Goal: Contribute content: Contribute content

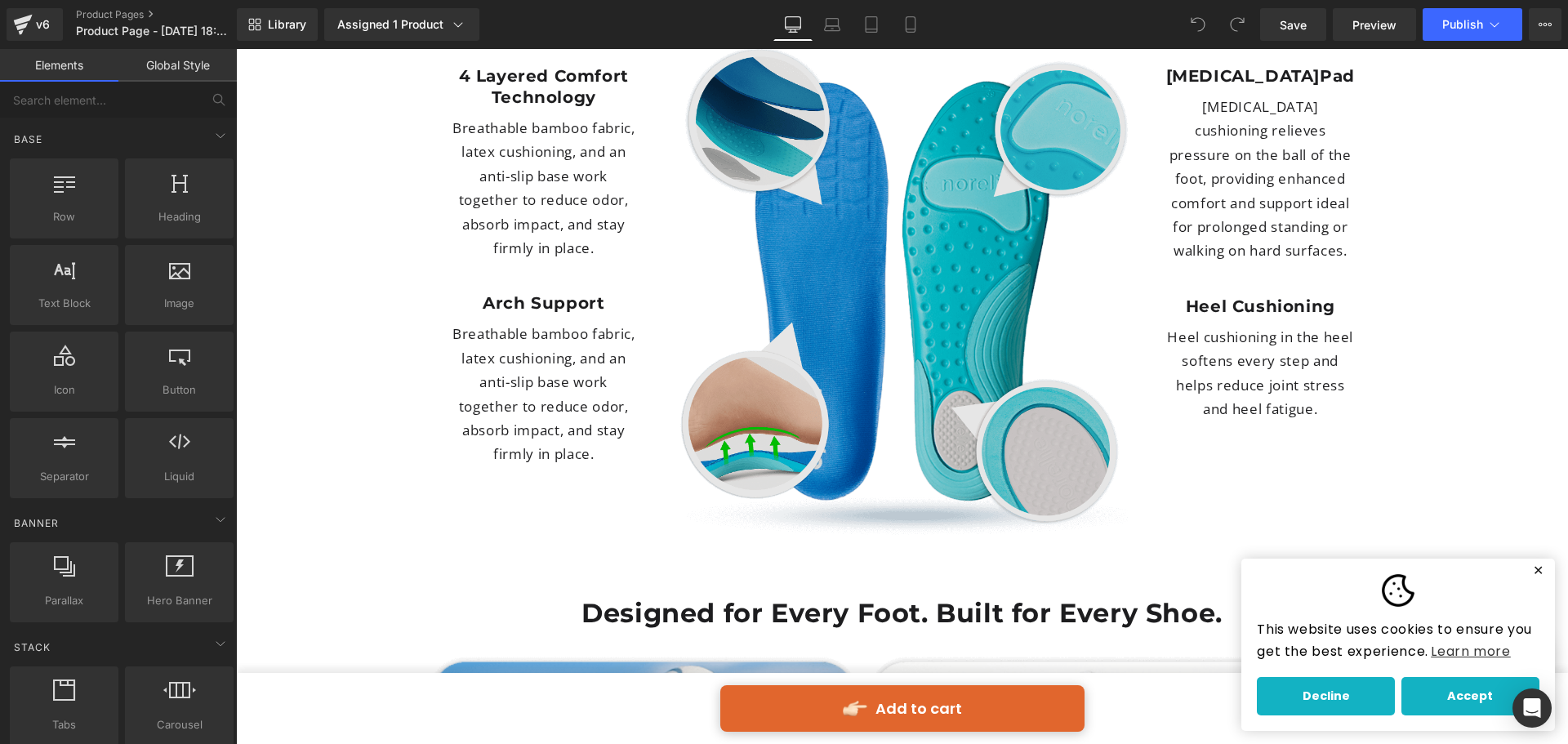
scroll to position [4492, 0]
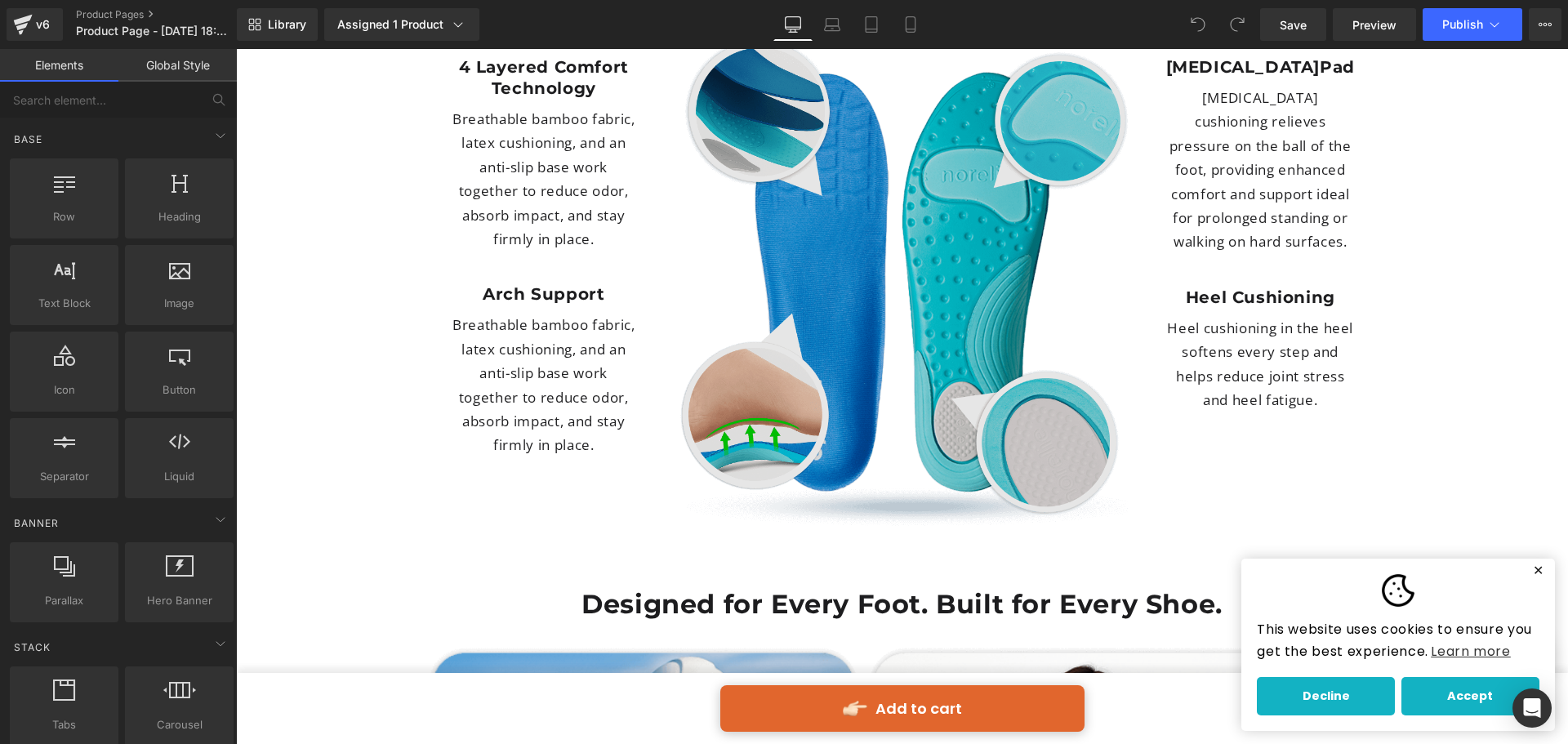
click at [909, 275] on img at bounding box center [902, 282] width 454 height 502
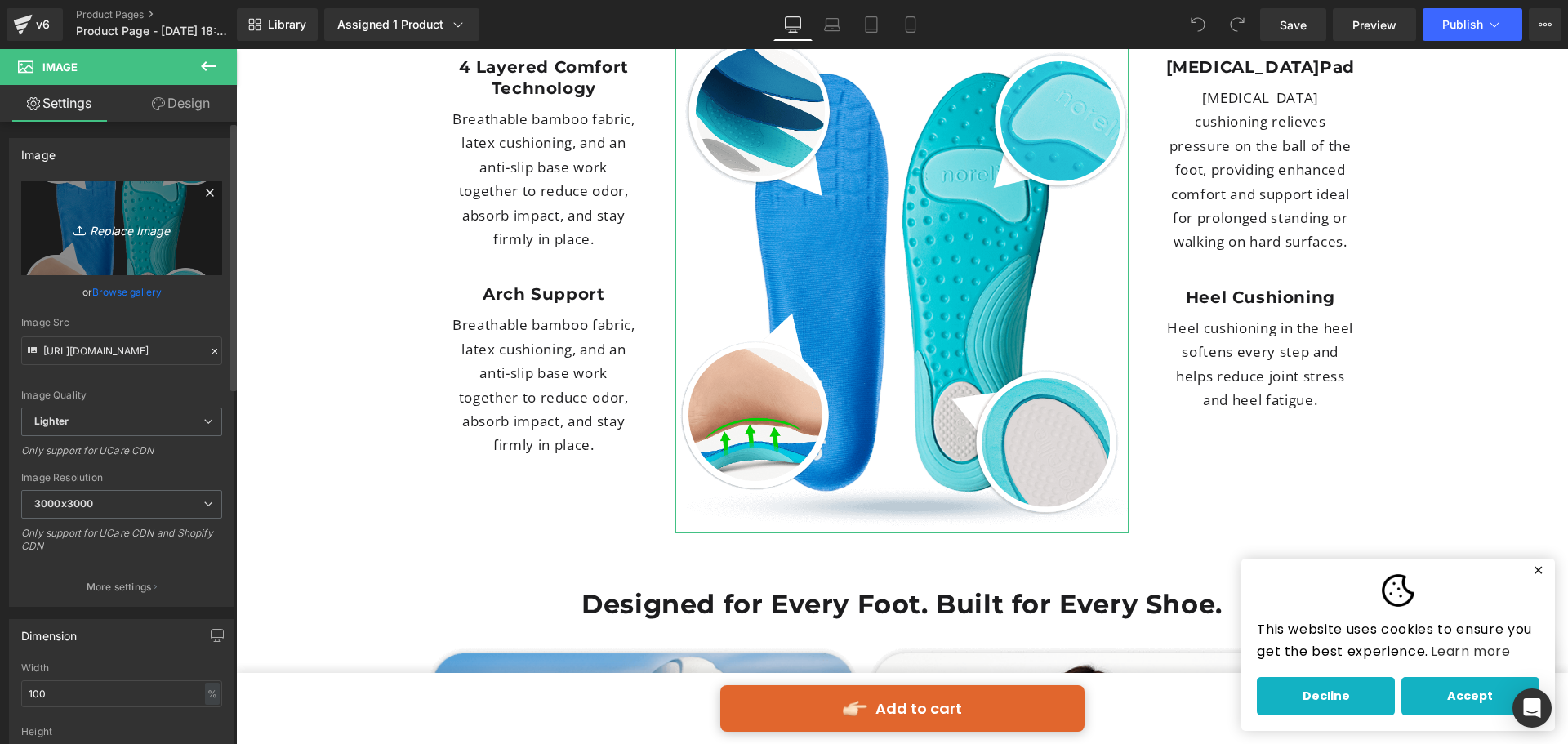
click at [158, 233] on icon "Replace Image" at bounding box center [121, 229] width 131 height 20
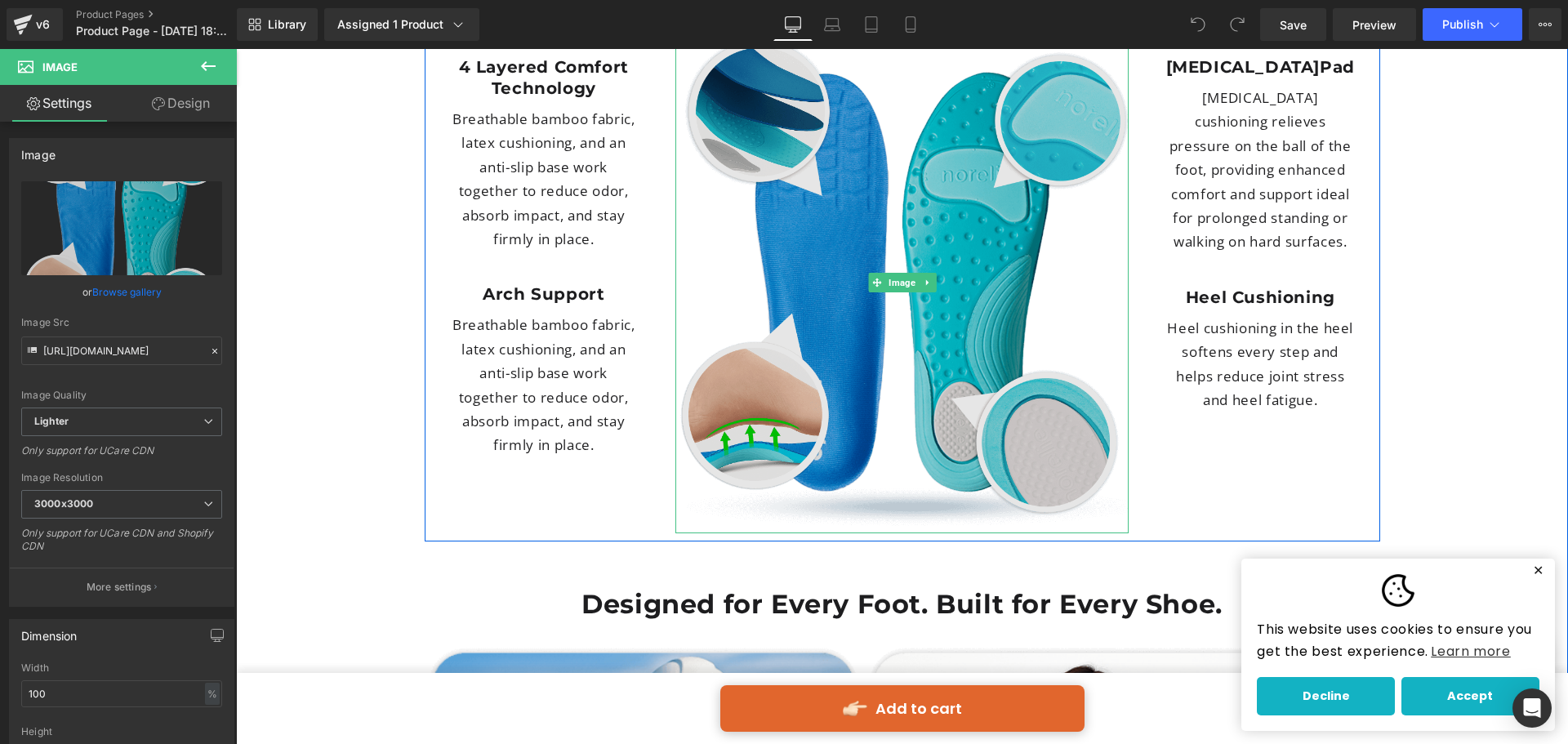
click at [833, 272] on img at bounding box center [902, 282] width 454 height 502
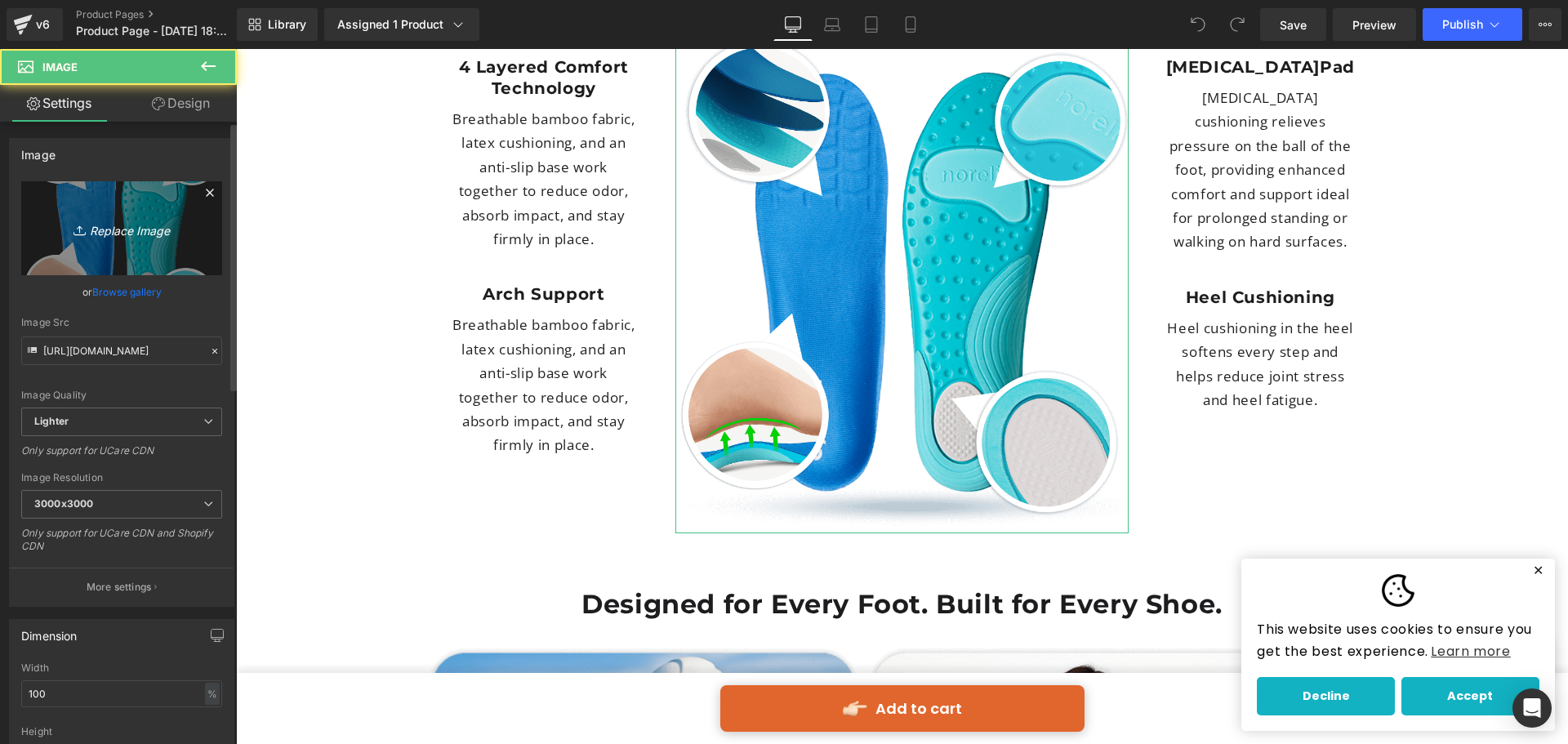
click at [180, 223] on icon "Replace Image" at bounding box center [121, 229] width 131 height 20
type input "C:\fakepath\foot-pain-v3-Recovered (1).png"
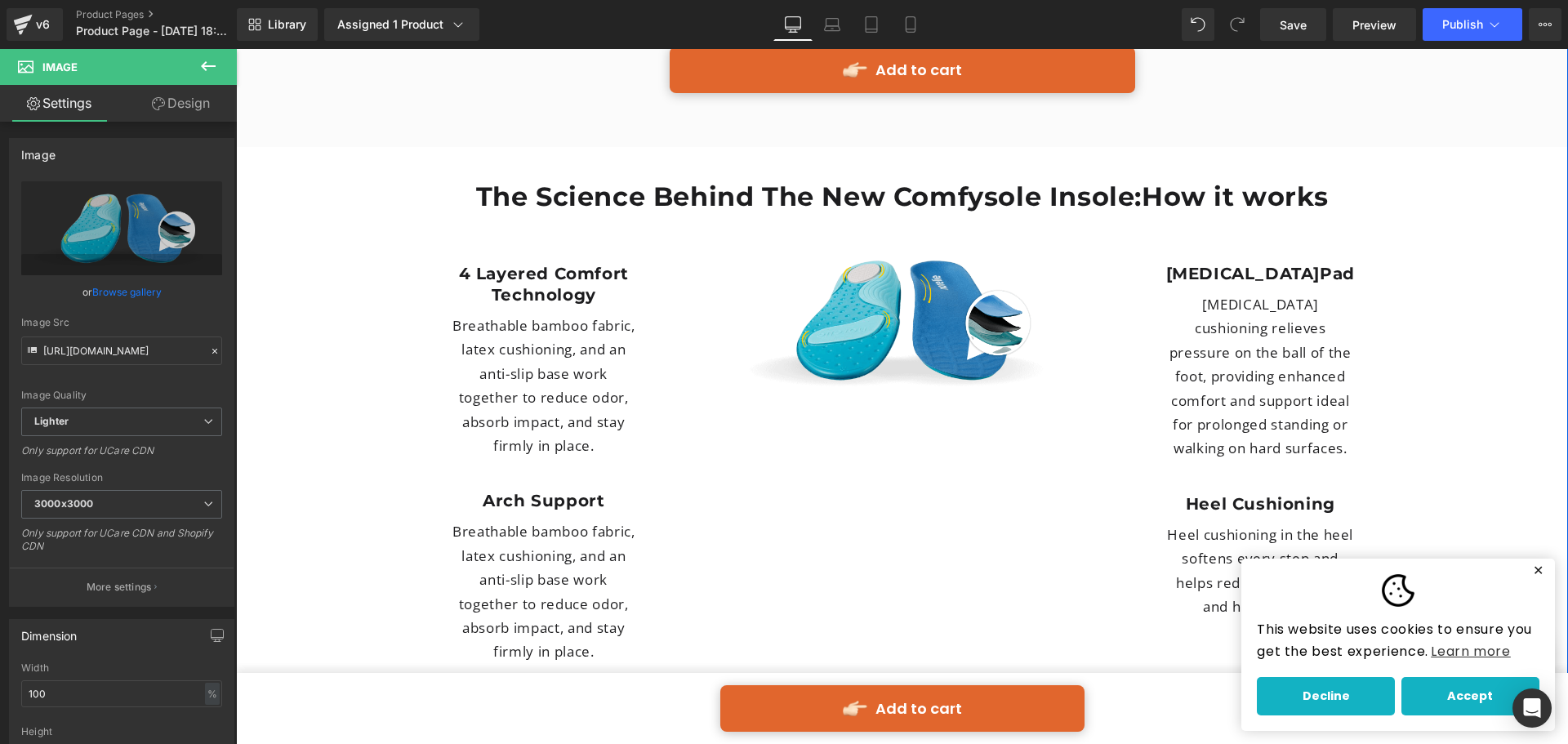
scroll to position [4247, 0]
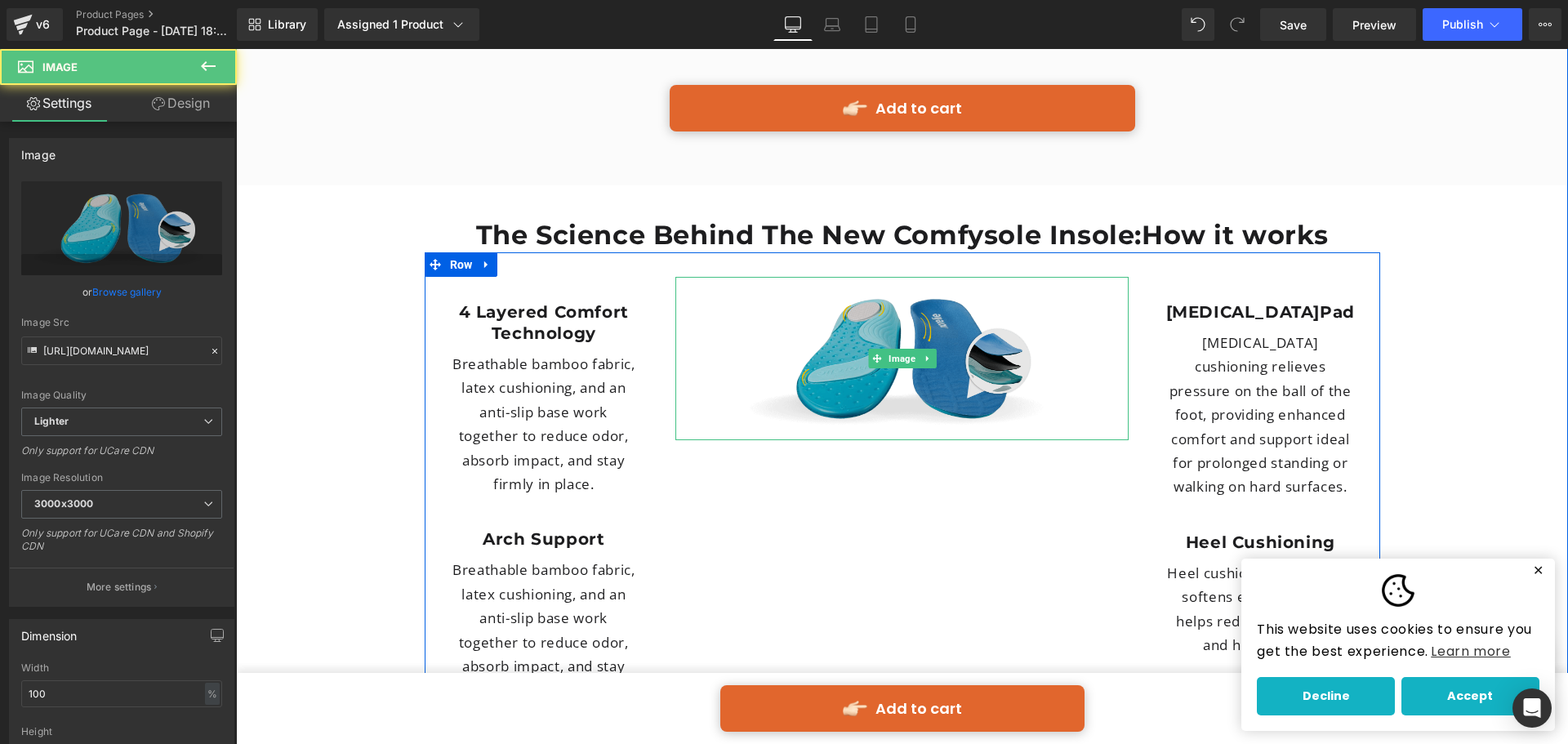
click at [877, 305] on img at bounding box center [902, 358] width 454 height 163
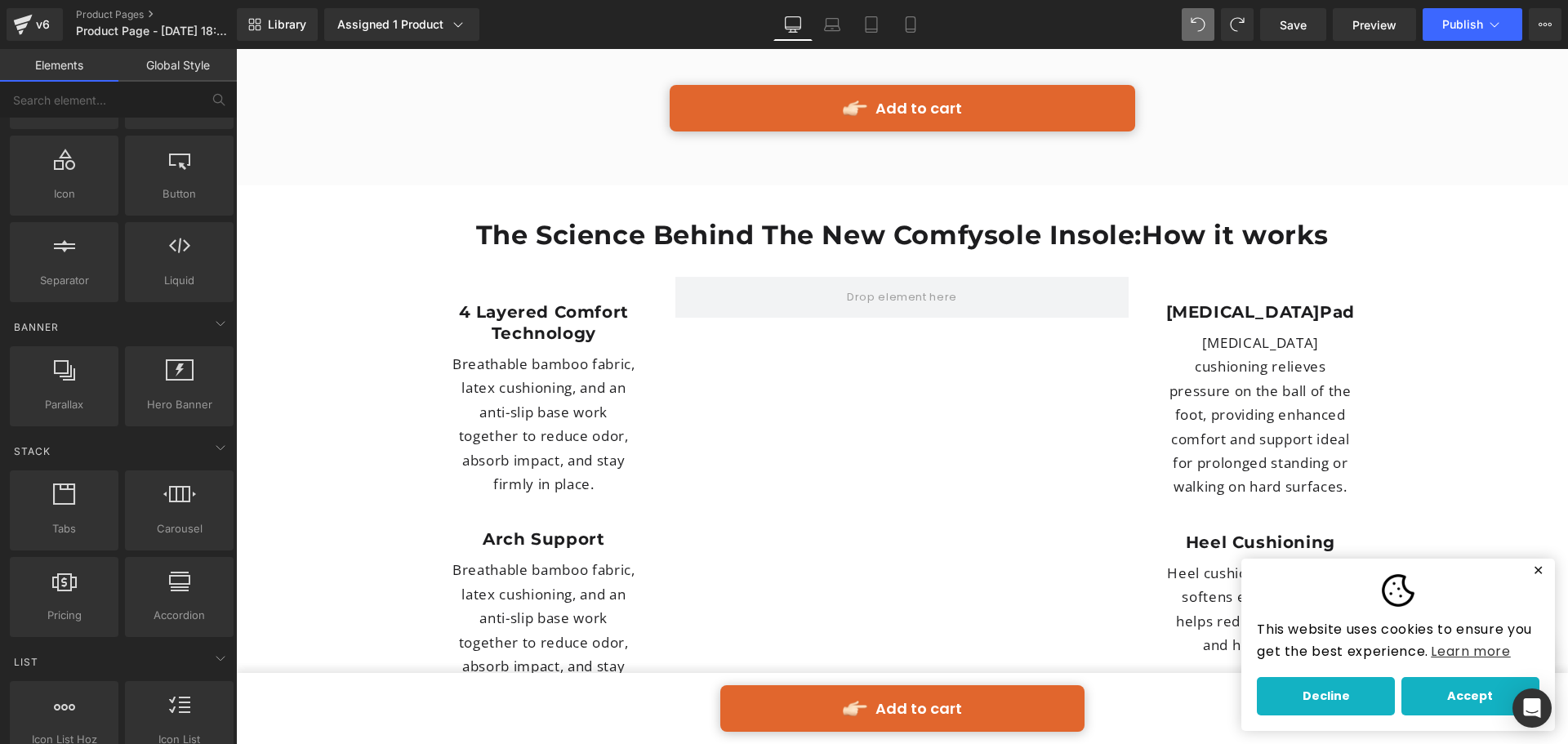
scroll to position [0, 0]
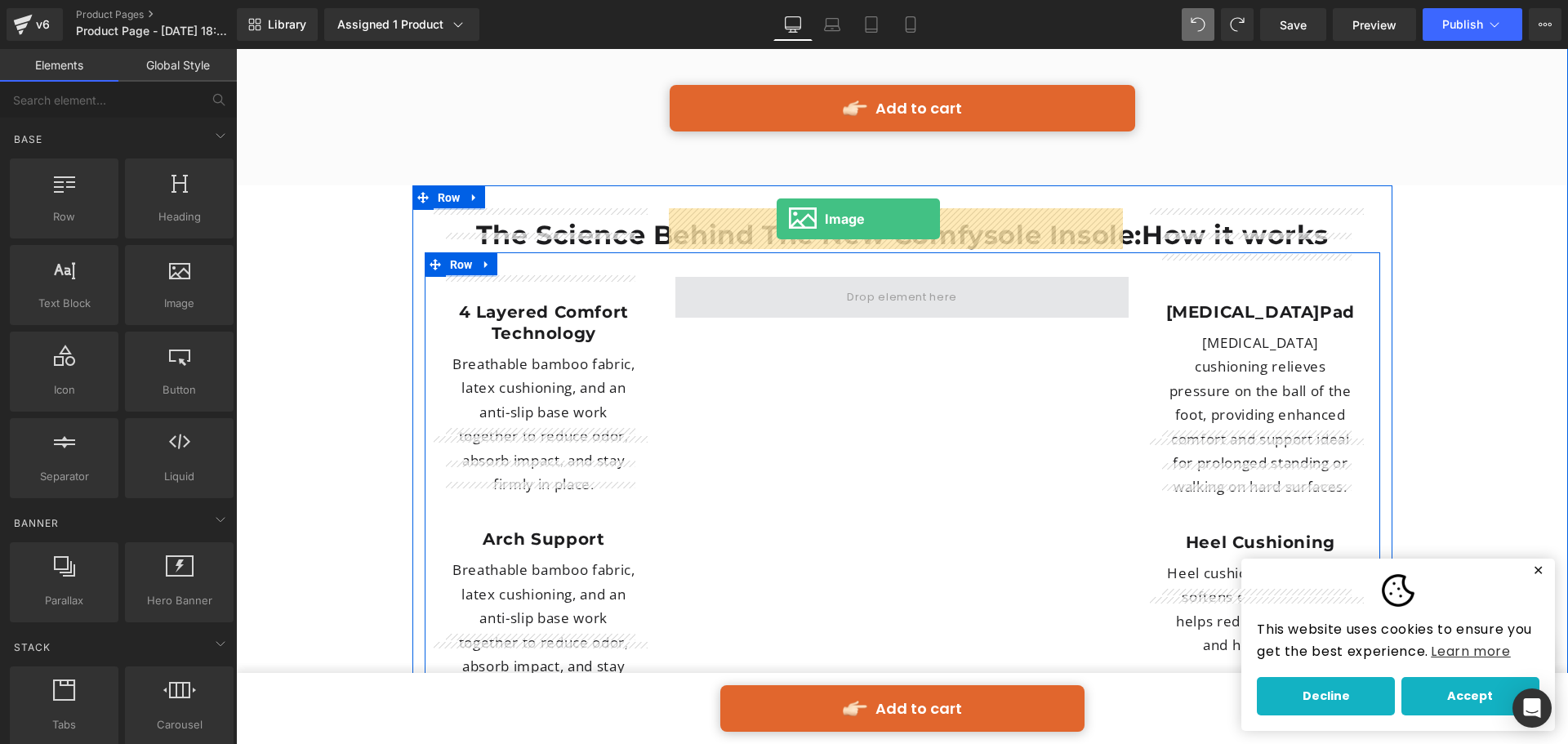
drag, startPoint x: 407, startPoint y: 335, endPoint x: 777, endPoint y: 219, distance: 387.8
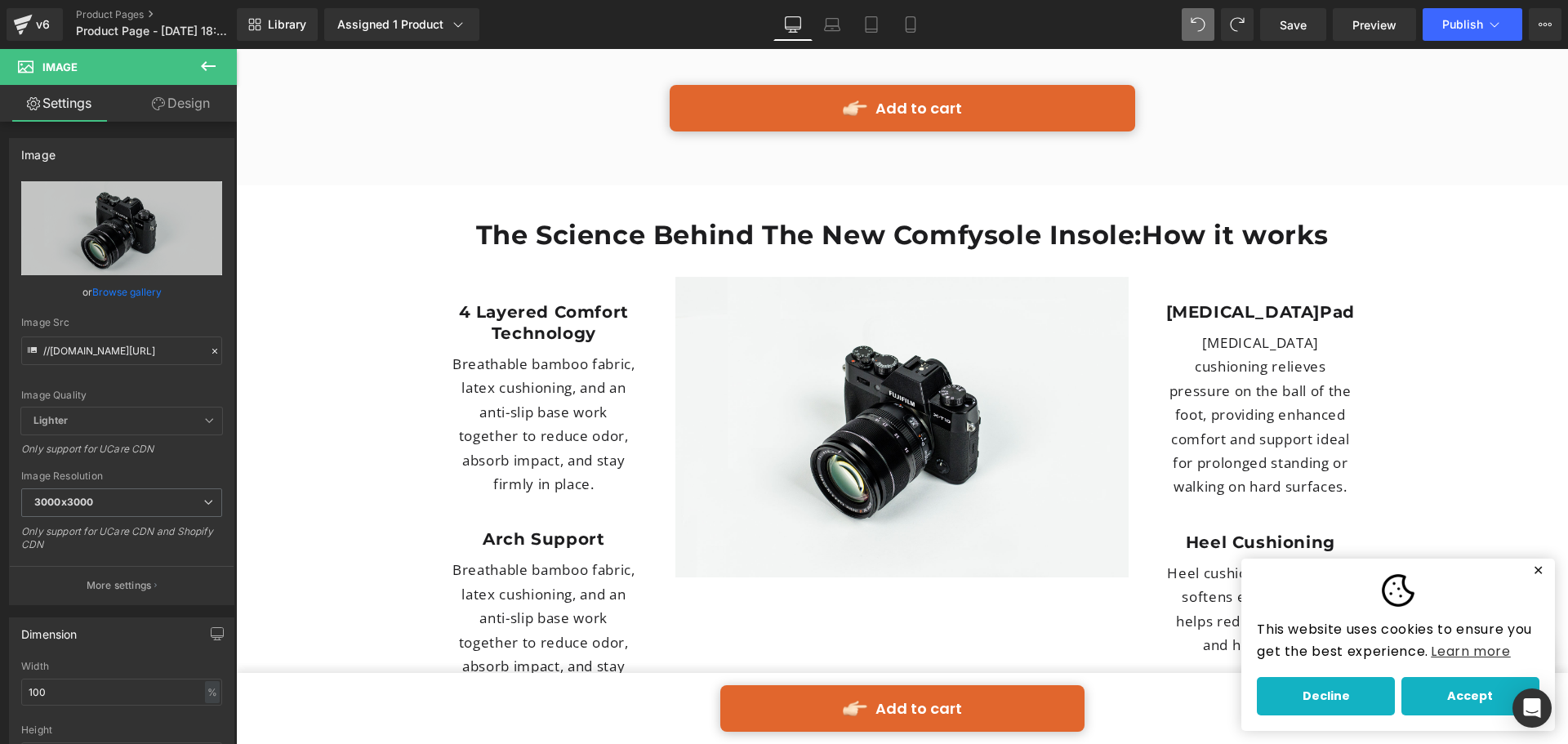
click at [233, 70] on button at bounding box center [208, 67] width 57 height 36
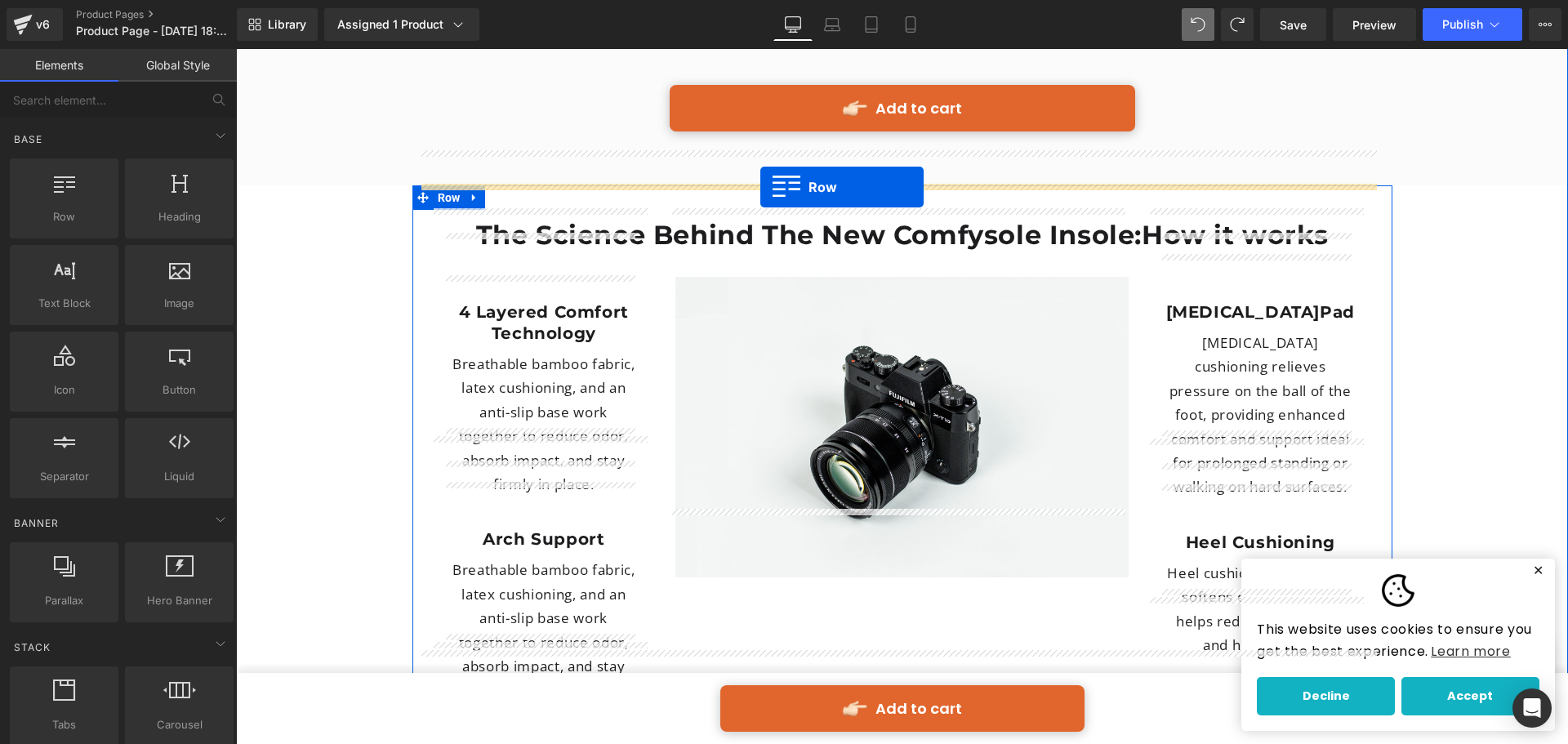
drag, startPoint x: 442, startPoint y: 233, endPoint x: 761, endPoint y: 187, distance: 322.3
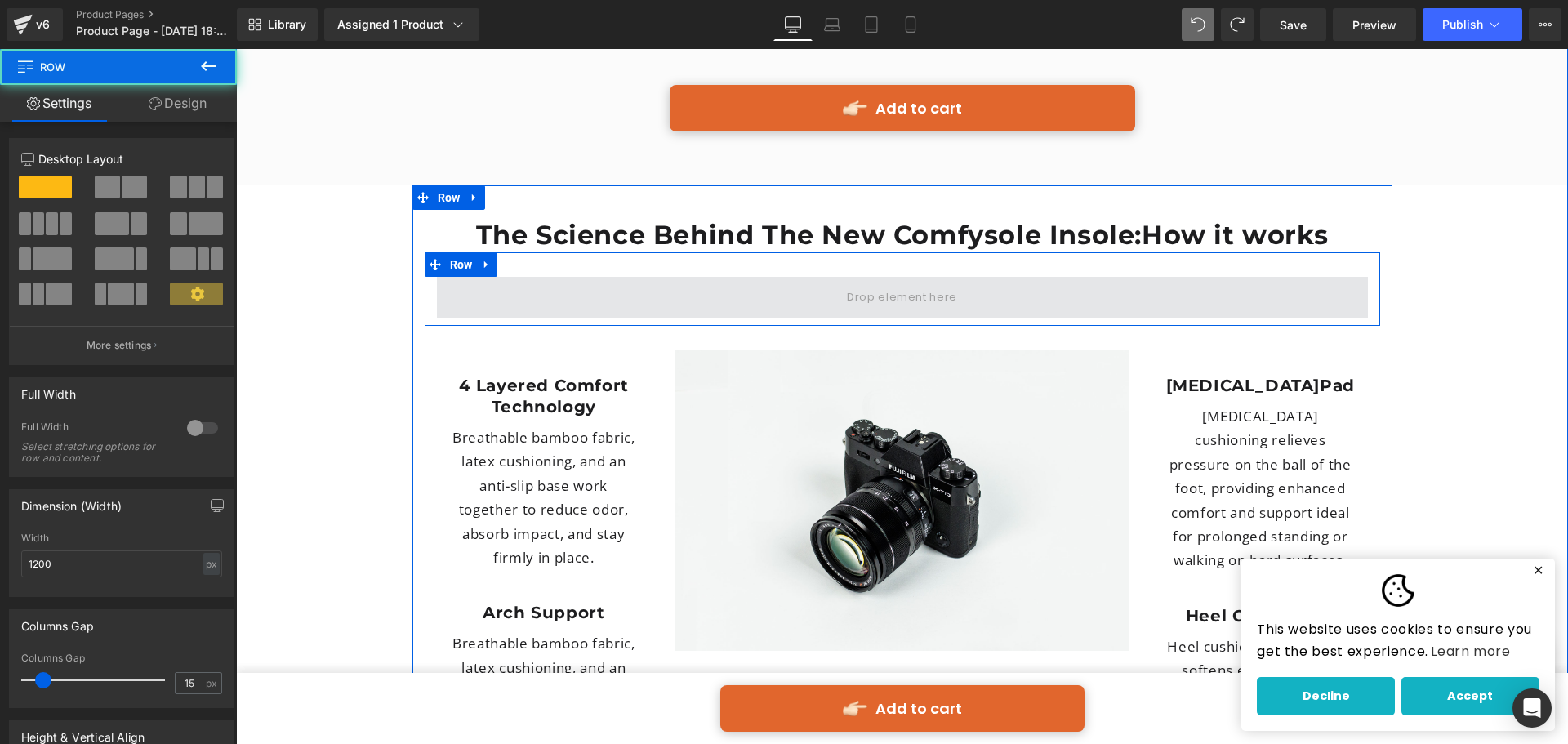
click at [753, 277] on span at bounding box center [902, 297] width 931 height 41
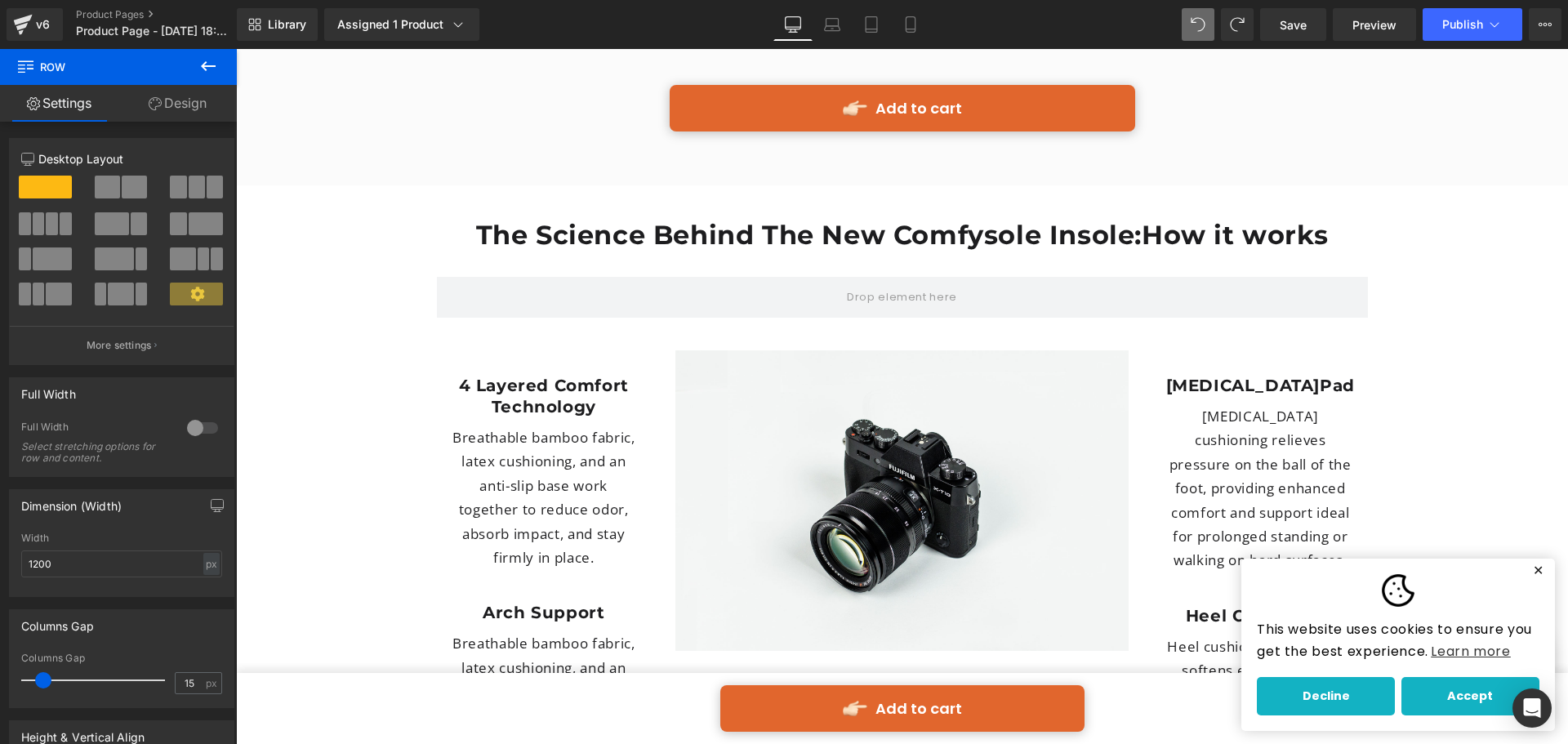
click at [205, 50] on button at bounding box center [208, 67] width 57 height 36
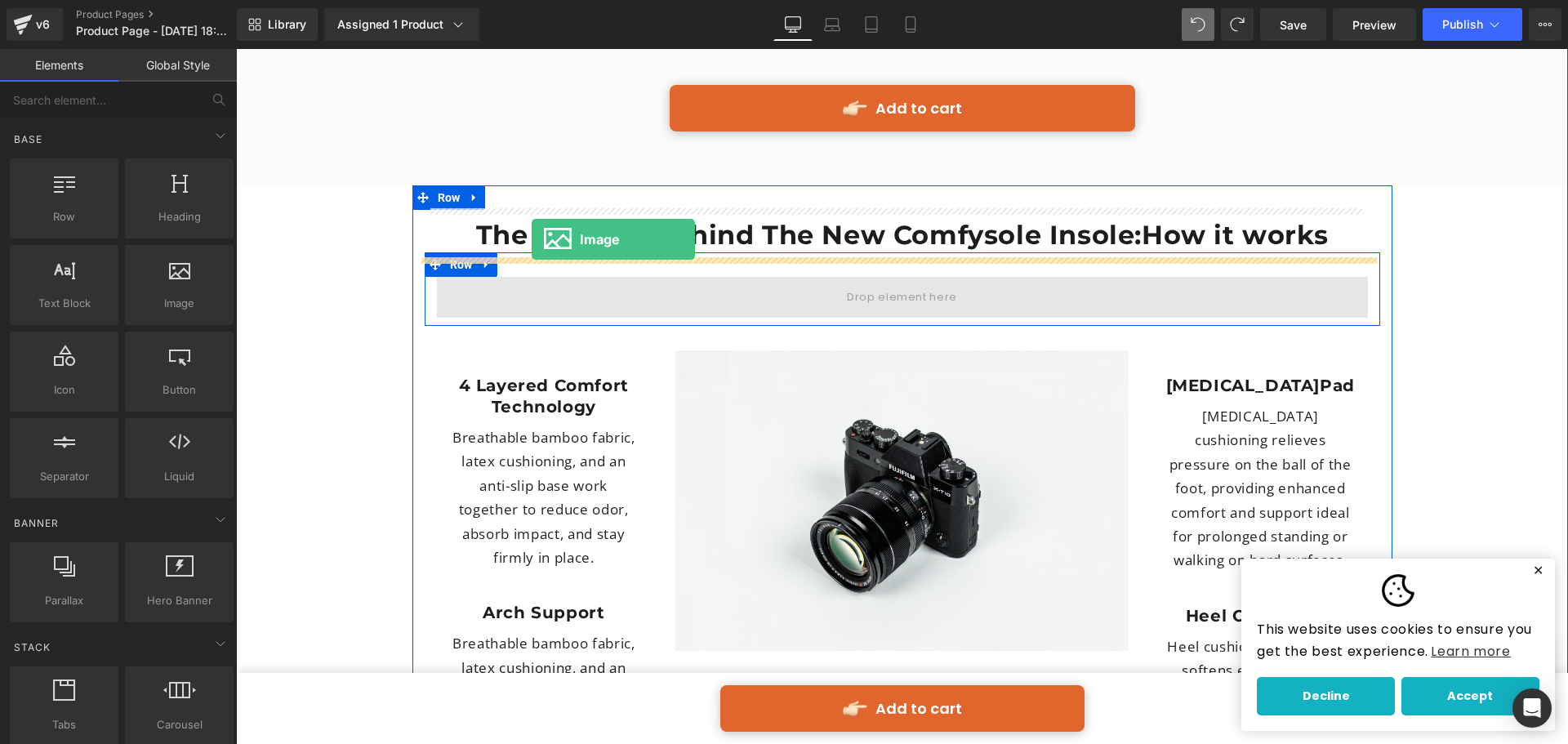
drag, startPoint x: 421, startPoint y: 335, endPoint x: 532, endPoint y: 240, distance: 146.1
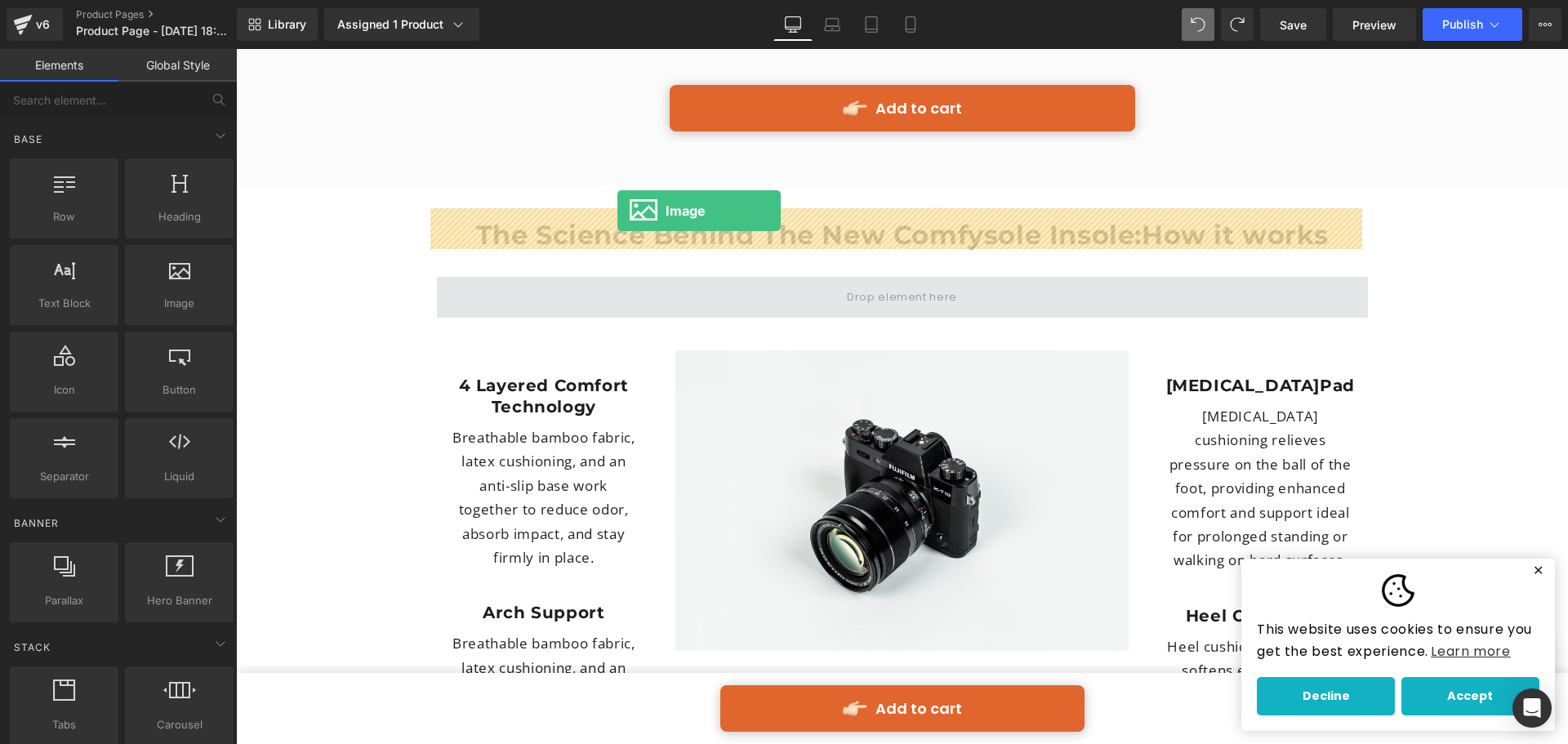
drag, startPoint x: 419, startPoint y: 333, endPoint x: 616, endPoint y: 222, distance: 226.1
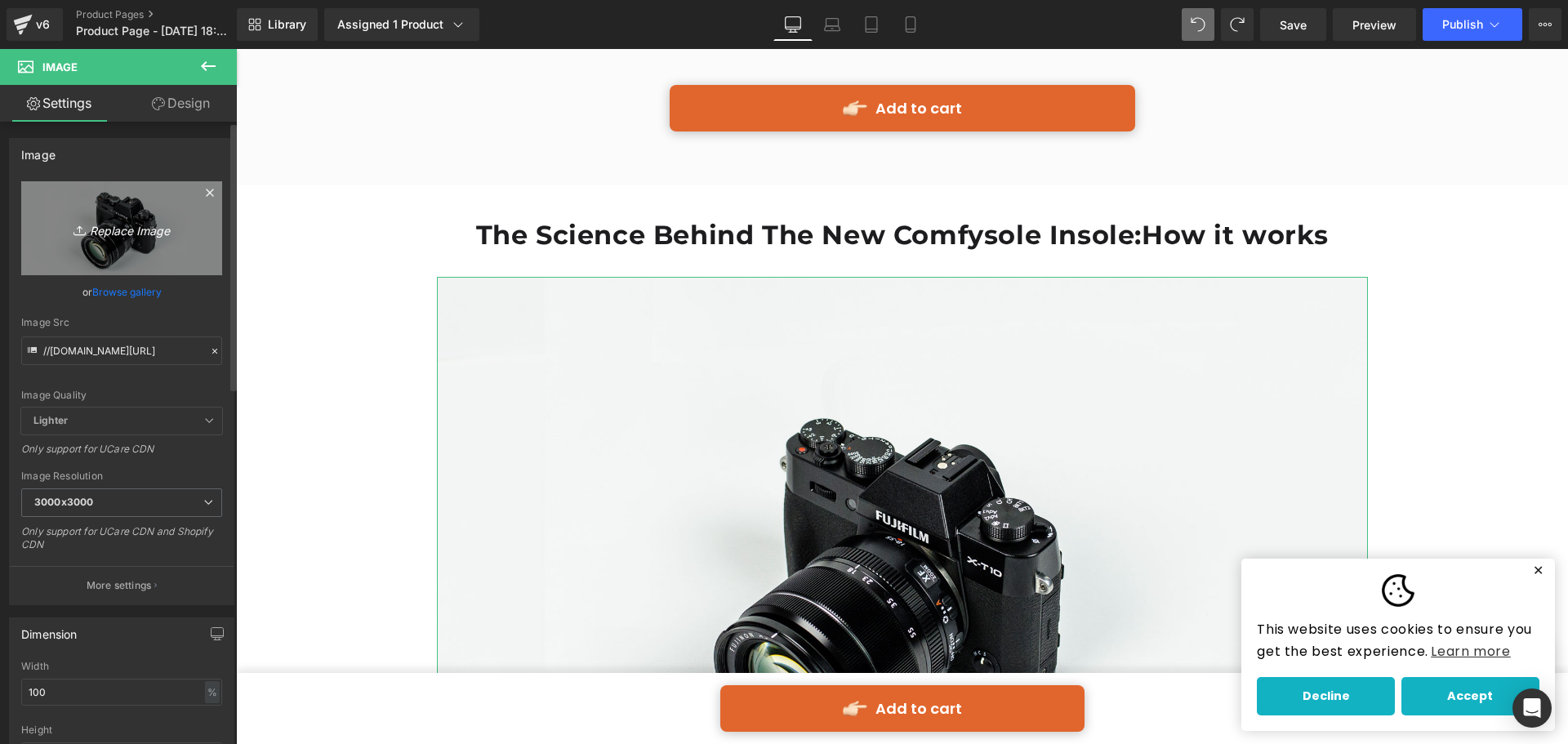
click at [151, 220] on icon "Replace Image" at bounding box center [121, 229] width 131 height 20
type input "C:\fakepath\foot-pain-v3-Recovered (1).png"
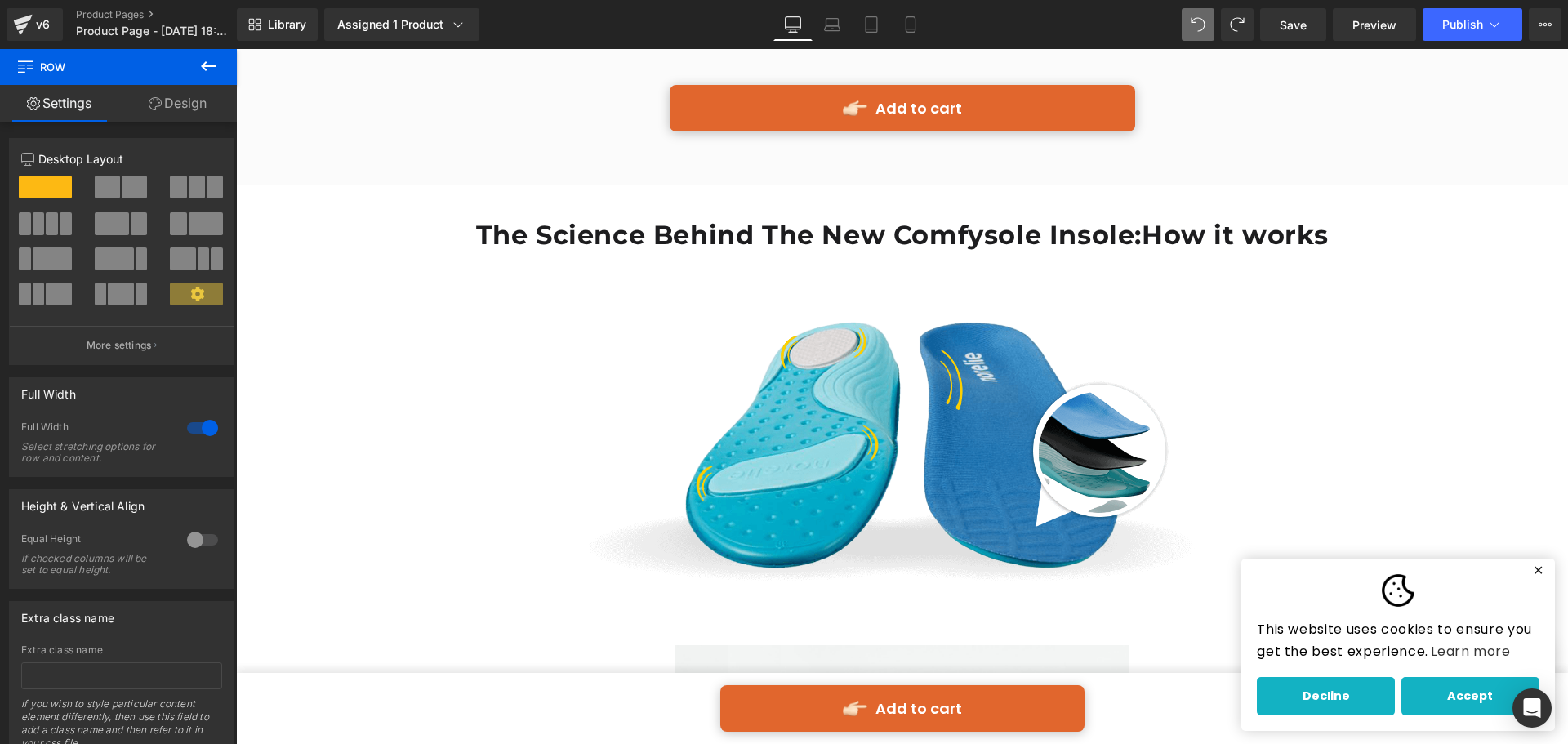
click at [207, 69] on icon at bounding box center [207, 66] width 19 height 19
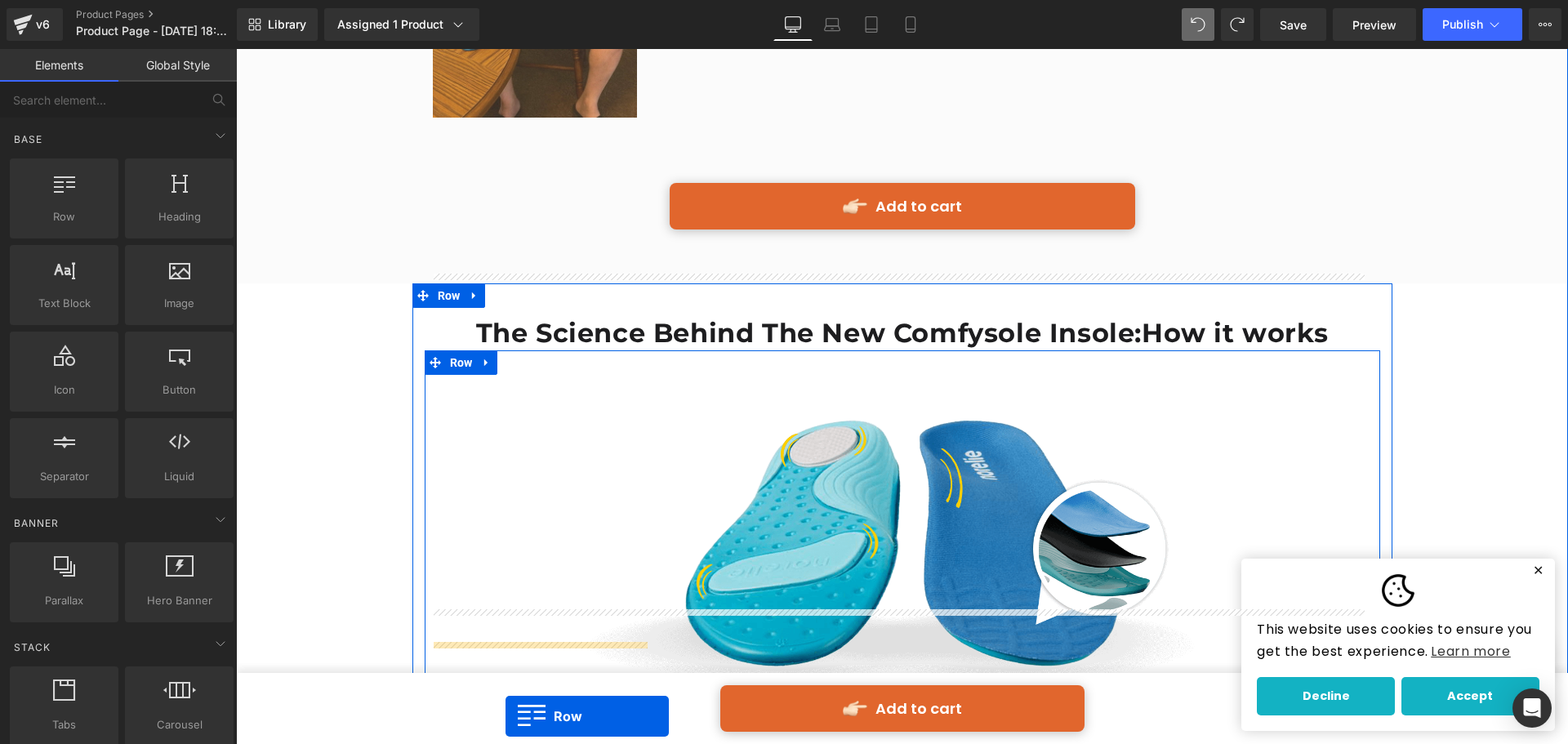
scroll to position [4181, 0]
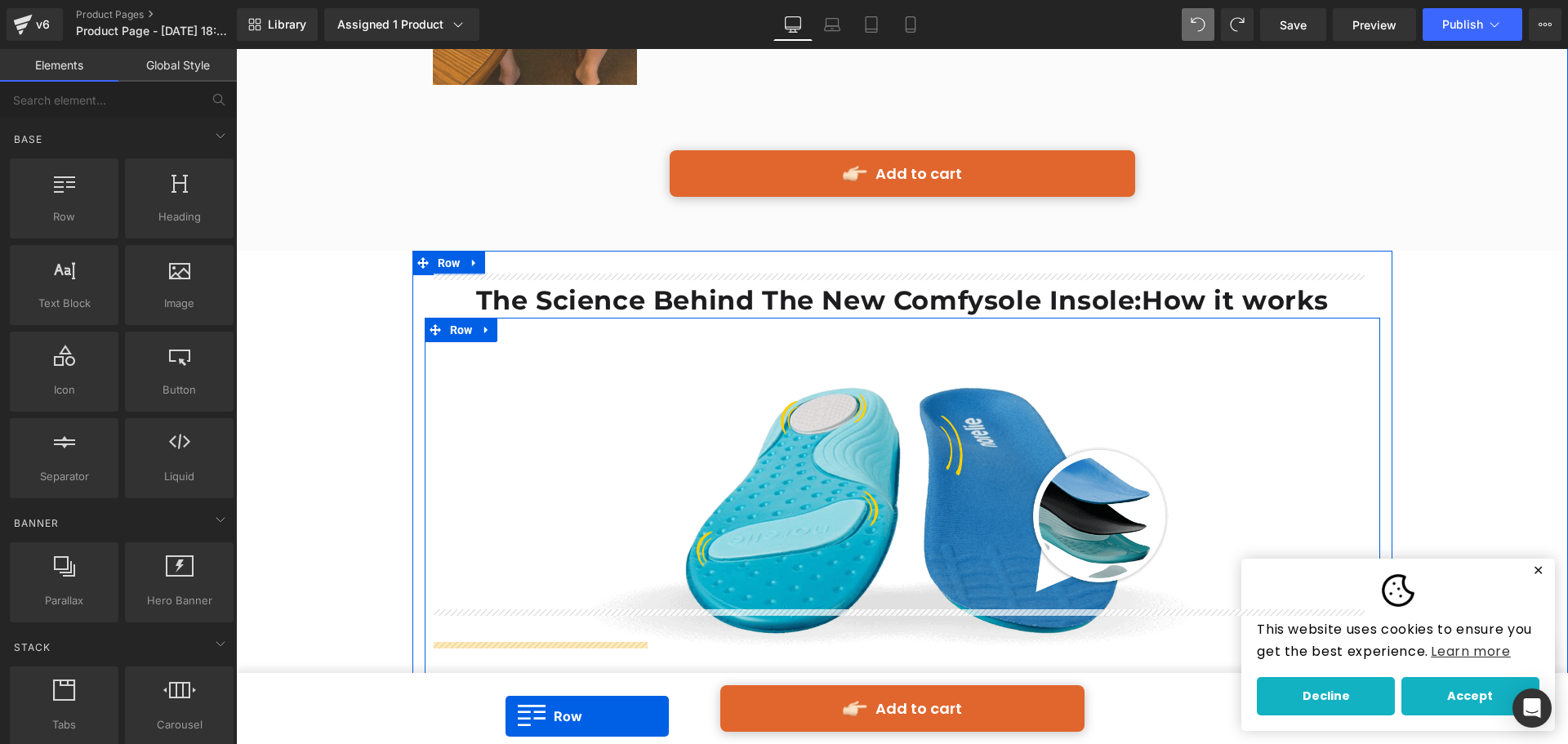
drag, startPoint x: 460, startPoint y: 514, endPoint x: 492, endPoint y: 782, distance: 269.9
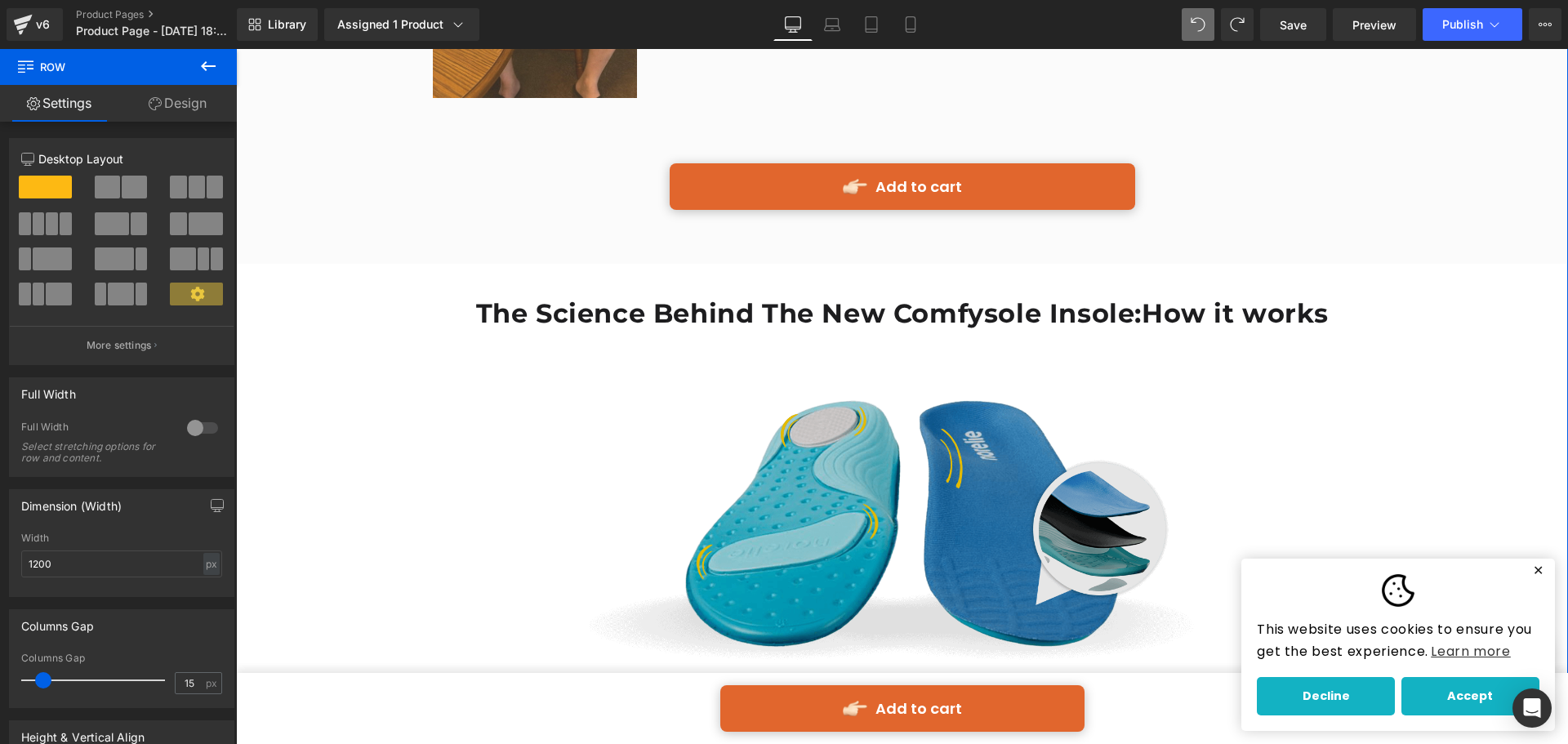
scroll to position [4197, 0]
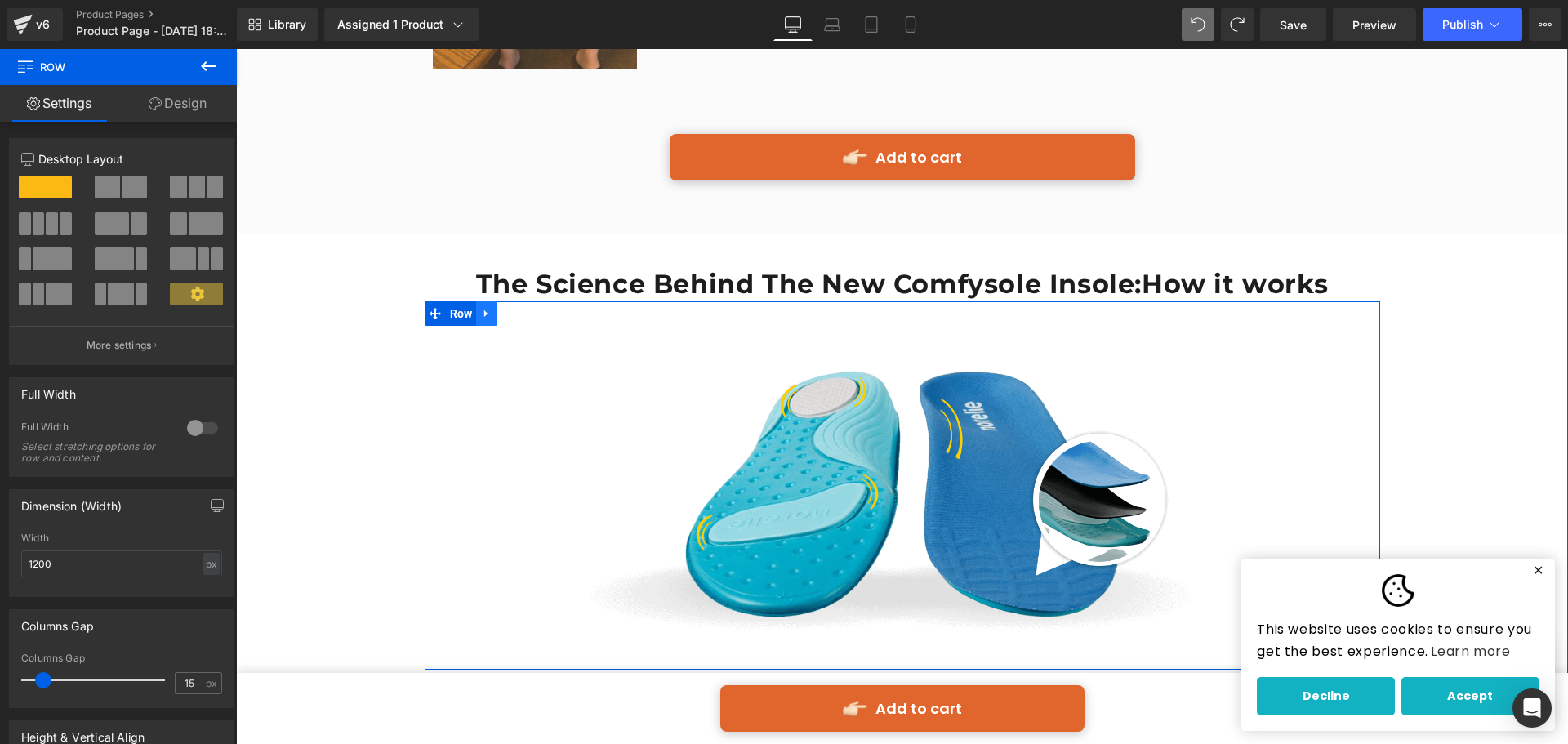
drag, startPoint x: 355, startPoint y: 231, endPoint x: 483, endPoint y: 247, distance: 129.0
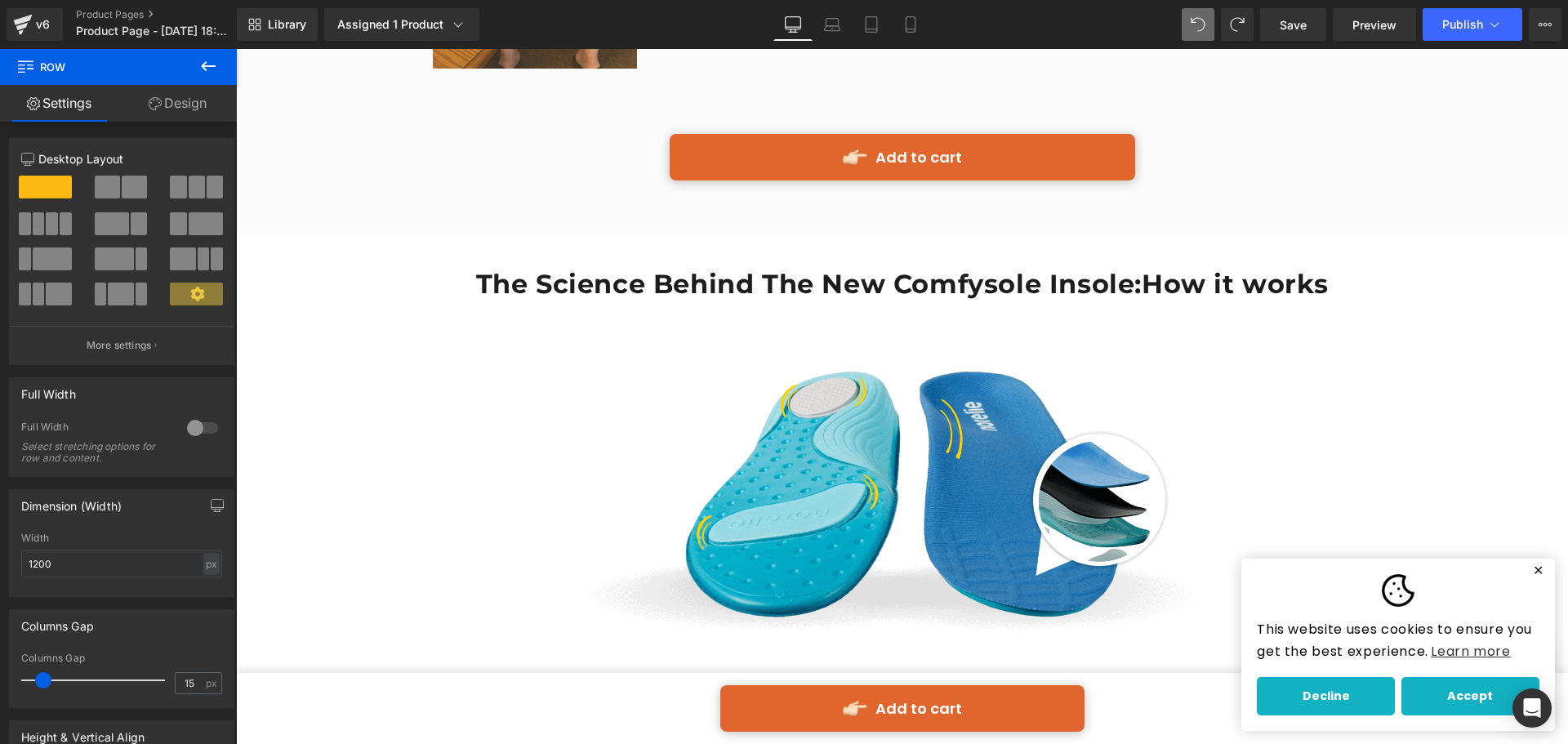
click at [205, 73] on icon at bounding box center [207, 66] width 19 height 19
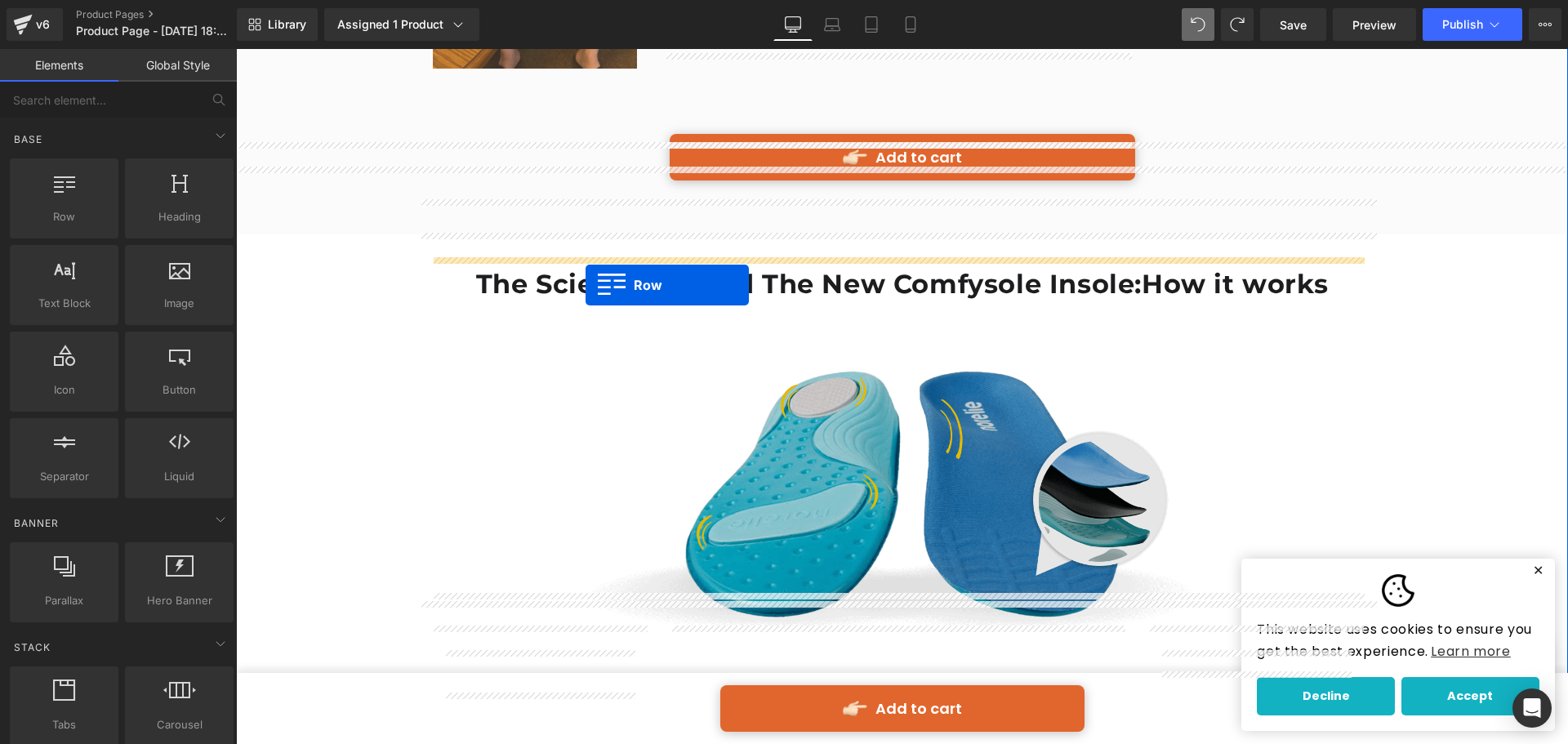
drag, startPoint x: 323, startPoint y: 258, endPoint x: 586, endPoint y: 285, distance: 264.4
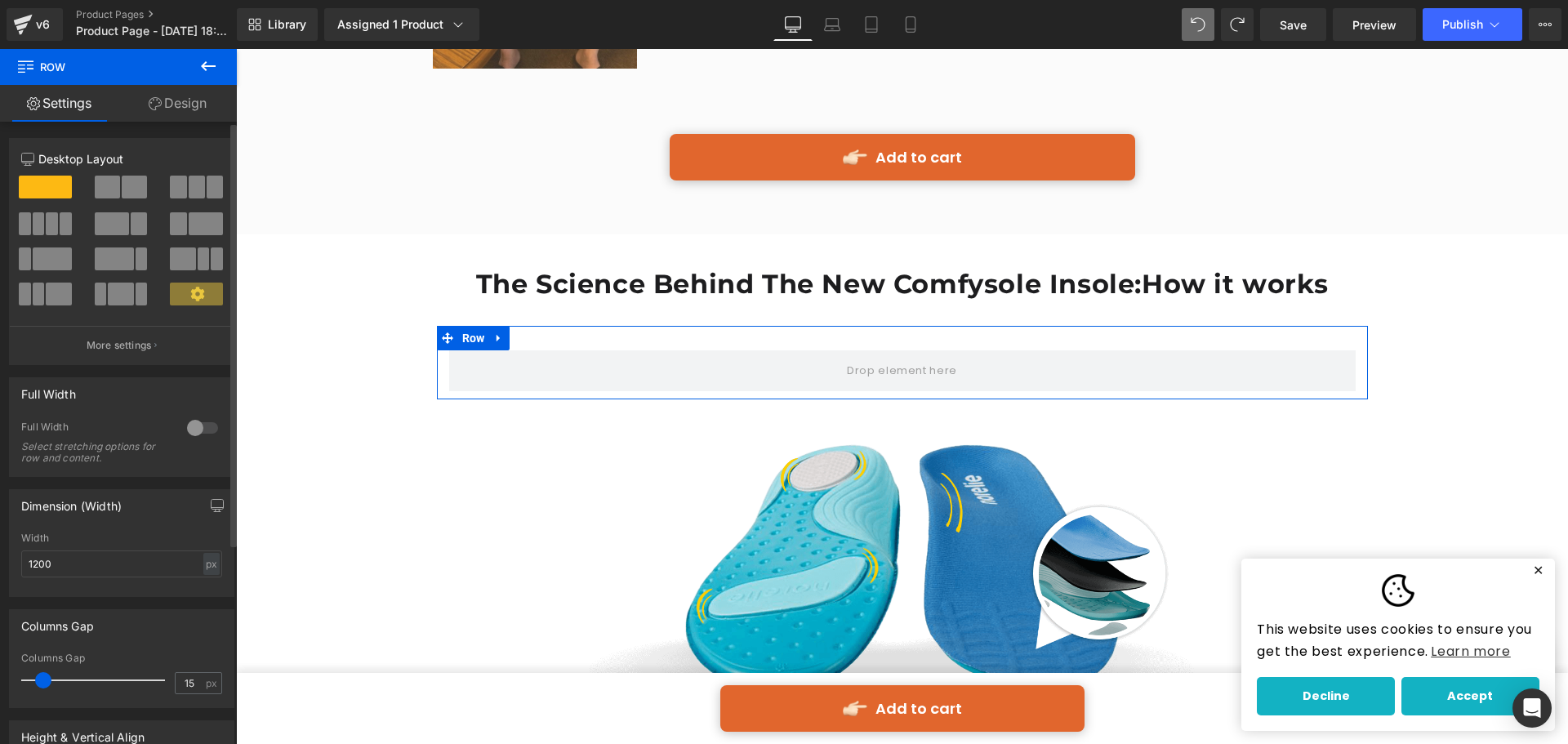
click at [121, 197] on span at bounding box center [133, 187] width 25 height 23
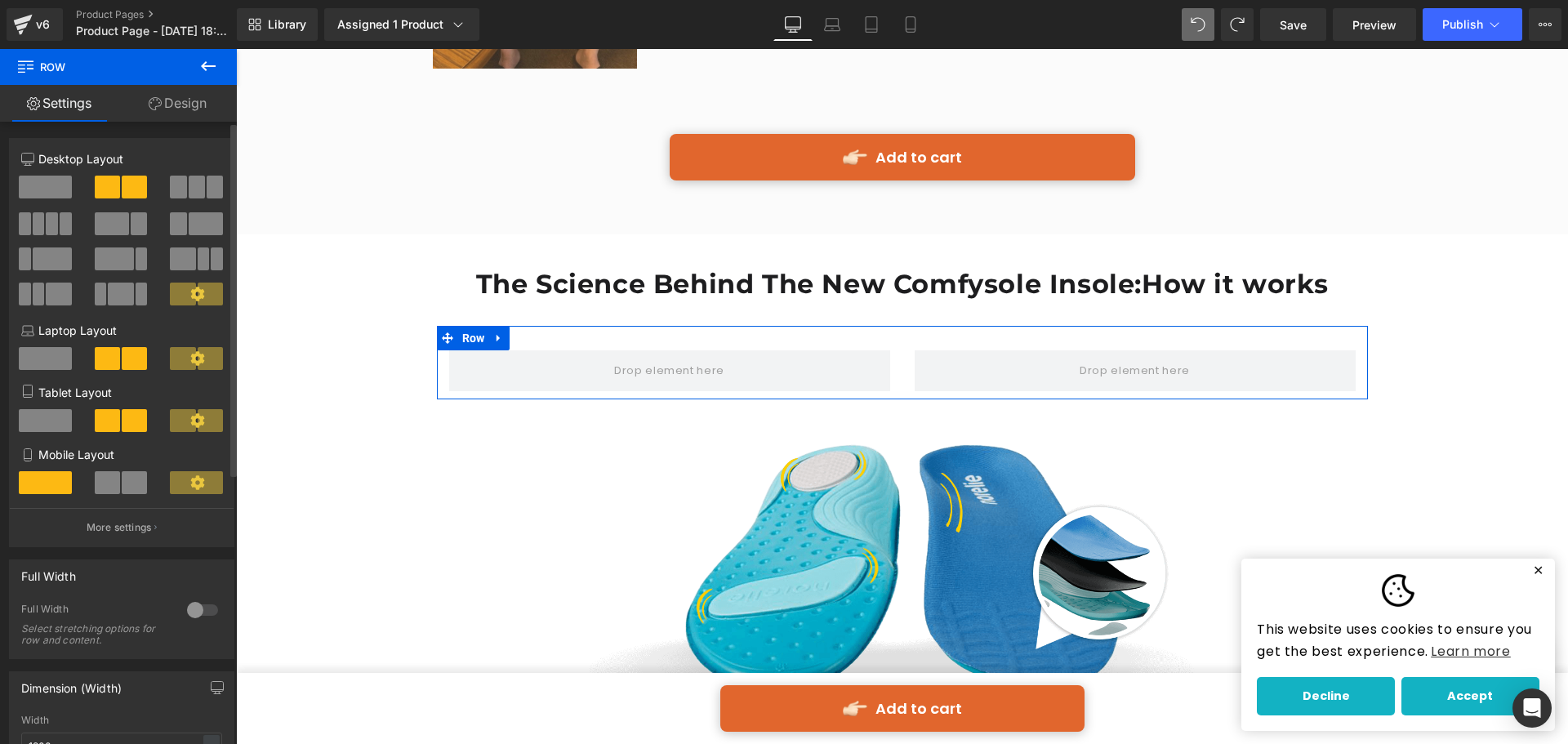
click at [180, 184] on span at bounding box center [179, 187] width 17 height 23
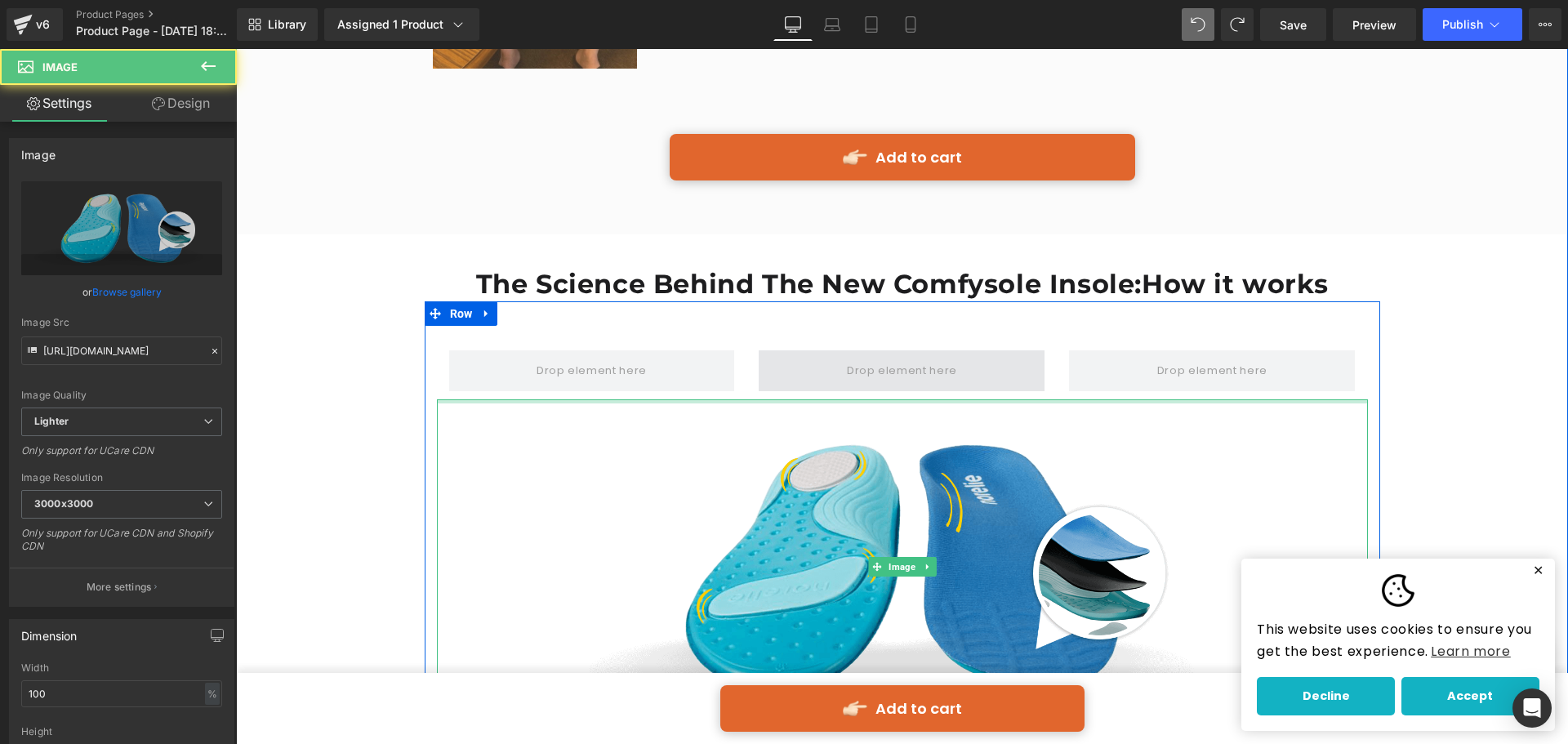
drag, startPoint x: 924, startPoint y: 332, endPoint x: 929, endPoint y: 296, distance: 36.3
click at [929, 326] on div "Row Image" at bounding box center [902, 530] width 956 height 409
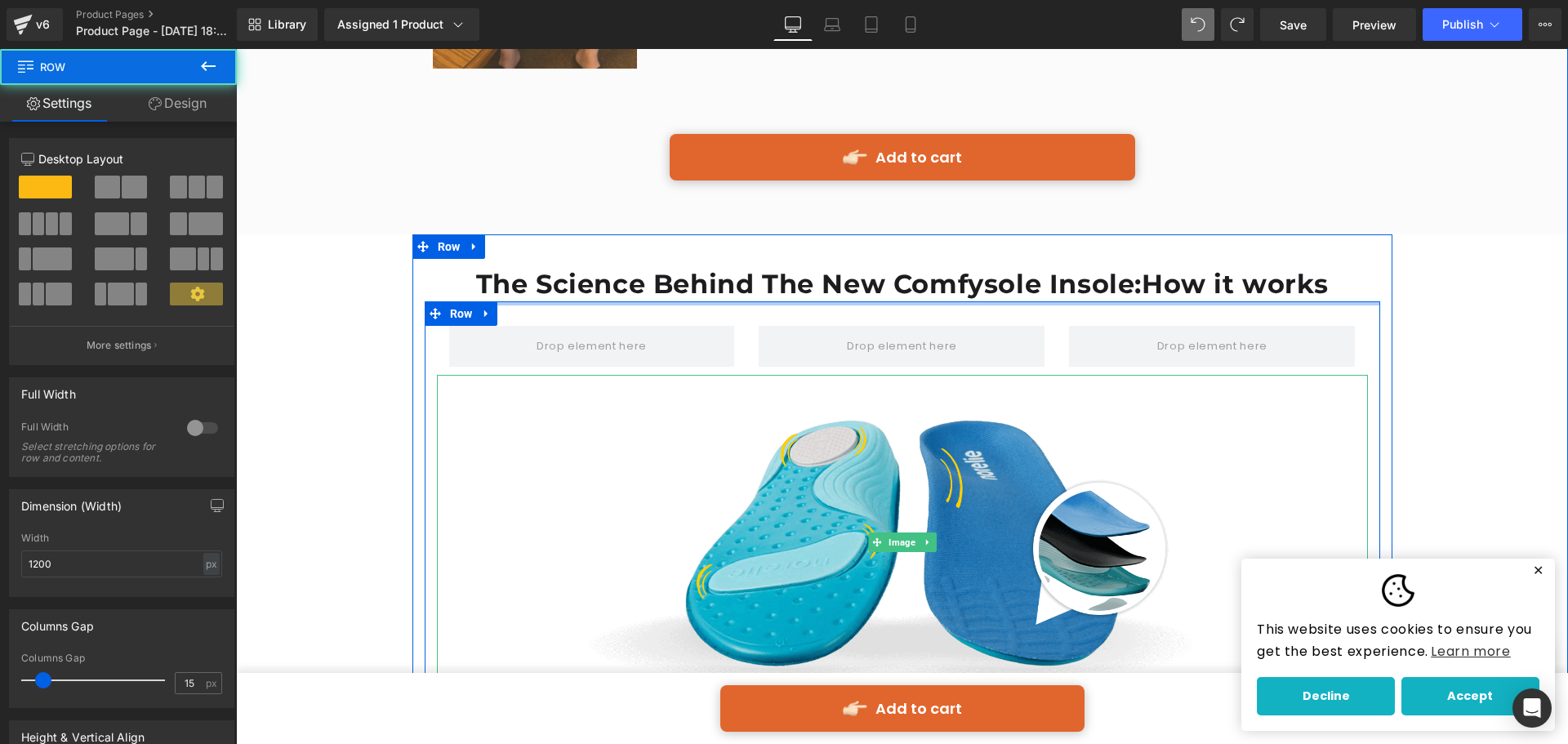
drag, startPoint x: 733, startPoint y: 233, endPoint x: 744, endPoint y: 181, distance: 53.2
click at [744, 234] on div "The Science Behind The New Comfysole Insol e: How it works Heading Row Image Ro…" at bounding box center [902, 732] width 980 height 997
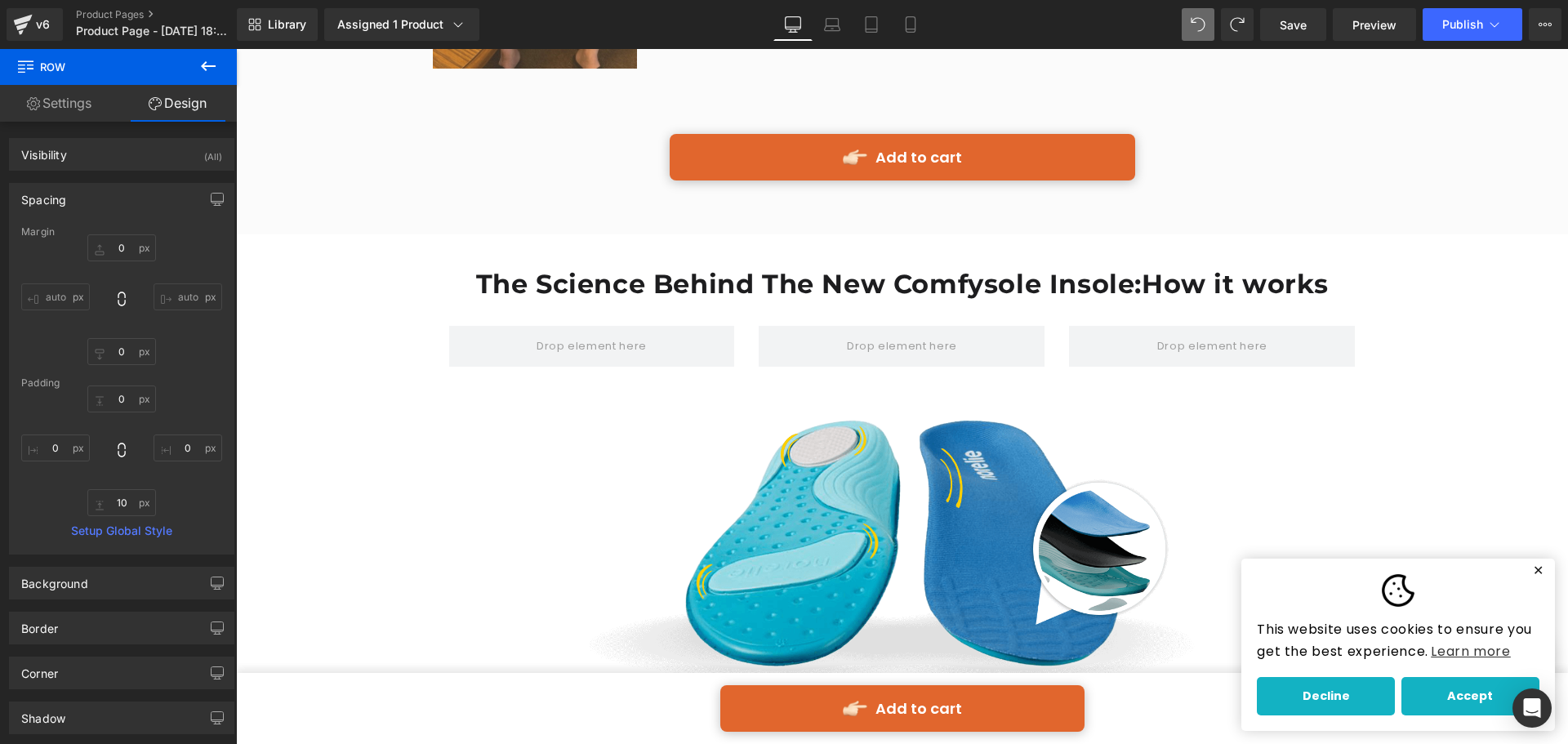
click at [212, 63] on icon at bounding box center [207, 66] width 19 height 19
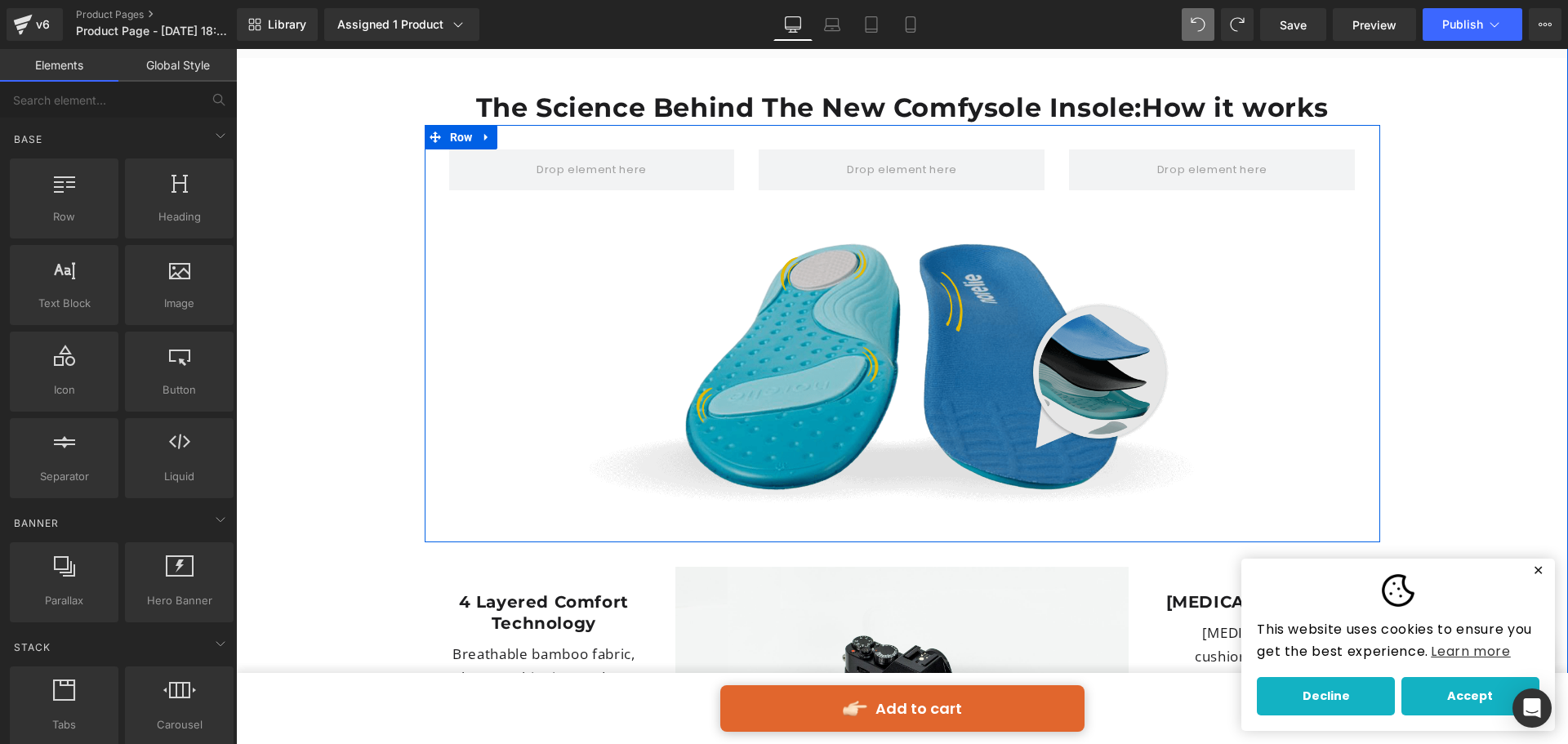
scroll to position [4279, 0]
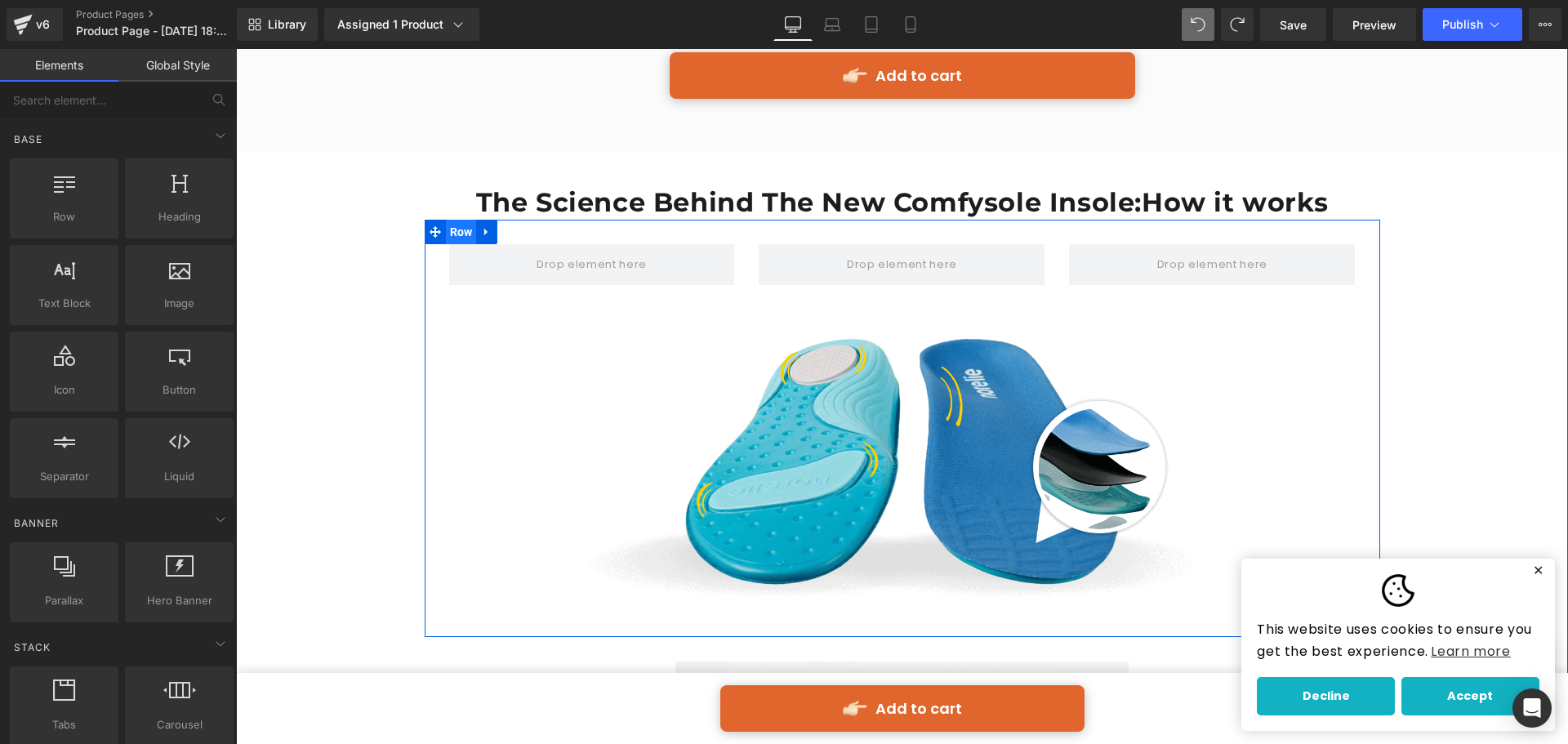
click at [462, 219] on span "Row" at bounding box center [462, 231] width 31 height 24
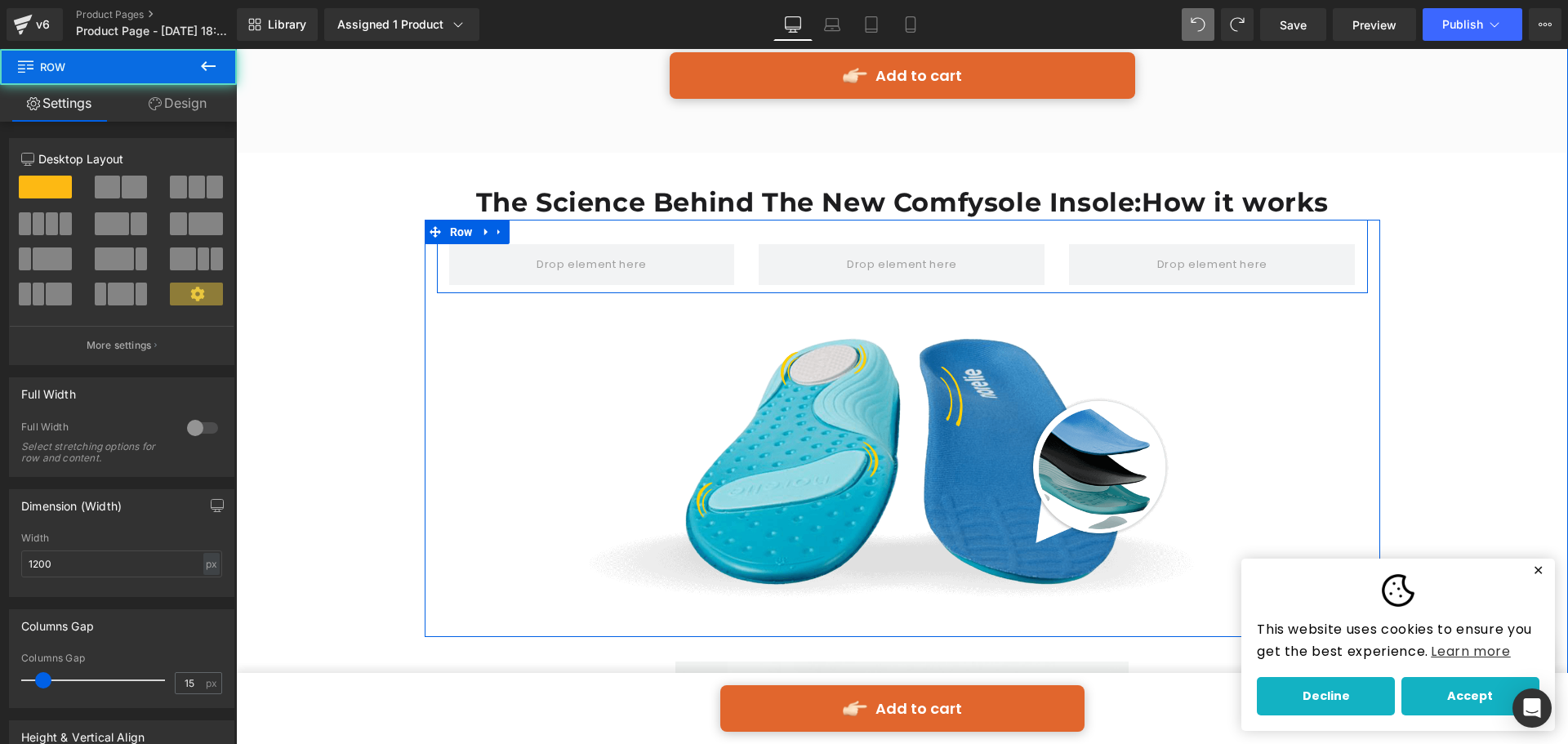
click at [518, 219] on div "Row" at bounding box center [902, 255] width 931 height 73
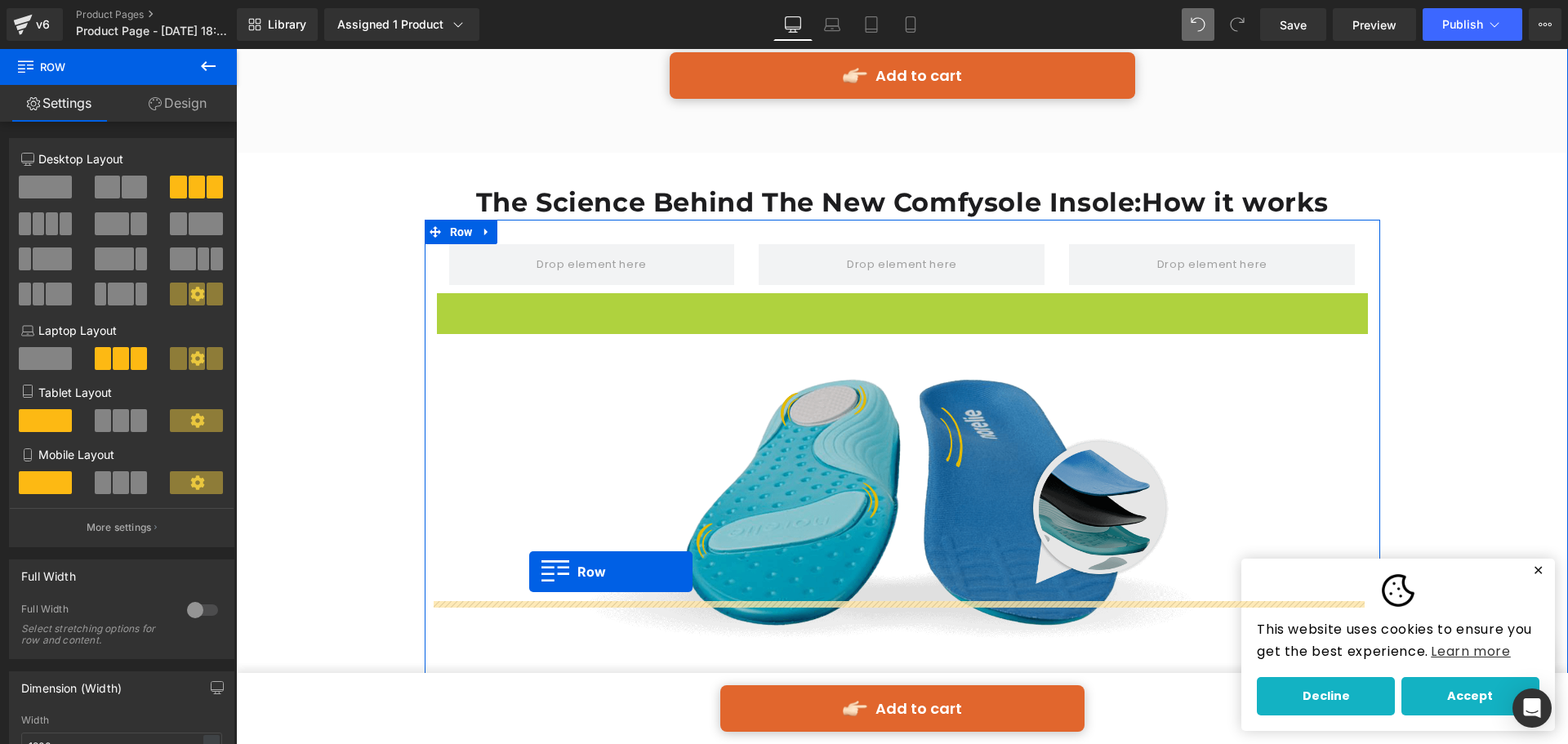
drag, startPoint x: 473, startPoint y: 235, endPoint x: 529, endPoint y: 572, distance: 341.6
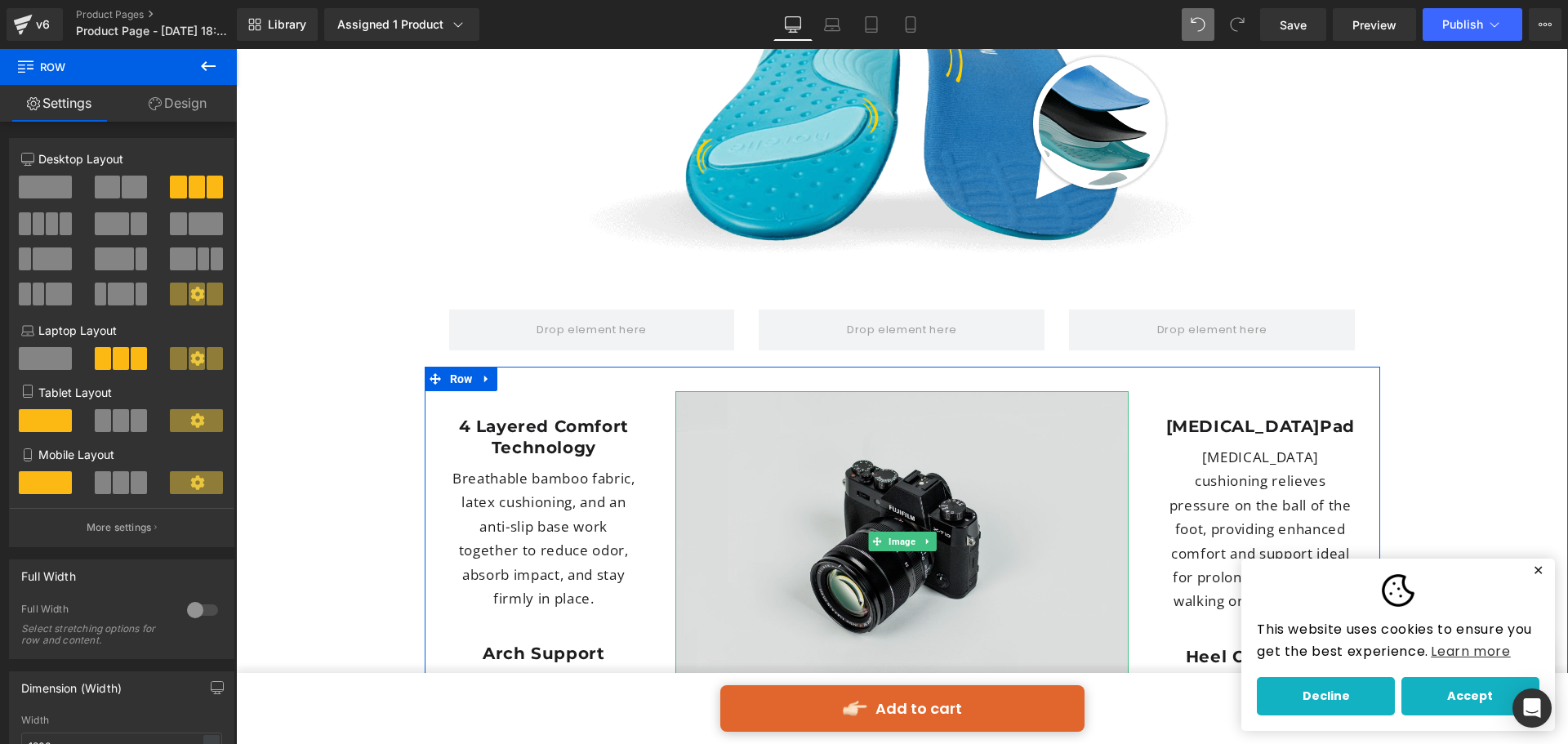
scroll to position [4688, 0]
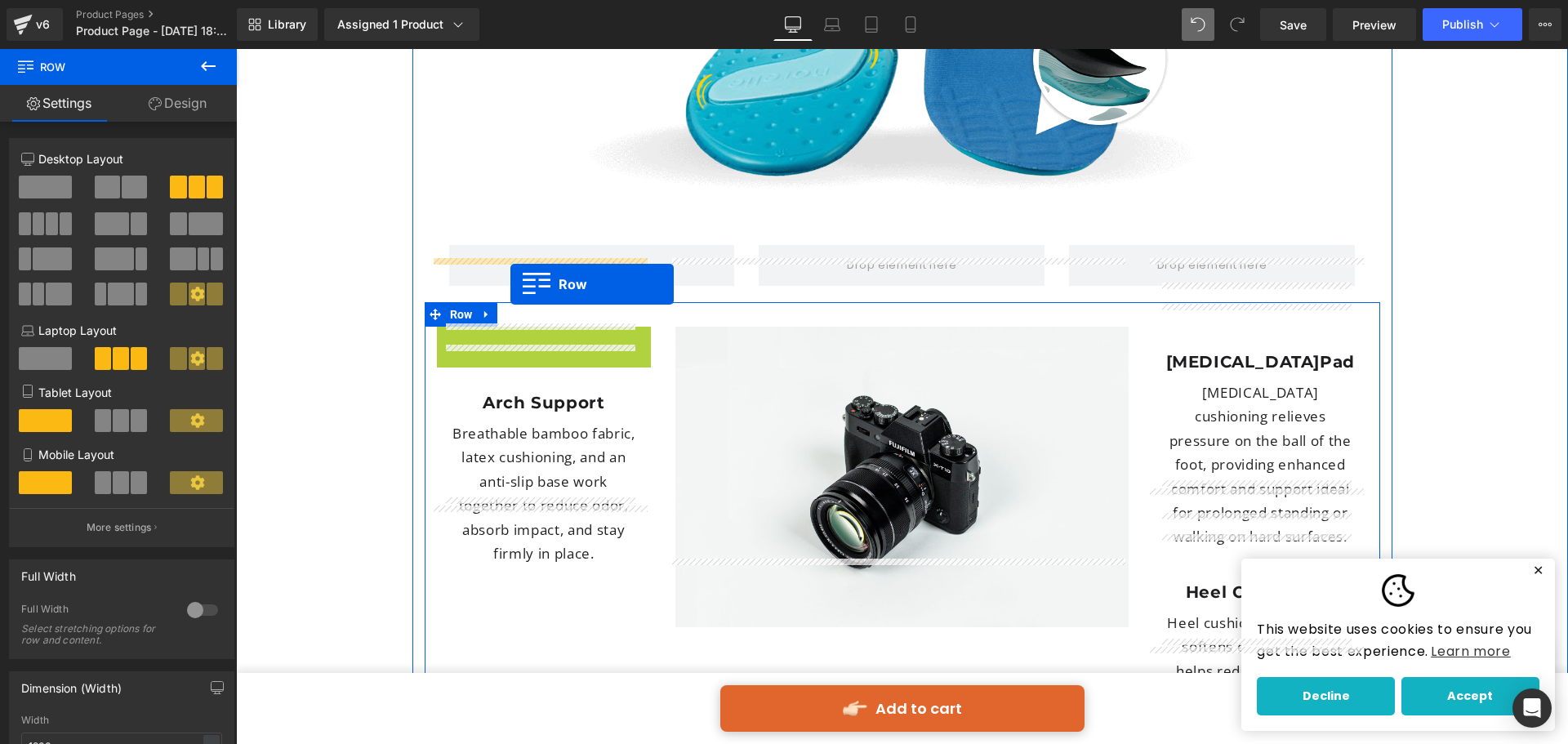
drag, startPoint x: 461, startPoint y: 273, endPoint x: 511, endPoint y: 284, distance: 51.2
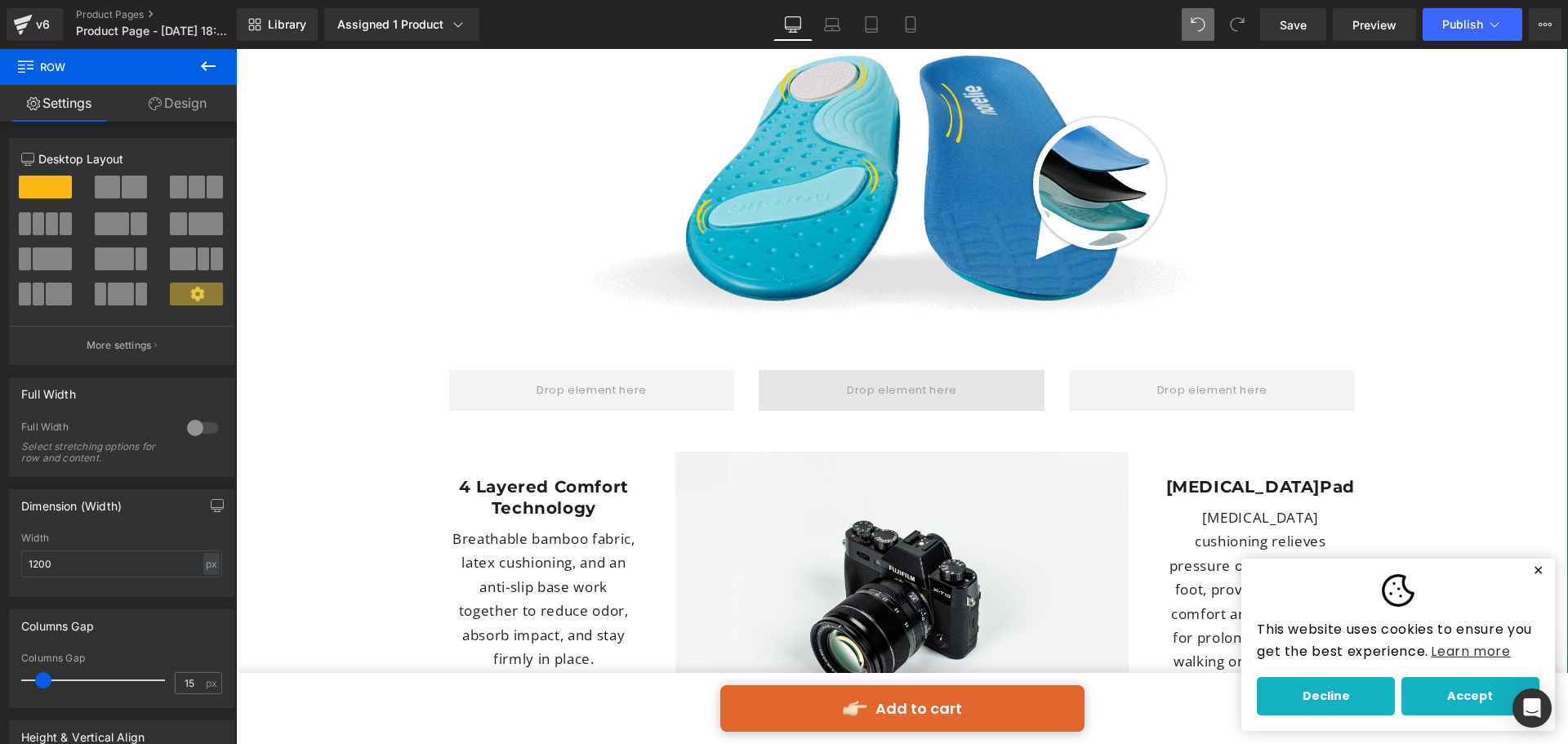
scroll to position [4524, 0]
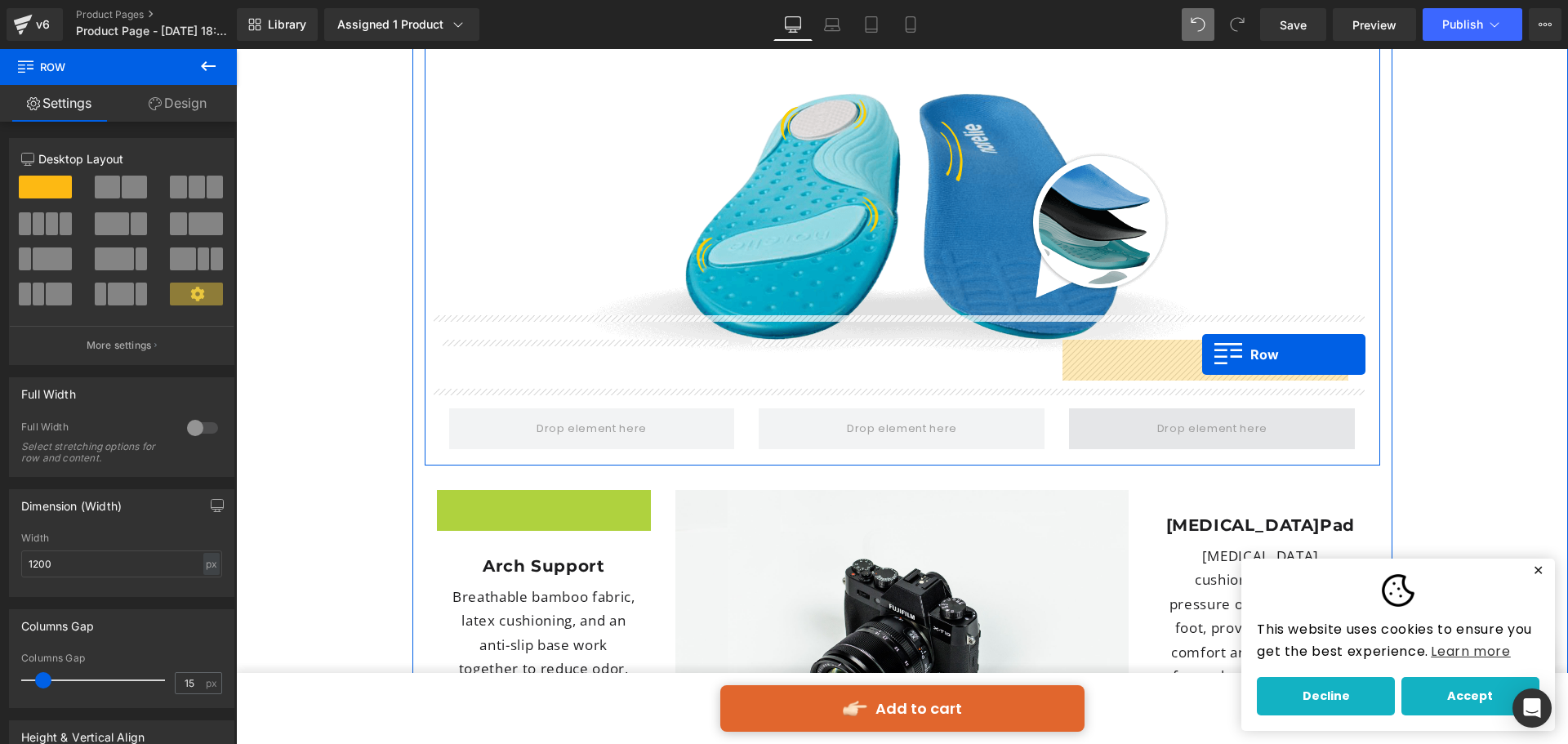
drag, startPoint x: 471, startPoint y: 439, endPoint x: 1202, endPoint y: 354, distance: 735.9
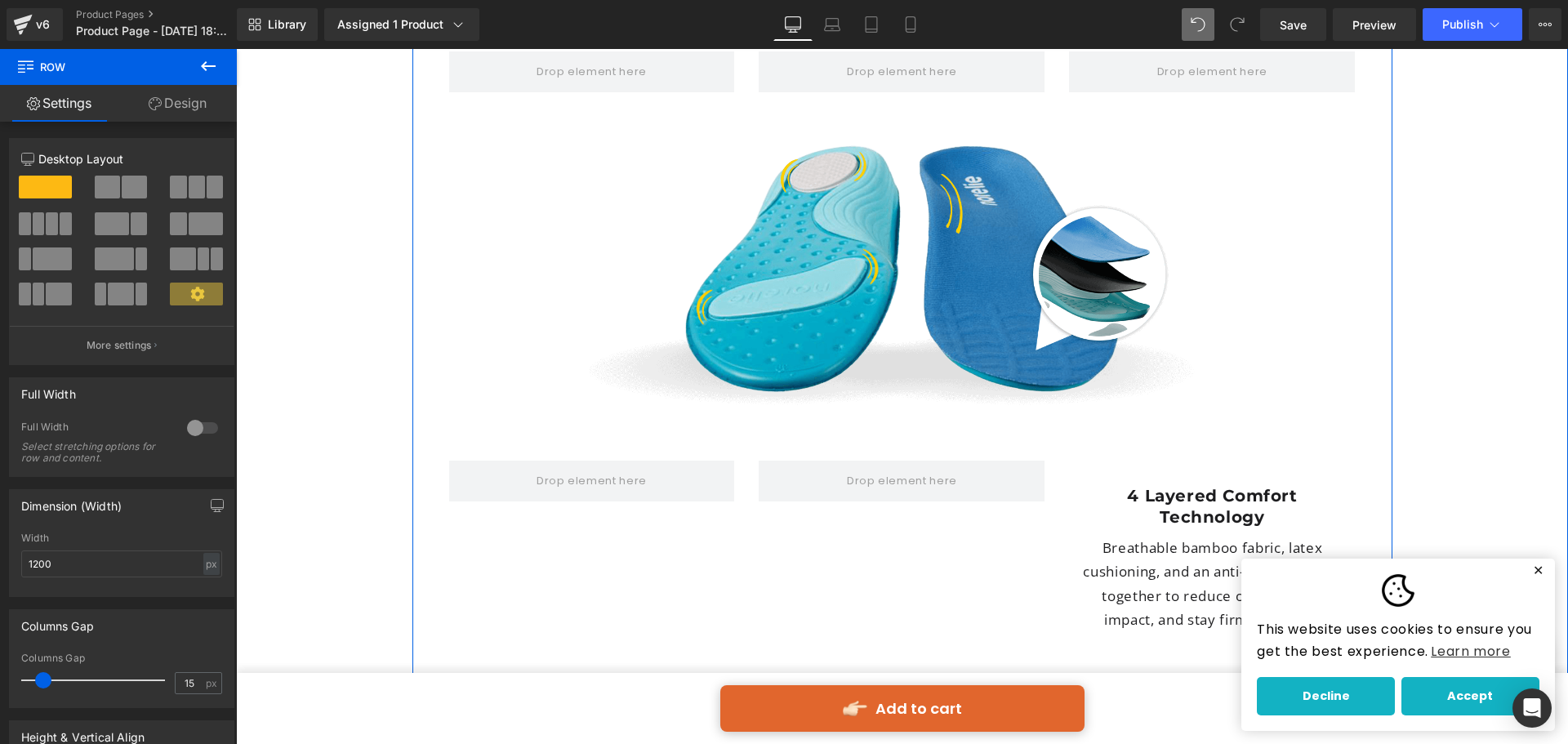
scroll to position [4443, 0]
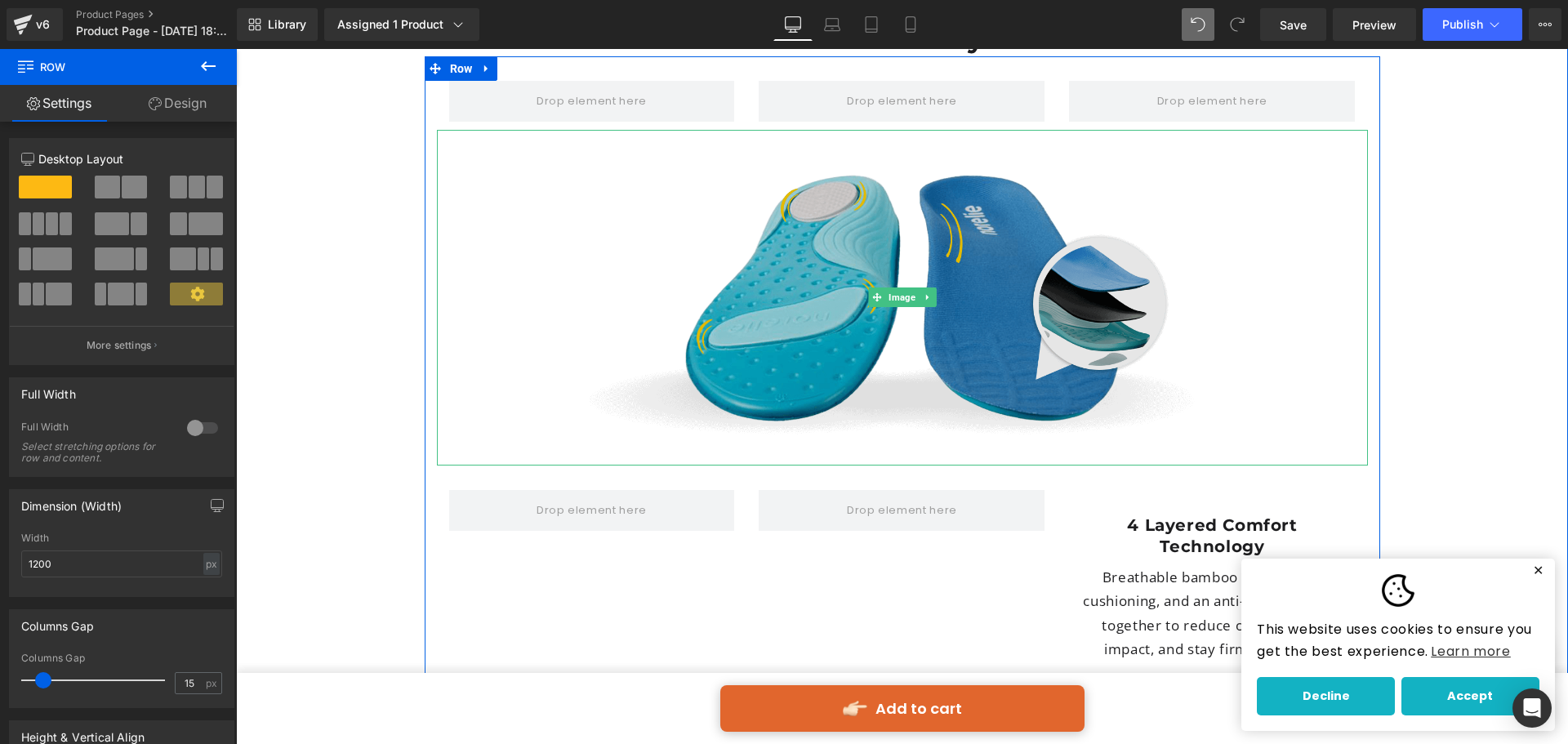
click at [1173, 366] on img at bounding box center [902, 297] width 931 height 336
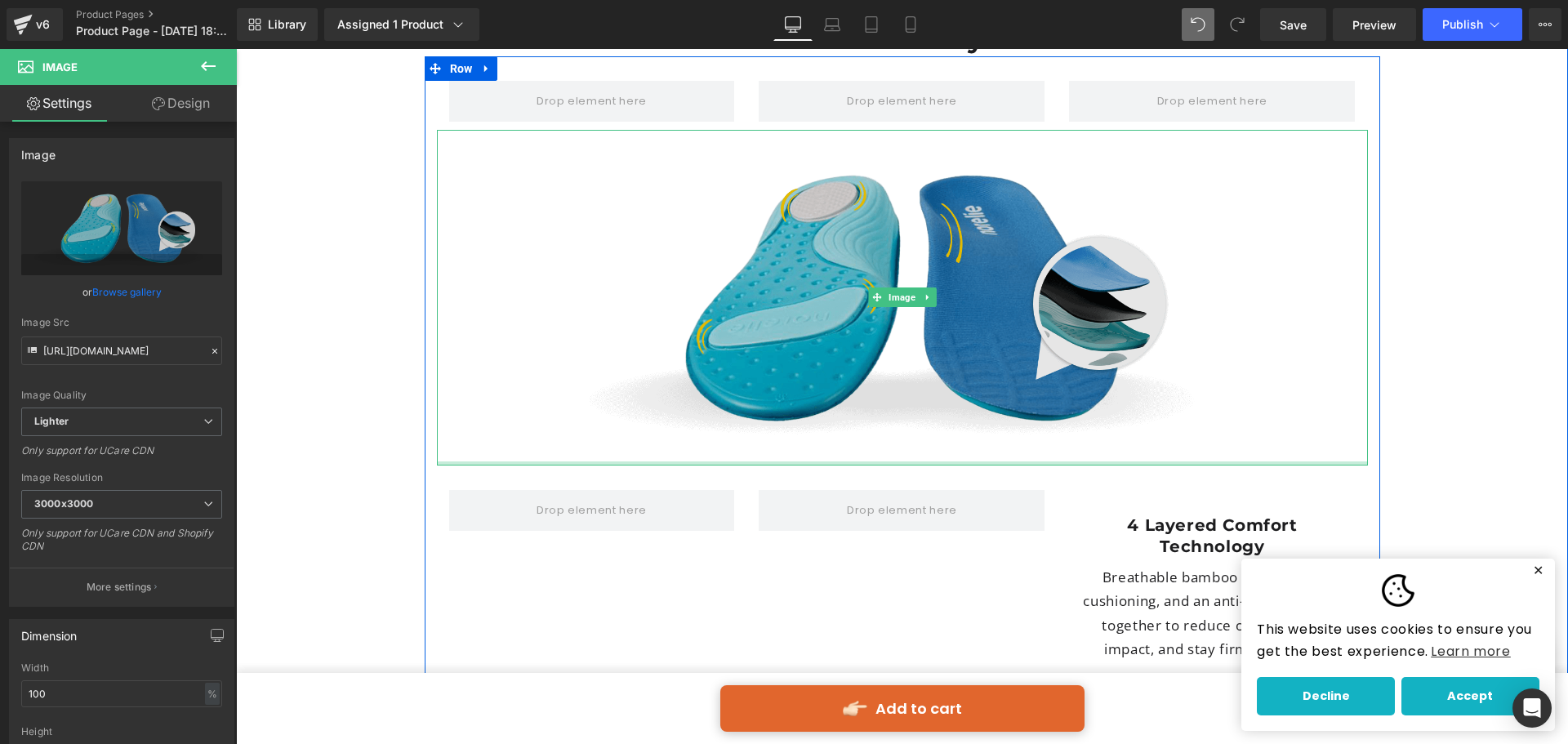
click at [1188, 364] on div "Image" at bounding box center [902, 297] width 931 height 336
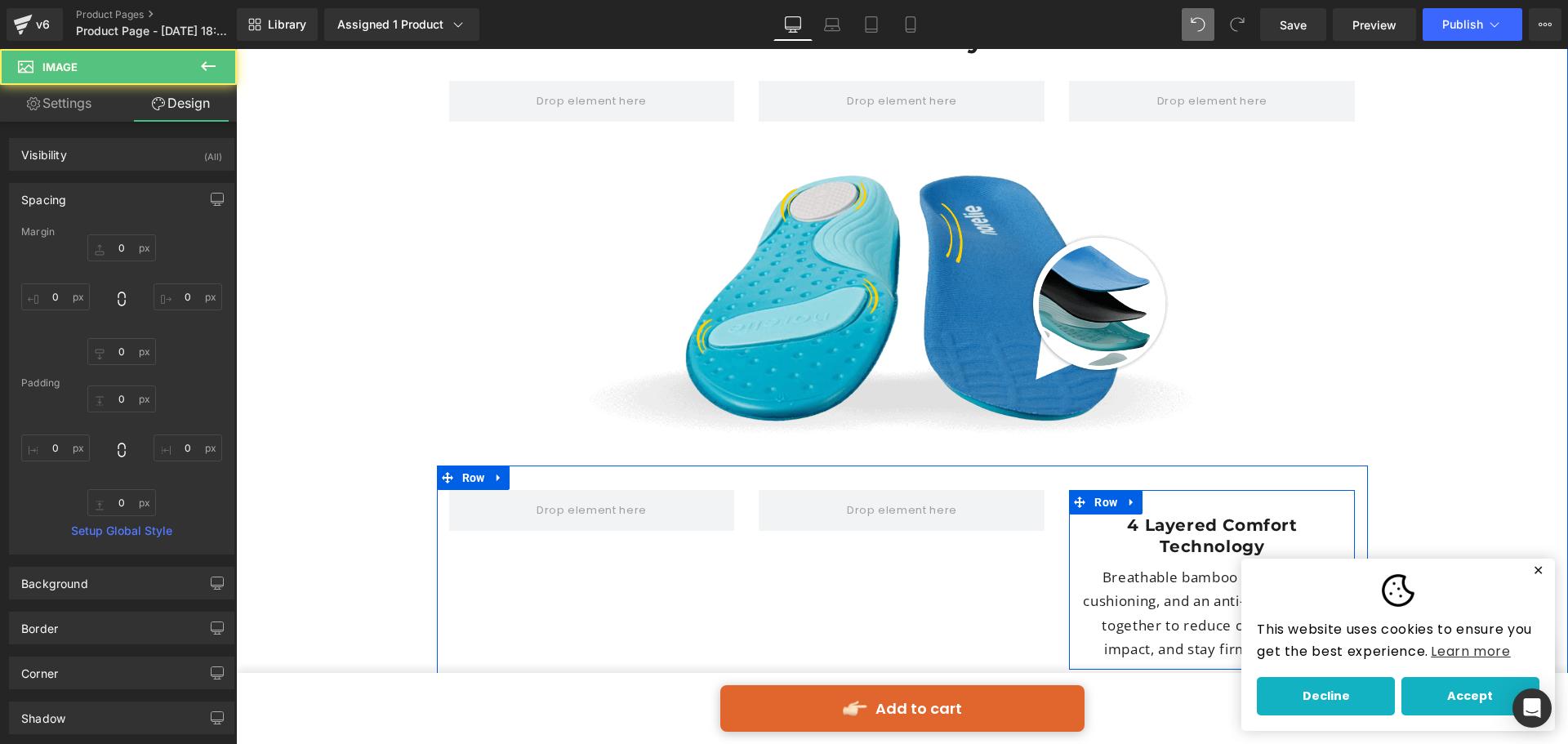
click at [1177, 490] on div "4 Layered Comfort Technology Heading Breathable bamboo fabric, latex cushioning…" at bounding box center [1212, 579] width 286 height 180
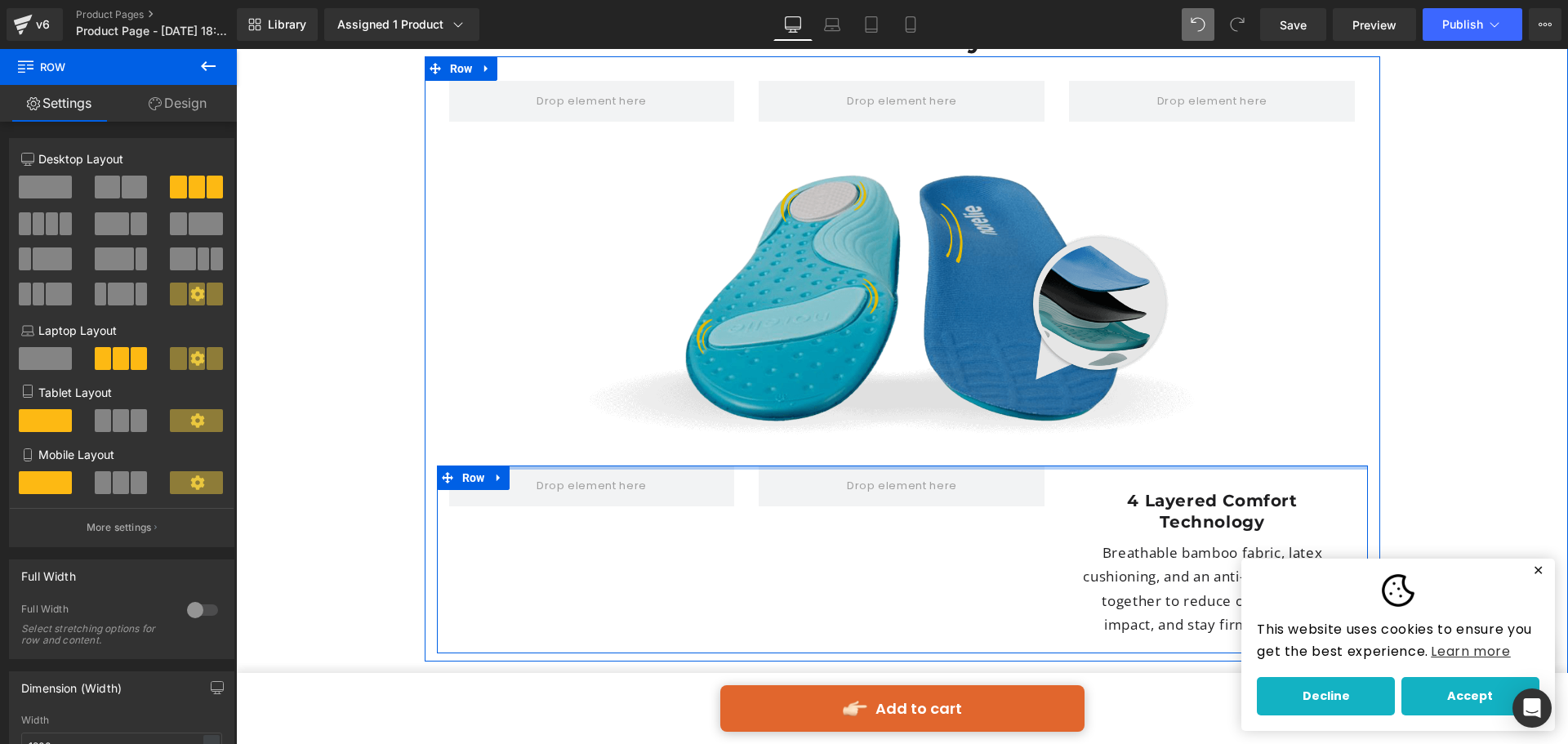
drag, startPoint x: 1164, startPoint y: 410, endPoint x: 1169, endPoint y: 378, distance: 32.4
click at [1171, 366] on div "Row Image 4 Layered Comfort Technology Heading Breathable bamboo fabric, latex …" at bounding box center [902, 354] width 956 height 597
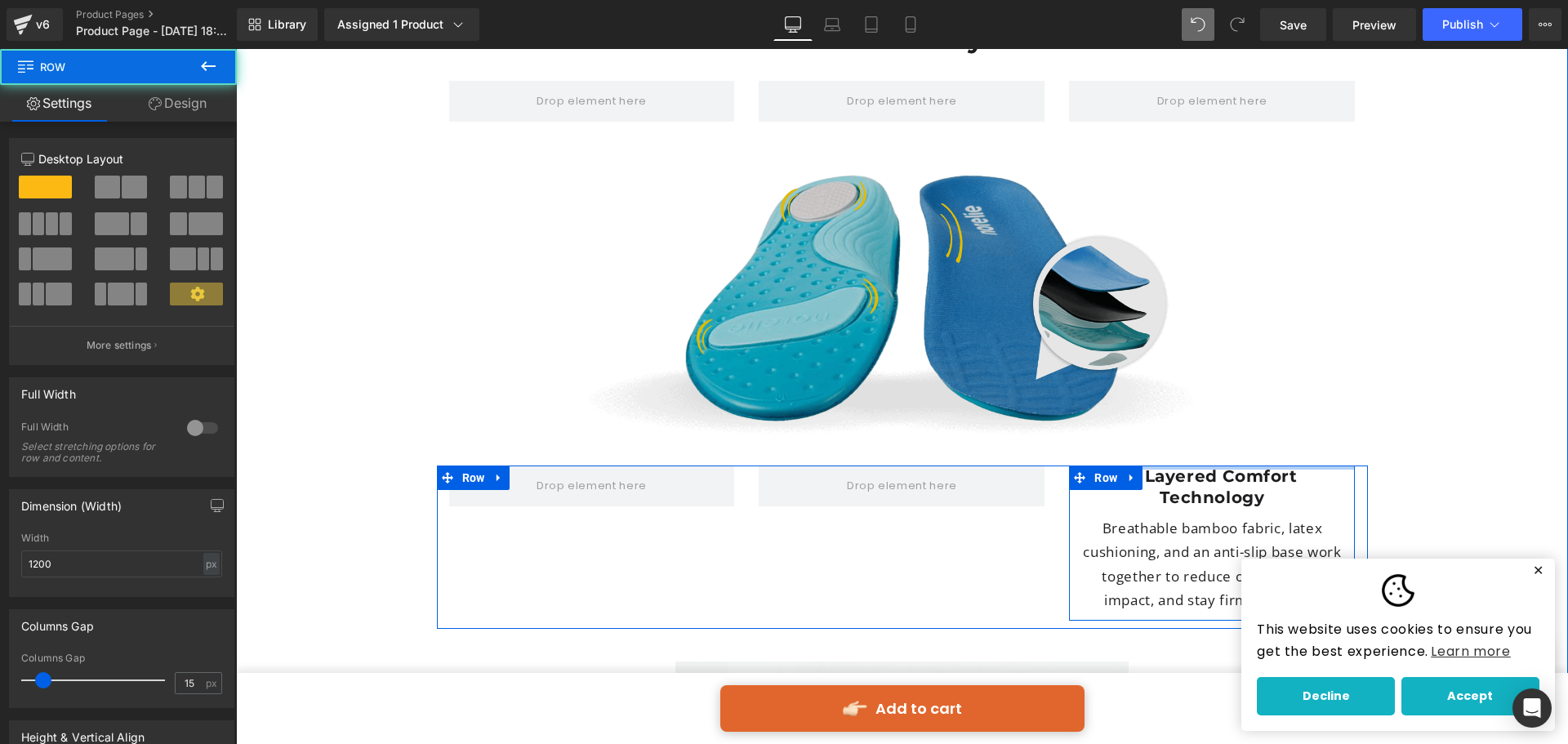
drag, startPoint x: 1167, startPoint y: 407, endPoint x: 1177, endPoint y: 360, distance: 48.1
click at [1177, 360] on div "Row Image 4 Layered Comfort Technology Heading Breathable bamboo fabric, latex …" at bounding box center [902, 342] width 956 height 573
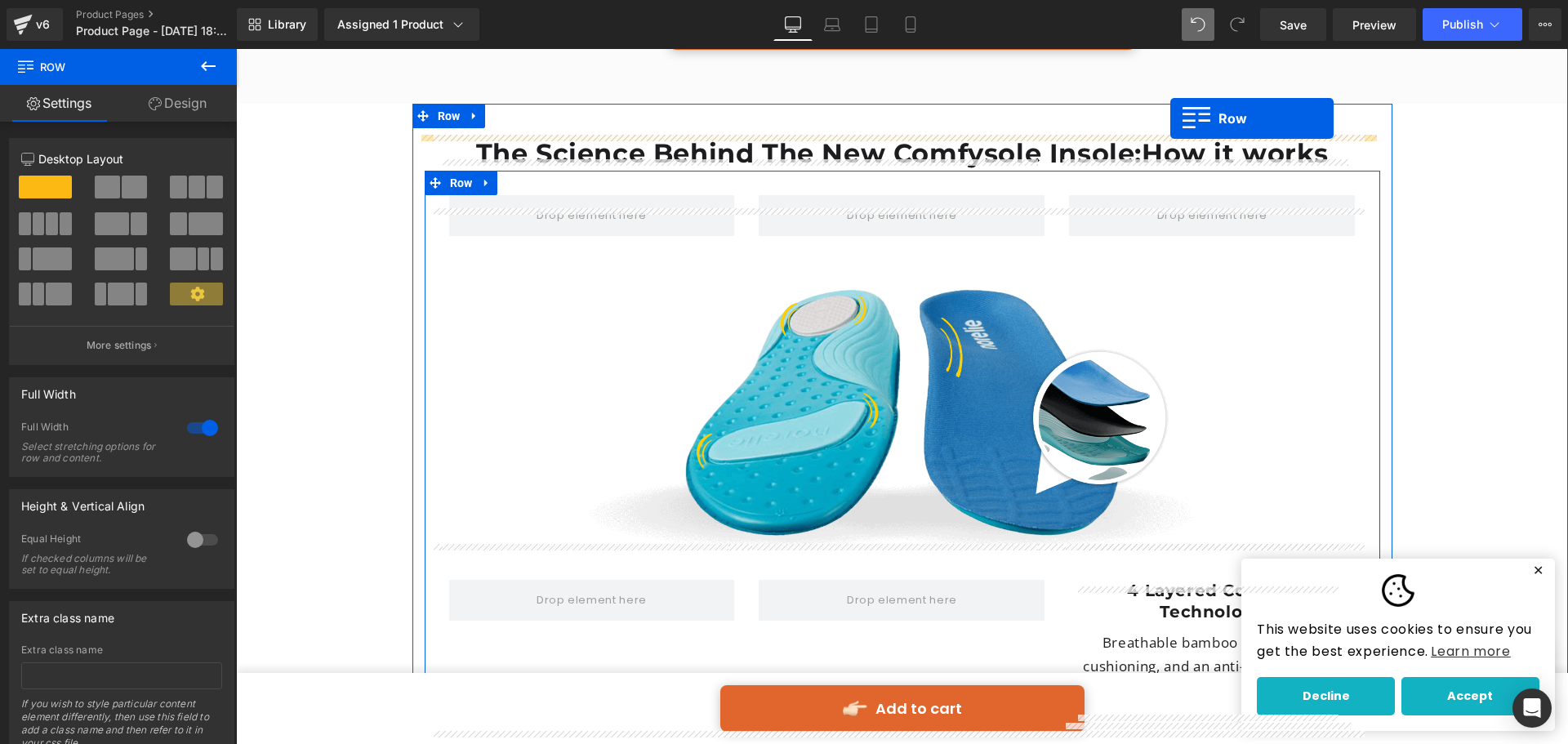
scroll to position [4296, 0]
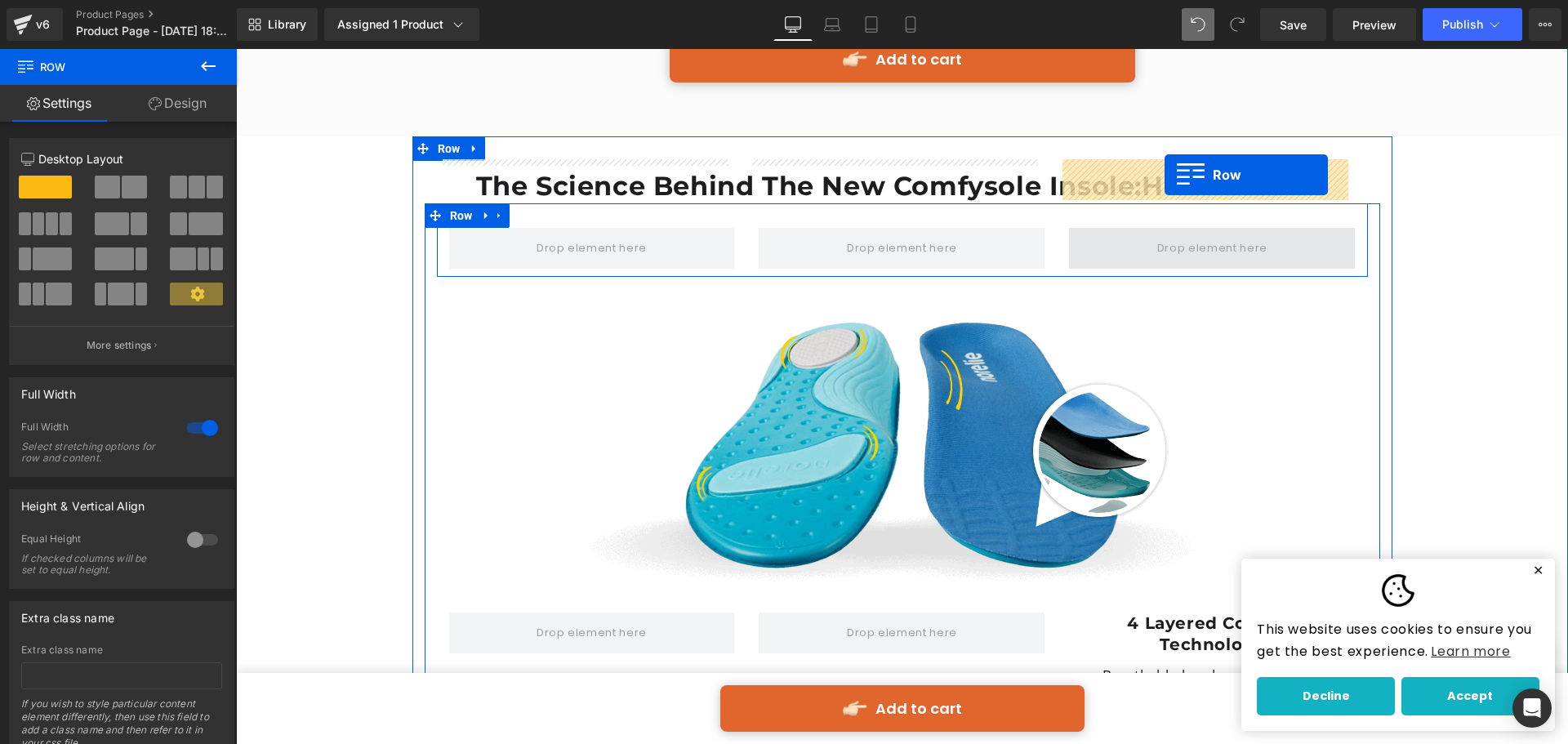
drag, startPoint x: 473, startPoint y: 382, endPoint x: 1164, endPoint y: 175, distance: 721.3
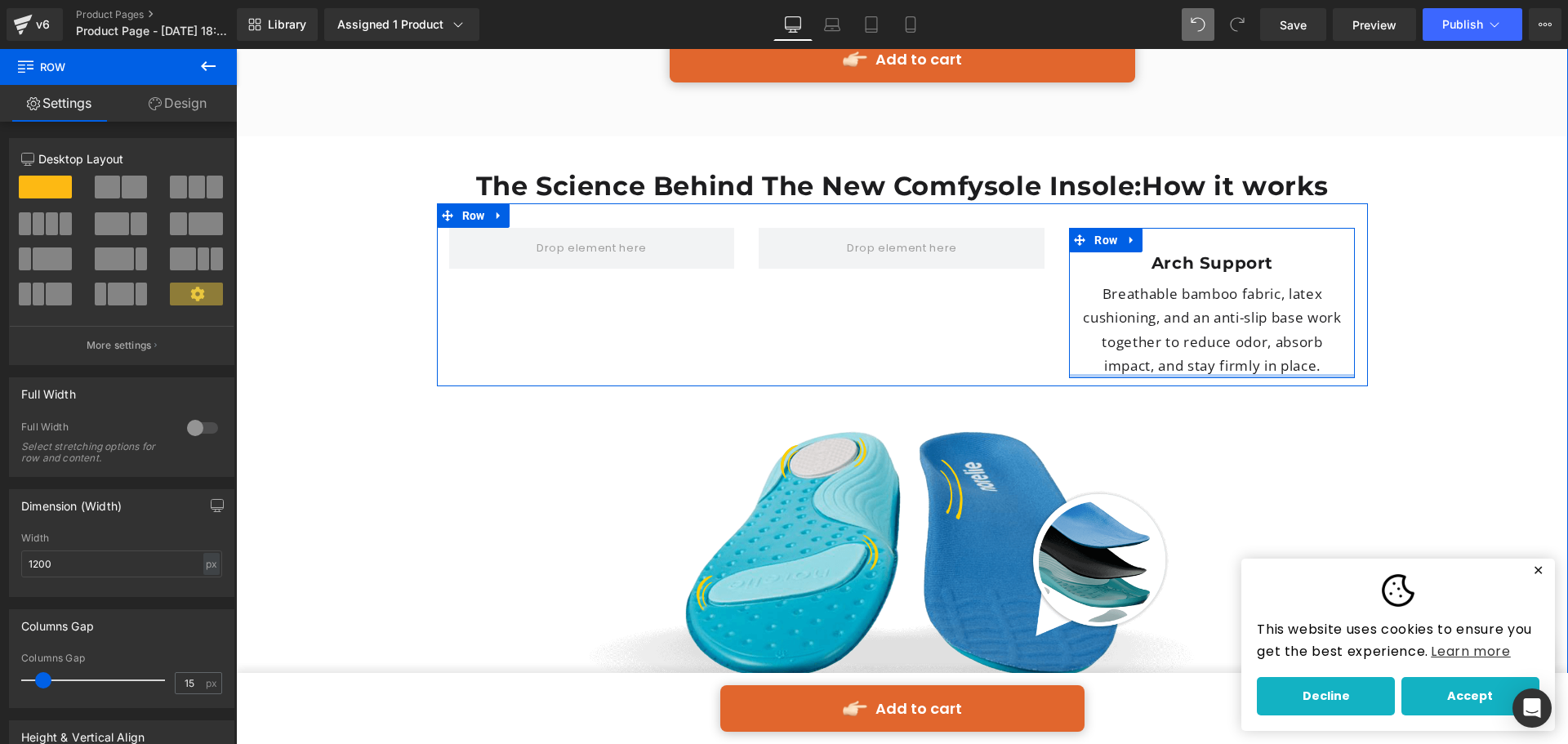
drag, startPoint x: 1158, startPoint y: 340, endPoint x: 1164, endPoint y: 309, distance: 31.6
click at [1164, 309] on div "Arch Support Heading Breathable bamboo fabric, latex cushioning, and an anti-sl…" at bounding box center [1212, 303] width 286 height 150
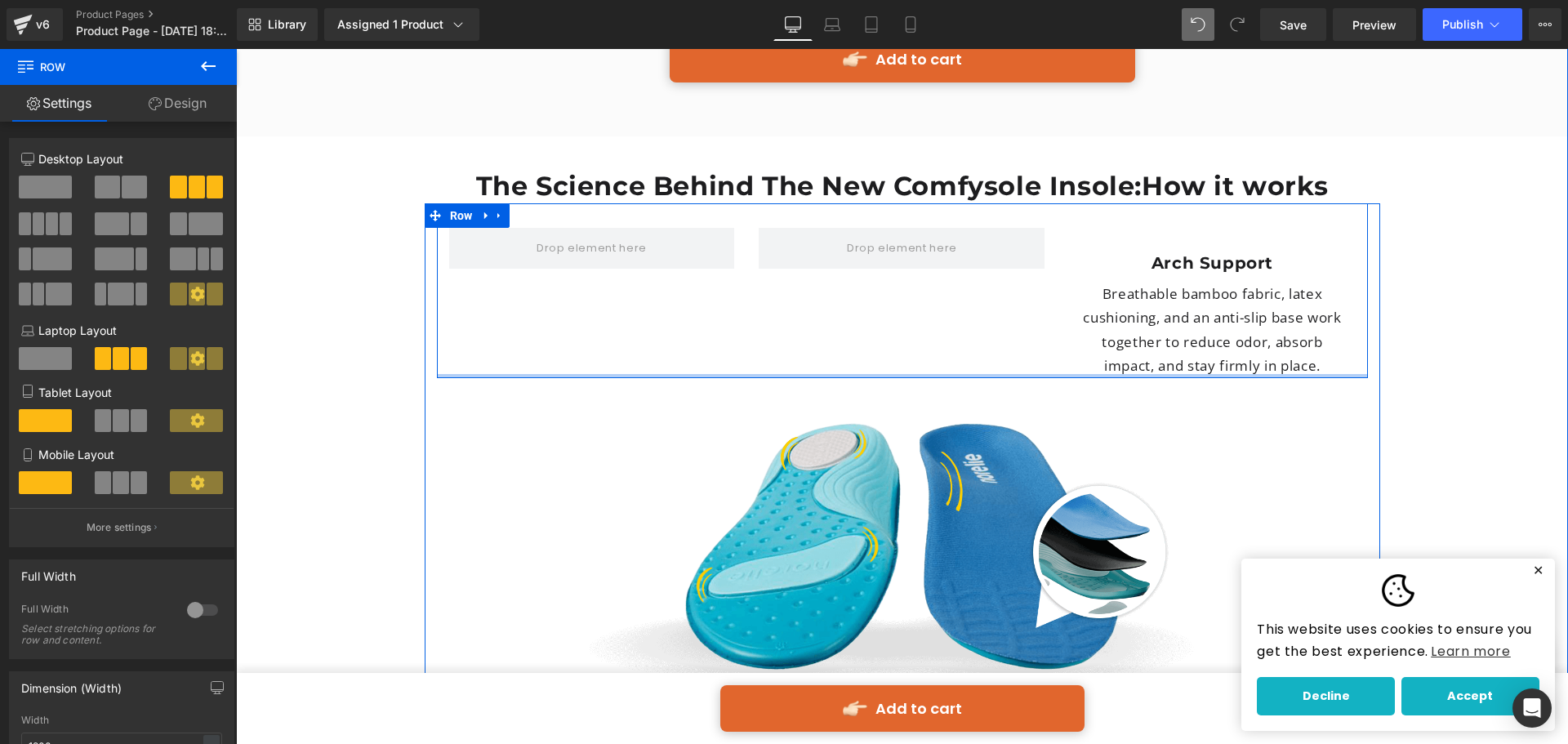
drag, startPoint x: 1142, startPoint y: 341, endPoint x: 1166, endPoint y: 193, distance: 149.9
click at [1157, 254] on div "Arch Support Heading Breathable bamboo fabric, latex cushioning, and an anti-sl…" at bounding box center [902, 291] width 931 height 175
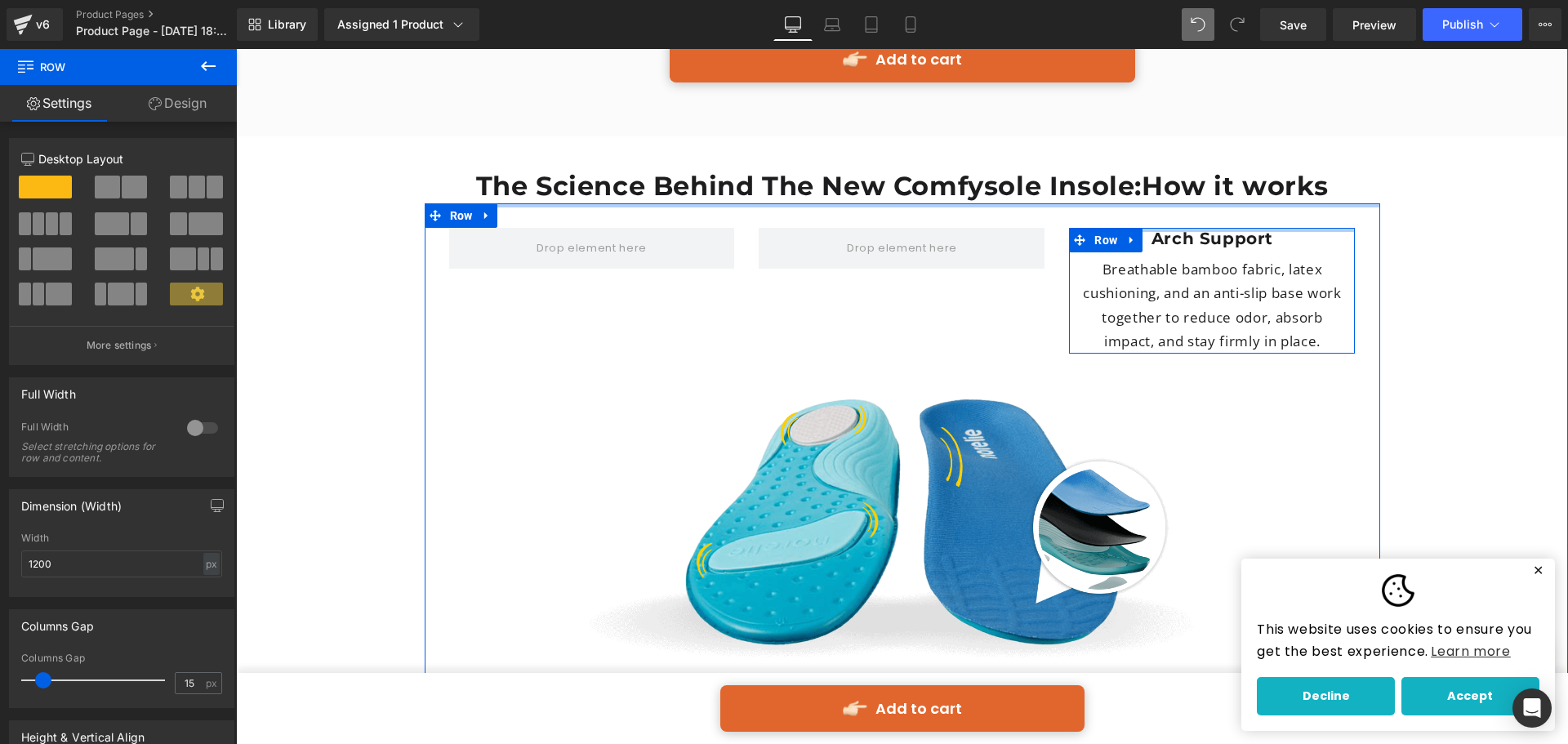
drag, startPoint x: 1185, startPoint y: 178, endPoint x: 1185, endPoint y: 138, distance: 40.0
click at [1185, 204] on div "Arch Support Heading Breathable bamboo fabric, latex cushioning, and an anti-sl…" at bounding box center [902, 532] width 956 height 657
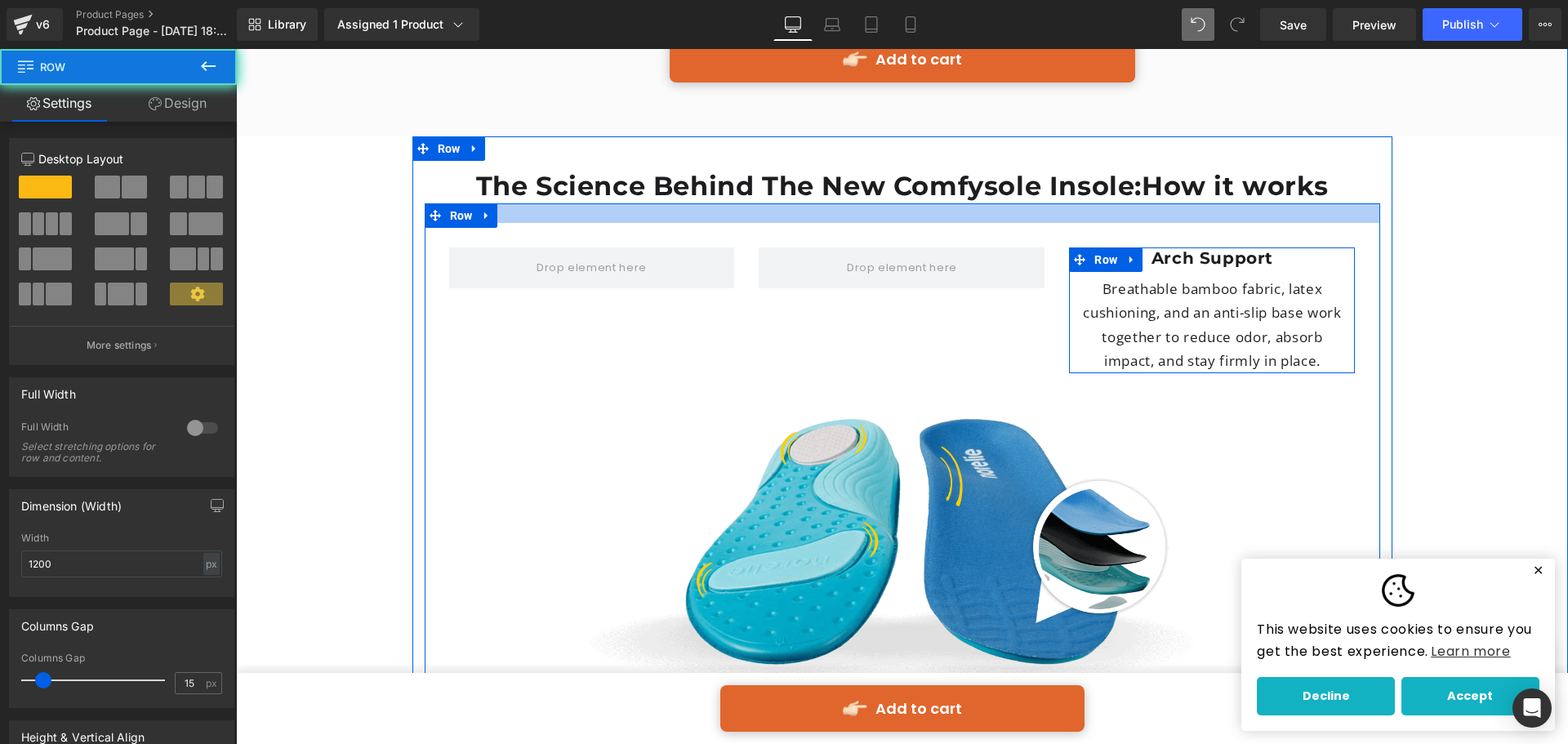
drag, startPoint x: 1183, startPoint y: 153, endPoint x: 1183, endPoint y: 174, distance: 21.0
click at [1183, 204] on div "Arch Support Heading Breathable bamboo fabric, latex cushioning, and an anti-sl…" at bounding box center [902, 541] width 956 height 676
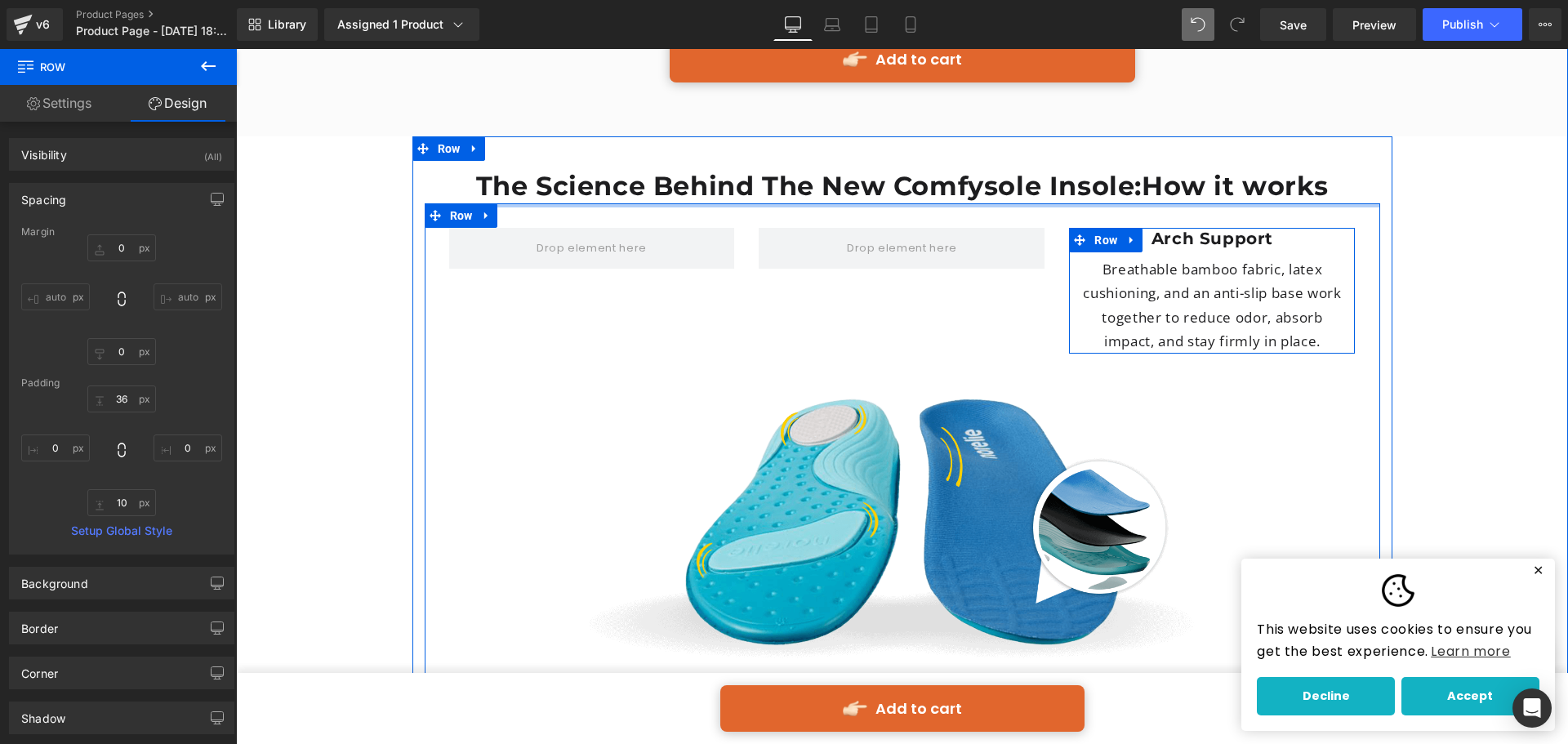
drag, startPoint x: 1185, startPoint y: 159, endPoint x: 1186, endPoint y: 113, distance: 46.0
click at [1186, 169] on div "The Science Behind The New Comfysole Insol e: How it works Heading Arch Support…" at bounding box center [902, 725] width 980 height 1111
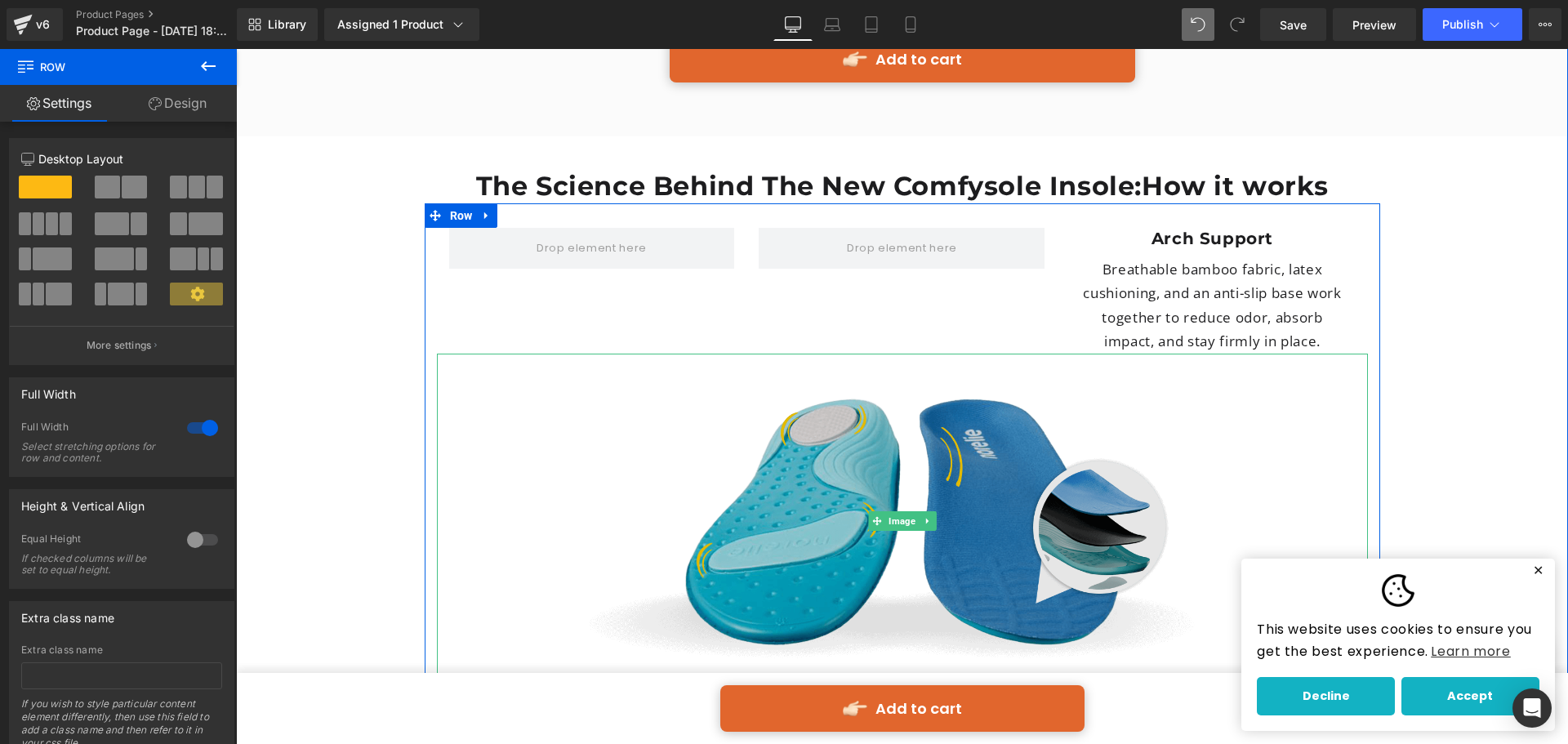
click at [1164, 353] on img at bounding box center [902, 521] width 931 height 336
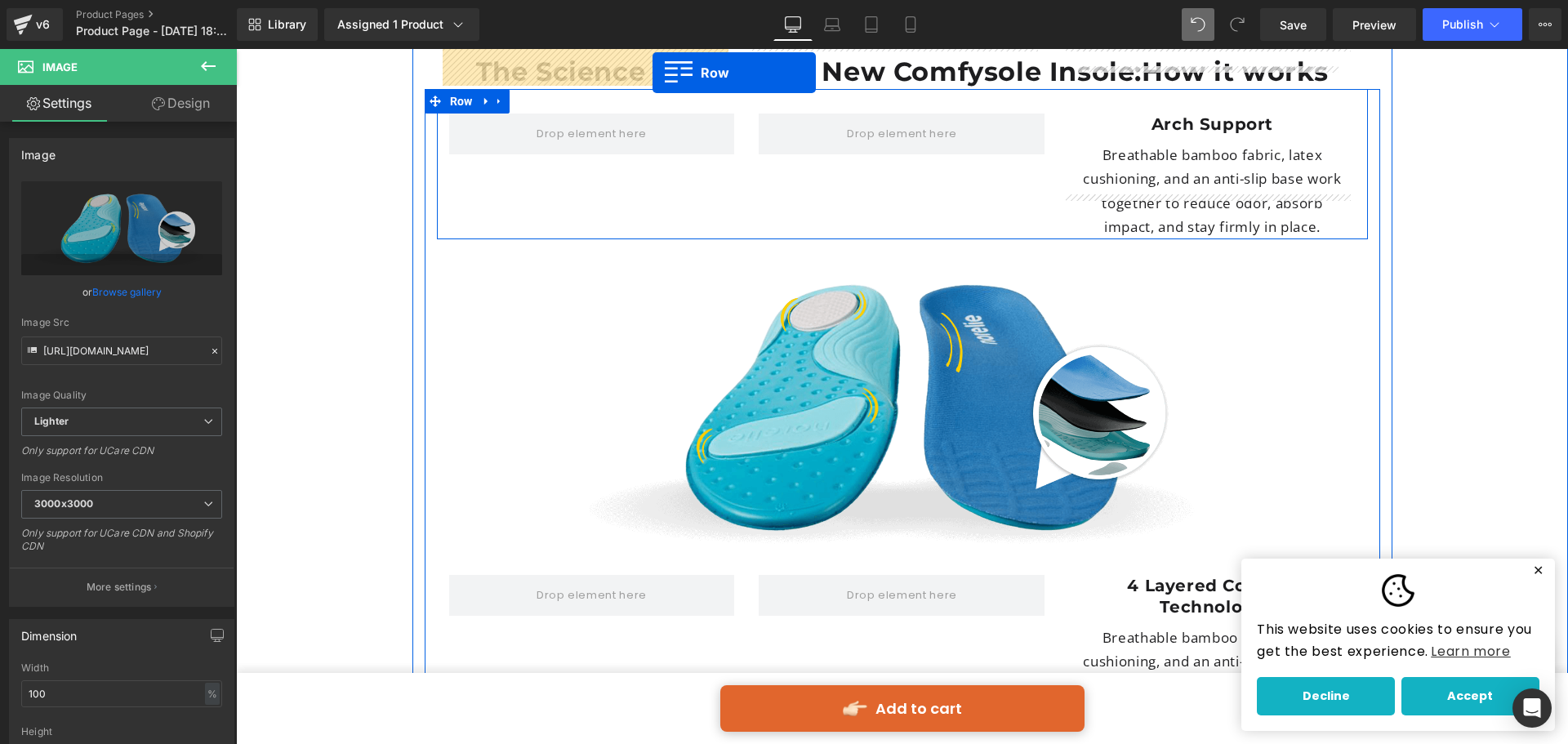
scroll to position [4345, 0]
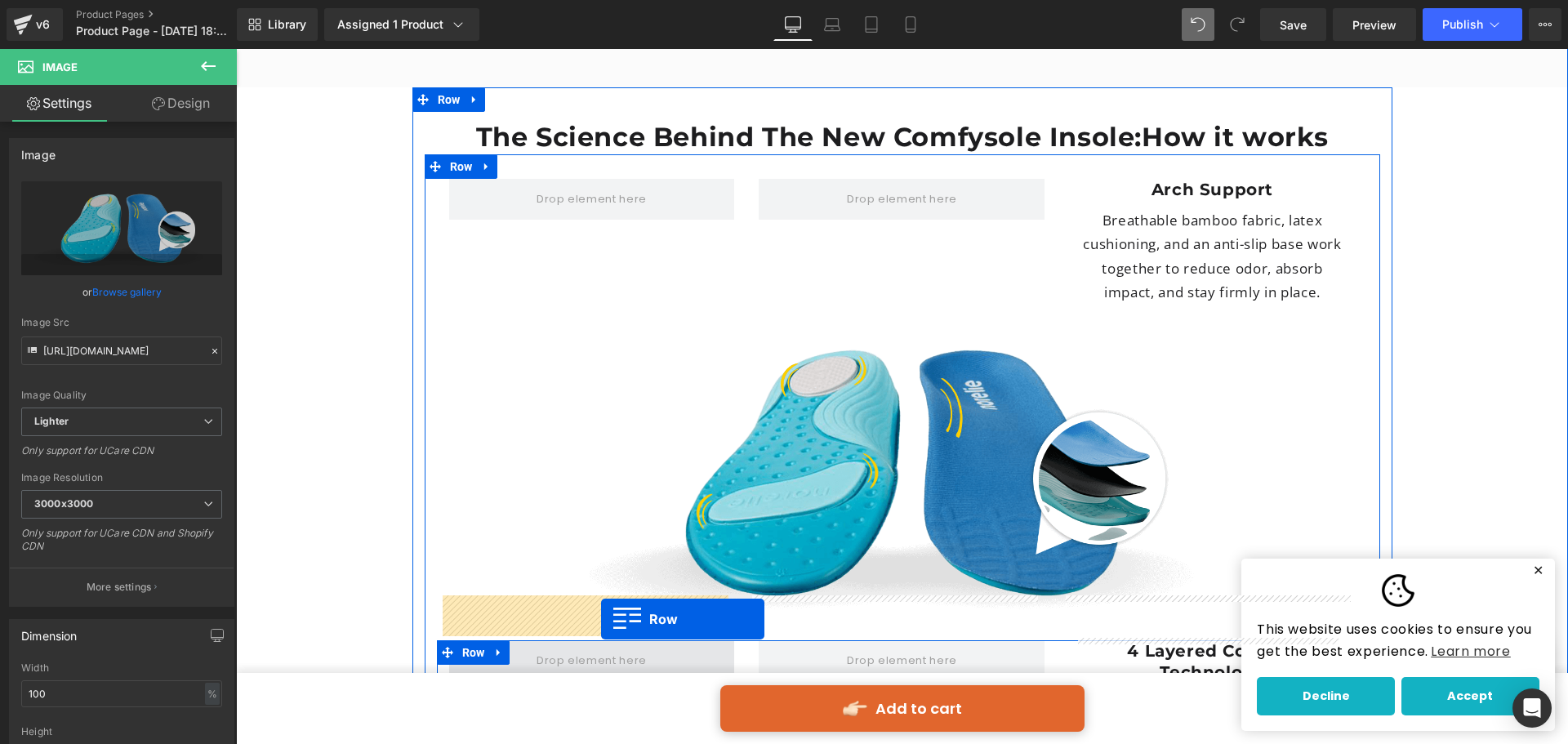
drag, startPoint x: 1175, startPoint y: 387, endPoint x: 602, endPoint y: 619, distance: 618.2
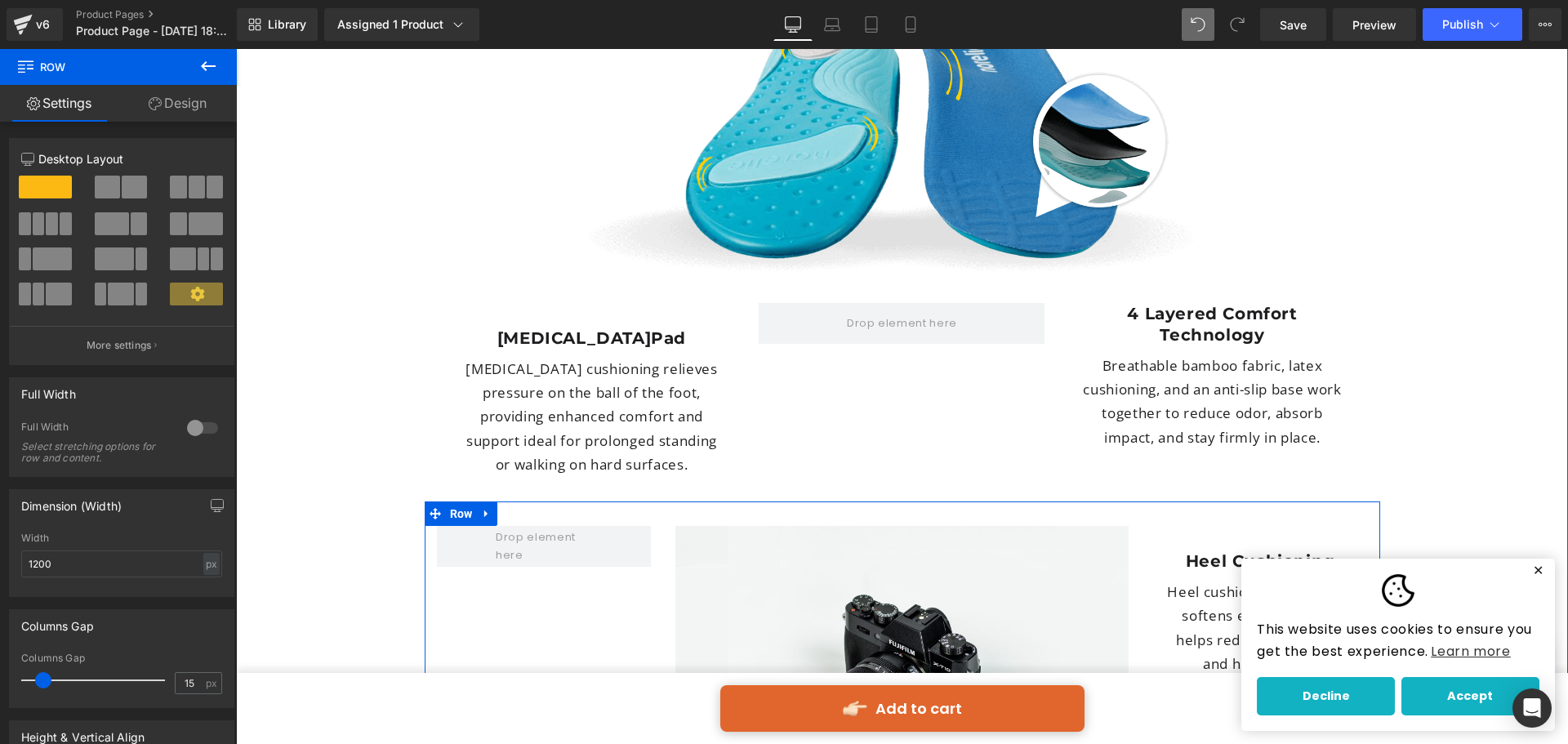
scroll to position [4753, 0]
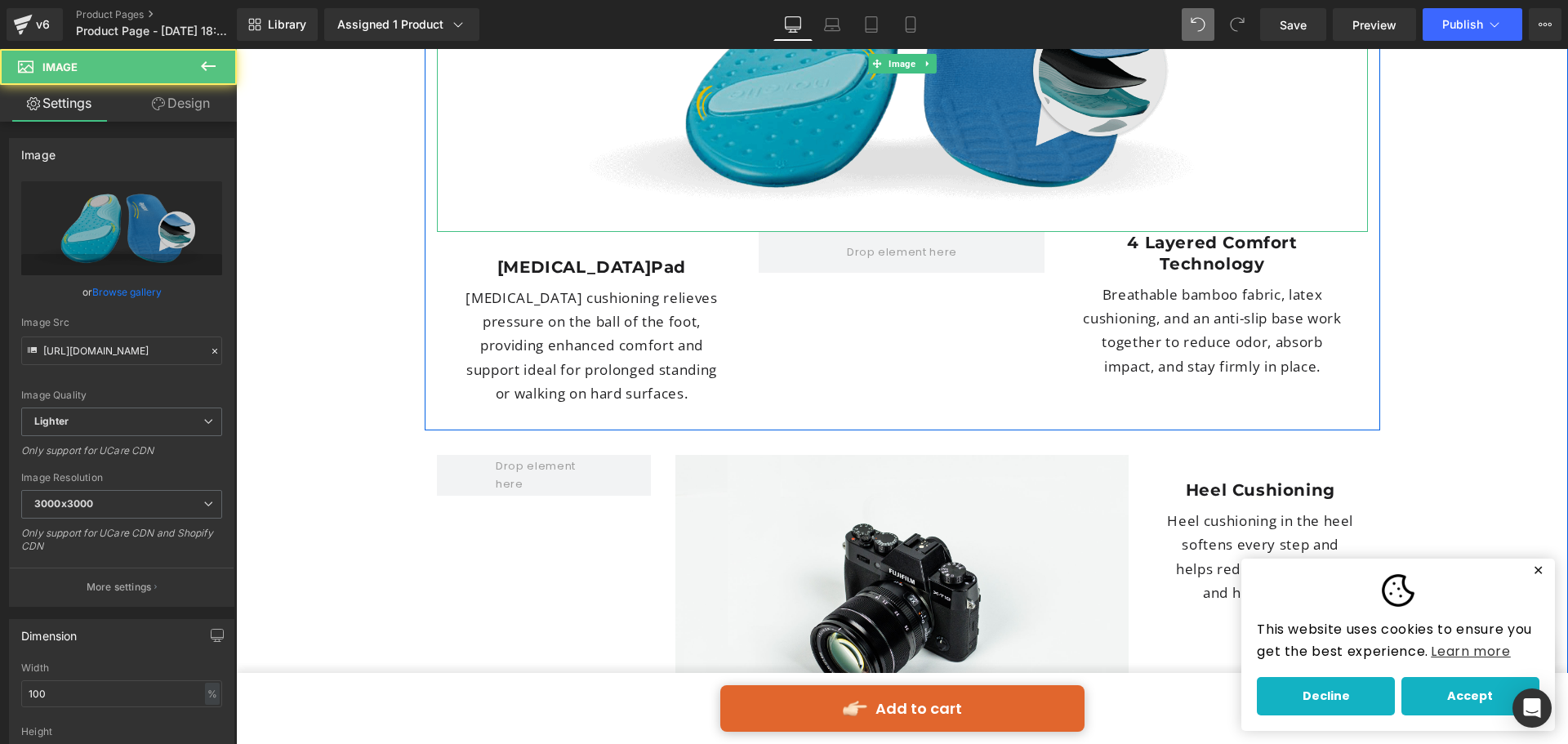
drag, startPoint x: 634, startPoint y: 172, endPoint x: 641, endPoint y: 143, distance: 29.8
click at [641, 143] on img at bounding box center [902, 64] width 931 height 336
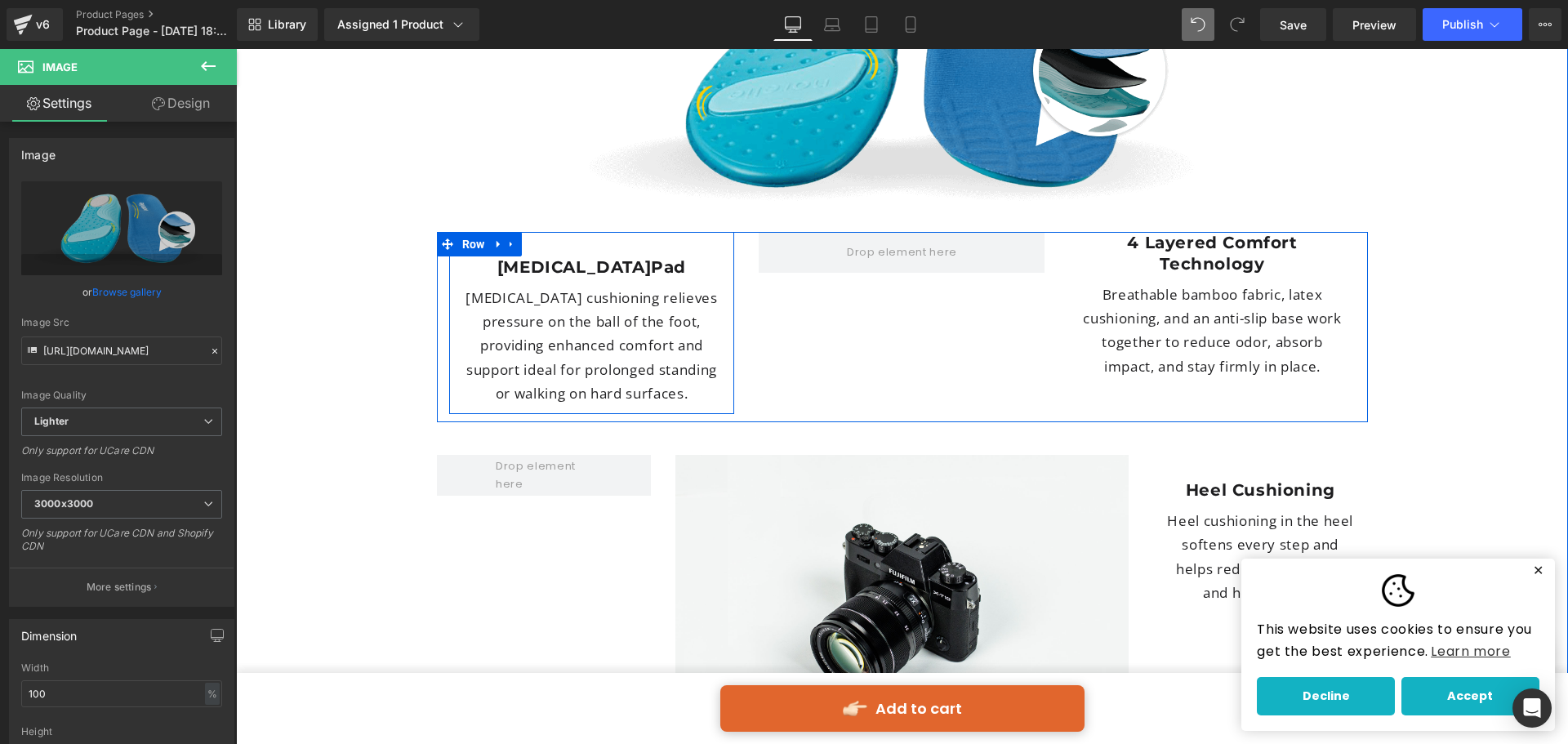
drag, startPoint x: 859, startPoint y: 257, endPoint x: 457, endPoint y: 267, distance: 402.1
click at [462, 286] on div "Forefoot cushioning relieves pressure on the ball of the foot, providing enhanc…" at bounding box center [592, 346] width 261 height 120
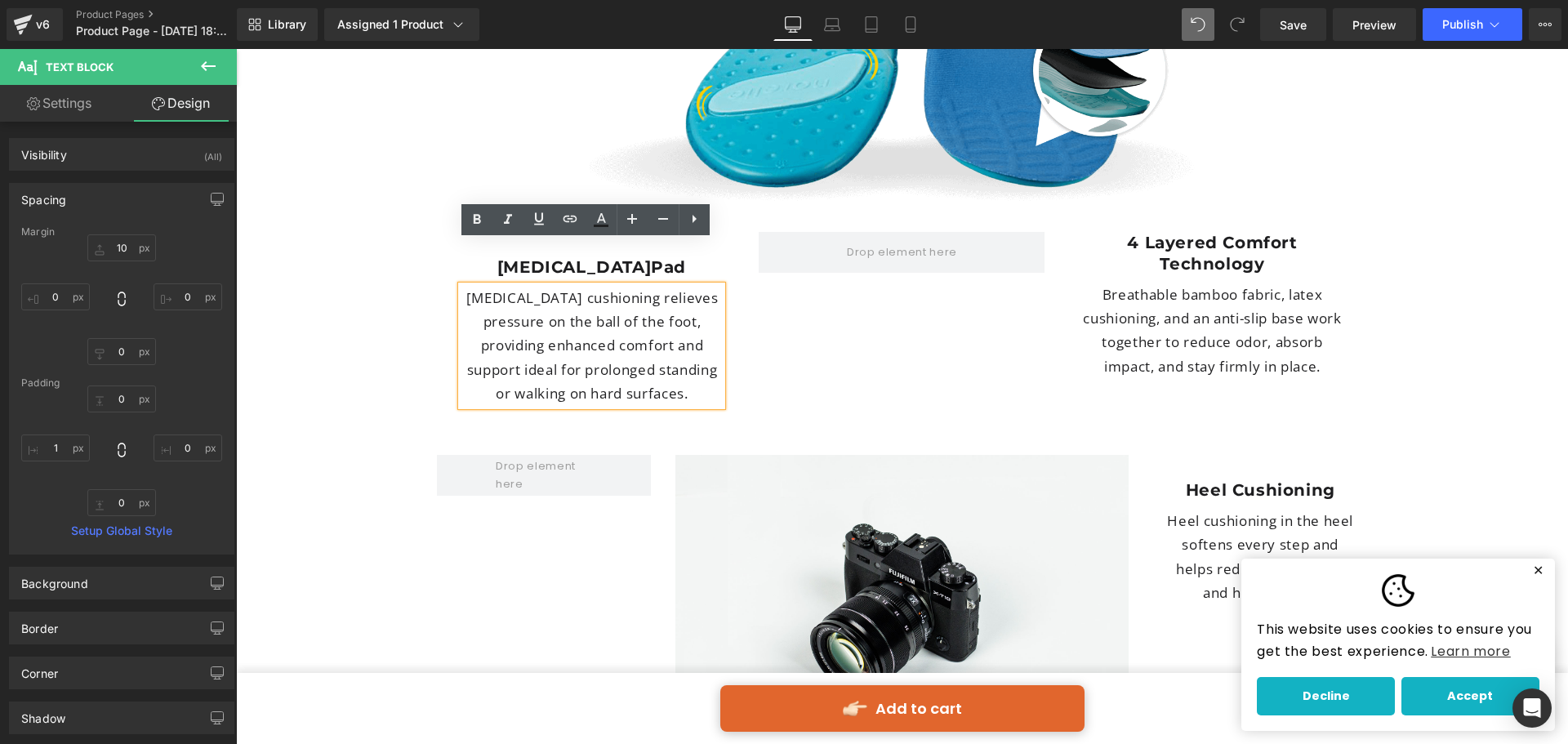
drag, startPoint x: 932, startPoint y: 283, endPoint x: 699, endPoint y: 237, distance: 237.5
click at [699, 286] on div "[MEDICAL_DATA] cushioning relieves pressure on the ball of the foot, providing …" at bounding box center [592, 346] width 261 height 120
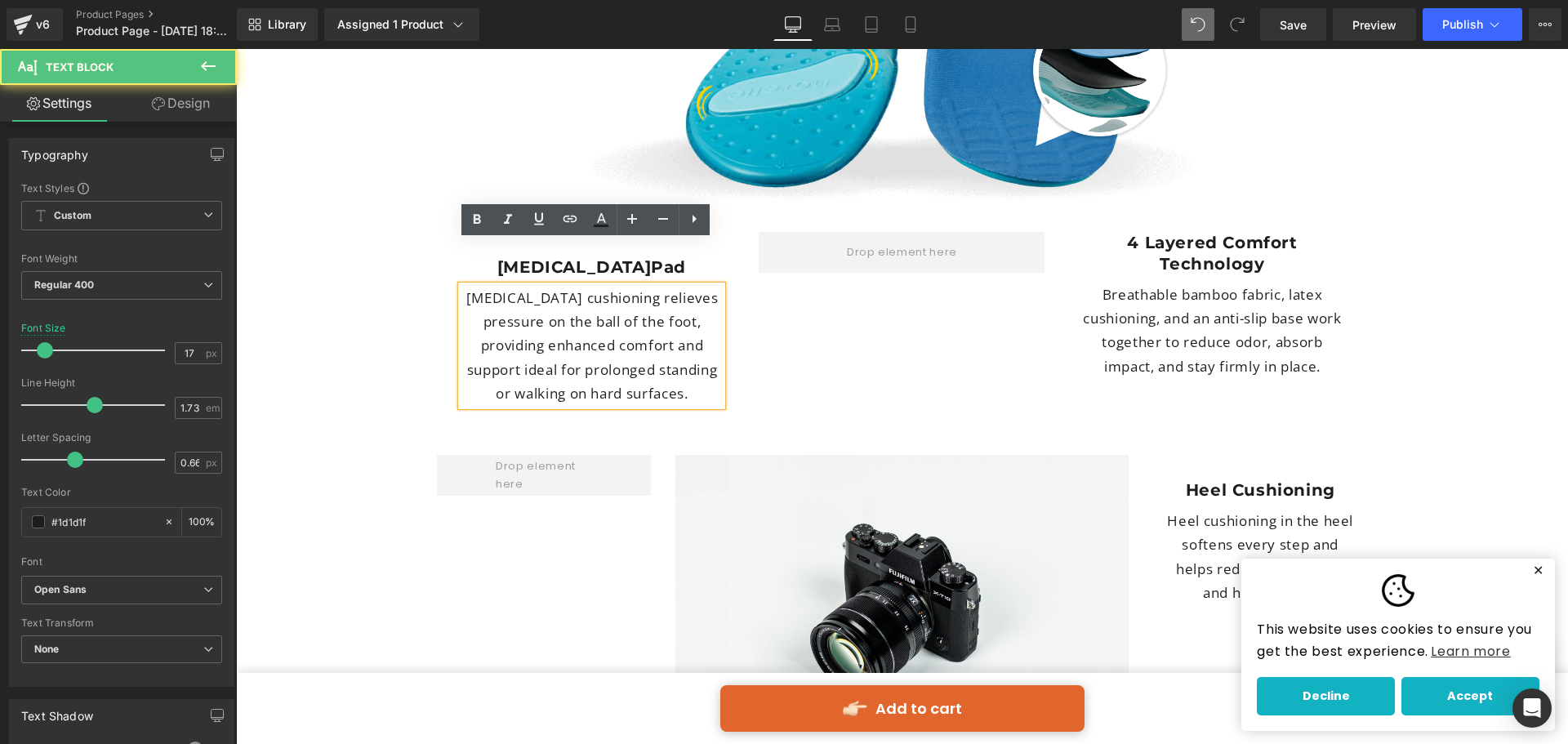
click at [728, 256] on div "[MEDICAL_DATA] Heading [MEDICAL_DATA] cushioning relieves pressure on the ball …" at bounding box center [591, 330] width 286 height 149
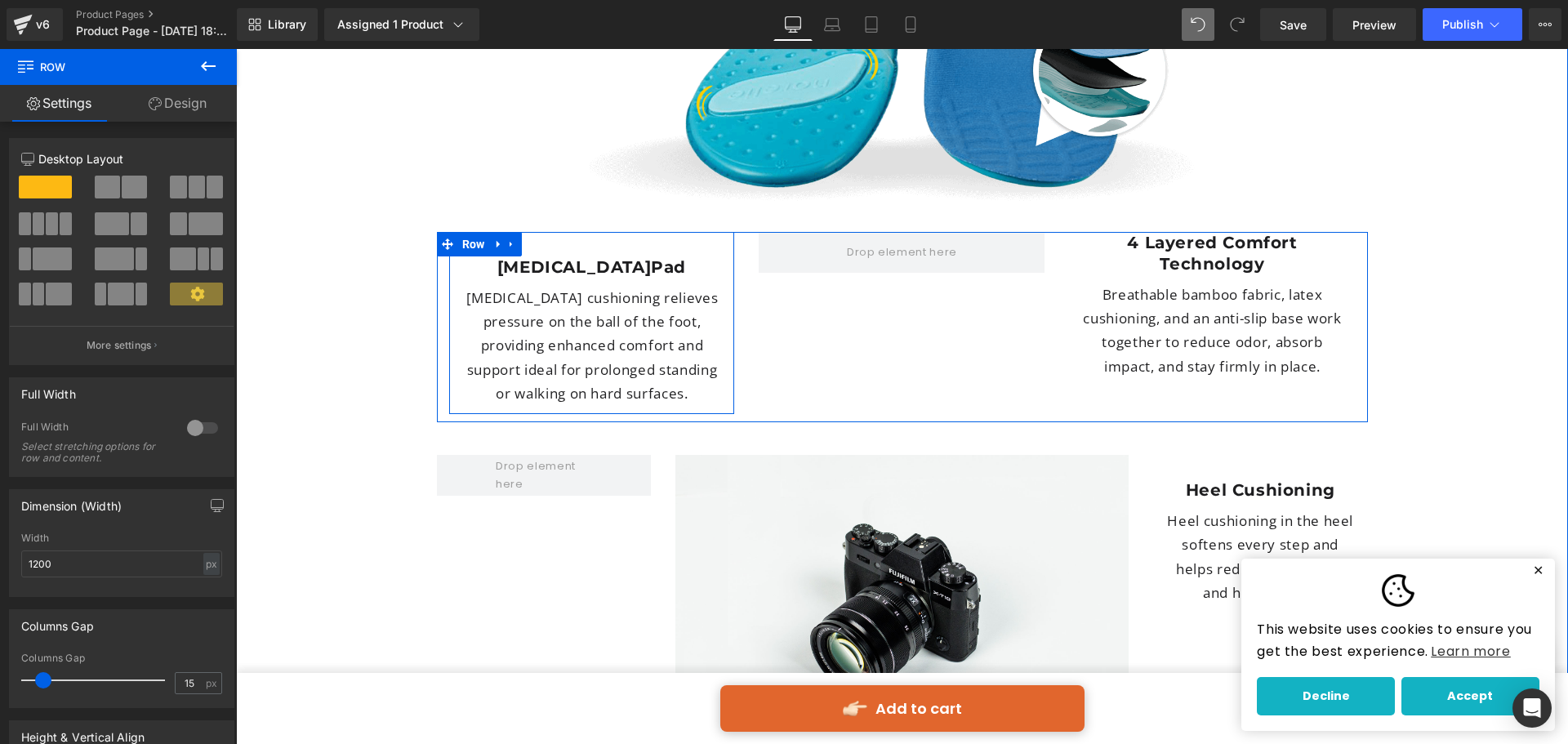
click at [586, 232] on div "Metatarsal Pad Heading Forefoot cushioning relieves pressure on the ball of the…" at bounding box center [591, 323] width 286 height 182
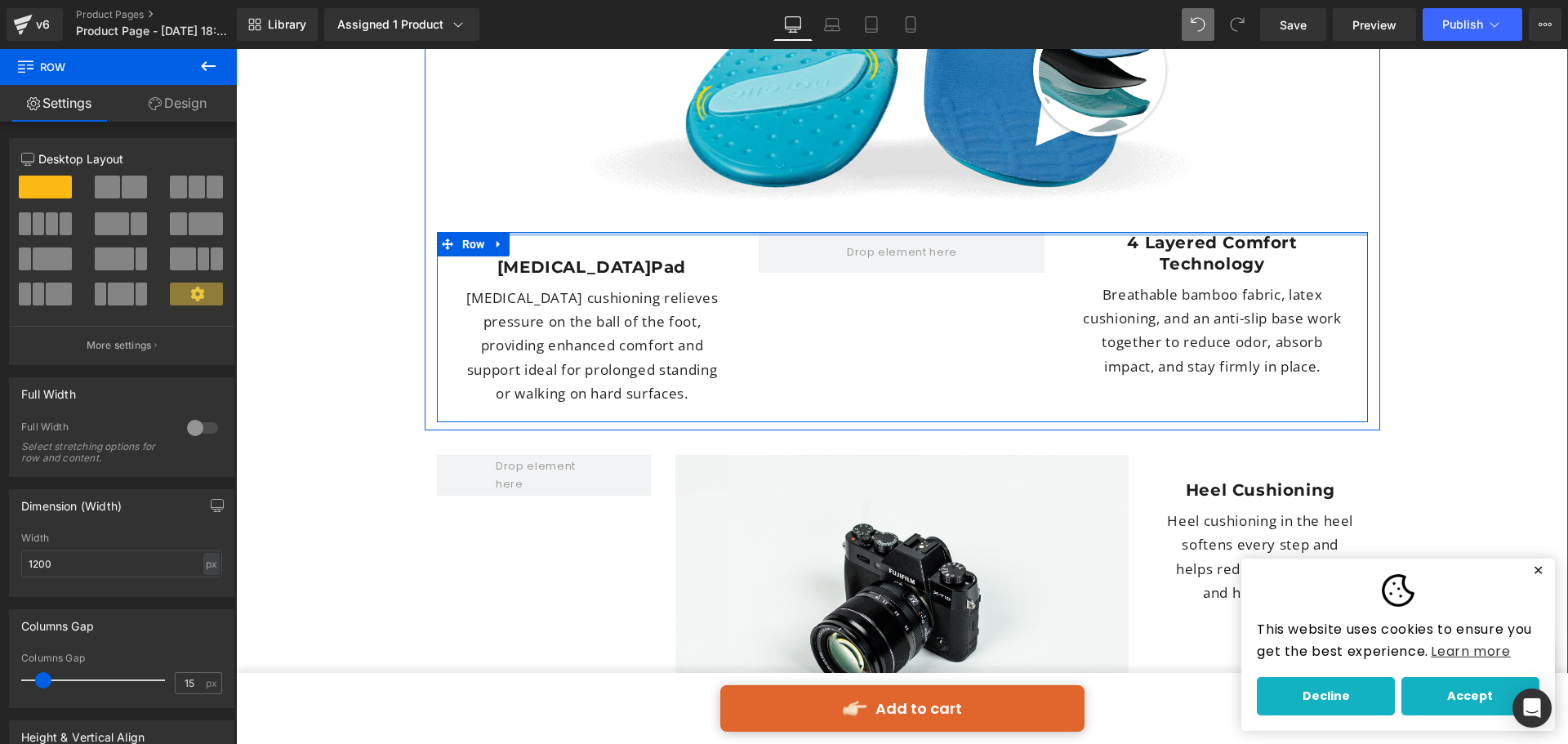
drag, startPoint x: 565, startPoint y: 190, endPoint x: 576, endPoint y: 191, distance: 11.0
click at [570, 167] on div "Arch Support Heading Breathable bamboo fabric, latex cushioning, and an anti-sl…" at bounding box center [902, 84] width 956 height 676
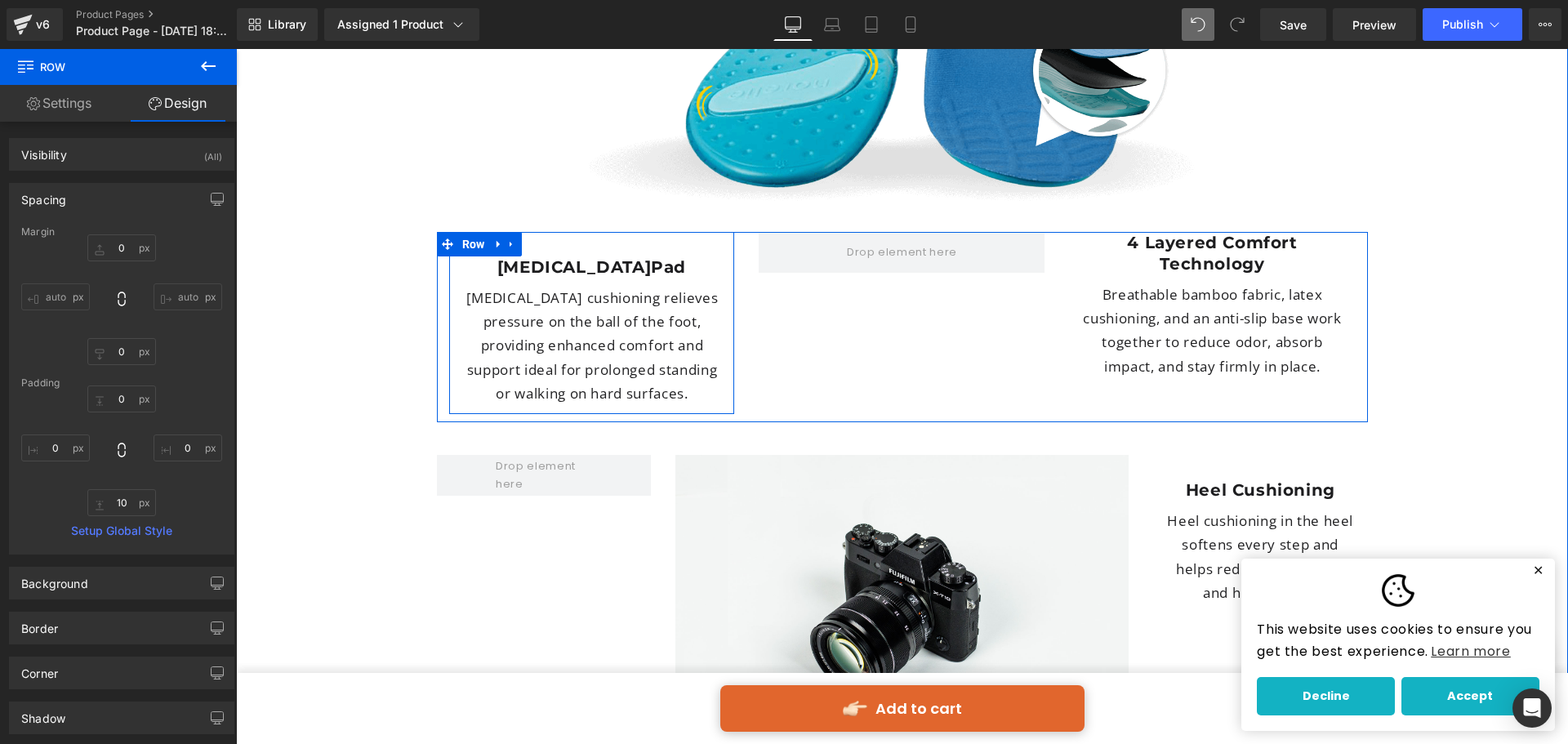
click at [510, 238] on icon at bounding box center [511, 243] width 11 height 12
click at [504, 256] on h1 "Metatarsal Pad" at bounding box center [592, 267] width 261 height 21
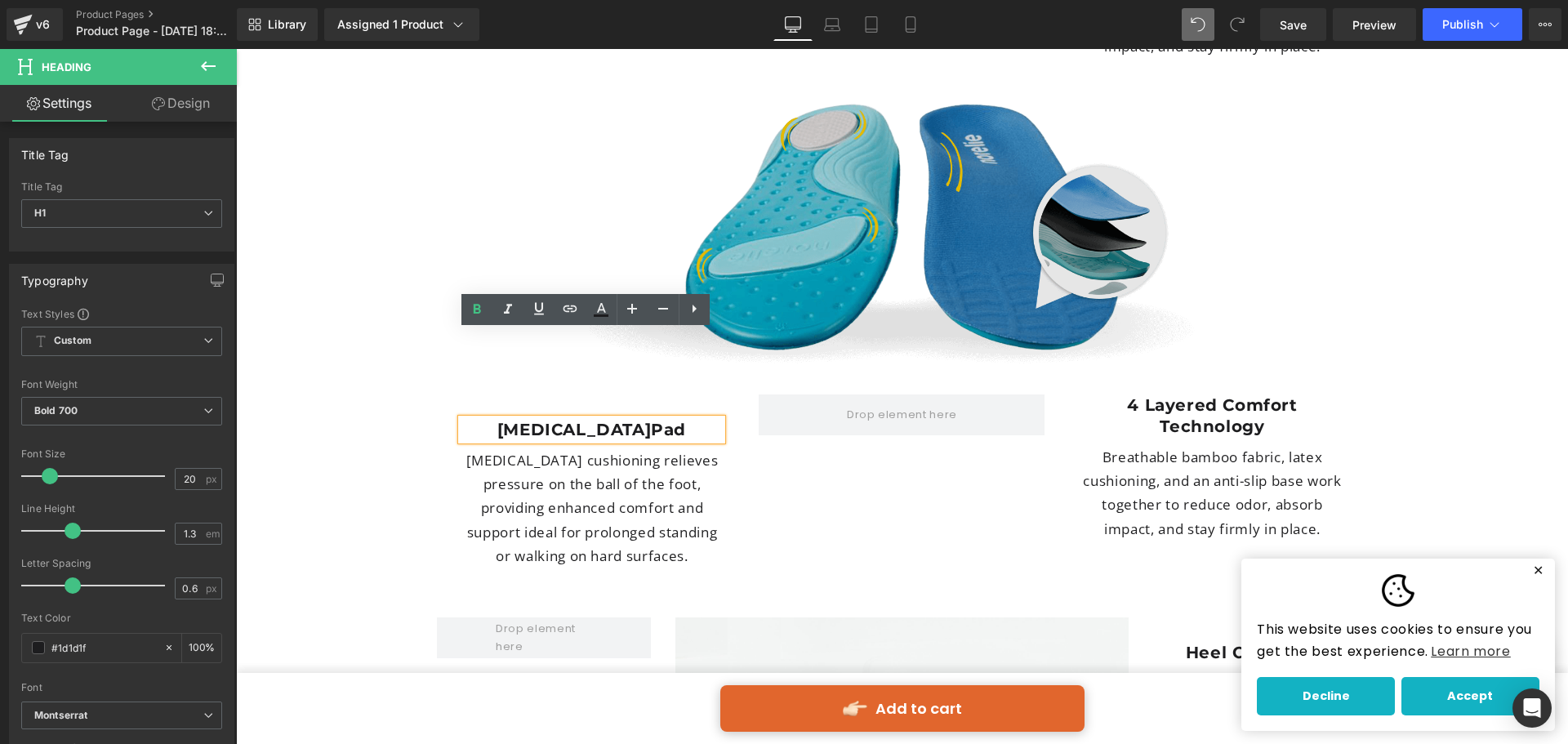
scroll to position [4590, 0]
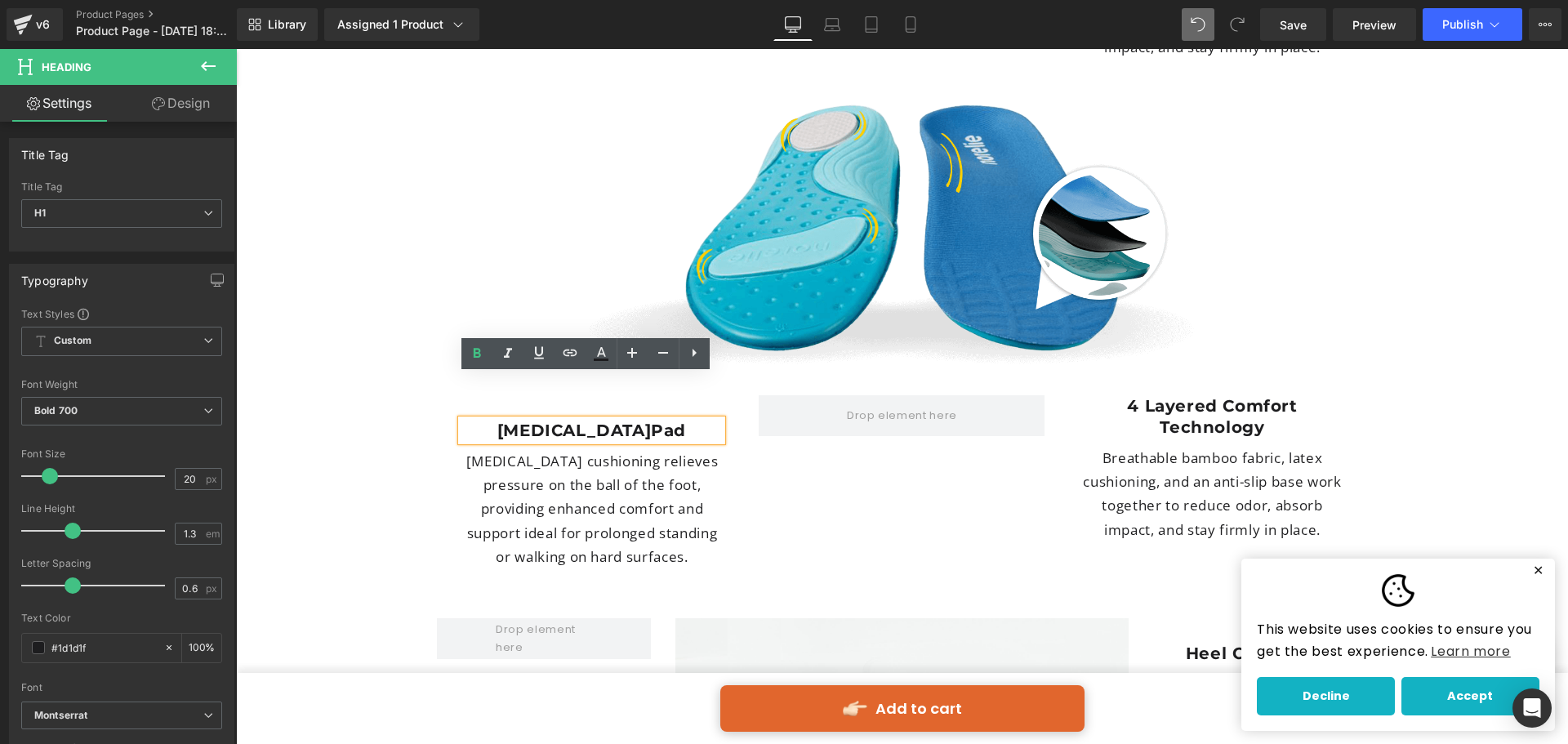
click at [452, 395] on div "Metatarsal Pad Heading Forefoot cushioning relieves pressure on the ball of the…" at bounding box center [591, 486] width 286 height 182
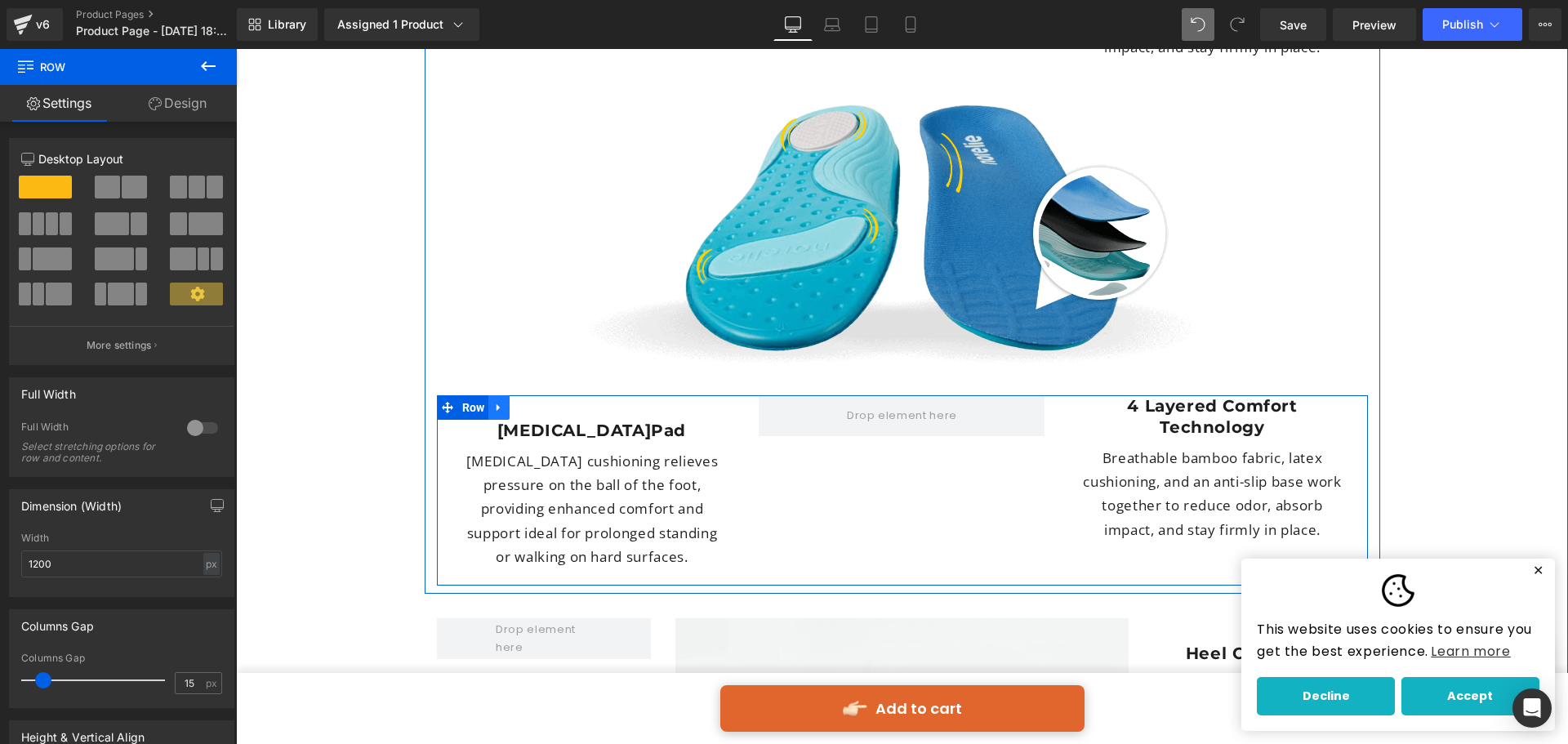
click at [496, 401] on icon at bounding box center [499, 406] width 11 height 12
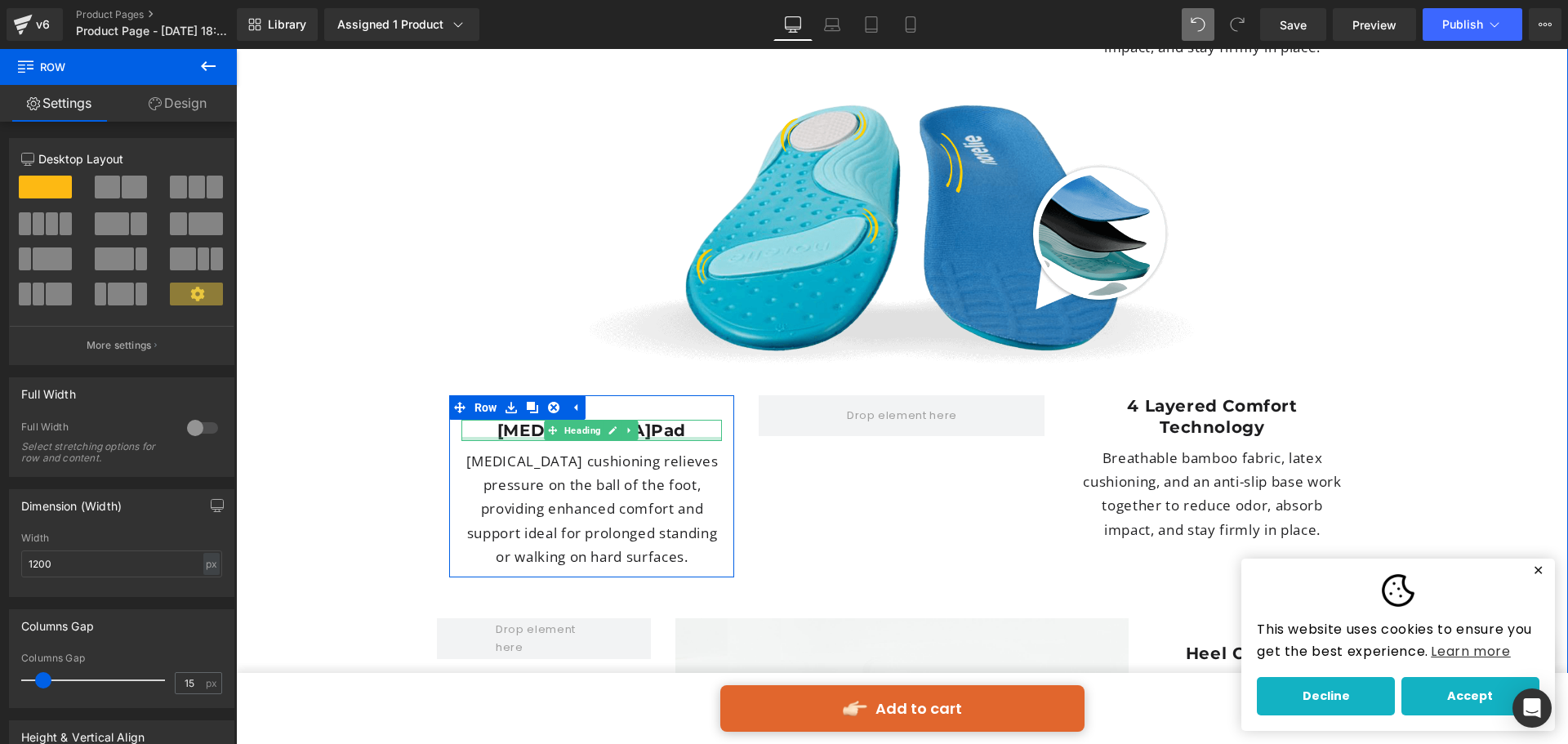
click at [526, 437] on div at bounding box center [592, 439] width 261 height 4
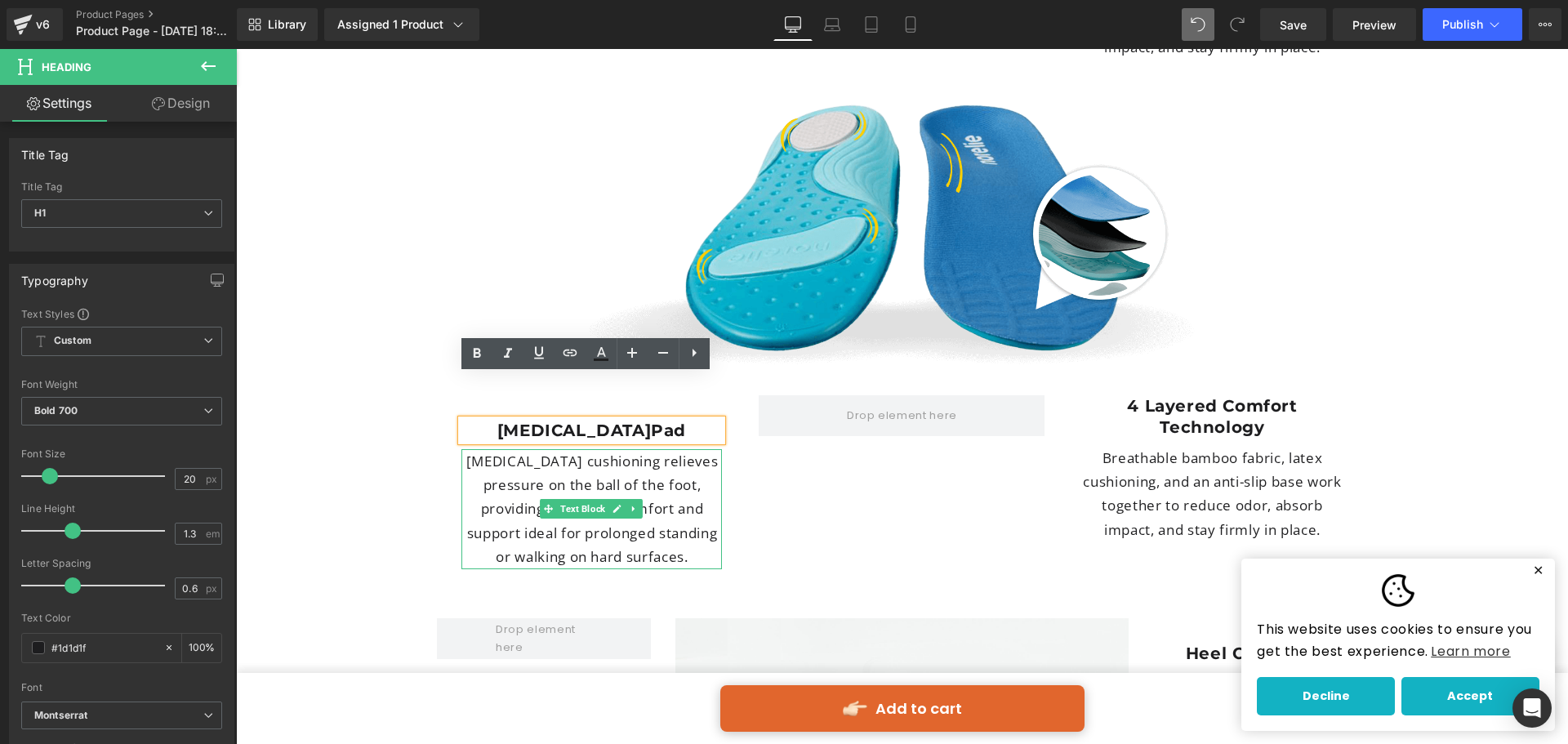
click at [716, 424] on div "[MEDICAL_DATA] Heading [MEDICAL_DATA] cushioning relieves pressure on the ball …" at bounding box center [591, 494] width 286 height 149
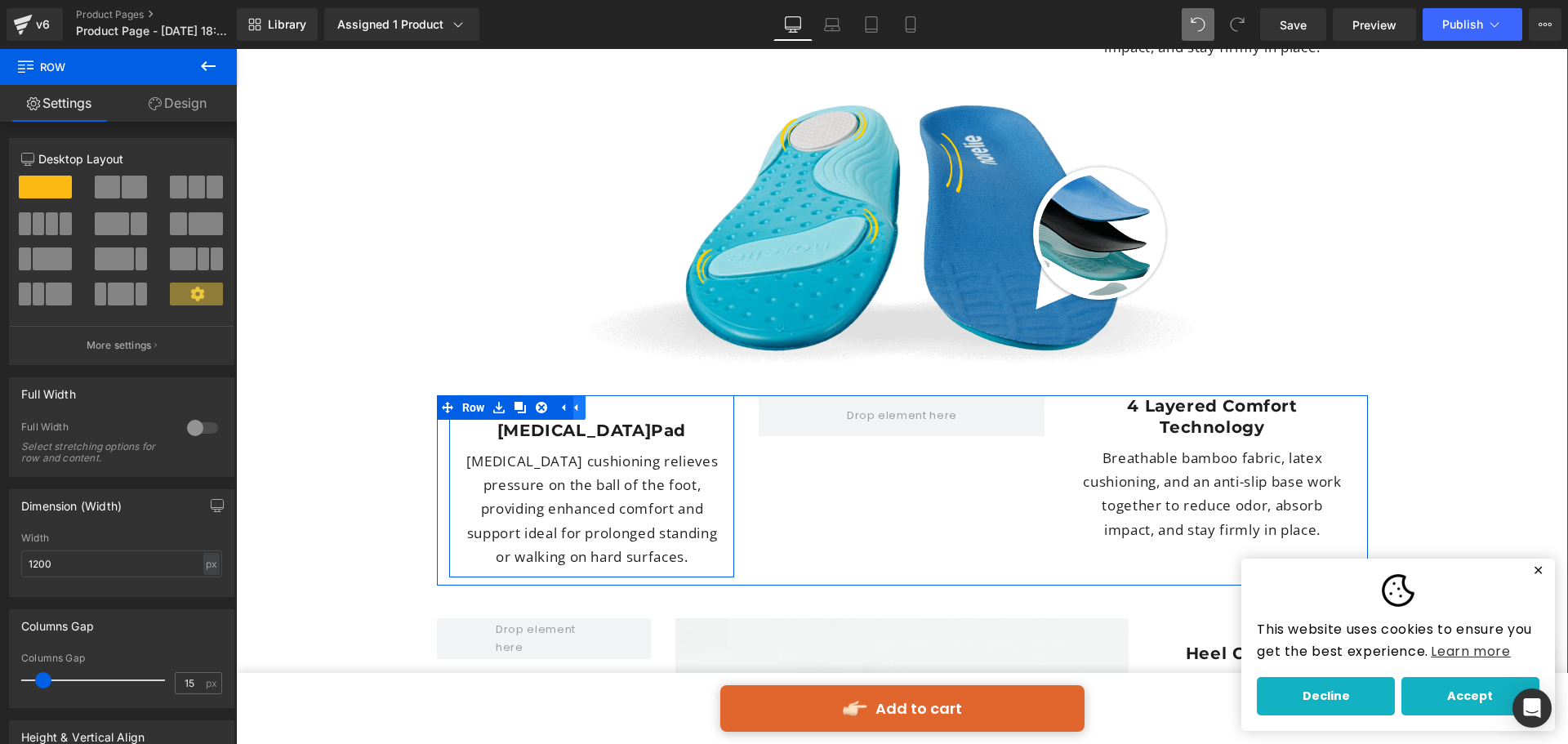
click at [574, 401] on icon at bounding box center [575, 406] width 11 height 12
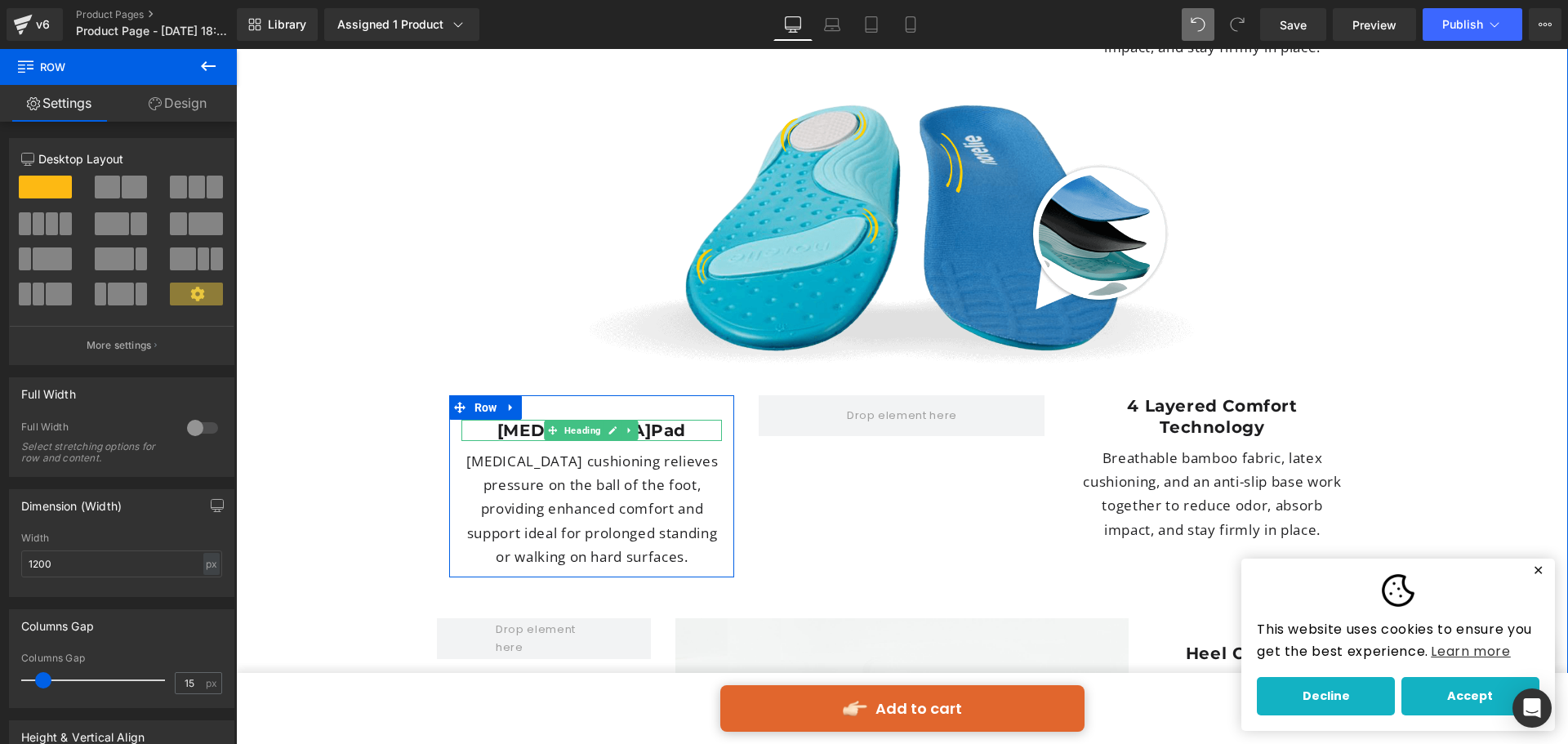
click at [594, 420] on span "Heading" at bounding box center [583, 429] width 44 height 19
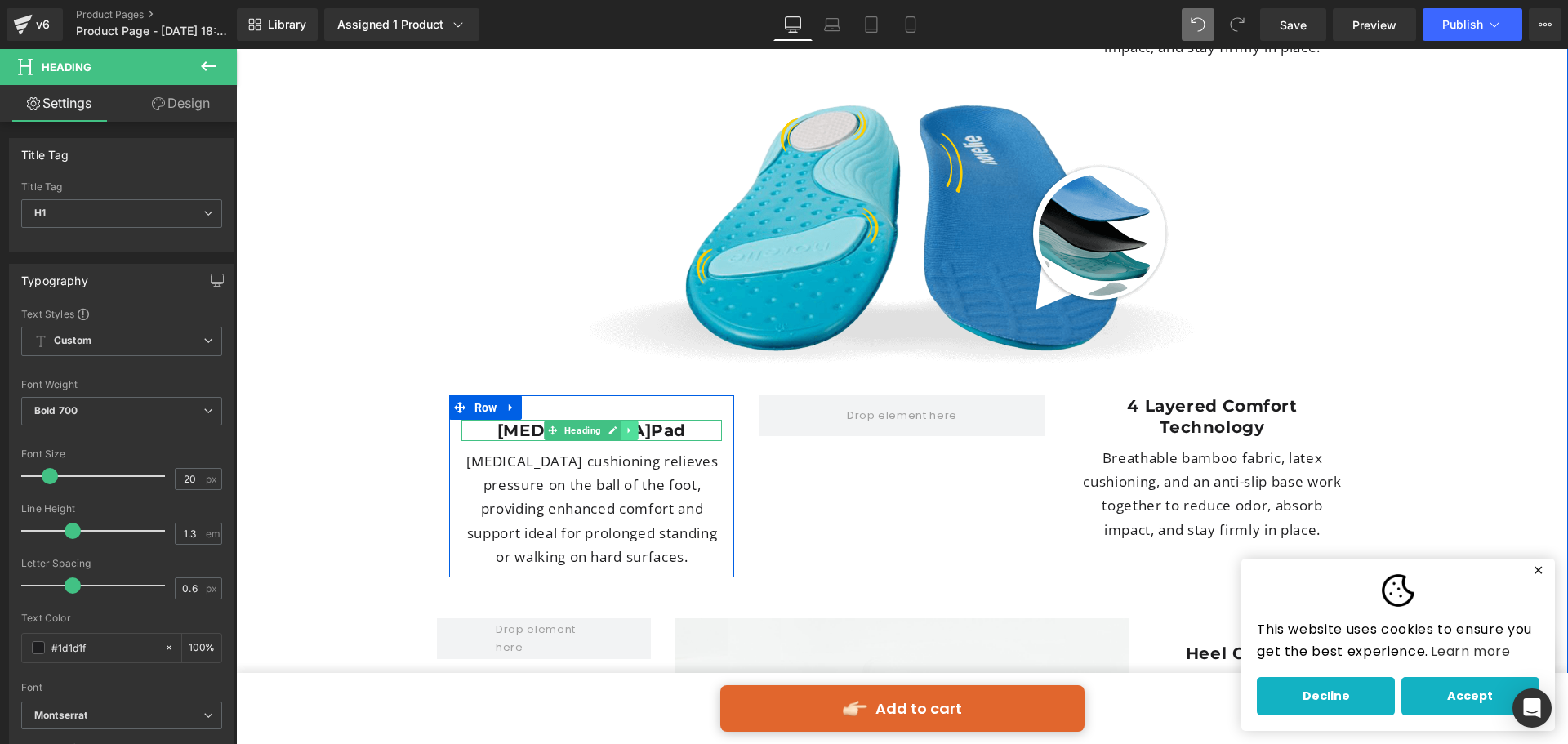
click at [626, 420] on link at bounding box center [630, 429] width 18 height 19
drag, startPoint x: 710, startPoint y: 375, endPoint x: 710, endPoint y: 354, distance: 21.0
click at [710, 395] on div "Metatarsal Pad Heading Forefoot cushioning relieves pressure on the ball of the…" at bounding box center [902, 490] width 931 height 191
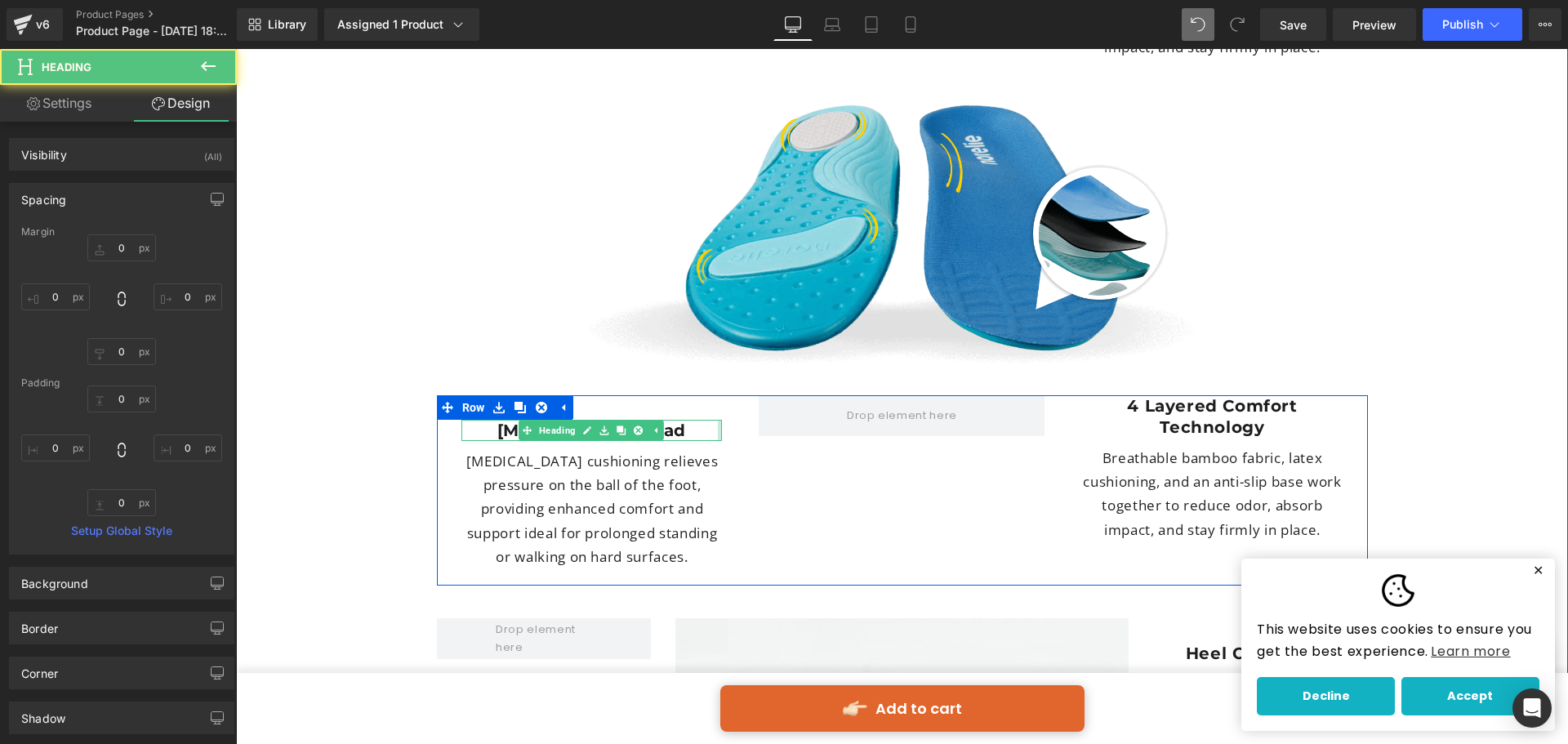
click at [718, 420] on div at bounding box center [720, 430] width 4 height 21
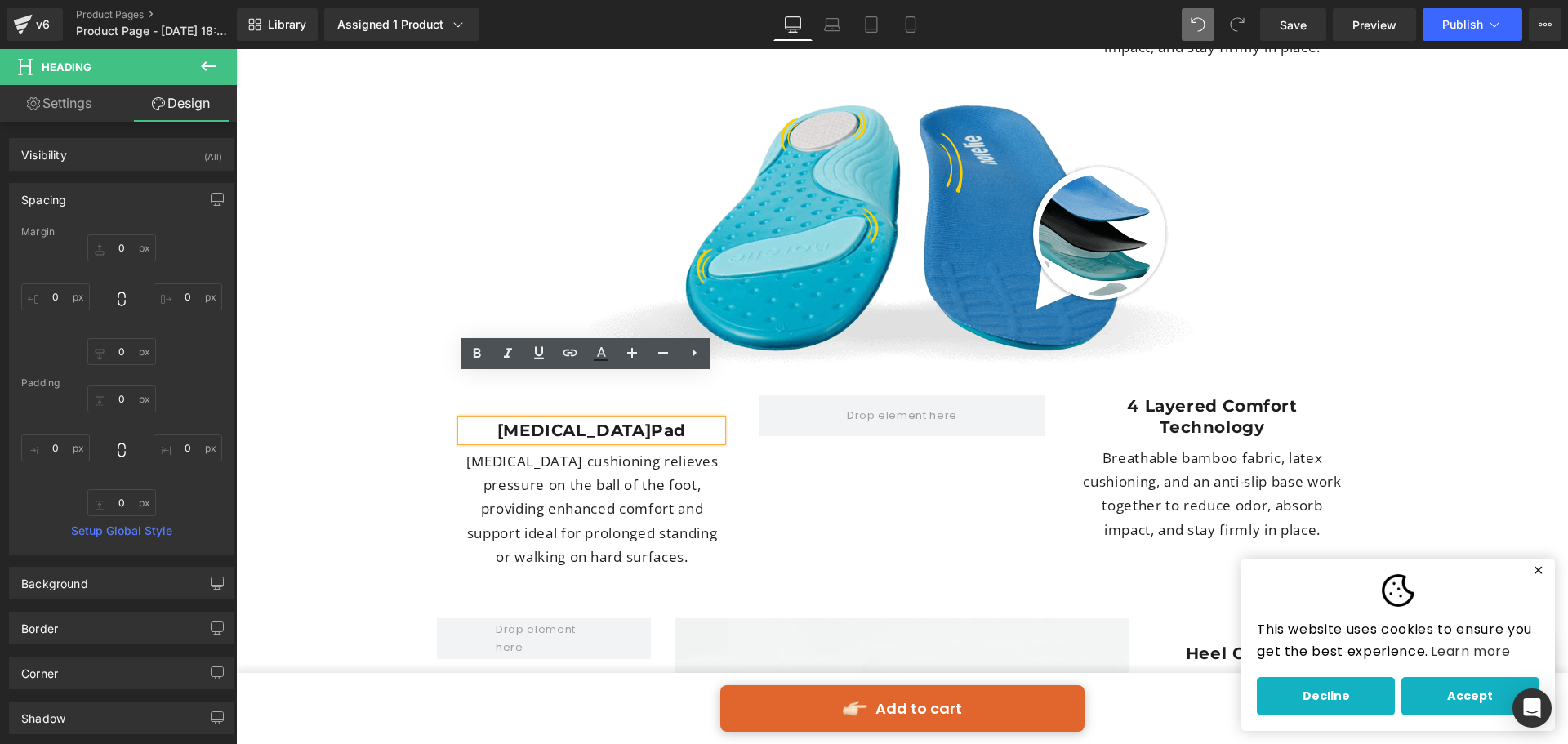
click at [713, 395] on div "Metatarsal Pad Heading Forefoot cushioning relieves pressure on the ball of the…" at bounding box center [591, 486] width 286 height 182
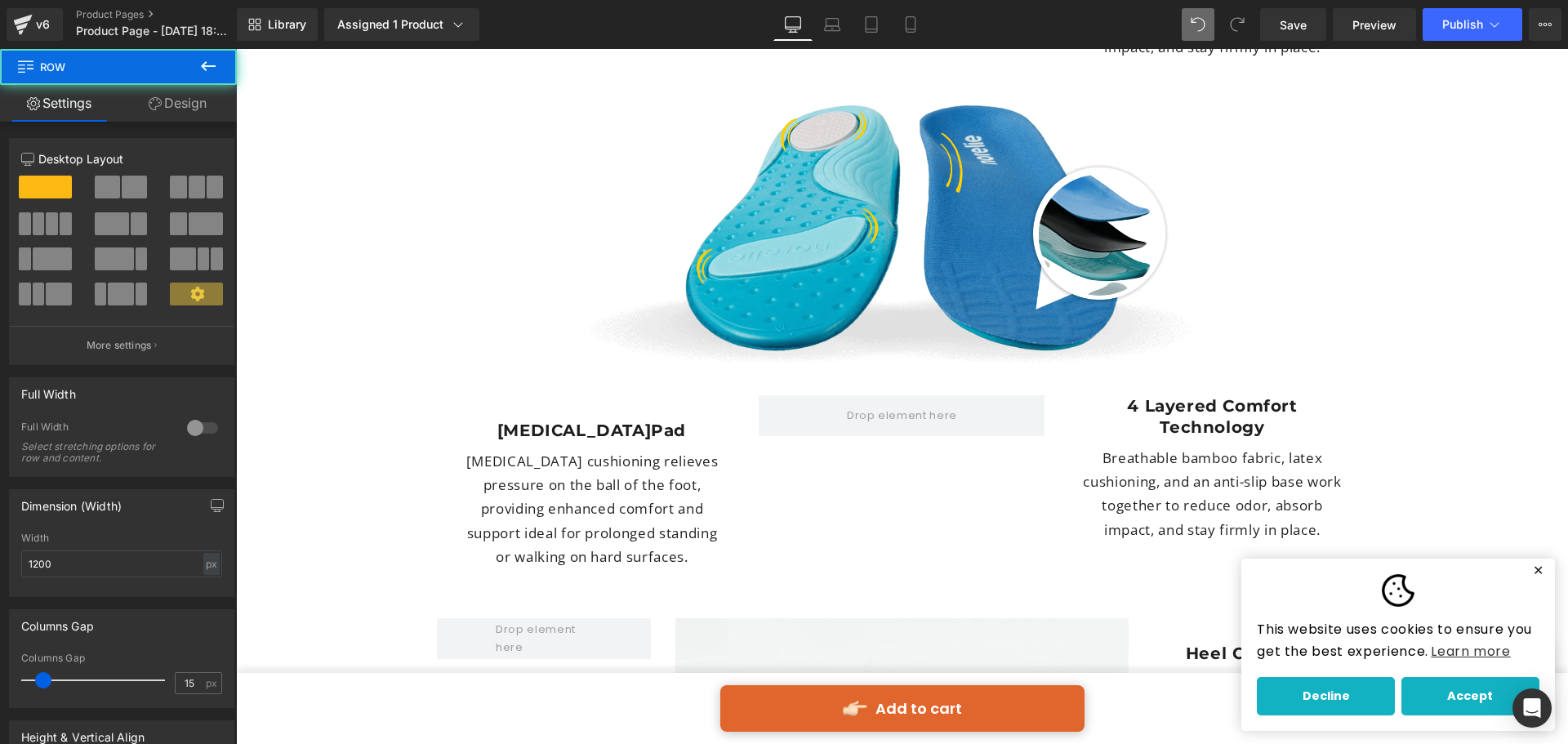
click at [236, 49] on div at bounding box center [236, 49] width 0 height 0
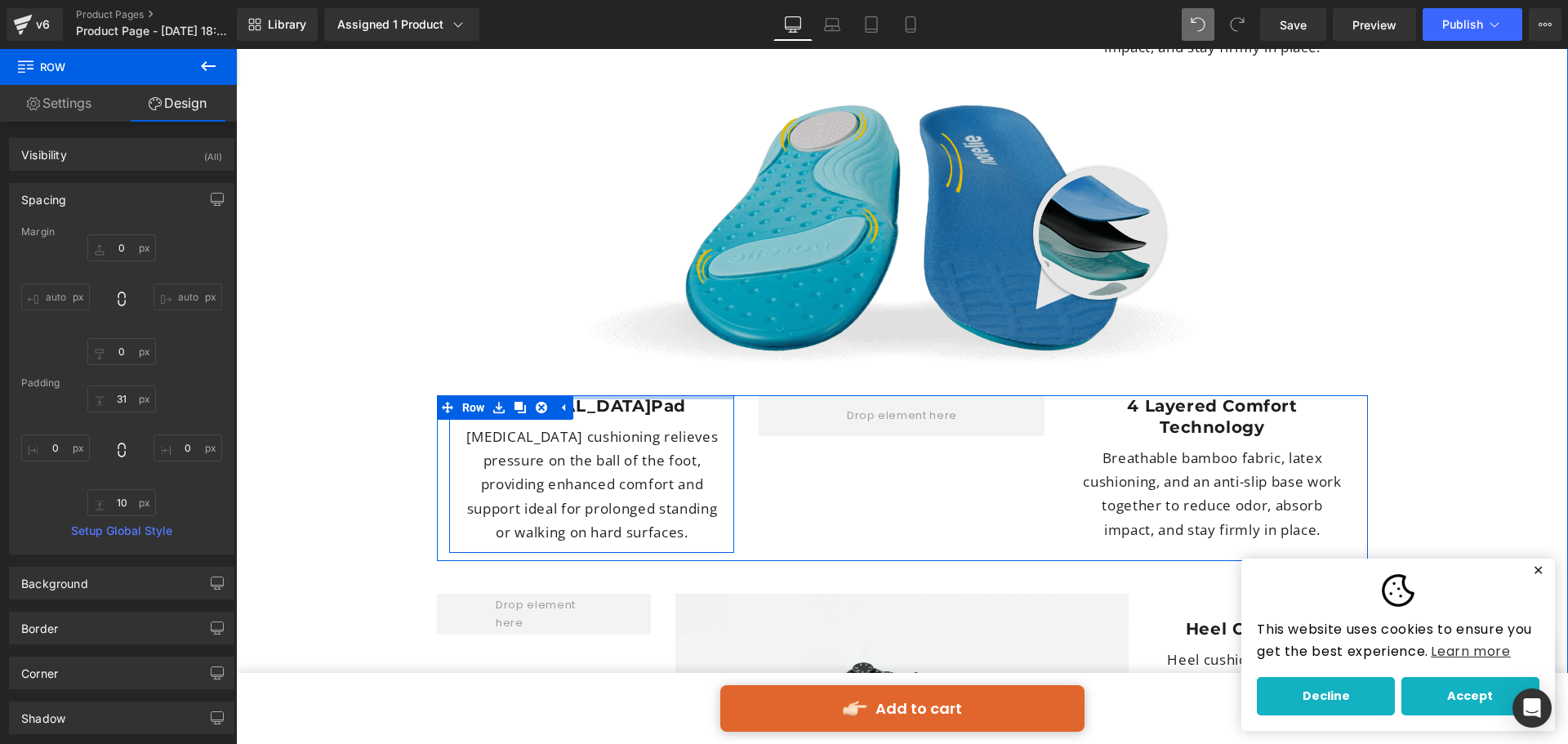
drag, startPoint x: 662, startPoint y: 358, endPoint x: 667, endPoint y: 310, distance: 48.3
click at [667, 310] on div "Arch Support Heading Breathable bamboo fabric, latex cushioning, and an anti-sl…" at bounding box center [902, 235] width 956 height 651
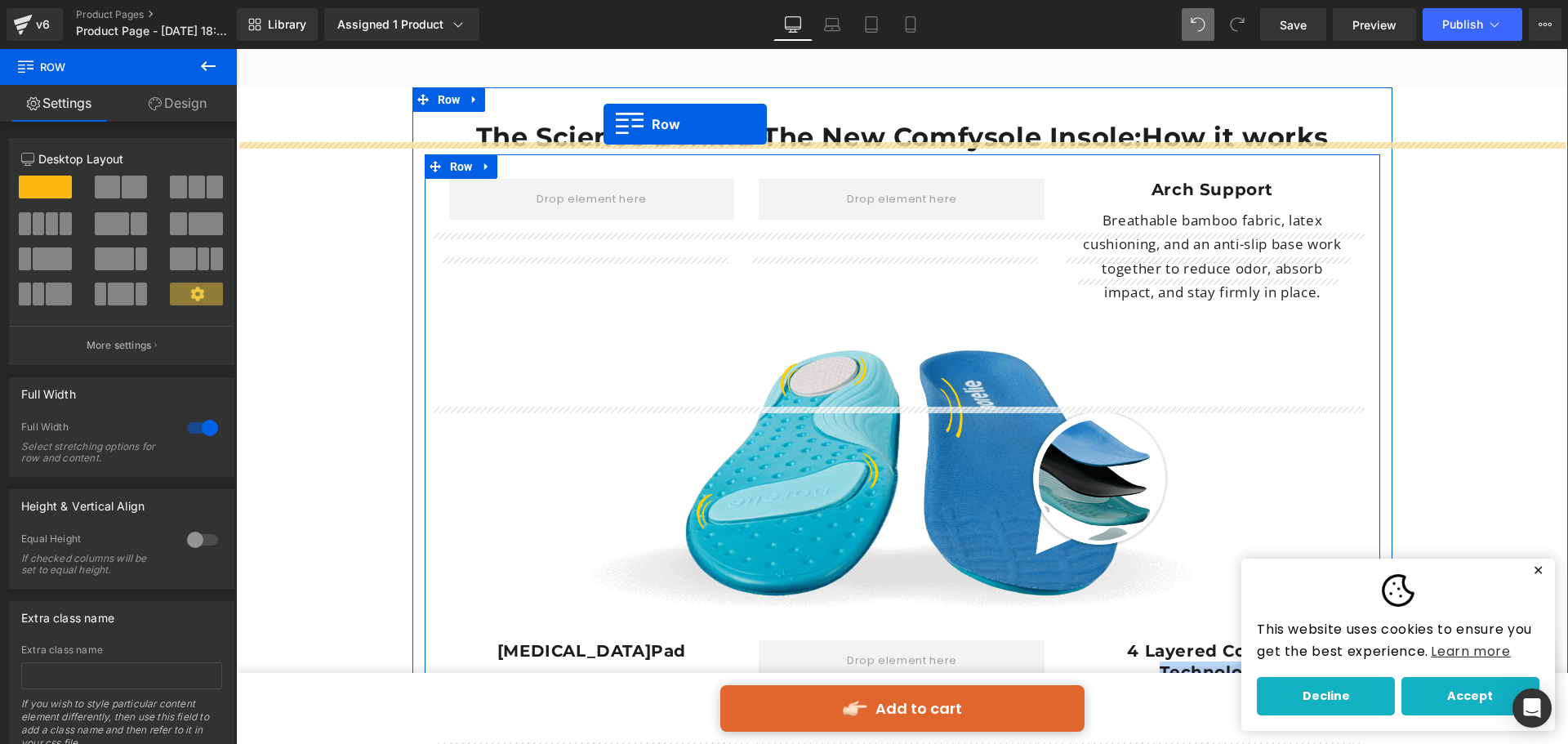
scroll to position [4197, 0]
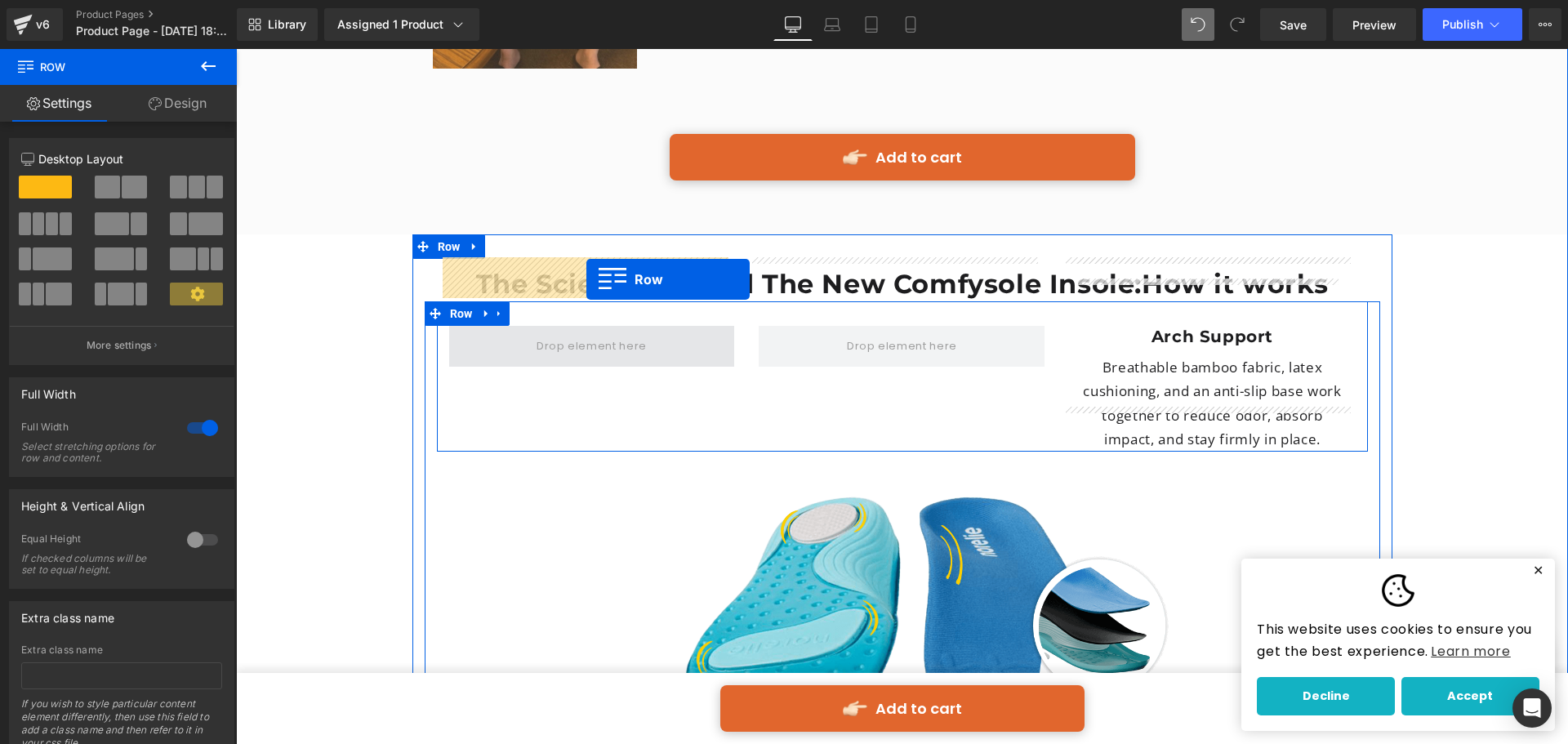
drag, startPoint x: 1184, startPoint y: 415, endPoint x: 587, endPoint y: 279, distance: 612.3
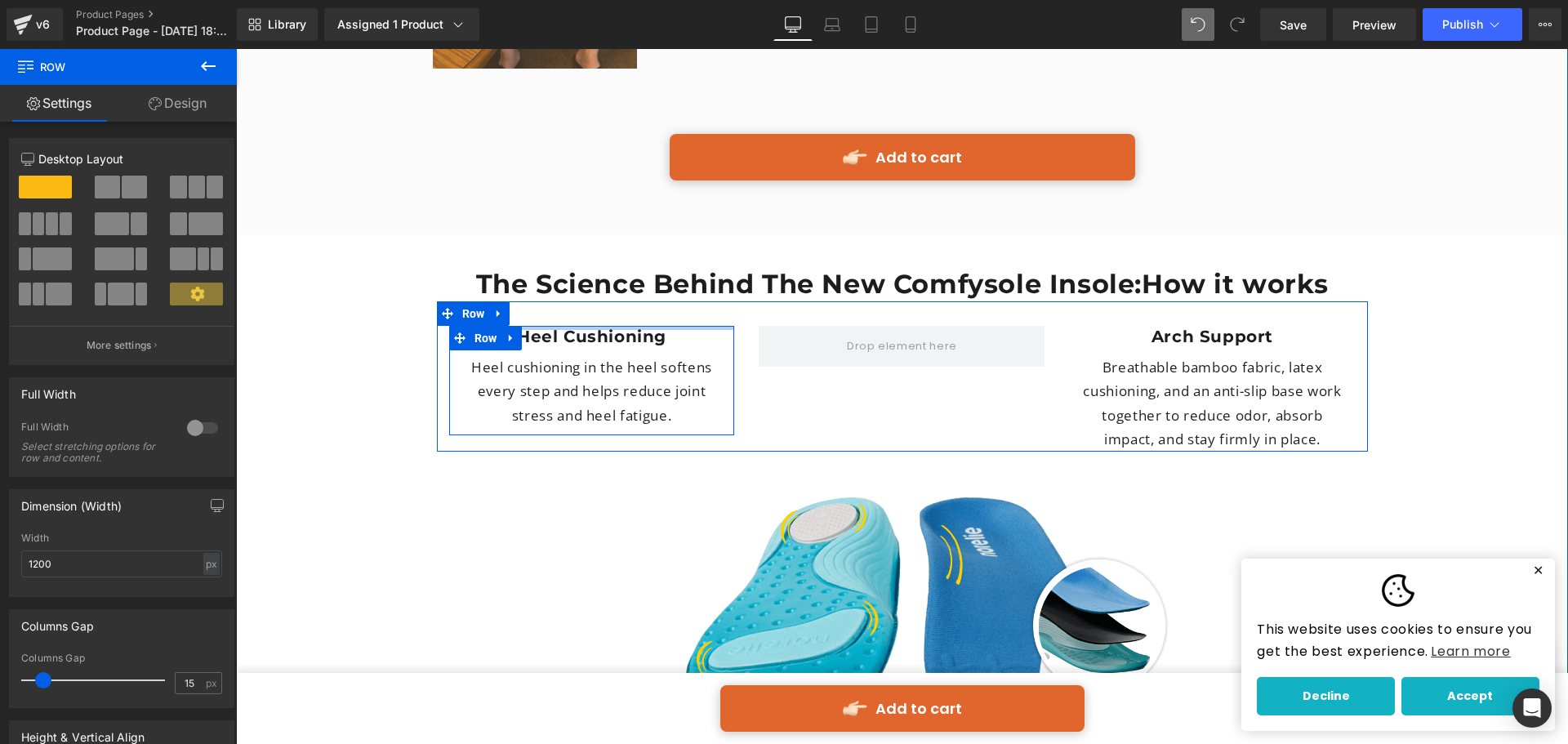
drag, startPoint x: 604, startPoint y: 258, endPoint x: 608, endPoint y: 200, distance: 58.1
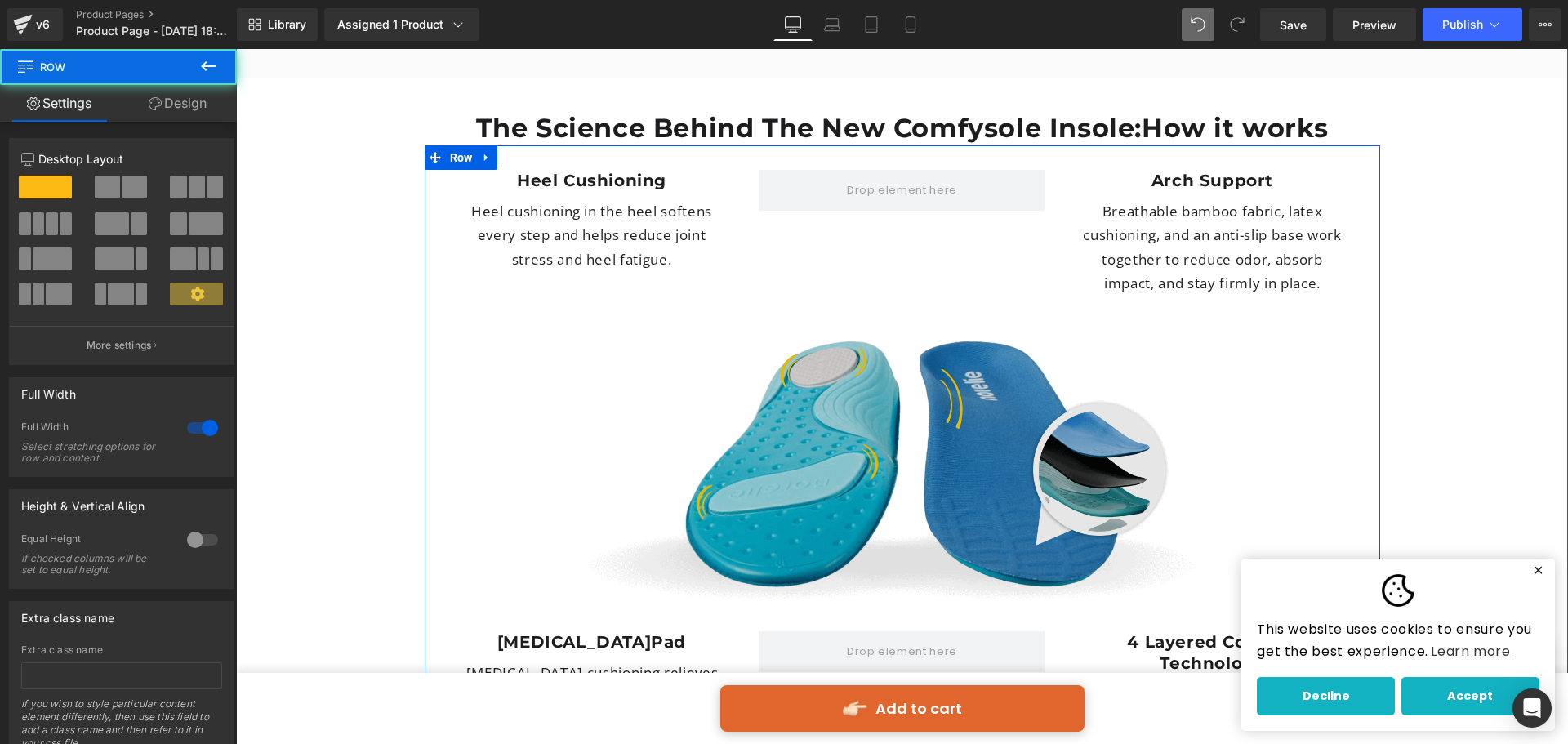
scroll to position [4361, 0]
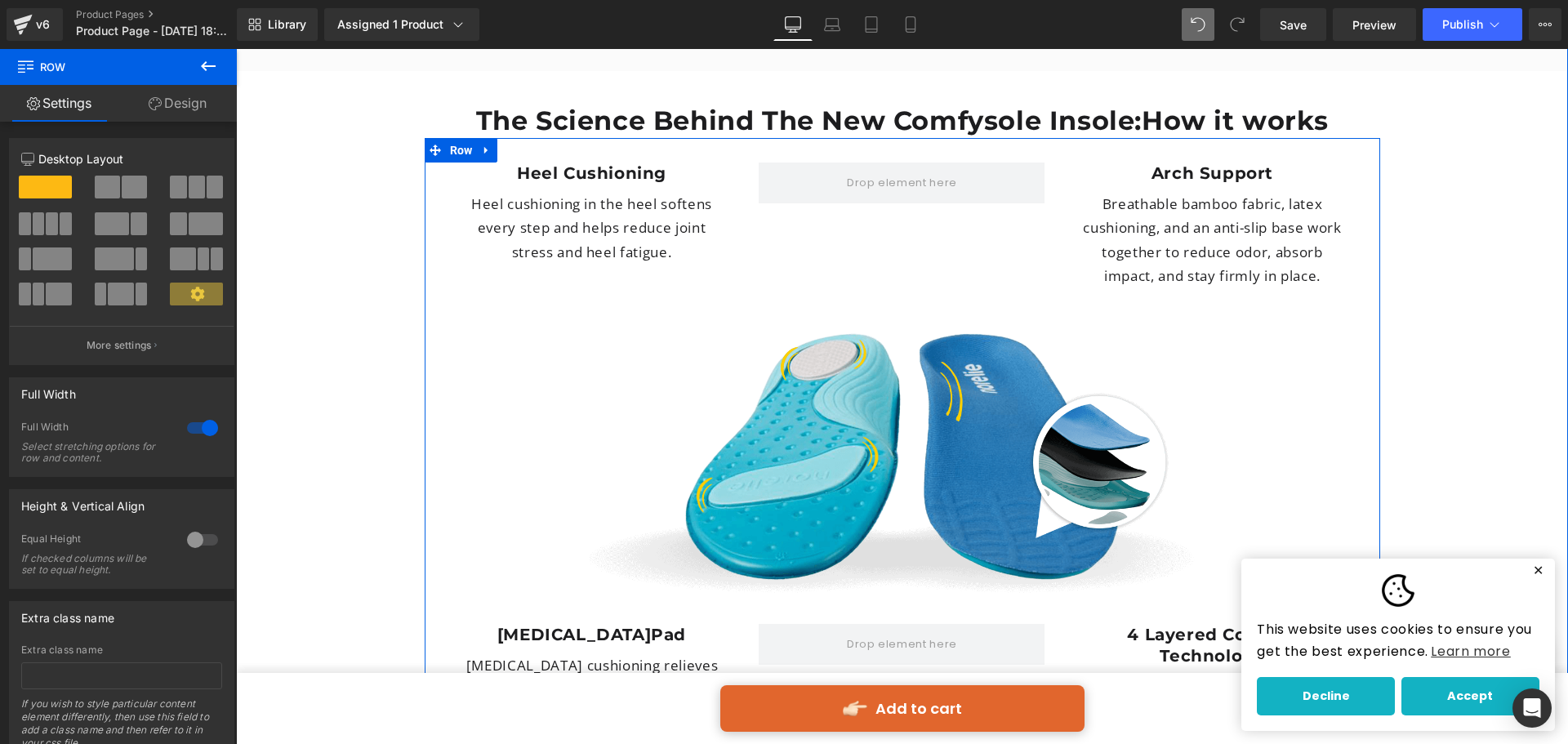
click at [922, 242] on div "Heel Cushioning Heading Heel cushioning in the heel softens every step and help…" at bounding box center [902, 213] width 931 height 150
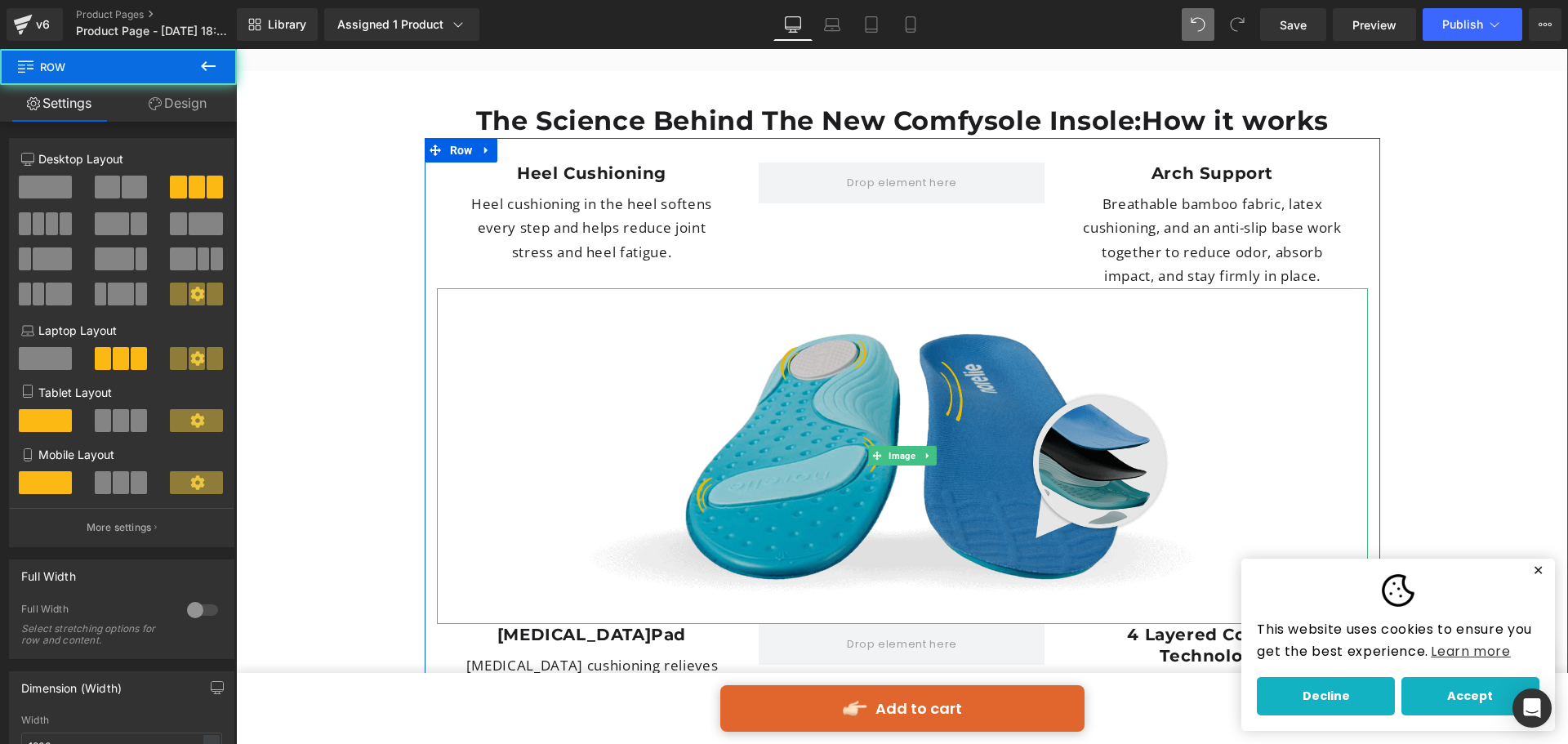
click at [1067, 289] on img at bounding box center [902, 456] width 931 height 336
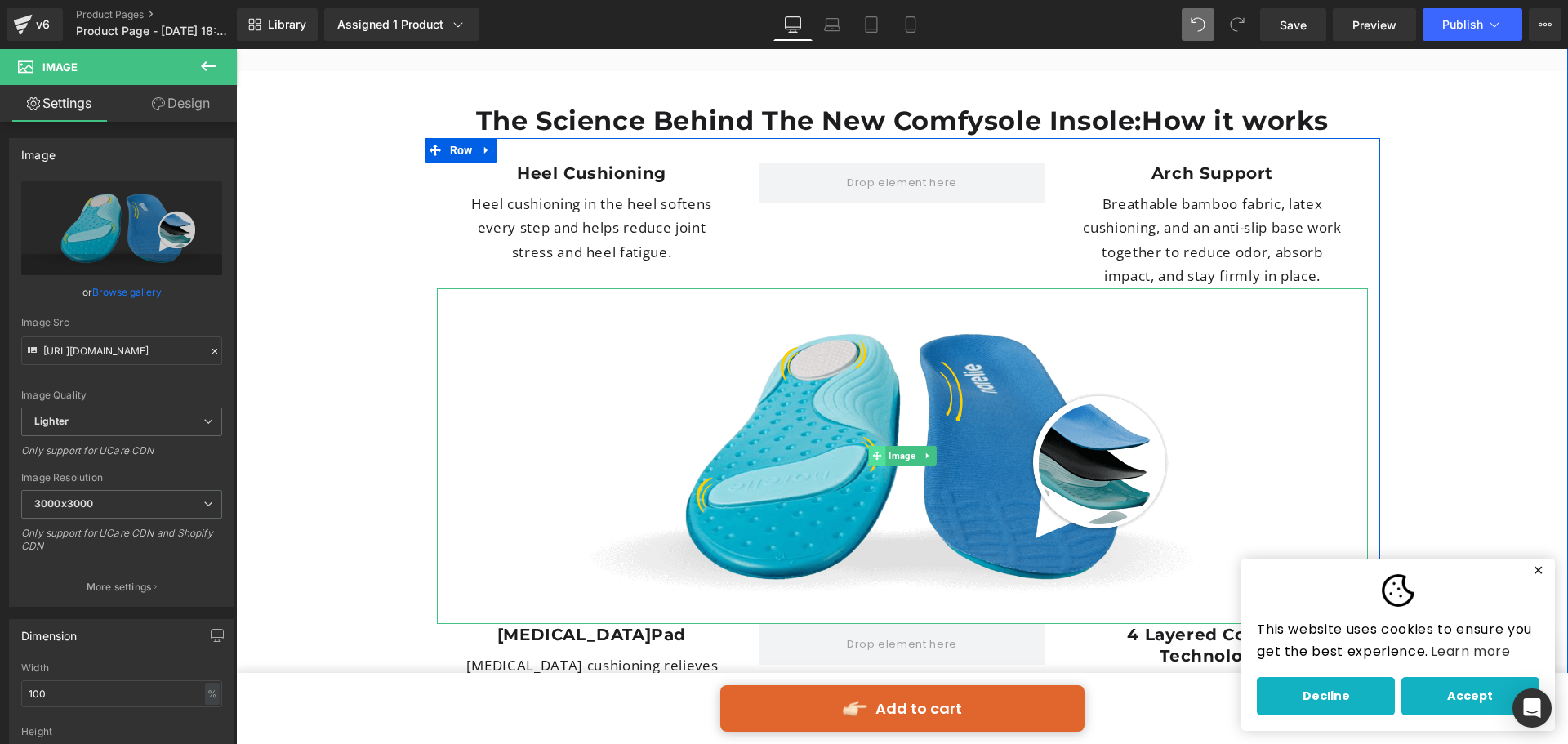
click at [877, 446] on span at bounding box center [877, 455] width 18 height 19
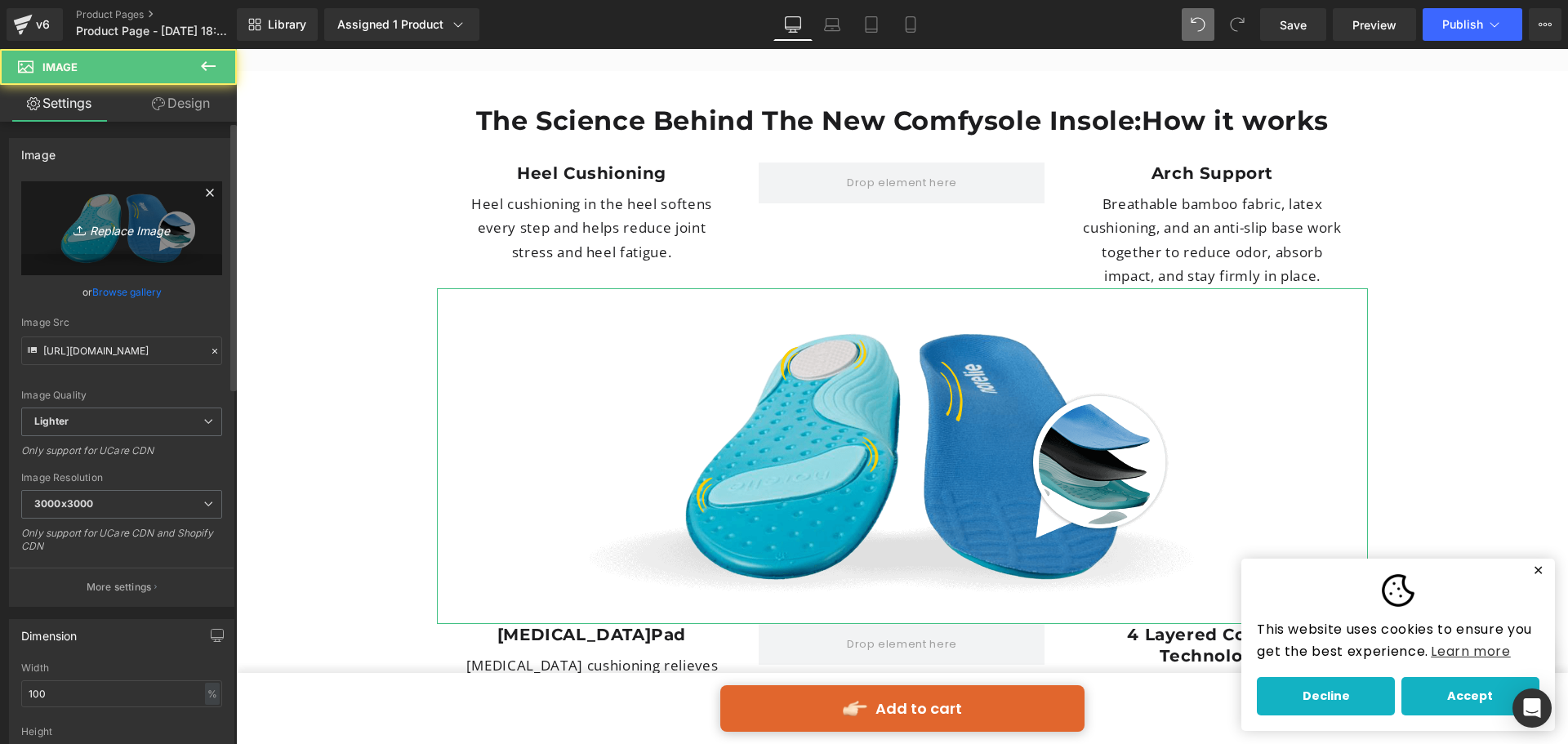
click at [147, 220] on icon "Replace Image" at bounding box center [121, 229] width 131 height 20
type input "C:\fakepath\foot-pain-v3-Recovered.png"
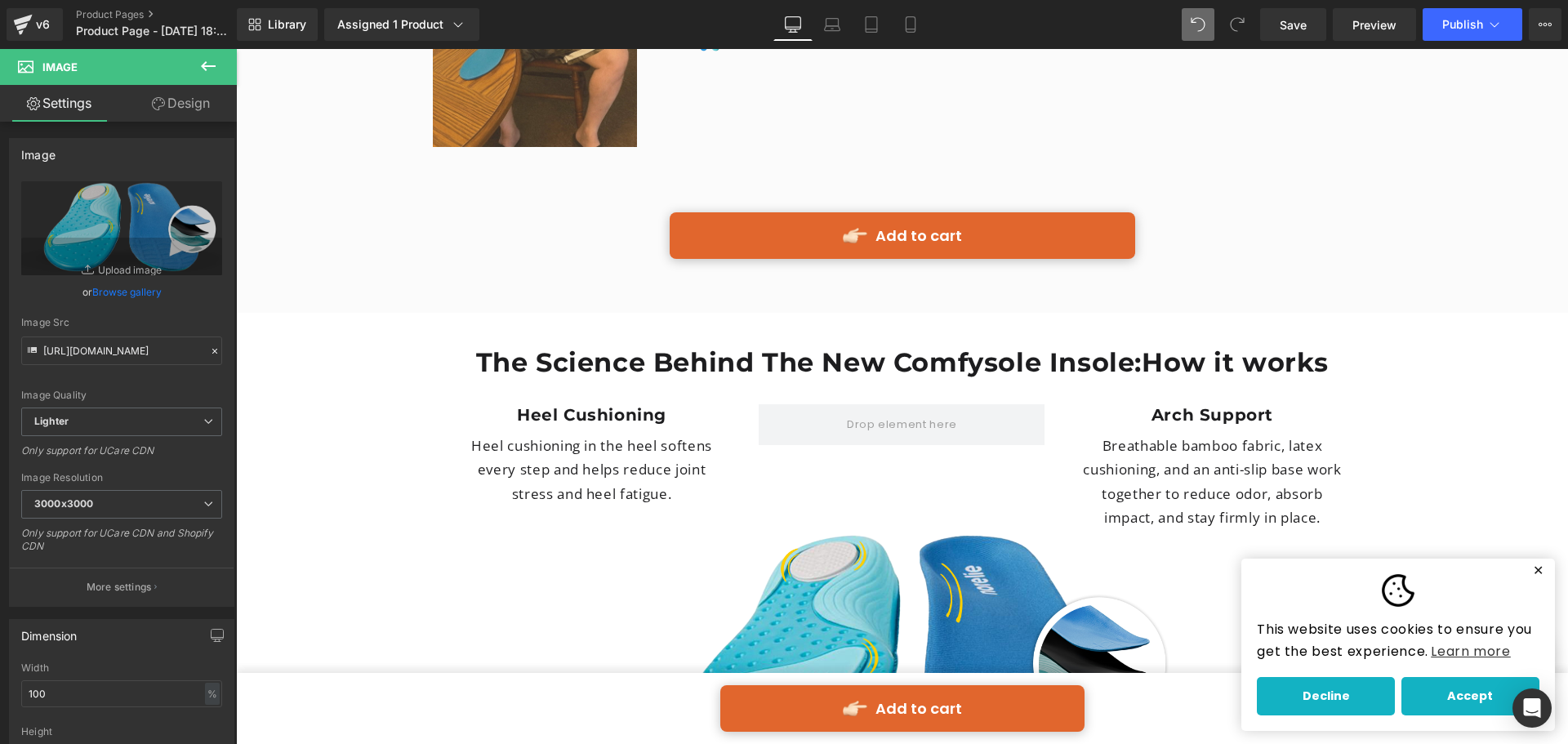
scroll to position [4116, 0]
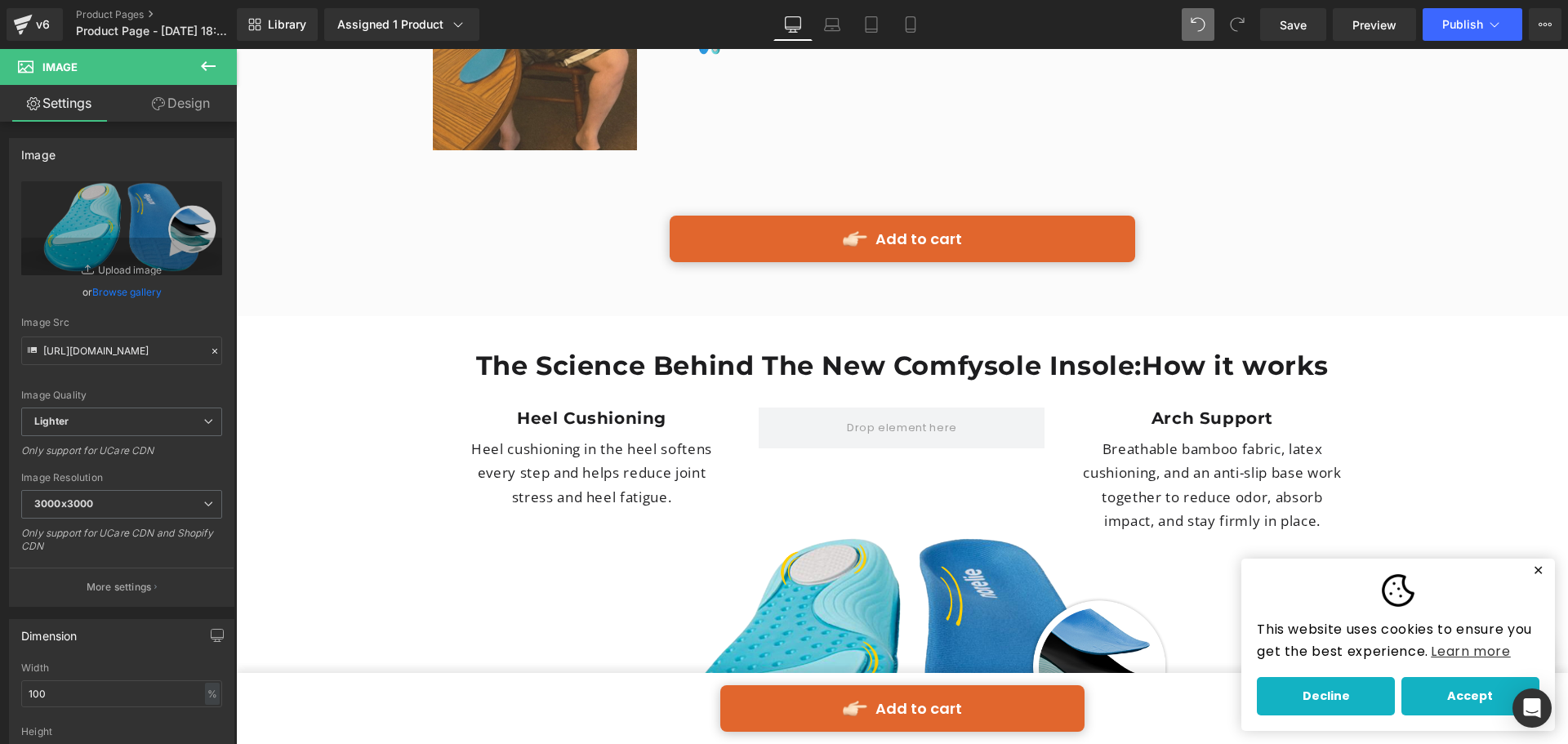
click at [1144, 437] on p "Breathable bamboo fabric, latex cushioning, and an anti-slip base work together…" at bounding box center [1212, 485] width 261 height 96
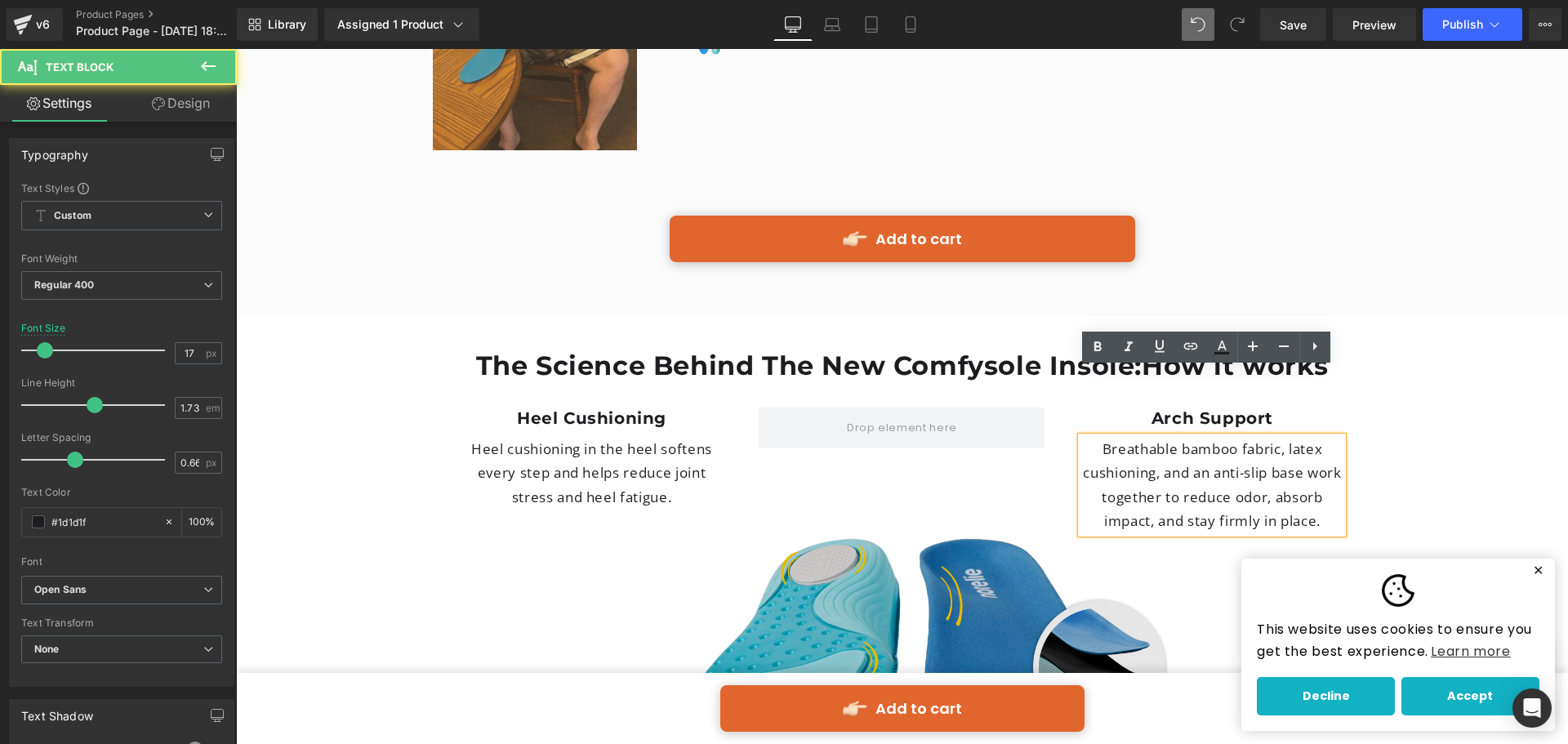
click at [1014, 533] on img at bounding box center [902, 664] width 931 height 263
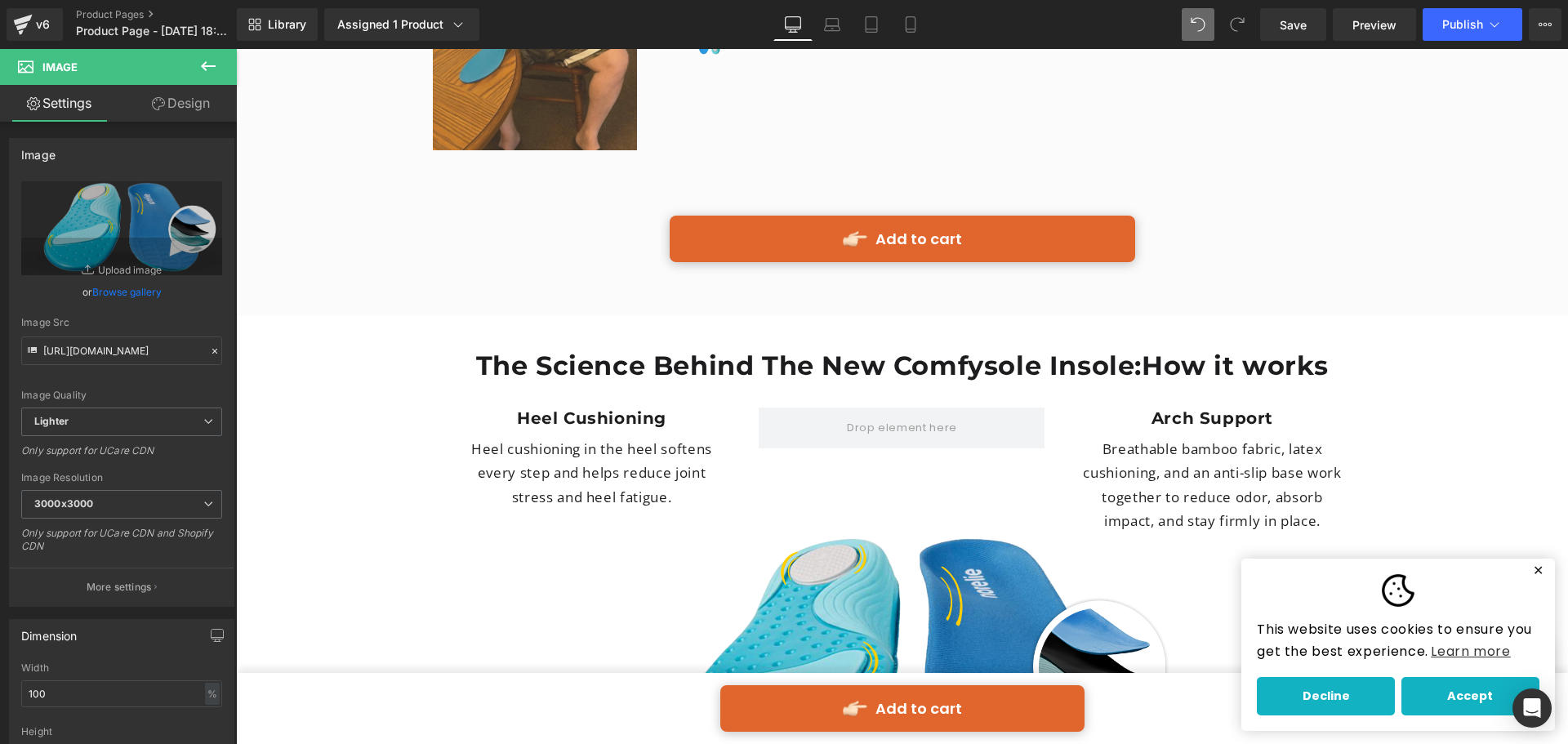
click at [1101, 458] on p "Breathable bamboo fabric, latex cushioning, and an anti-slip base work together…" at bounding box center [1212, 485] width 261 height 96
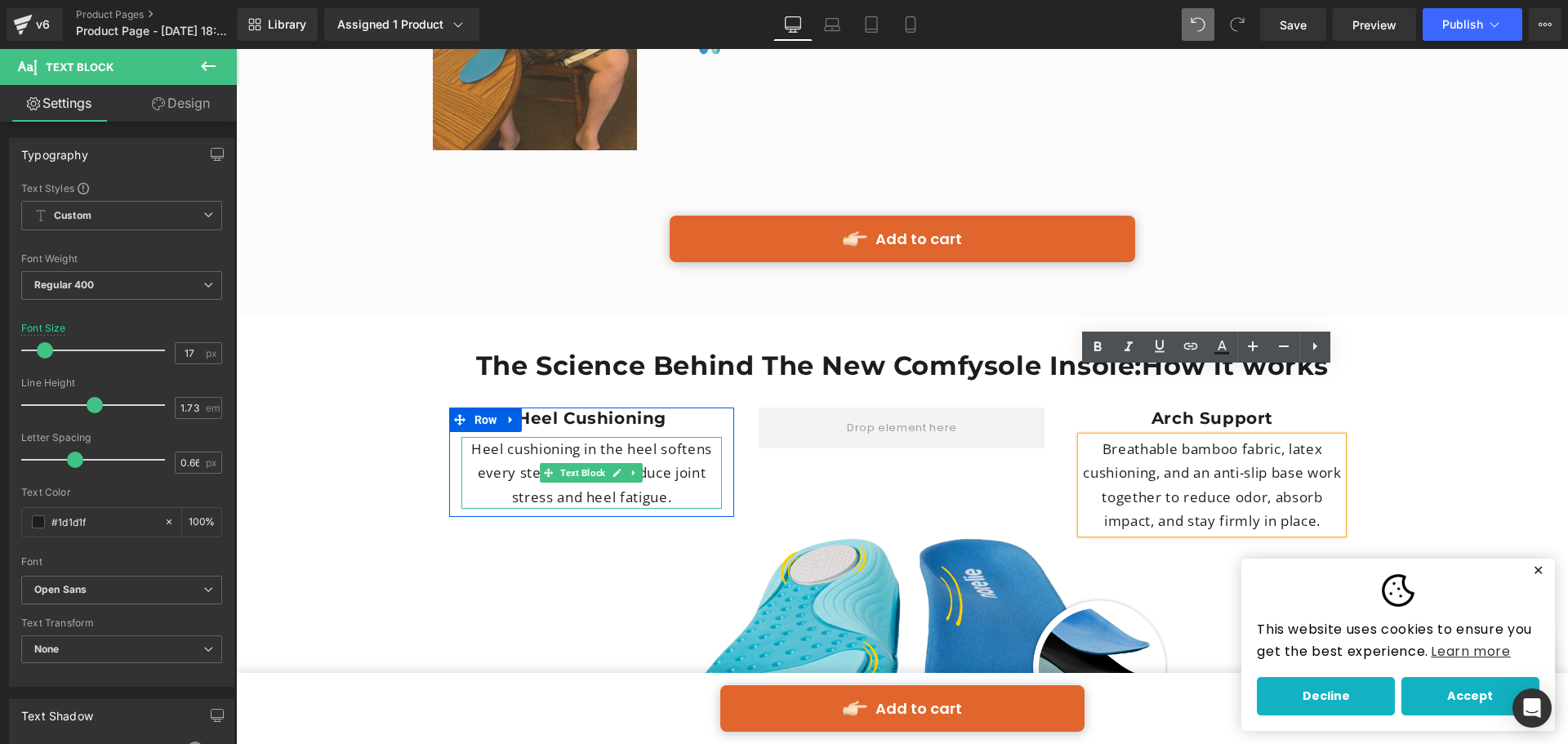
click at [609, 463] on link at bounding box center [617, 472] width 18 height 19
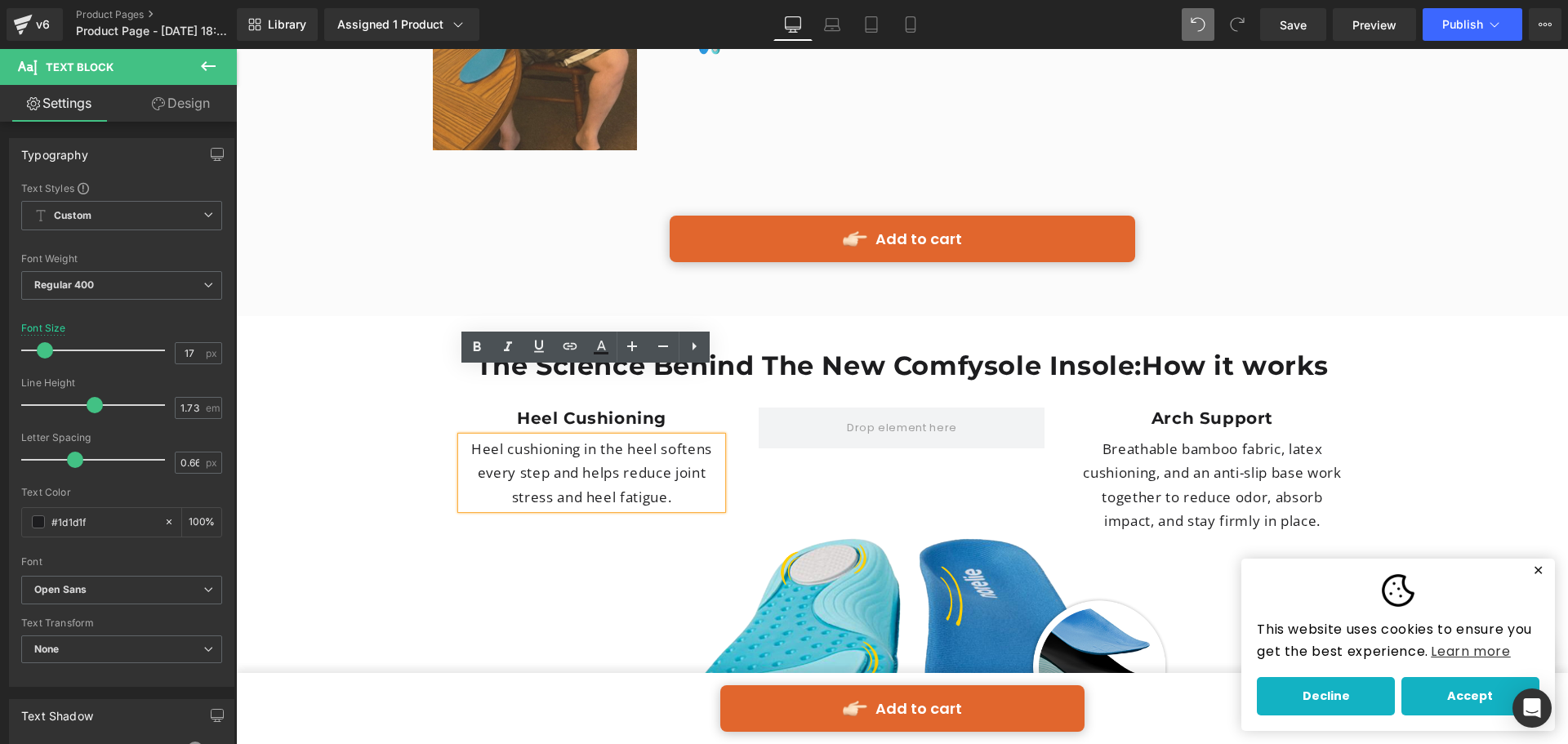
click at [635, 475] on div "Heel Cushioning Heading Heel cushioning in the heel softens every step and help…" at bounding box center [902, 458] width 931 height 150
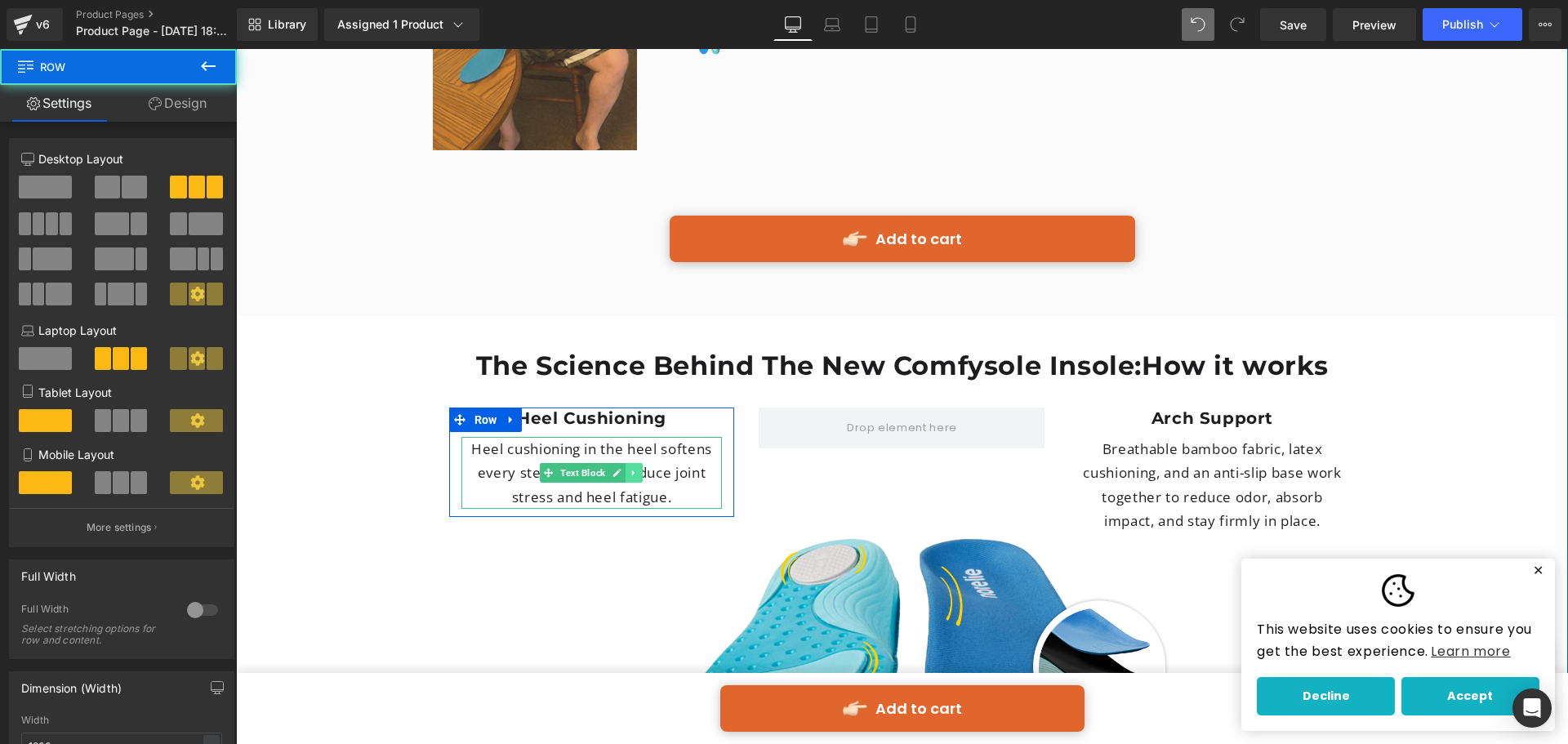
click at [633, 468] on icon at bounding box center [634, 473] width 9 height 10
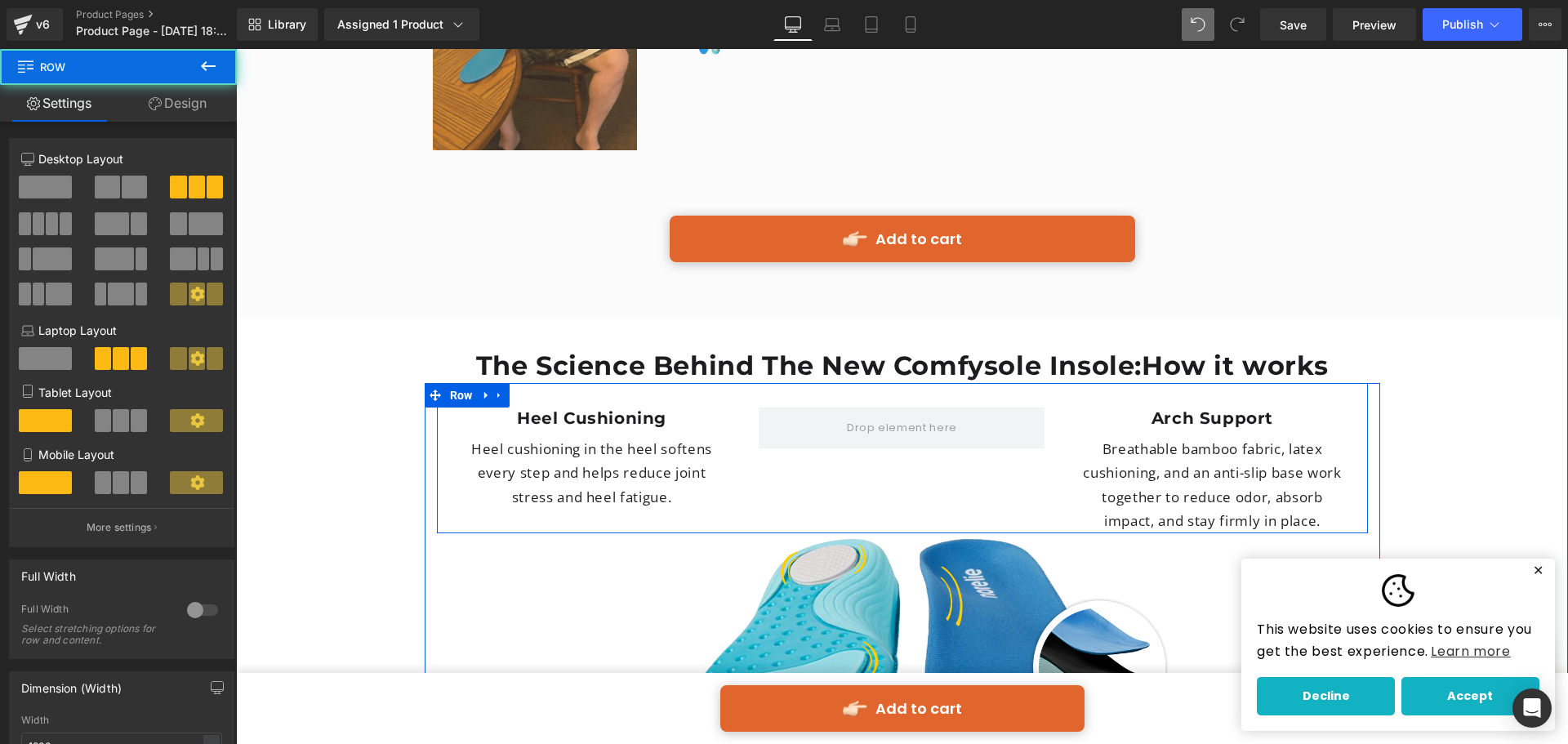
click at [661, 466] on div "Heel Cushioning Heading Heel cushioning in the heel softens every step and help…" at bounding box center [902, 458] width 931 height 150
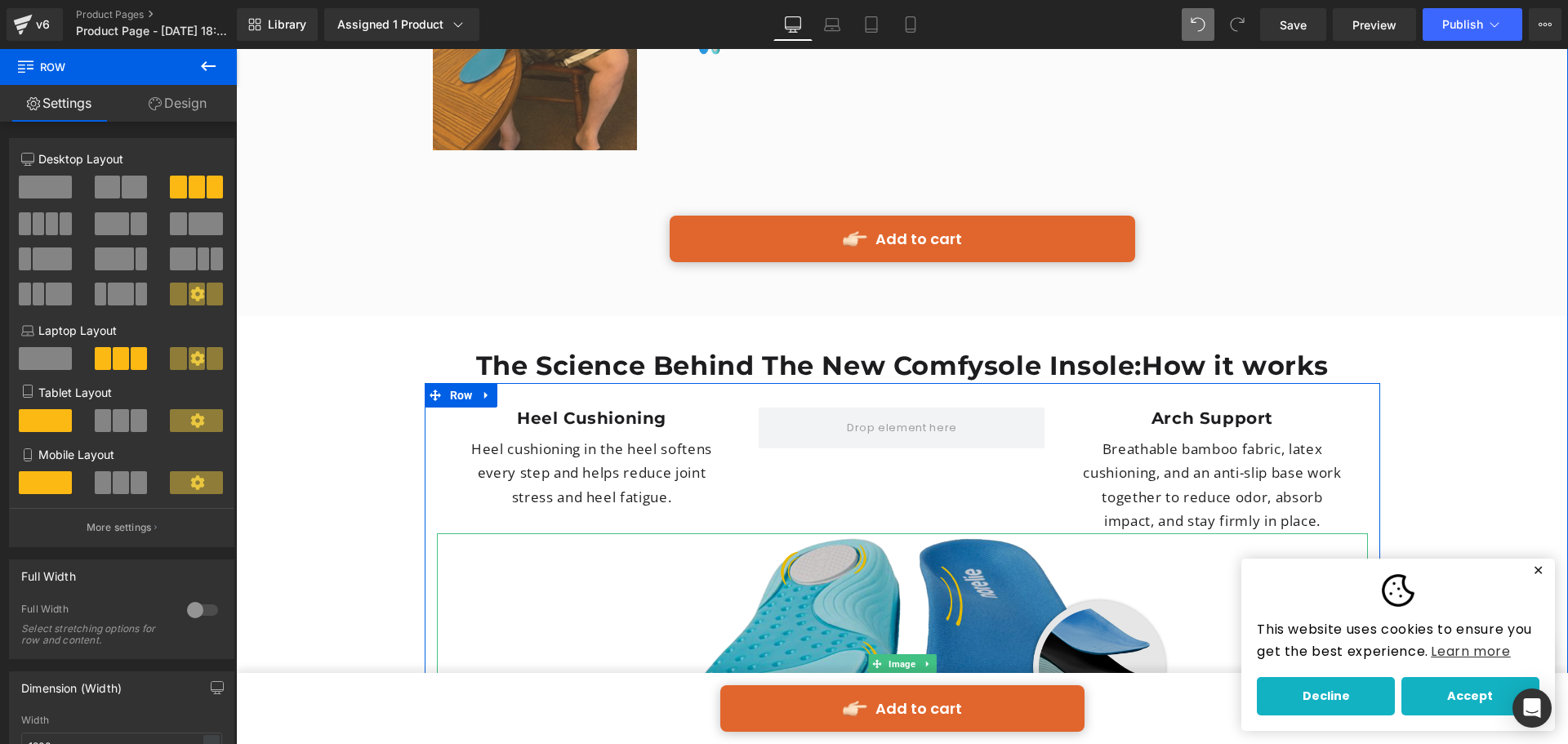
click at [671, 533] on img at bounding box center [902, 664] width 931 height 263
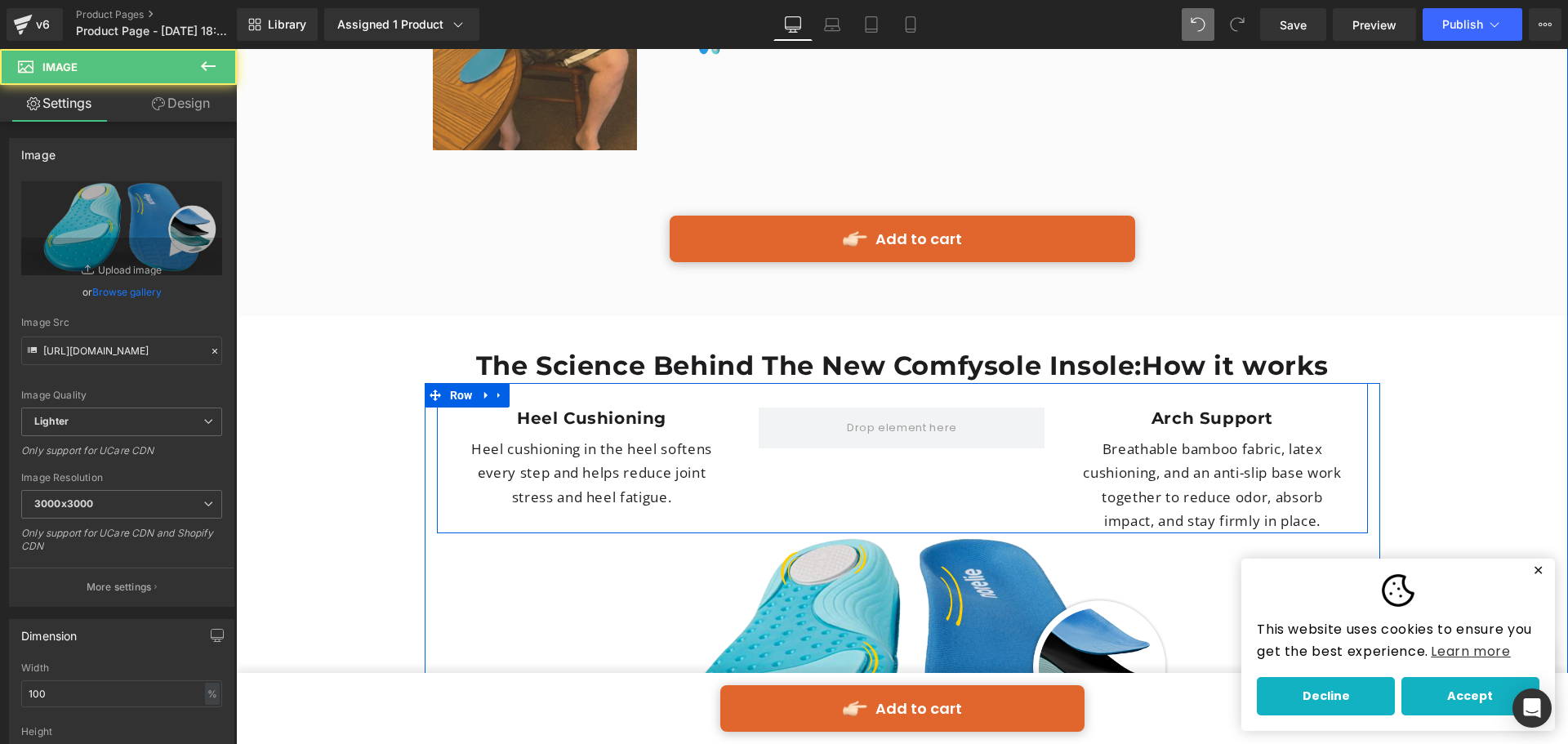
click at [676, 472] on div "Heel Cushioning Heading Heel cushioning in the heel softens every step and help…" at bounding box center [902, 458] width 931 height 150
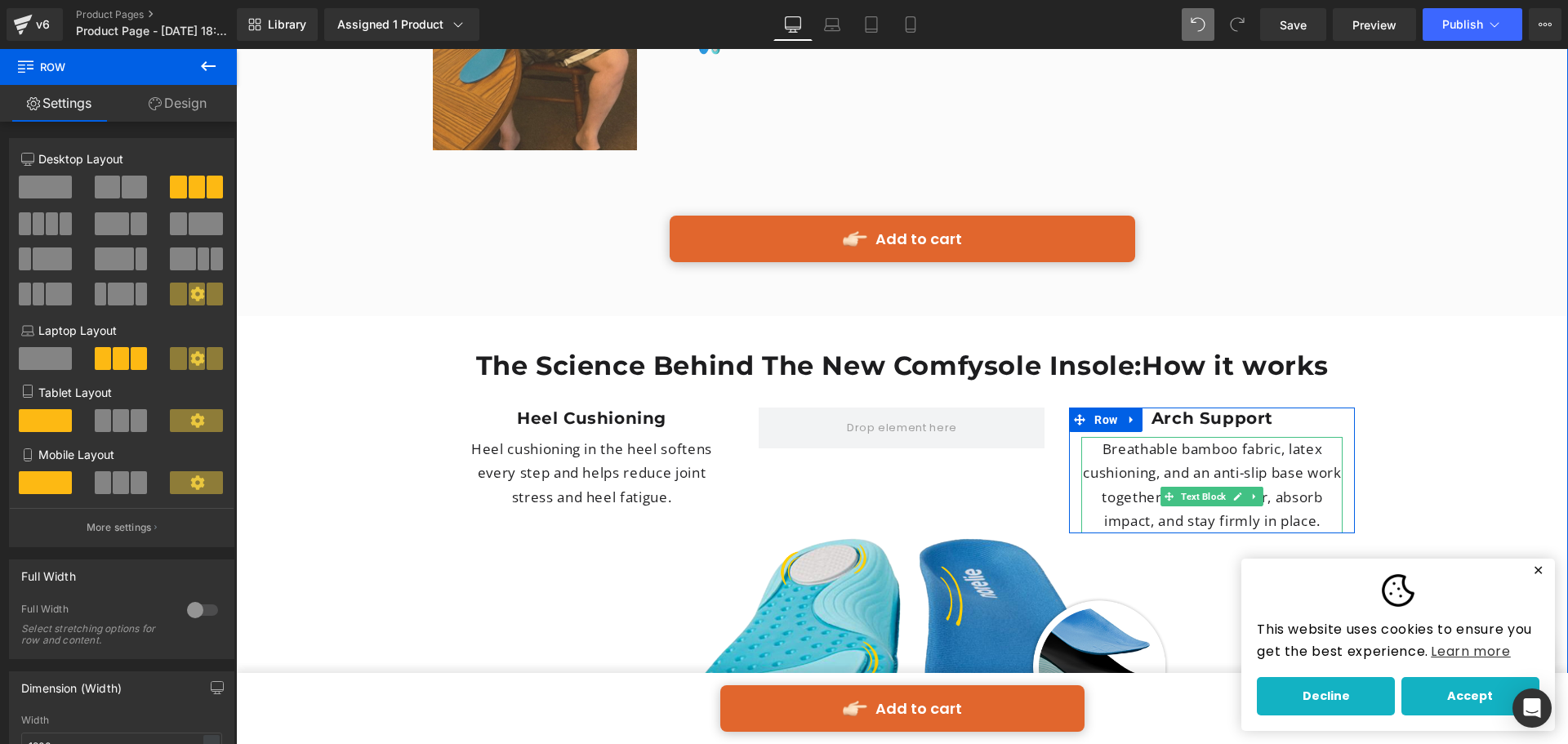
click at [1296, 437] on p "Breathable bamboo fabric, latex cushioning, and an anti-slip base work together…" at bounding box center [1212, 485] width 261 height 96
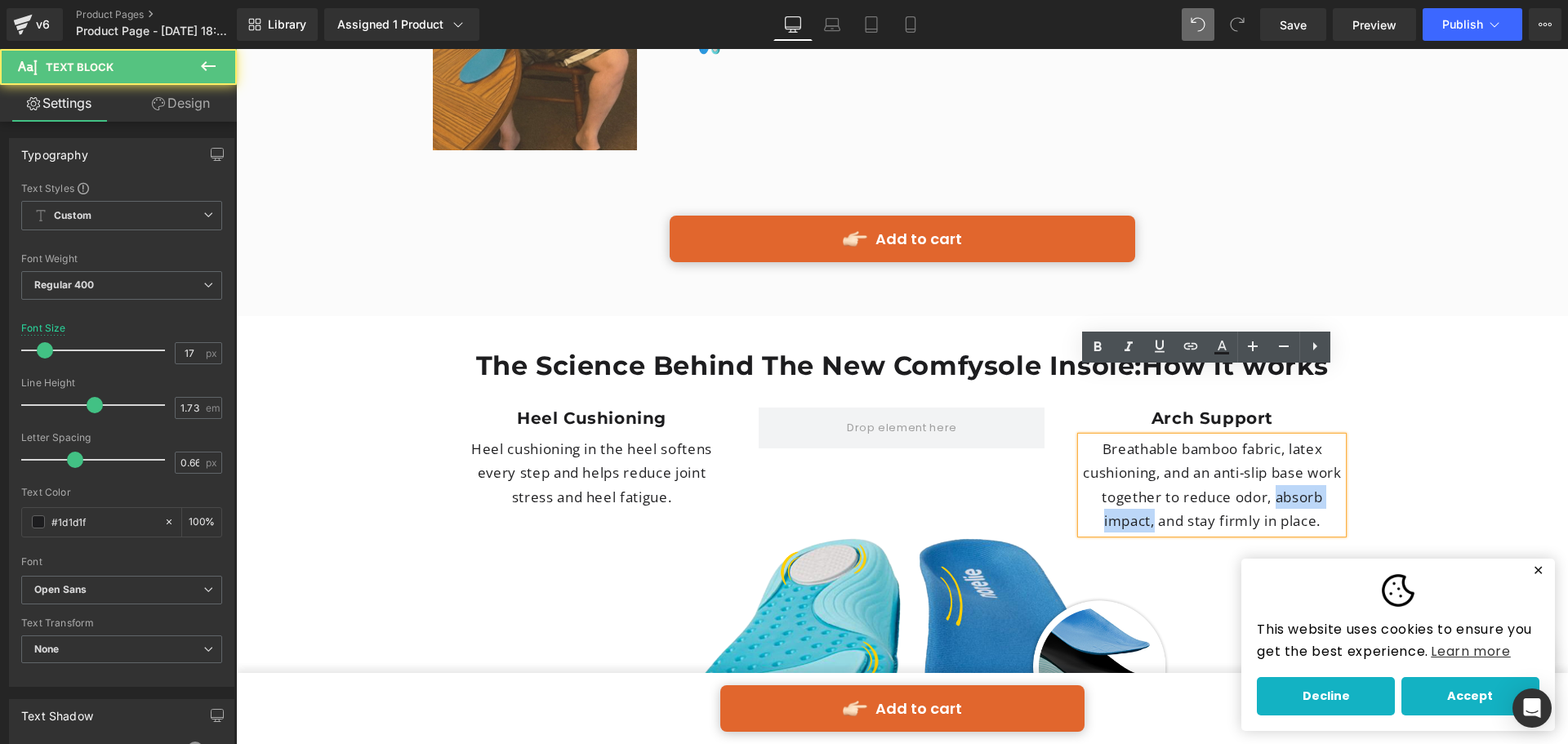
drag, startPoint x: 1196, startPoint y: 457, endPoint x: 1045, endPoint y: 453, distance: 151.1
click at [1045, 453] on div "Heel Cushioning Heading Heel cushioning in the heel softens every step and help…" at bounding box center [902, 458] width 931 height 150
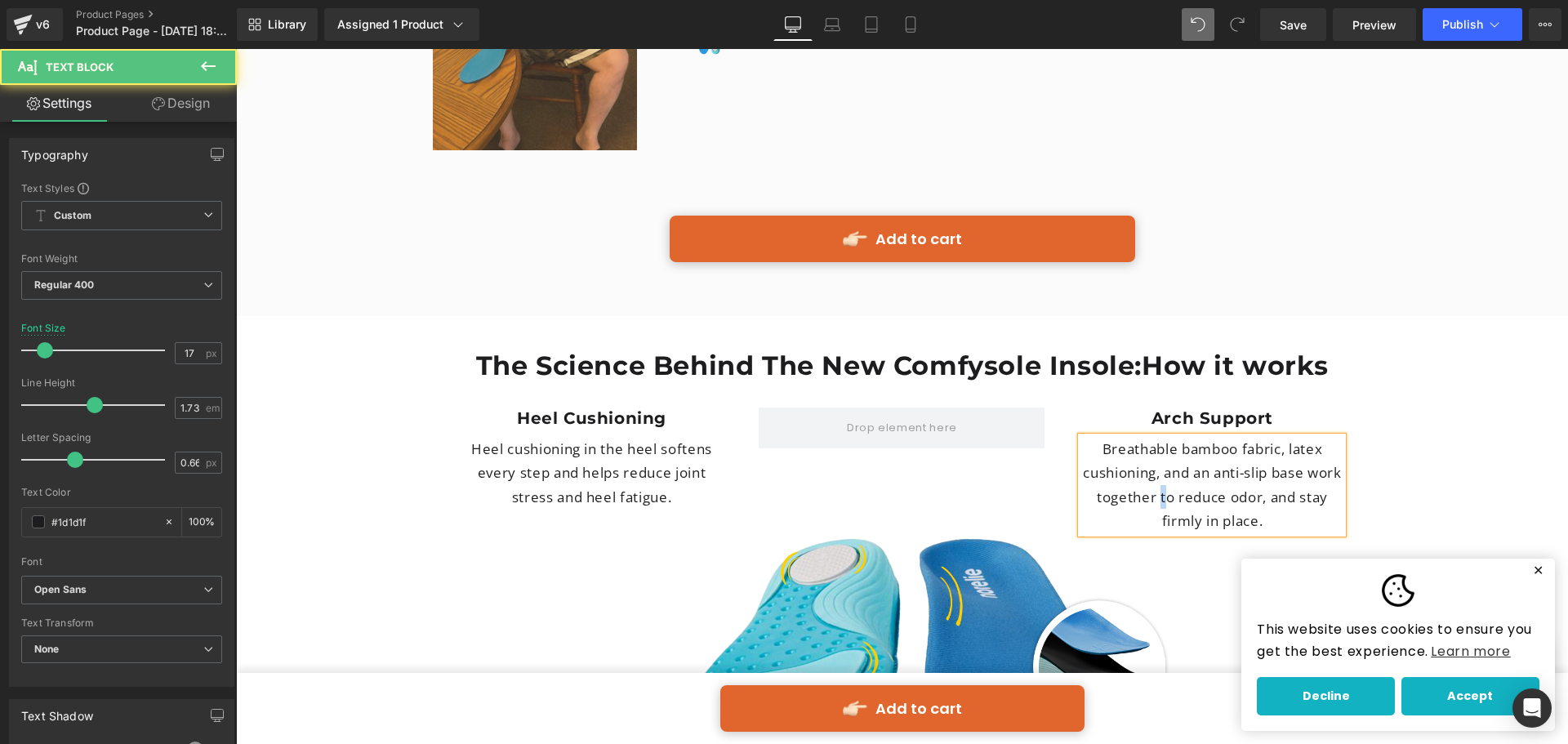
drag, startPoint x: 1188, startPoint y: 430, endPoint x: 1197, endPoint y: 431, distance: 9.1
click at [1197, 437] on p "Breathable bamboo fabric, latex cushioning, and an anti-slip base work together…" at bounding box center [1212, 485] width 261 height 96
click at [1213, 437] on p "Breathable bamboo fabric, latex cushioning, and an anti-slip base work together…" at bounding box center [1212, 485] width 261 height 96
click at [1283, 437] on p "Breathable bamboo fabric, latex cushioning, and an anti-slip base work together…" at bounding box center [1212, 485] width 261 height 96
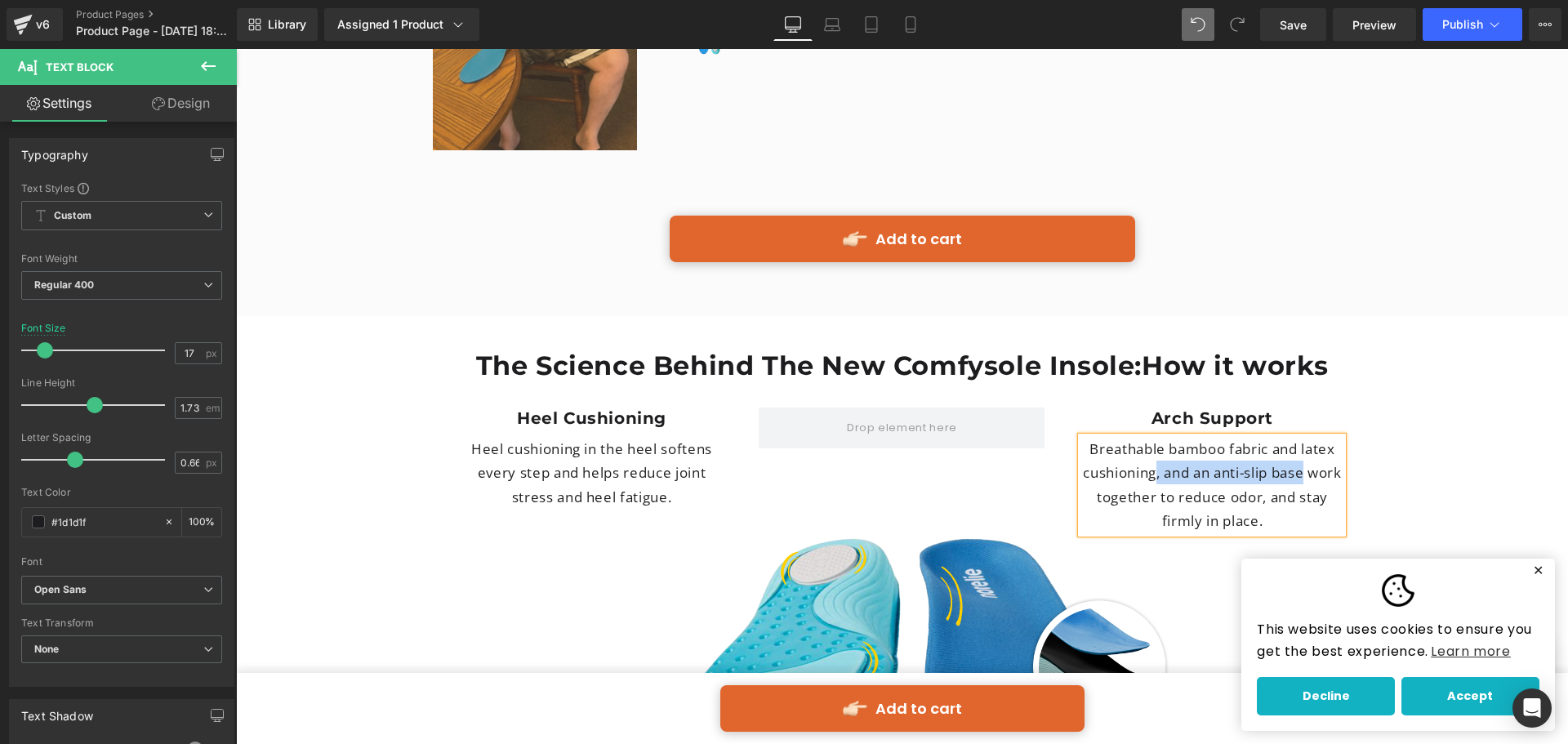
drag, startPoint x: 1164, startPoint y: 409, endPoint x: 1325, endPoint y: 409, distance: 161.0
click at [1325, 437] on p "Breathable bamboo fabric and latex cushioning, and an anti-slip base work toget…" at bounding box center [1212, 485] width 261 height 96
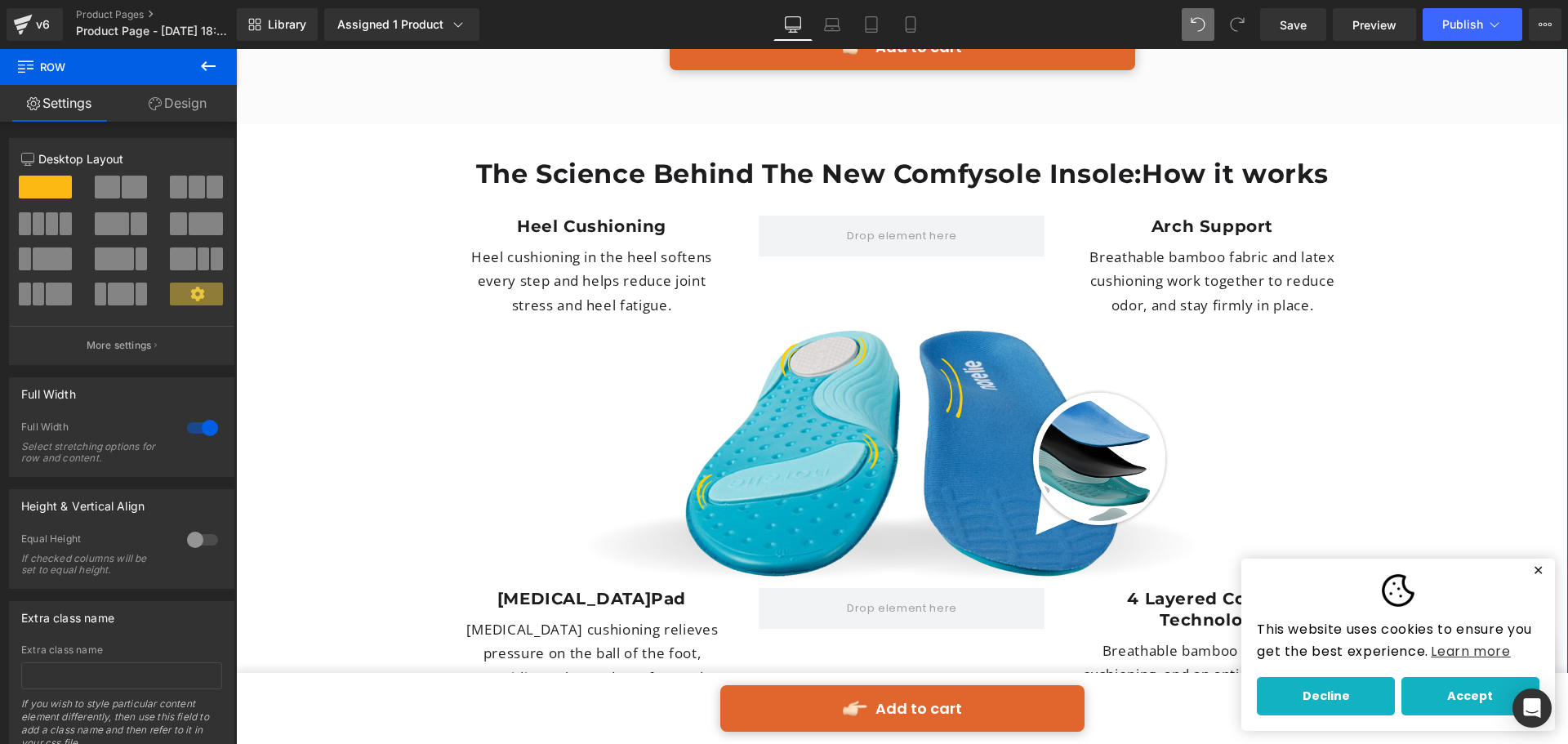
scroll to position [4279, 0]
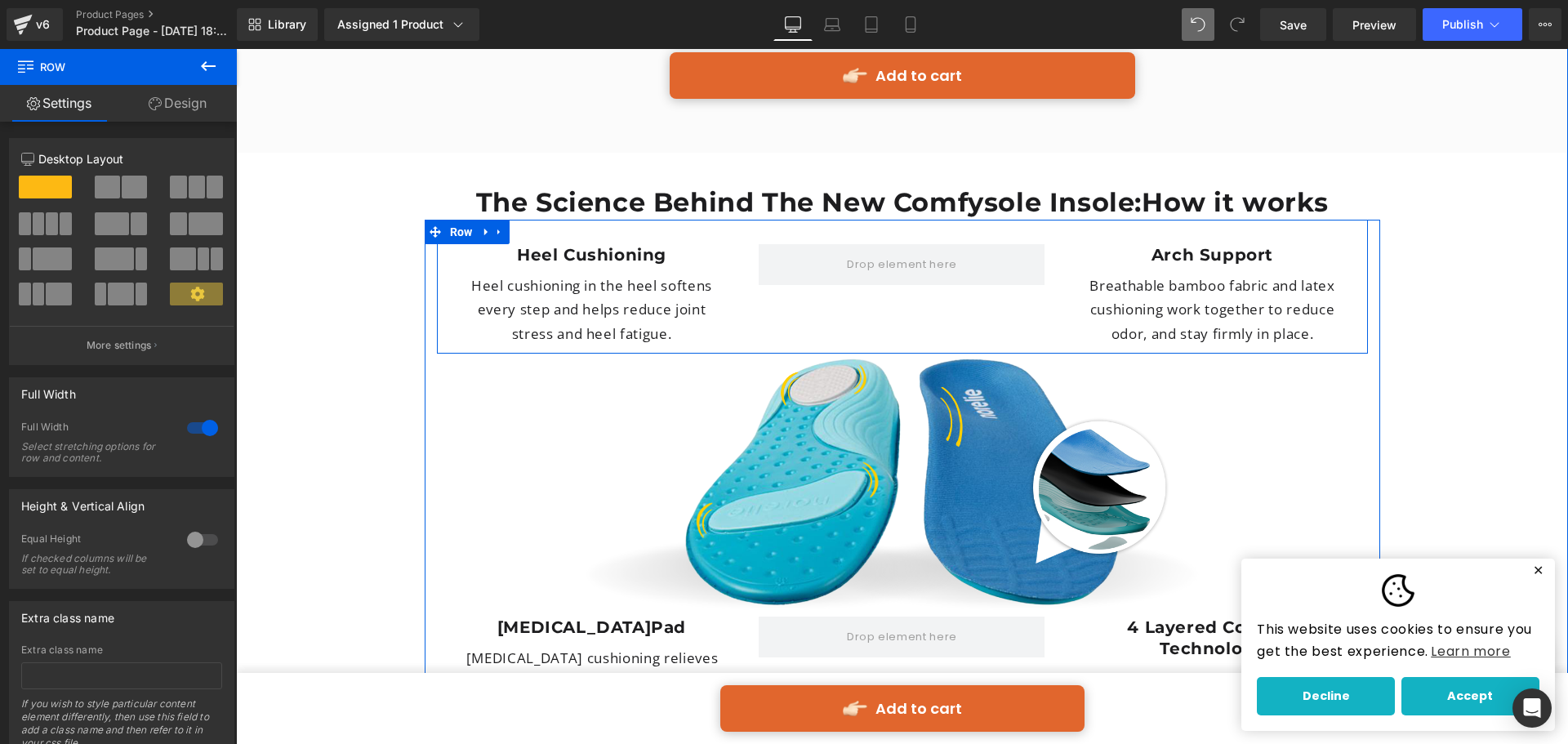
click at [881, 219] on div "Heel Cushioning Heading Heel cushioning in the heel softens every step and help…" at bounding box center [902, 286] width 931 height 134
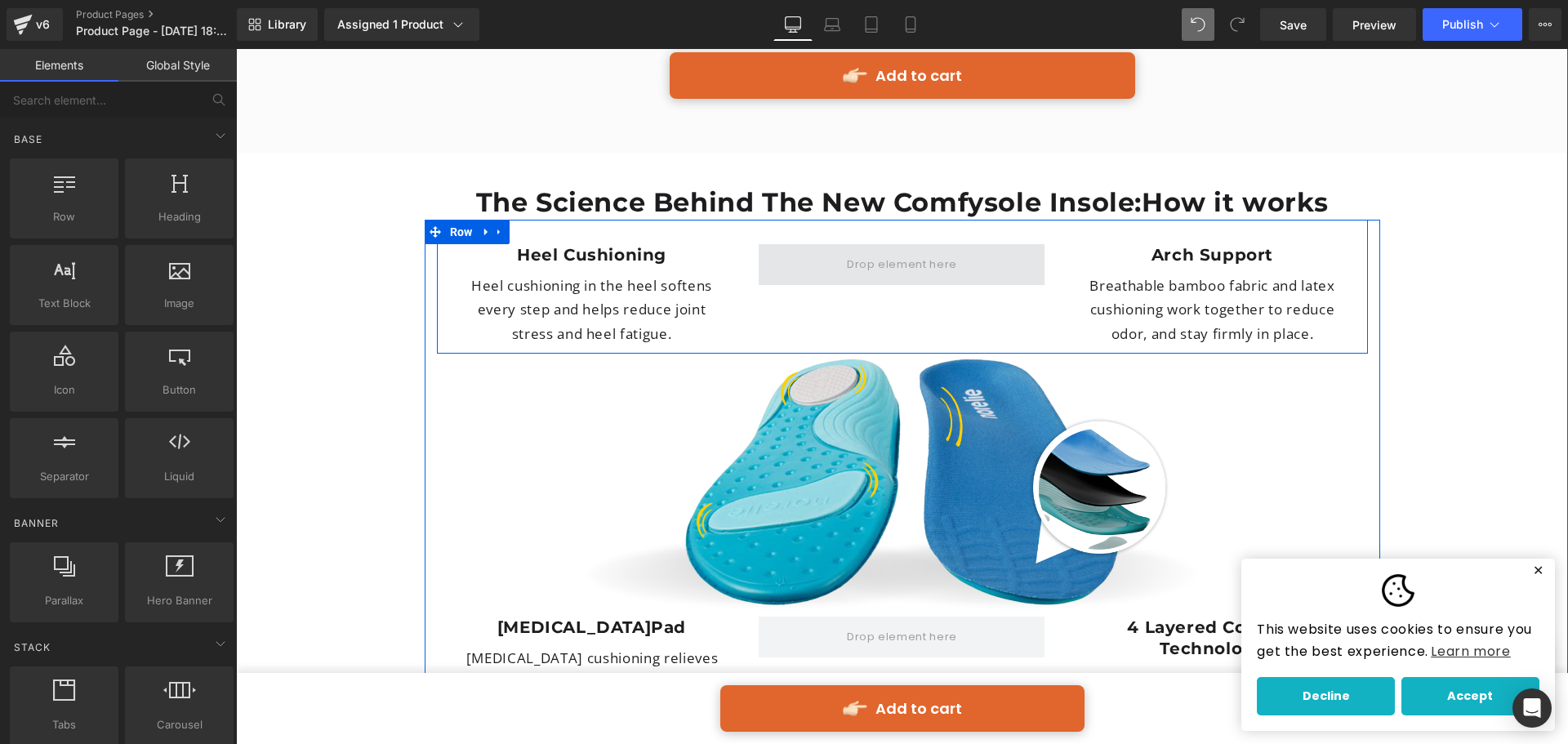
click at [893, 252] on span at bounding box center [902, 265] width 121 height 26
click at [877, 252] on span at bounding box center [902, 265] width 121 height 26
click at [869, 235] on div "Heel Cushioning Heading Heel cushioning in the heel softens every step and help…" at bounding box center [902, 286] width 931 height 134
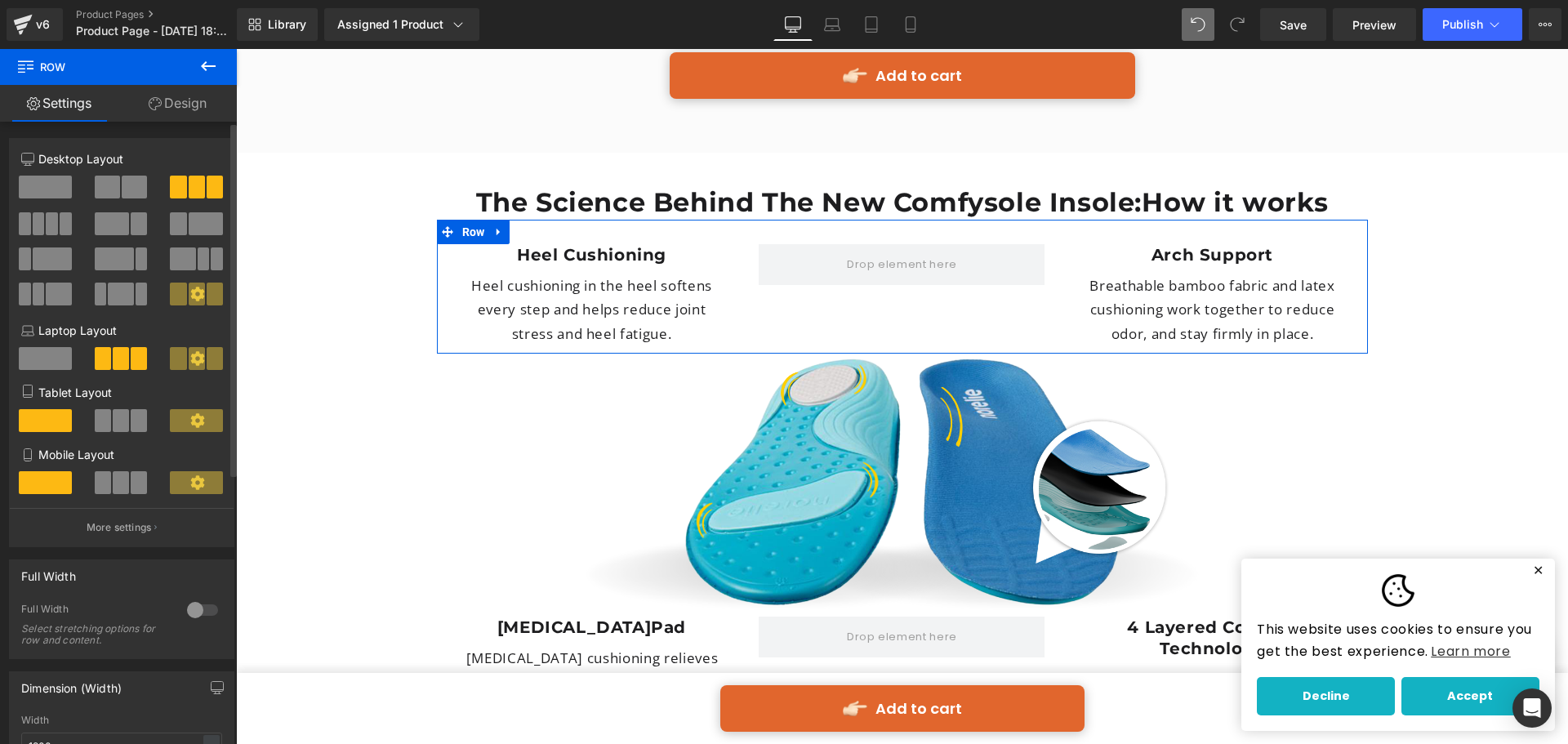
click at [105, 516] on button "More settings" at bounding box center [122, 527] width 224 height 38
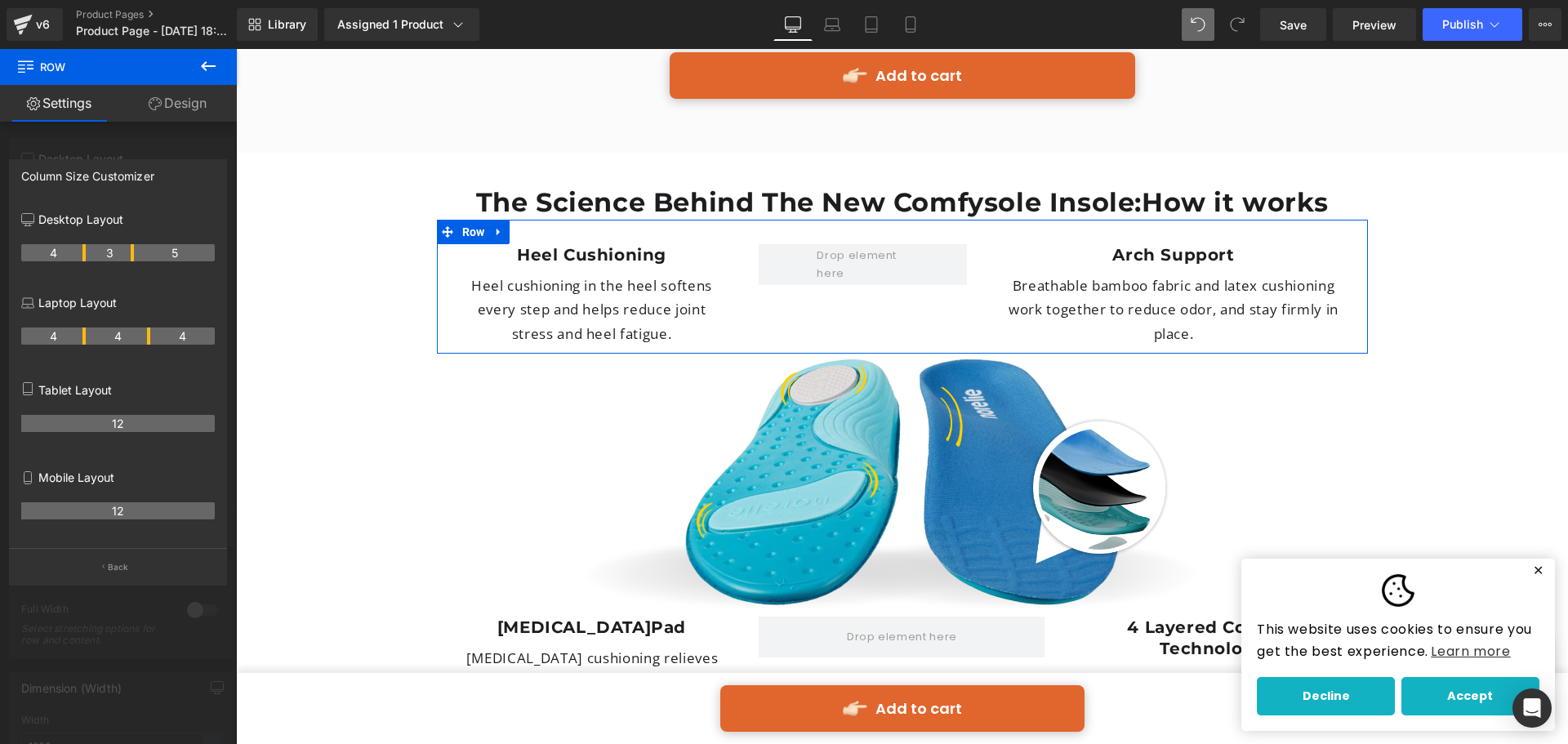
drag, startPoint x: 148, startPoint y: 253, endPoint x: 135, endPoint y: 251, distance: 13.2
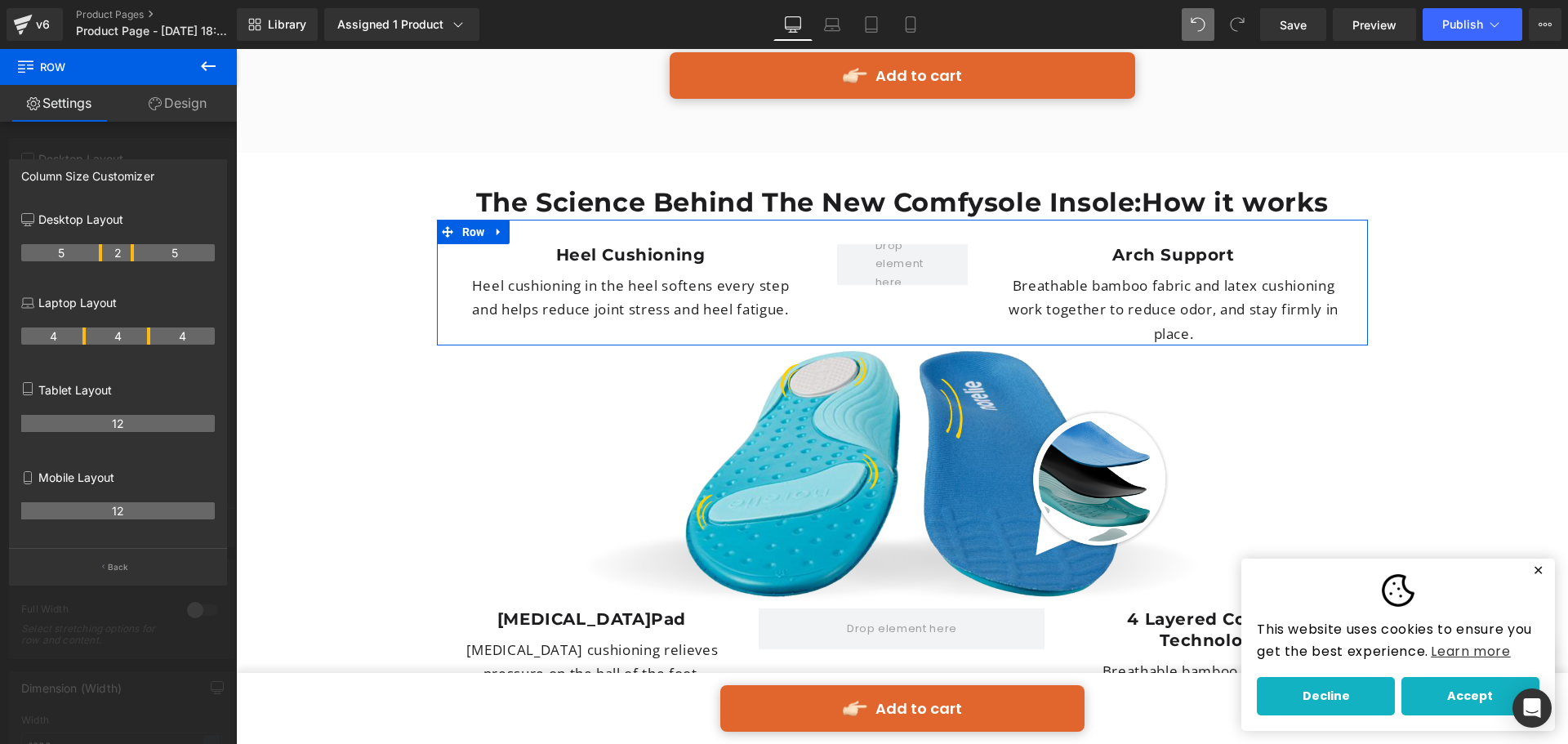
drag, startPoint x: 84, startPoint y: 251, endPoint x: 94, endPoint y: 254, distance: 10.4
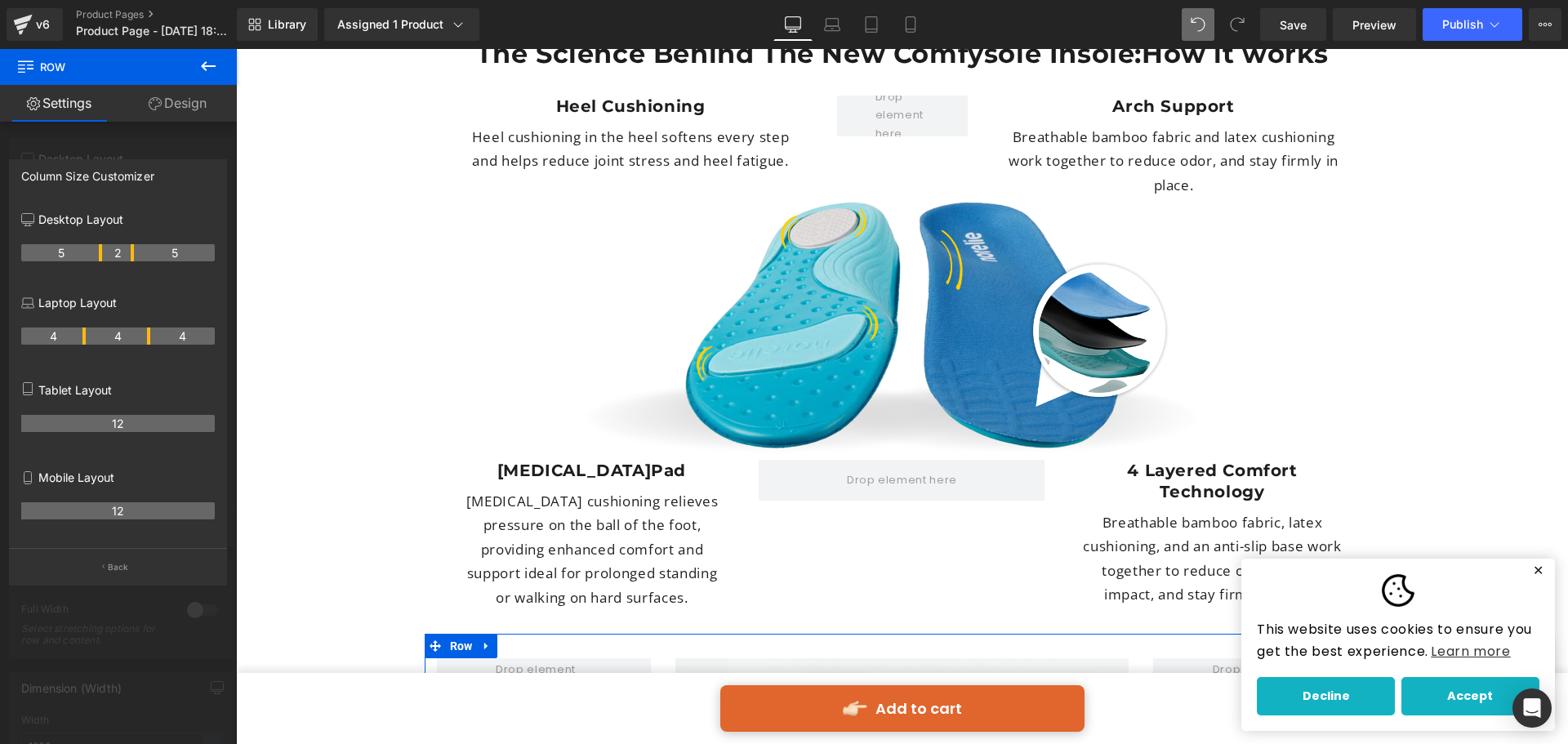
scroll to position [4443, 0]
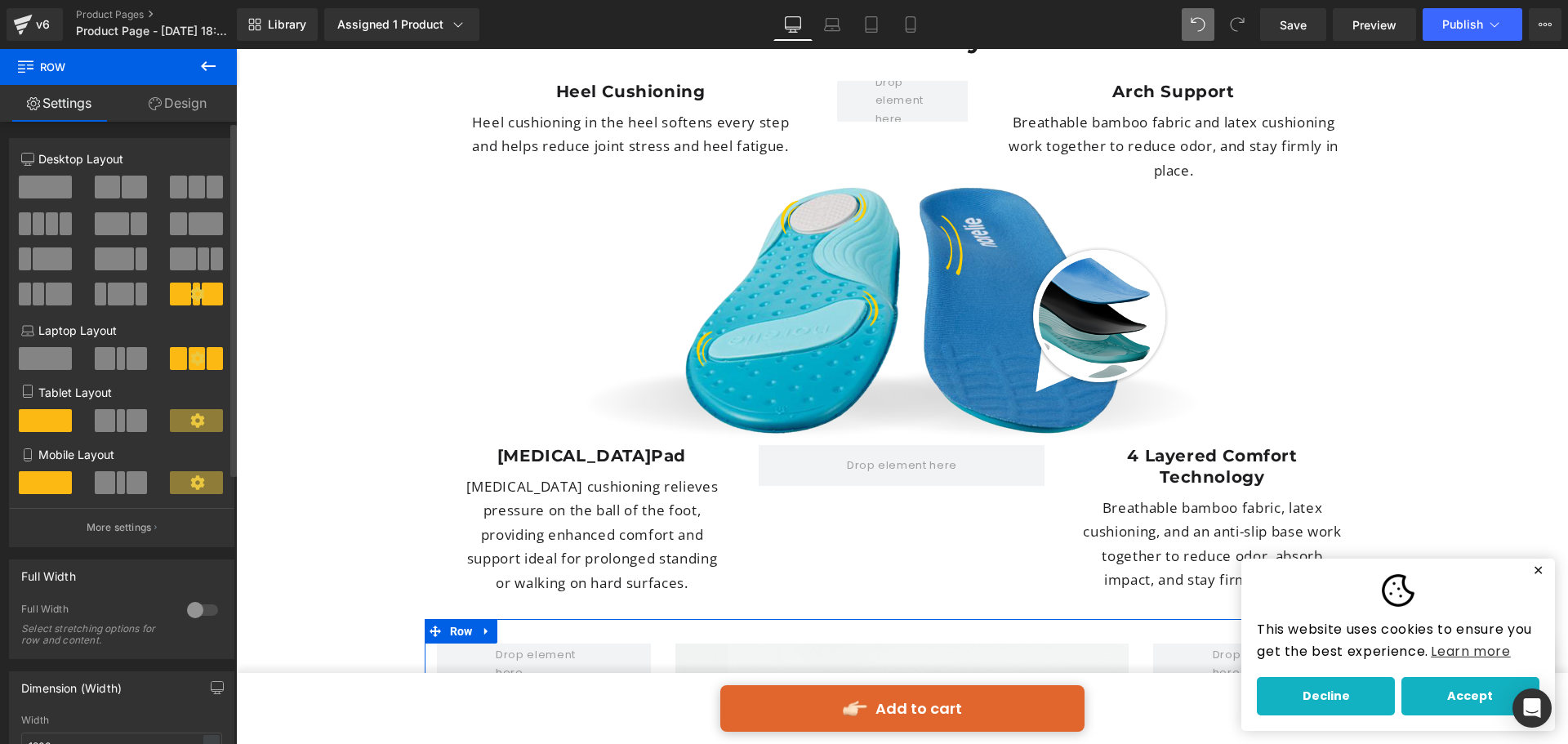
drag, startPoint x: 830, startPoint y: 450, endPoint x: 838, endPoint y: 429, distance: 22.5
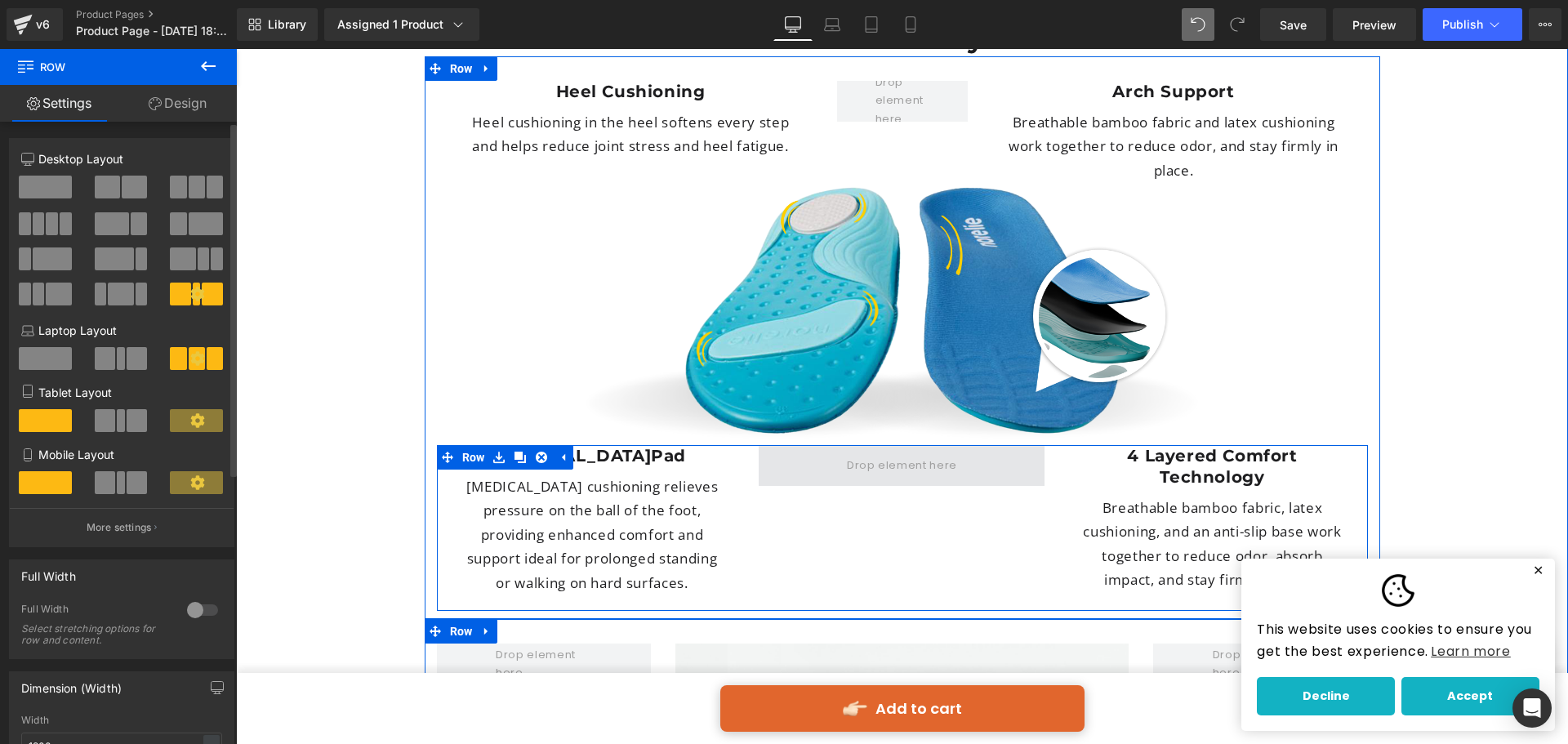
click at [841, 445] on span at bounding box center [902, 465] width 286 height 41
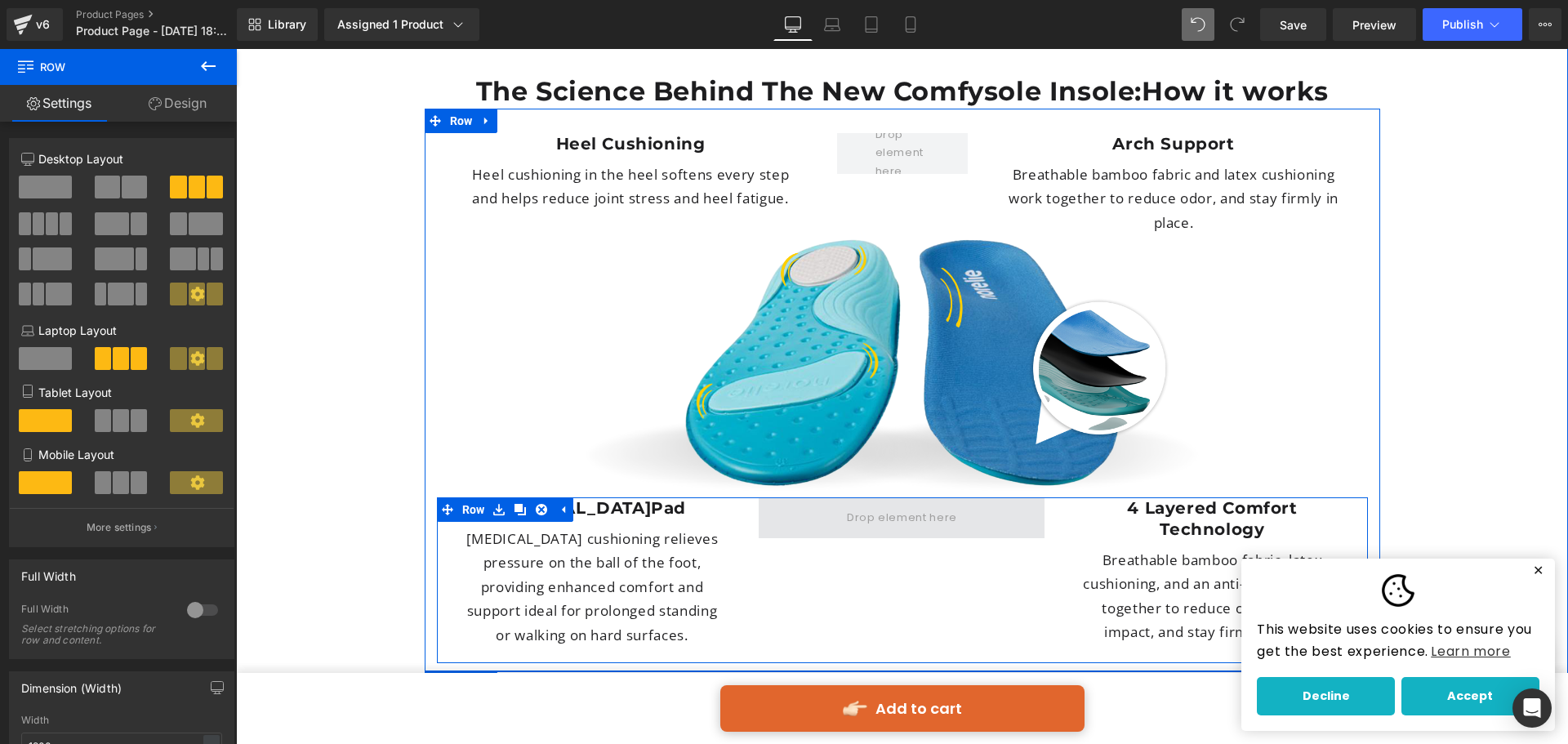
scroll to position [4361, 0]
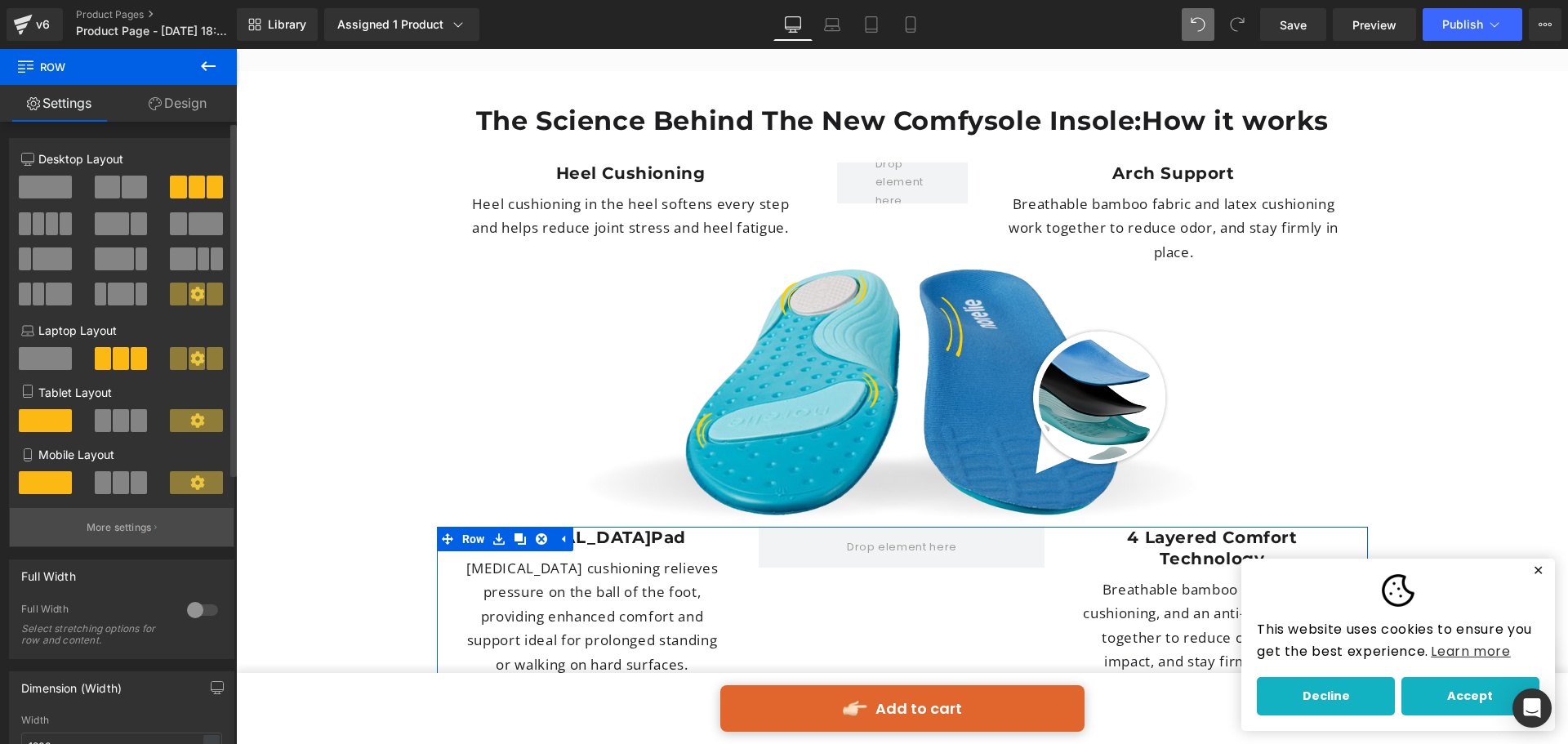
click at [143, 521] on p "More settings" at bounding box center [119, 527] width 66 height 15
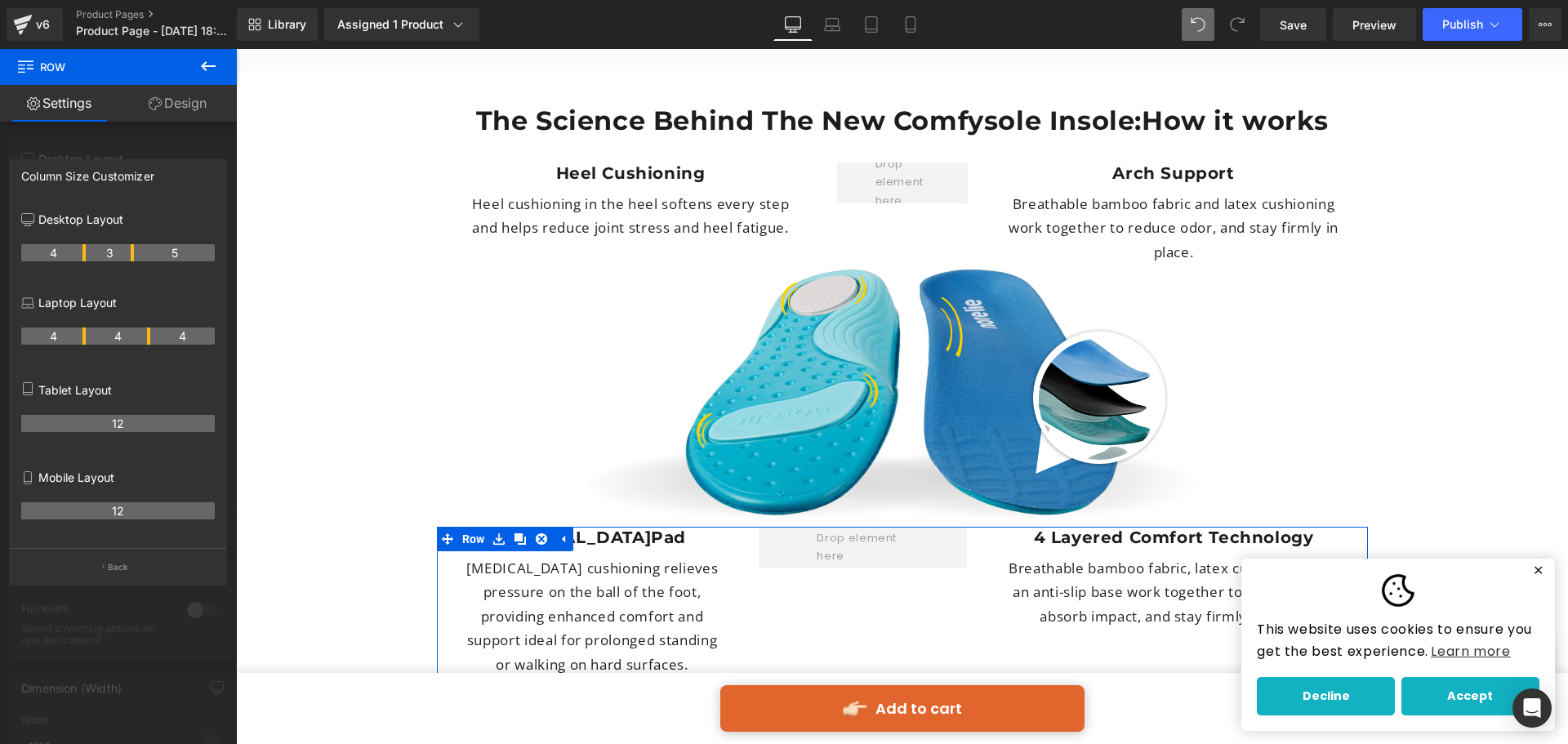
drag, startPoint x: 146, startPoint y: 252, endPoint x: 124, endPoint y: 254, distance: 22.1
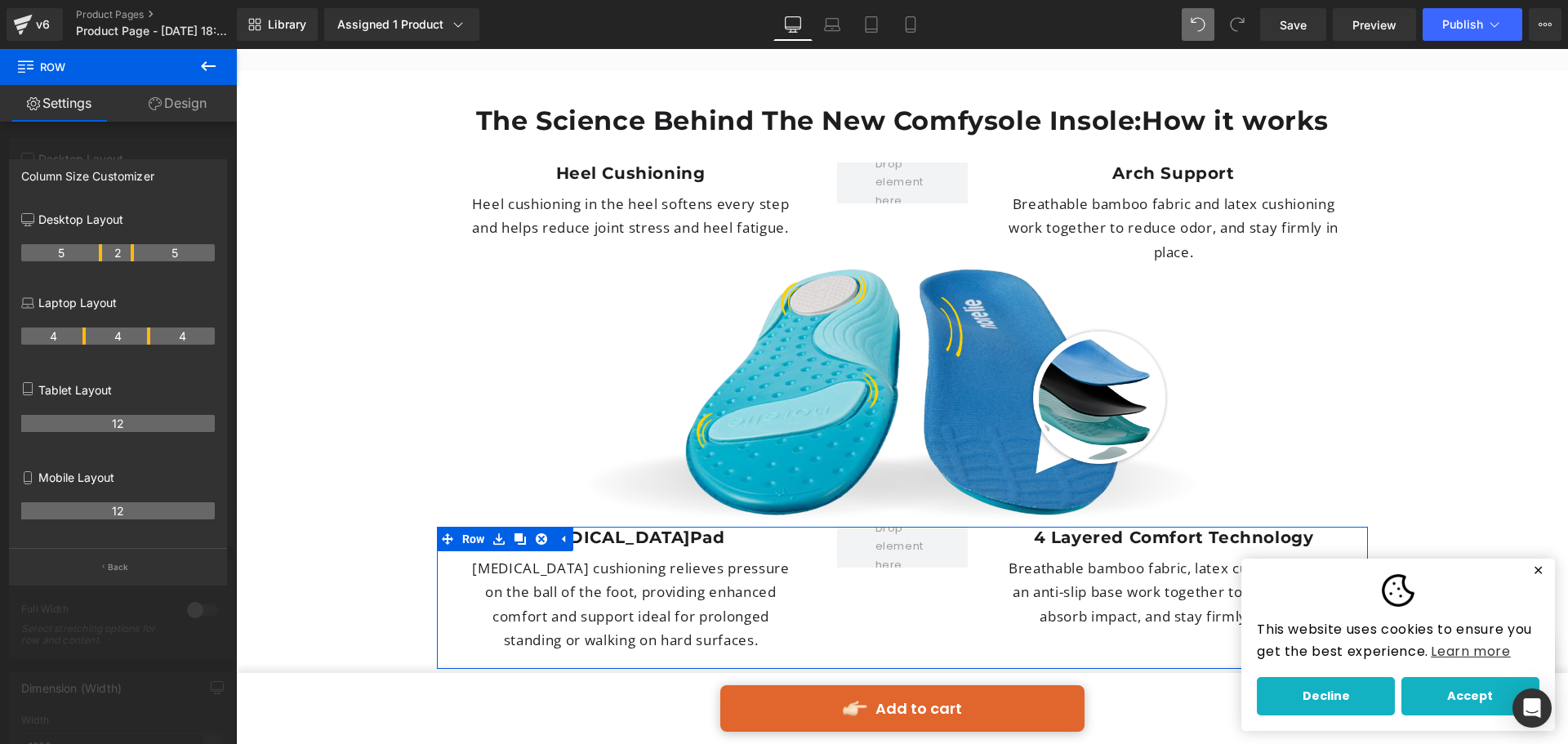
drag, startPoint x: 81, startPoint y: 254, endPoint x: 93, endPoint y: 256, distance: 12.2
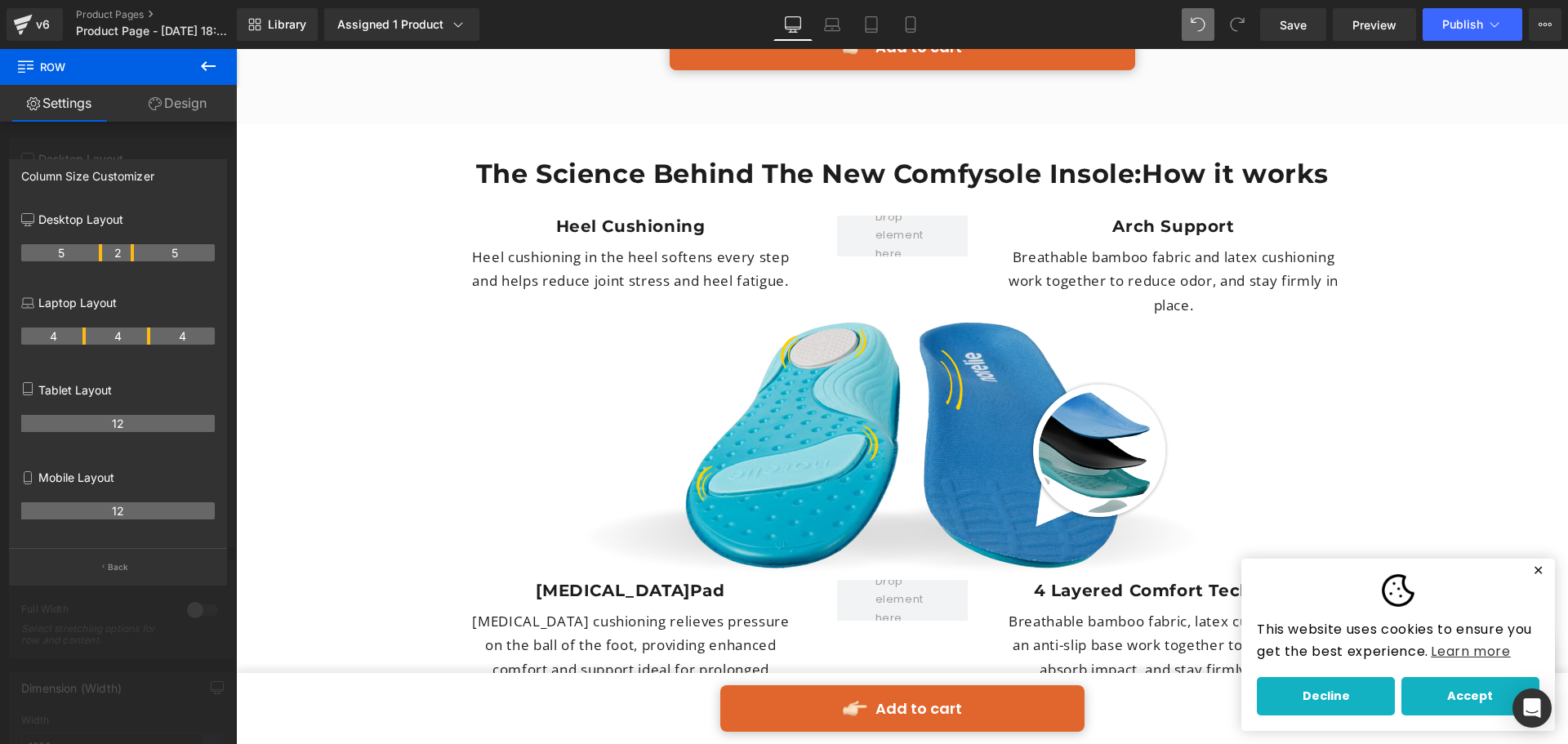
scroll to position [4279, 0]
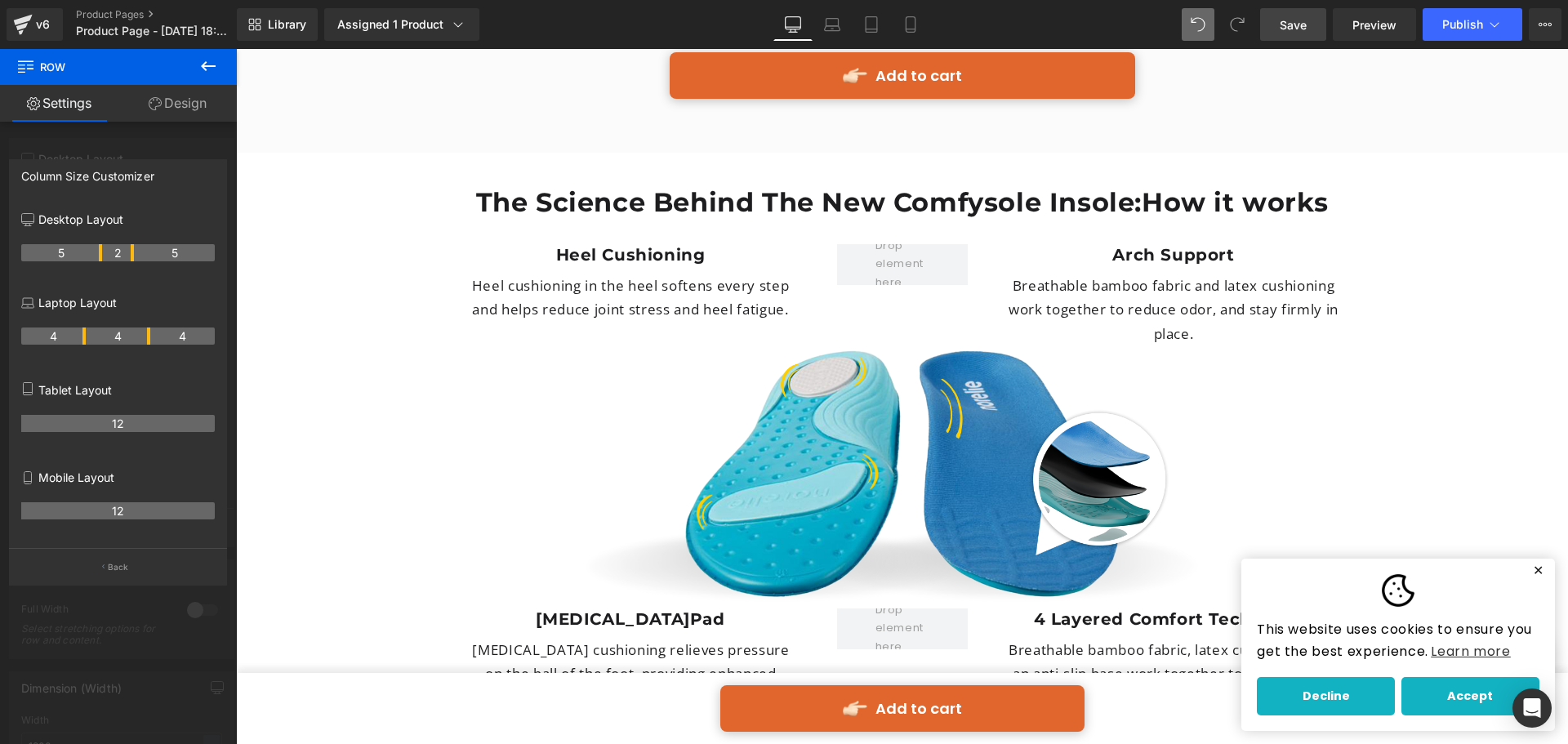
click at [1316, 27] on link "Save" at bounding box center [1293, 24] width 66 height 32
click at [1459, 25] on span "Publish" at bounding box center [1462, 24] width 41 height 13
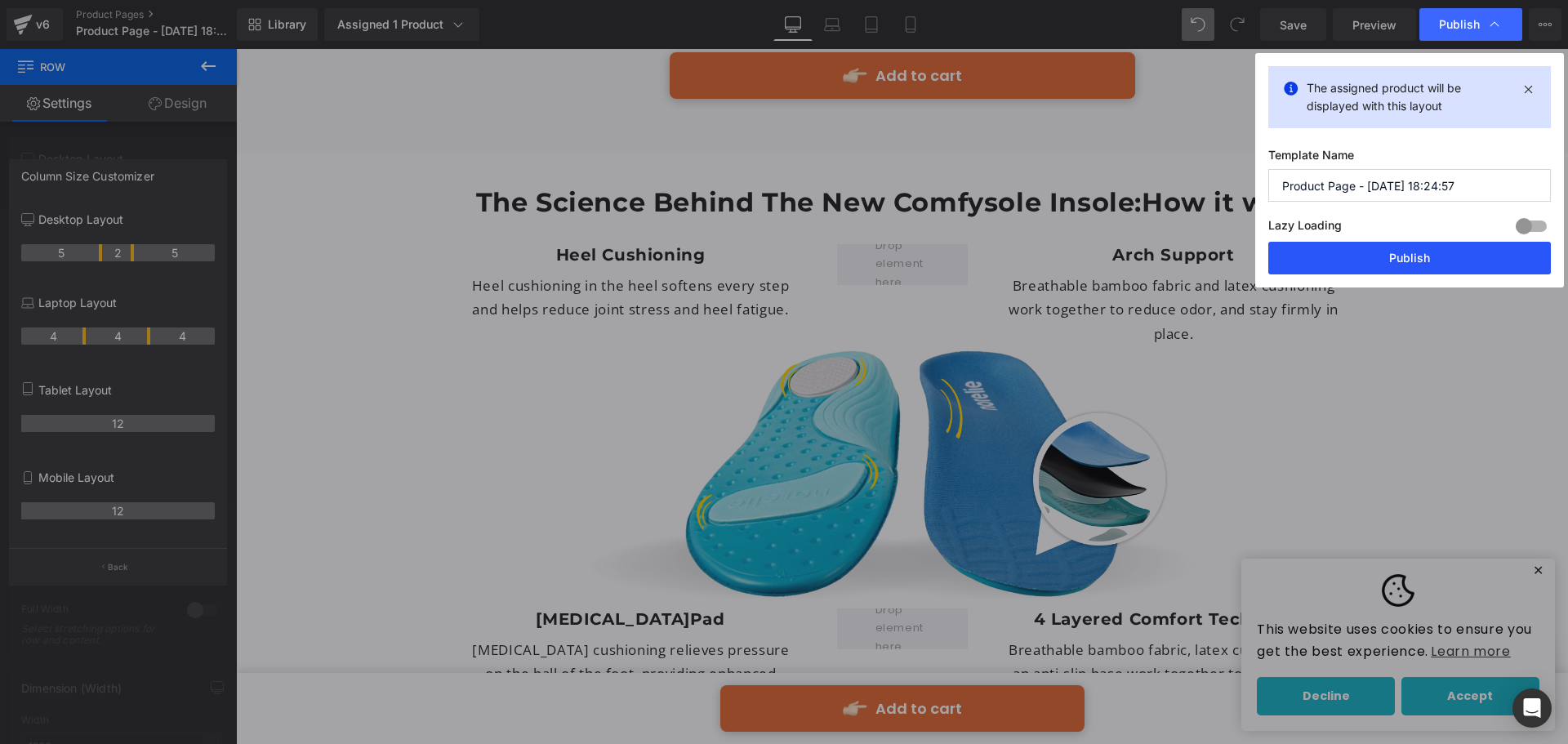
click at [1388, 257] on button "Publish" at bounding box center [1410, 257] width 282 height 32
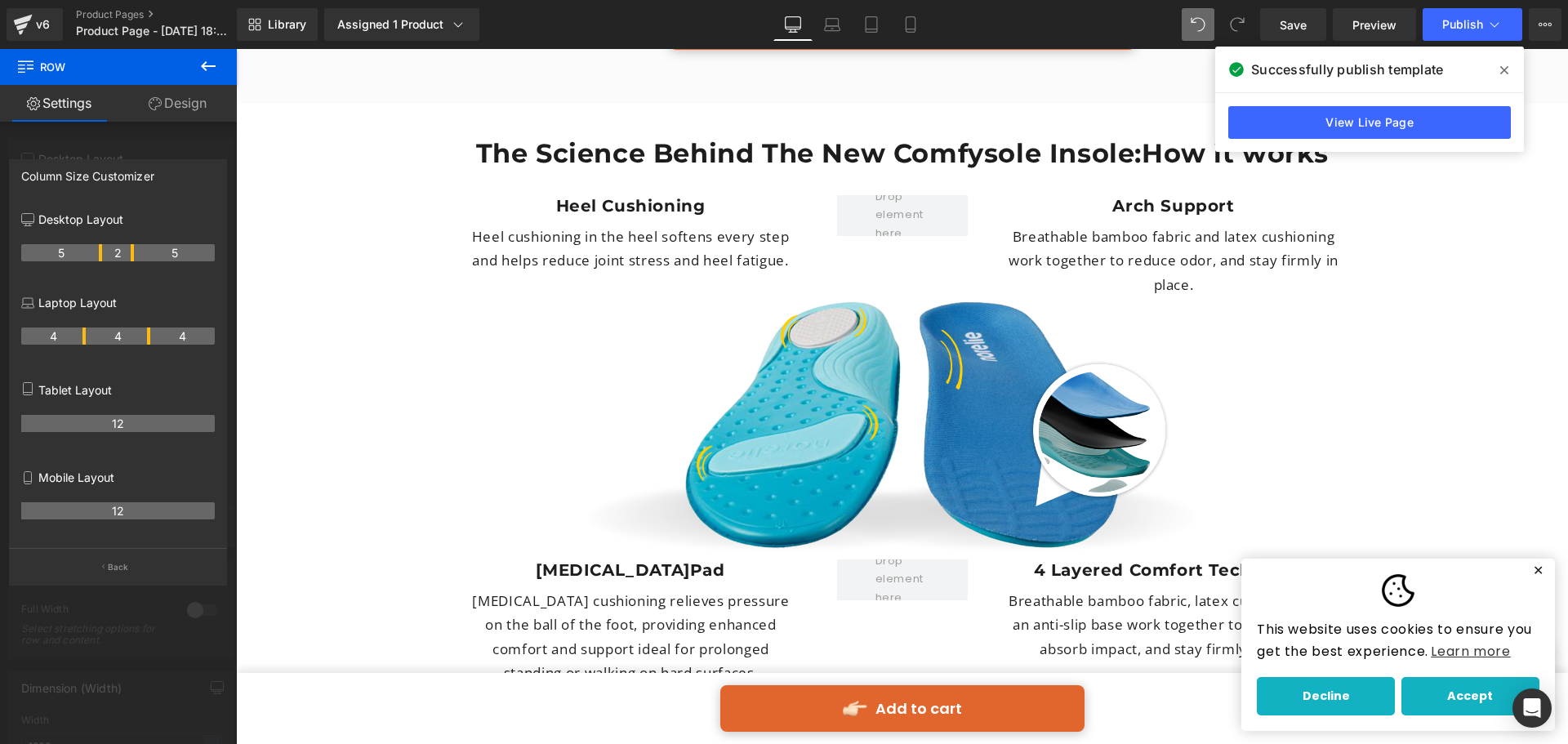
scroll to position [4361, 0]
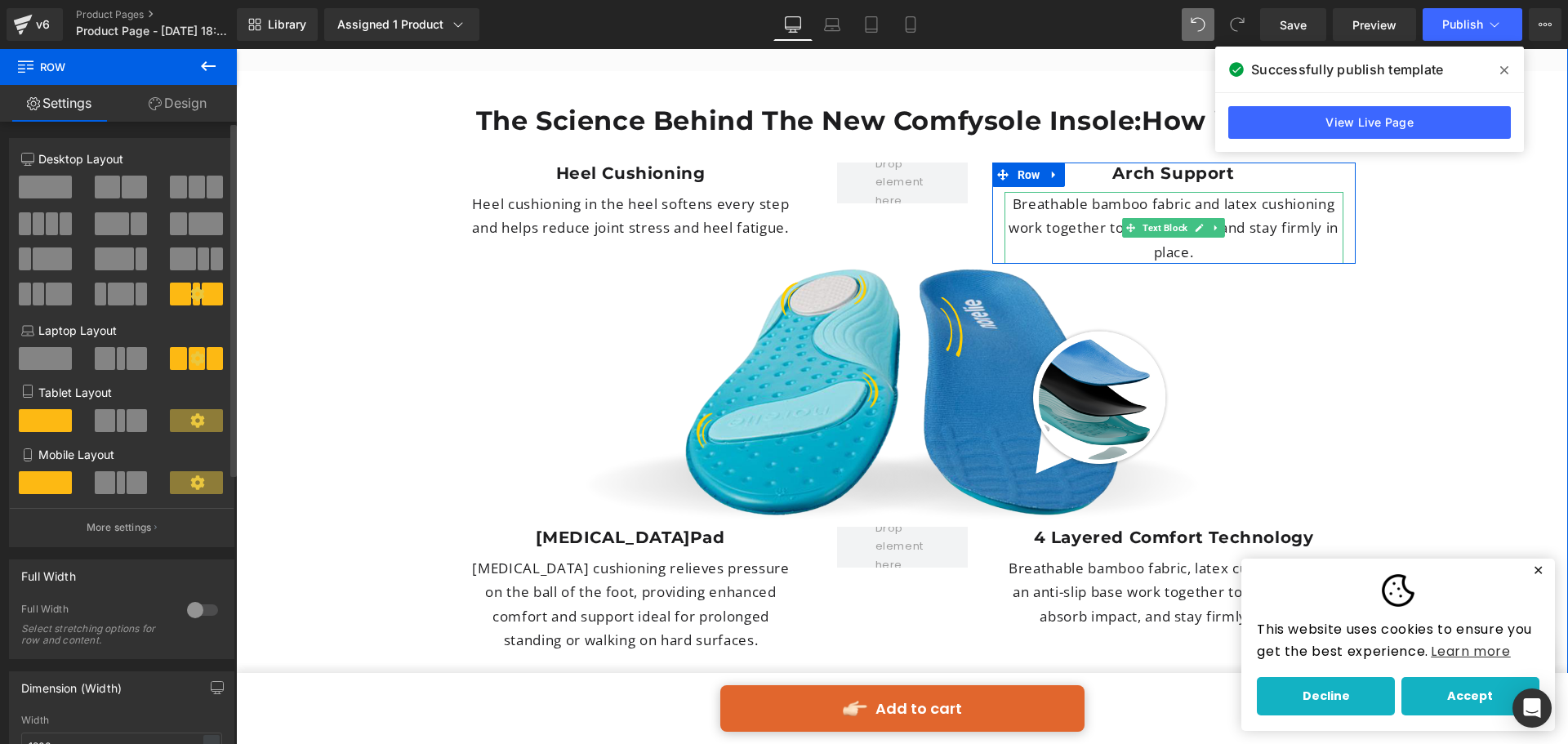
drag, startPoint x: 1098, startPoint y: 166, endPoint x: 1035, endPoint y: 140, distance: 68.2
click at [1091, 192] on p "Breathable bamboo fabric and latex cushioning work together to reduce odor, and…" at bounding box center [1174, 228] width 339 height 72
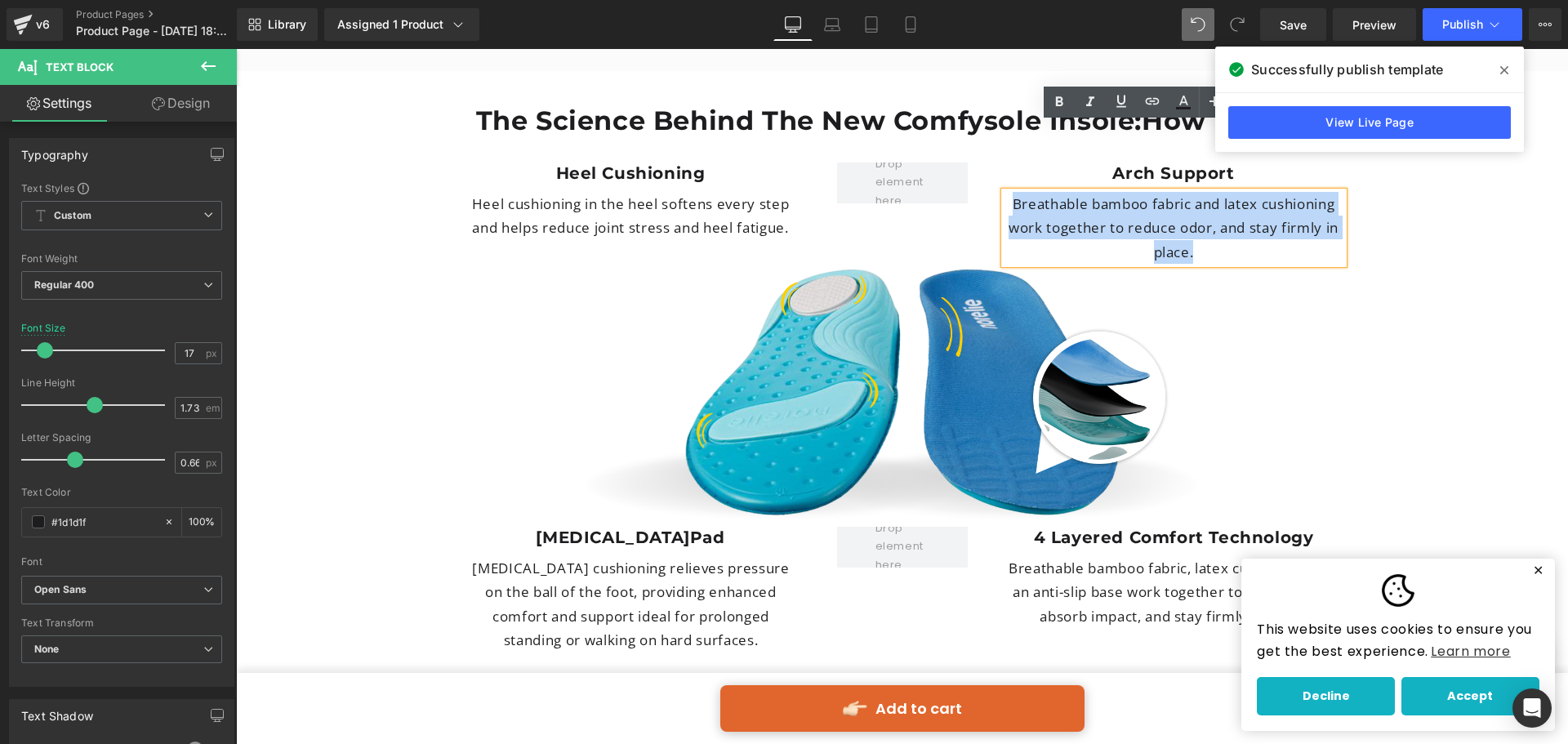
drag, startPoint x: 1000, startPoint y: 132, endPoint x: 1200, endPoint y: 179, distance: 205.4
click at [1200, 192] on p "Breathable bamboo fabric and latex cushioning work together to reduce odor, and…" at bounding box center [1174, 228] width 339 height 72
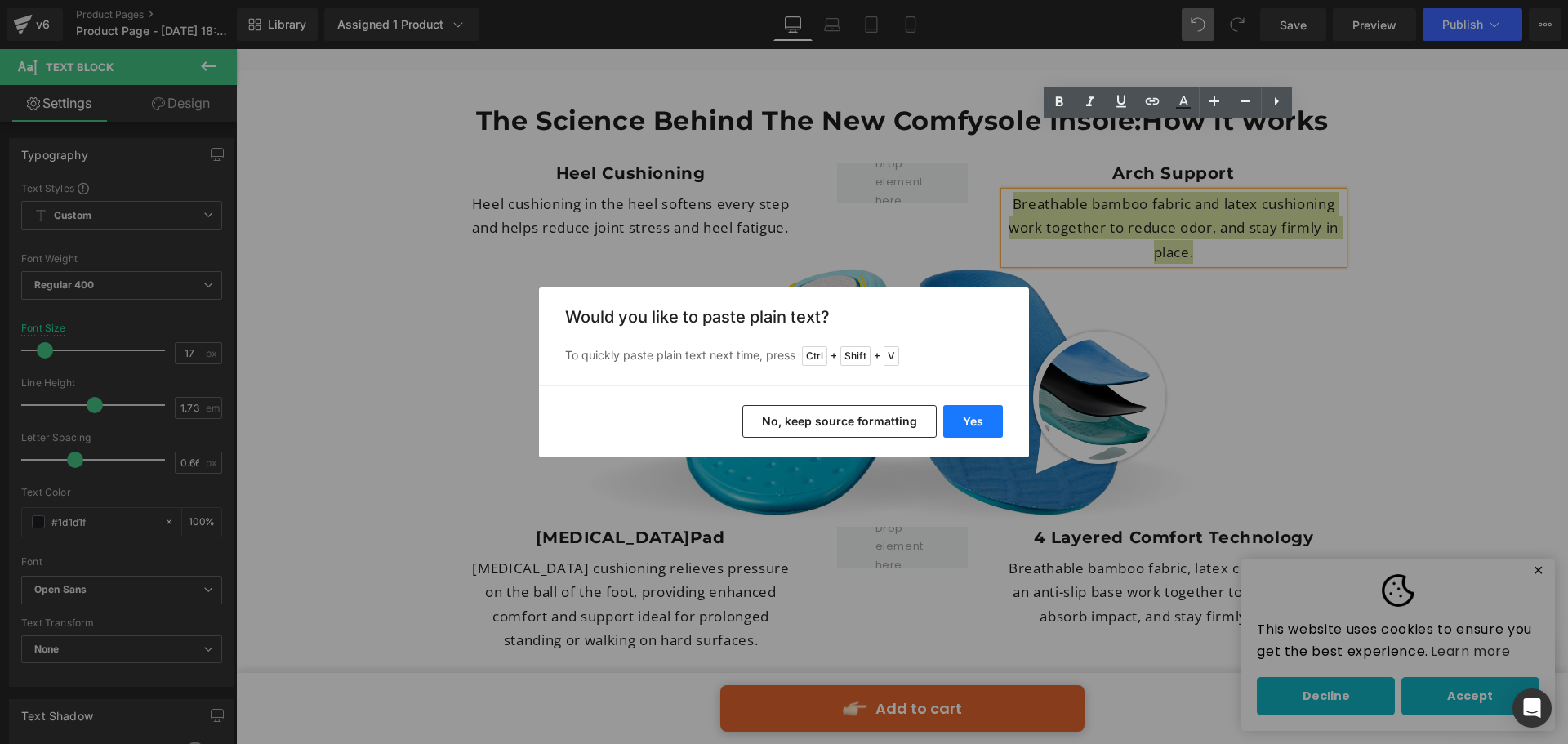
click at [975, 412] on button "Yes" at bounding box center [973, 421] width 59 height 32
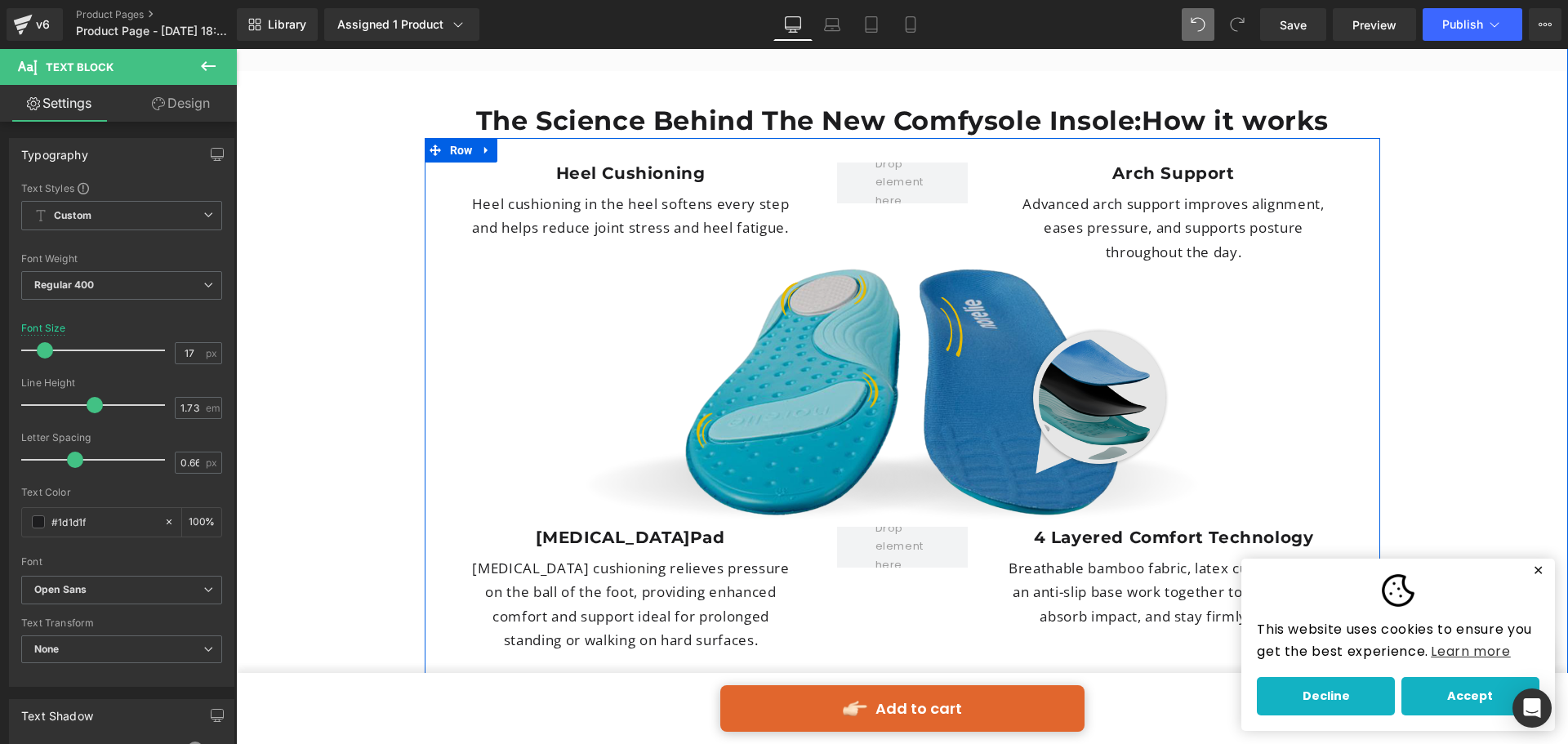
click at [929, 355] on img at bounding box center [902, 395] width 931 height 263
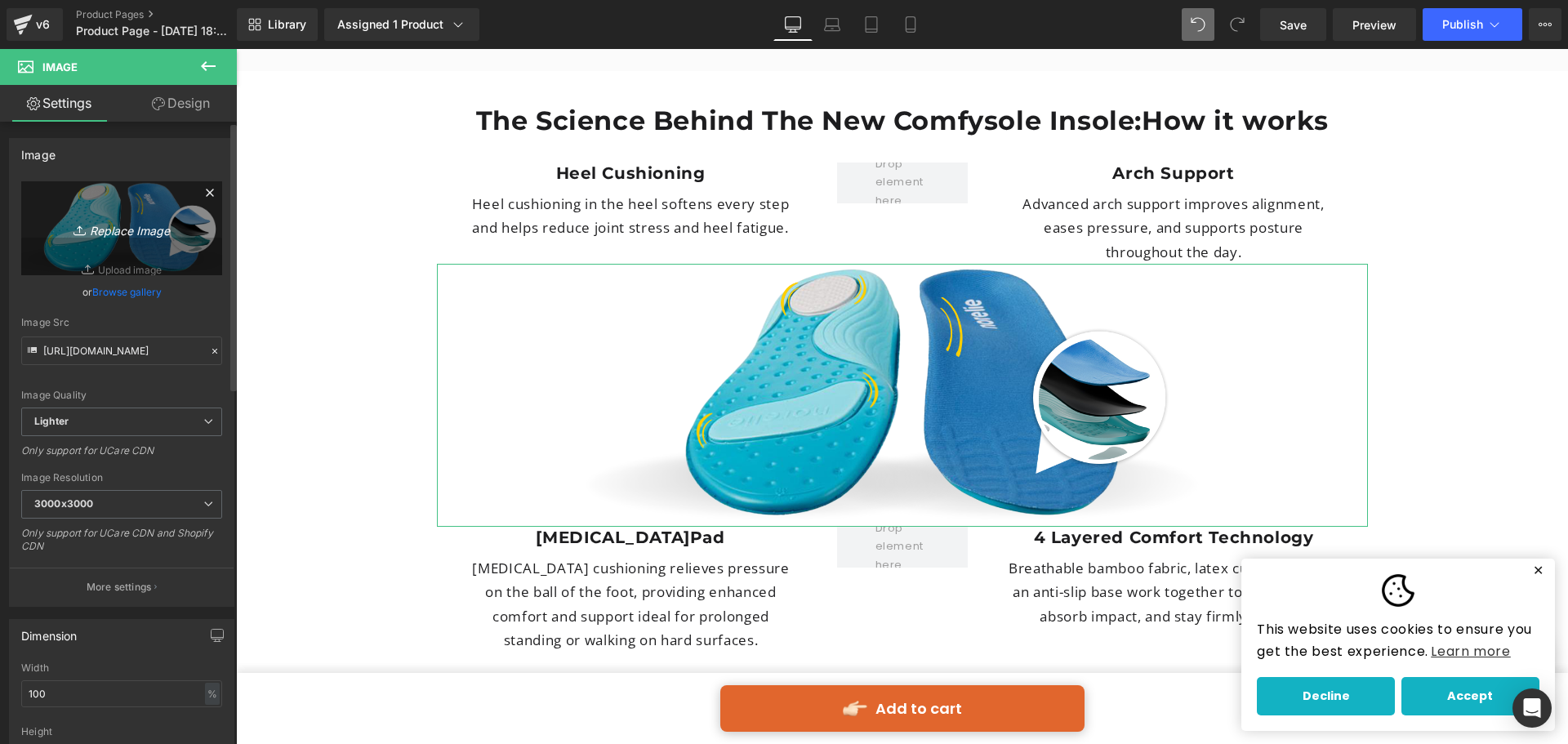
click at [154, 216] on link "Replace Image" at bounding box center [121, 228] width 201 height 93
type input "C:\fakepath\foot-pain-v3-Recovered.png"
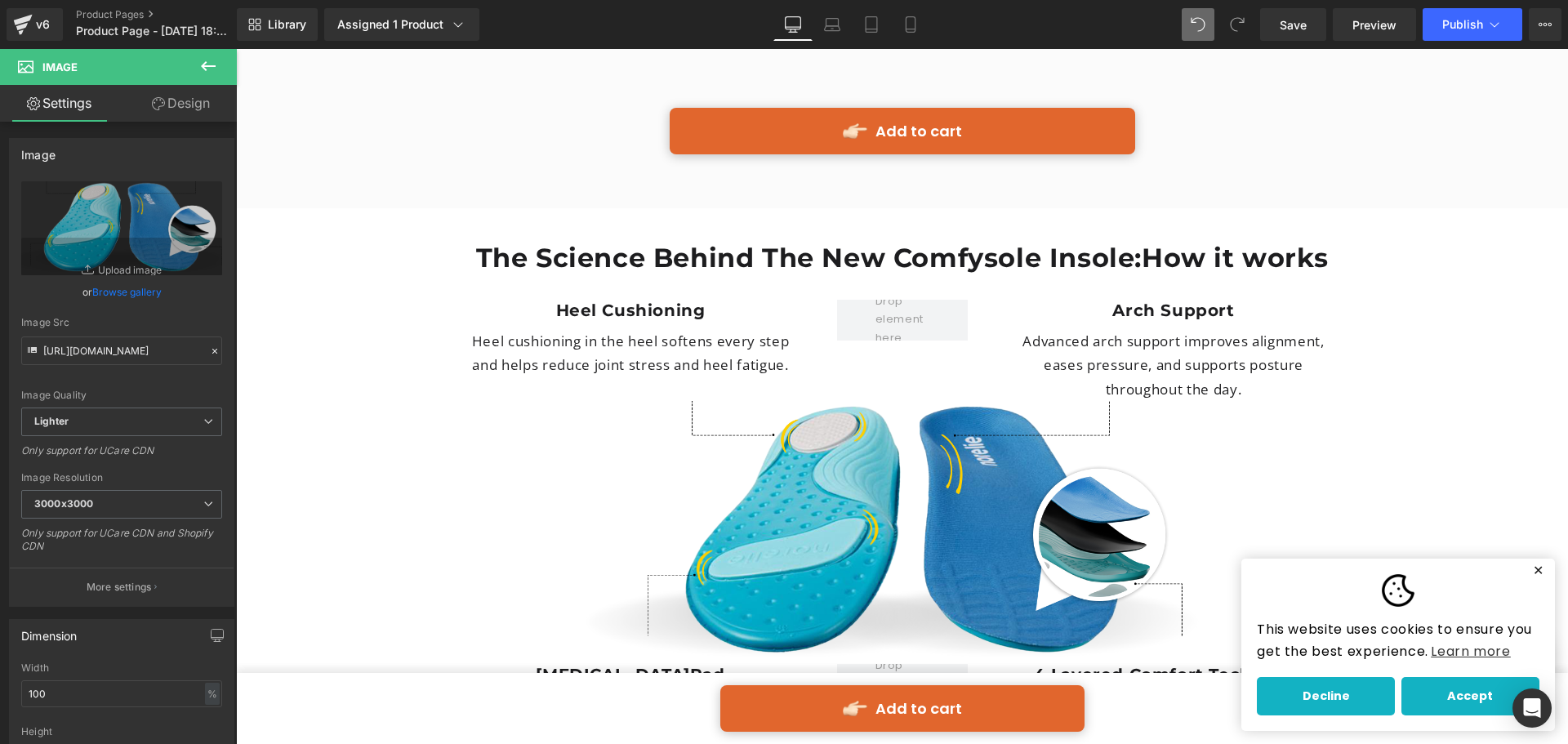
scroll to position [4116, 0]
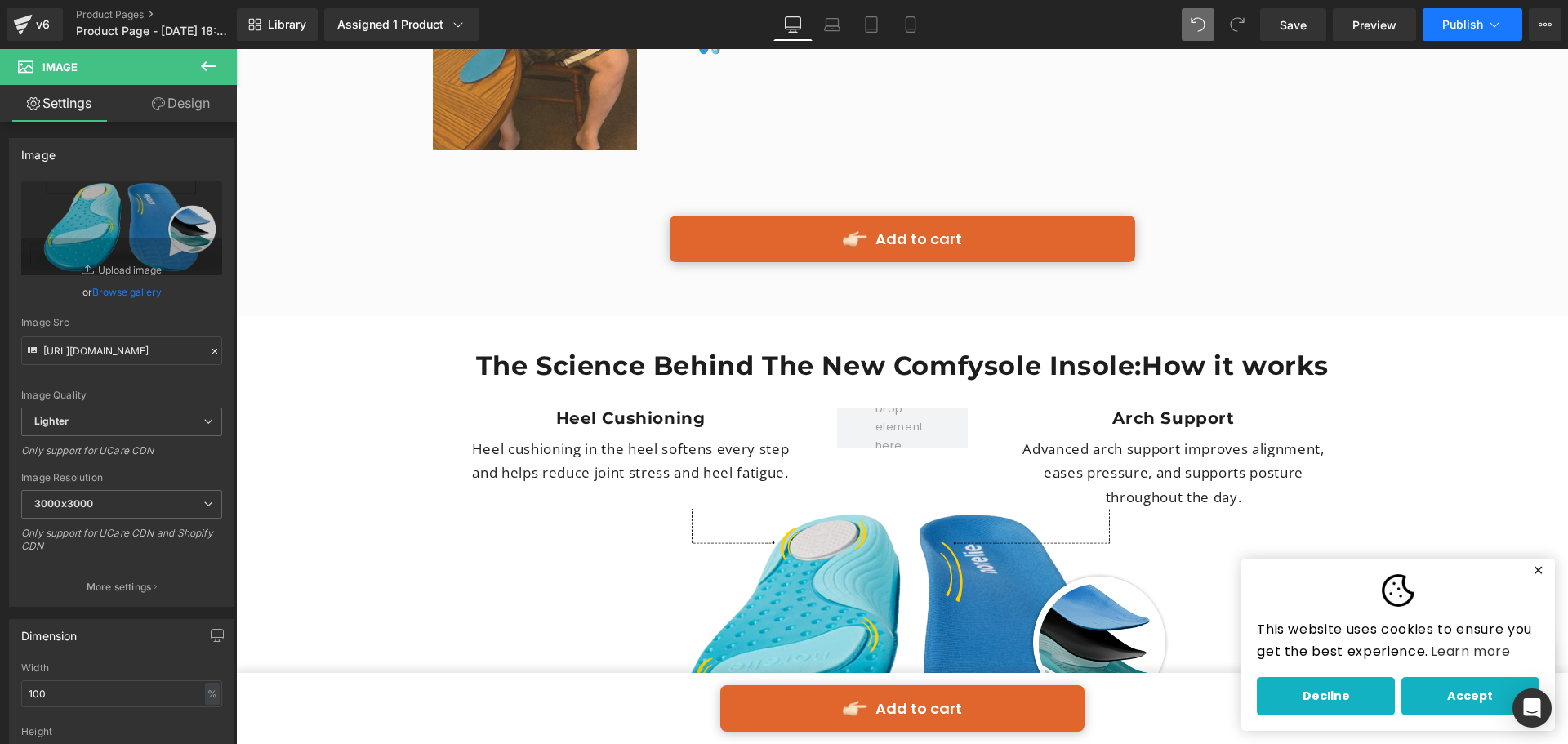
click at [1454, 30] on span "Publish" at bounding box center [1462, 24] width 41 height 13
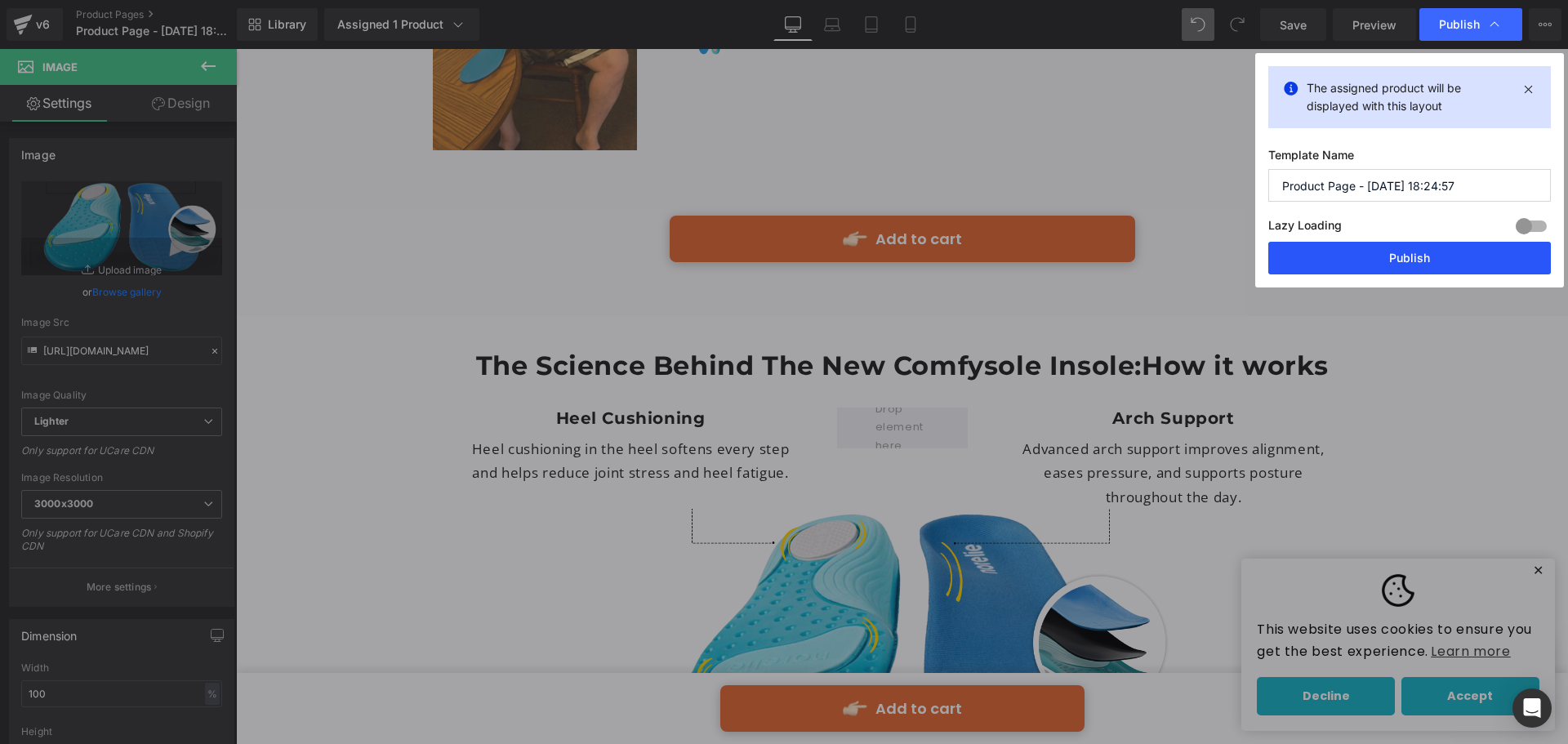
click at [1384, 260] on button "Publish" at bounding box center [1410, 257] width 282 height 32
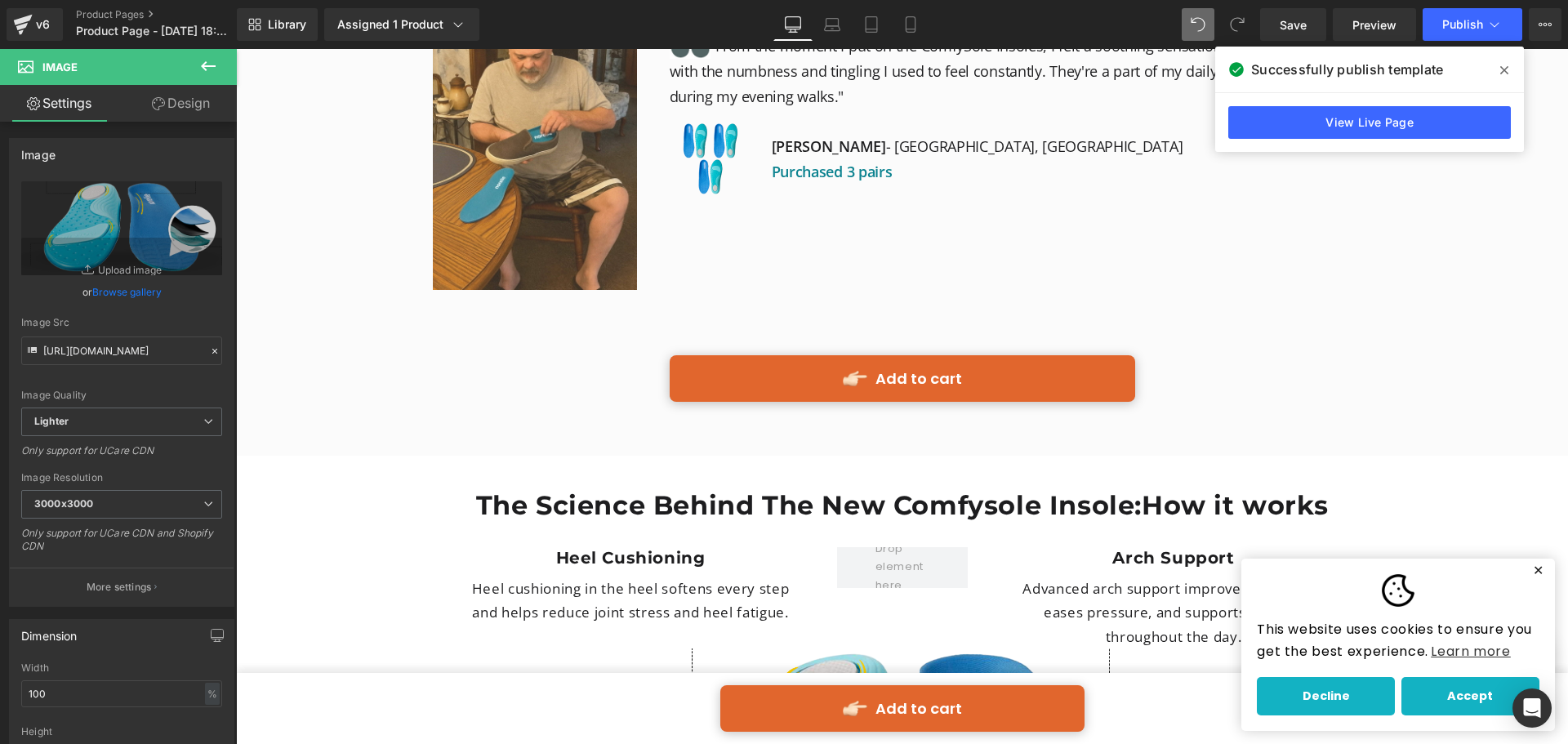
scroll to position [3952, 0]
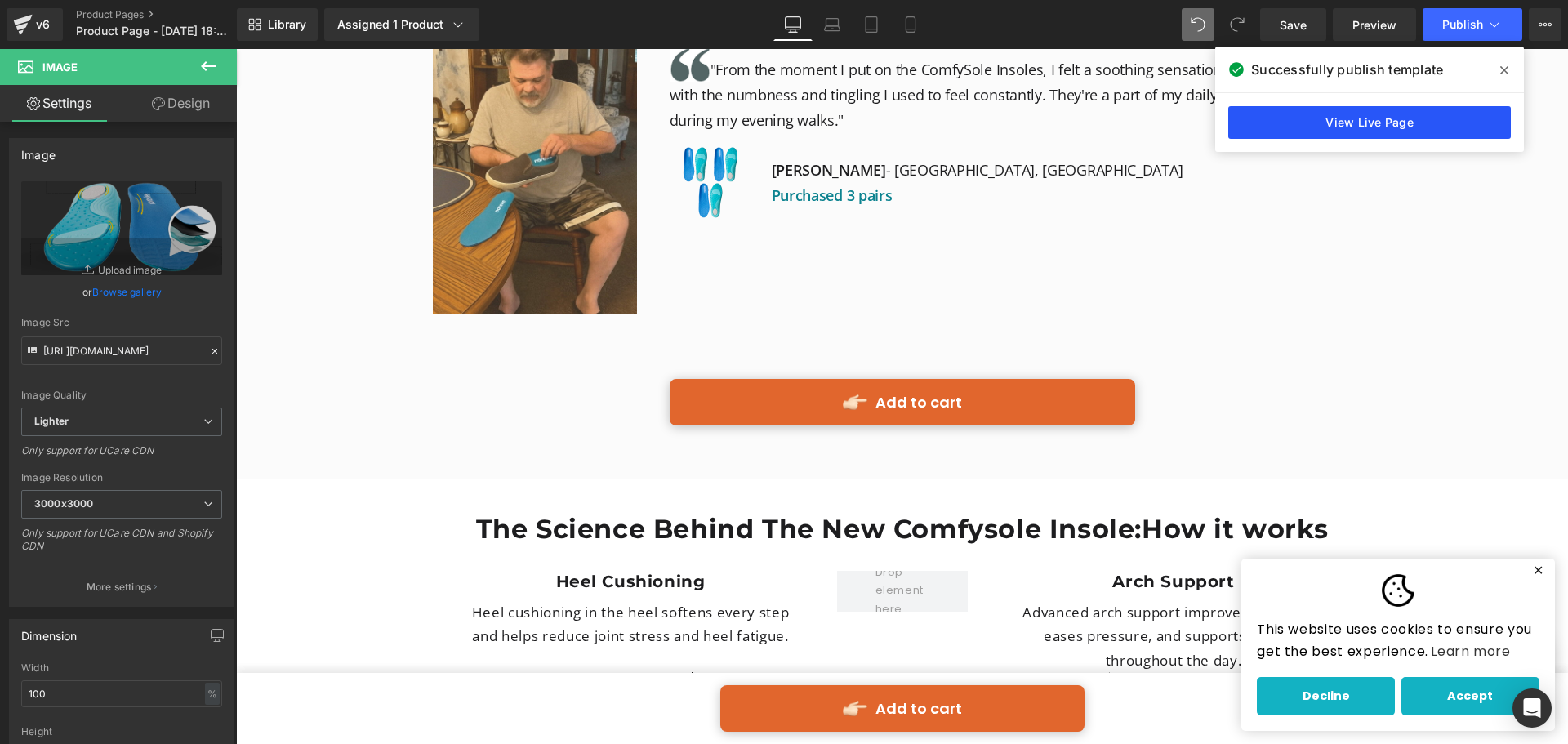
click at [1279, 114] on link "View Live Page" at bounding box center [1369, 122] width 282 height 32
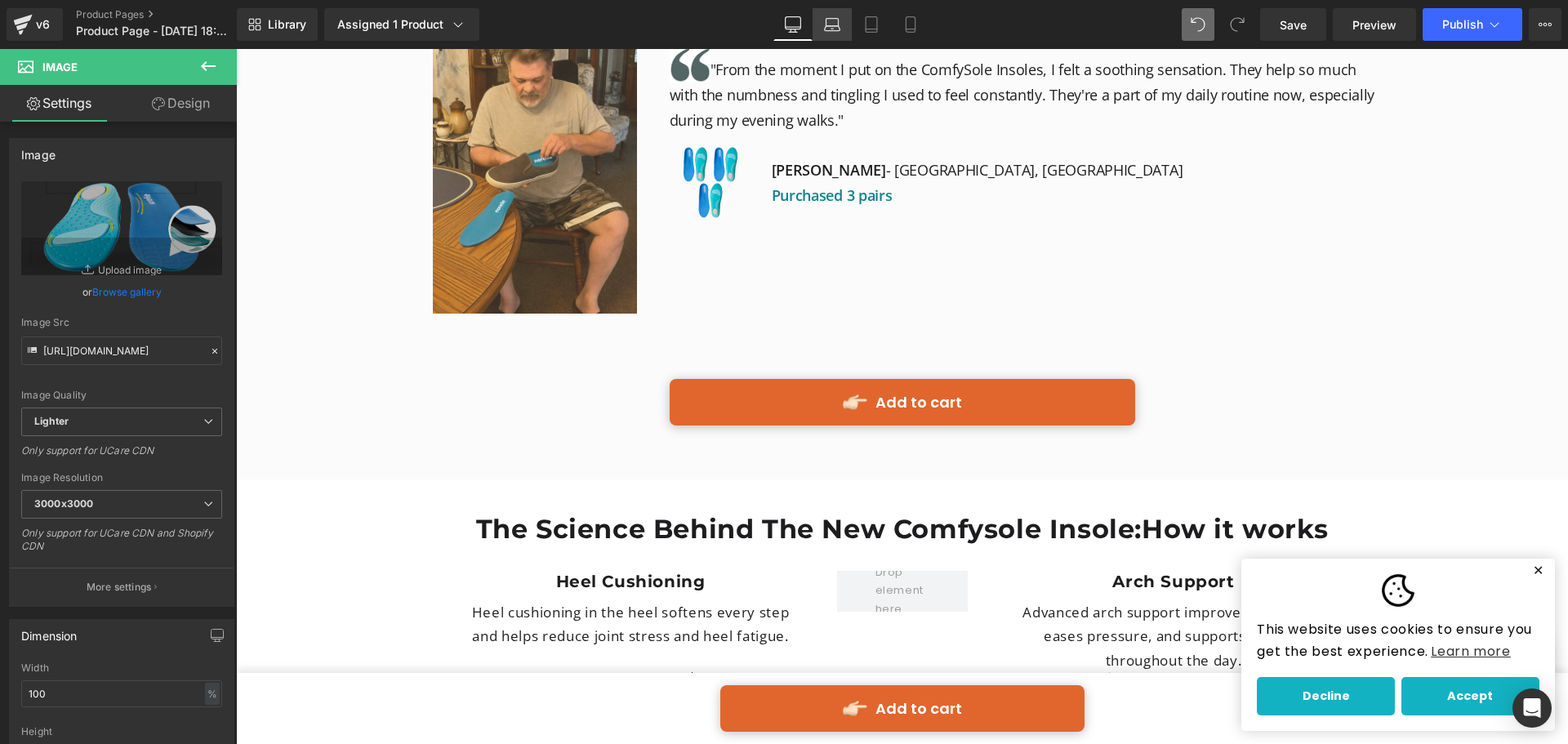
drag, startPoint x: 830, startPoint y: 23, endPoint x: 344, endPoint y: 176, distance: 509.5
click at [830, 23] on icon at bounding box center [832, 25] width 17 height 17
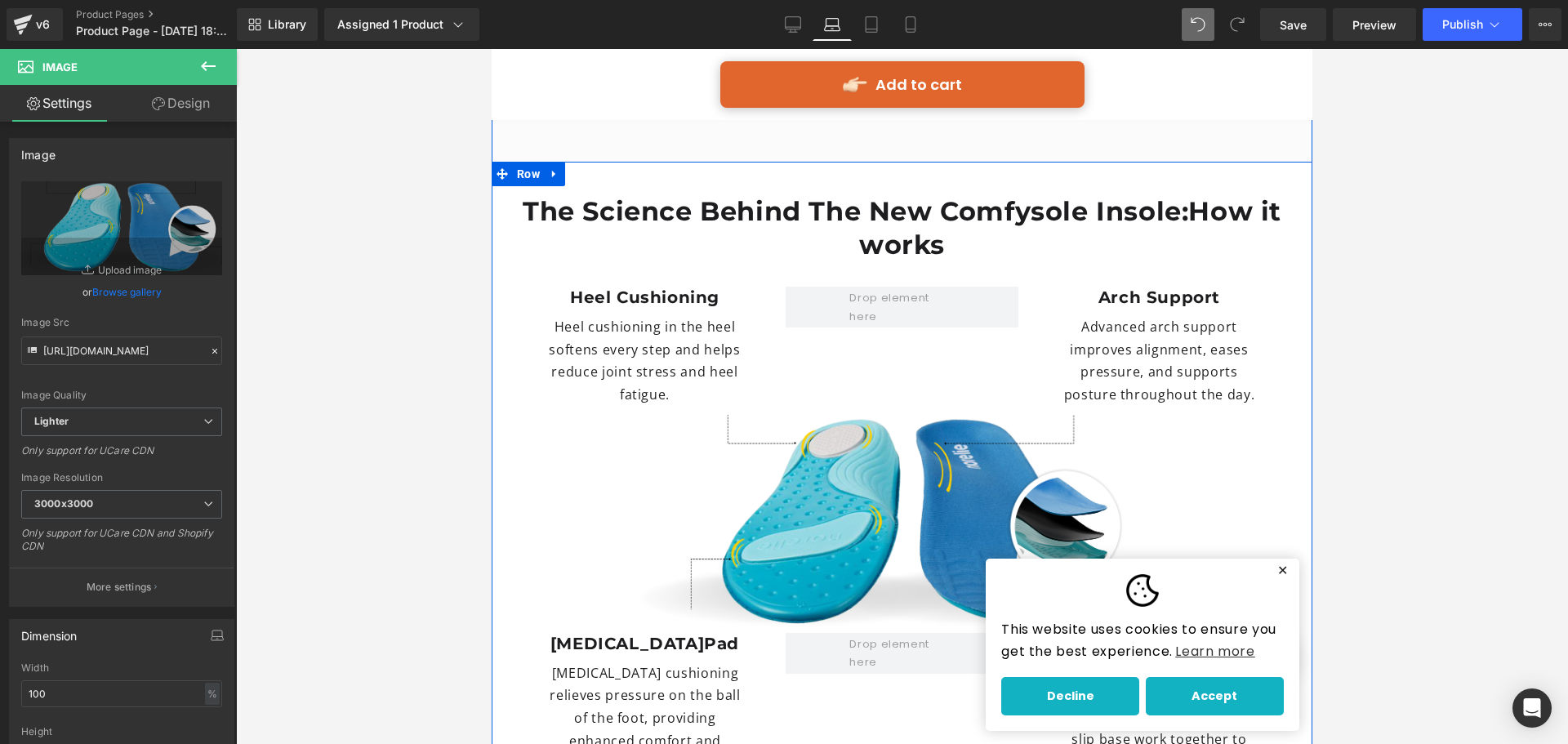
scroll to position [4553, 0]
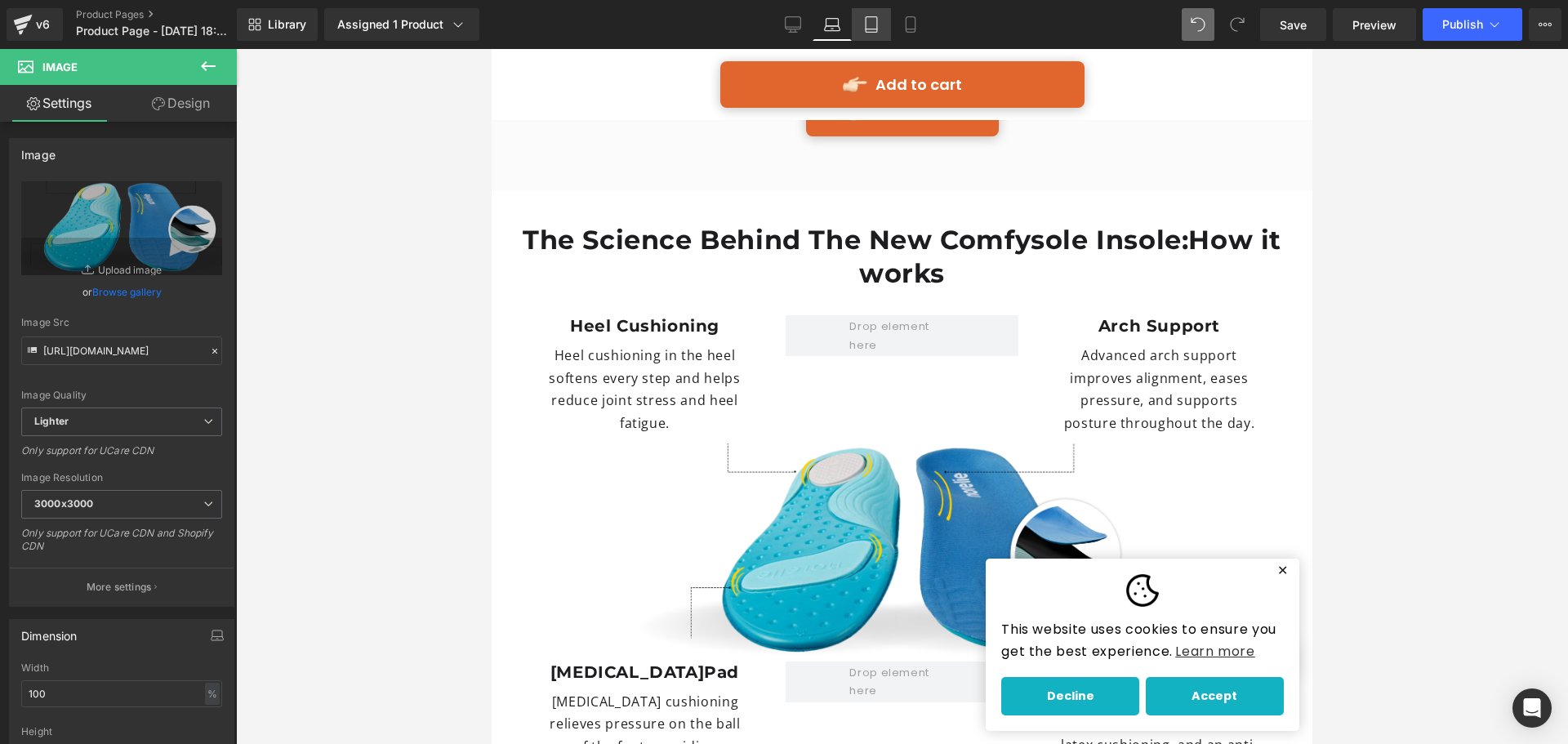
drag, startPoint x: 877, startPoint y: 27, endPoint x: 331, endPoint y: 180, distance: 567.0
click at [877, 27] on icon at bounding box center [872, 25] width 17 height 17
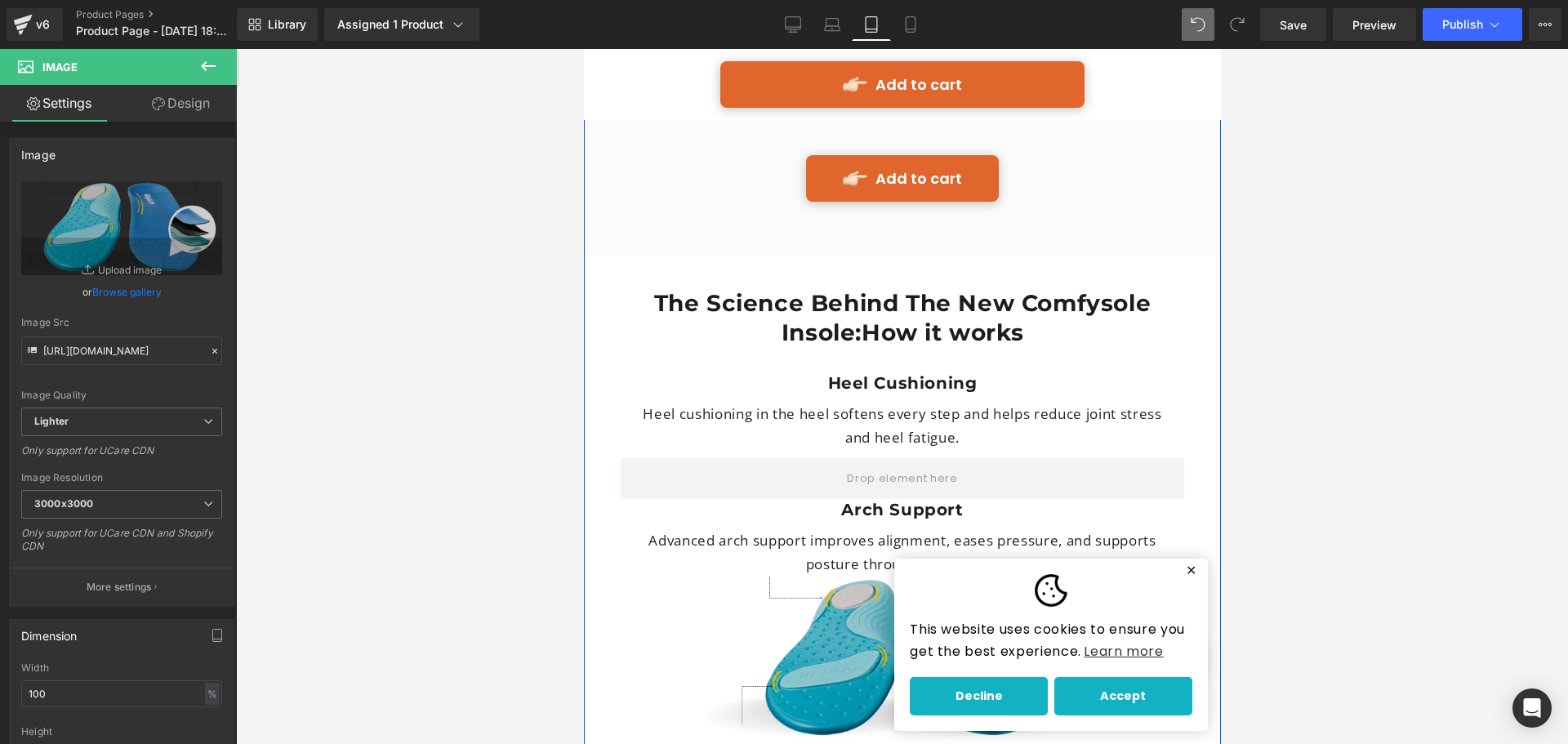
scroll to position [4326, 0]
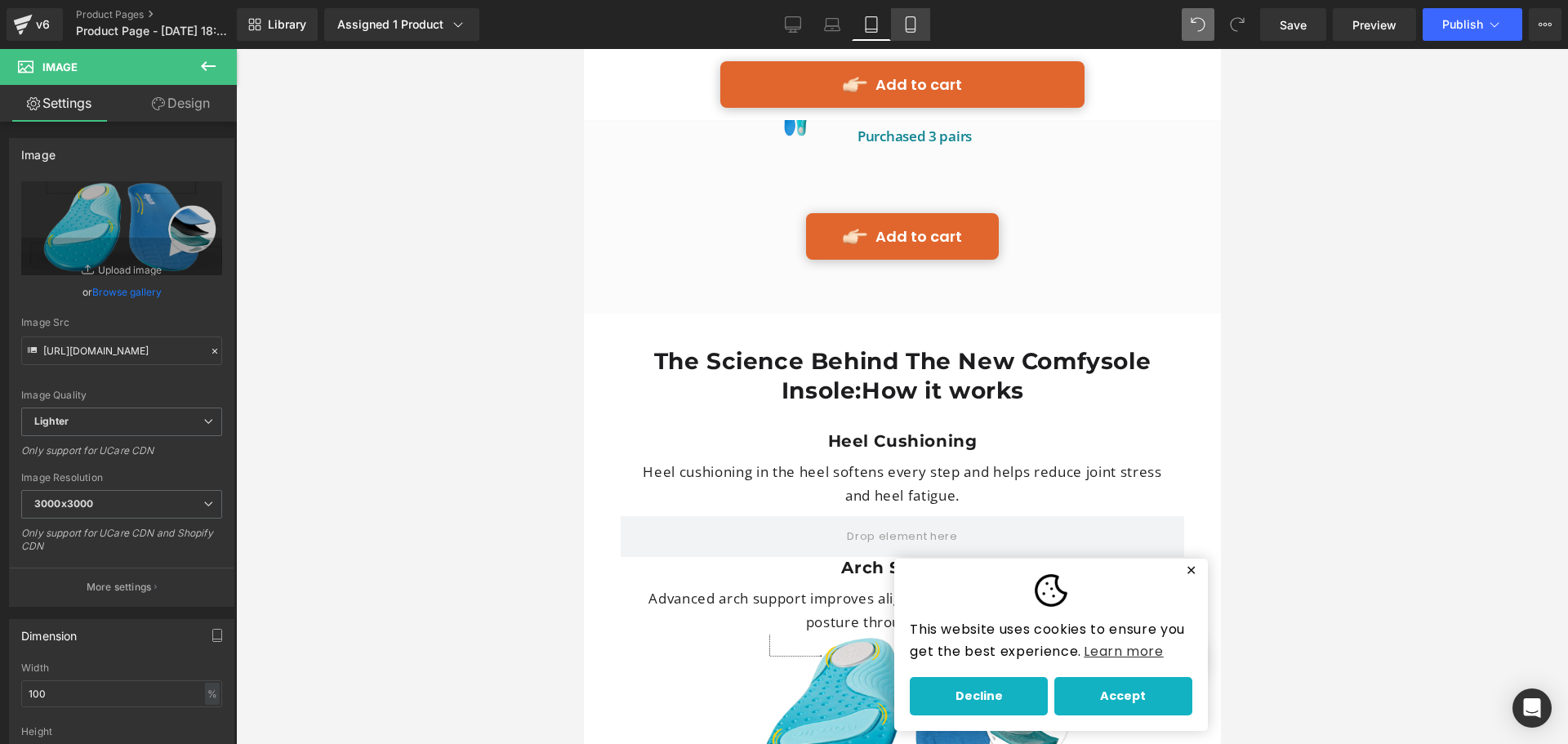
click at [915, 31] on icon at bounding box center [911, 25] width 9 height 16
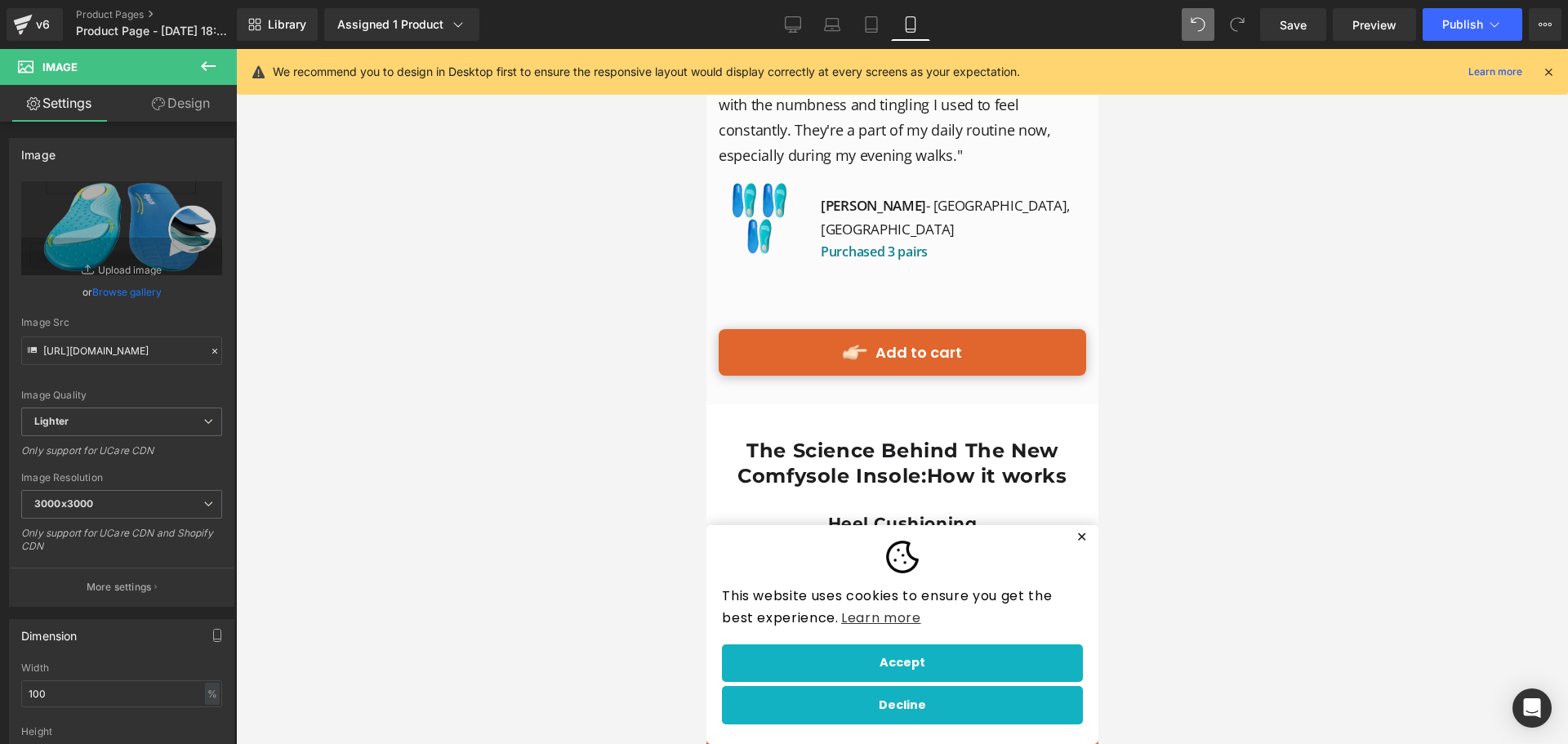
scroll to position [6848, 0]
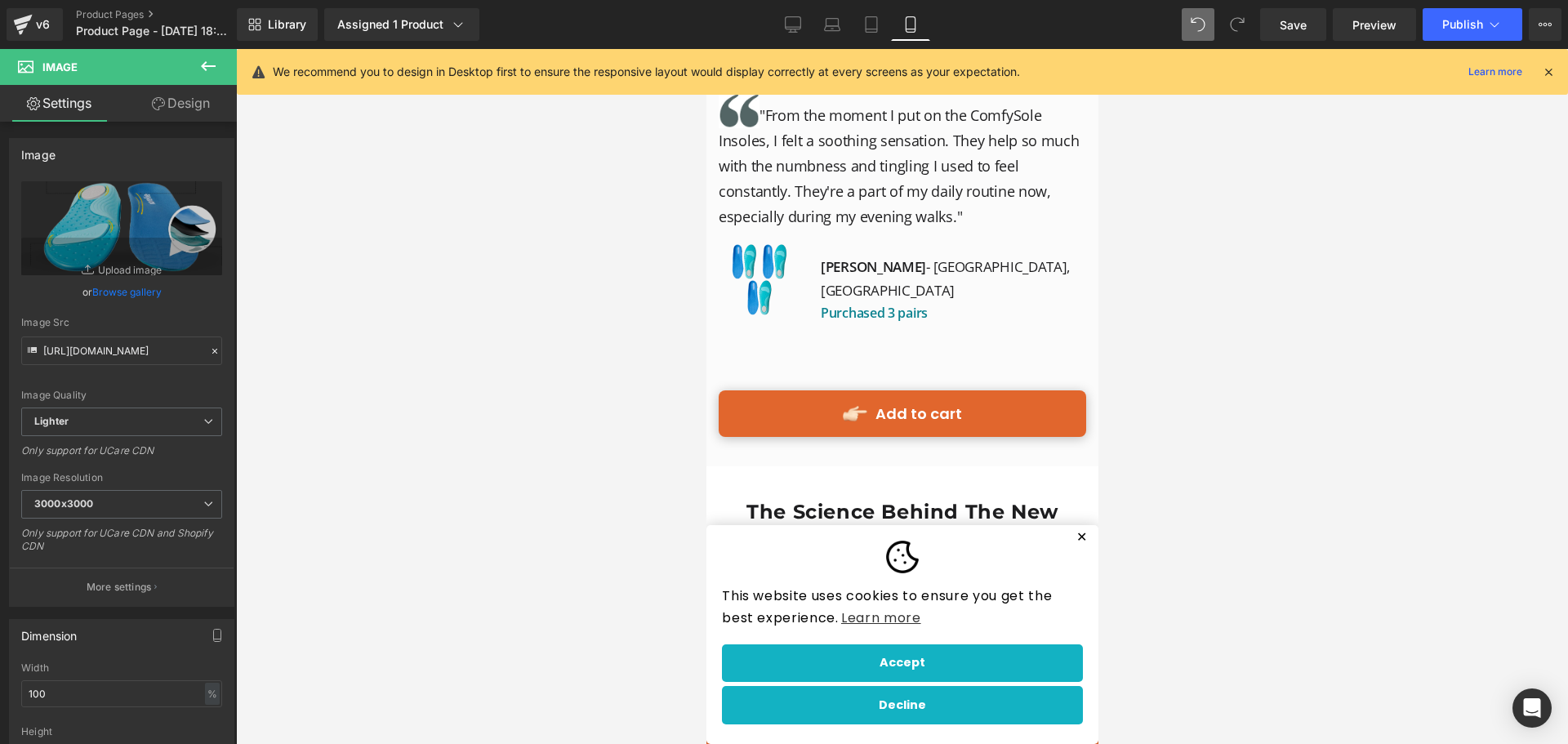
click at [1071, 538] on button "✕" at bounding box center [1081, 538] width 20 height 11
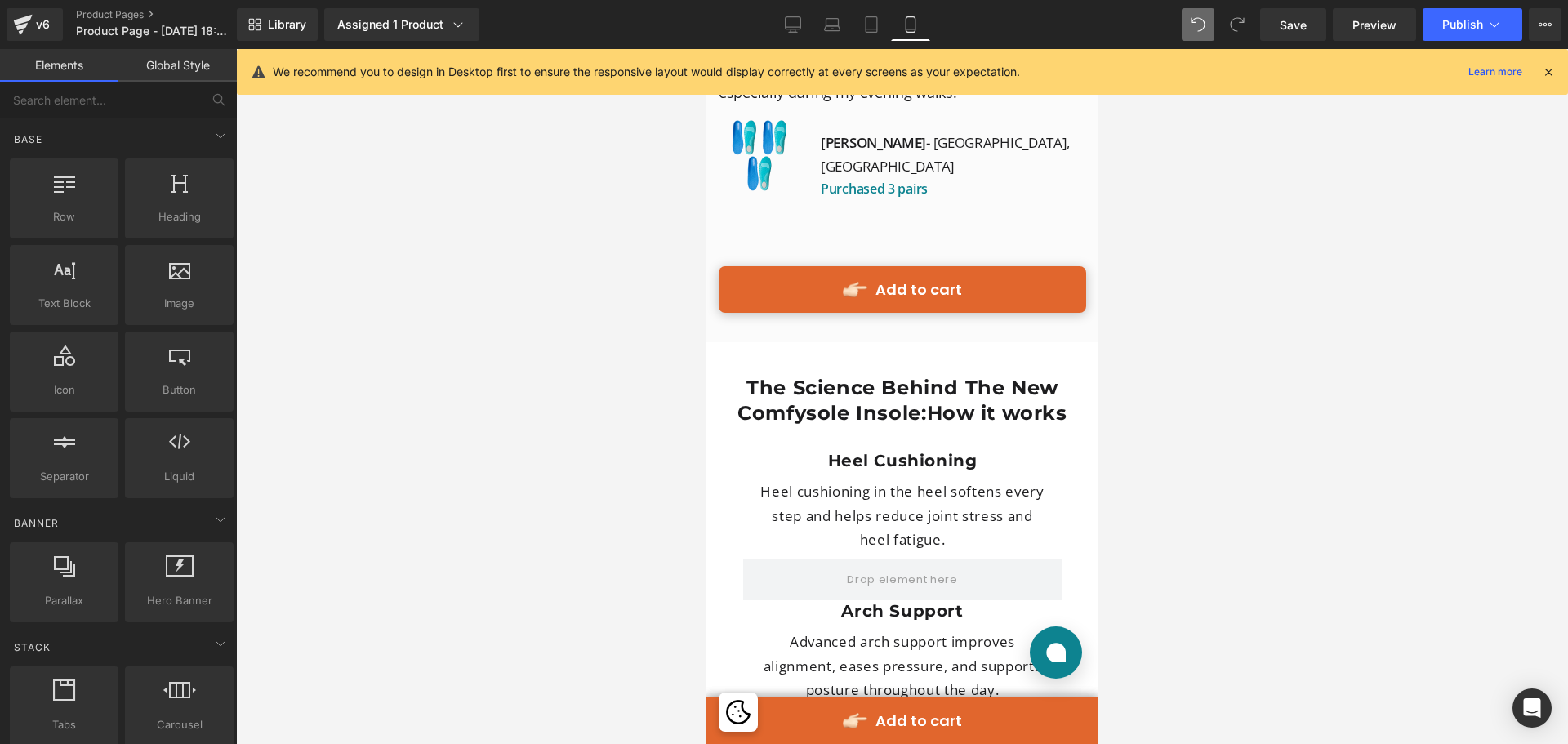
scroll to position [7174, 0]
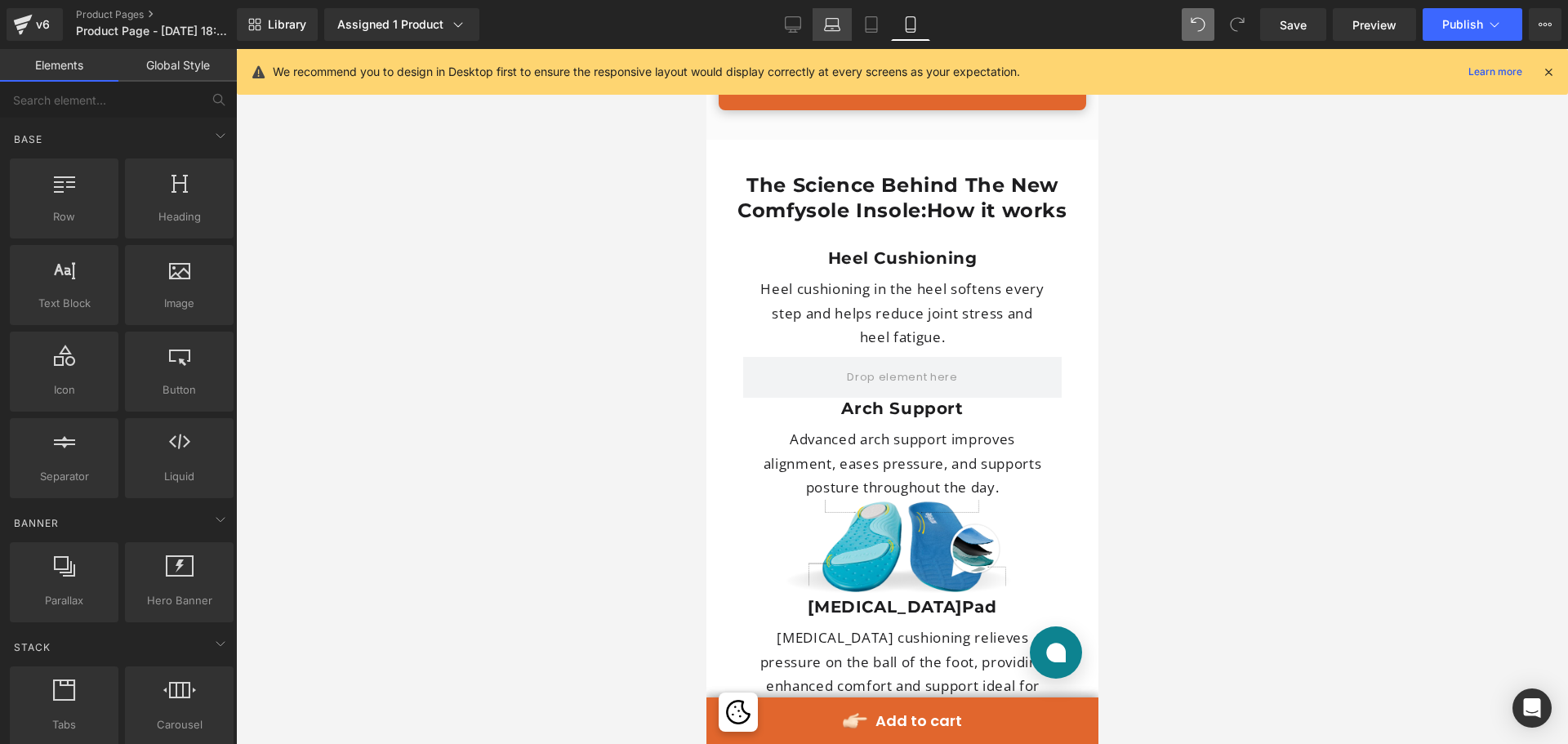
click at [843, 17] on link "Laptop" at bounding box center [832, 24] width 39 height 32
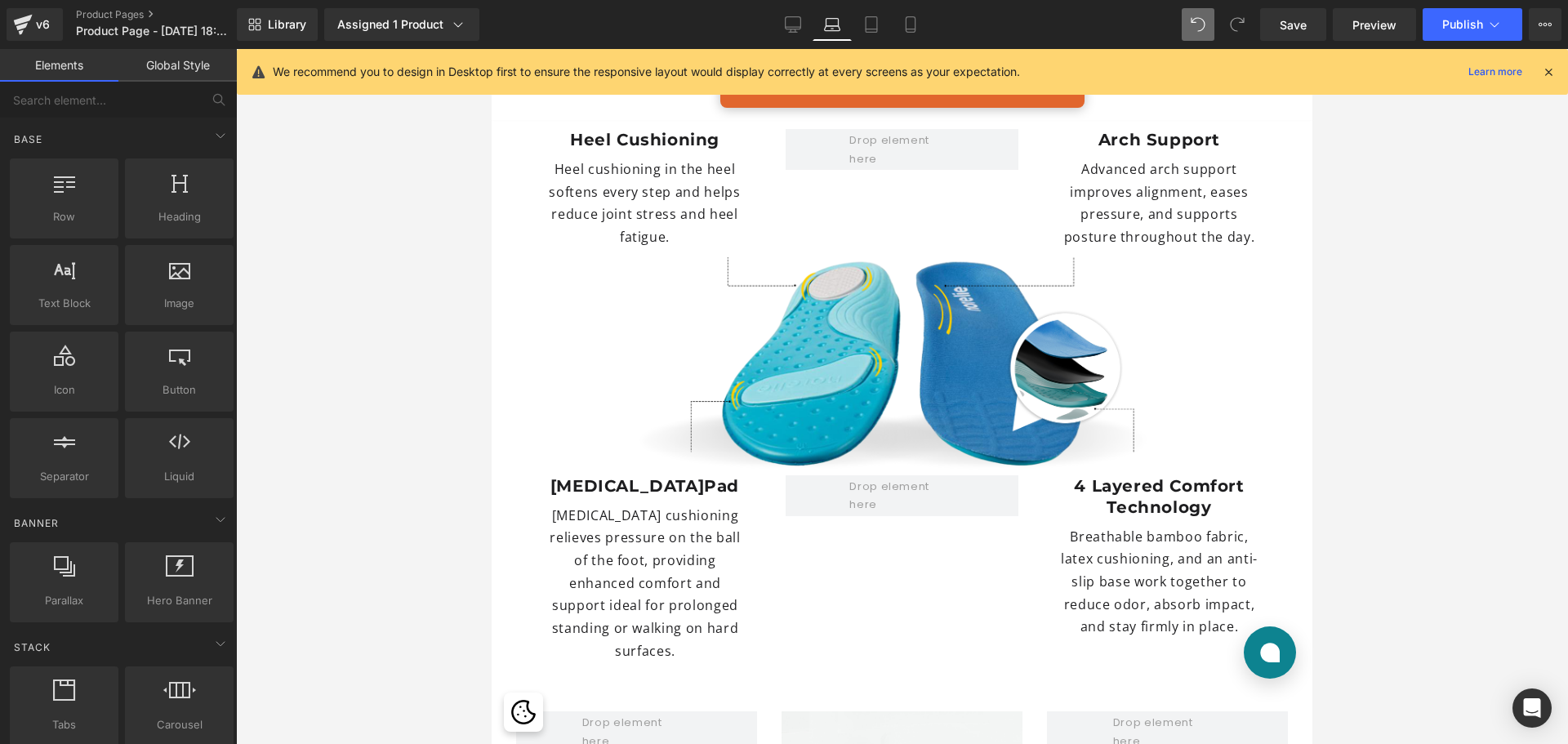
scroll to position [4583, 0]
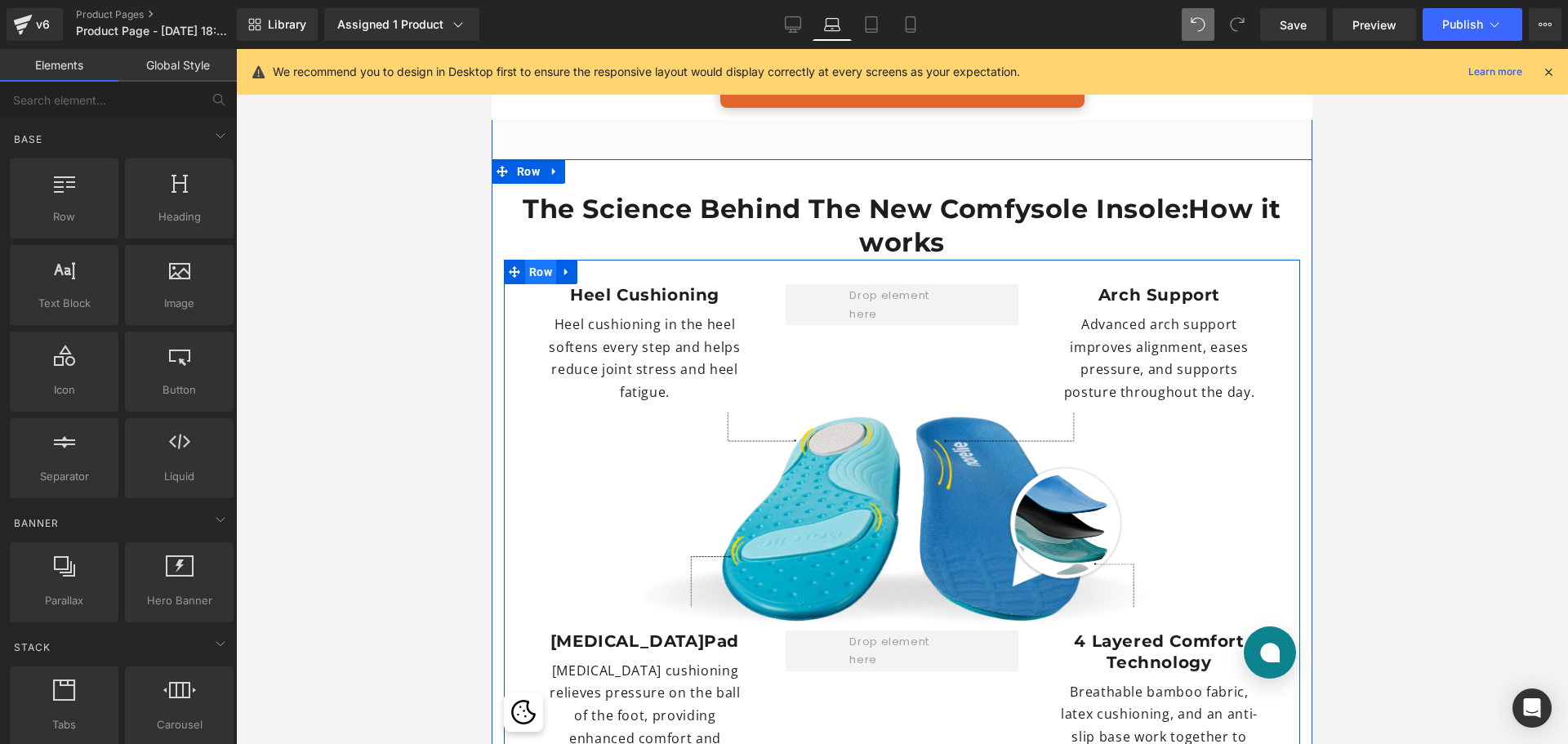
click at [541, 260] on span "Row" at bounding box center [541, 272] width 31 height 24
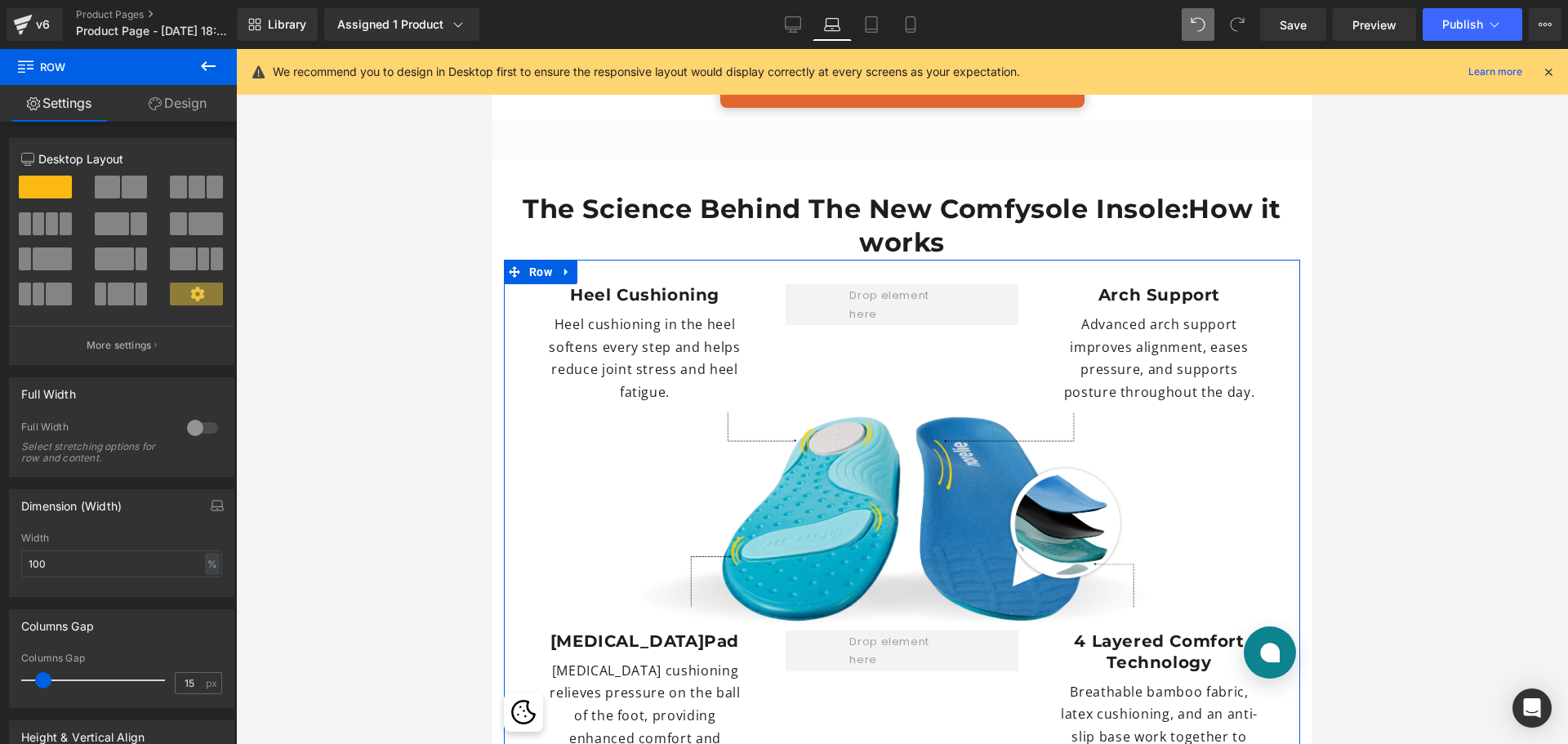
click at [207, 114] on link "Design" at bounding box center [178, 104] width 118 height 37
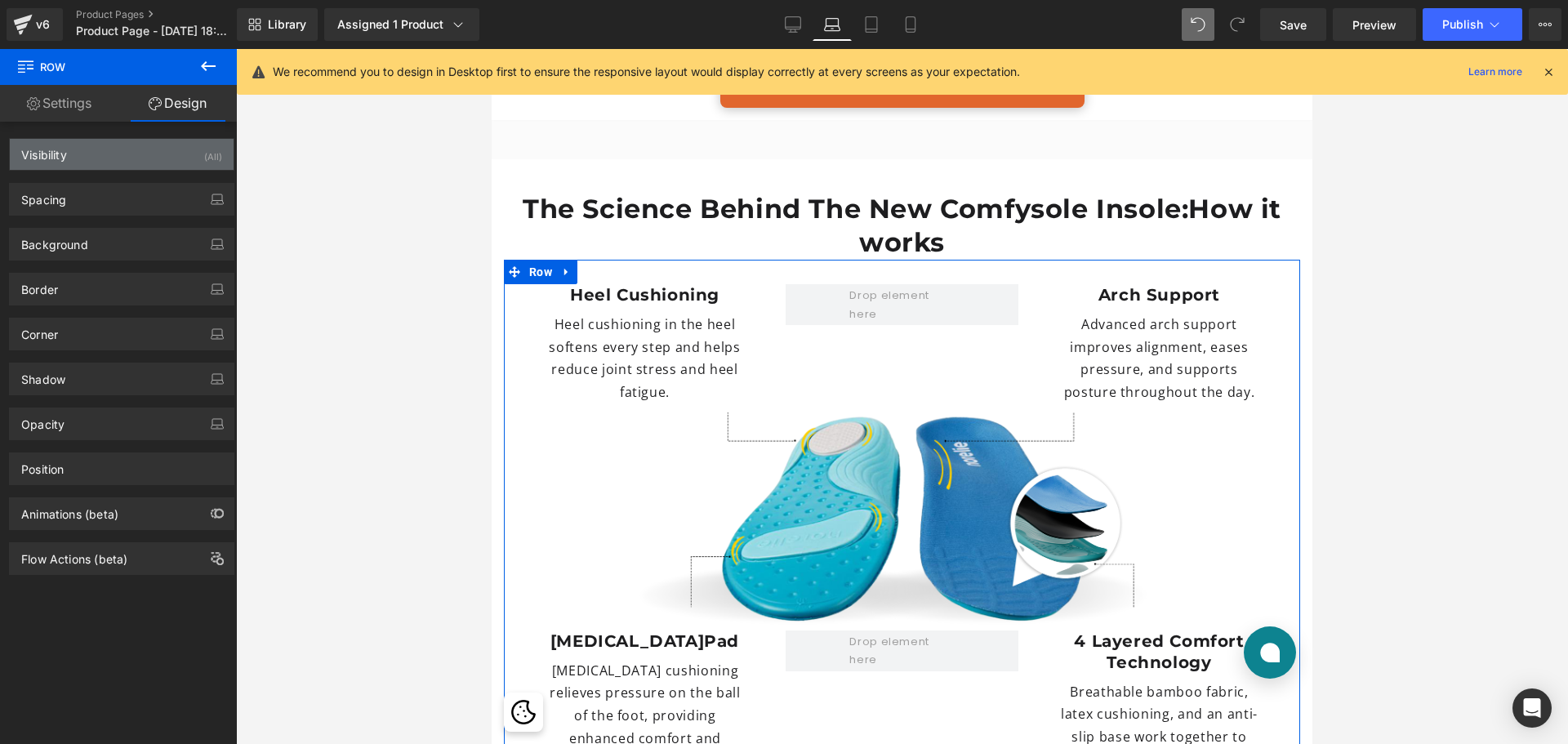
click at [156, 164] on div "Visibility (All)" at bounding box center [122, 155] width 224 height 31
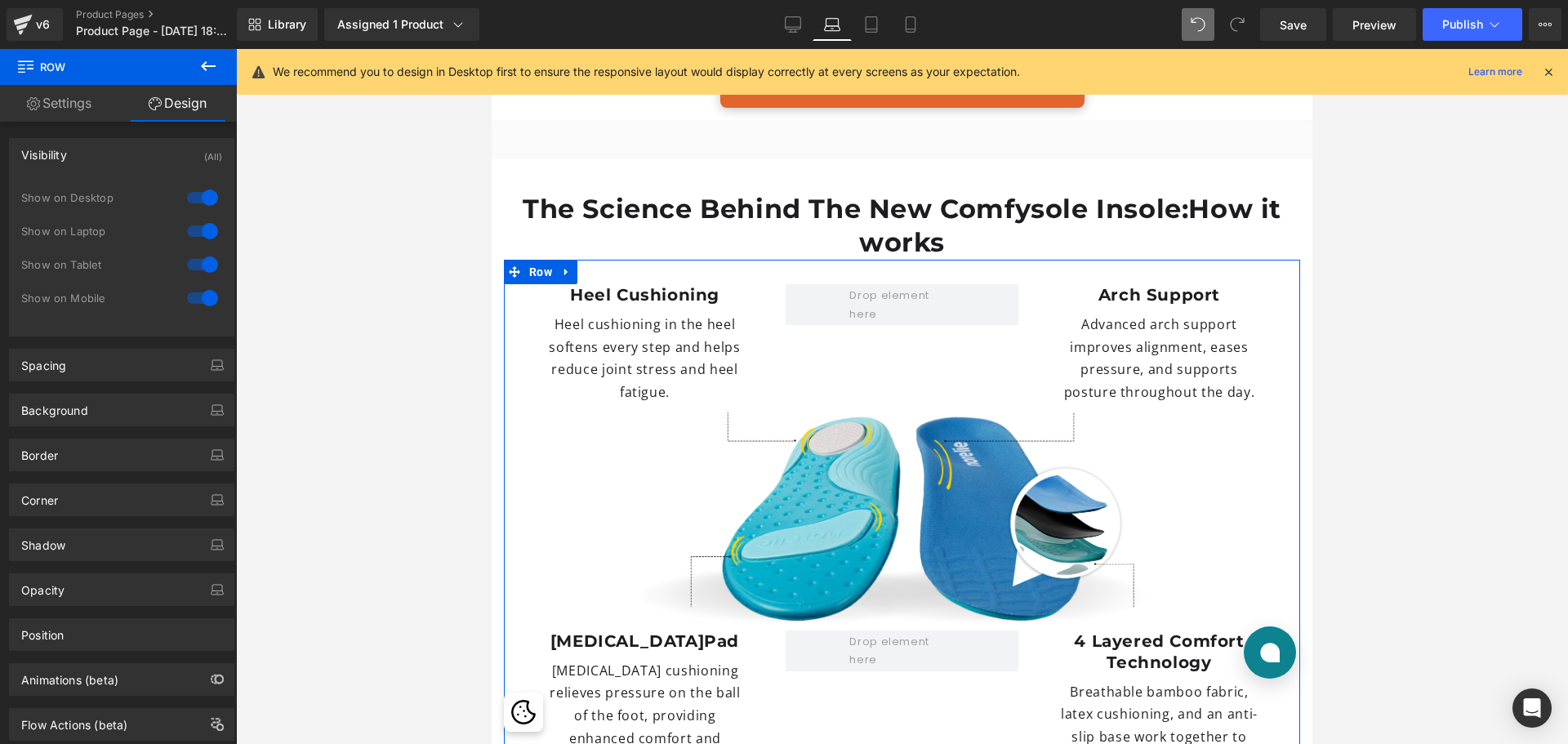
click at [204, 292] on div at bounding box center [203, 298] width 39 height 26
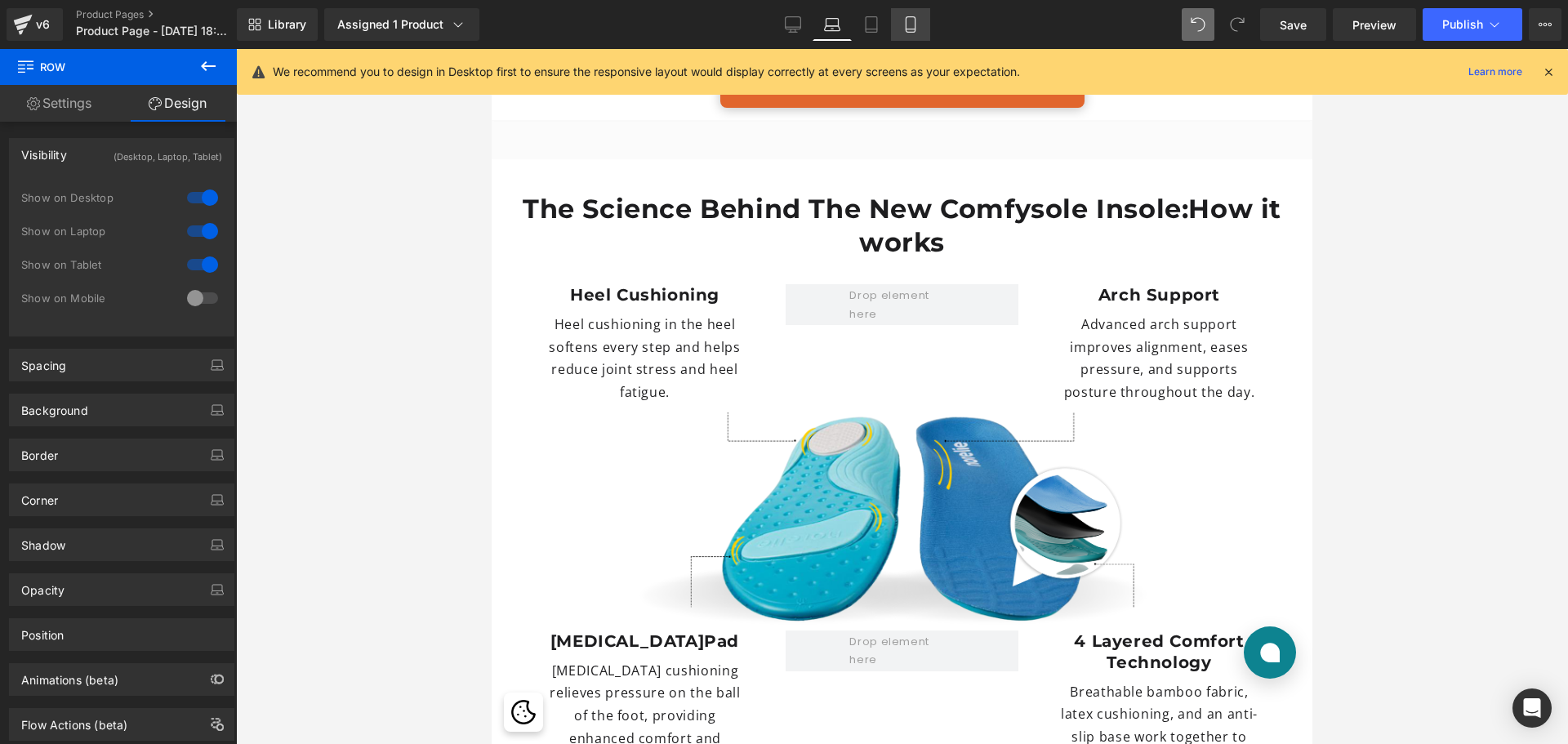
click at [910, 26] on icon at bounding box center [911, 25] width 17 height 17
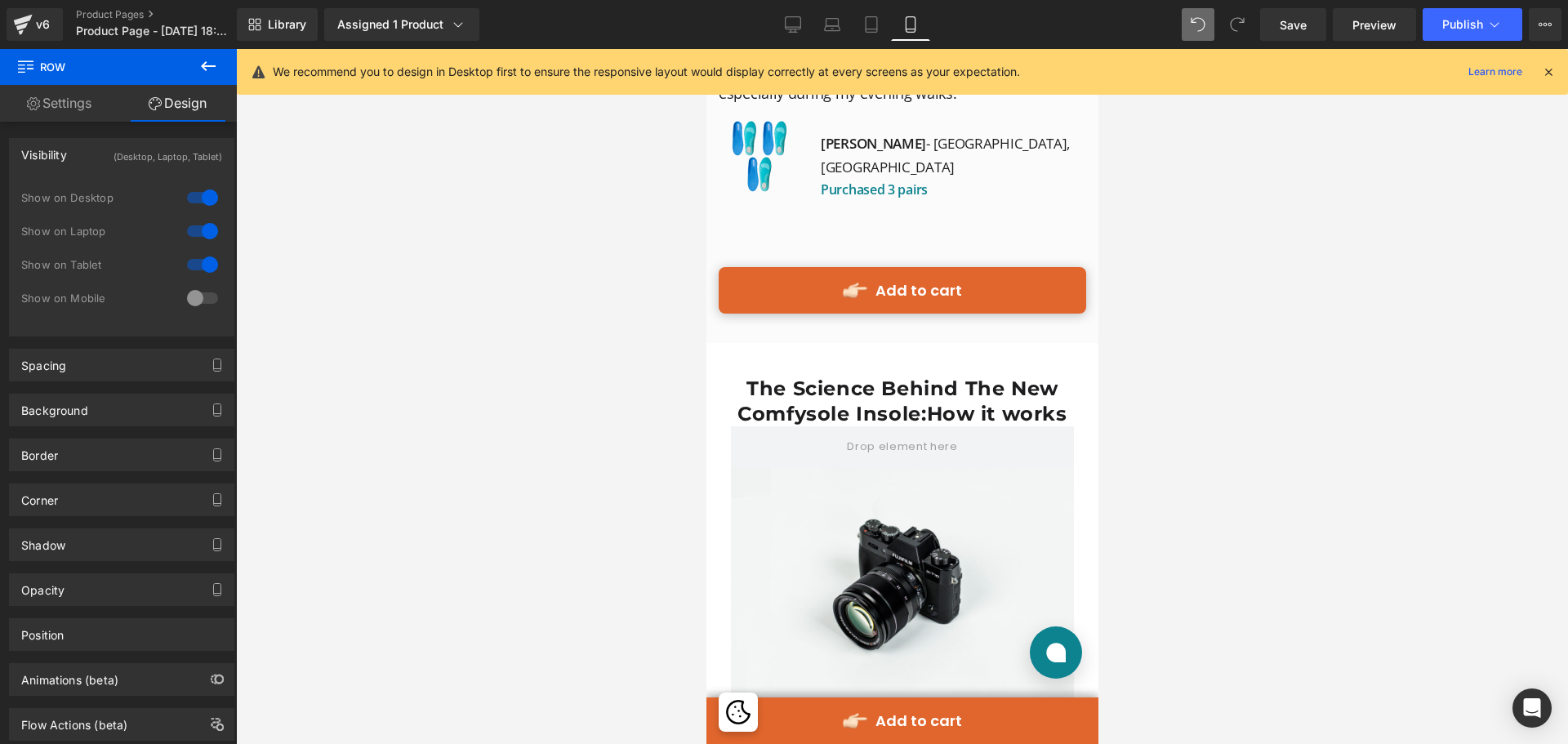
scroll to position [6941, 0]
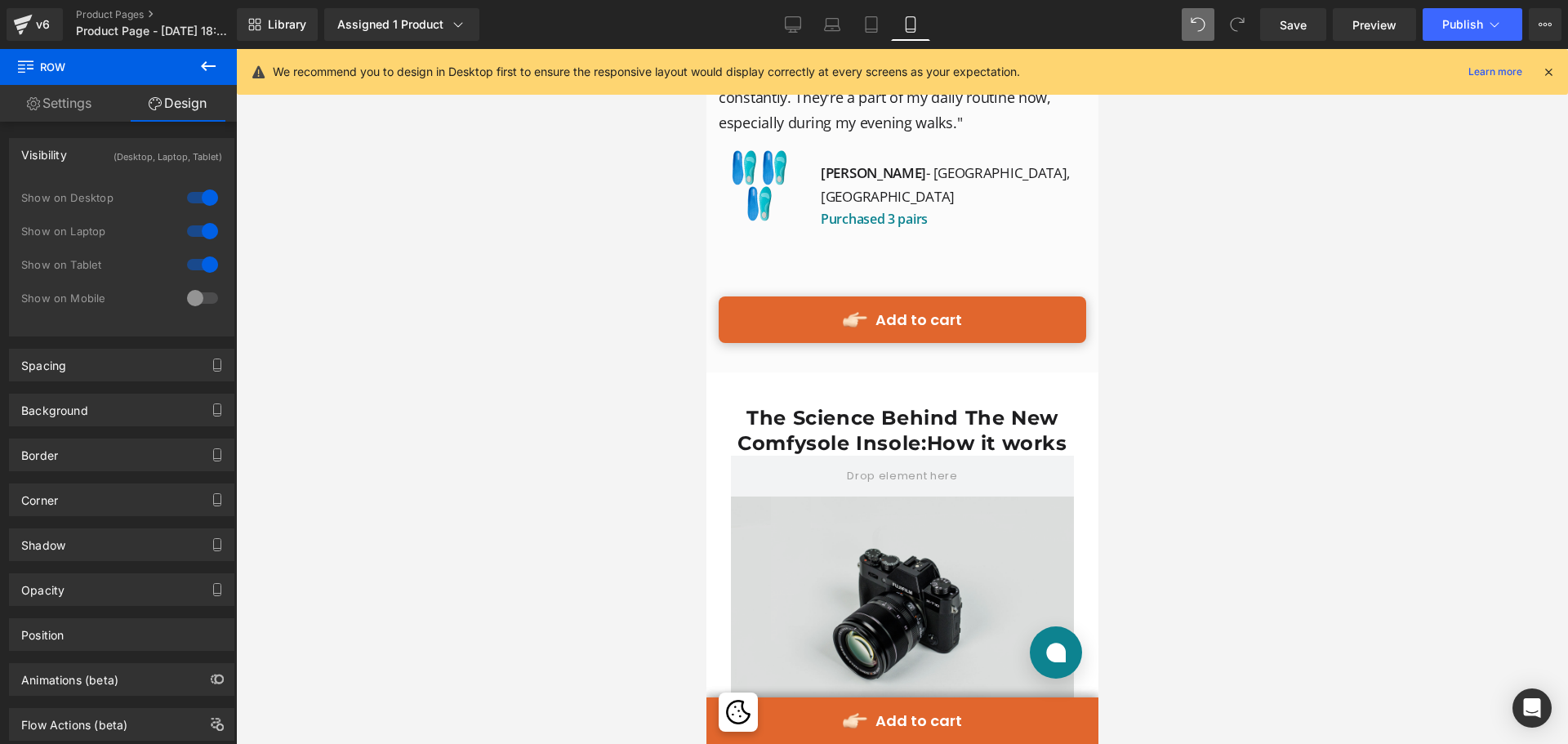
click at [877, 497] on img at bounding box center [902, 610] width 343 height 227
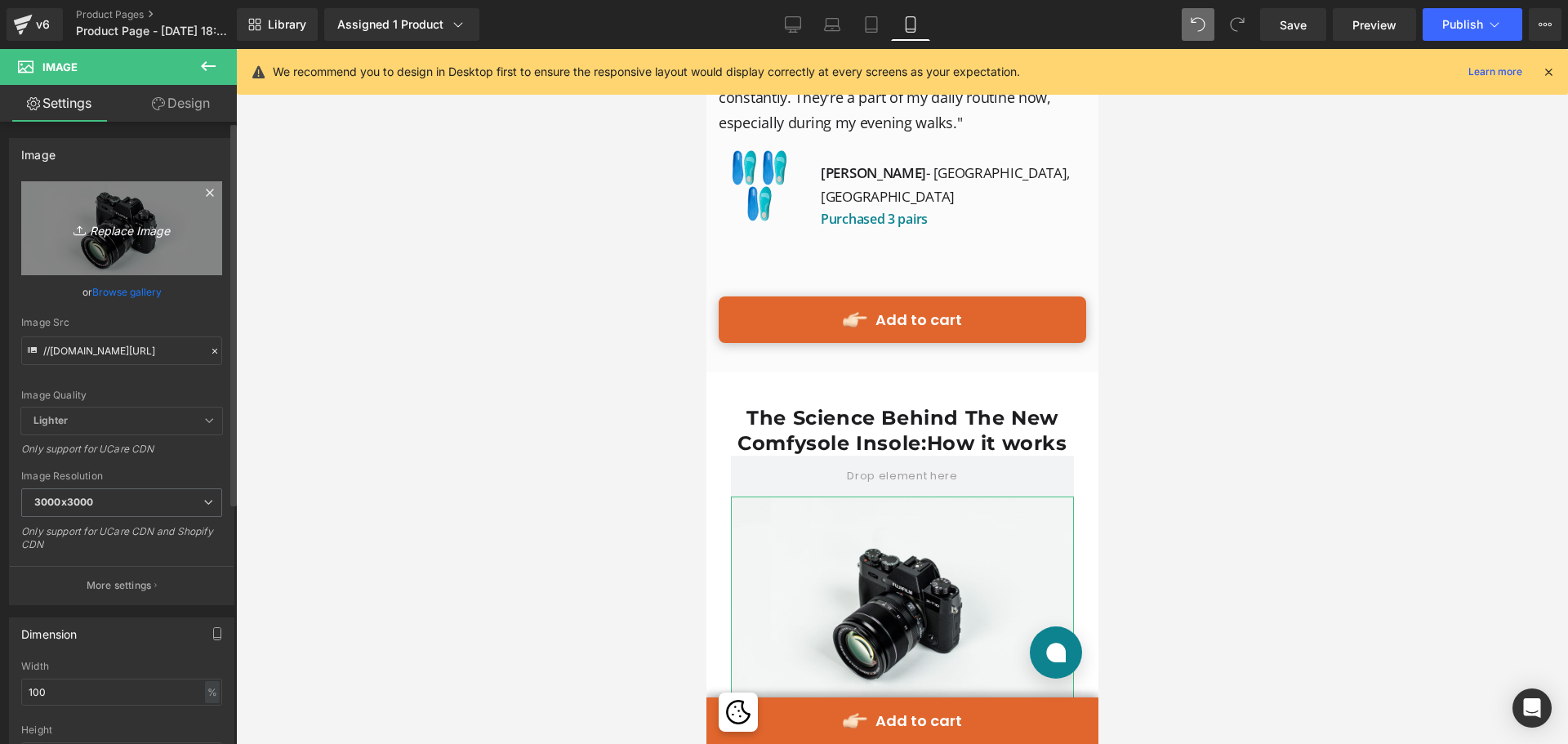
click at [154, 226] on icon "Replace Image" at bounding box center [121, 229] width 131 height 20
type input "C:\fakepath\Group 513694.png"
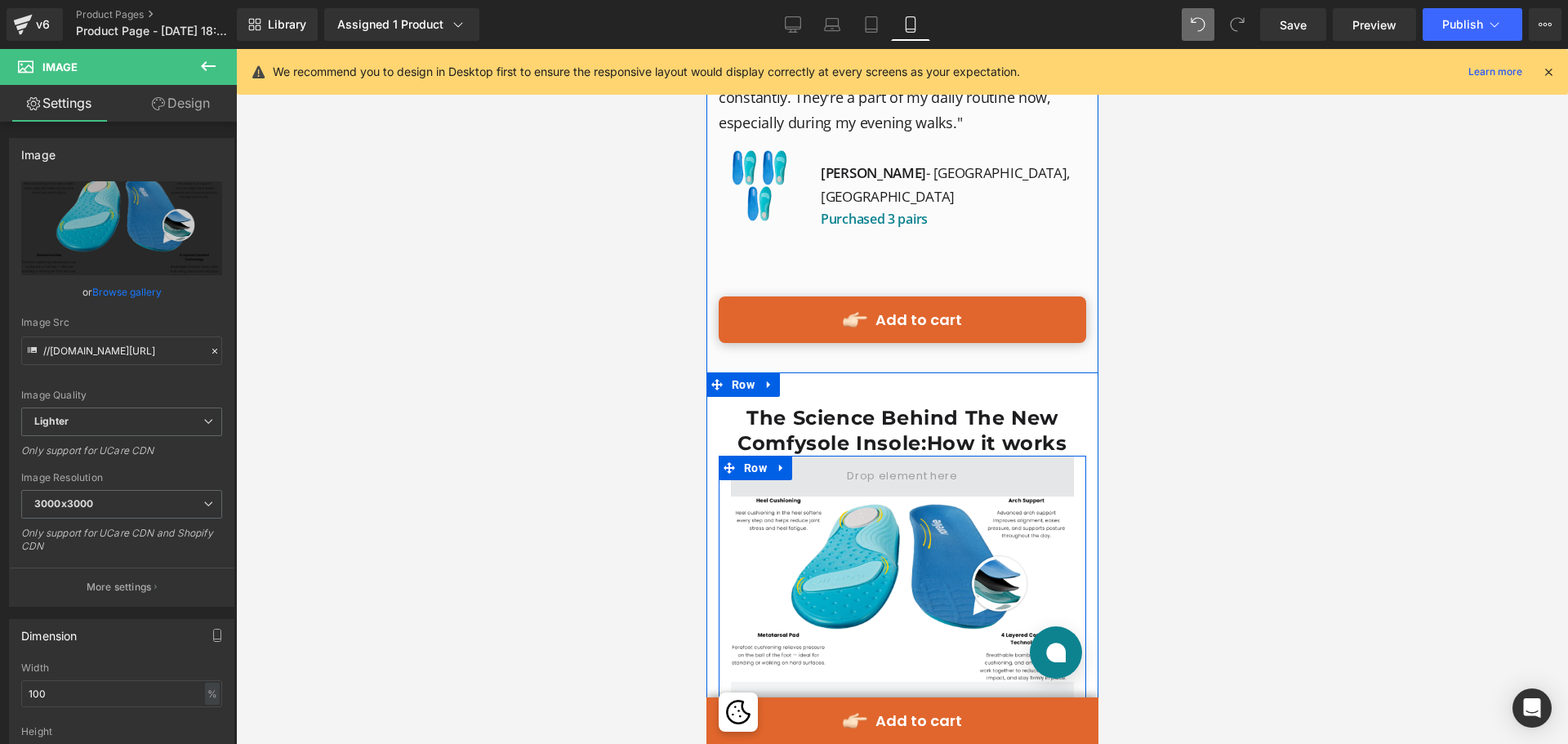
click at [915, 463] on span at bounding box center [901, 476] width 121 height 26
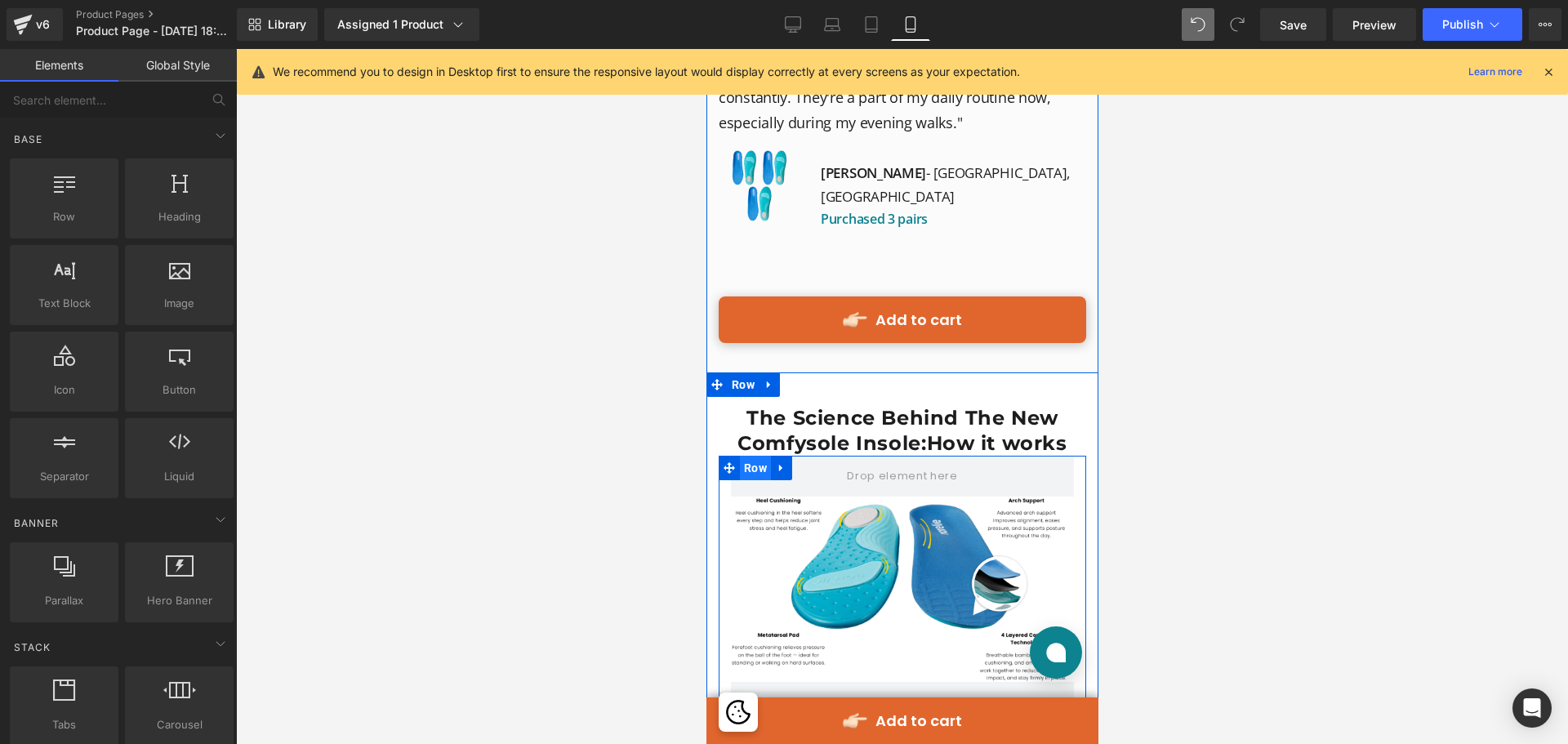
click at [750, 455] on span "Row" at bounding box center [755, 467] width 31 height 24
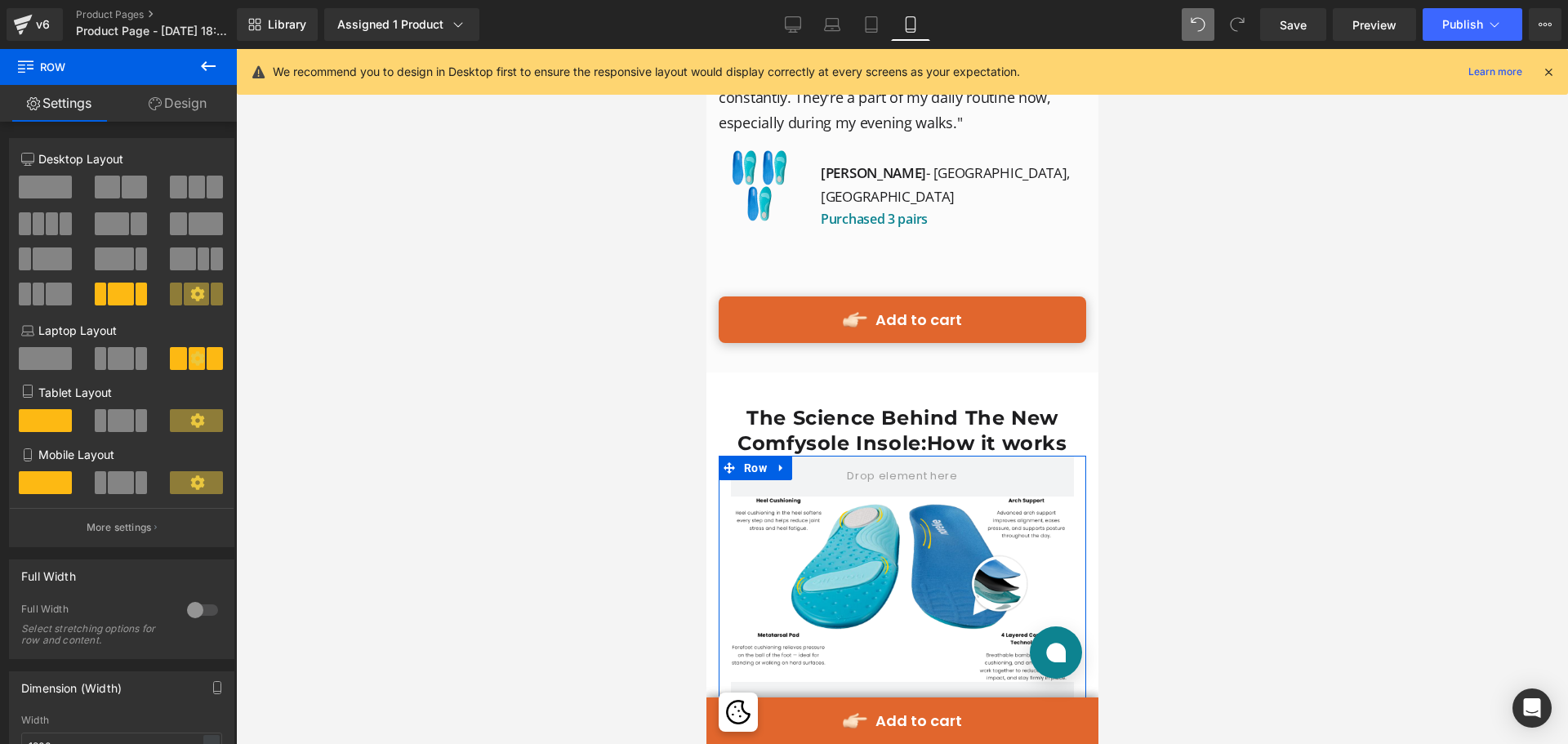
click at [198, 112] on link "Design" at bounding box center [178, 104] width 118 height 37
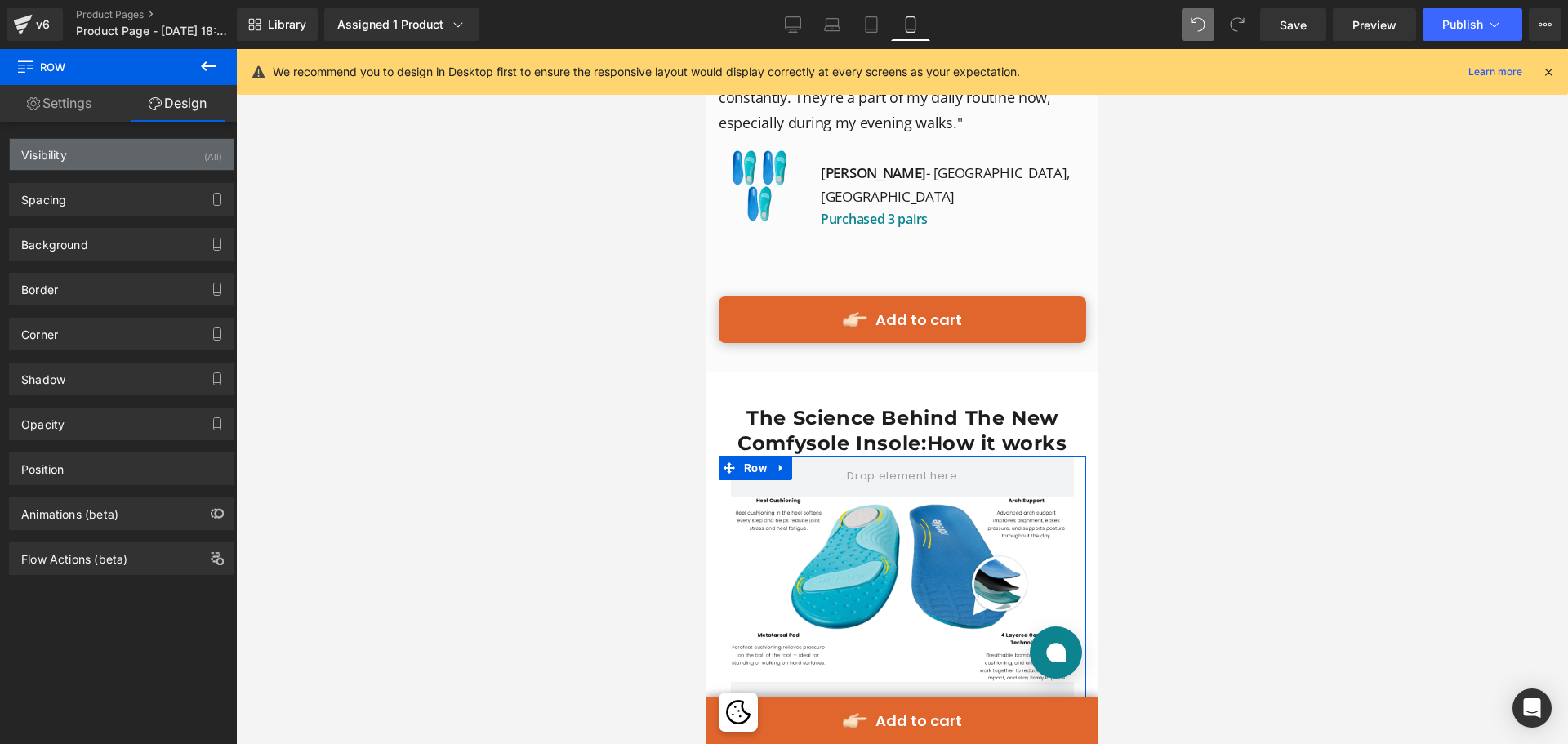
click at [178, 149] on div "Visibility (All)" at bounding box center [122, 155] width 224 height 31
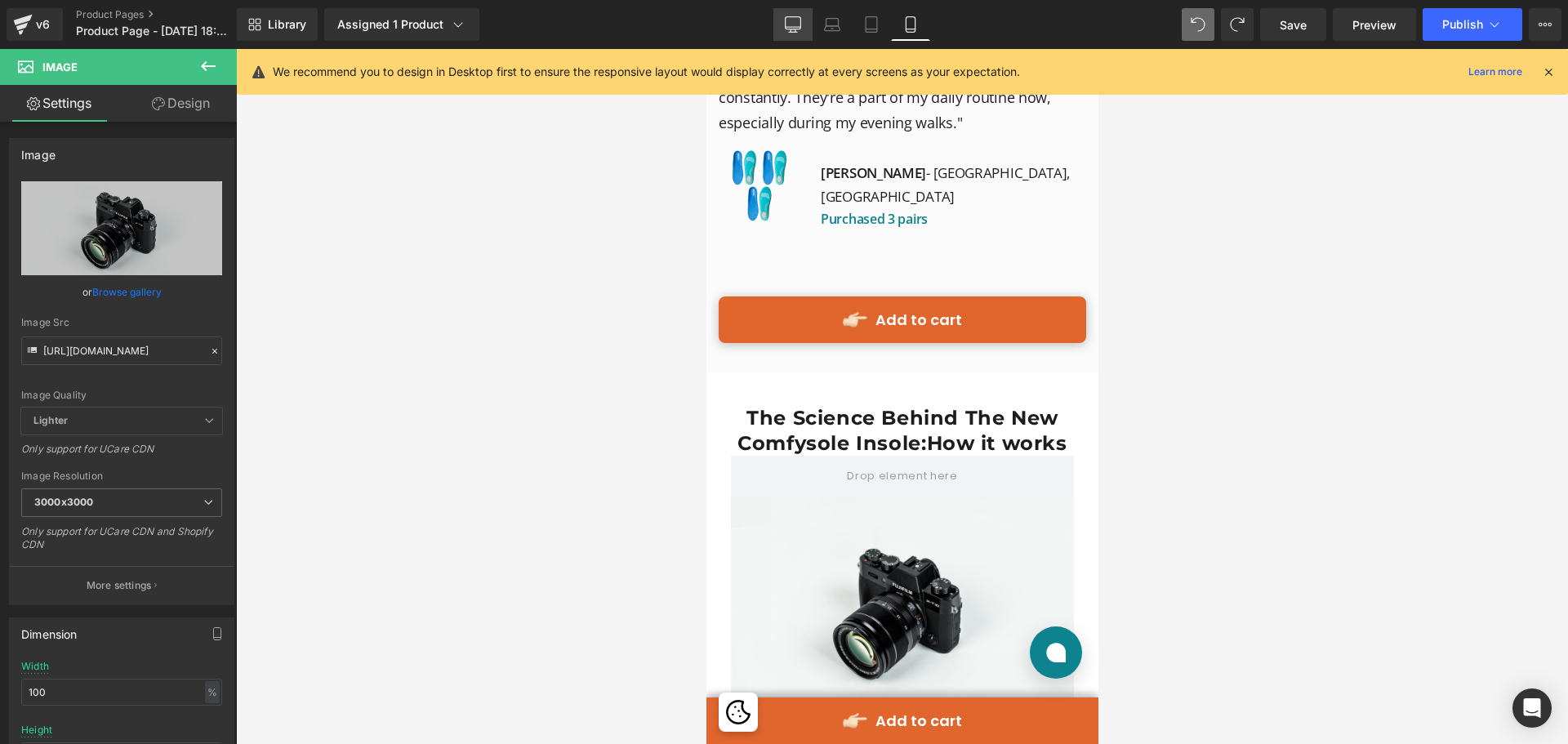
drag, startPoint x: 800, startPoint y: 29, endPoint x: 580, endPoint y: 115, distance: 236.2
click at [800, 29] on icon at bounding box center [793, 23] width 16 height 12
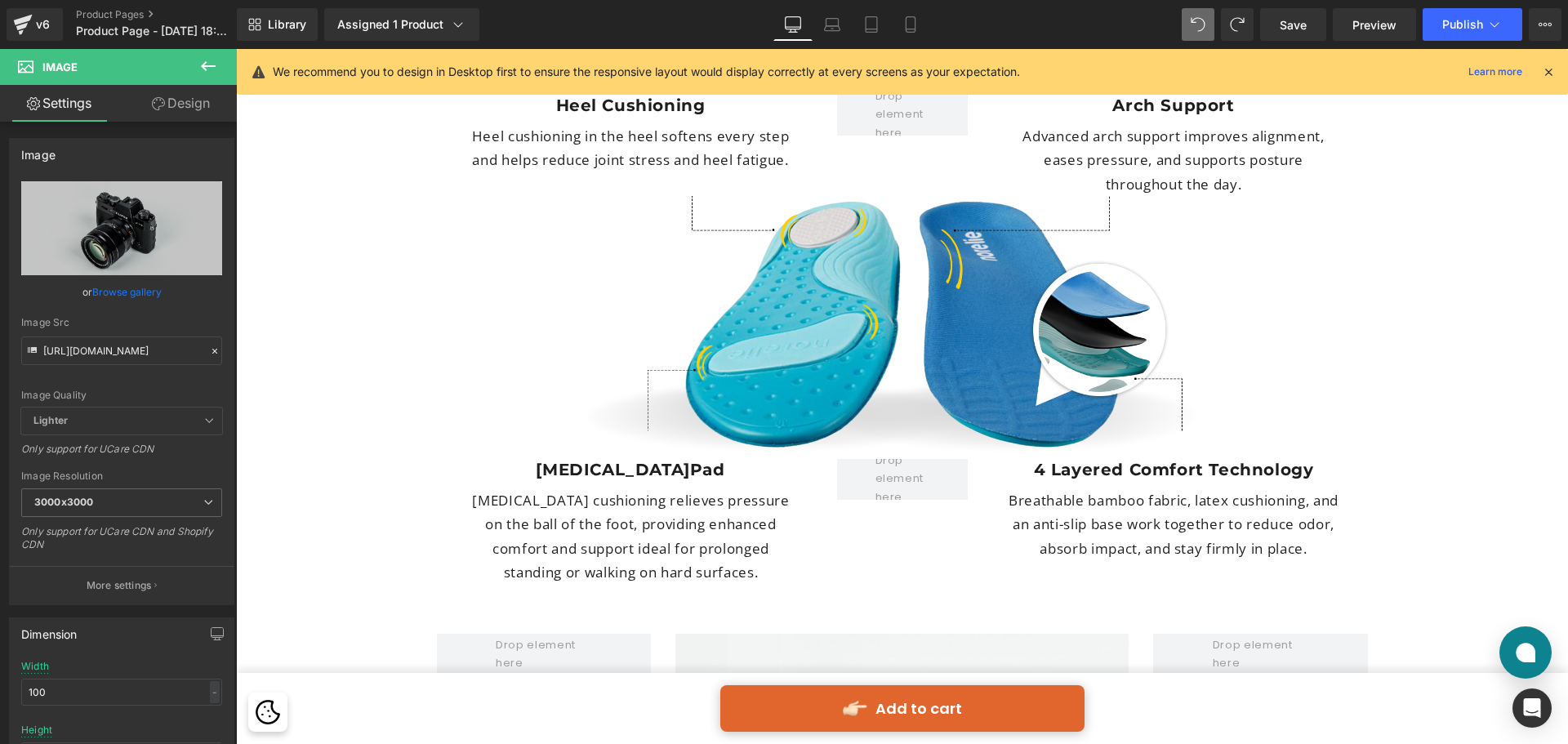
scroll to position [4714, 0]
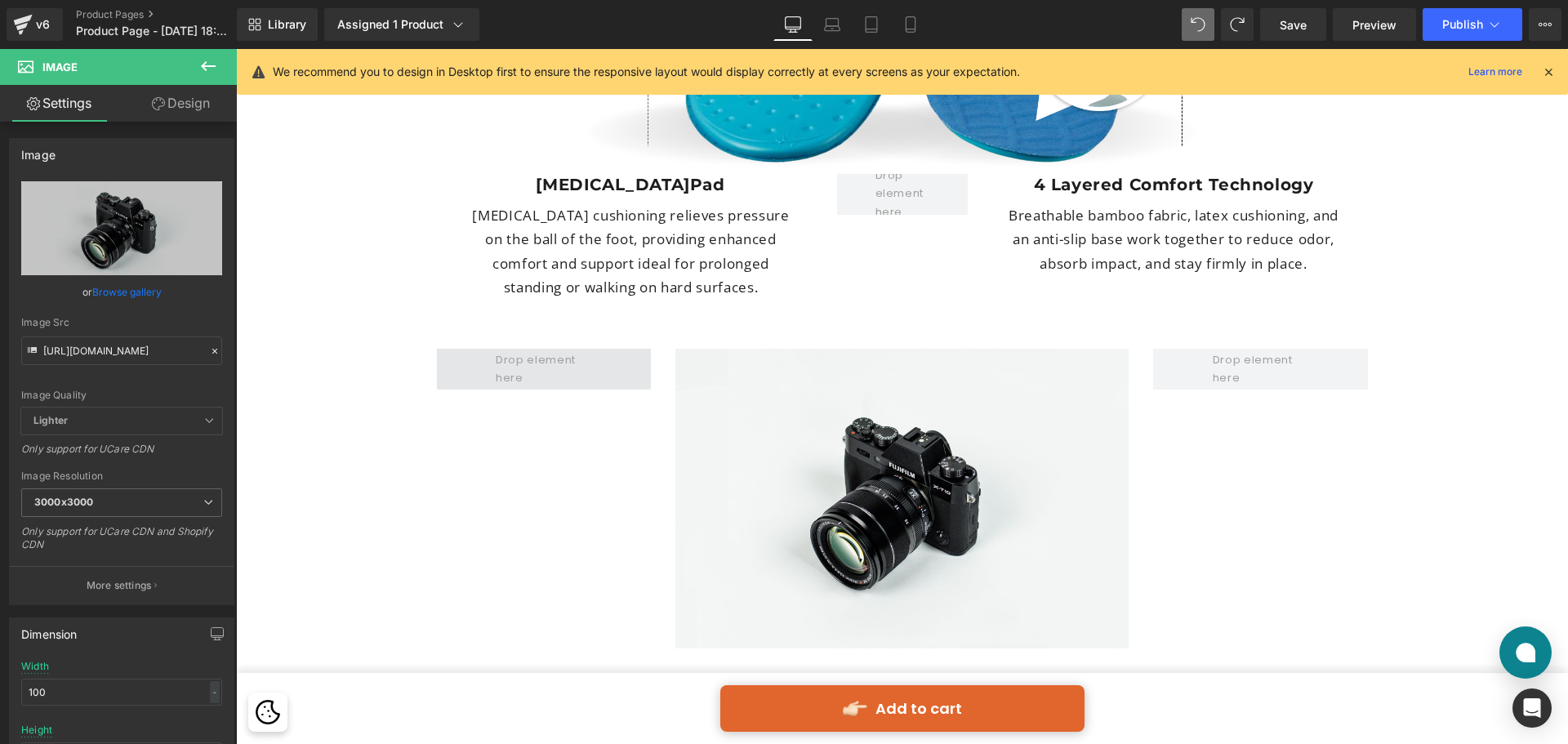
click at [599, 349] on span at bounding box center [544, 369] width 215 height 41
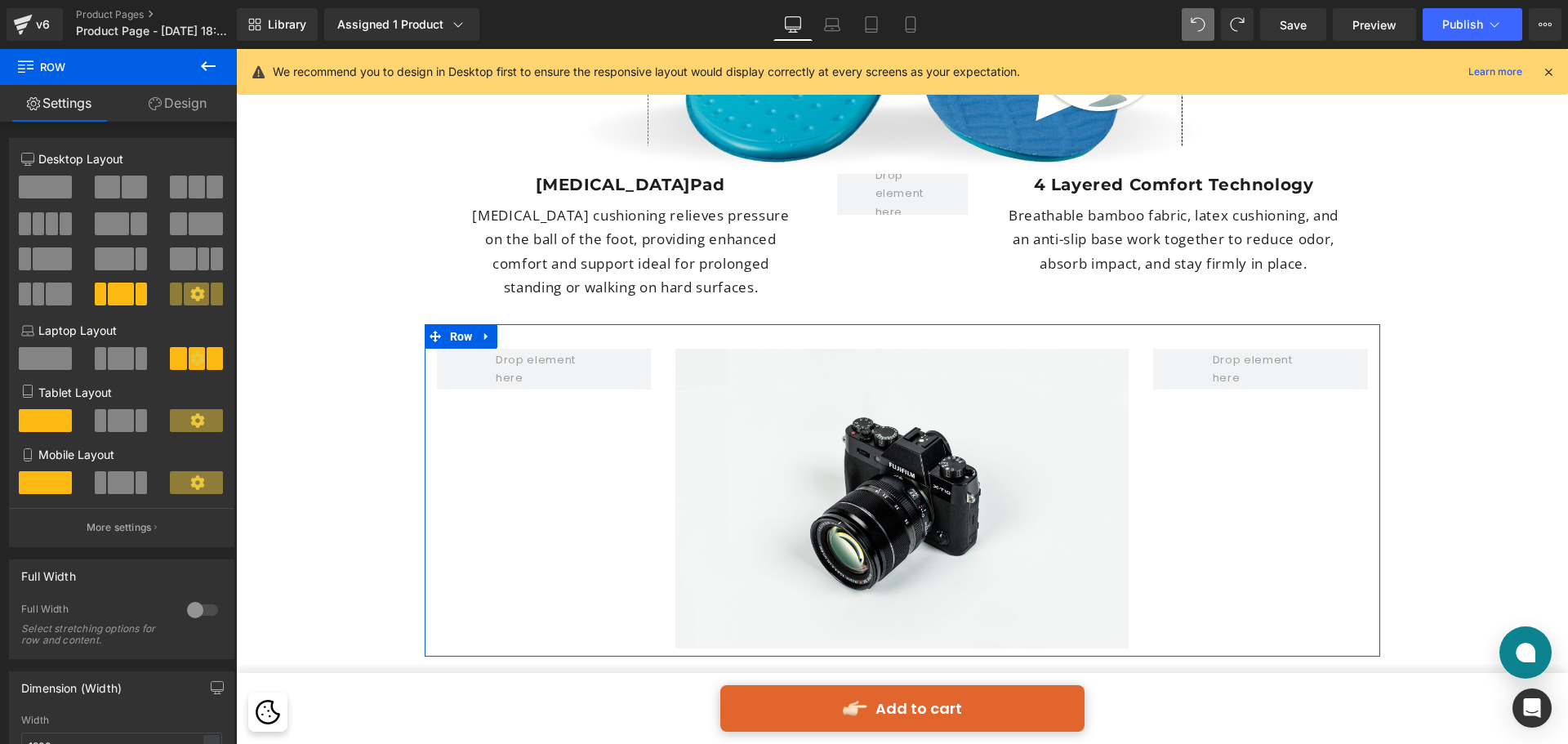
click at [195, 110] on link "Design" at bounding box center [178, 104] width 118 height 37
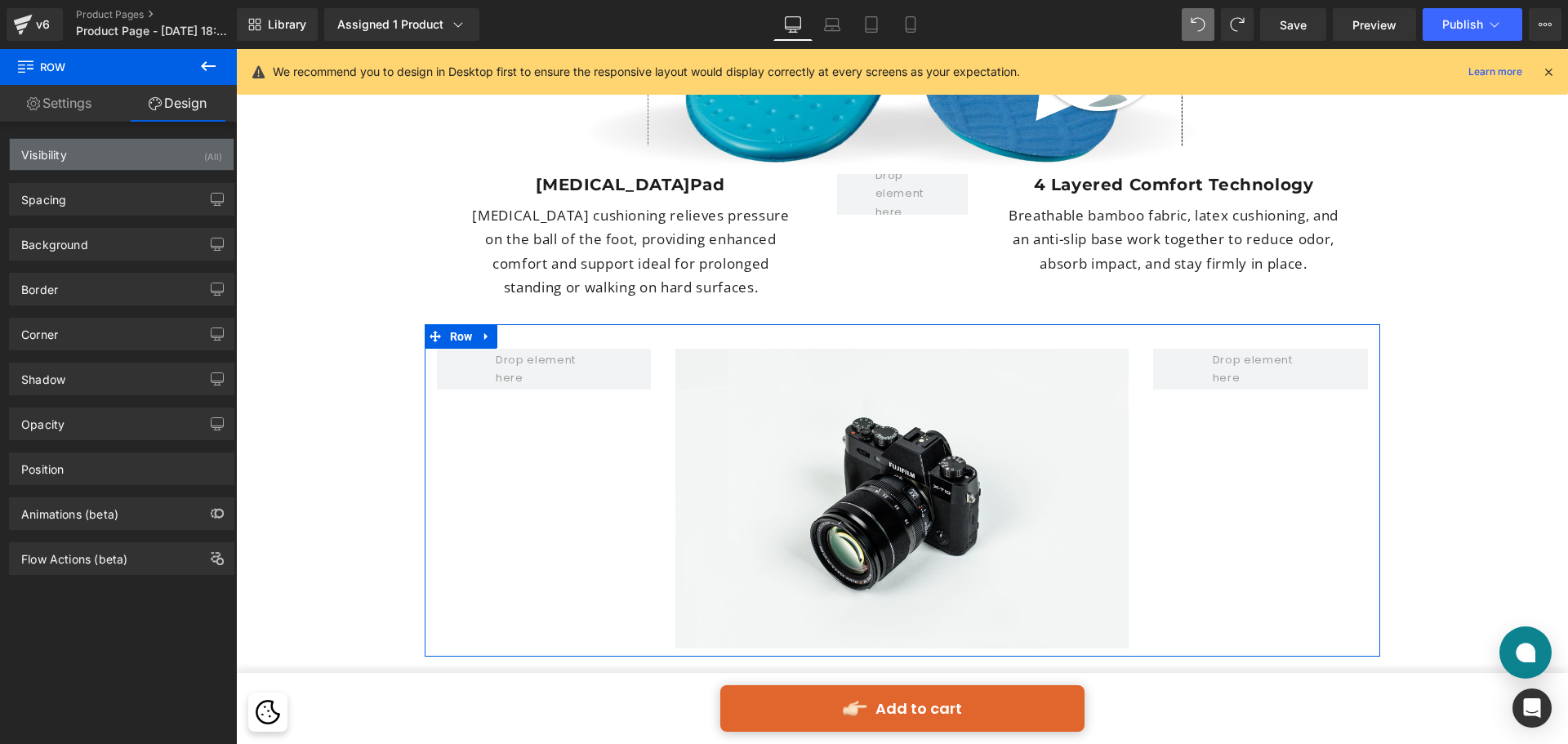
click at [168, 159] on div "Visibility (All)" at bounding box center [122, 155] width 224 height 31
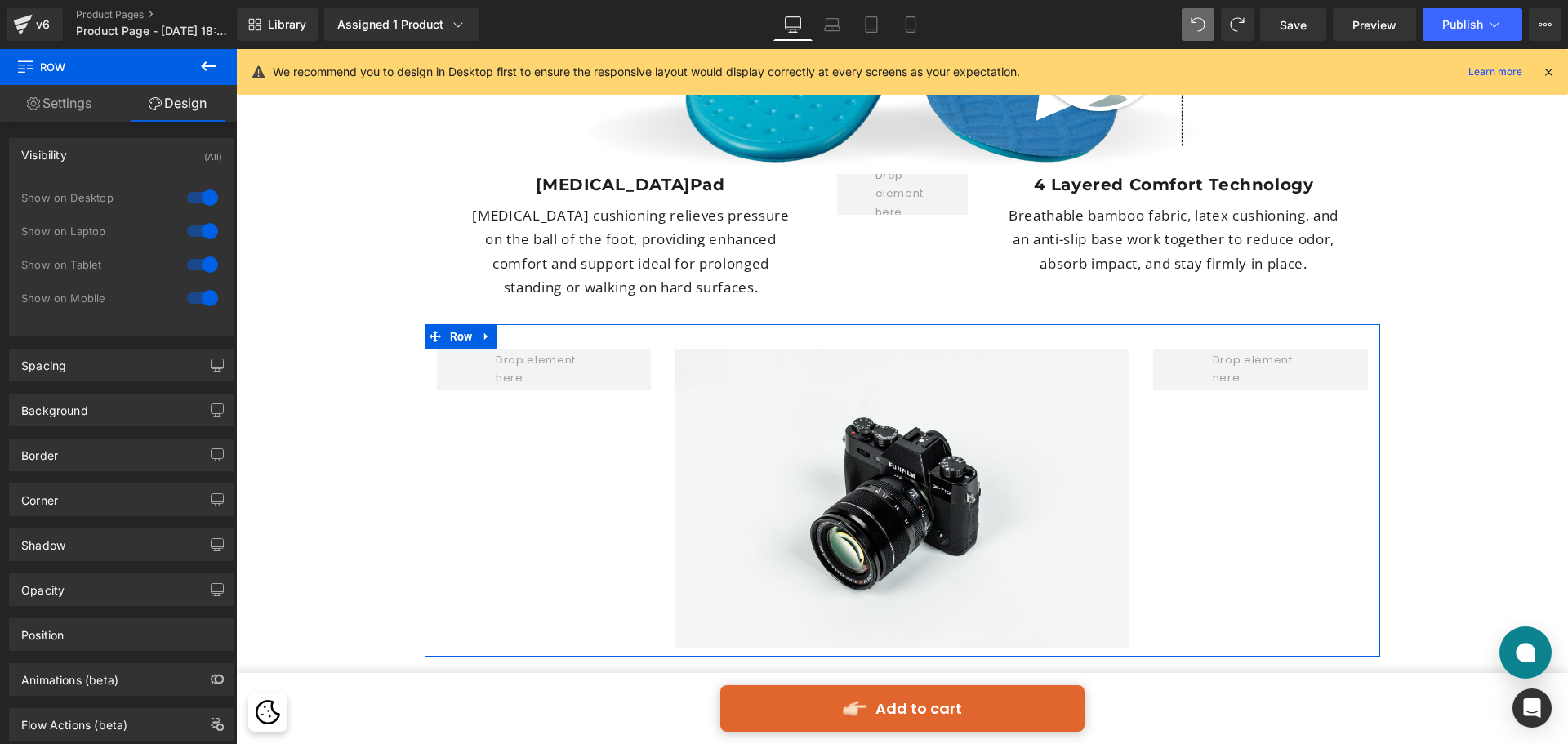
click at [207, 199] on div at bounding box center [203, 197] width 39 height 26
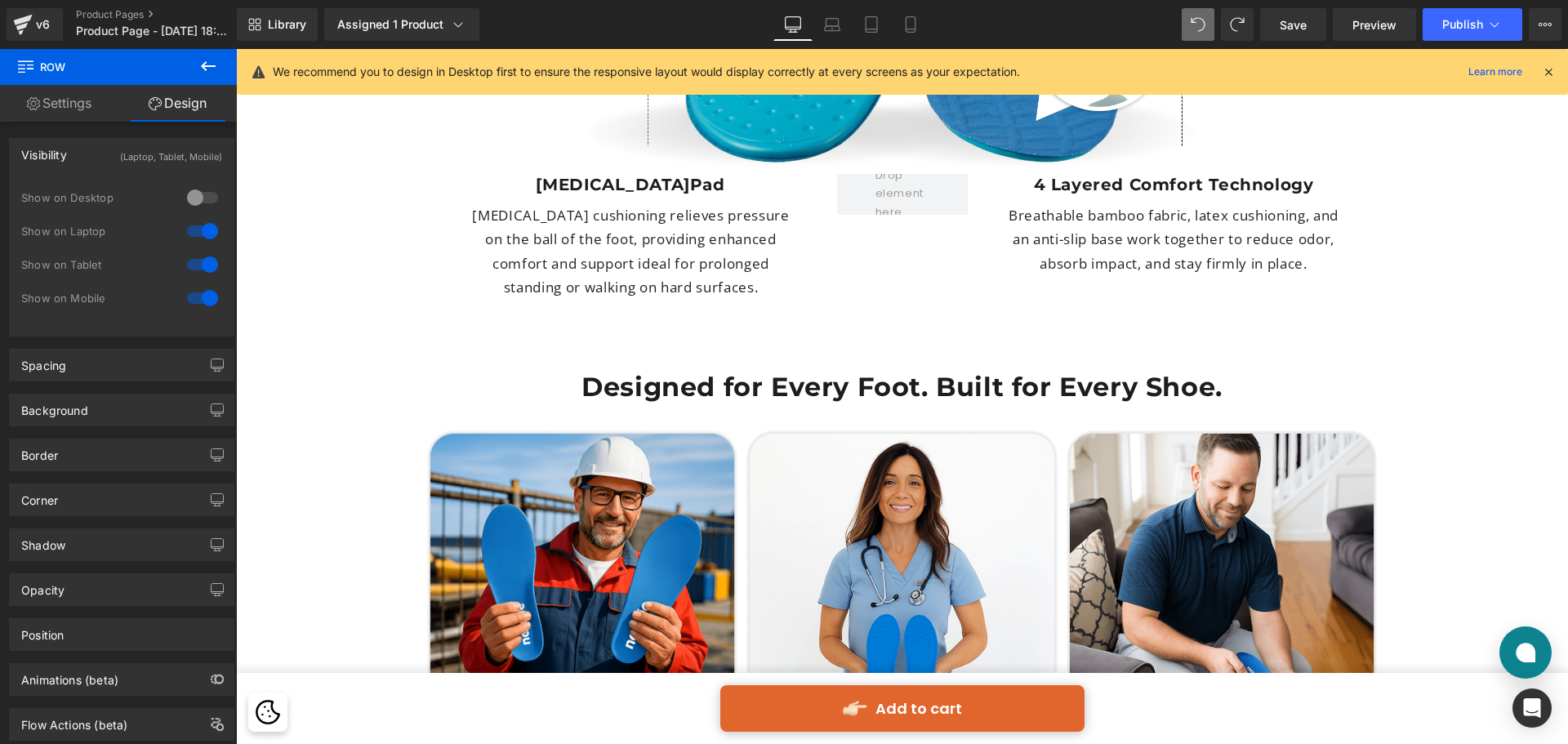
click at [207, 221] on div at bounding box center [203, 231] width 39 height 26
click at [205, 262] on div at bounding box center [203, 265] width 39 height 26
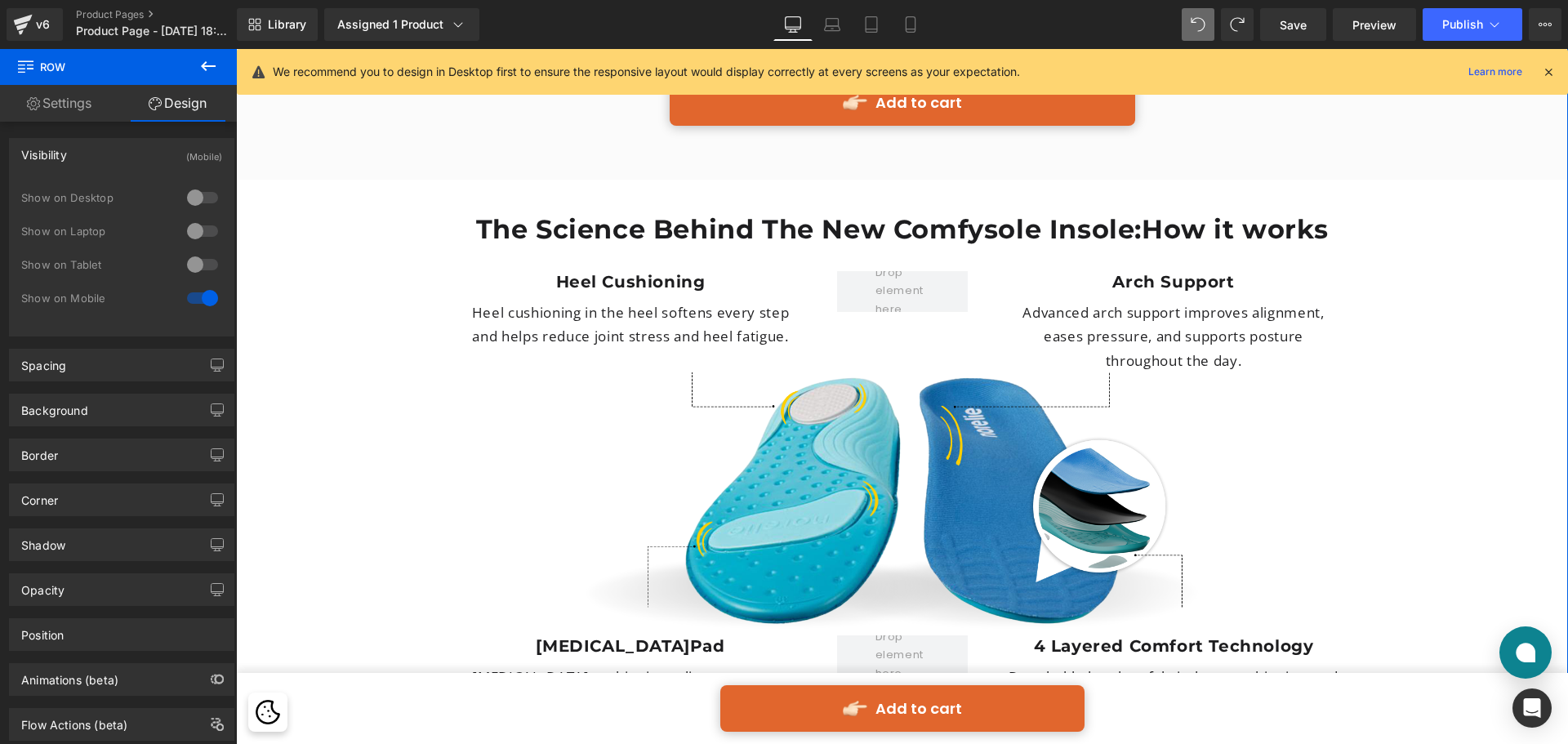
scroll to position [4223, 0]
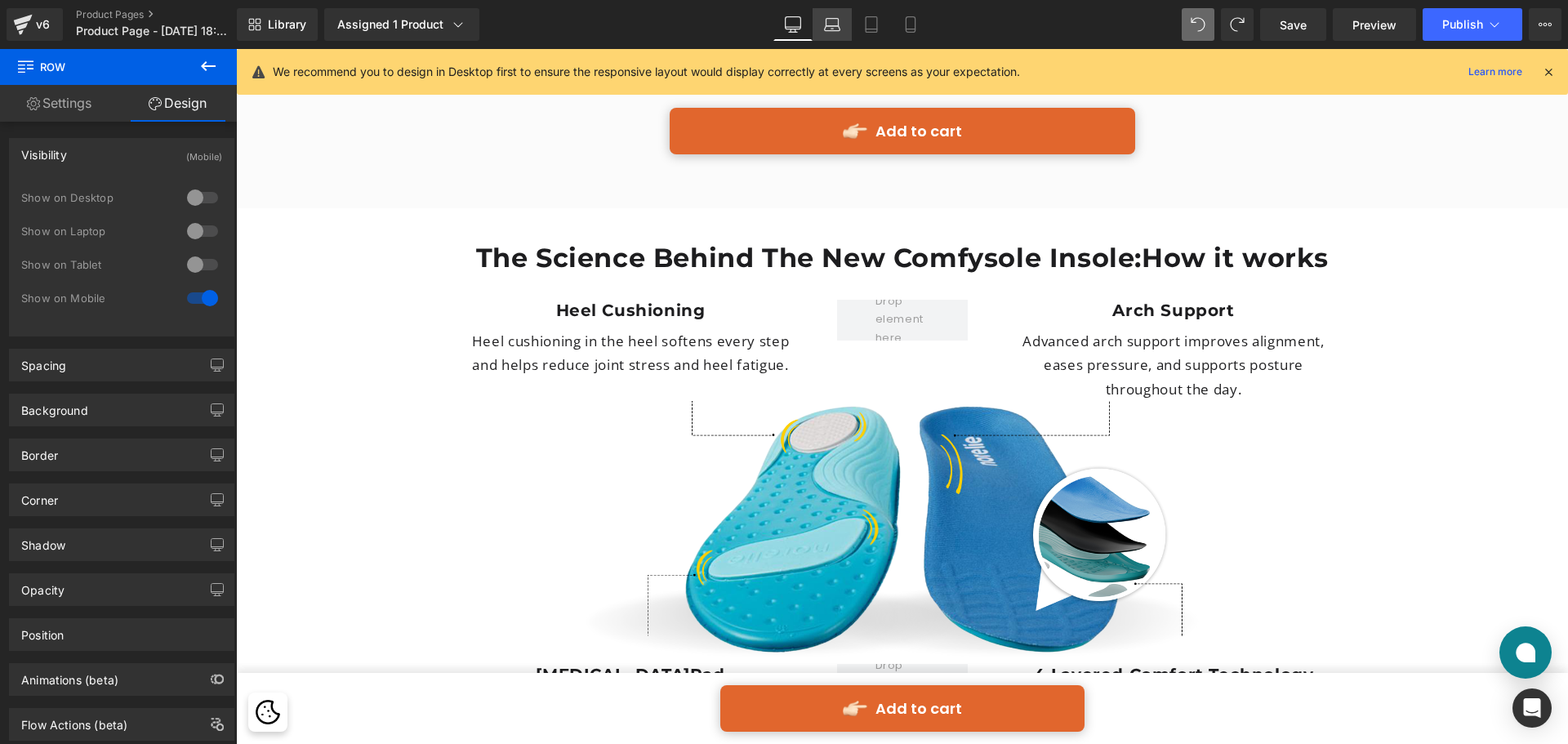
click at [851, 31] on link "Laptop" at bounding box center [832, 24] width 39 height 32
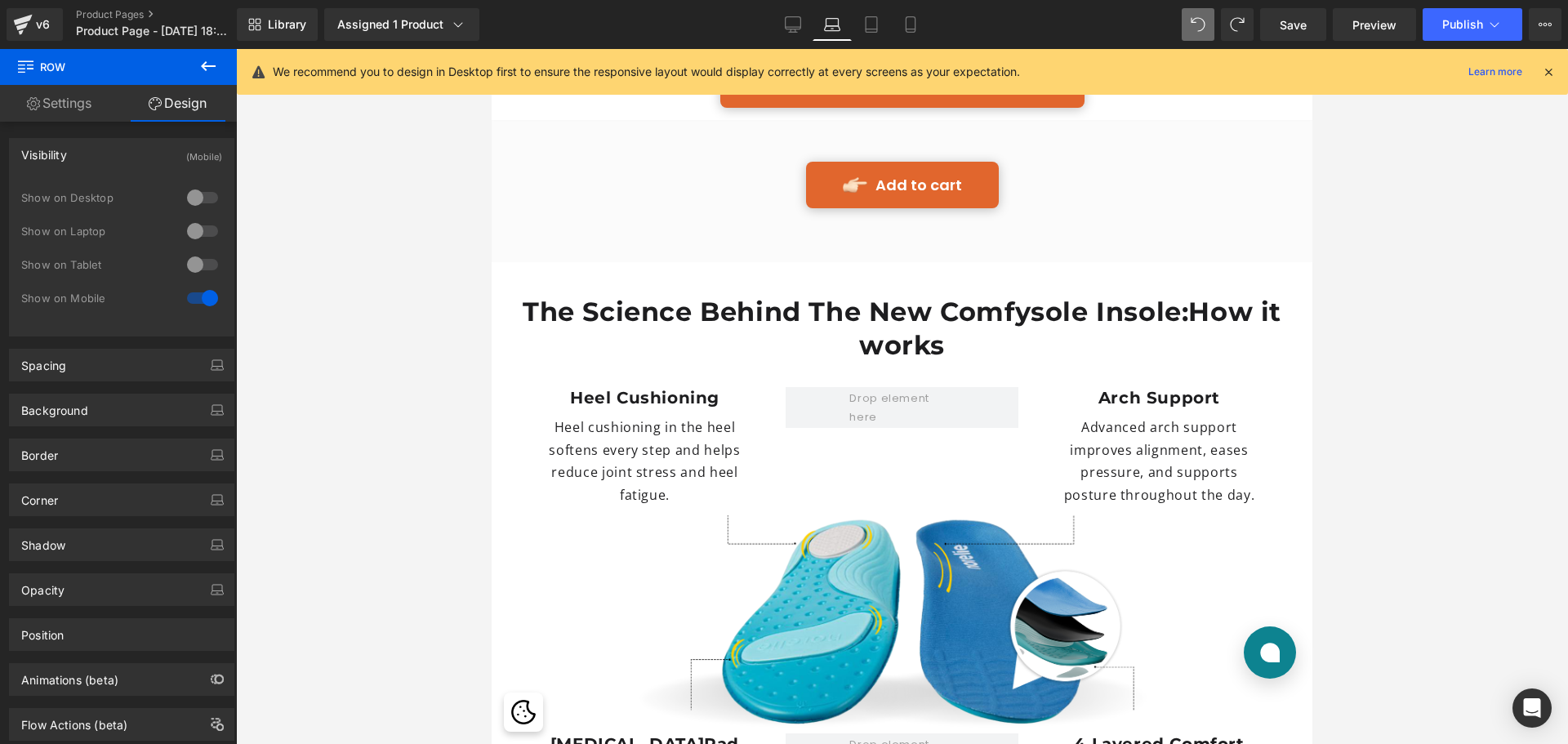
scroll to position [4736, 0]
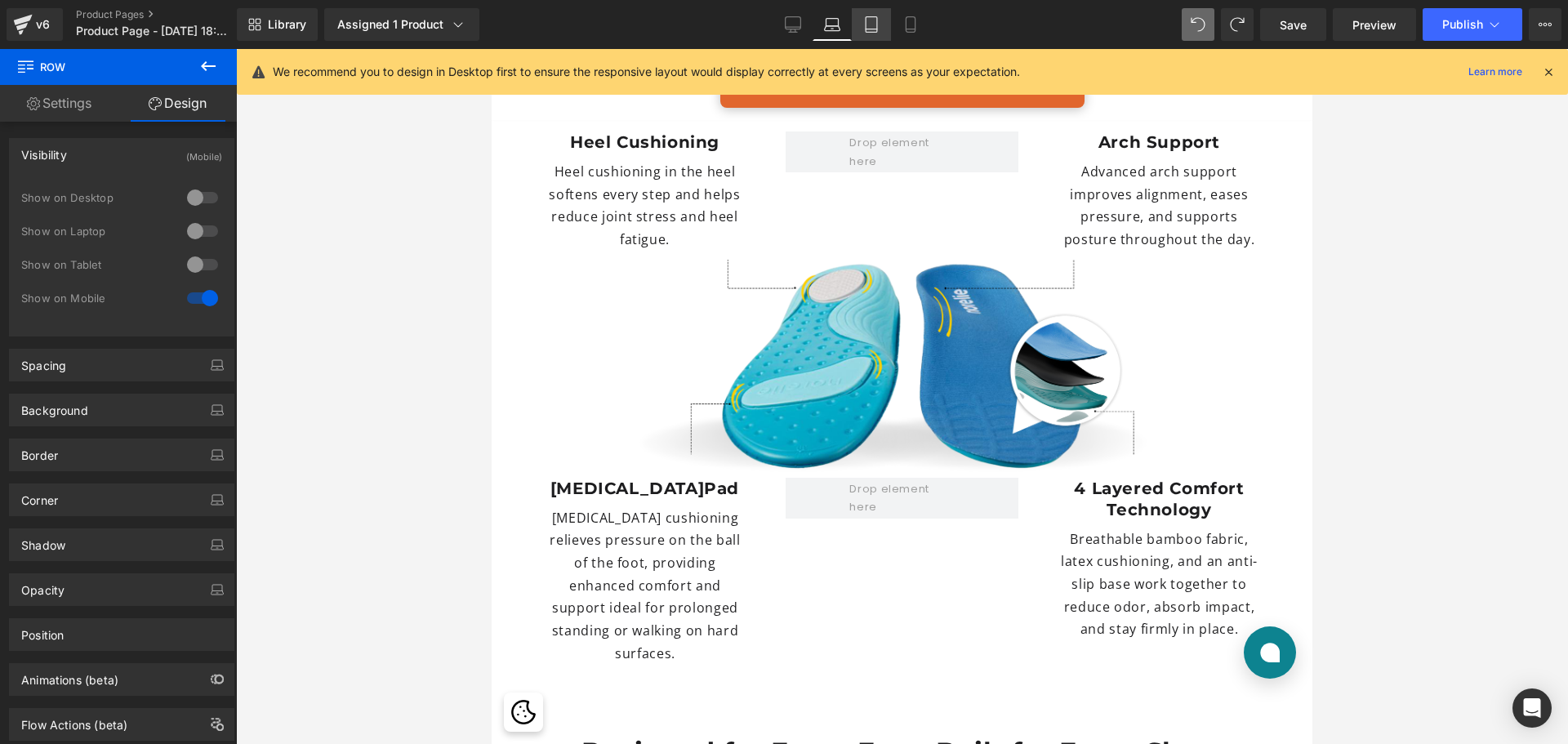
drag, startPoint x: 870, startPoint y: 24, endPoint x: 327, endPoint y: 54, distance: 543.8
click at [870, 24] on icon at bounding box center [872, 25] width 17 height 17
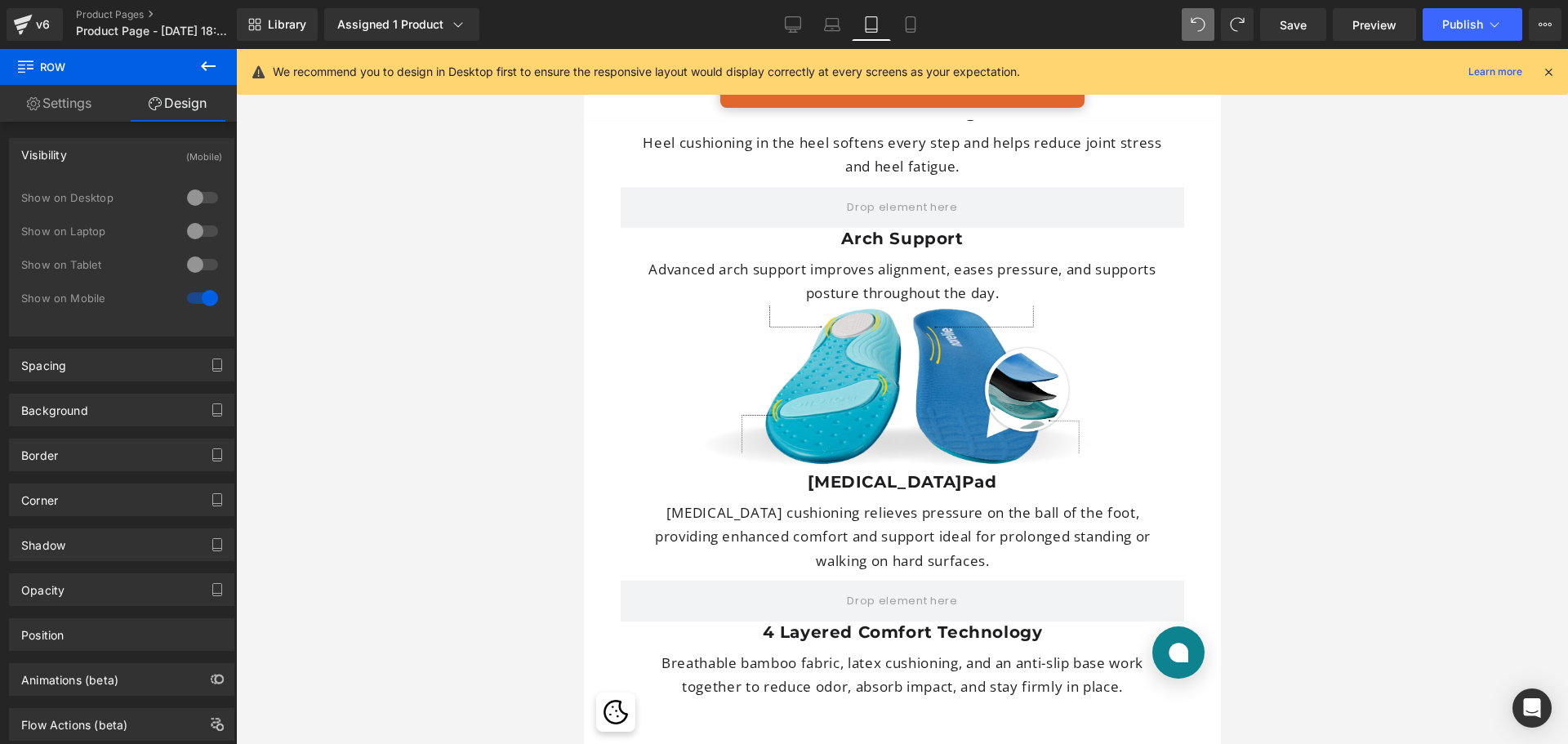
scroll to position [4573, 0]
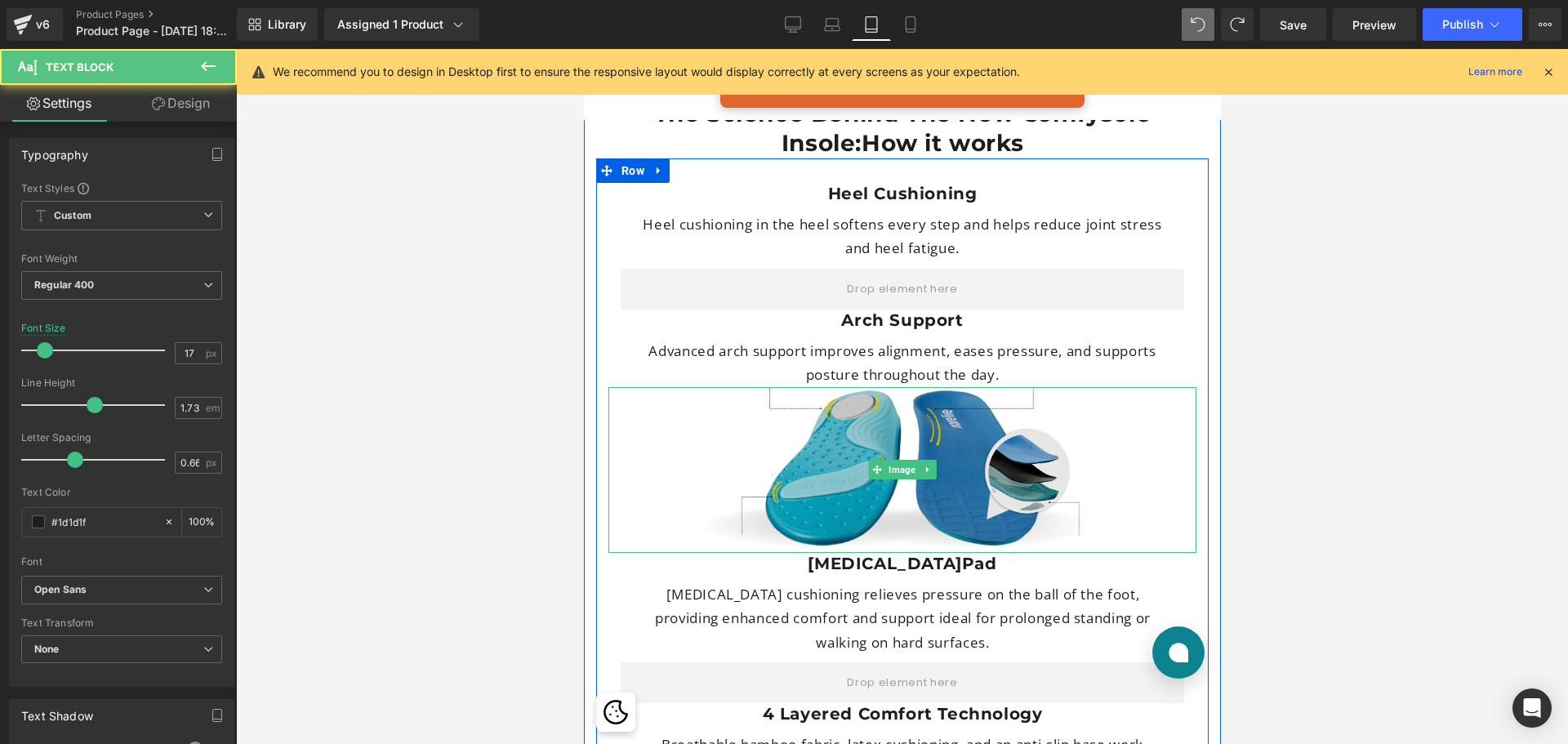
drag, startPoint x: 1042, startPoint y: 356, endPoint x: 1044, endPoint y: 371, distance: 15.1
click at [1044, 371] on div "Heel Cushioning Heading Heel cushioning in the heel softens every step and help…" at bounding box center [902, 477] width 613 height 639
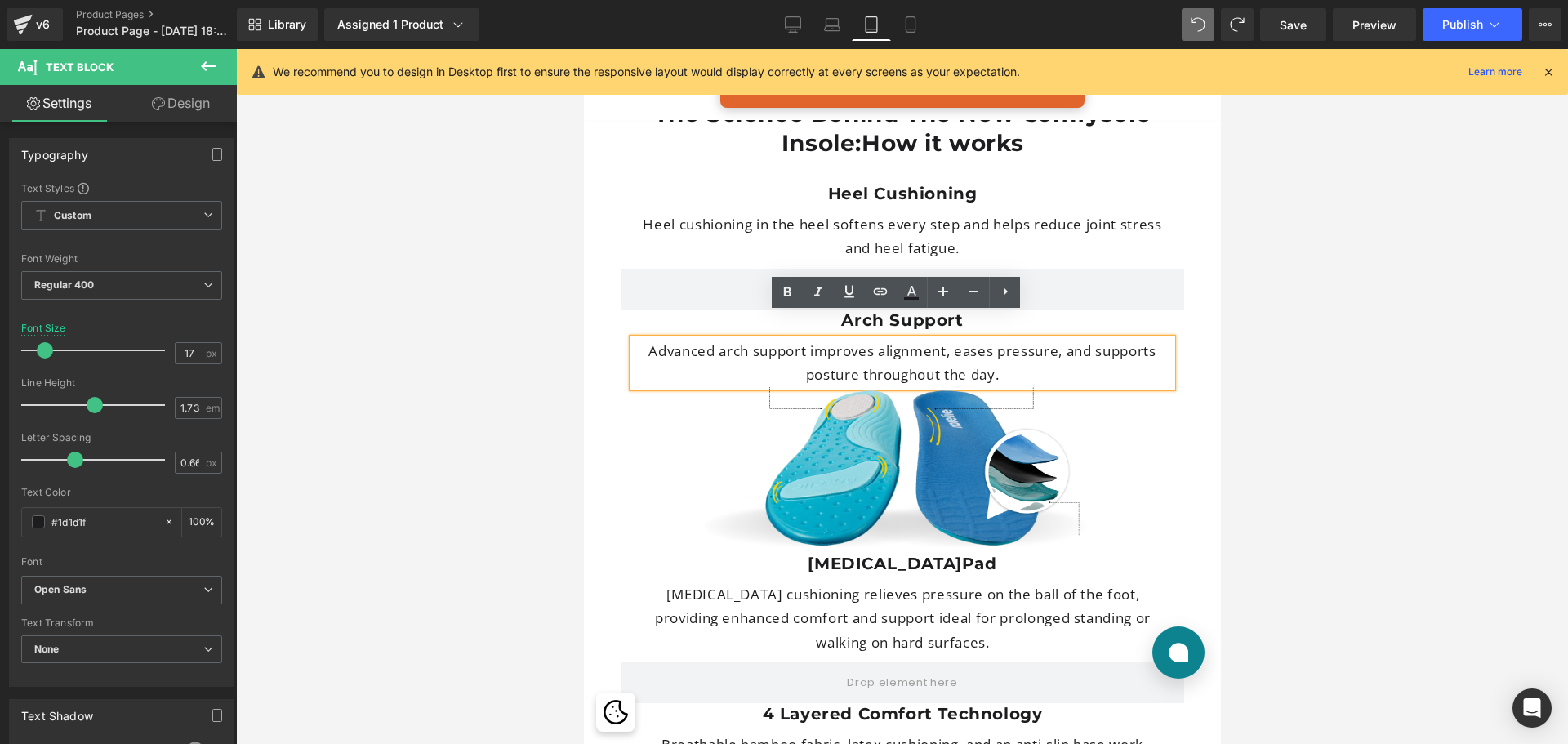
click at [1054, 339] on p "Advanced arch support improves alignment, eases pressure, and supports posture …" at bounding box center [902, 363] width 539 height 48
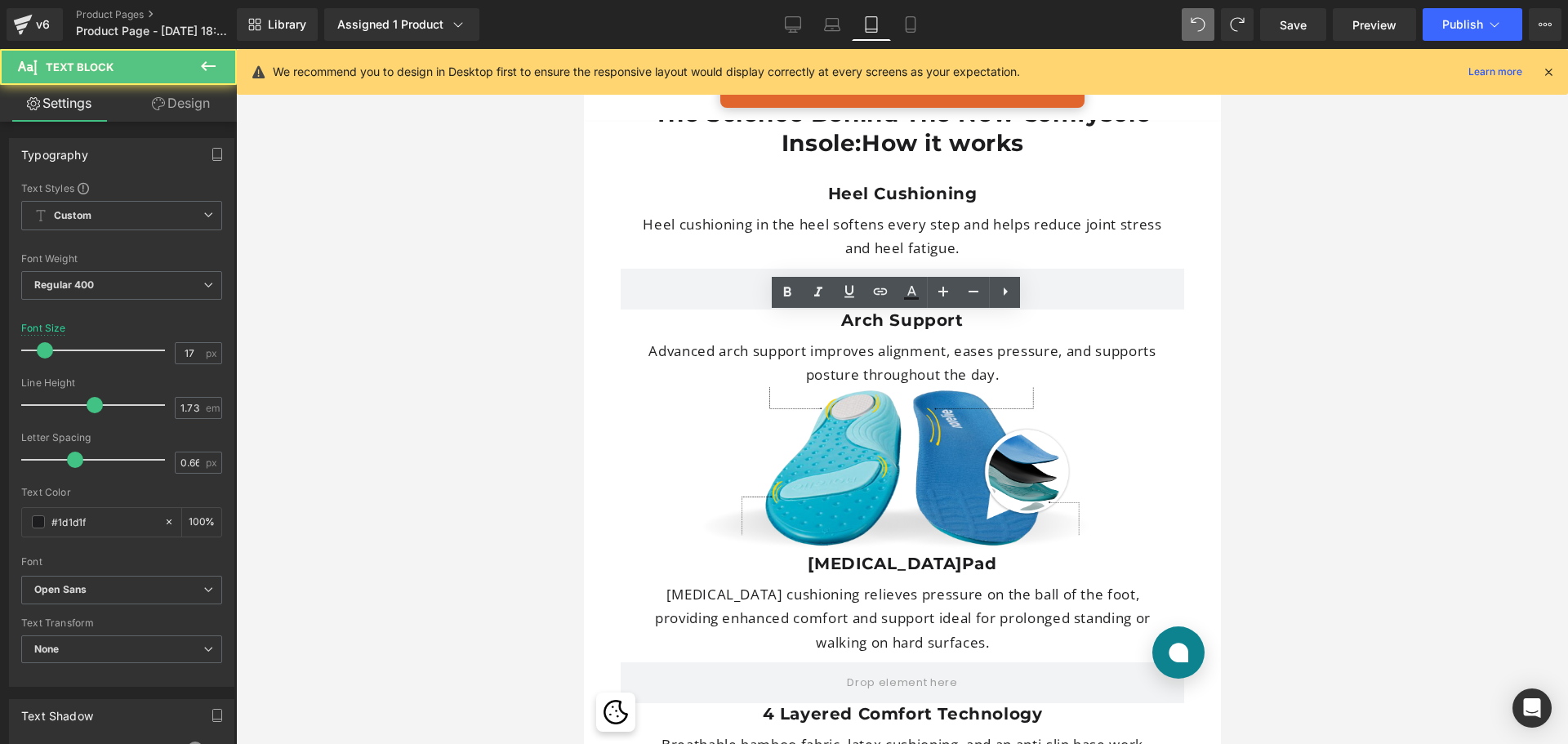
click at [1498, 466] on div at bounding box center [902, 396] width 1332 height 695
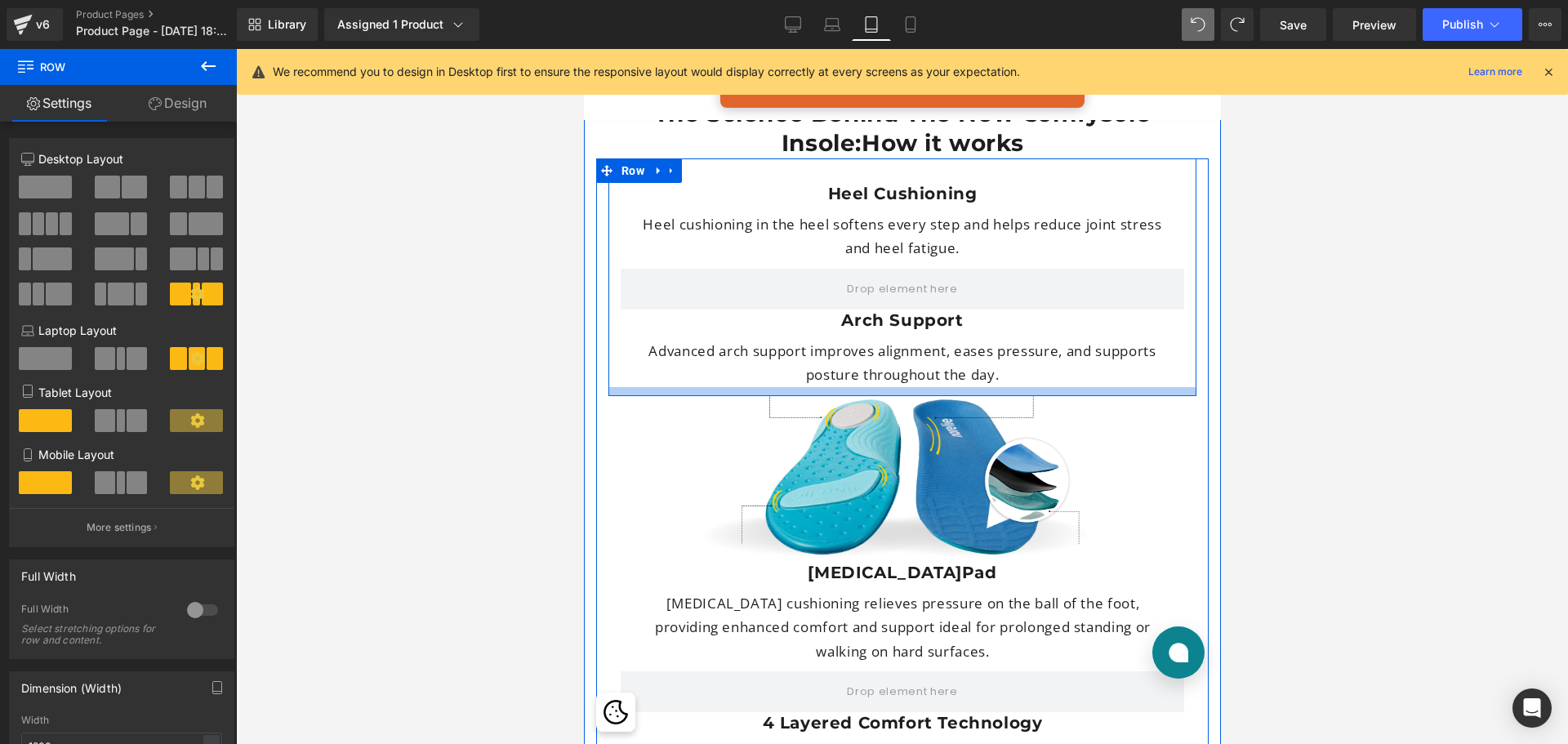
drag, startPoint x: 1138, startPoint y: 361, endPoint x: 1143, endPoint y: 370, distance: 10.3
click at [1143, 387] on div at bounding box center [902, 391] width 588 height 9
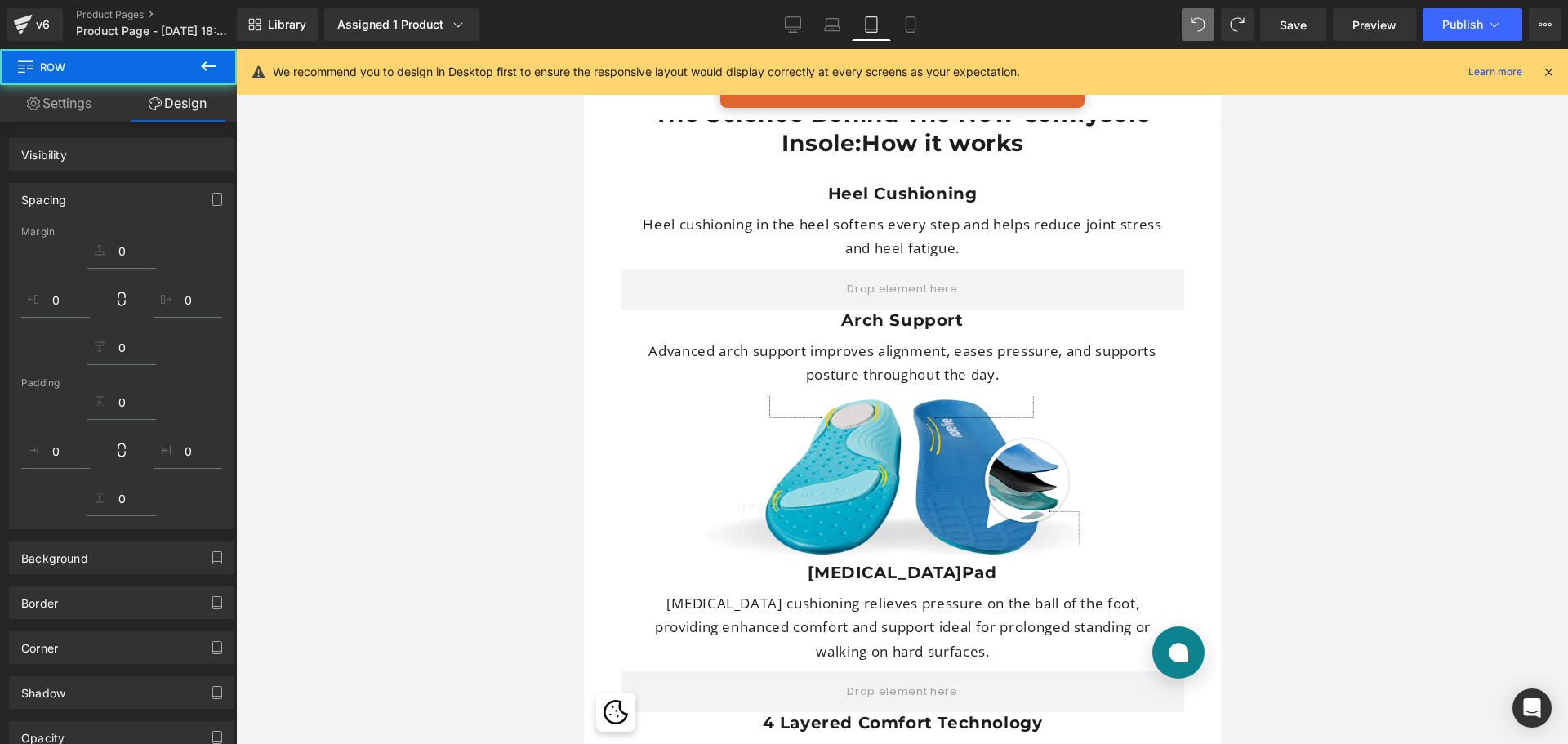
click at [1372, 476] on div at bounding box center [902, 396] width 1332 height 695
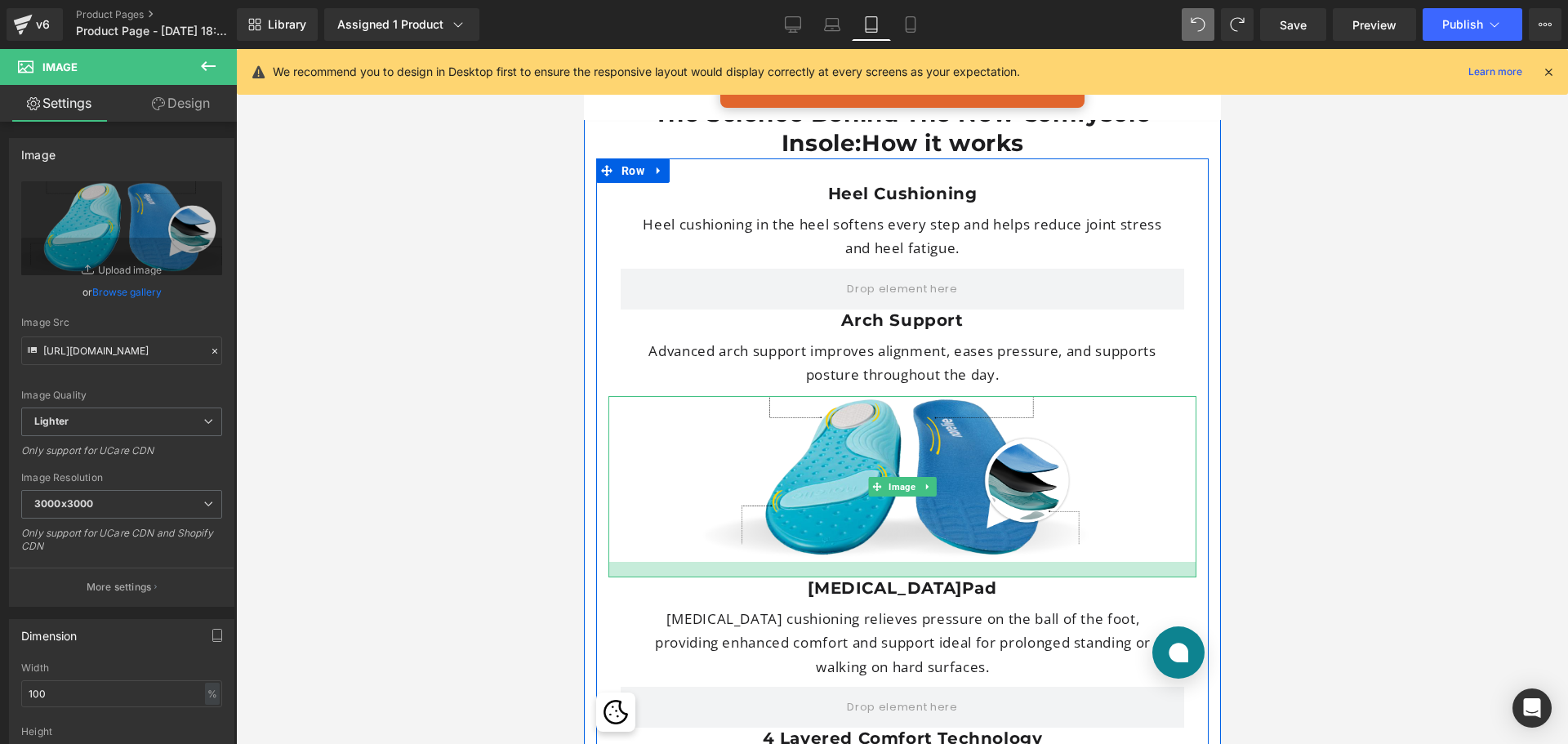
click at [1041, 562] on div at bounding box center [902, 569] width 588 height 16
click at [1285, 564] on div at bounding box center [902, 396] width 1332 height 695
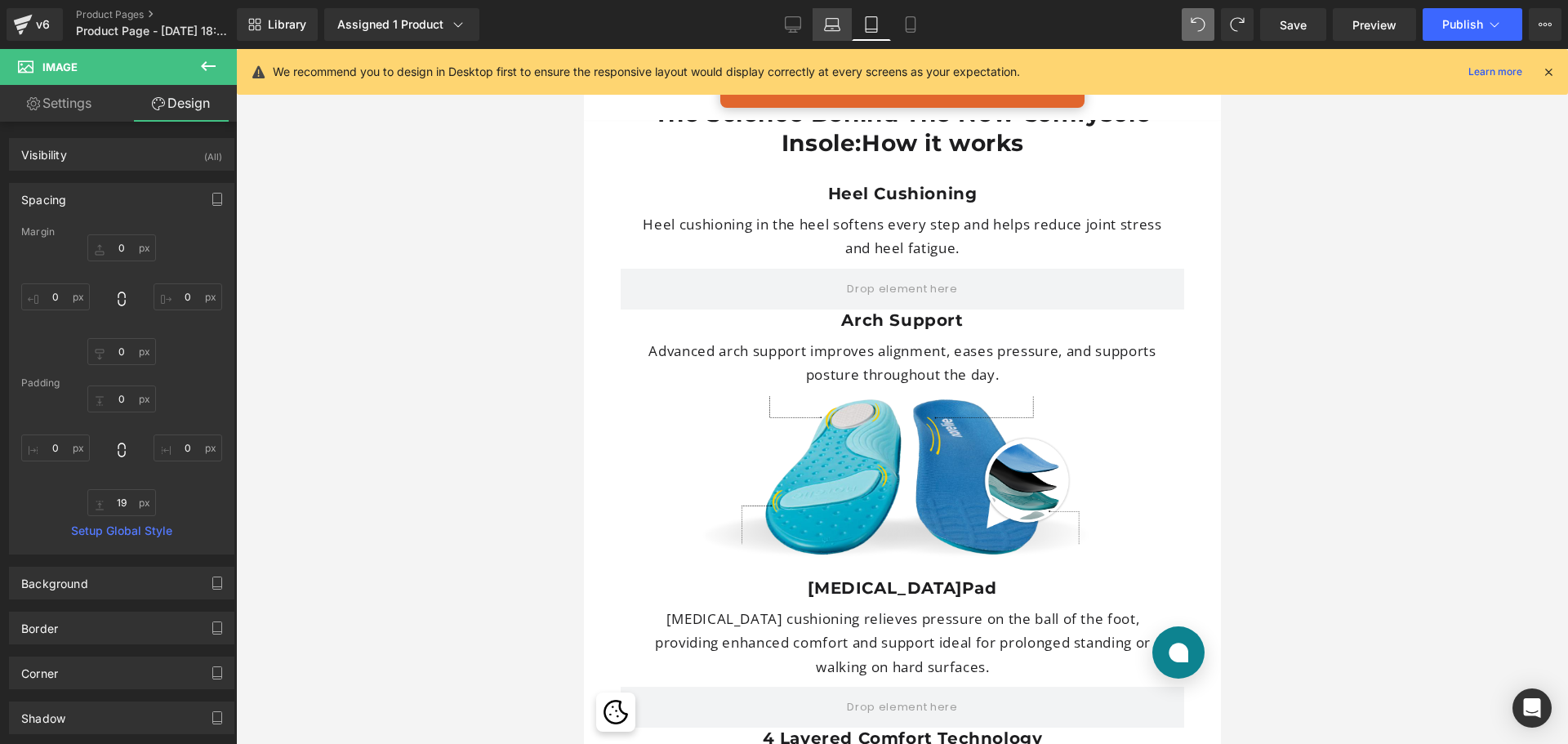
drag, startPoint x: 834, startPoint y: 23, endPoint x: 430, endPoint y: 205, distance: 443.1
click at [834, 23] on icon at bounding box center [832, 25] width 17 height 17
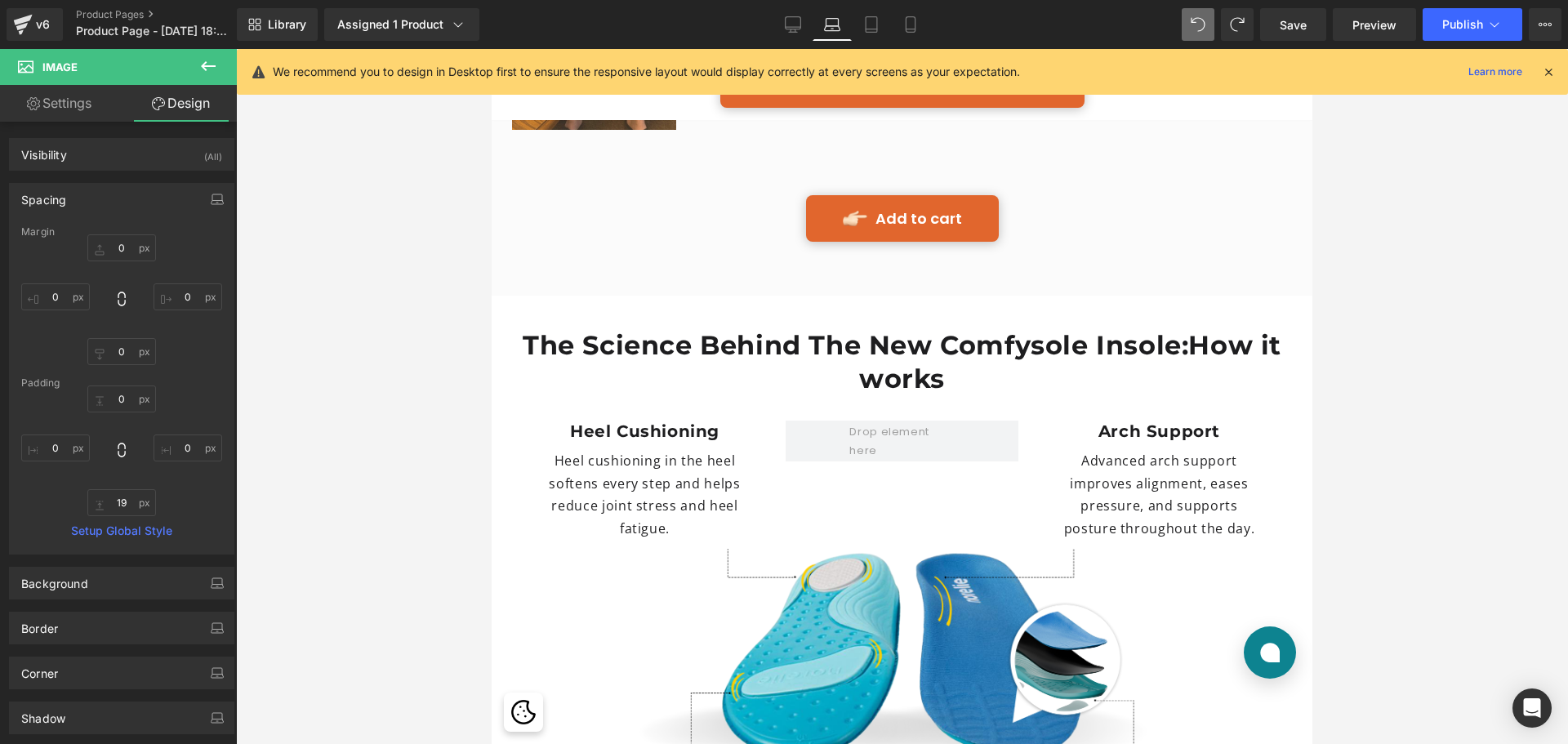
scroll to position [4546, 0]
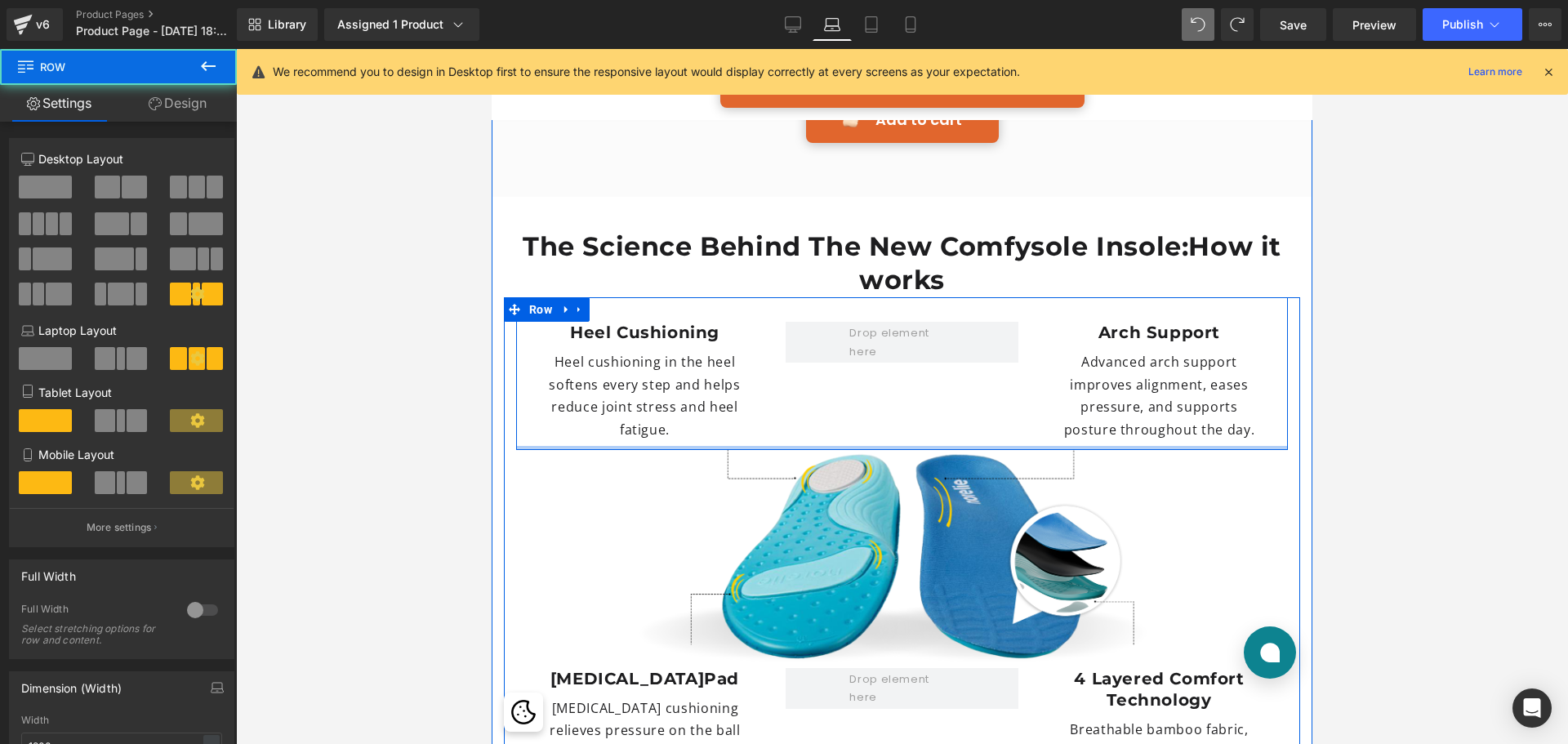
drag, startPoint x: 694, startPoint y: 369, endPoint x: 699, endPoint y: 347, distance: 22.6
click at [699, 347] on div "Heel Cushioning Heading Heel cushioning in the heel softens every step and help…" at bounding box center [902, 373] width 772 height 153
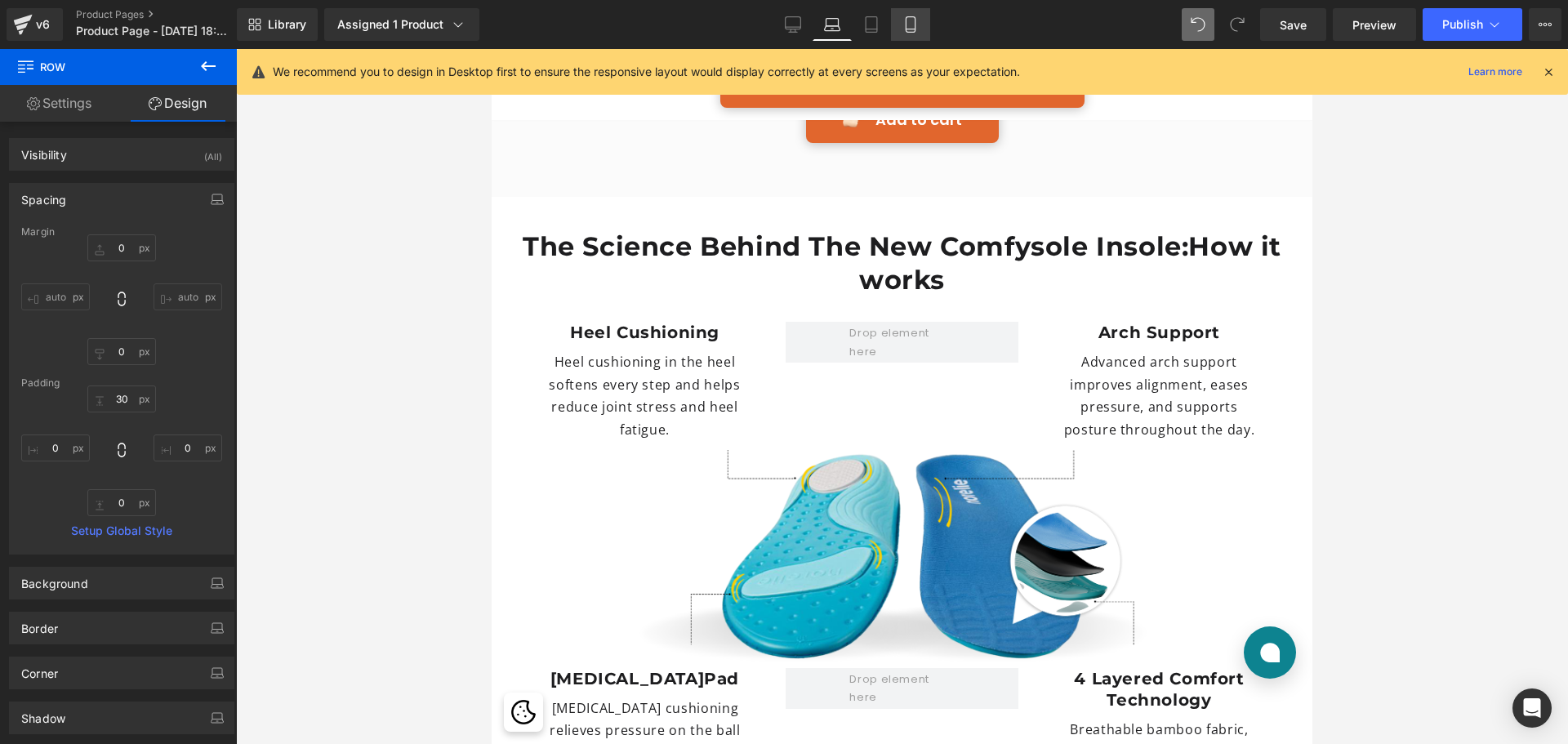
drag, startPoint x: 907, startPoint y: 18, endPoint x: 247, endPoint y: 171, distance: 677.5
click at [907, 18] on icon at bounding box center [911, 25] width 9 height 16
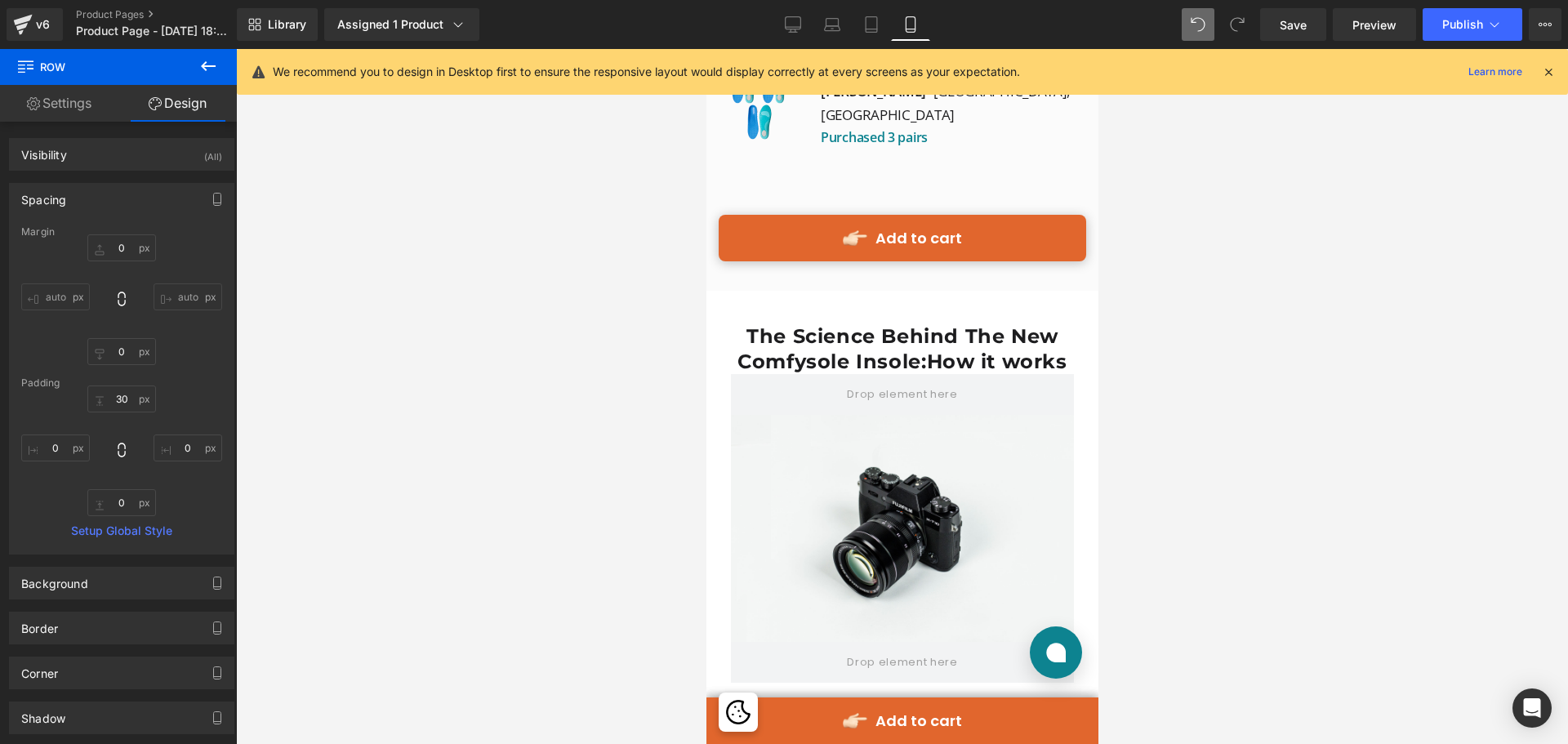
scroll to position [6778, 0]
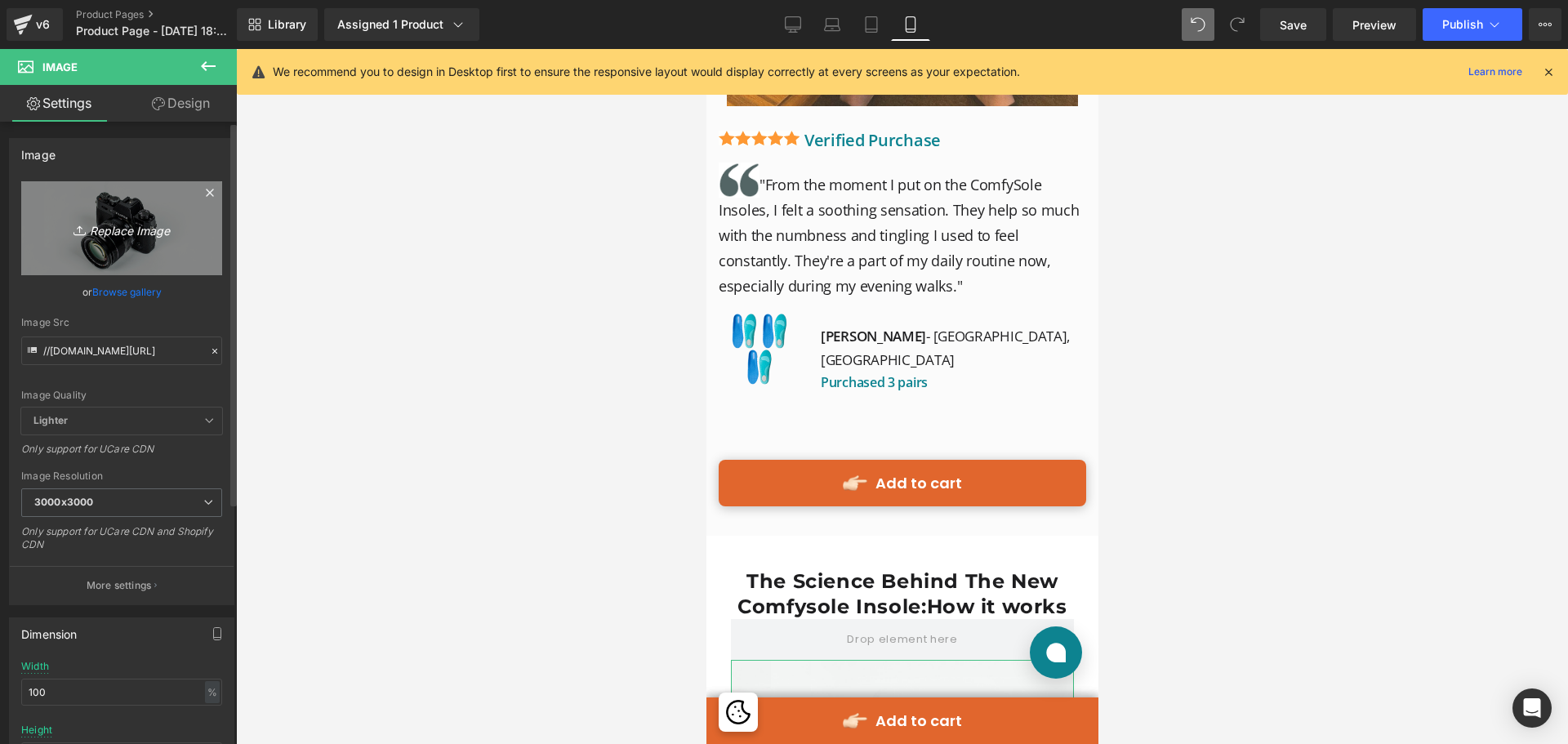
click at [150, 229] on icon "Replace Image" at bounding box center [121, 229] width 131 height 20
type input "C:\fakepath\Group 513694.png"
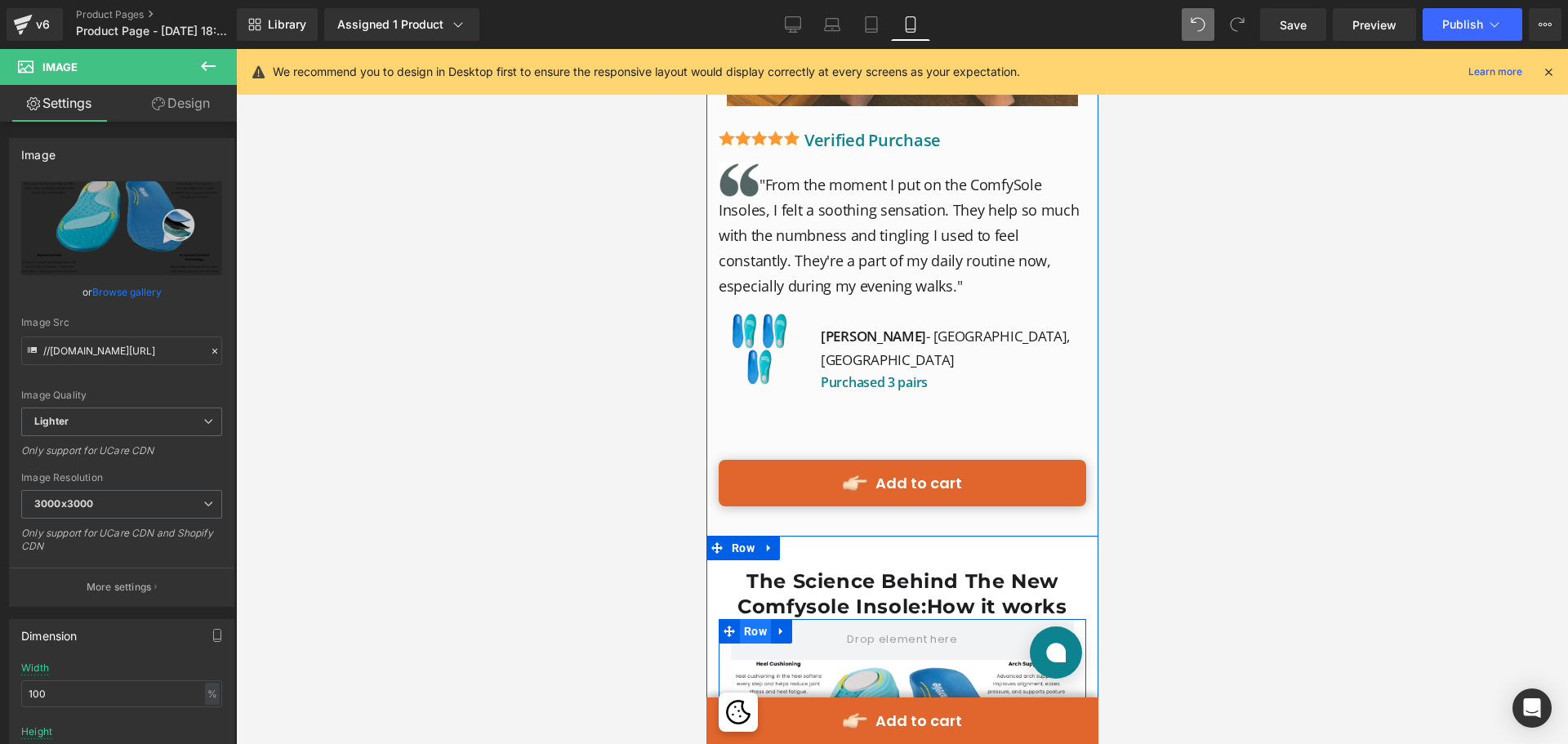
click at [758, 619] on span "Row" at bounding box center [755, 631] width 31 height 24
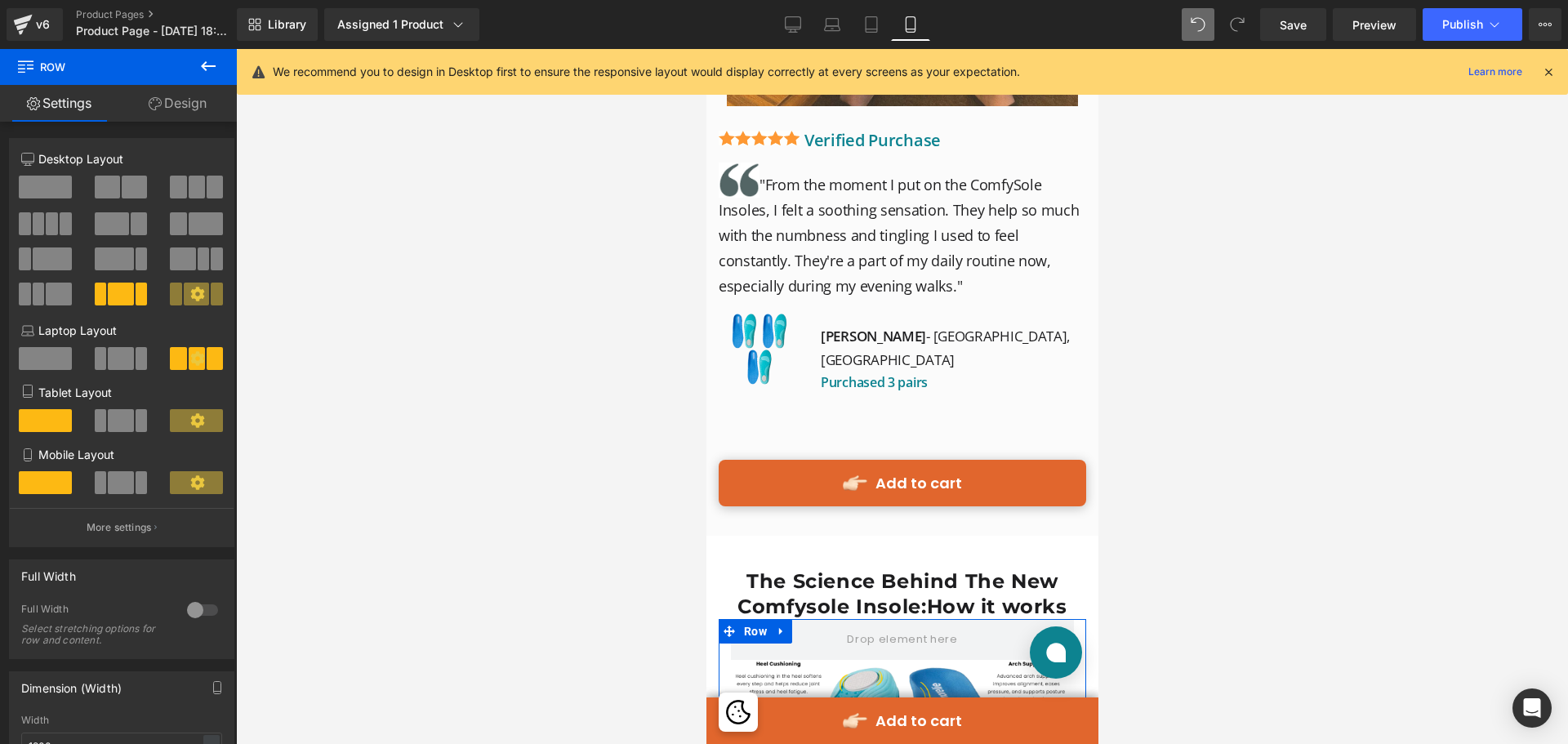
click at [57, 185] on span at bounding box center [44, 187] width 53 height 23
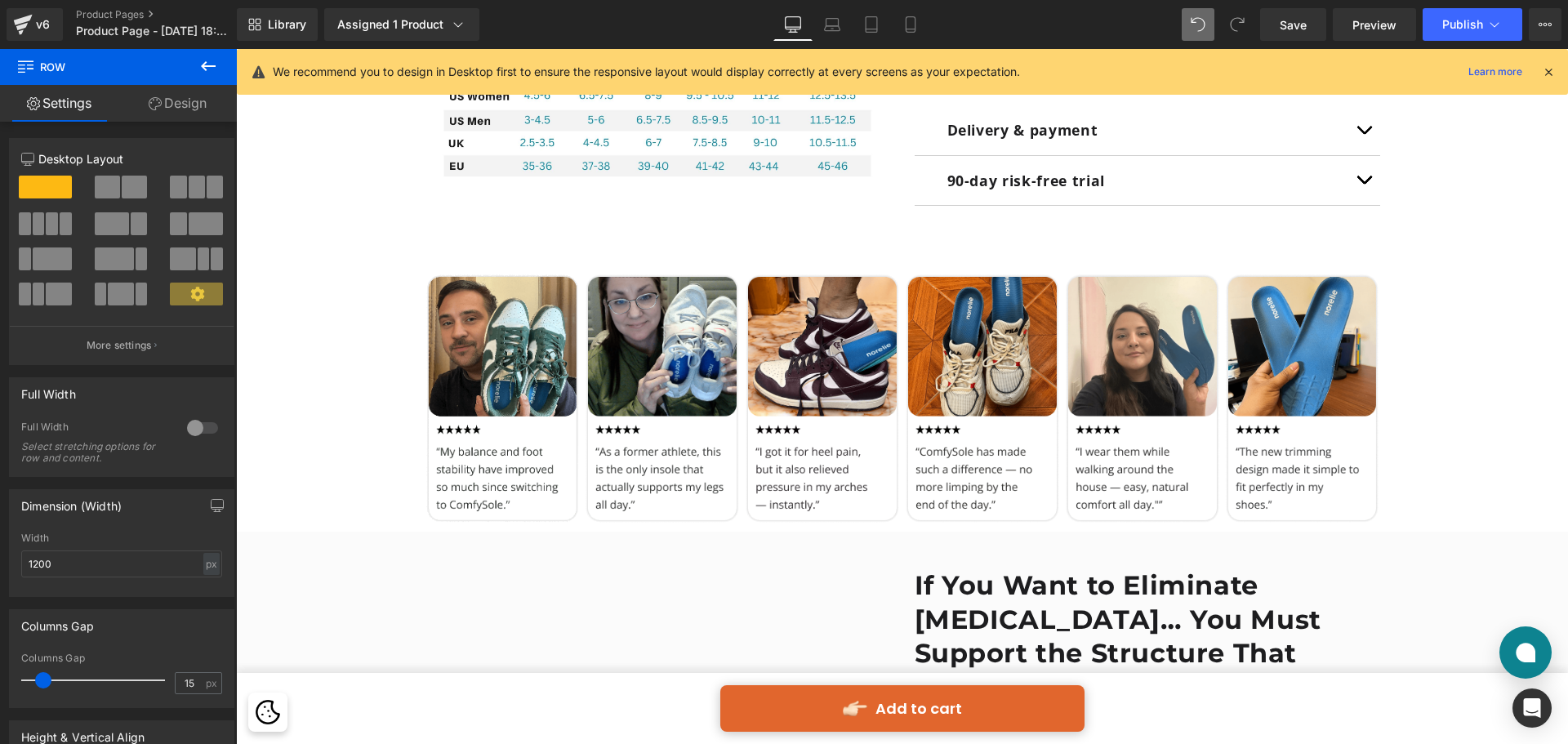
scroll to position [1633, 0]
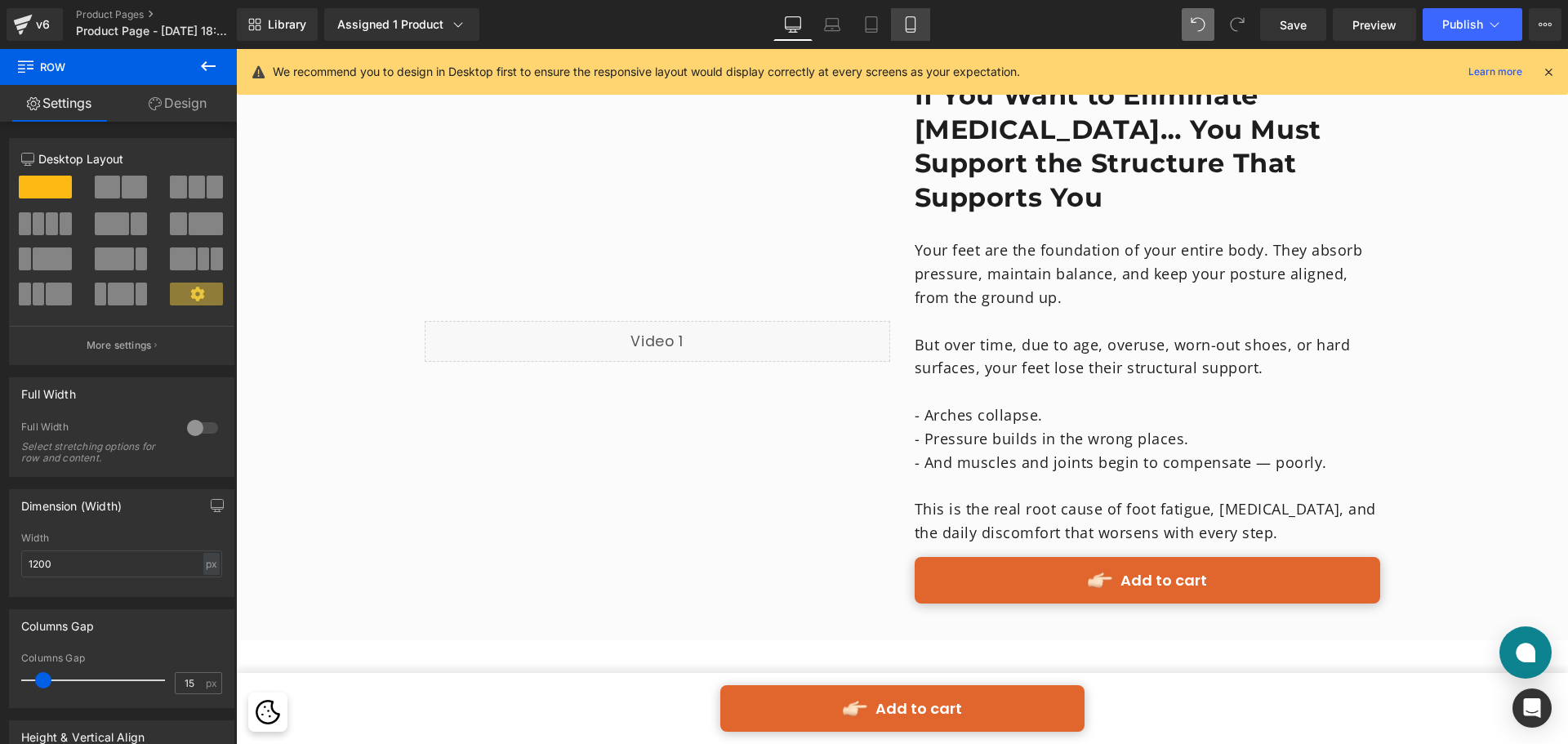
click at [908, 20] on icon at bounding box center [911, 25] width 17 height 17
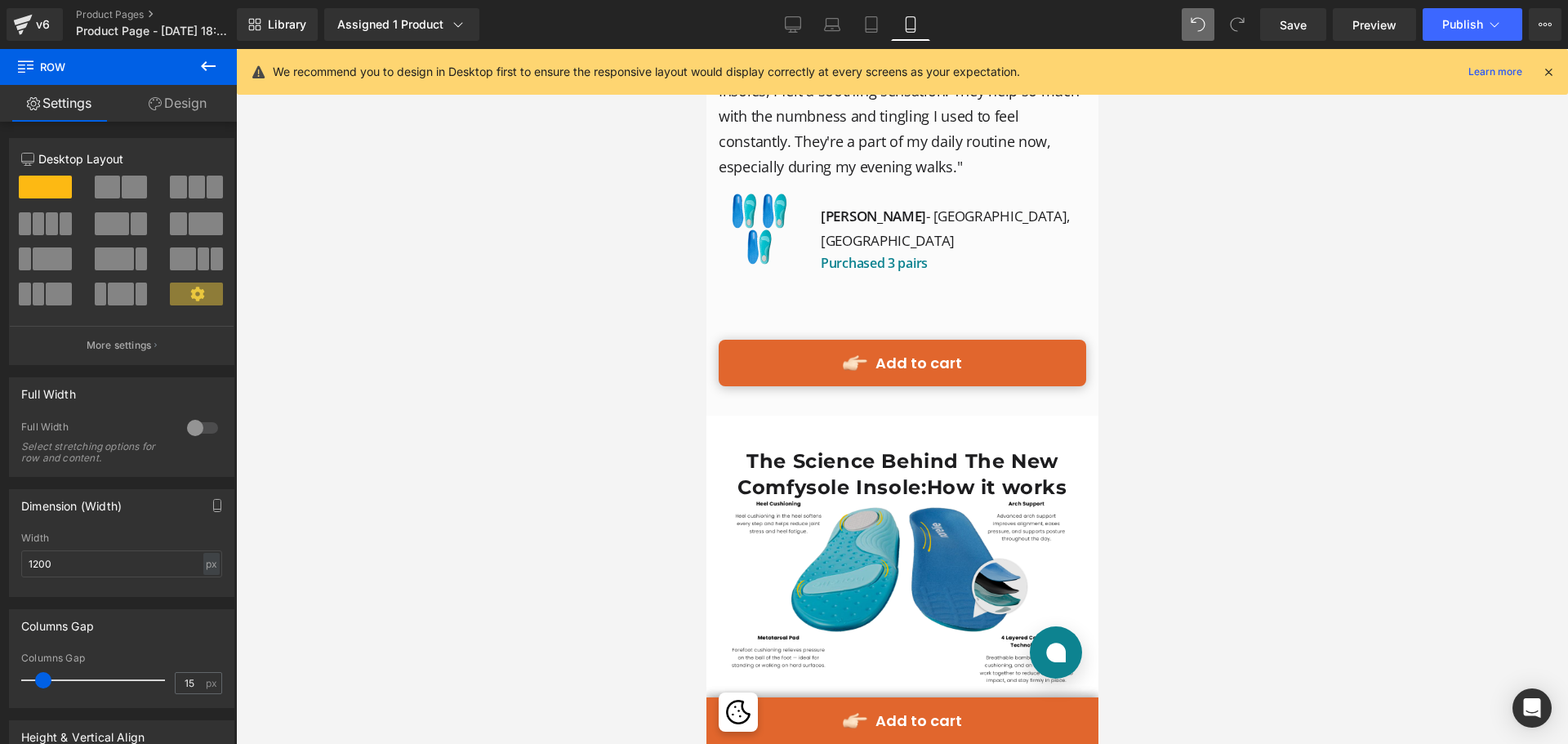
scroll to position [6898, 0]
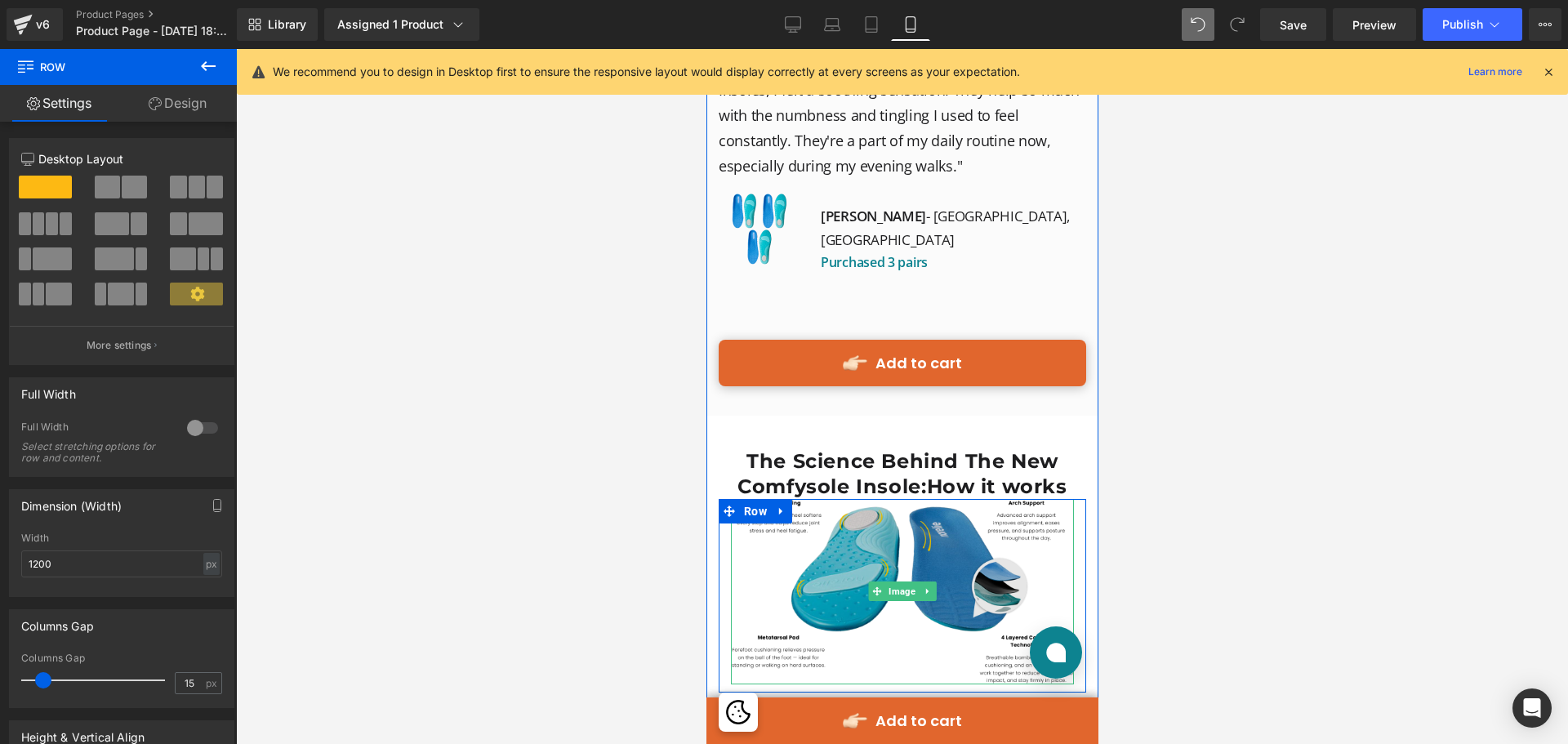
click at [975, 499] on img at bounding box center [902, 590] width 343 height 184
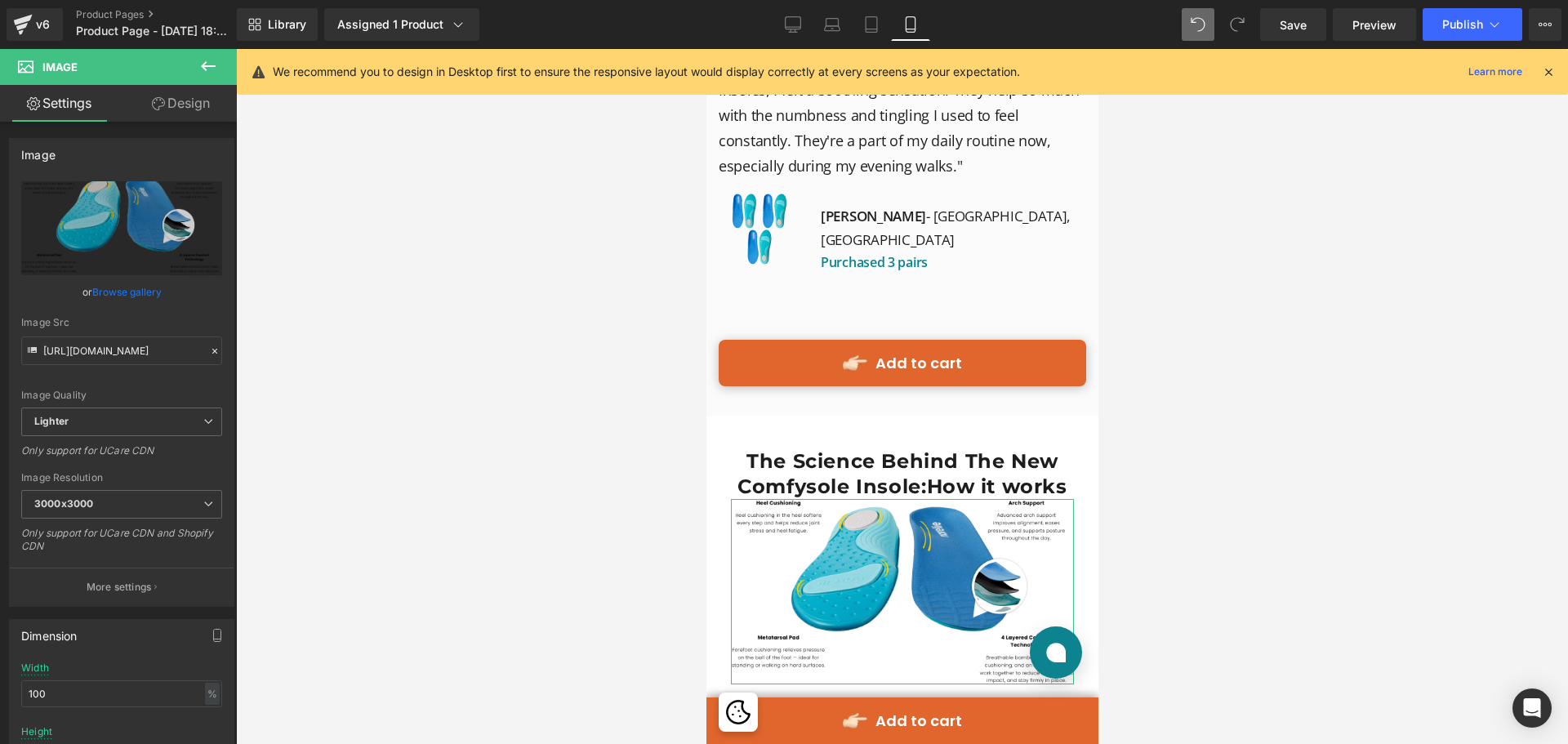
click at [202, 109] on link "Design" at bounding box center [180, 104] width 118 height 37
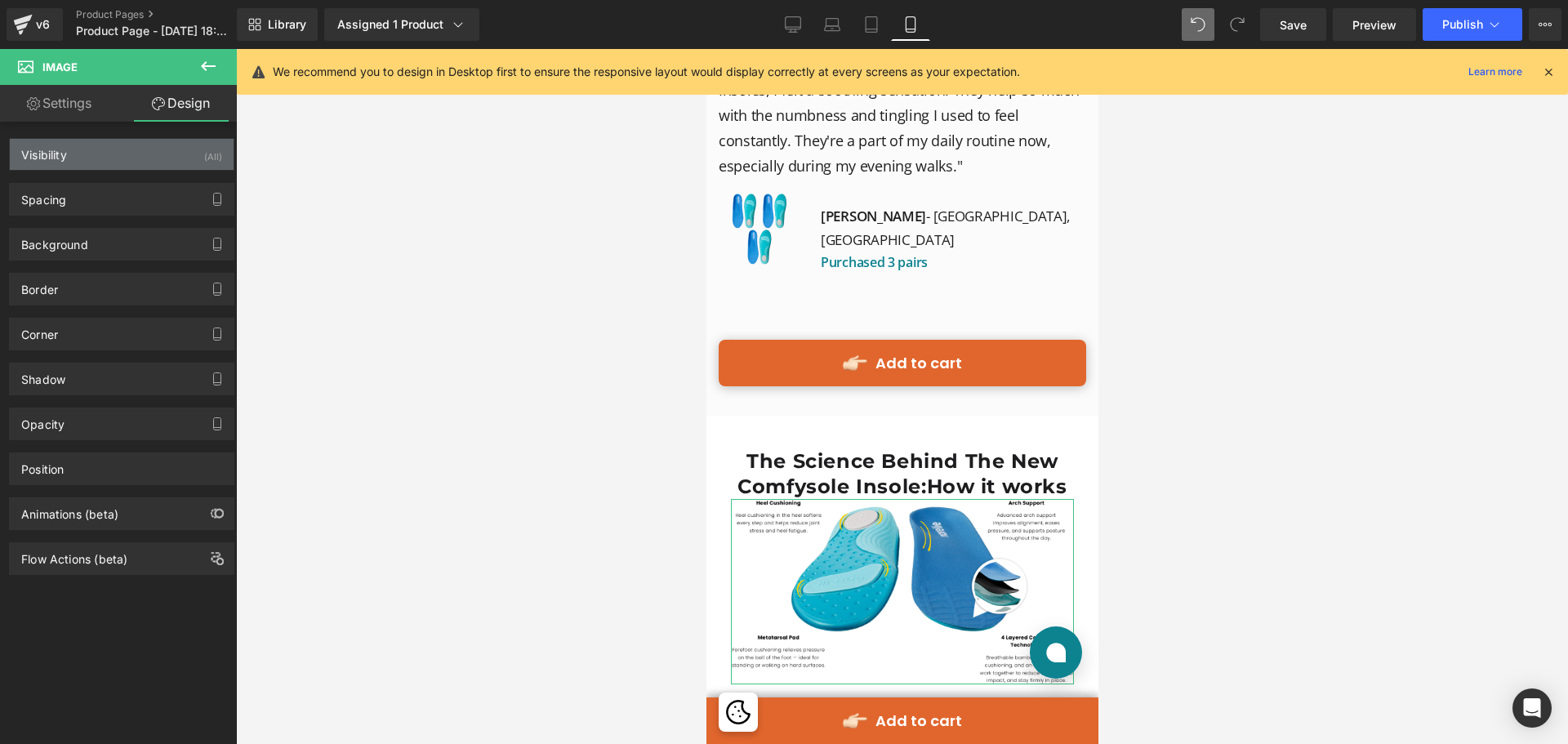
click at [211, 152] on div "(All)" at bounding box center [213, 152] width 18 height 27
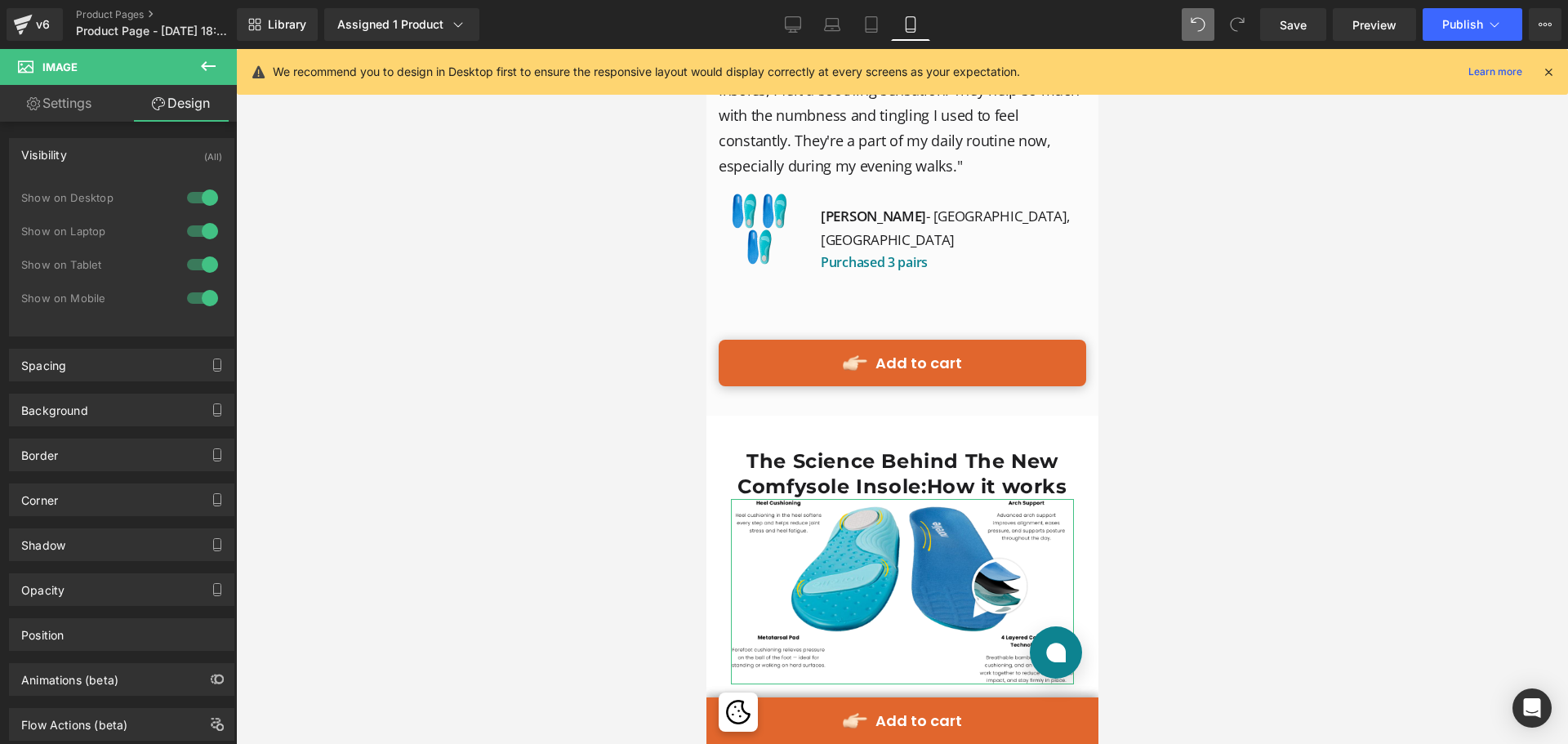
click at [205, 197] on div at bounding box center [203, 197] width 39 height 26
click at [207, 226] on div at bounding box center [203, 231] width 39 height 26
click at [200, 258] on div at bounding box center [203, 265] width 39 height 26
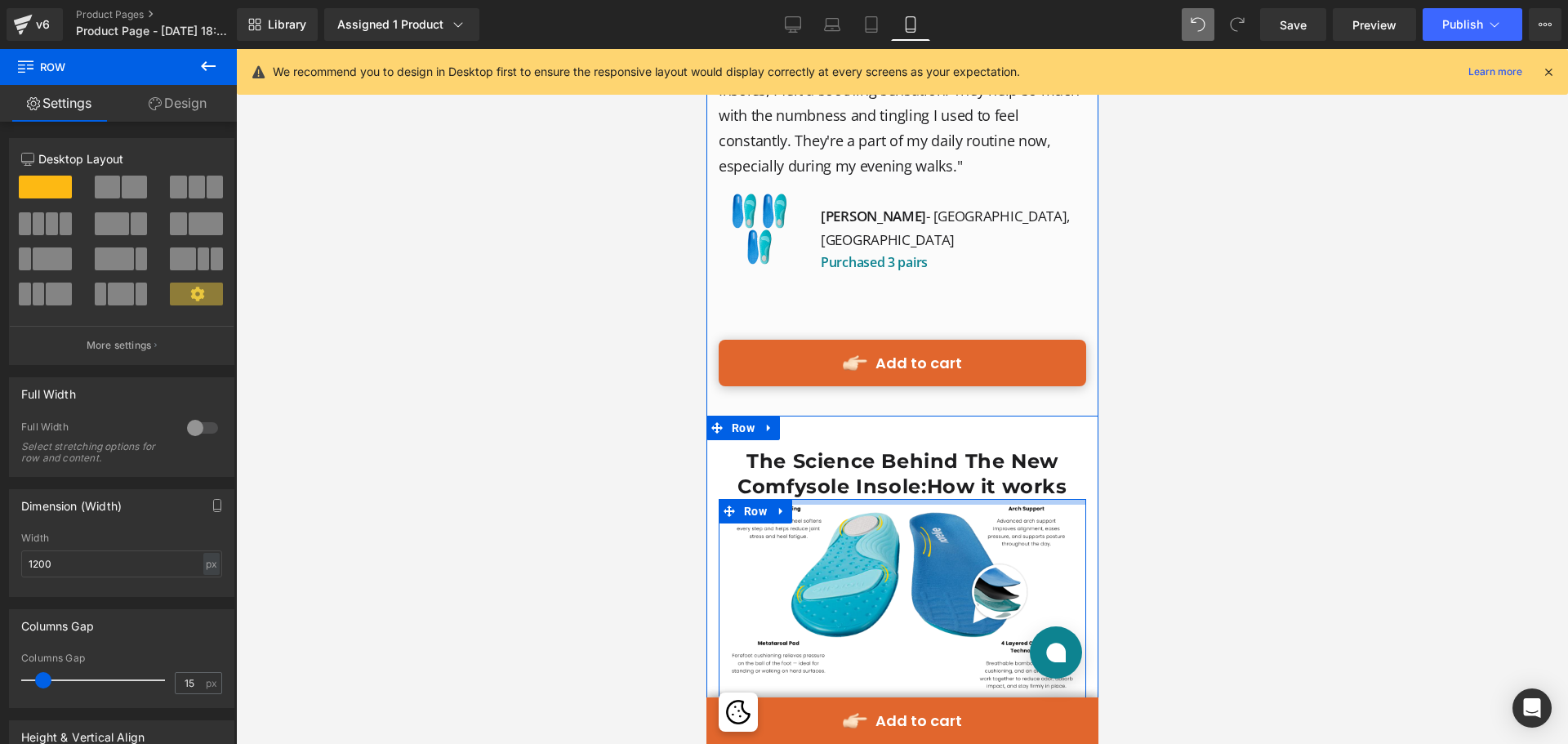
drag, startPoint x: 896, startPoint y: 284, endPoint x: 1928, endPoint y: 416, distance: 1040.4
click at [897, 499] on div "Image Row" at bounding box center [902, 598] width 367 height 198
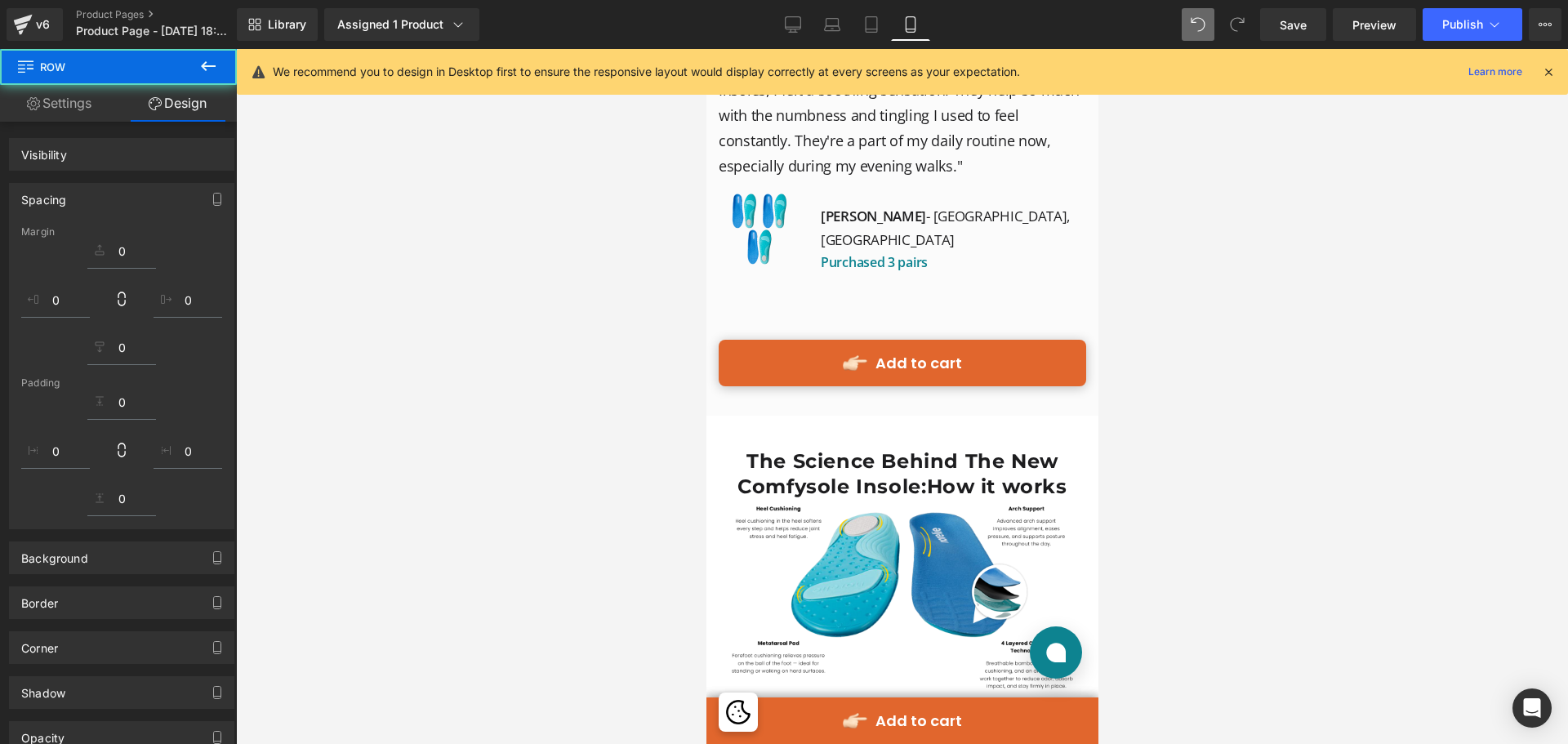
click at [1222, 367] on div at bounding box center [902, 396] width 1332 height 695
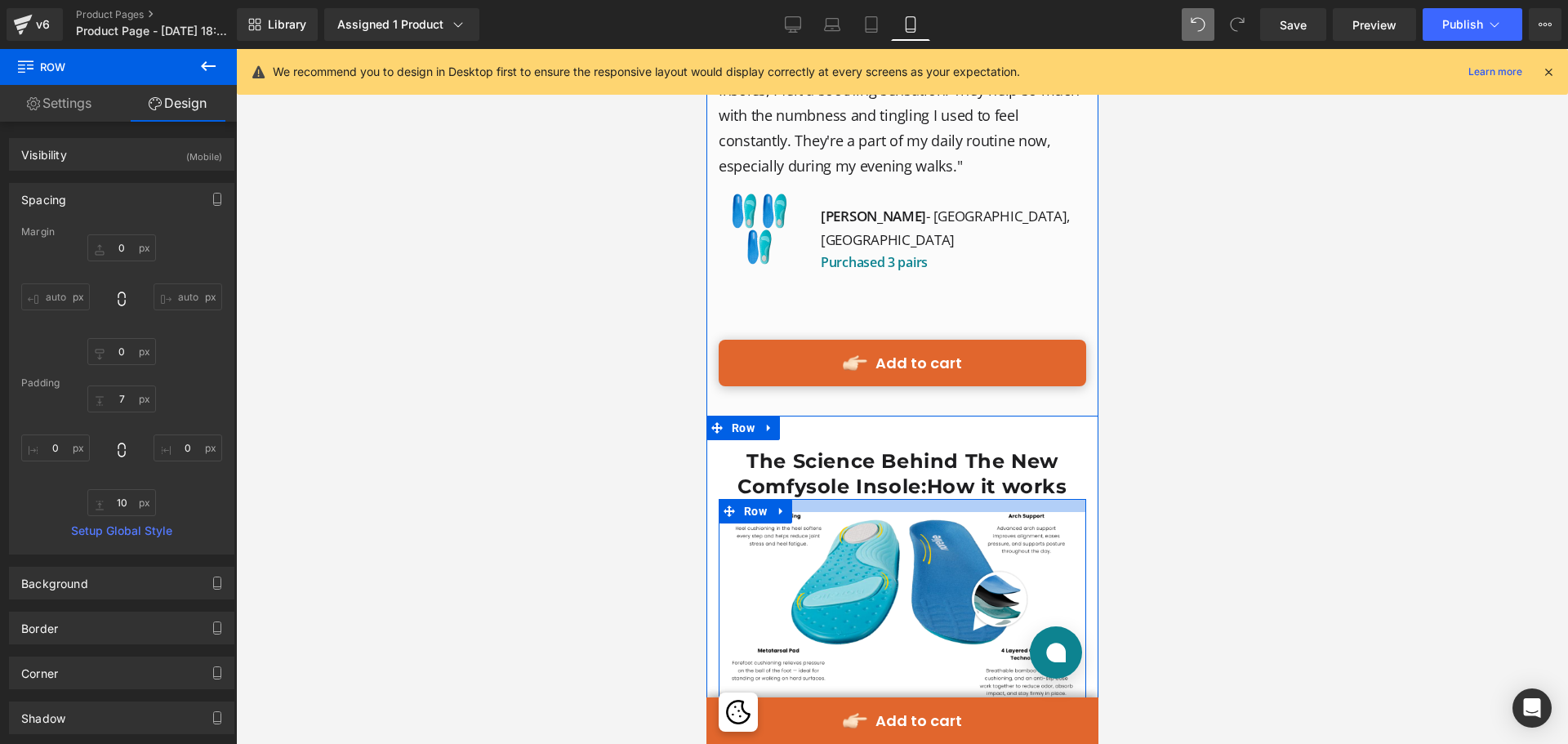
drag, startPoint x: 1027, startPoint y: 285, endPoint x: 1032, endPoint y: 292, distance: 8.6
click at [1032, 499] on div at bounding box center [902, 505] width 367 height 13
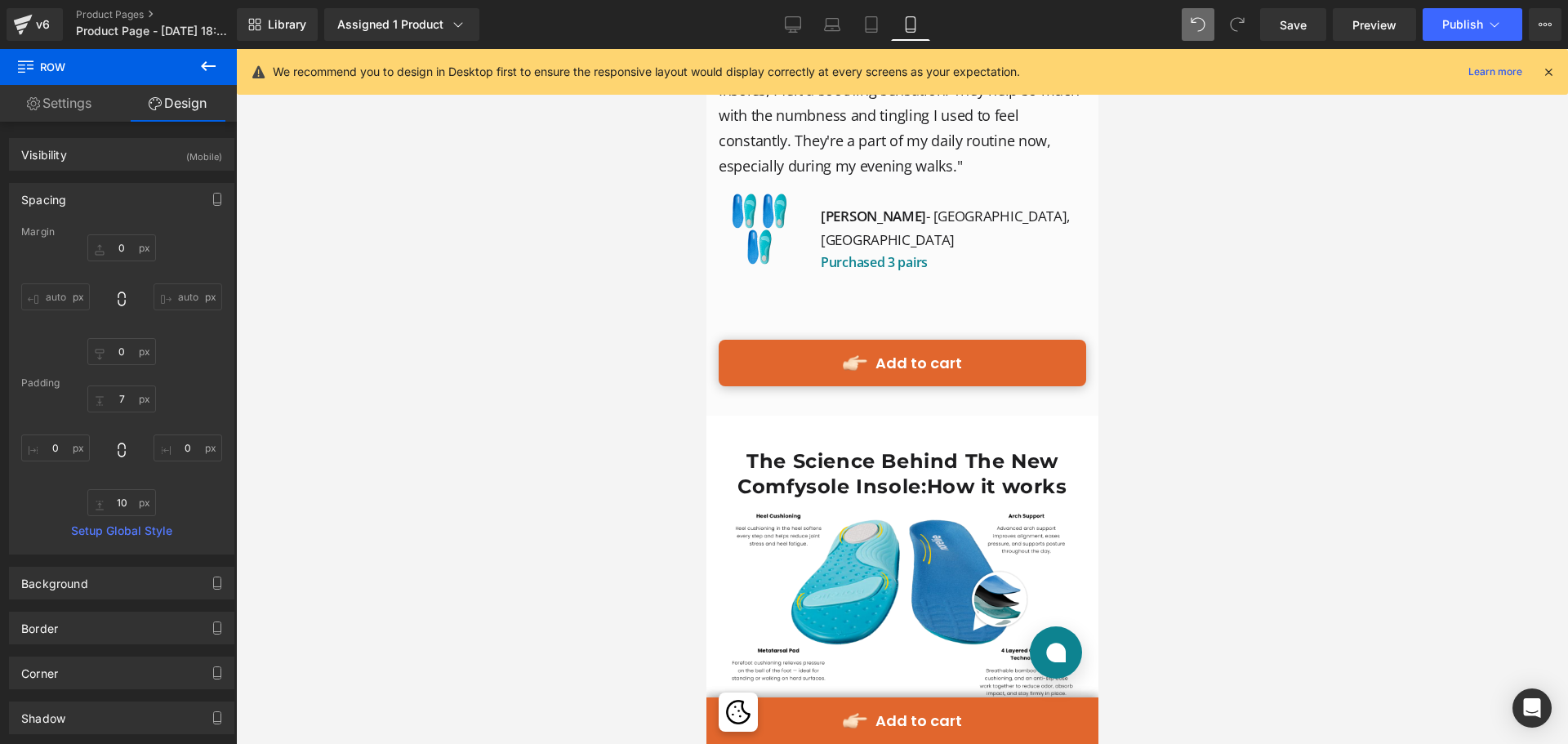
click at [1161, 329] on div at bounding box center [902, 396] width 1332 height 695
drag, startPoint x: 872, startPoint y: 30, endPoint x: 365, endPoint y: 194, distance: 532.9
click at [872, 30] on icon at bounding box center [871, 30] width 11 height 0
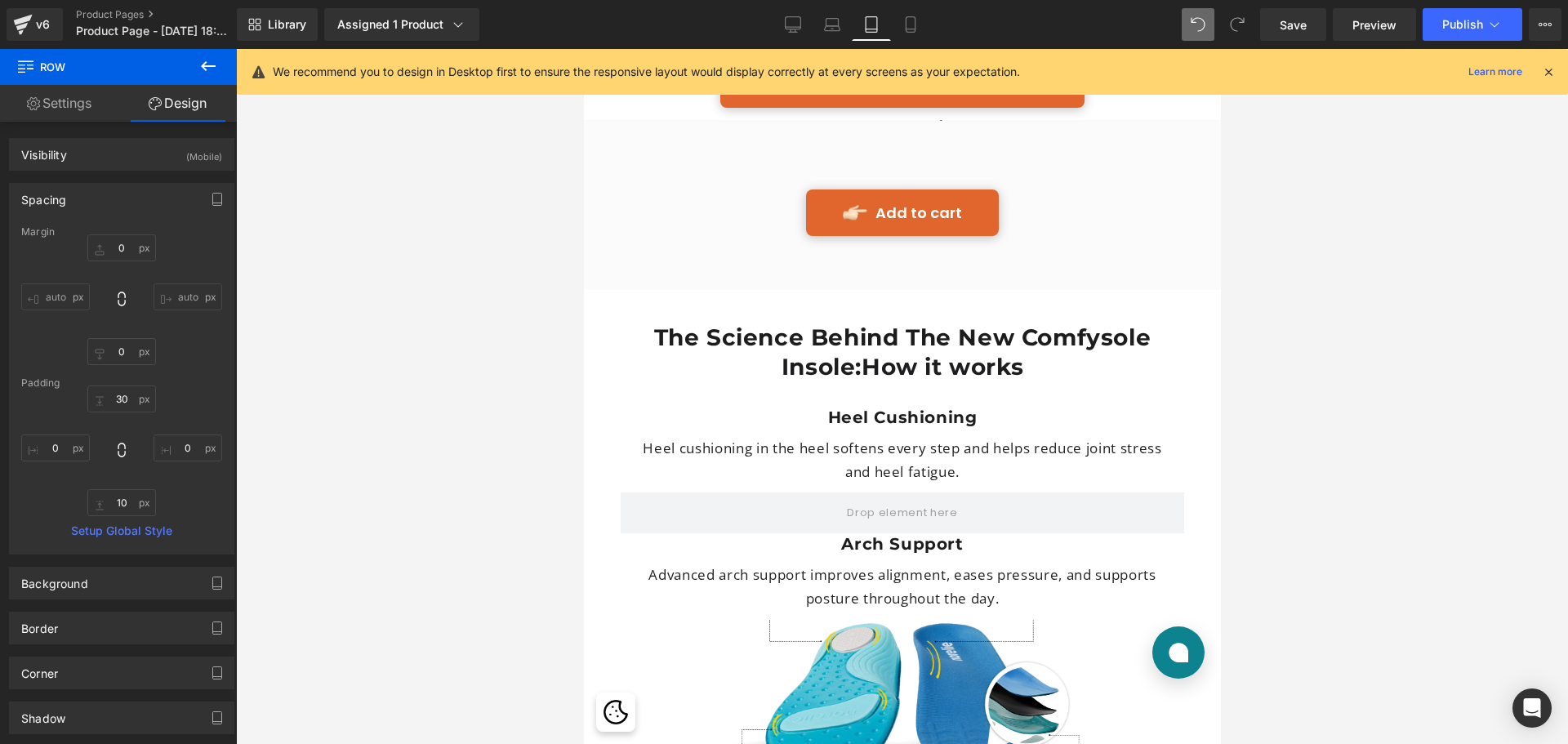
scroll to position [4083, 0]
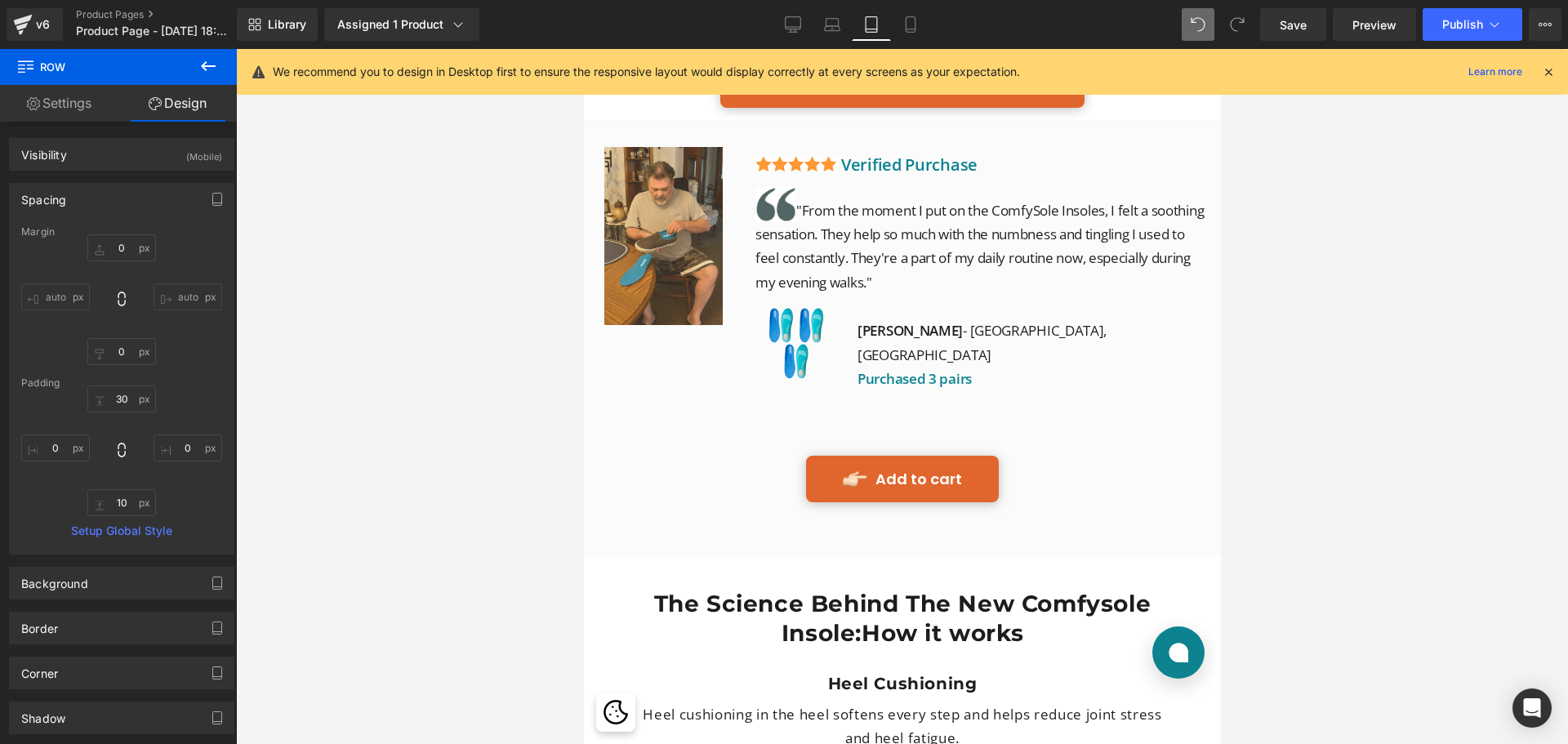
click at [839, 41] on div "Library Assigned 1 Product Product Preview Comfysole - Walk Without Pain Manage…" at bounding box center [902, 24] width 1331 height 49
click at [834, 31] on icon at bounding box center [832, 28] width 16 height 5
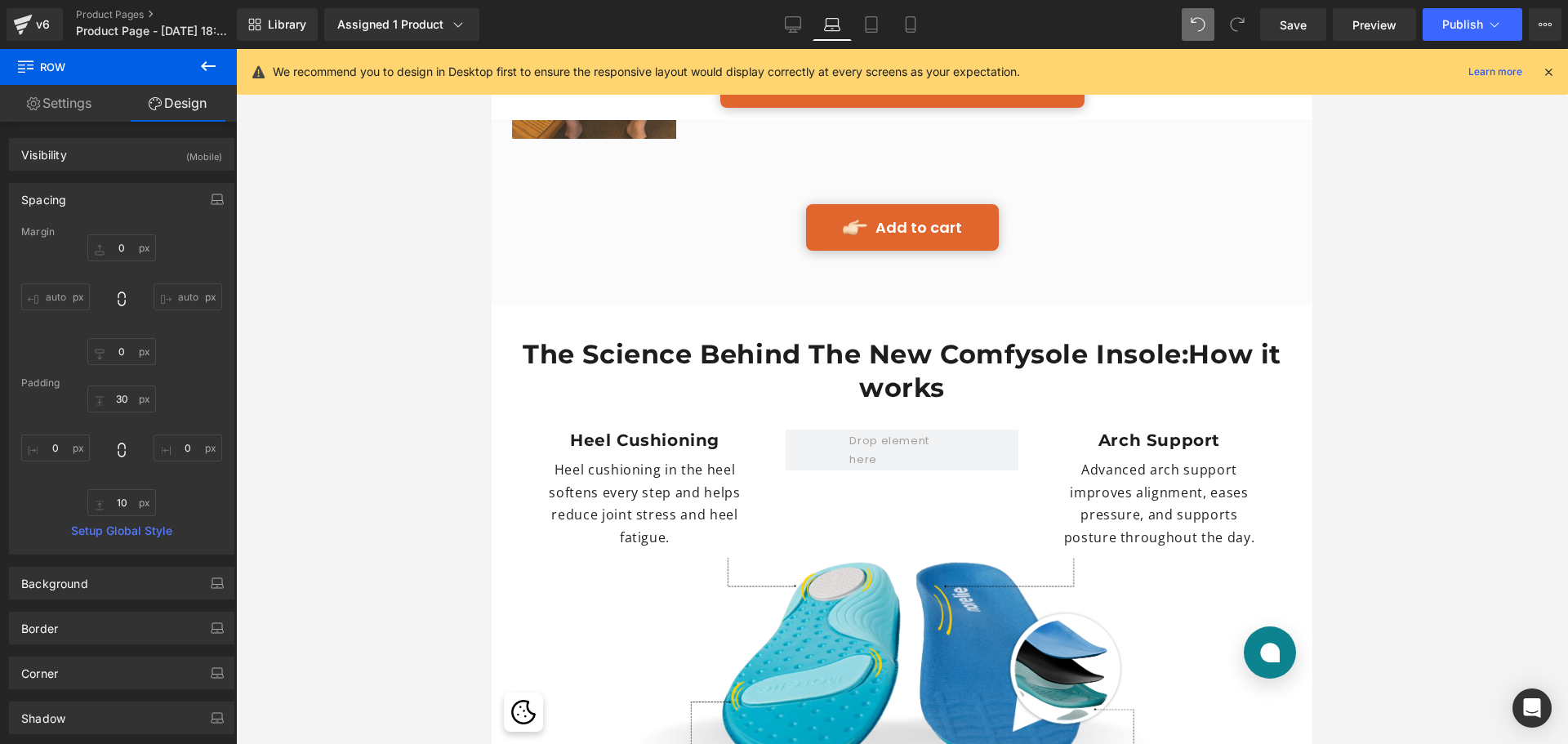
scroll to position [4409, 0]
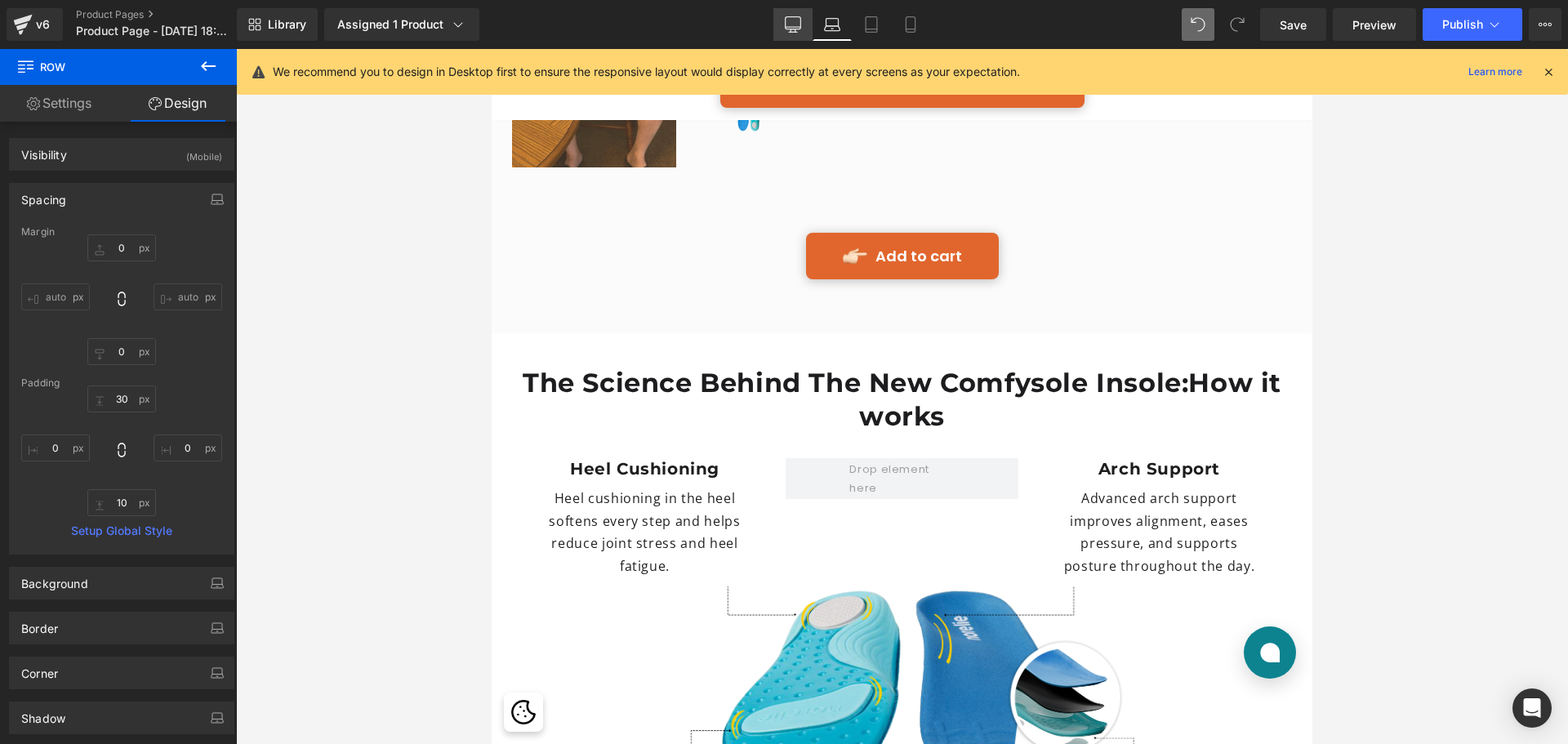
drag, startPoint x: 708, startPoint y: 127, endPoint x: 796, endPoint y: 24, distance: 135.5
click at [796, 24] on icon at bounding box center [793, 25] width 17 height 17
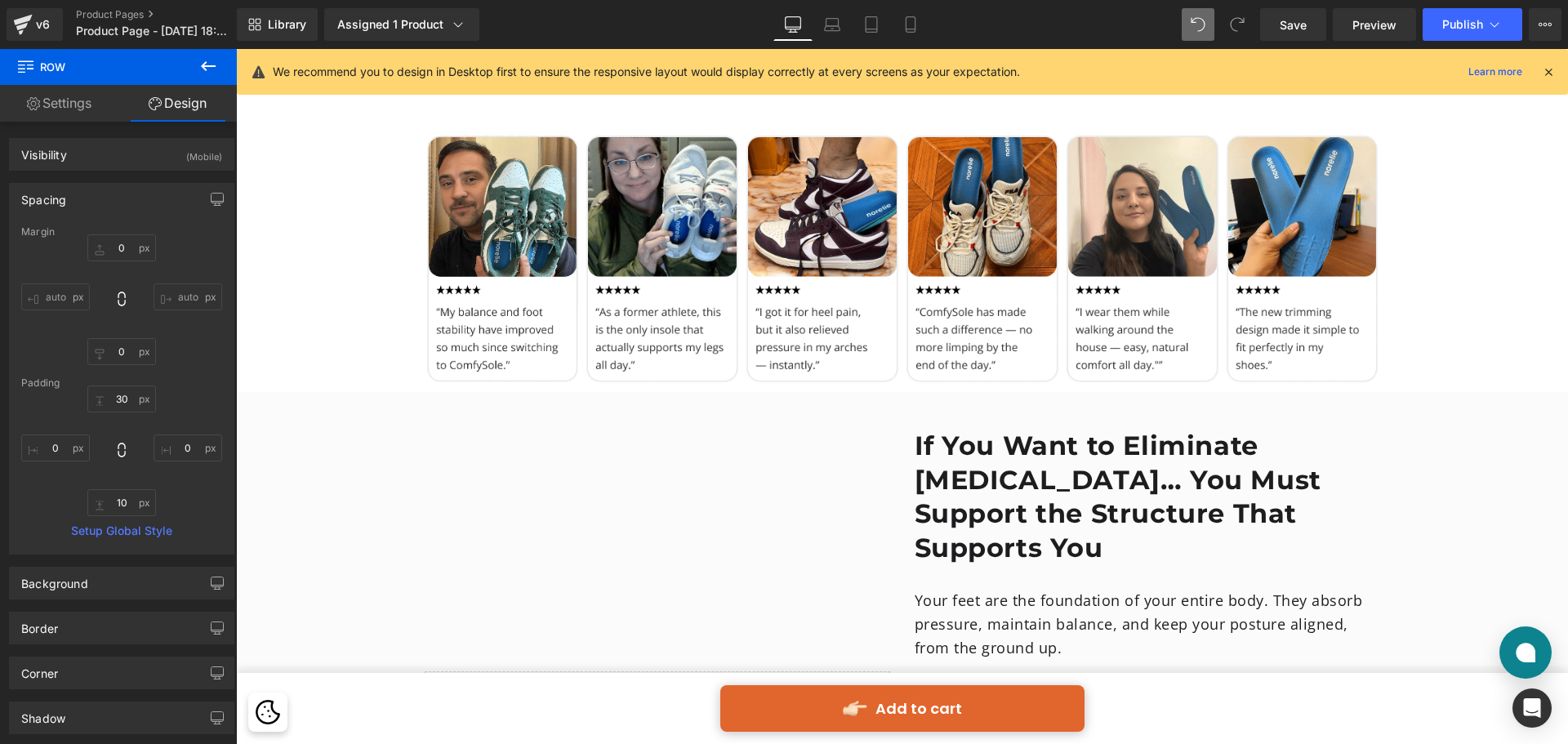
scroll to position [980, 0]
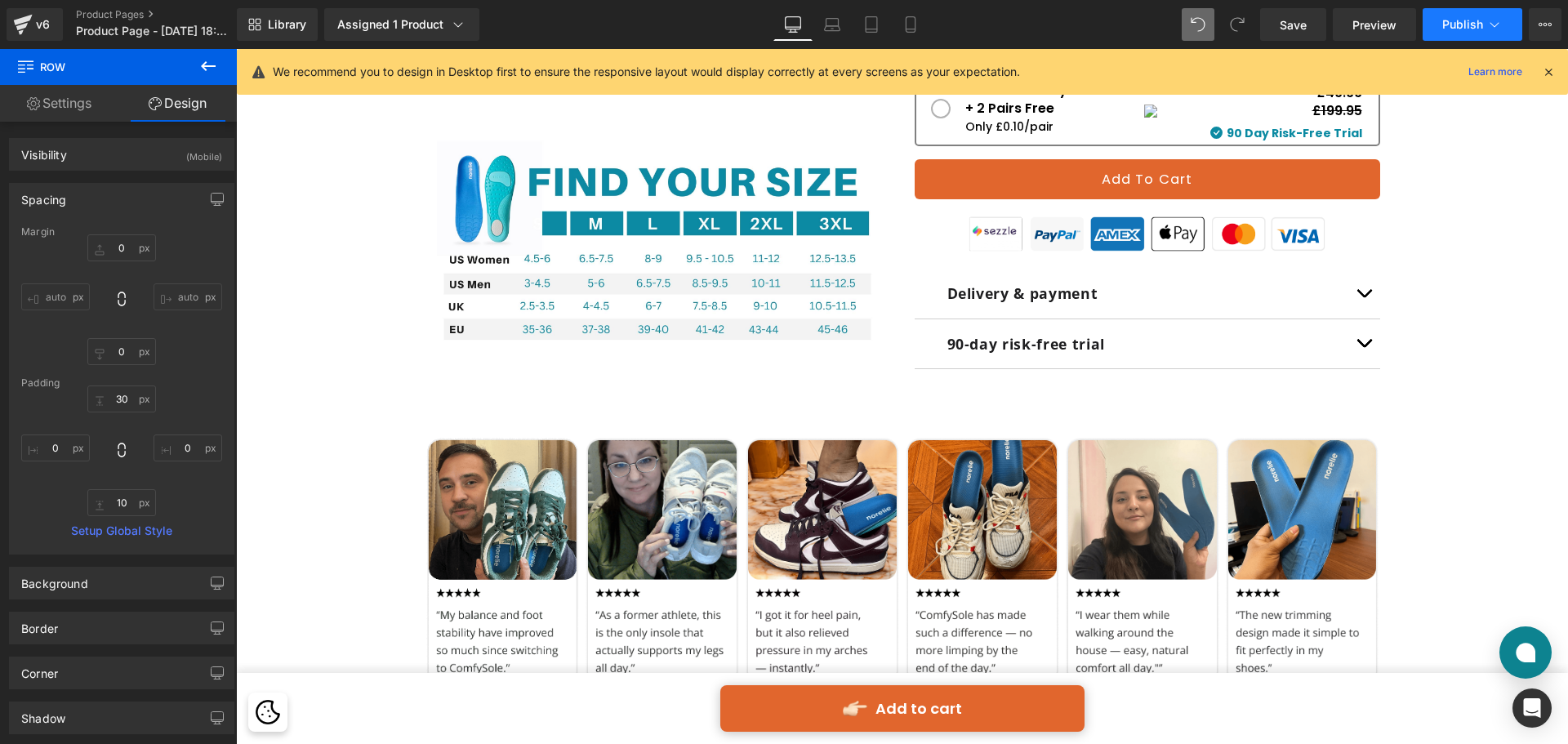
click at [1439, 25] on button "Publish" at bounding box center [1473, 24] width 100 height 32
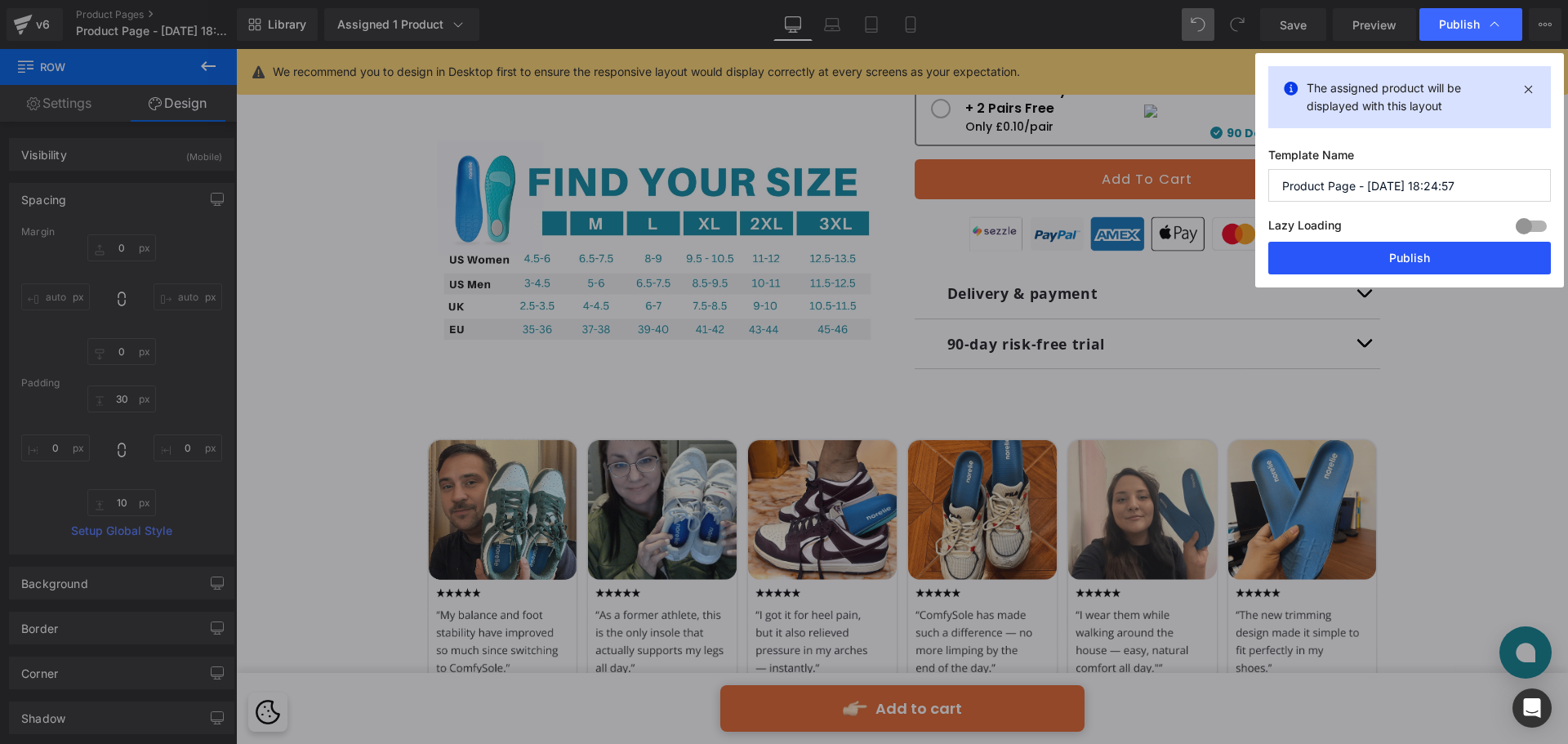
click at [1414, 259] on button "Publish" at bounding box center [1410, 257] width 282 height 32
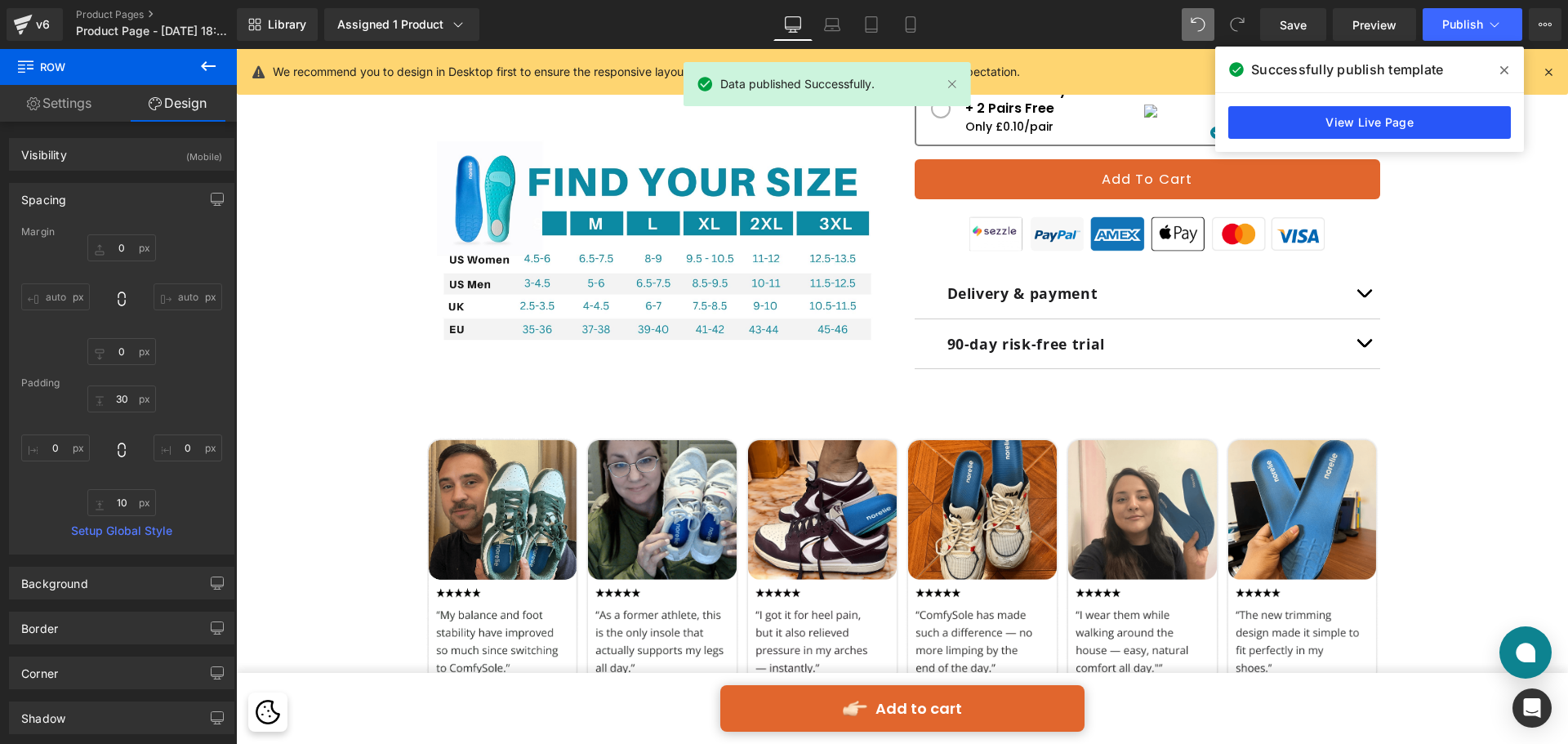
click at [1262, 121] on link "View Live Page" at bounding box center [1369, 122] width 282 height 32
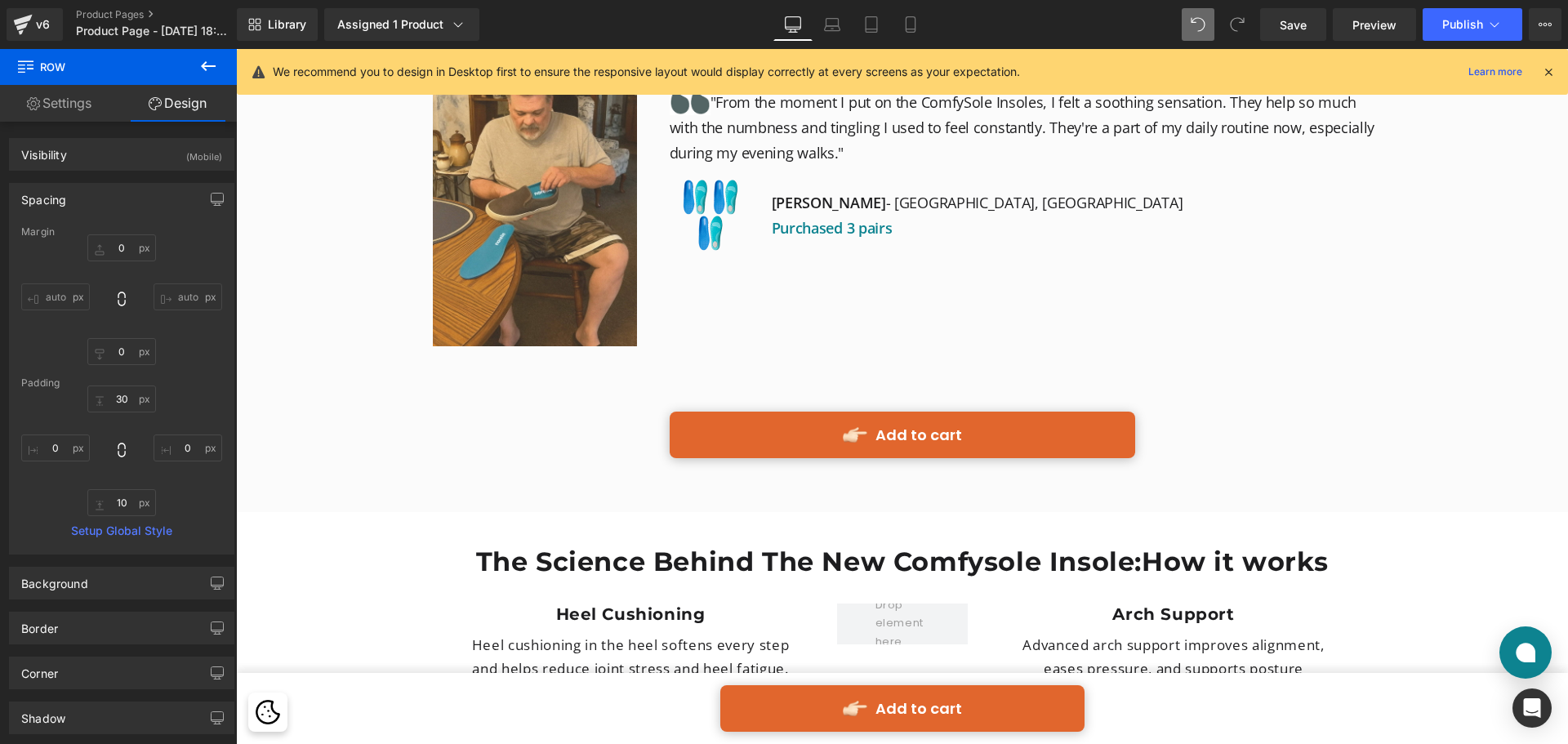
scroll to position [4492, 0]
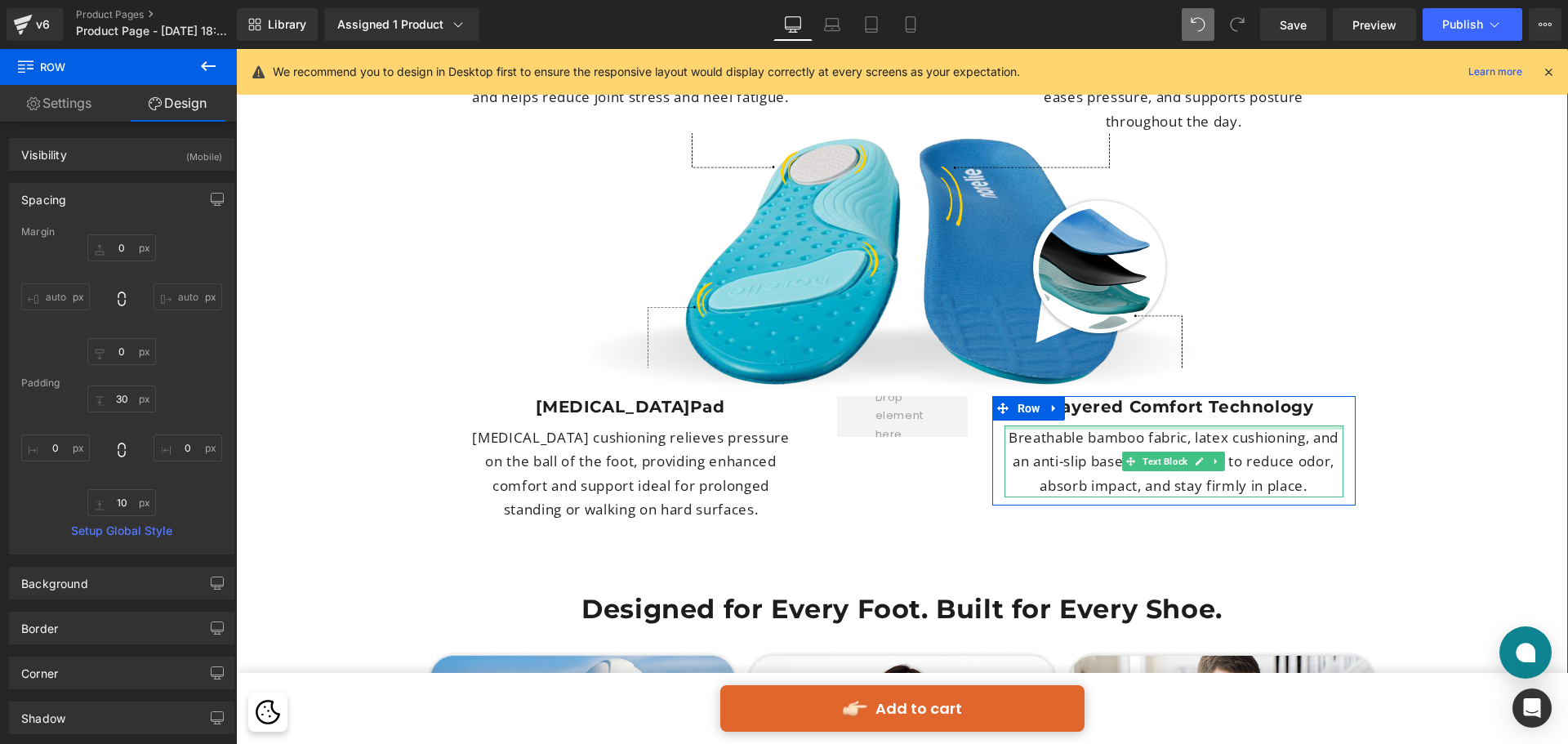
click at [1126, 426] on div at bounding box center [1174, 428] width 339 height 4
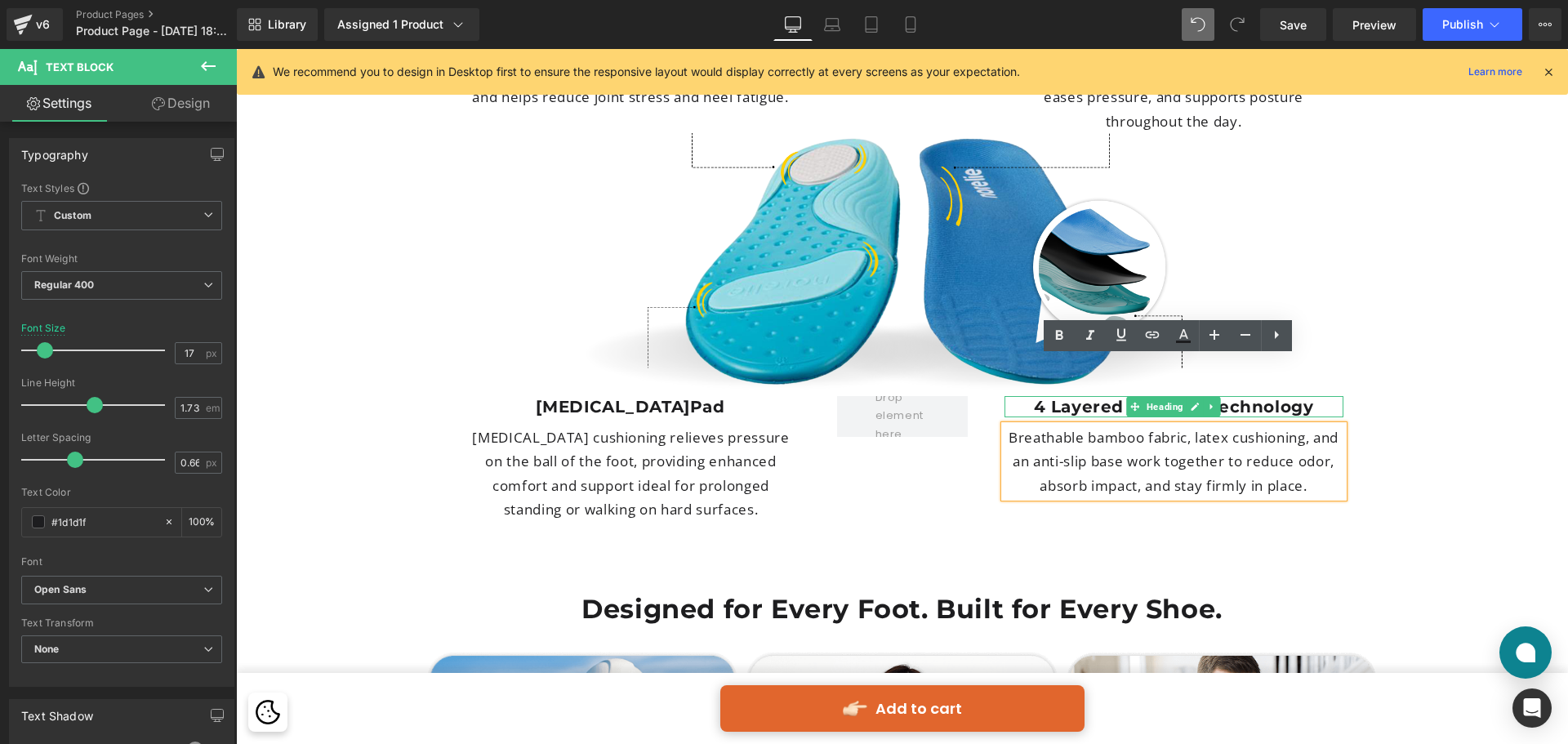
click at [1017, 396] on h1 "4 Layered Comfort Technology" at bounding box center [1174, 406] width 339 height 21
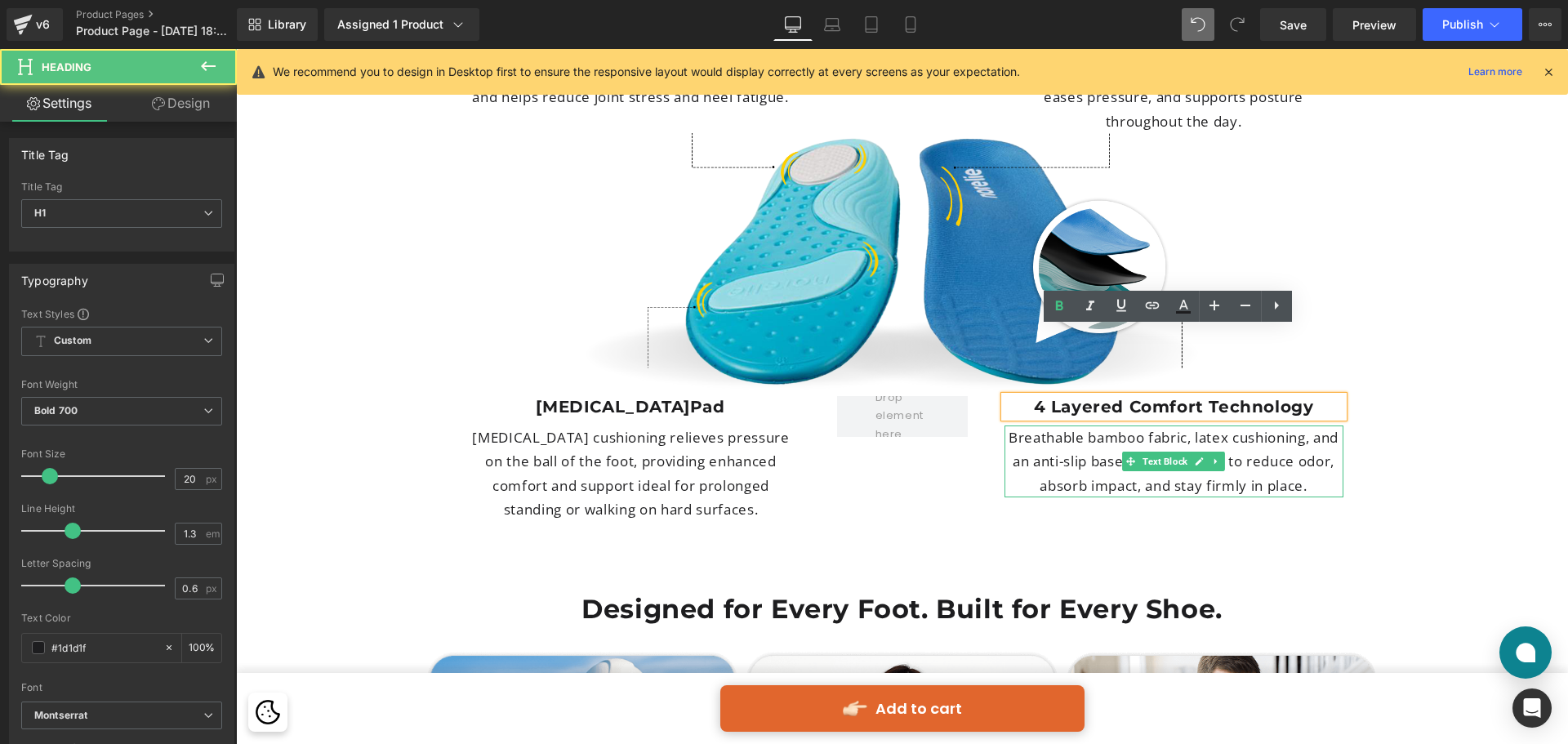
click at [1038, 426] on p "Breathable bamboo fabric, latex cushioning, and an anti-slip base work together…" at bounding box center [1174, 462] width 339 height 72
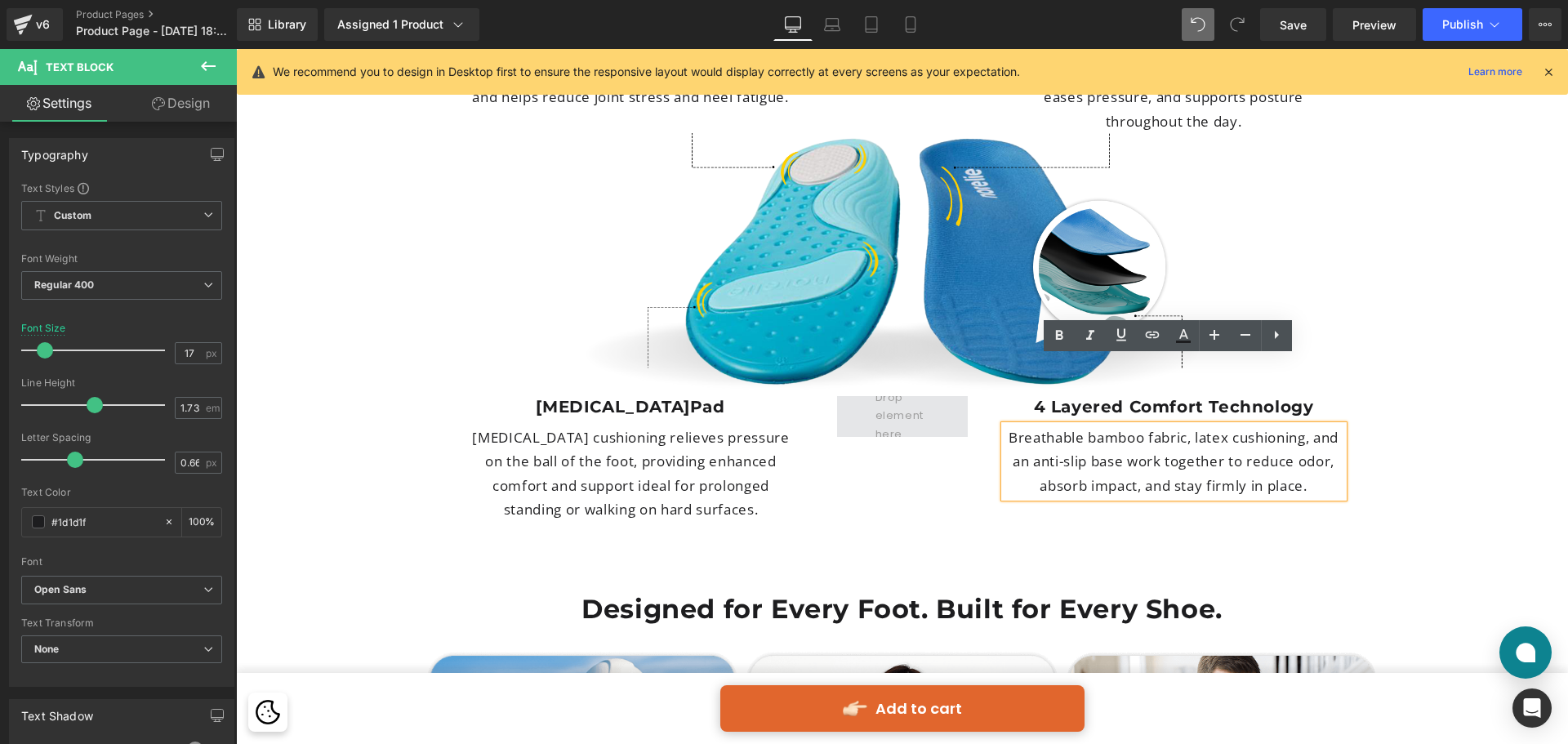
click at [940, 396] on span at bounding box center [902, 416] width 131 height 41
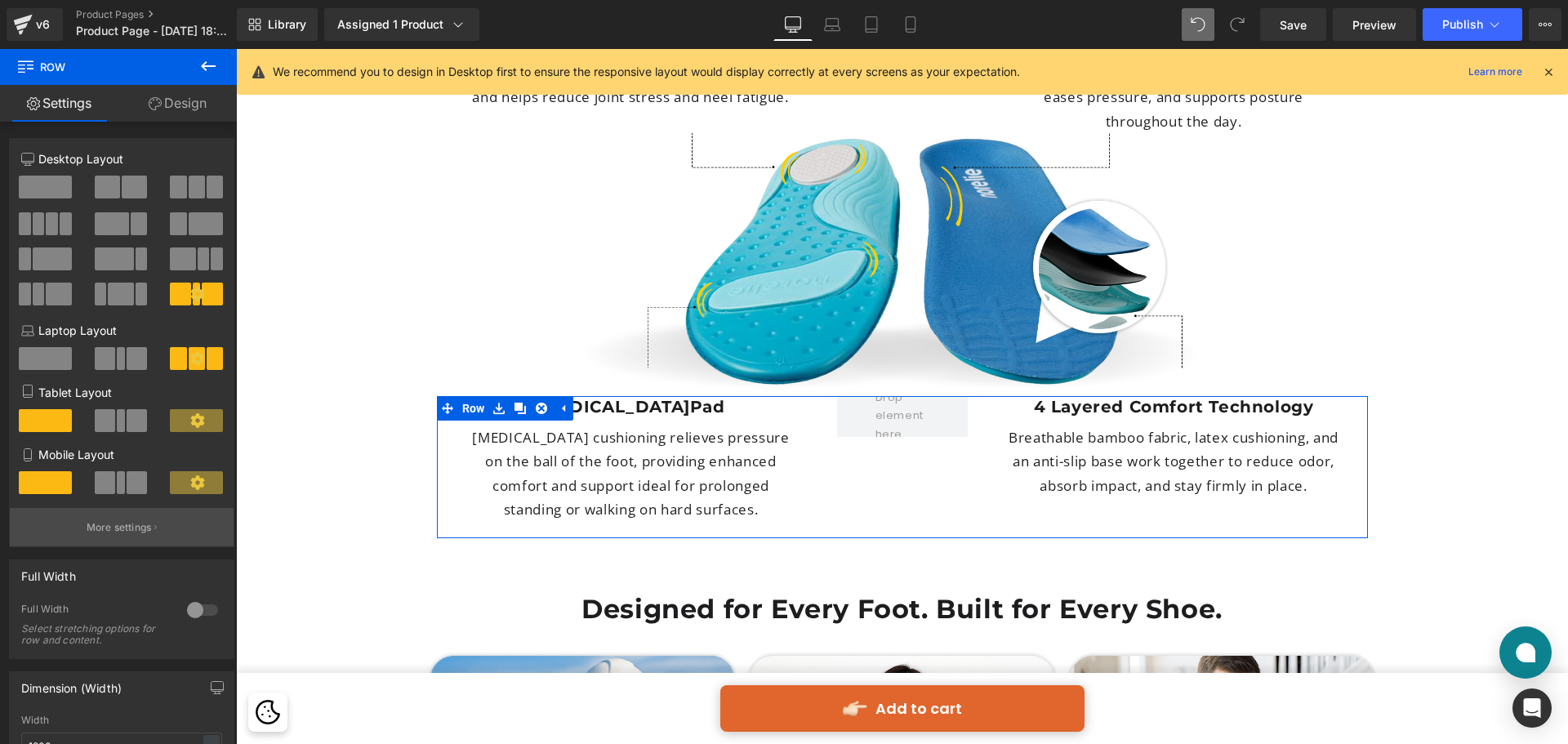
click at [143, 525] on p "More settings" at bounding box center [119, 527] width 66 height 15
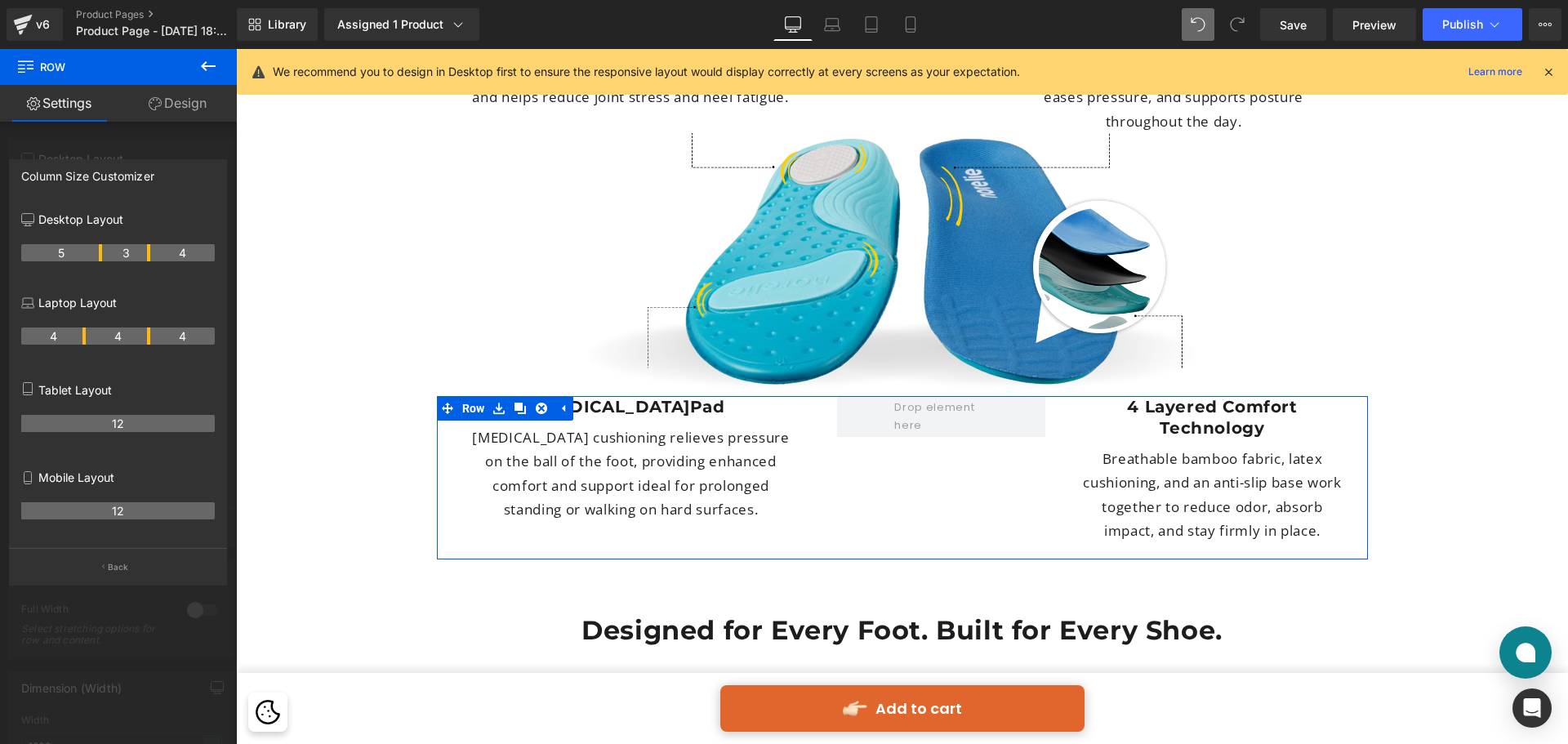
drag, startPoint x: 131, startPoint y: 250, endPoint x: 143, endPoint y: 250, distance: 12.0
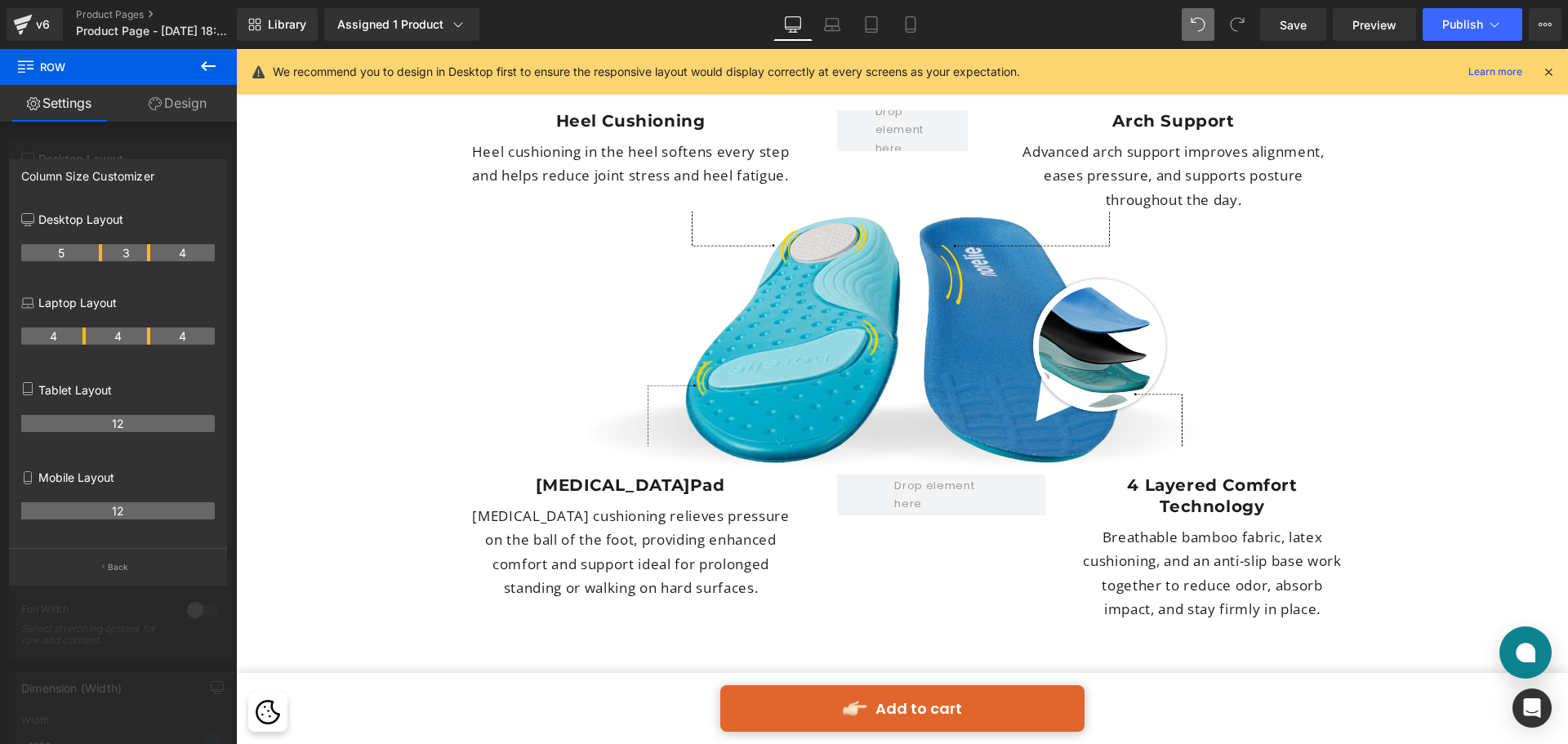
scroll to position [4409, 0]
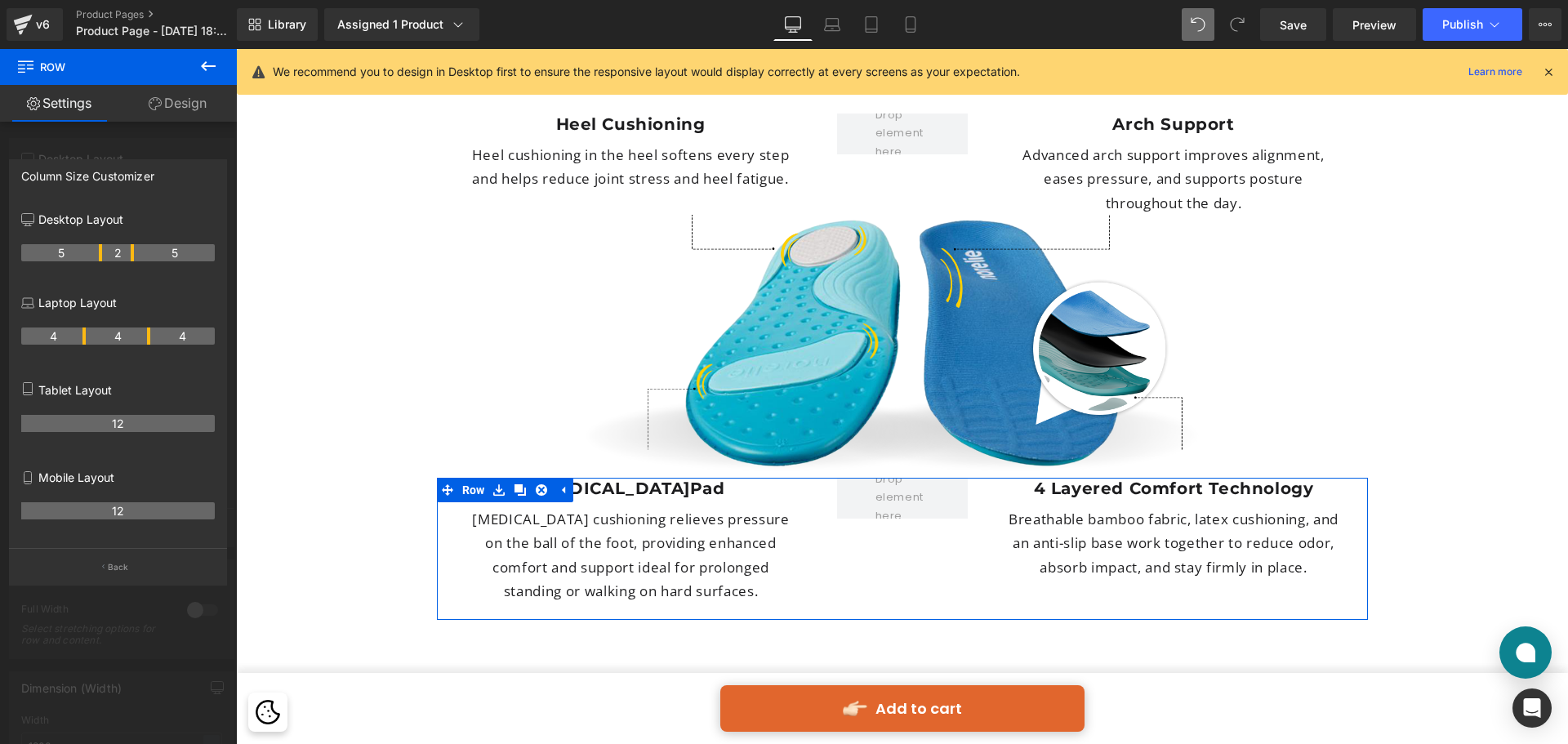
drag, startPoint x: 147, startPoint y: 249, endPoint x: 137, endPoint y: 257, distance: 12.8
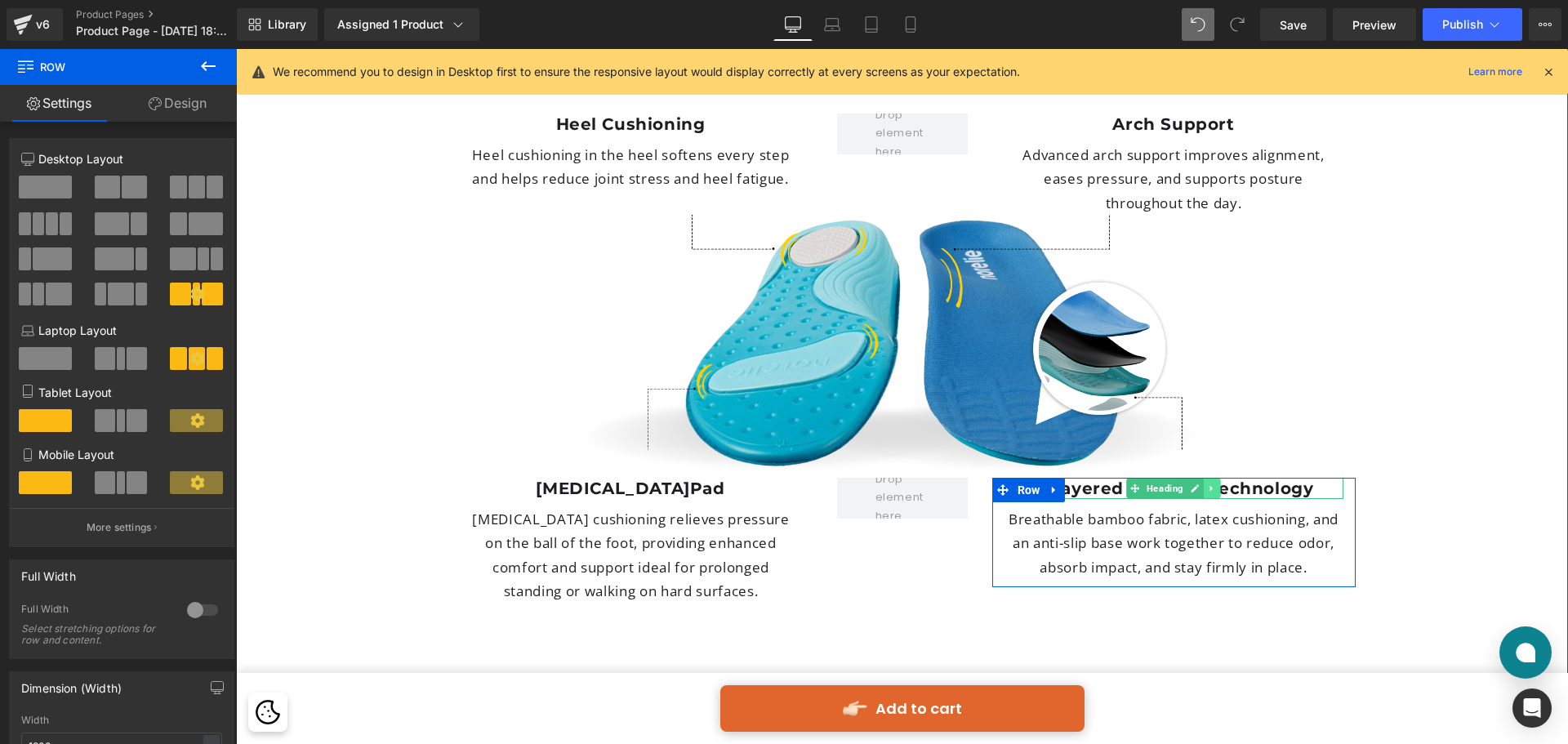
click at [1208, 483] on icon at bounding box center [1213, 488] width 9 height 10
click at [1262, 477] on h1 "4 Layered Comfort Technology" at bounding box center [1174, 488] width 339 height 21
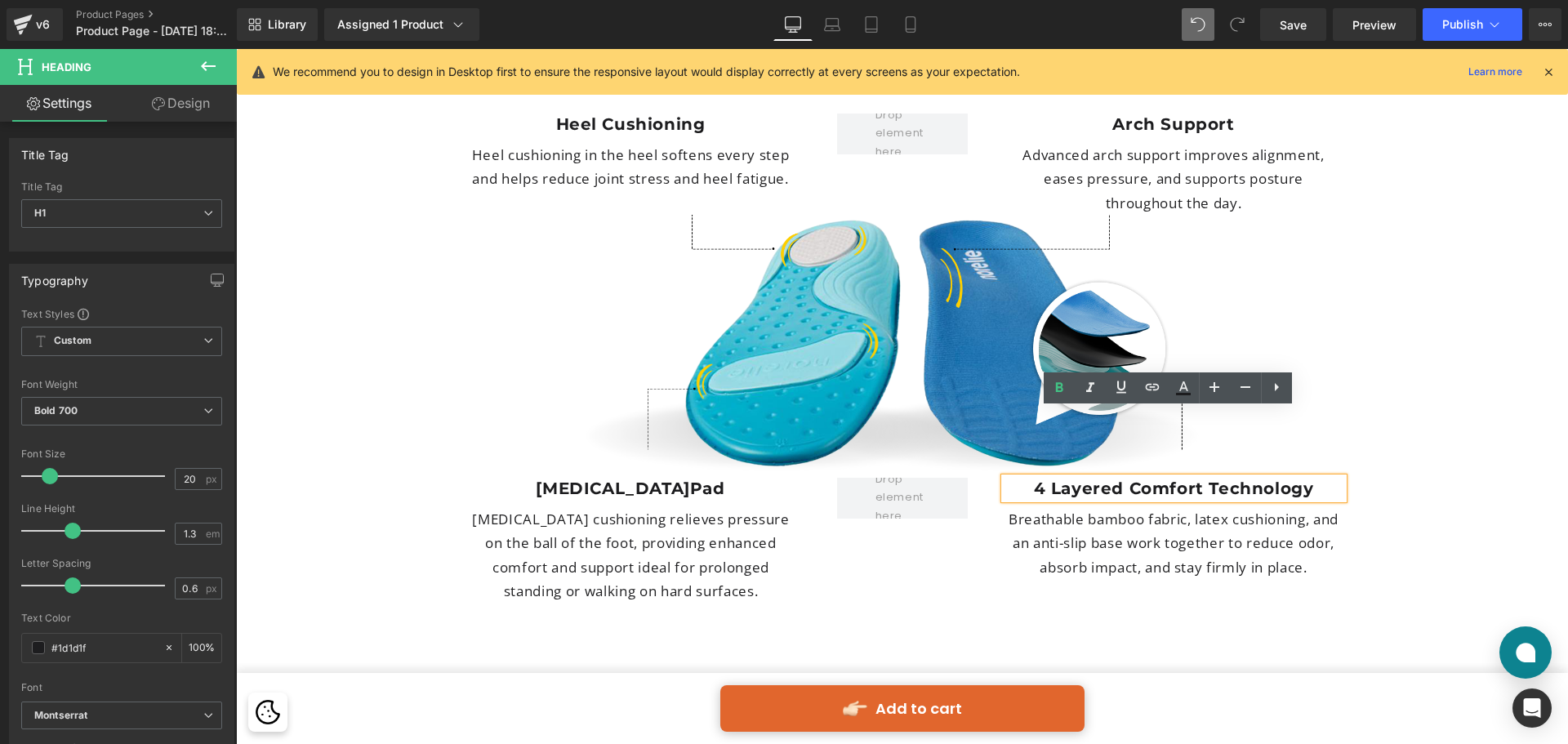
click at [1205, 477] on h1 "4 Layered Comfort Technology" at bounding box center [1174, 488] width 339 height 21
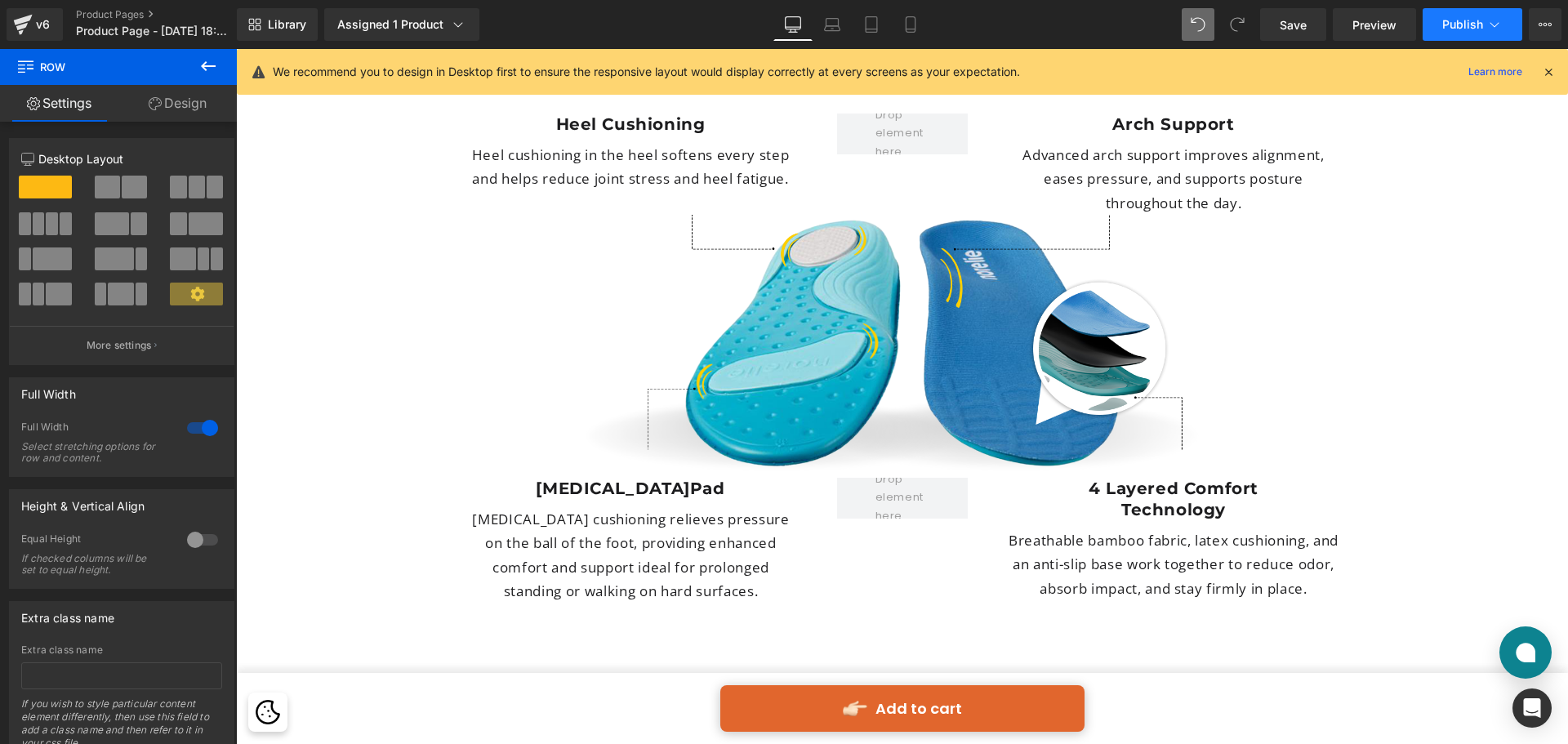
click at [1484, 12] on button "Publish" at bounding box center [1473, 24] width 100 height 32
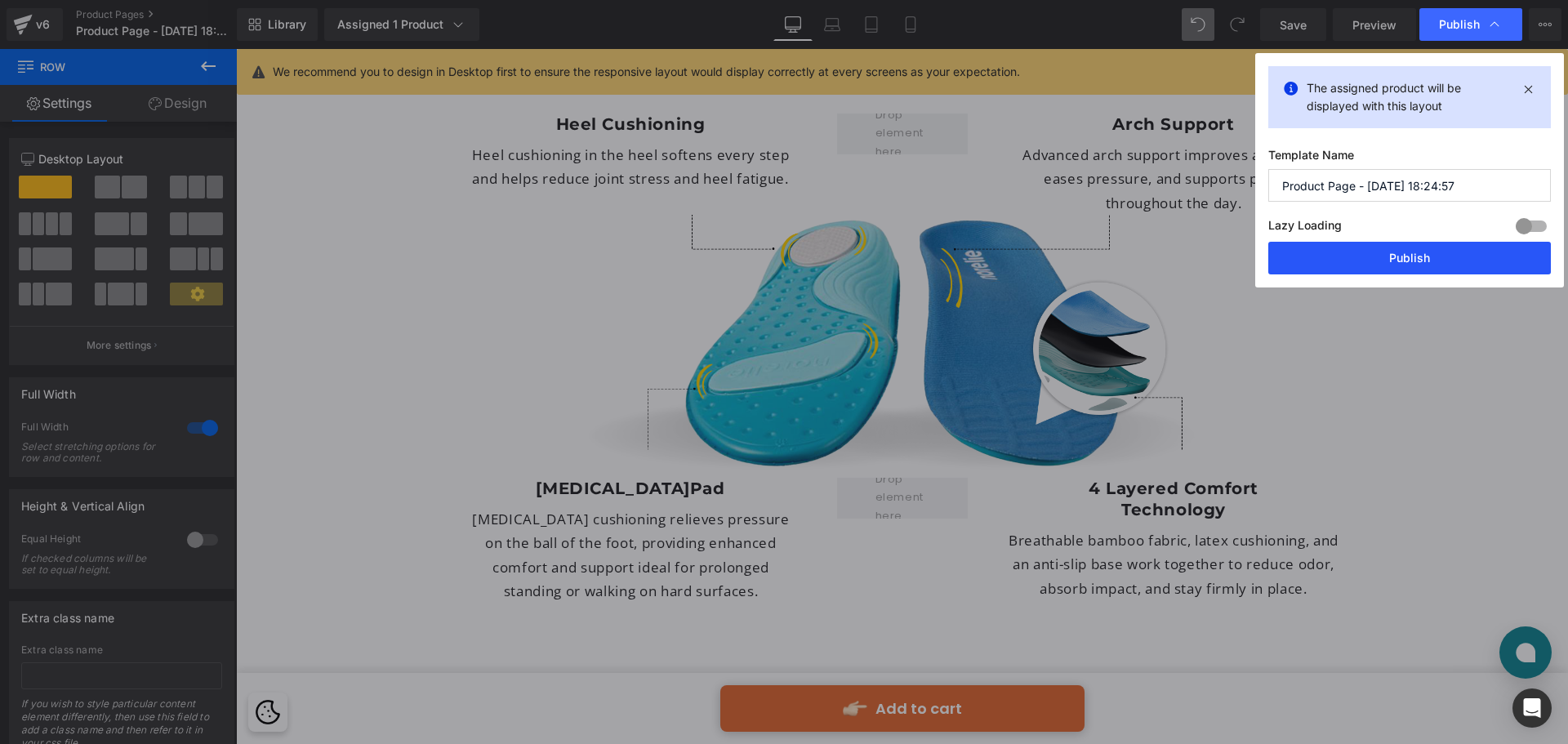
click at [1391, 249] on button "Publish" at bounding box center [1410, 257] width 282 height 32
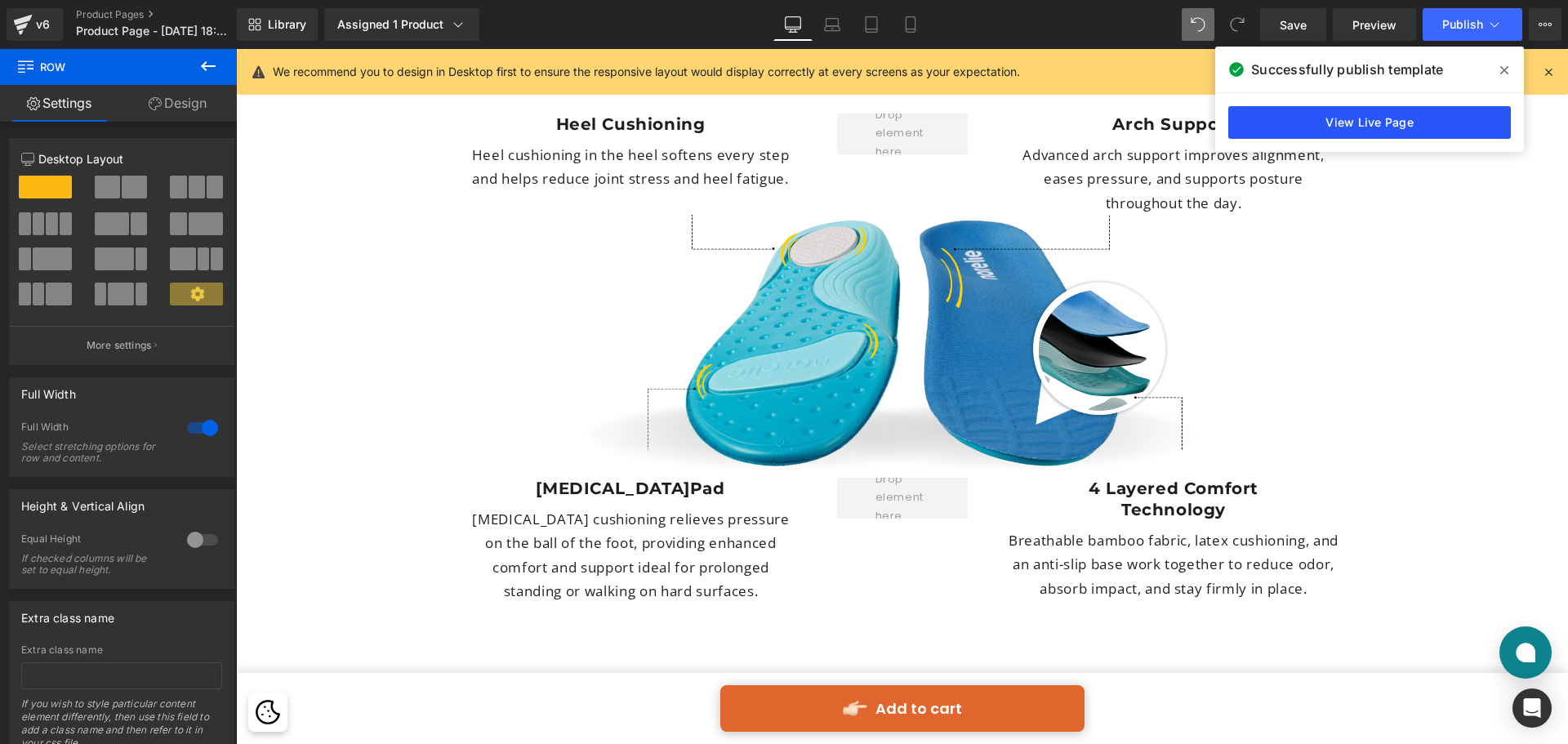
click at [1421, 129] on link "View Live Page" at bounding box center [1369, 122] width 282 height 32
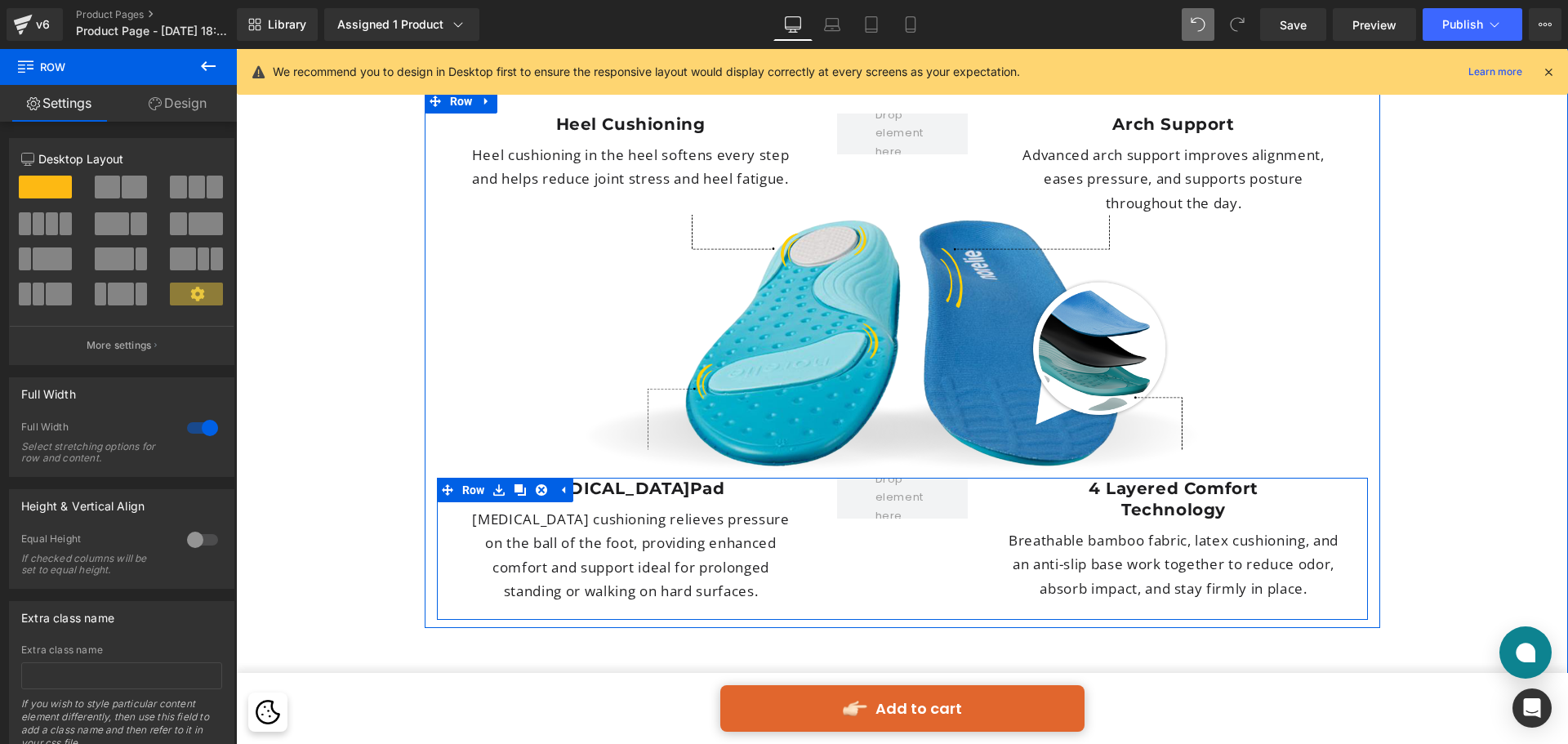
click at [942, 477] on div "Metatarsal Pad Heading Forefoot cushioning relieves pressure on the ball of the…" at bounding box center [902, 549] width 931 height 143
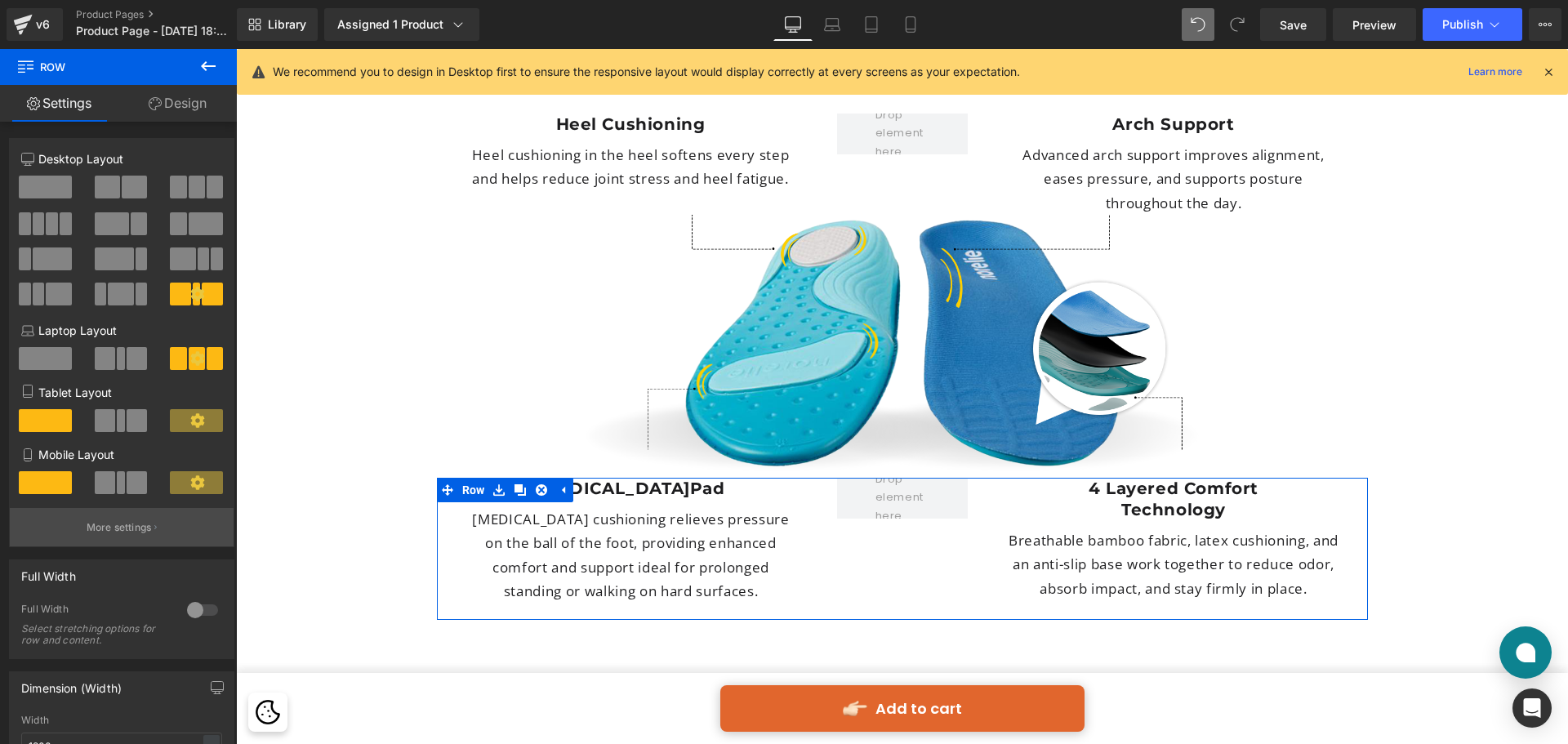
click at [145, 542] on button "More settings" at bounding box center [122, 527] width 224 height 38
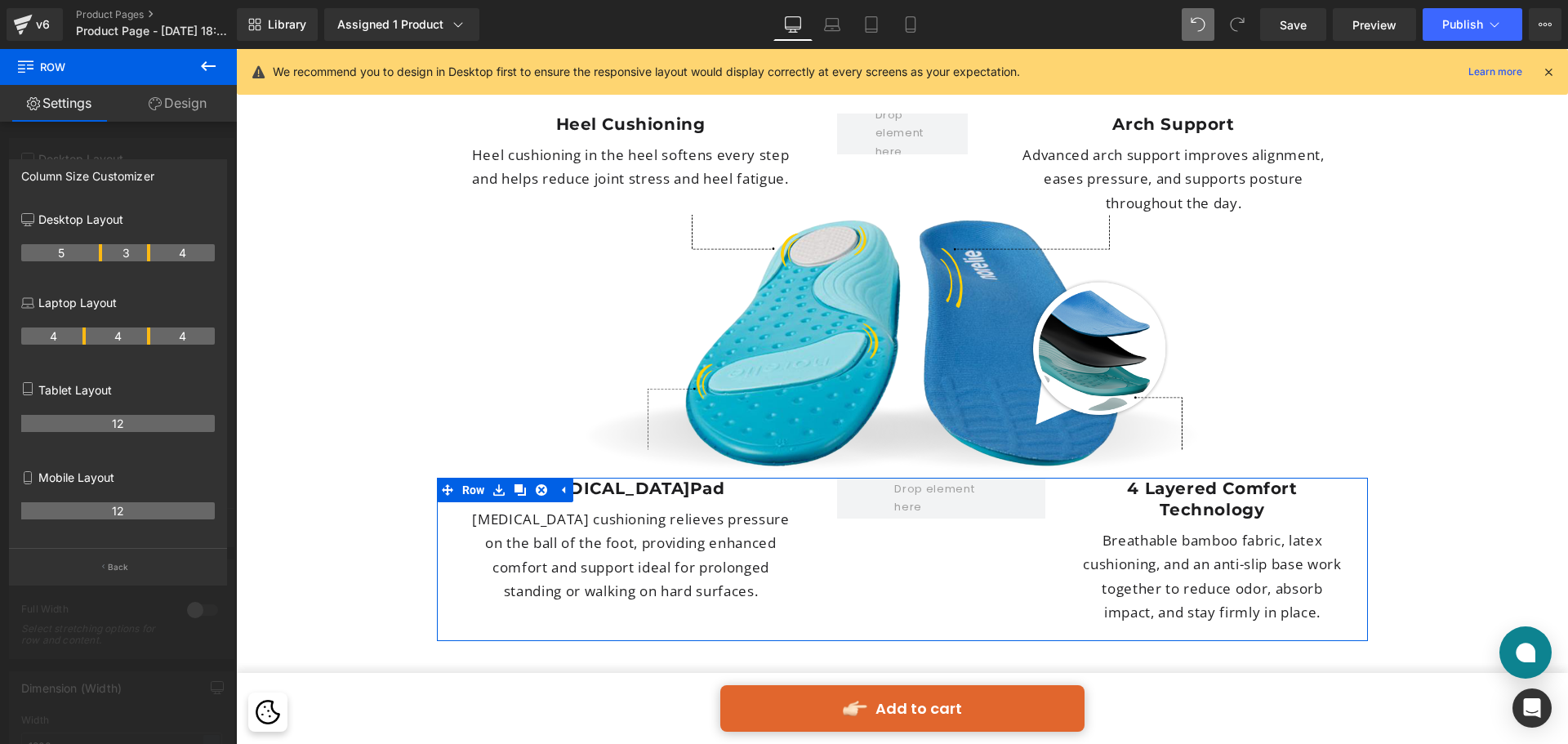
drag, startPoint x: 131, startPoint y: 258, endPoint x: 143, endPoint y: 260, distance: 12.2
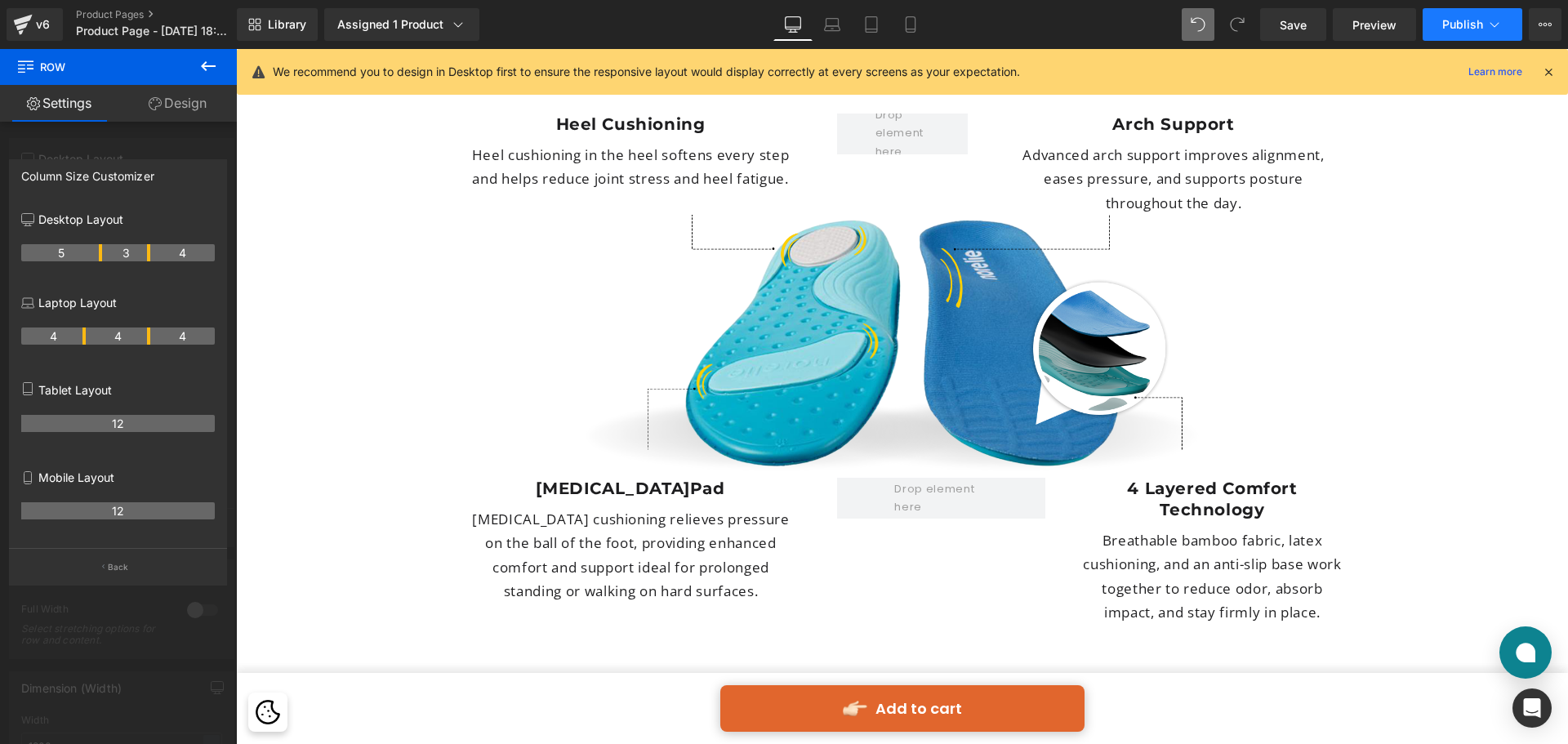
click at [1437, 19] on button "Publish" at bounding box center [1473, 24] width 100 height 32
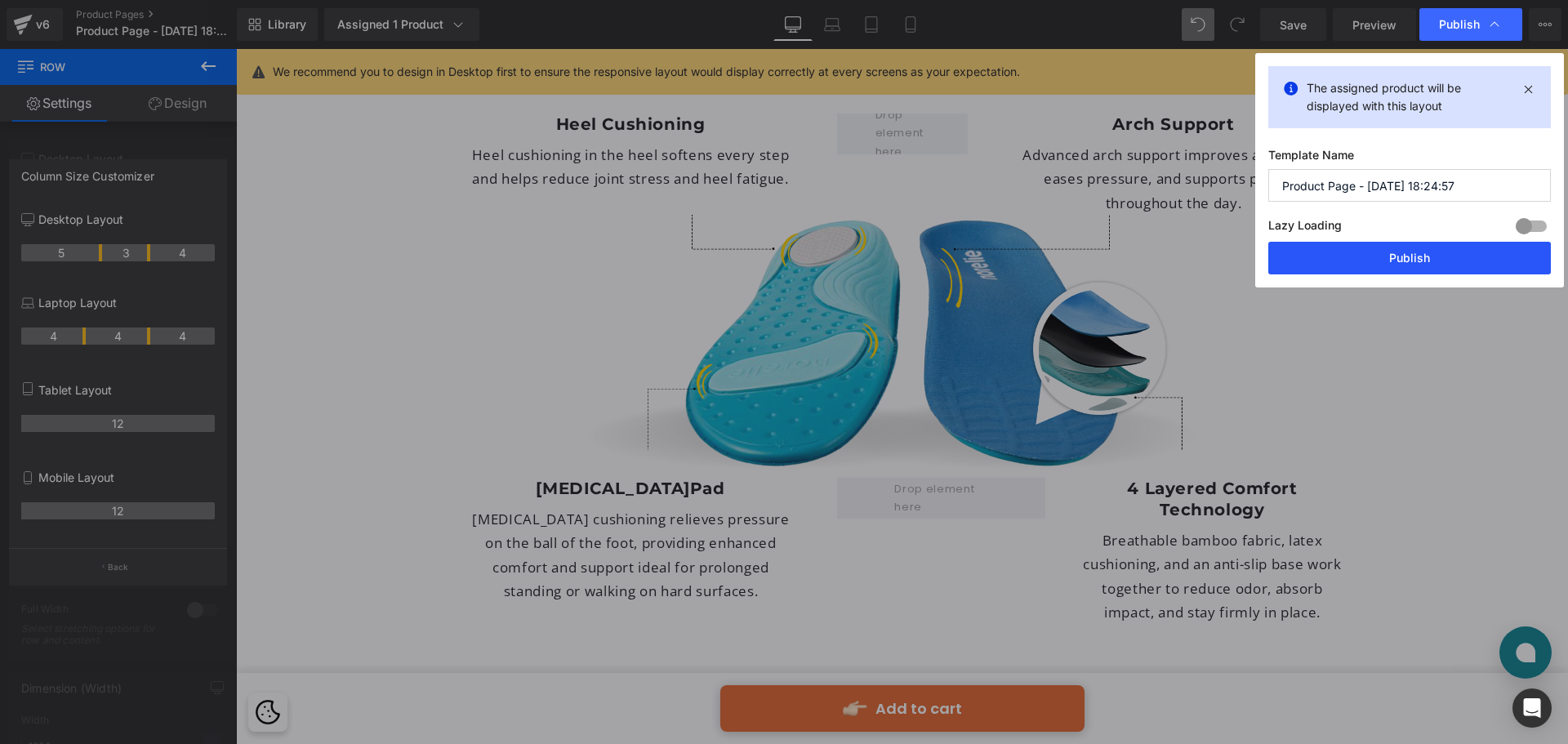
drag, startPoint x: 1448, startPoint y: 254, endPoint x: 1213, endPoint y: 200, distance: 241.1
click at [1448, 254] on button "Publish" at bounding box center [1410, 257] width 282 height 32
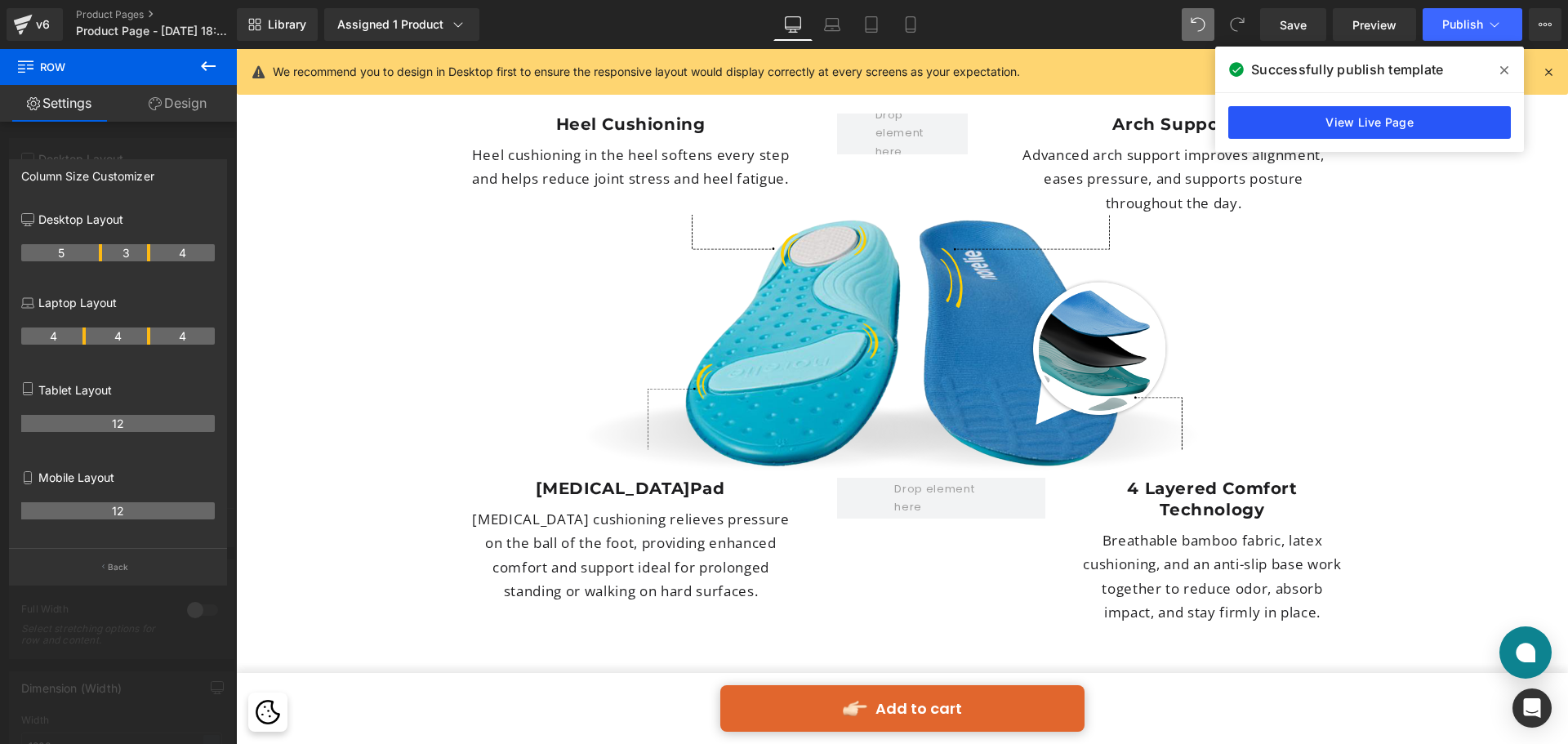
click at [1378, 111] on link "View Live Page" at bounding box center [1369, 122] width 282 height 32
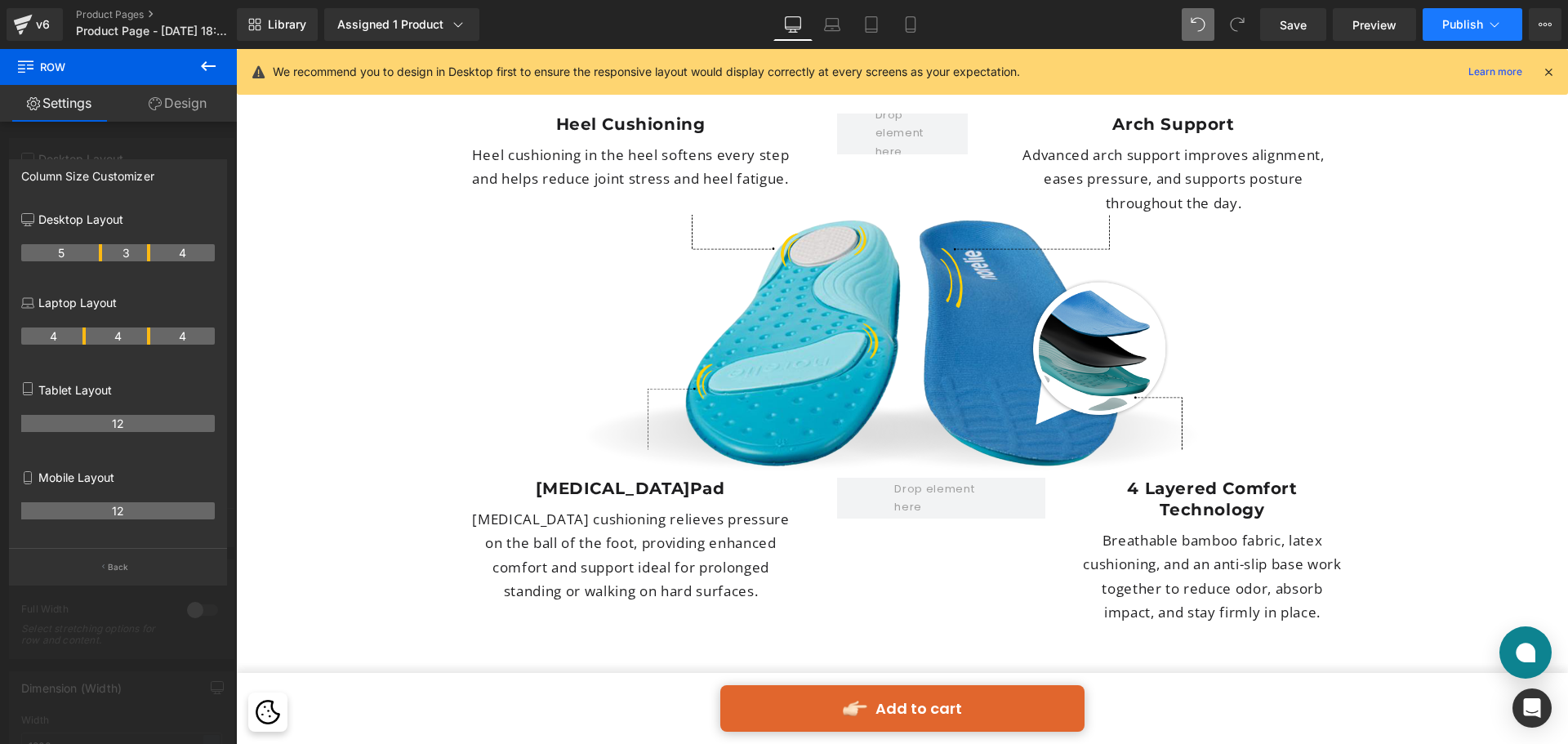
click at [1451, 24] on span "Publish" at bounding box center [1462, 24] width 41 height 13
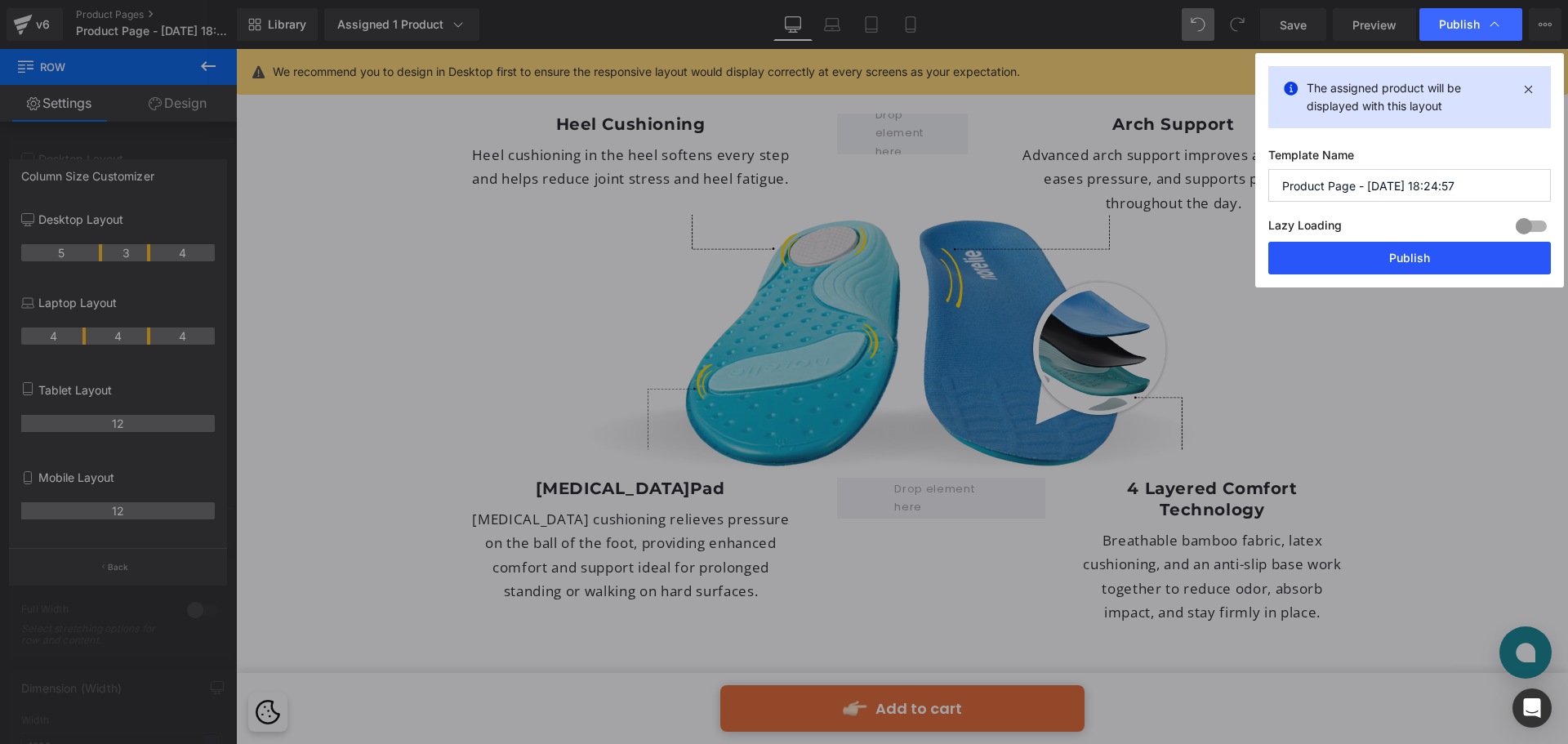
click at [1375, 257] on button "Publish" at bounding box center [1410, 257] width 282 height 32
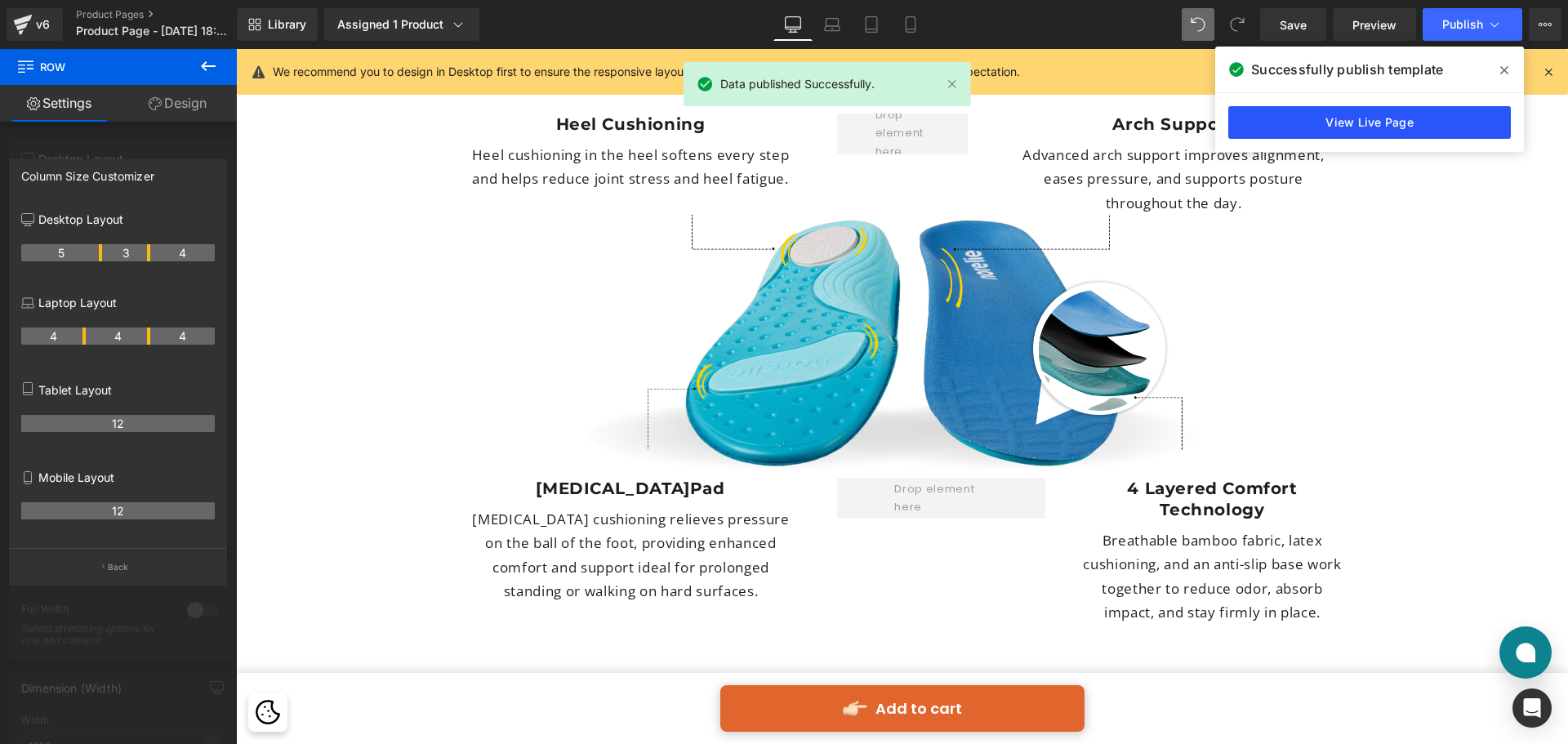
click at [1425, 130] on link "View Live Page" at bounding box center [1369, 122] width 282 height 32
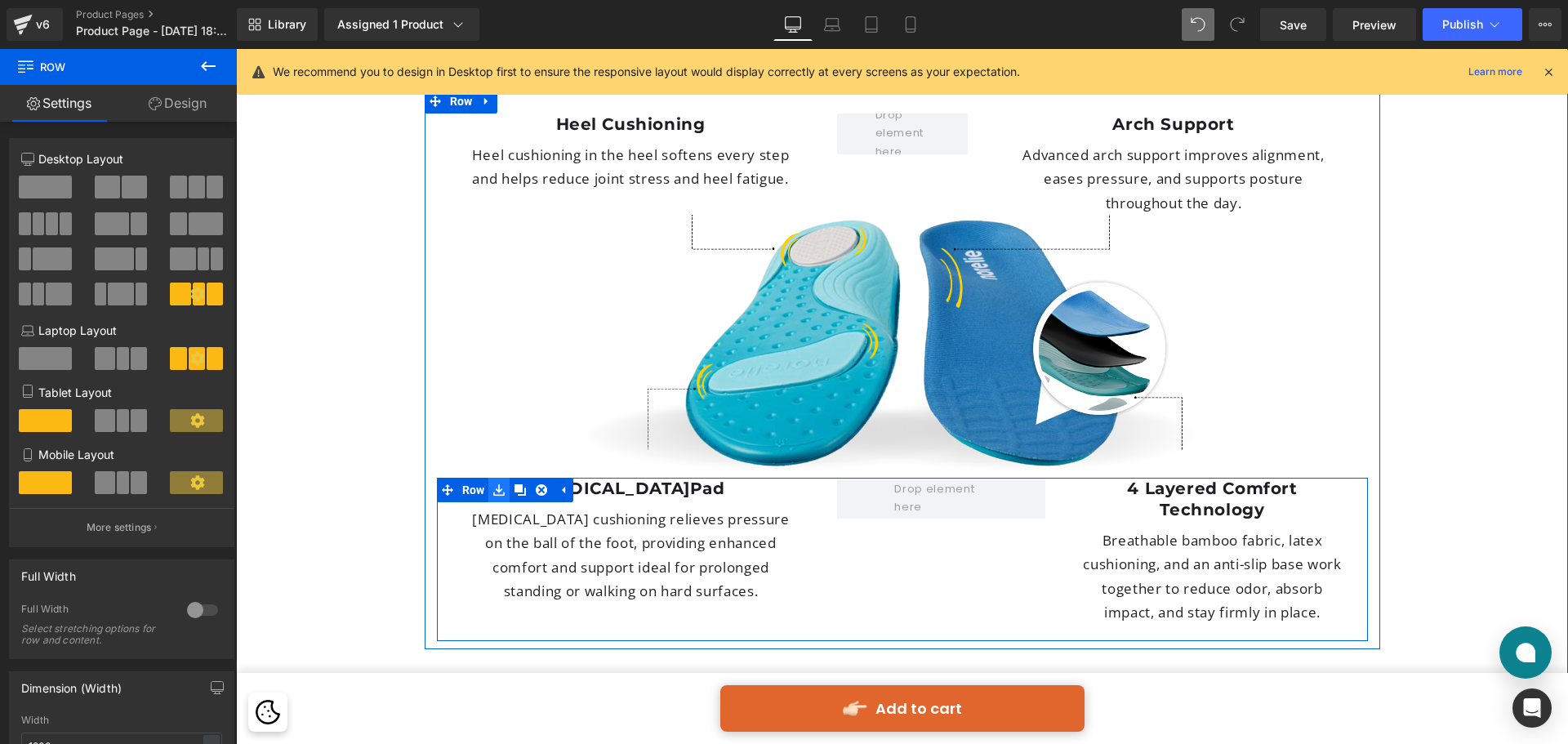
click at [489, 477] on link at bounding box center [499, 490] width 21 height 24
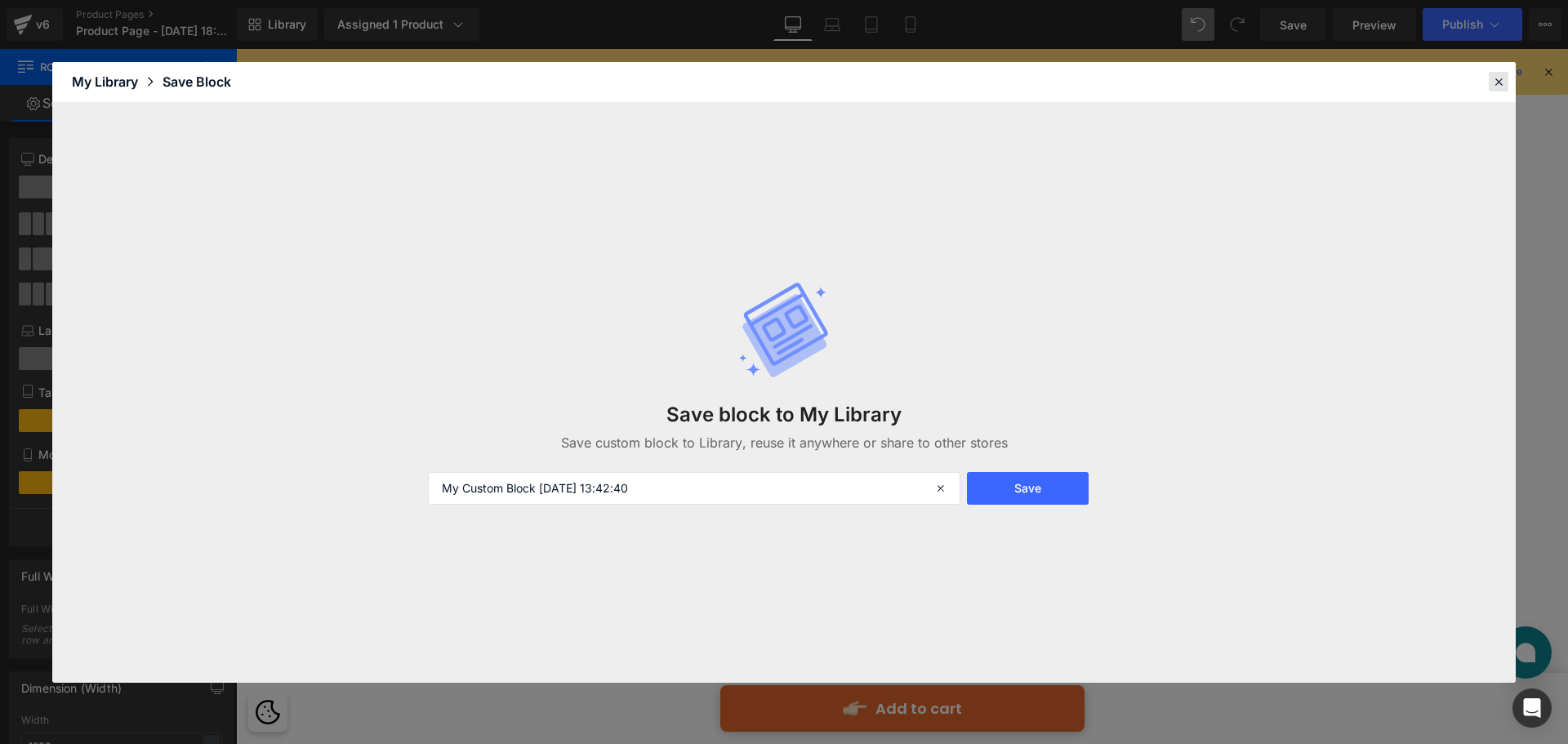
click at [1496, 83] on icon at bounding box center [1499, 81] width 15 height 15
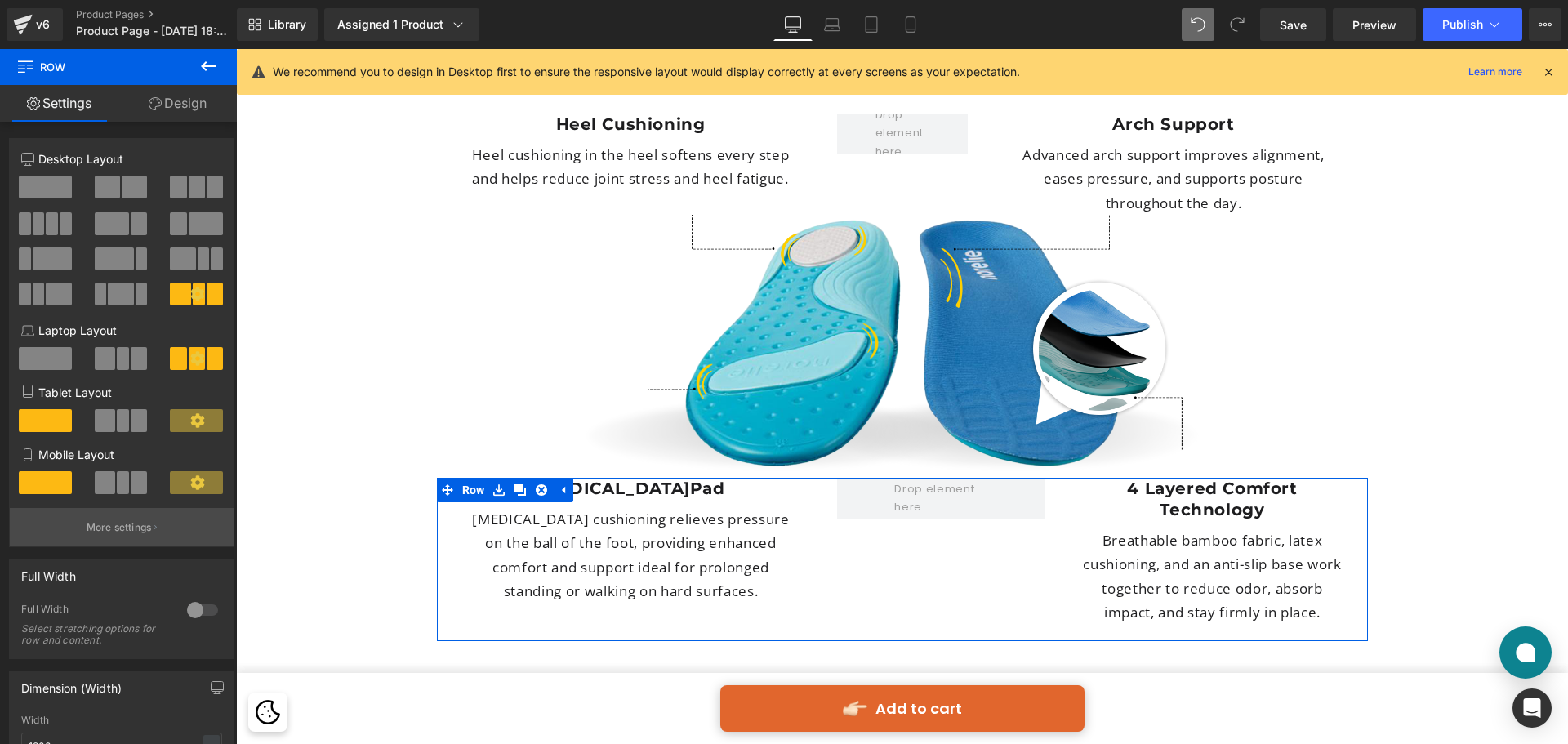
click at [94, 529] on p "More settings" at bounding box center [119, 527] width 66 height 15
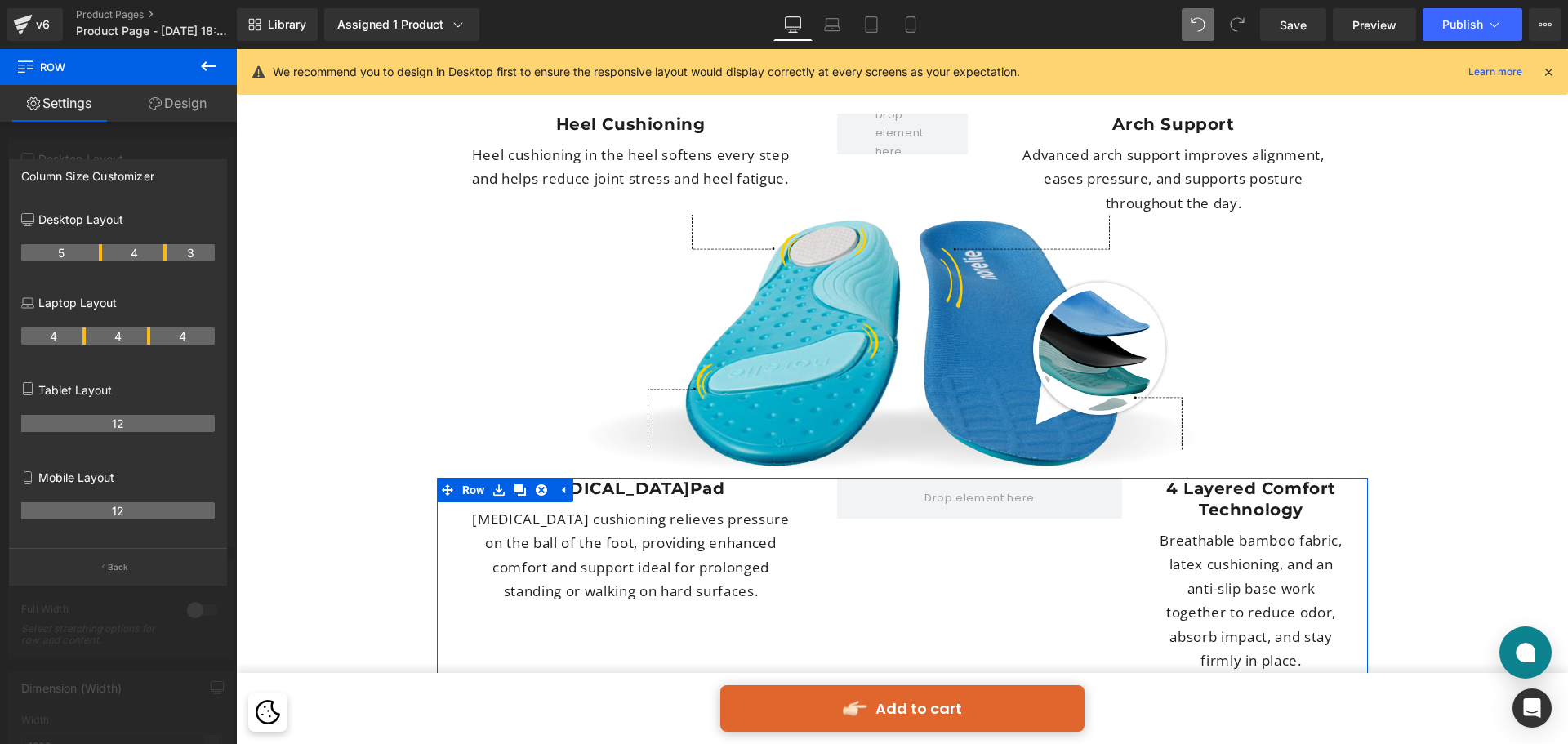
drag, startPoint x: 148, startPoint y: 254, endPoint x: 161, endPoint y: 258, distance: 13.6
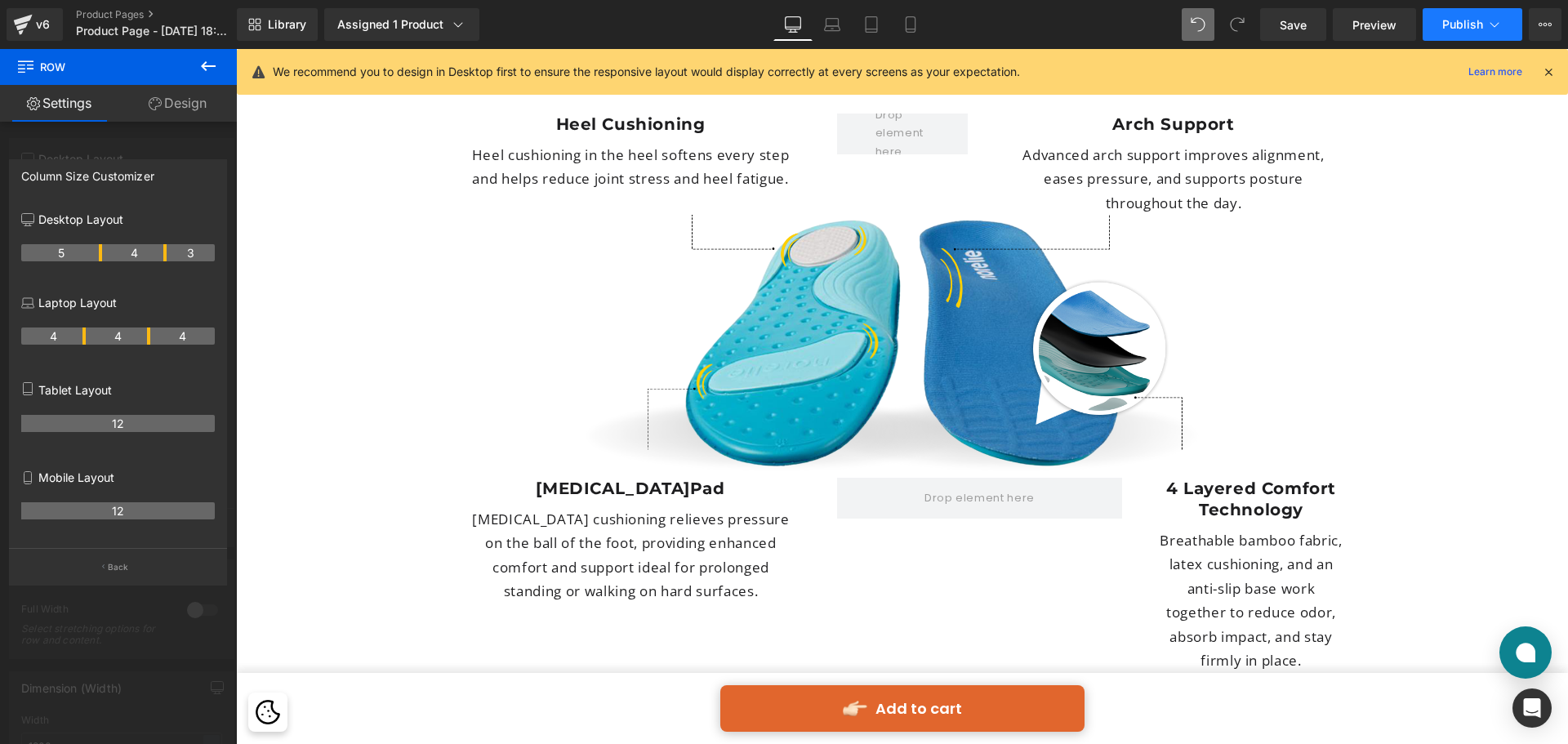
click at [1443, 18] on span "Publish" at bounding box center [1462, 24] width 41 height 13
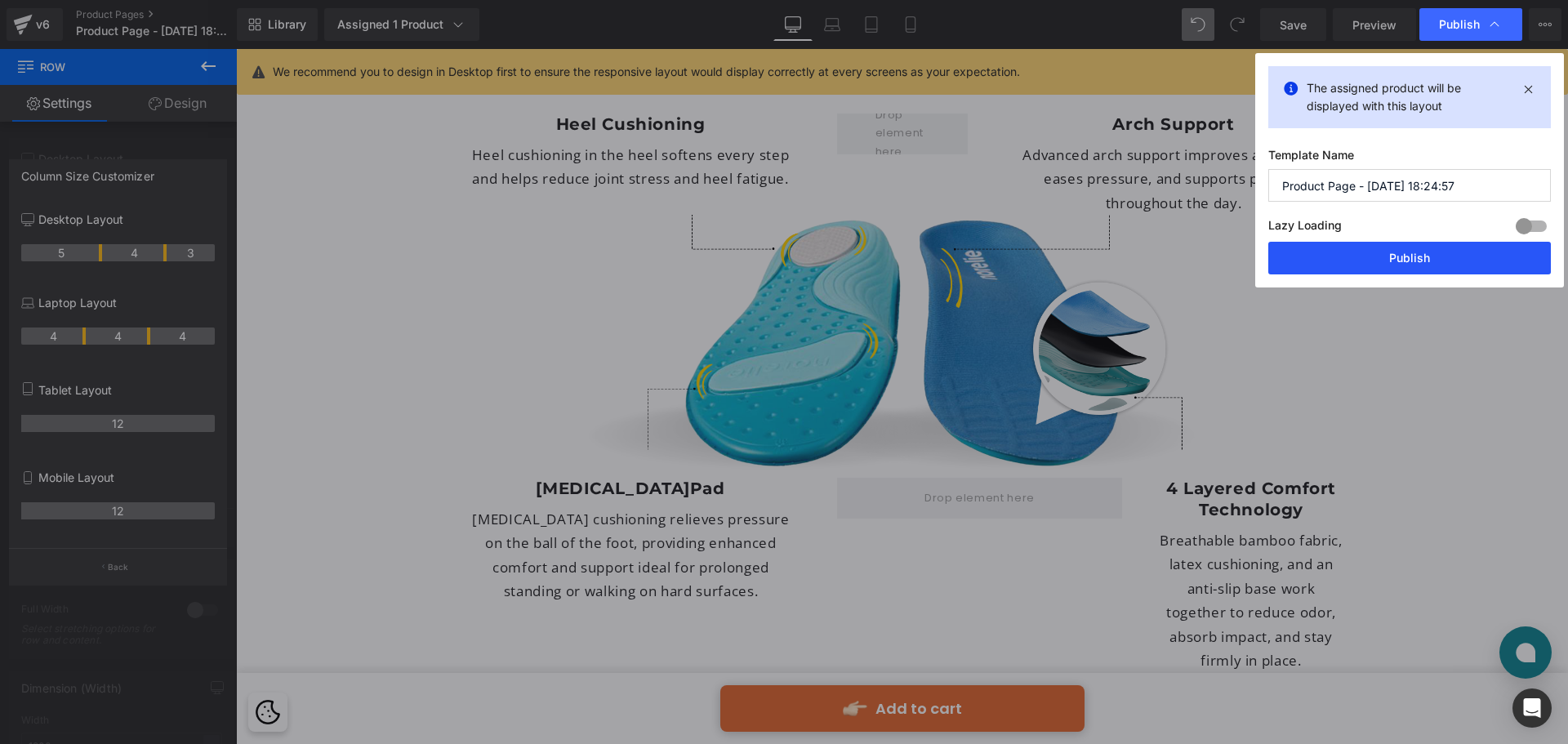
click at [1388, 267] on button "Publish" at bounding box center [1410, 257] width 282 height 32
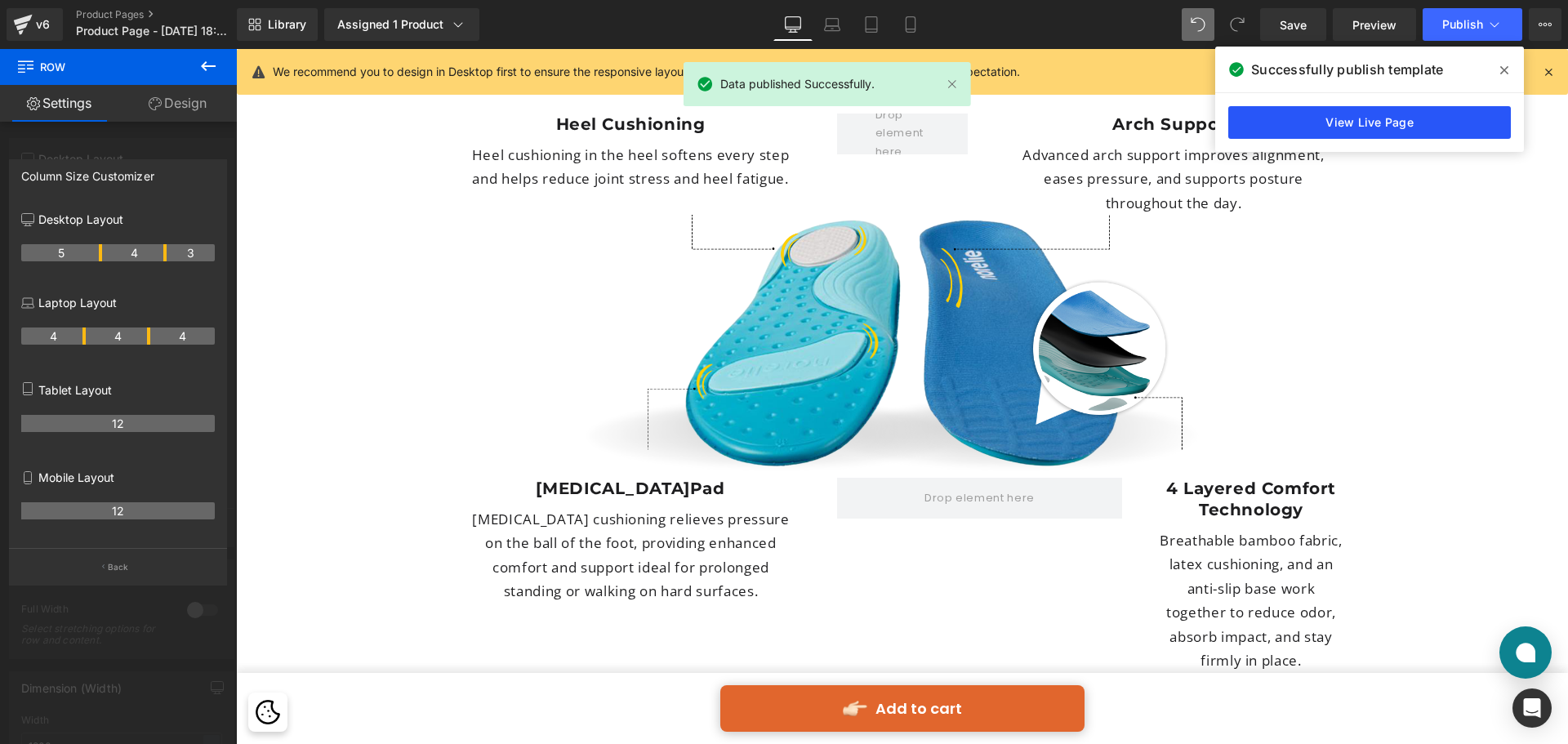
click at [1365, 129] on link "View Live Page" at bounding box center [1369, 122] width 282 height 32
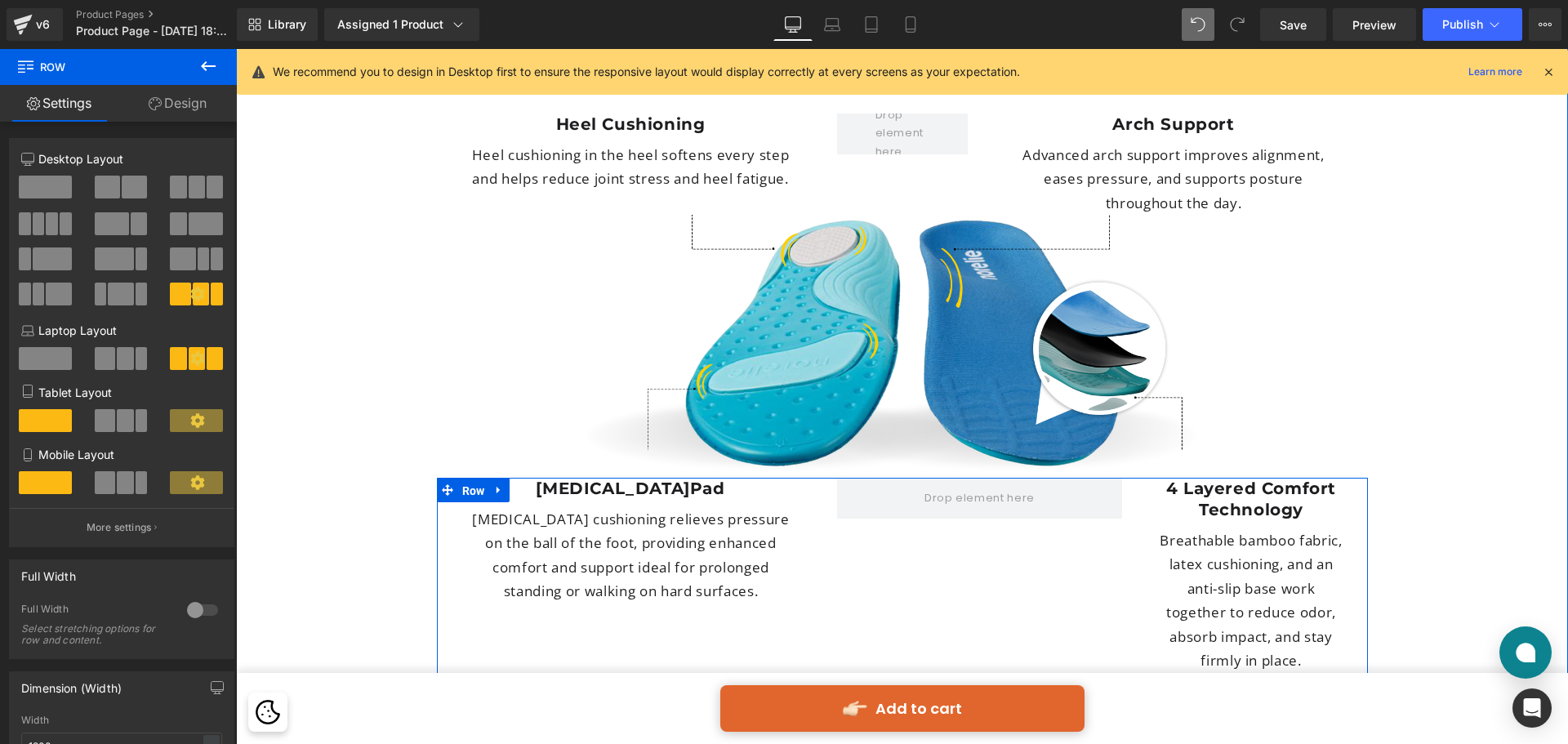
click at [458, 478] on span "Row" at bounding box center [474, 490] width 31 height 24
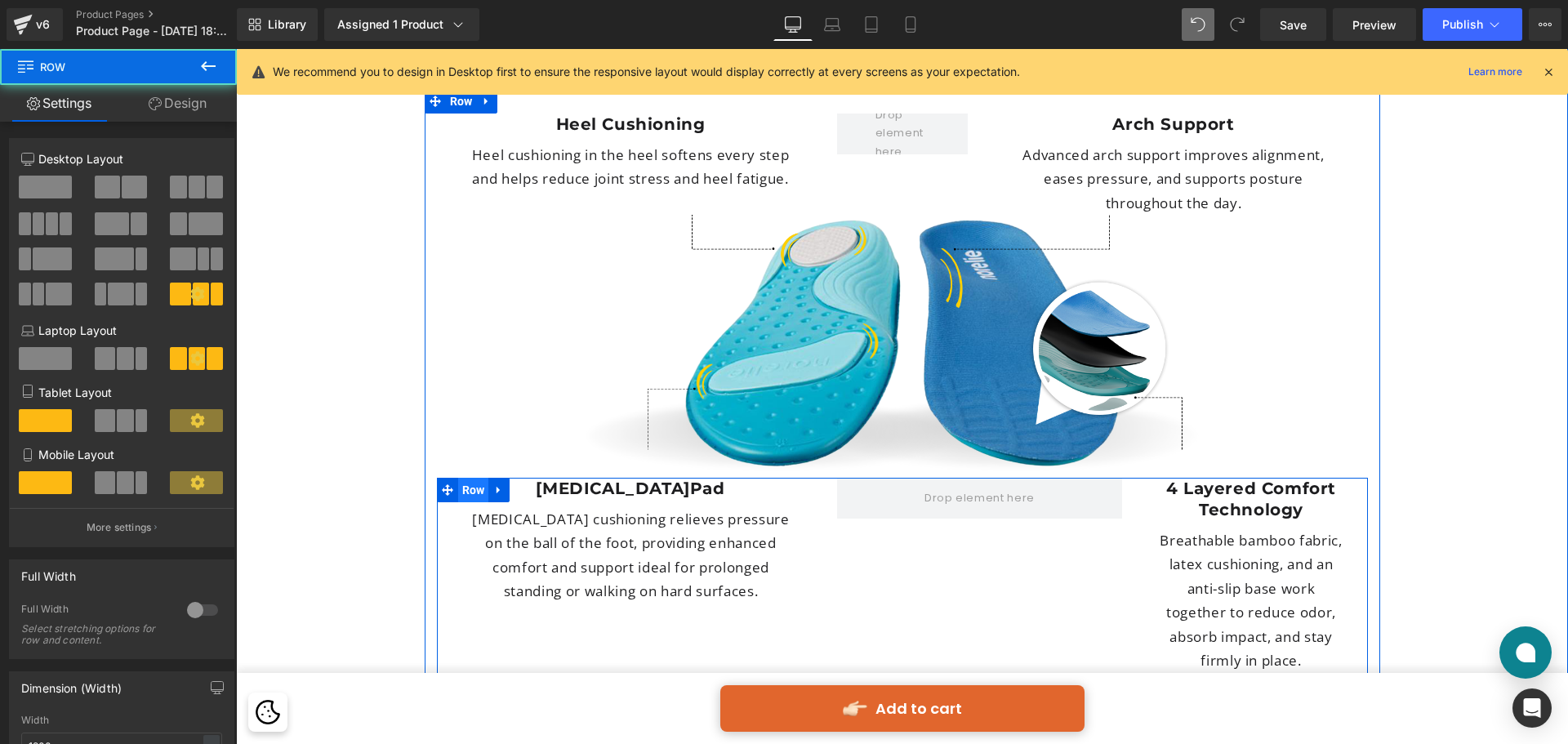
click at [470, 477] on span "Row" at bounding box center [474, 490] width 31 height 24
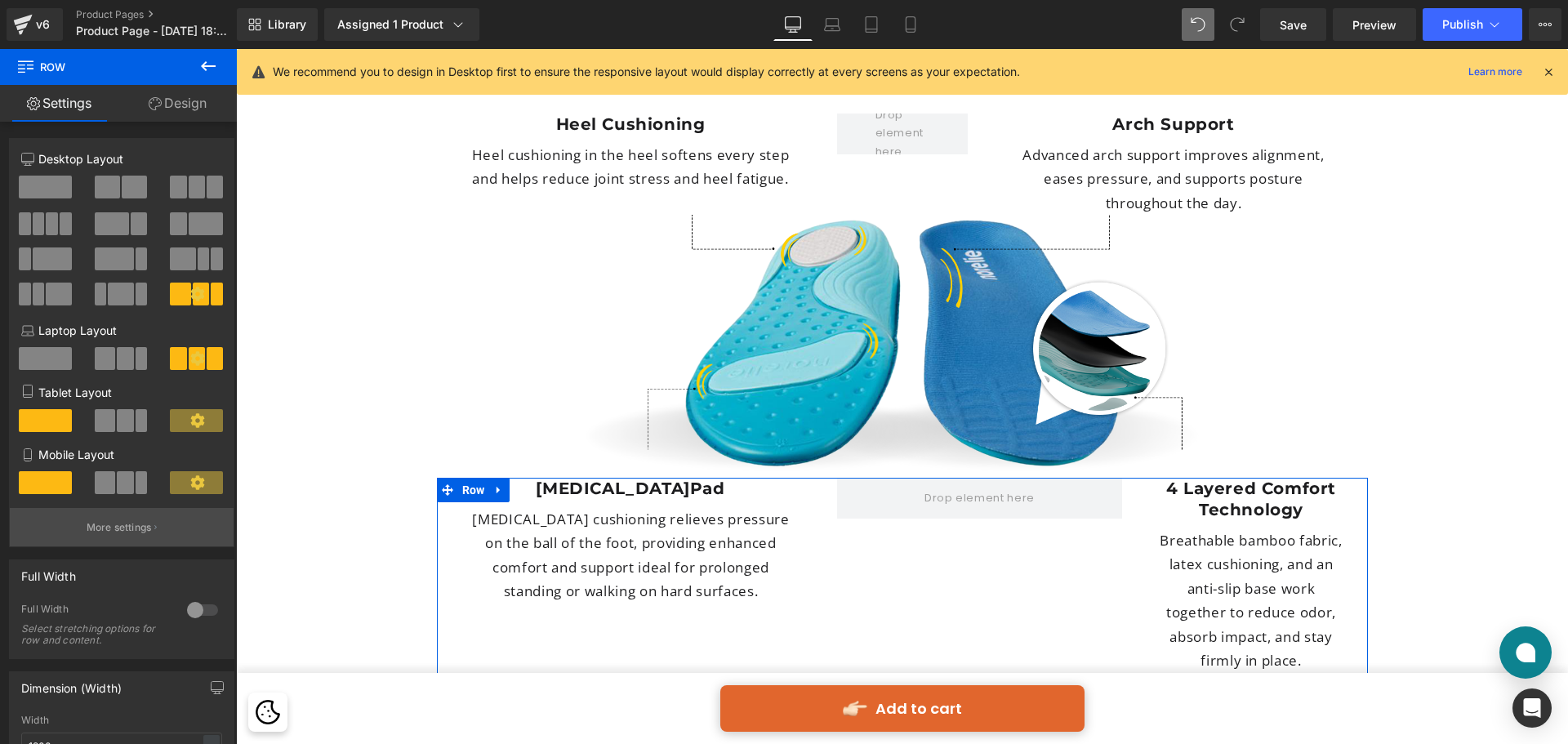
click at [158, 531] on button "More settings" at bounding box center [122, 527] width 224 height 38
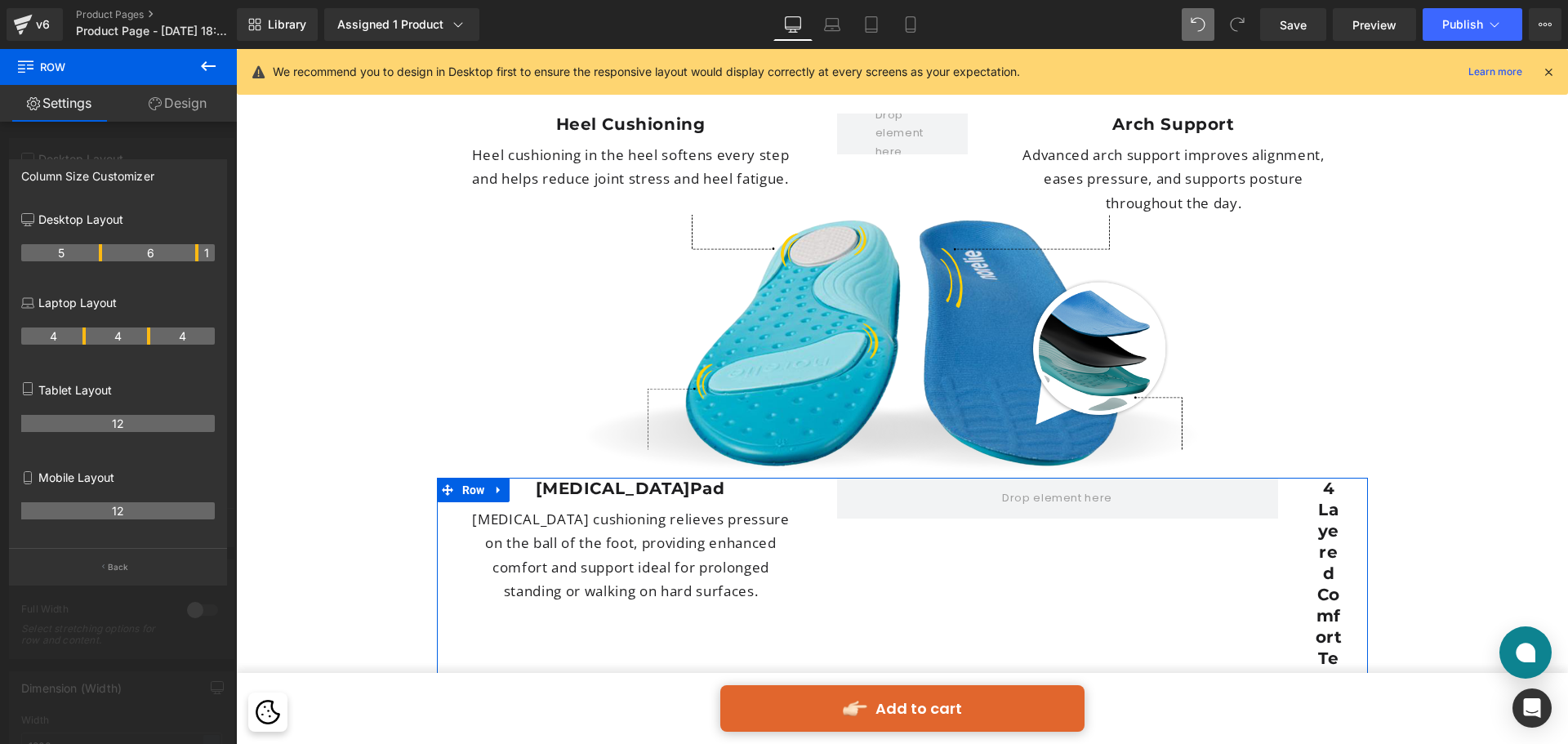
drag, startPoint x: 163, startPoint y: 251, endPoint x: 191, endPoint y: 254, distance: 28.2
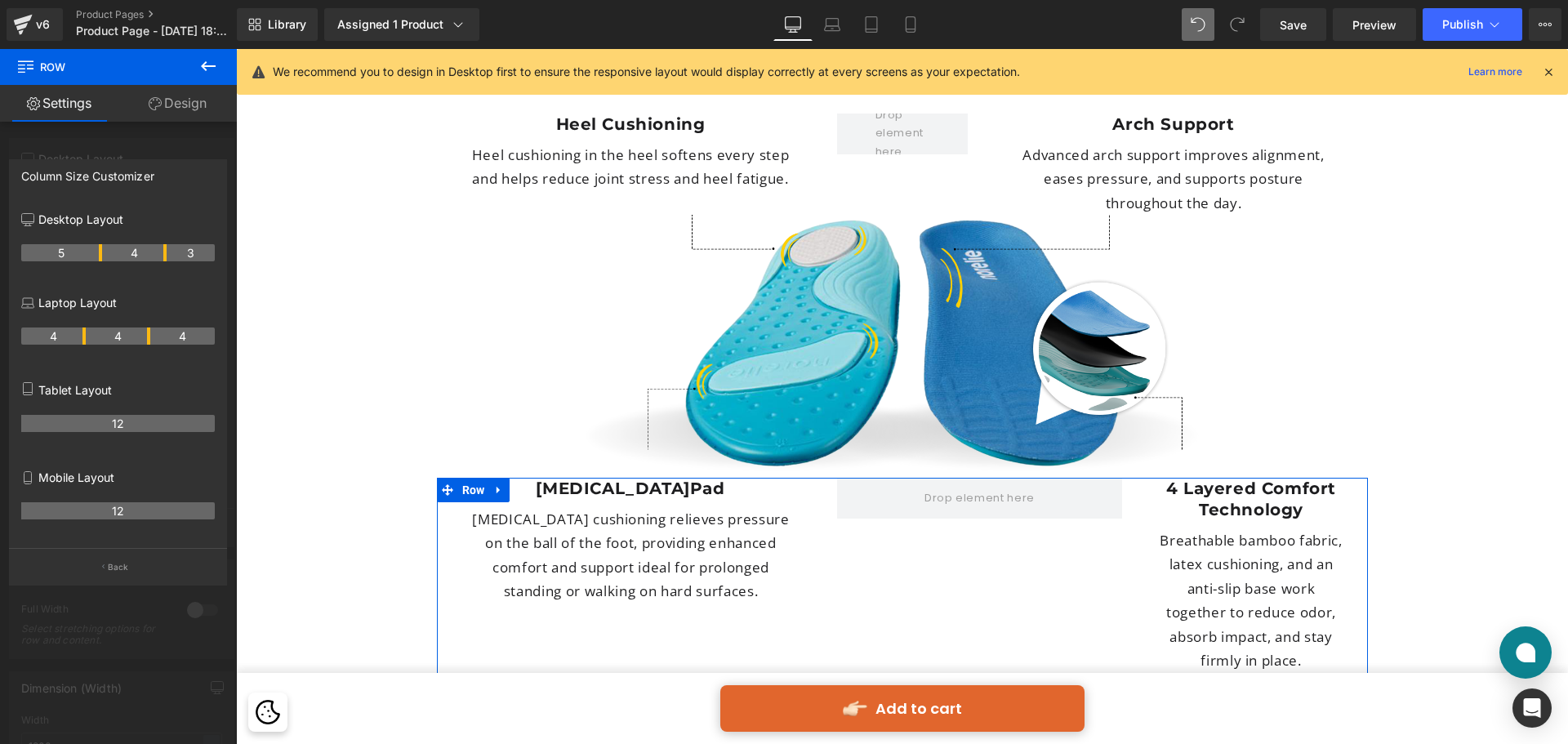
drag, startPoint x: 197, startPoint y: 250, endPoint x: 156, endPoint y: 254, distance: 41.2
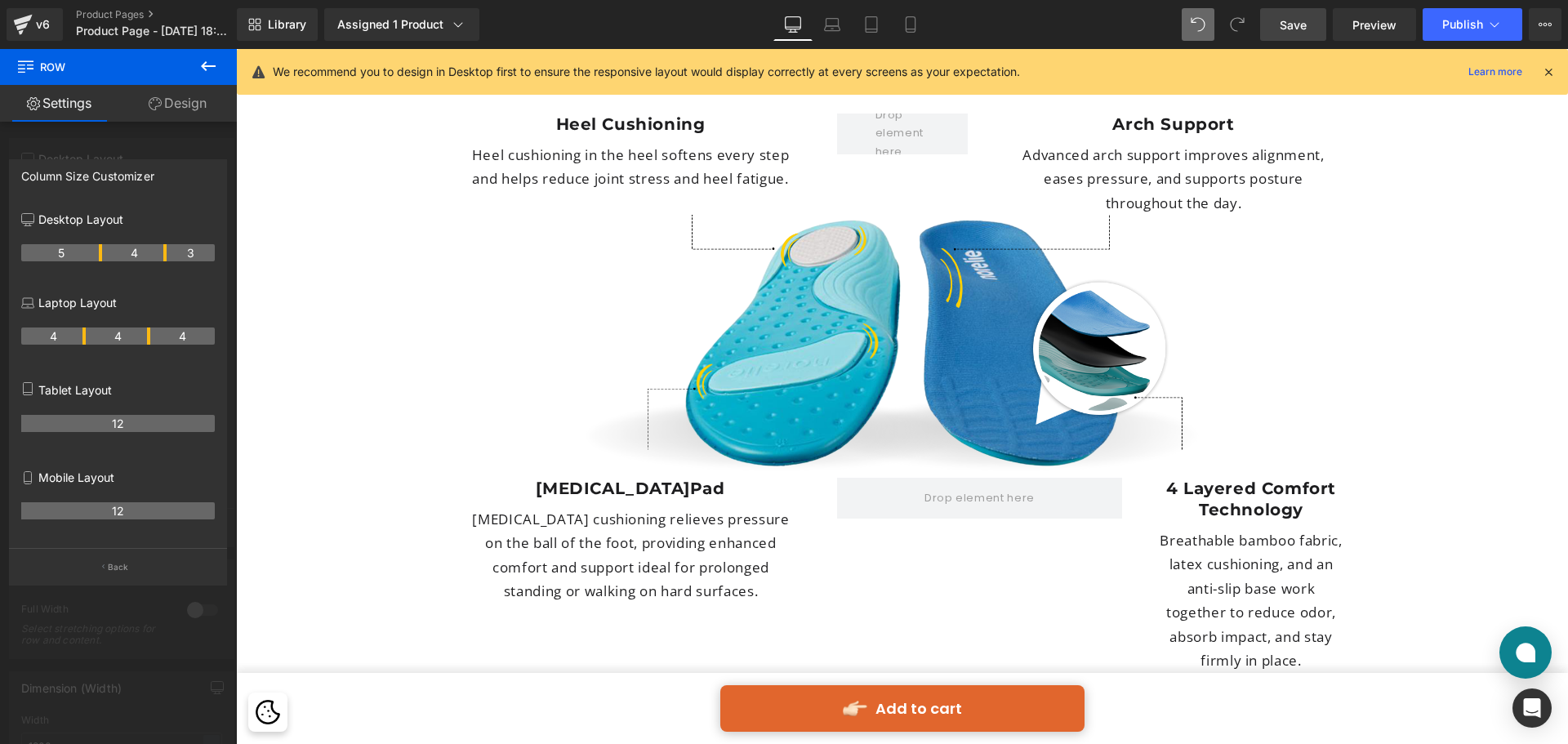
click at [1302, 21] on span "Save" at bounding box center [1293, 25] width 27 height 18
click at [1436, 15] on button "Publish" at bounding box center [1473, 24] width 100 height 32
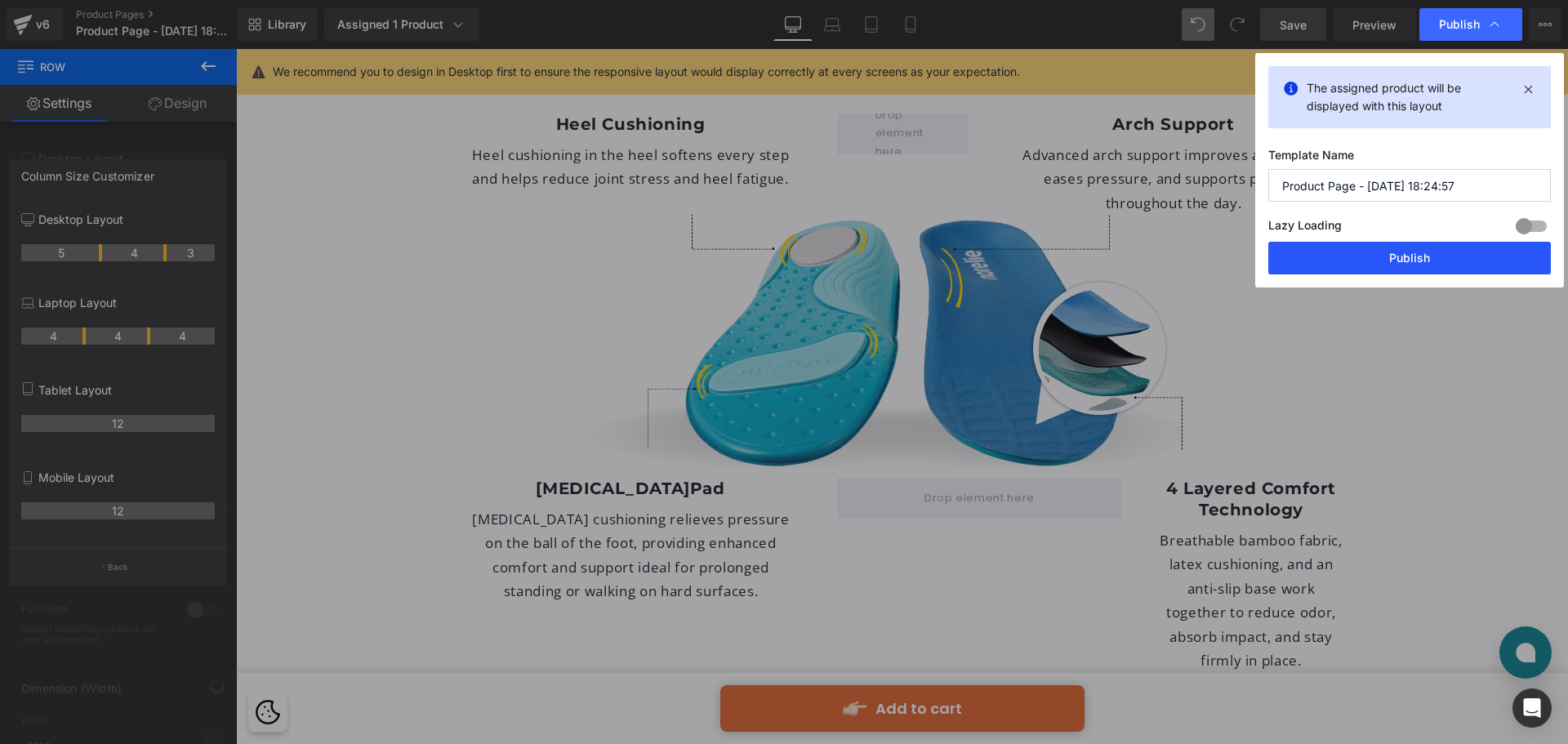
click at [1374, 266] on button "Publish" at bounding box center [1410, 257] width 282 height 32
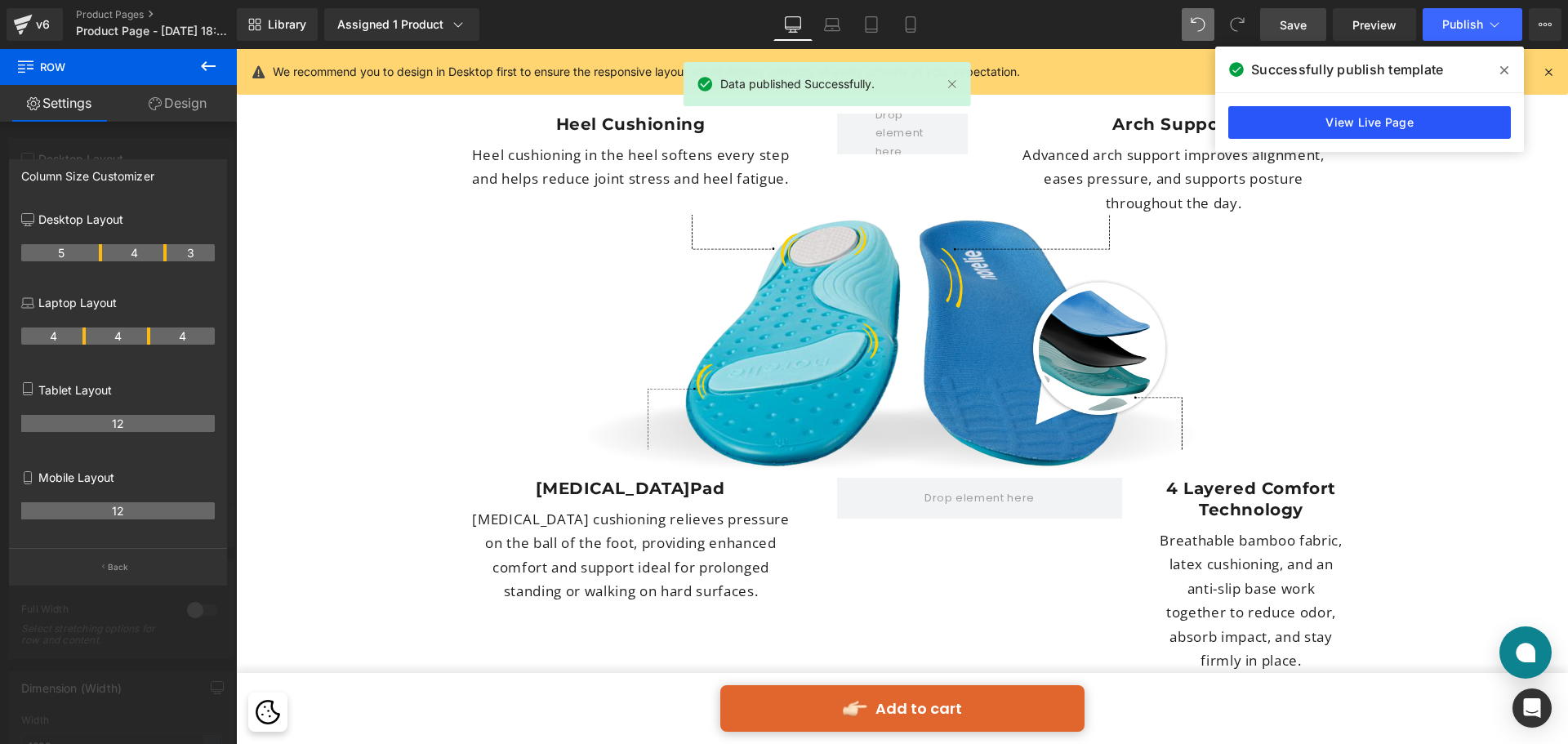
click at [1357, 117] on link "View Live Page" at bounding box center [1369, 122] width 282 height 32
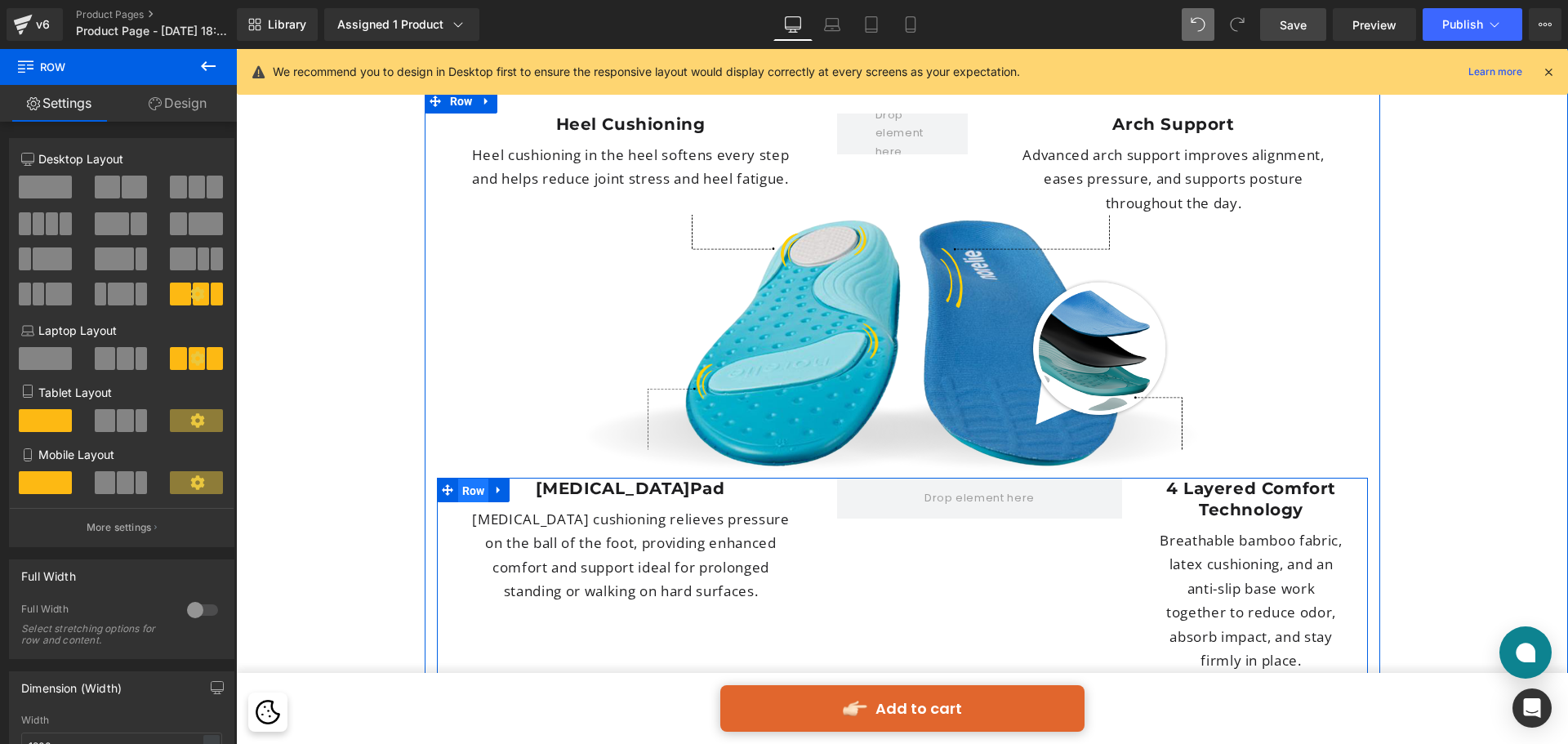
click at [465, 478] on span "Row" at bounding box center [474, 490] width 31 height 24
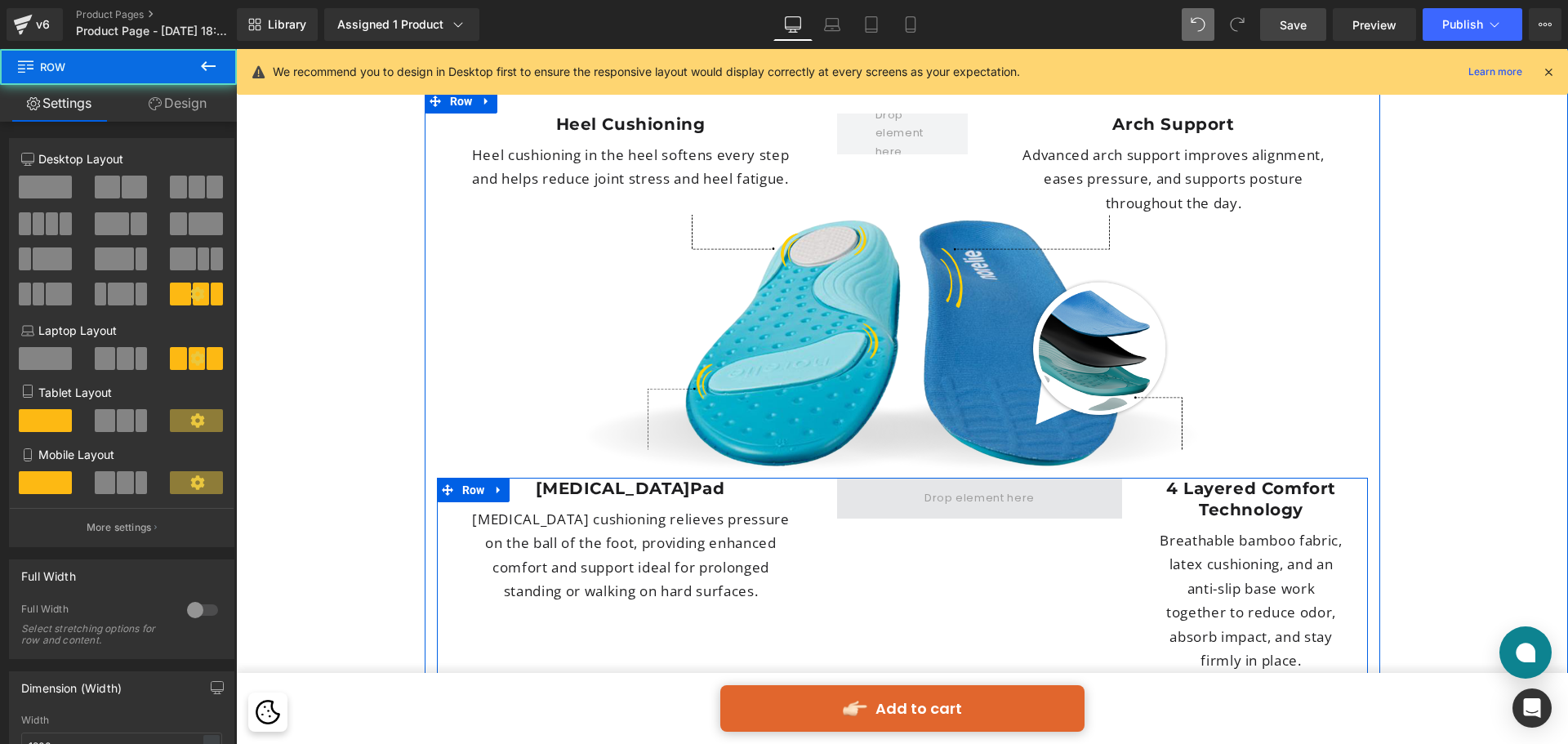
click at [1076, 477] on span at bounding box center [980, 498] width 286 height 41
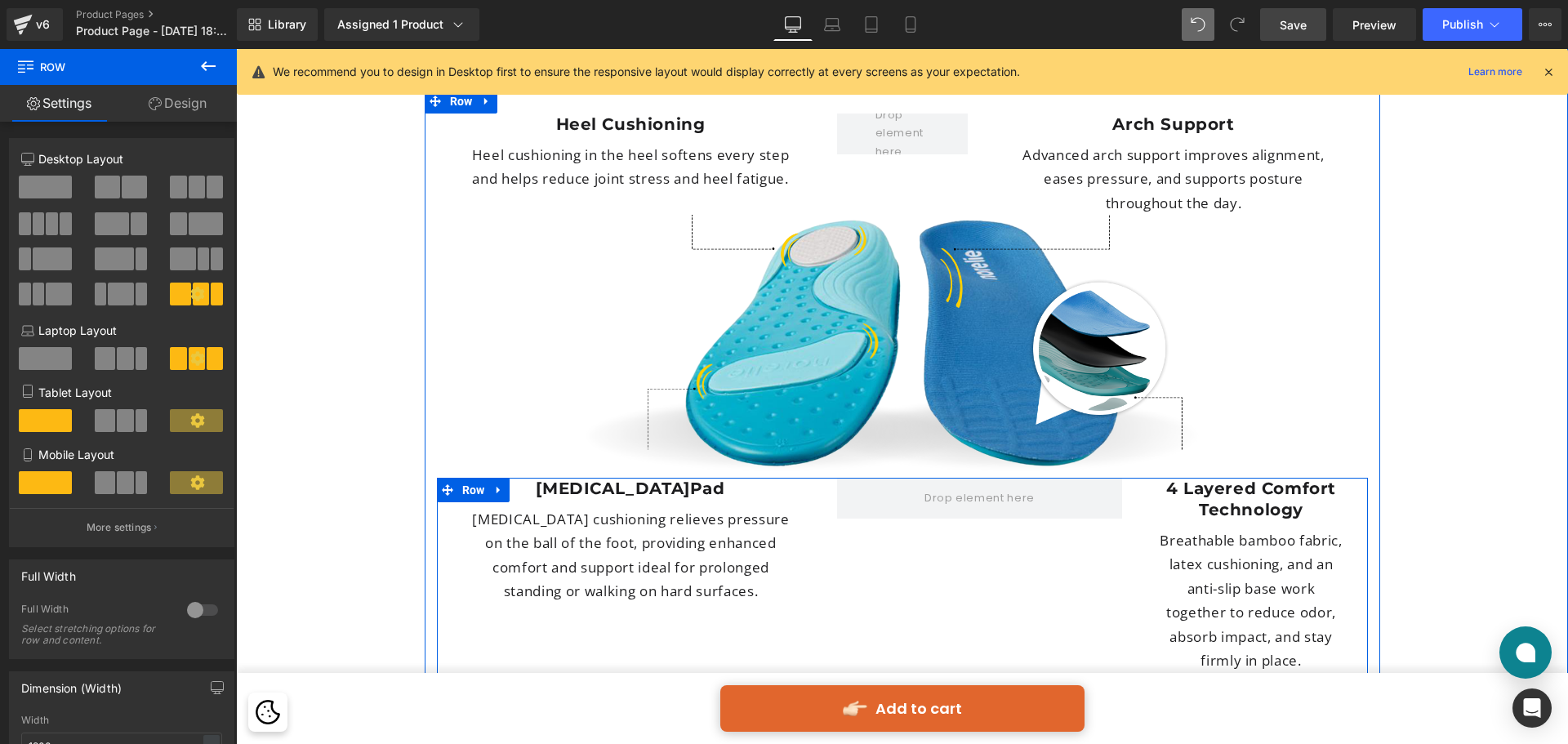
click at [888, 490] on div "Metatarsal Pad Heading Forefoot cushioning relieves pressure on the ball of the…" at bounding box center [902, 583] width 931 height 211
click at [475, 477] on span "Row" at bounding box center [474, 490] width 31 height 24
click at [477, 477] on span "Row" at bounding box center [474, 490] width 31 height 24
click at [477, 478] on span "Row" at bounding box center [474, 490] width 31 height 24
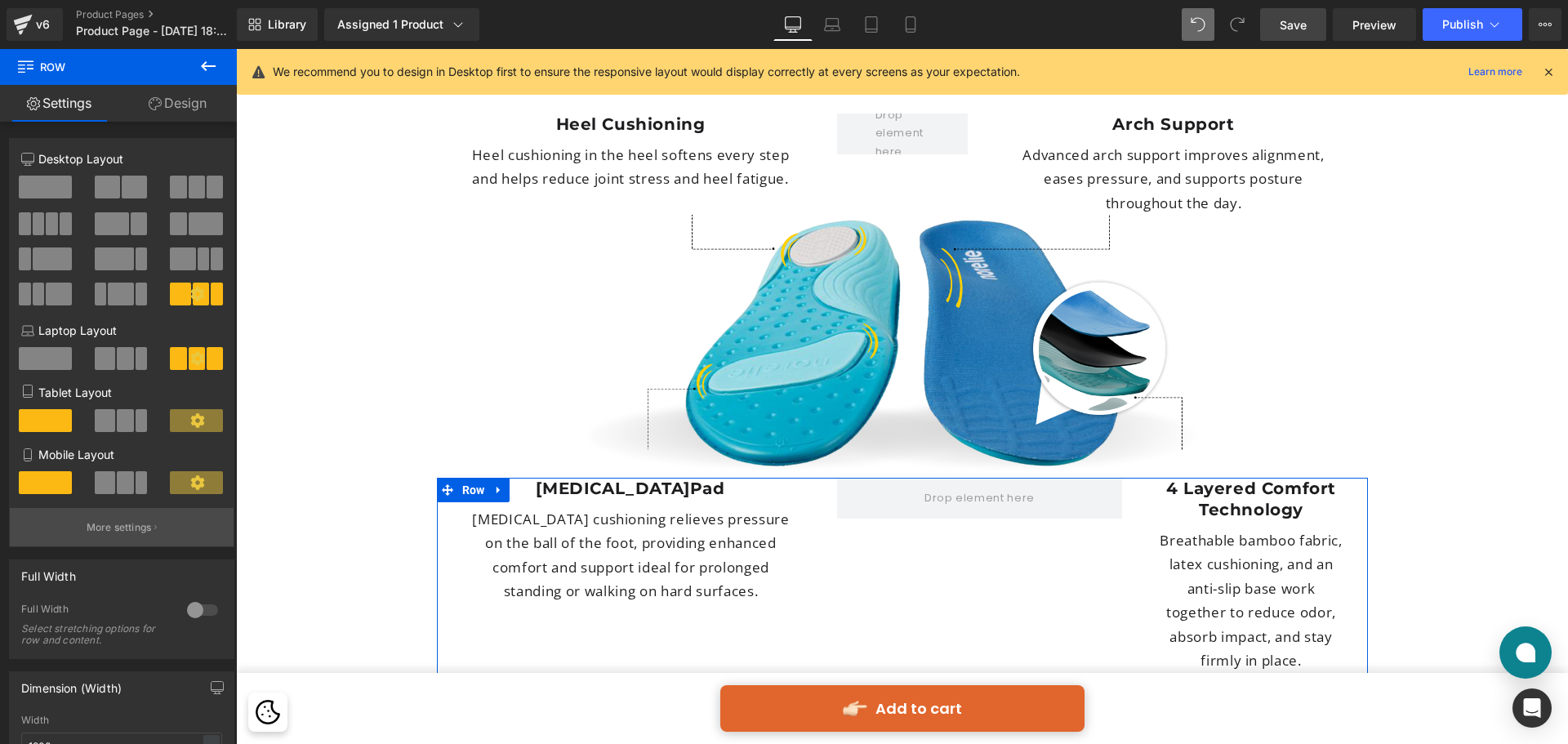
click at [129, 524] on p "More settings" at bounding box center [119, 527] width 66 height 15
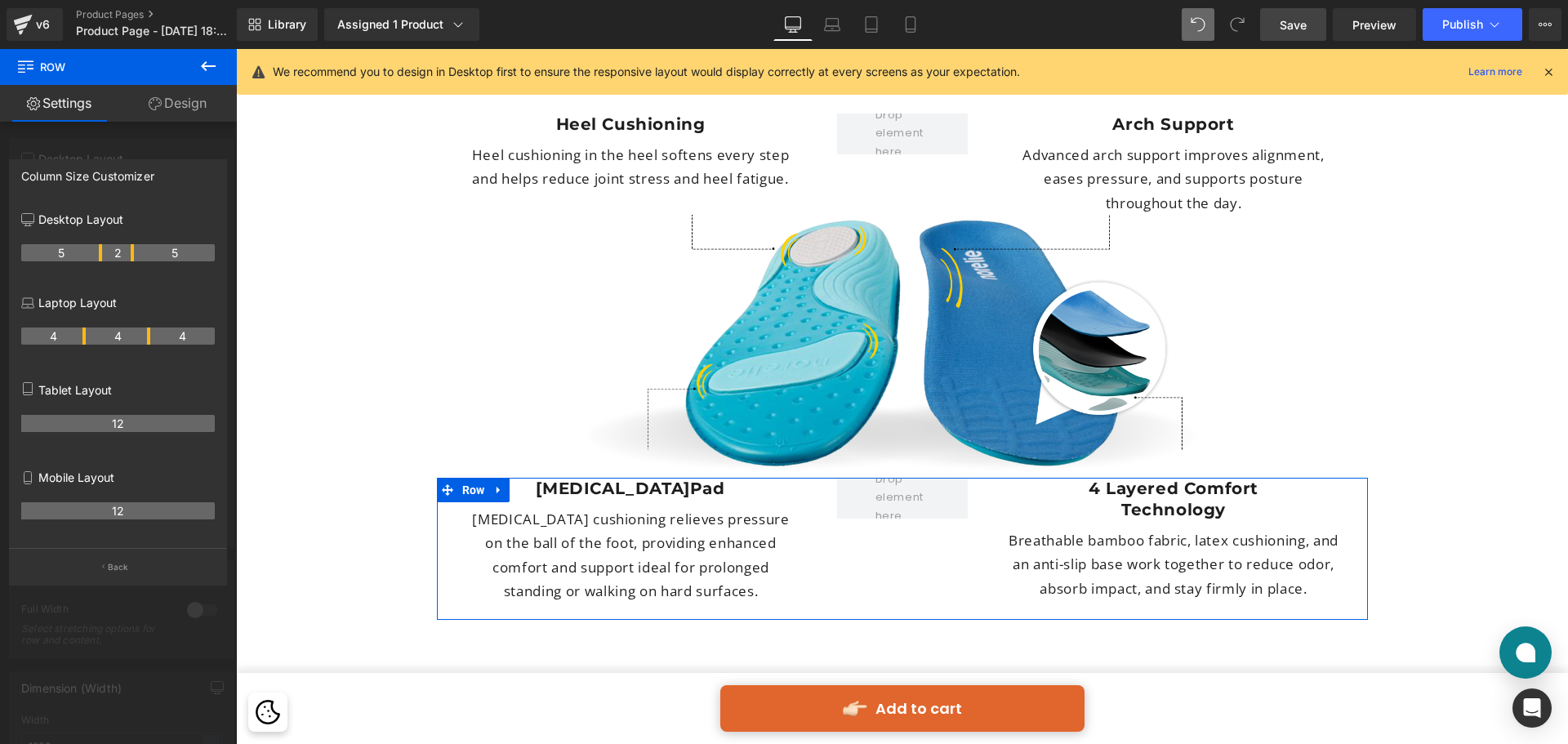
drag, startPoint x: 163, startPoint y: 254, endPoint x: 136, endPoint y: 256, distance: 27.1
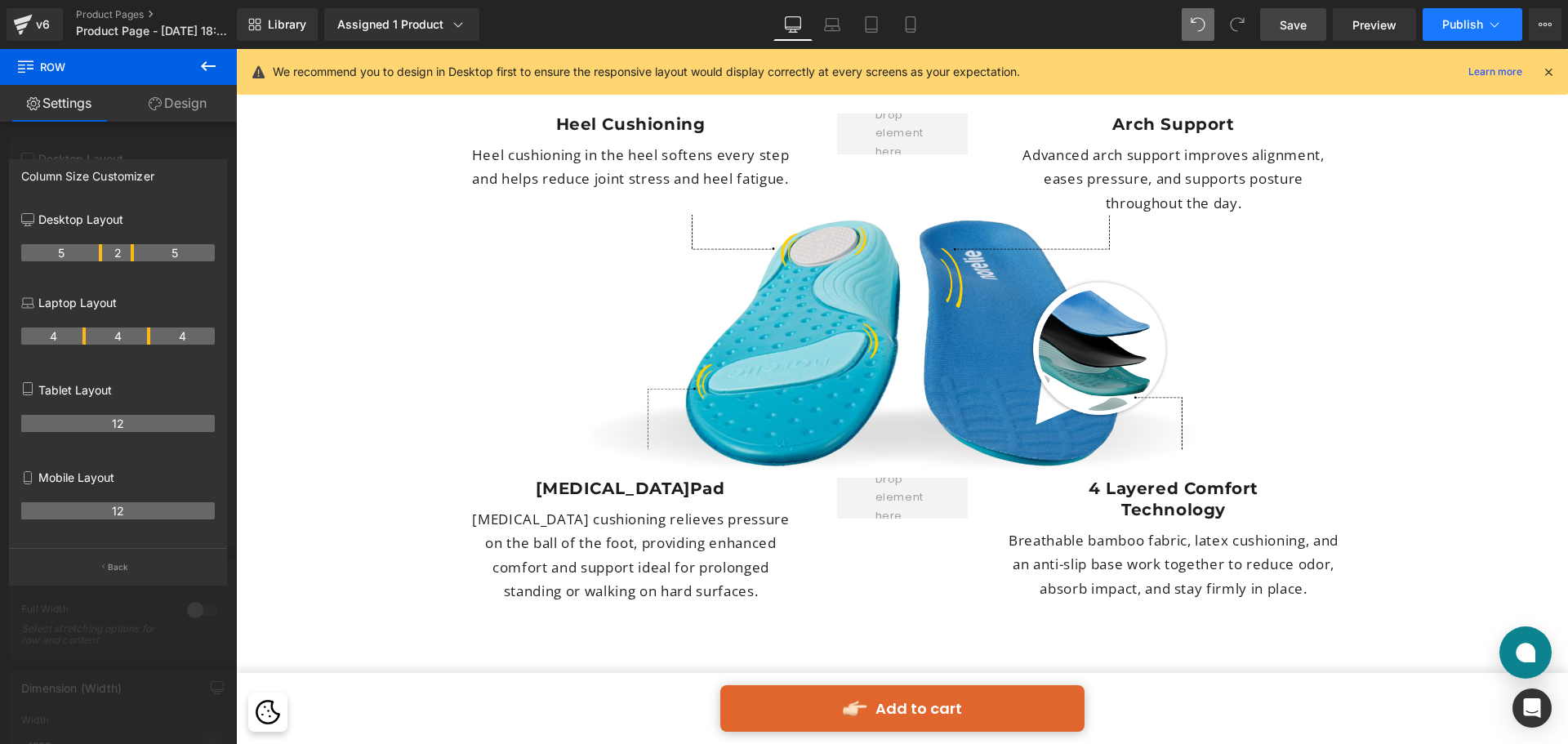
click at [1442, 28] on span "Publish" at bounding box center [1462, 24] width 41 height 13
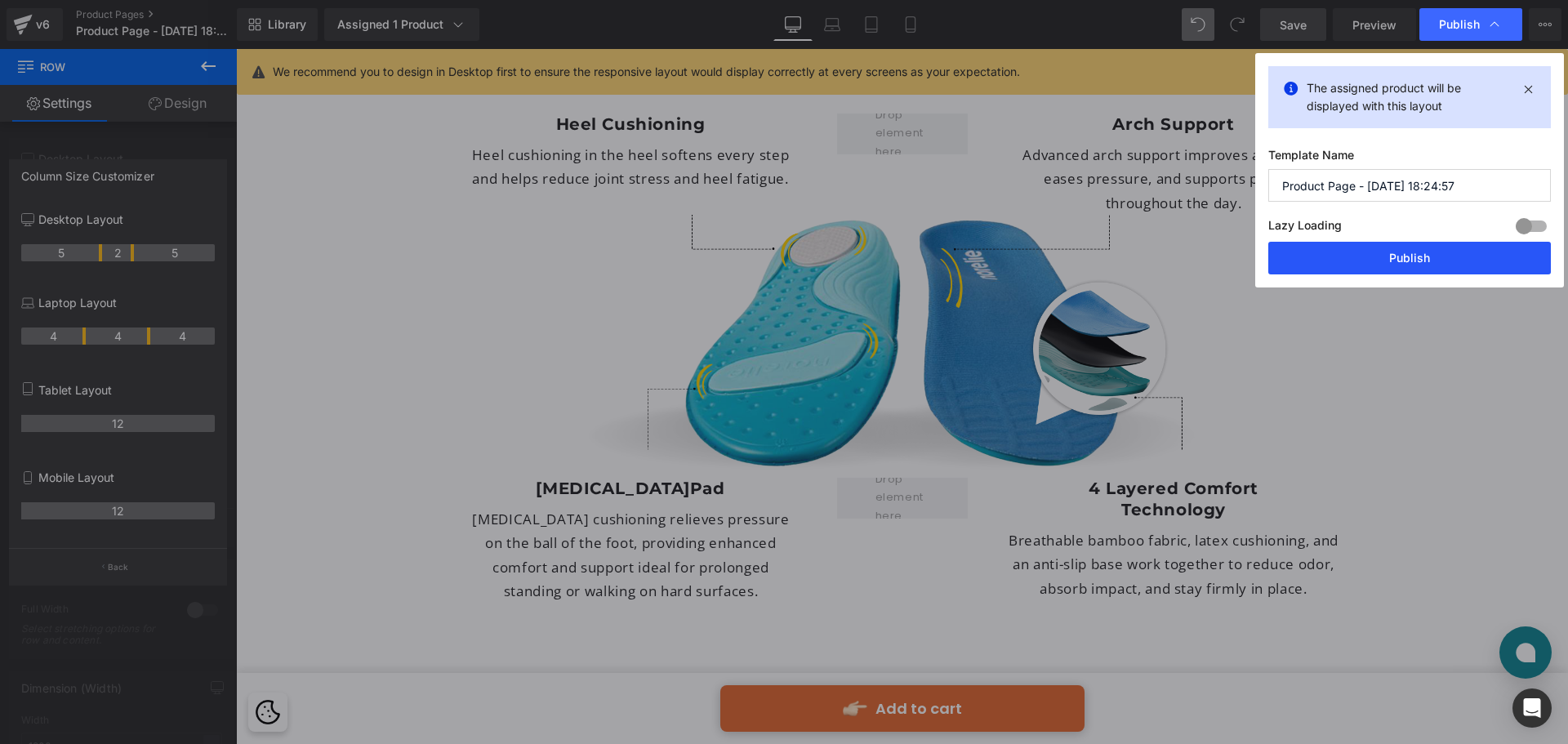
drag, startPoint x: 1414, startPoint y: 265, endPoint x: 1178, endPoint y: 217, distance: 240.8
click at [1414, 265] on button "Publish" at bounding box center [1410, 257] width 282 height 32
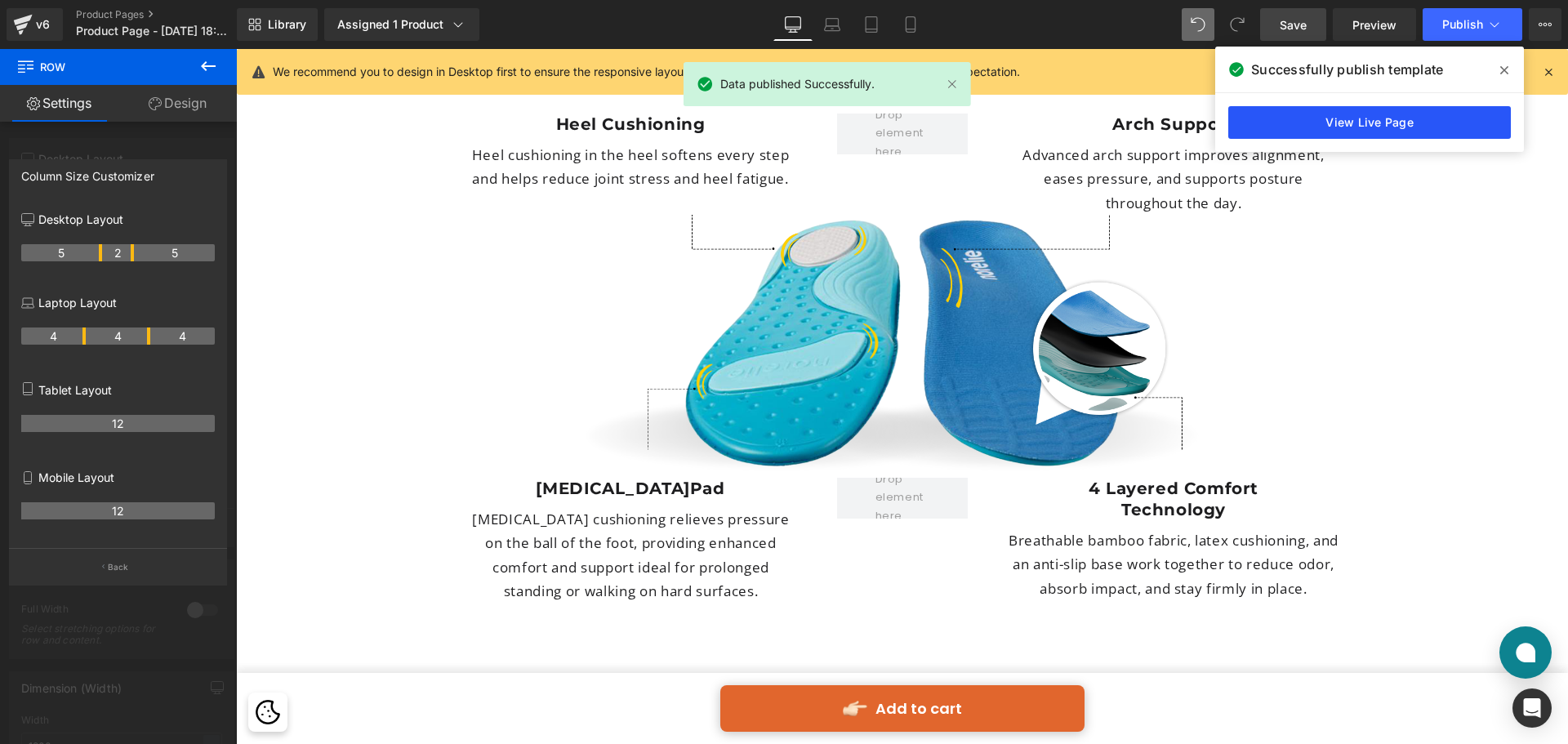
click at [1303, 118] on link "View Live Page" at bounding box center [1369, 122] width 282 height 32
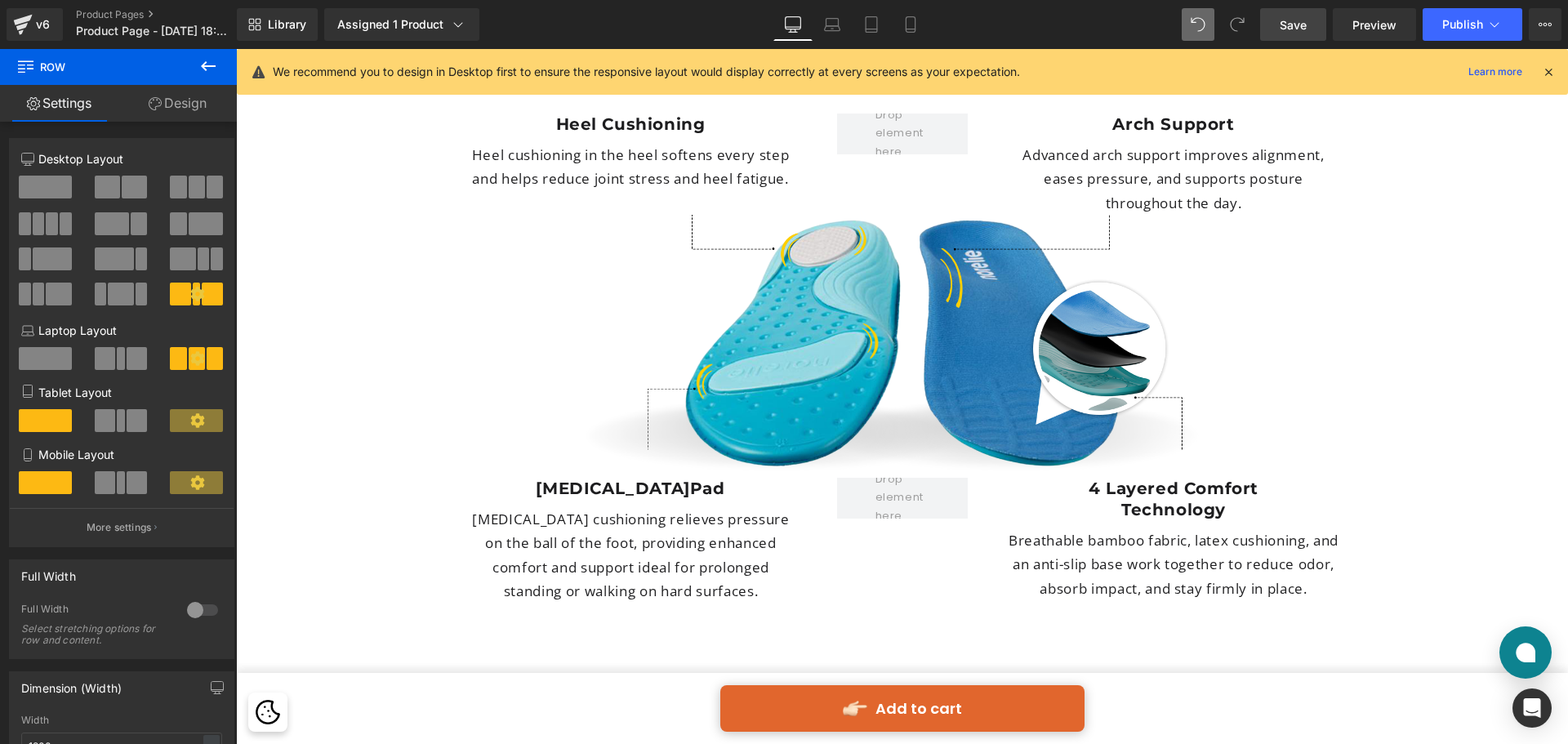
click at [895, 466] on span at bounding box center [902, 498] width 66 height 63
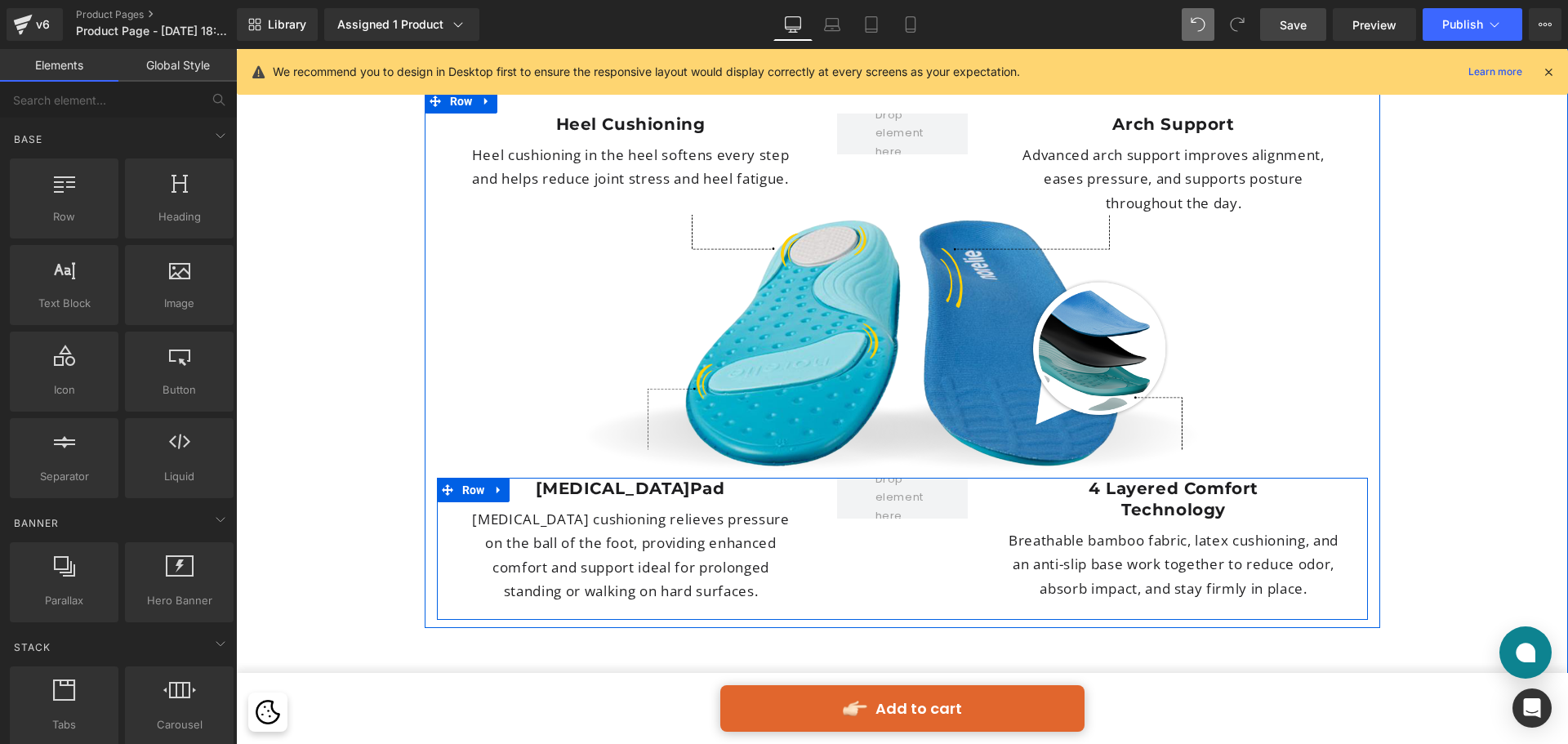
click at [728, 477] on div "[MEDICAL_DATA] Heading [MEDICAL_DATA] cushioning relieves pressure on the ball …" at bounding box center [630, 540] width 364 height 126
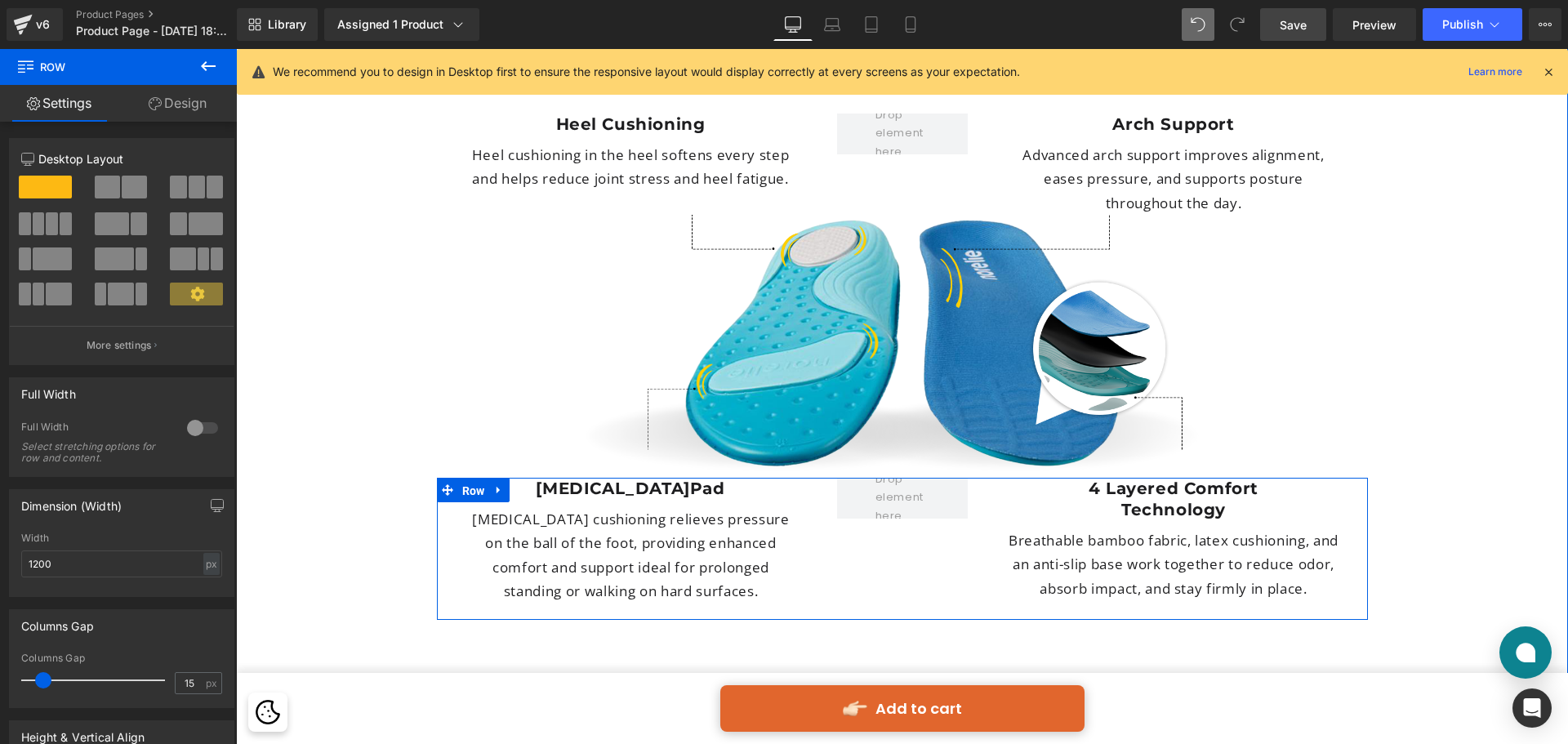
click at [479, 478] on span "Row" at bounding box center [474, 490] width 31 height 24
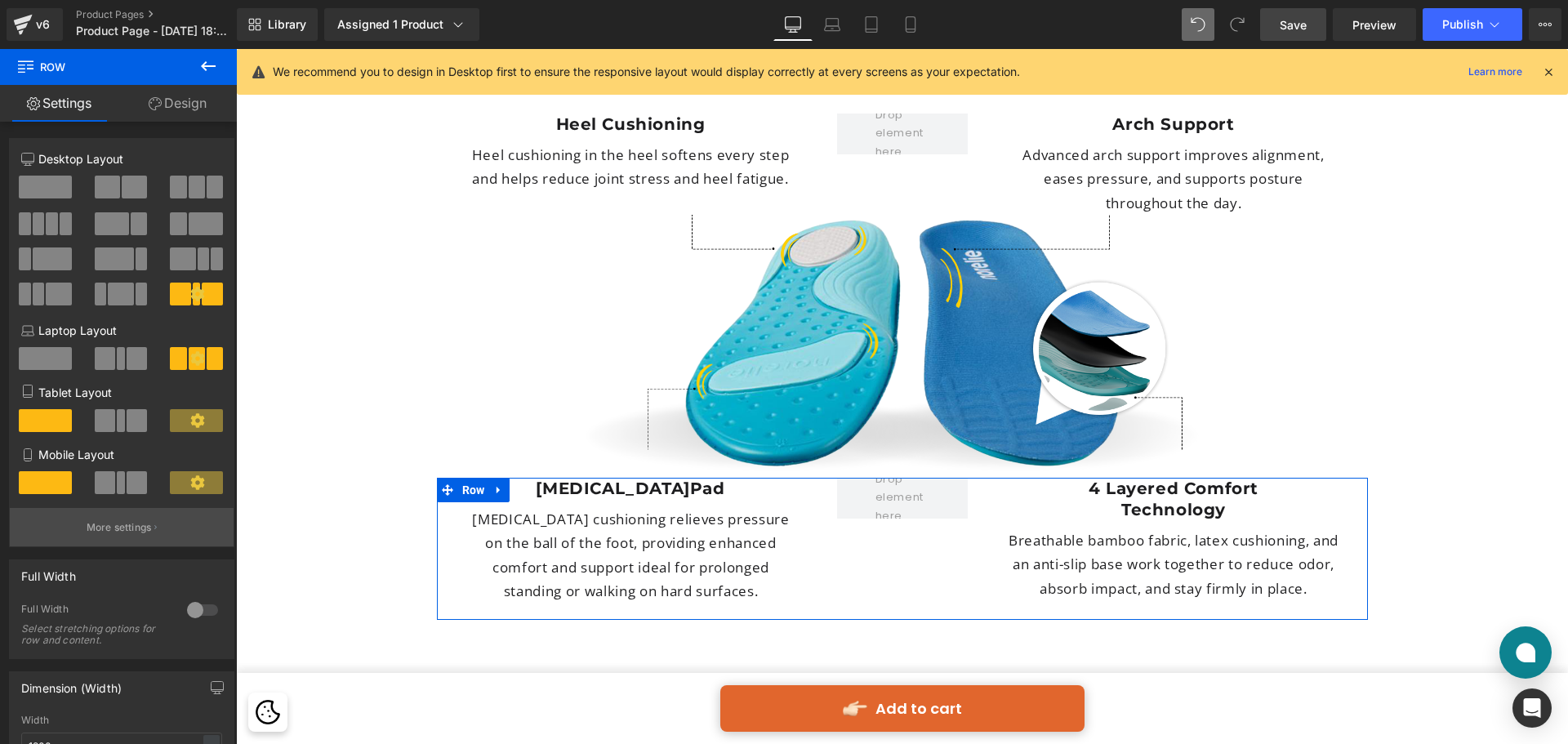
click at [115, 529] on p "More settings" at bounding box center [119, 527] width 66 height 15
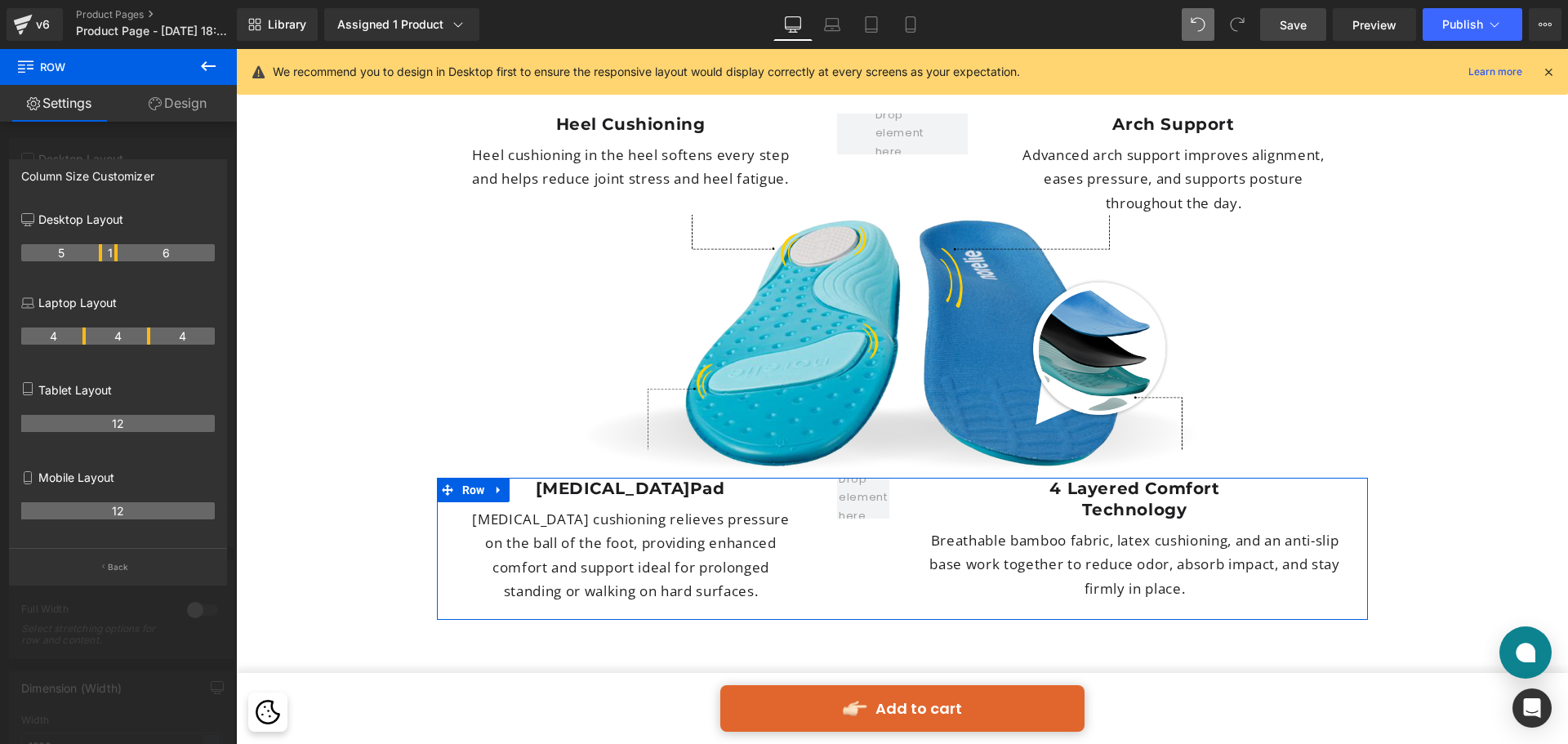
drag, startPoint x: 131, startPoint y: 252, endPoint x: 118, endPoint y: 253, distance: 13.0
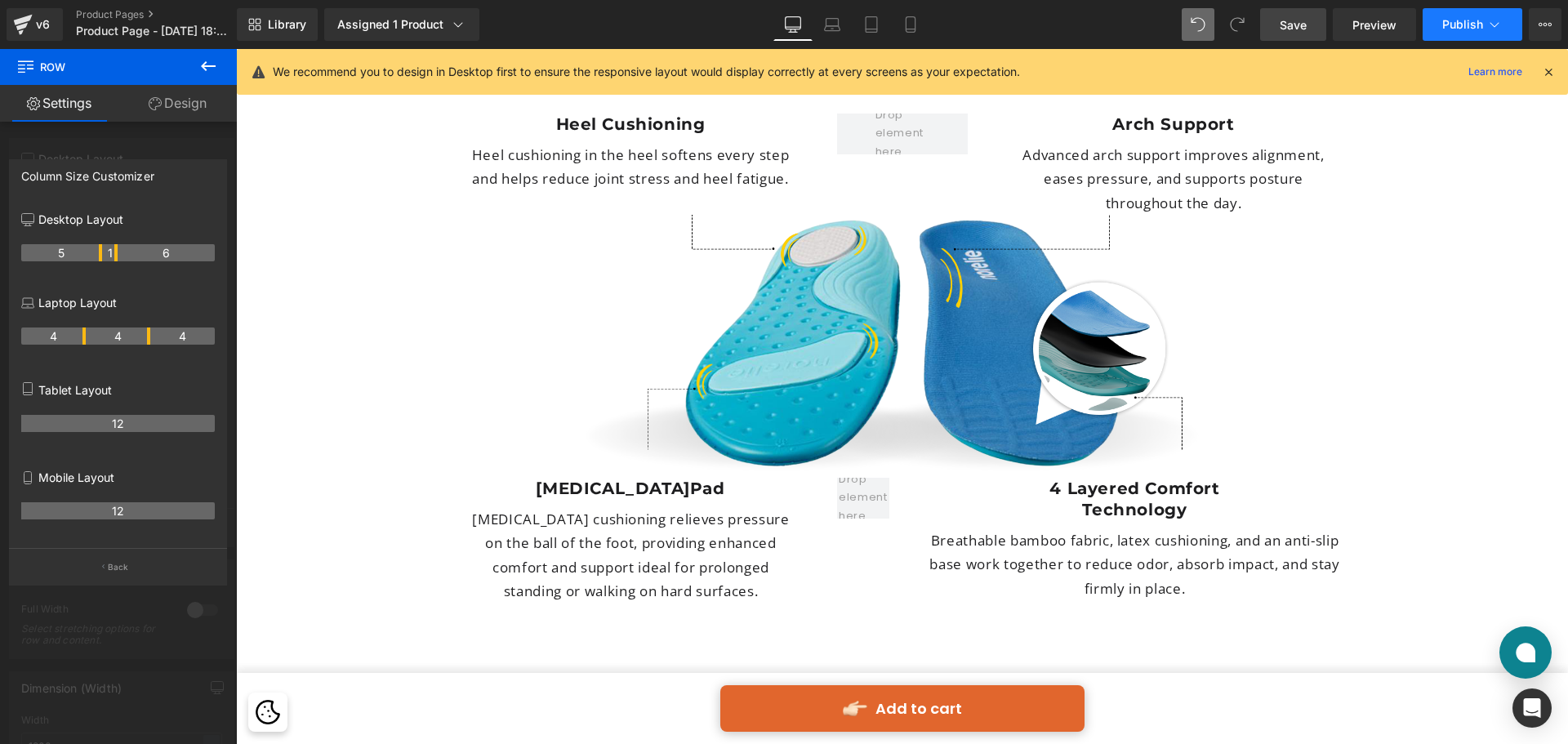
click at [1449, 29] on span "Publish" at bounding box center [1462, 24] width 41 height 13
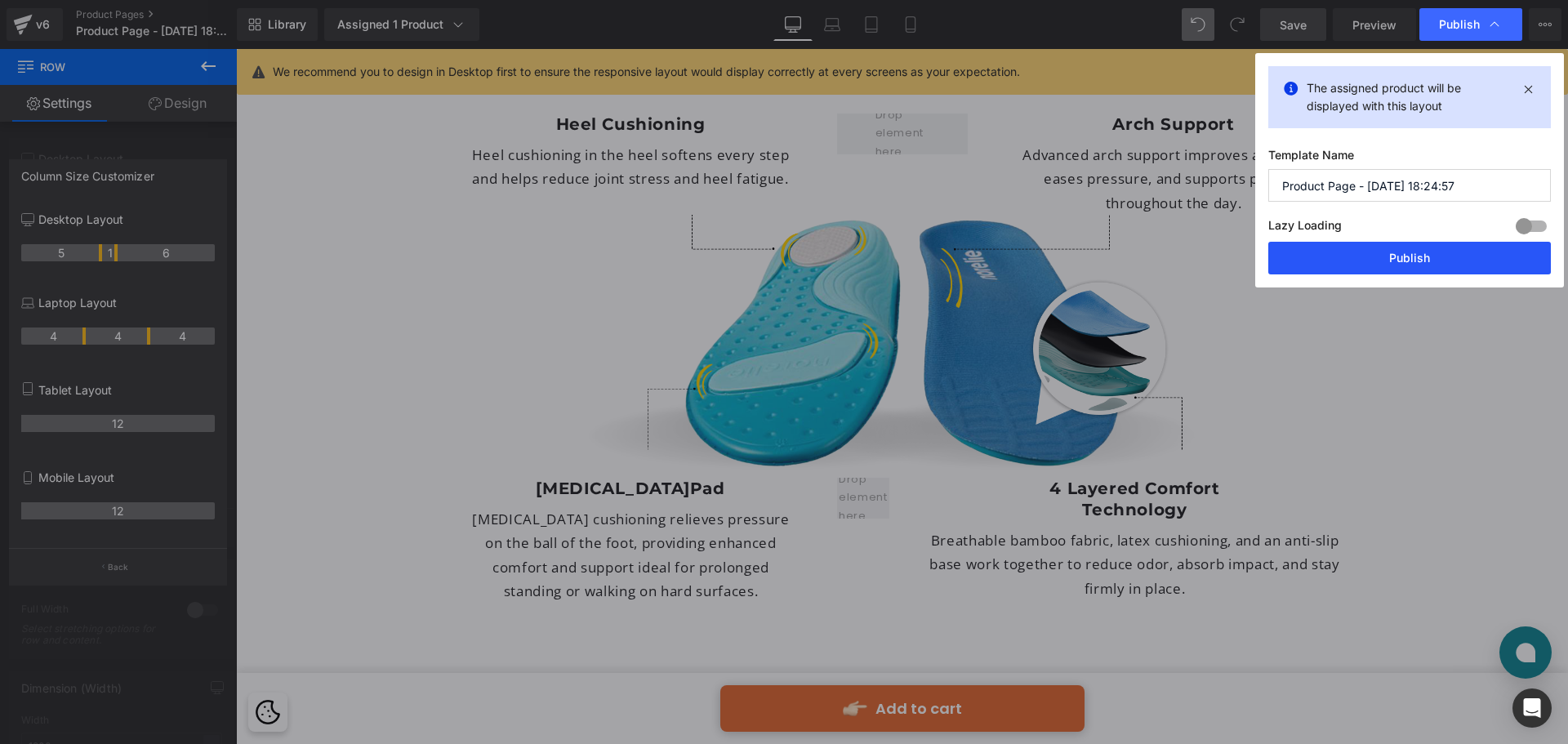
click at [1369, 247] on button "Publish" at bounding box center [1410, 257] width 282 height 32
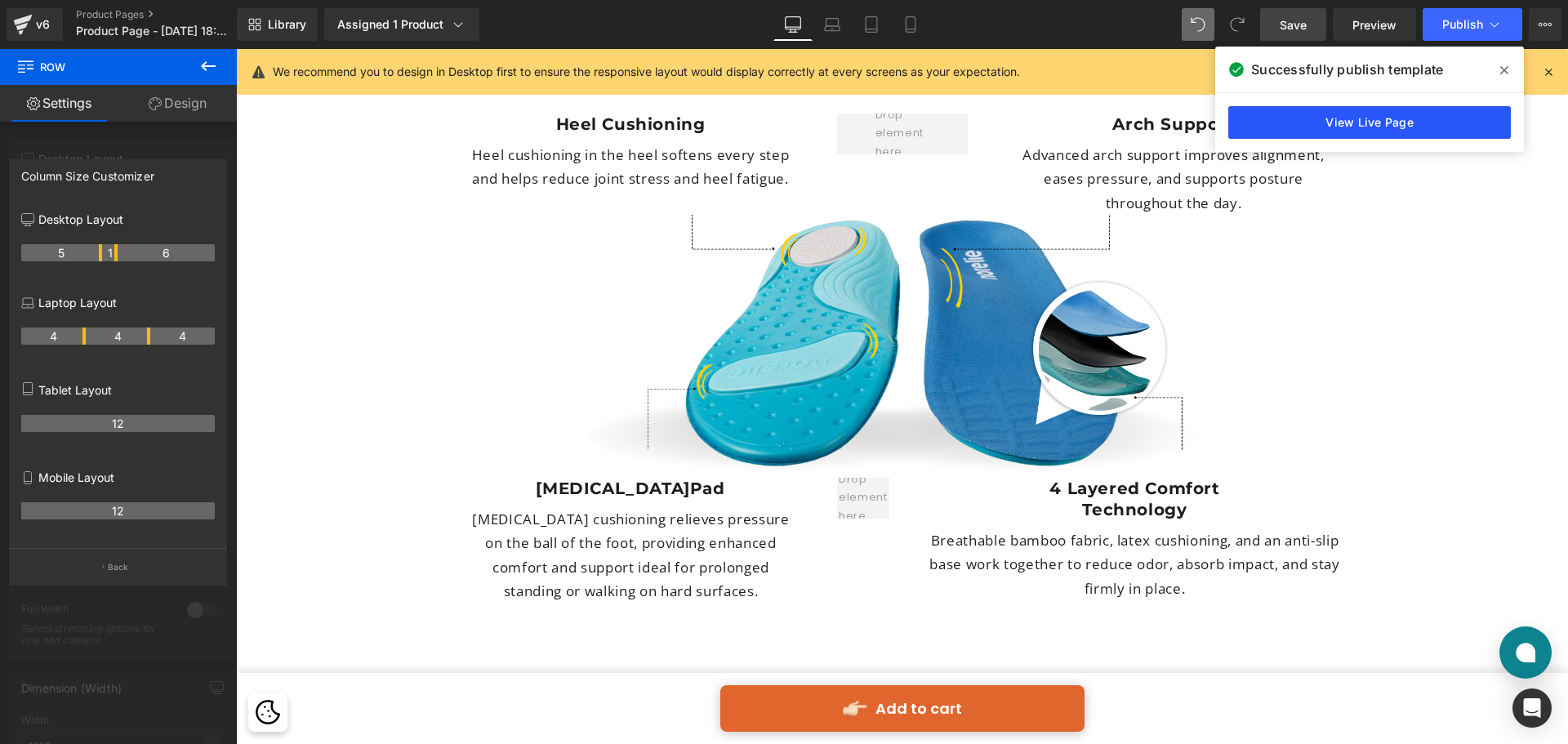
click at [1453, 110] on link "View Live Page" at bounding box center [1369, 122] width 282 height 32
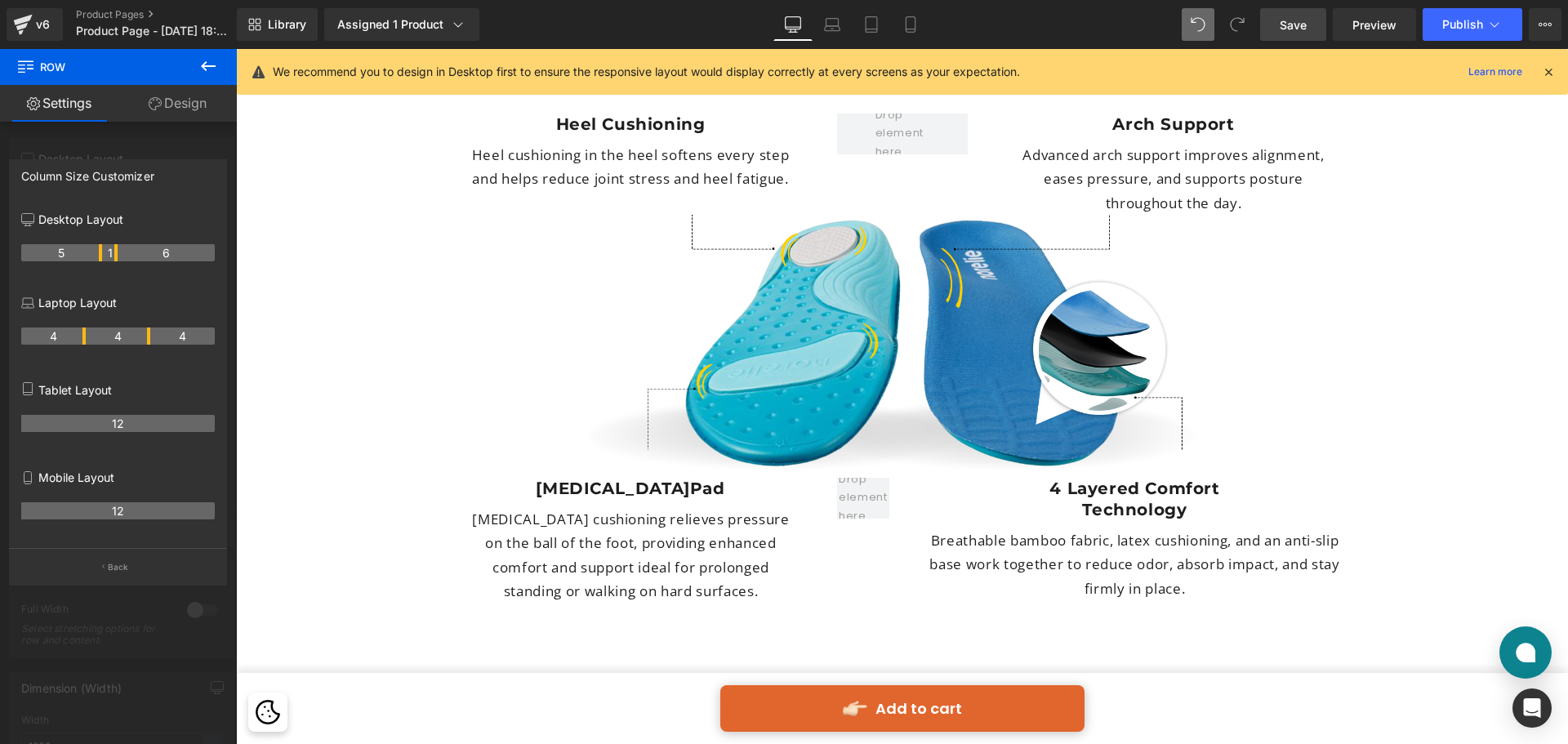
drag, startPoint x: 948, startPoint y: 483, endPoint x: 893, endPoint y: 463, distance: 58.5
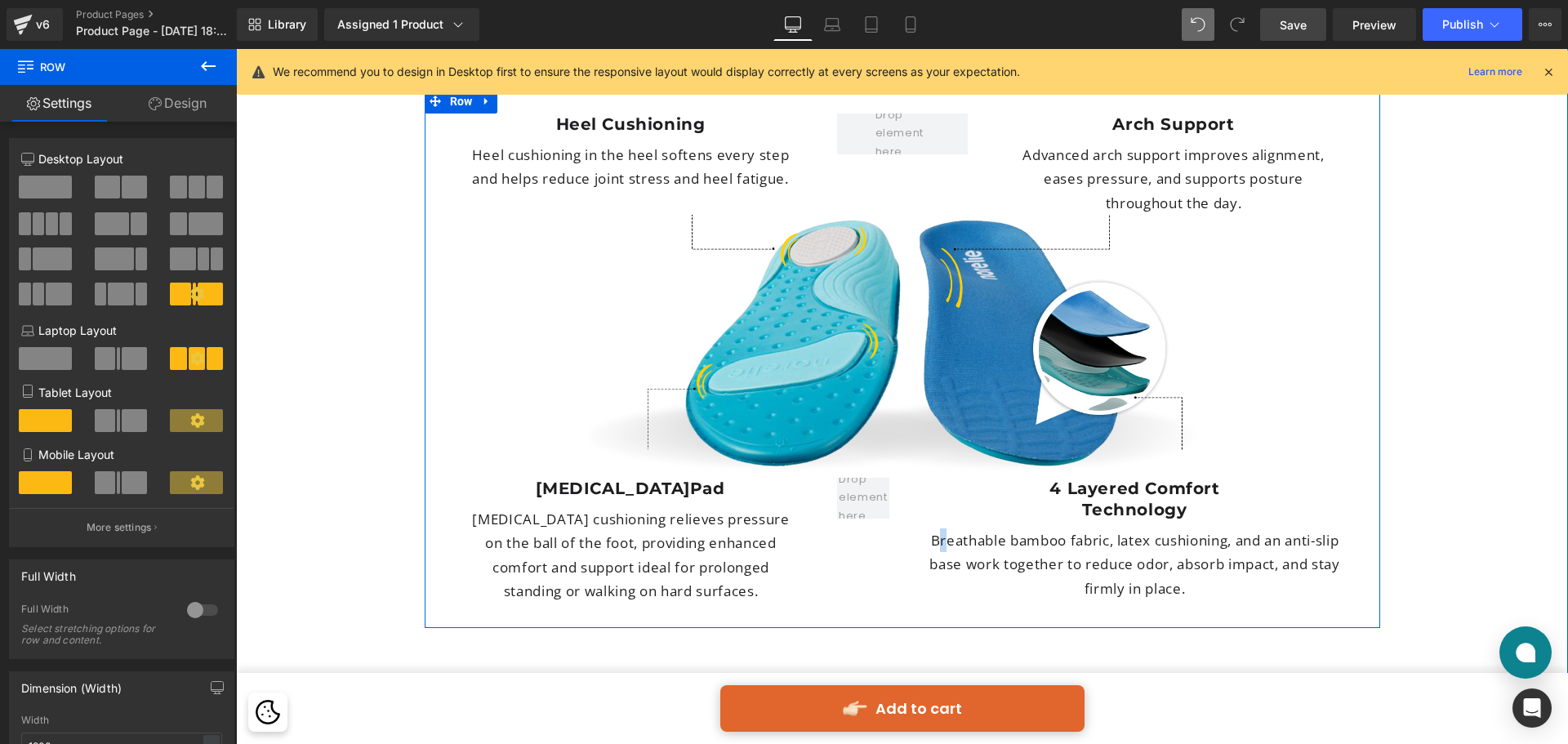
click at [553, 477] on div "Metatarsal Pad Heading" at bounding box center [631, 488] width 339 height 21
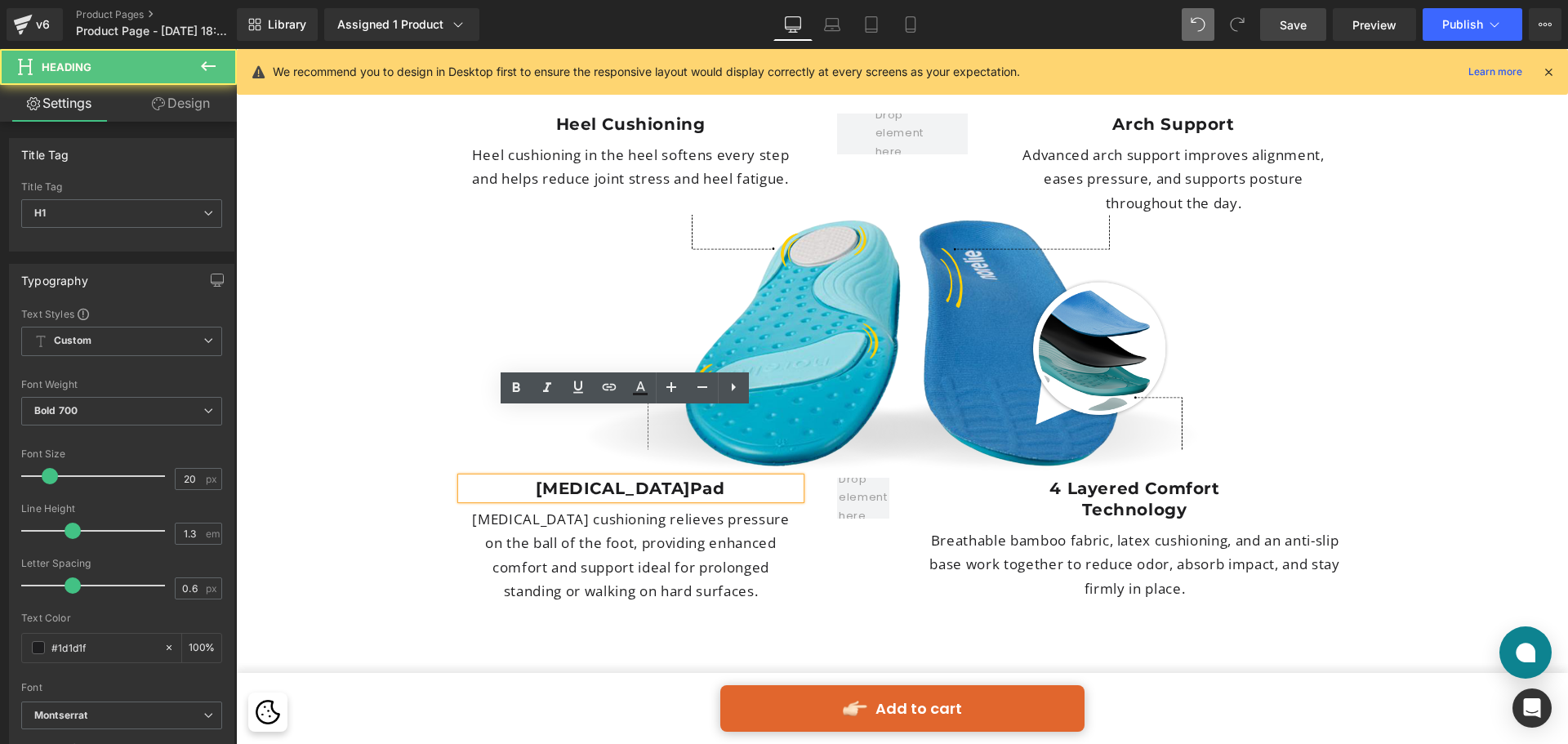
click at [475, 477] on h1 "Metatarsal Pad" at bounding box center [631, 488] width 339 height 21
click at [861, 544] on div "Metatarsal Pad Heading Forefoot cushioning relieves pressure on the ball of the…" at bounding box center [902, 549] width 931 height 143
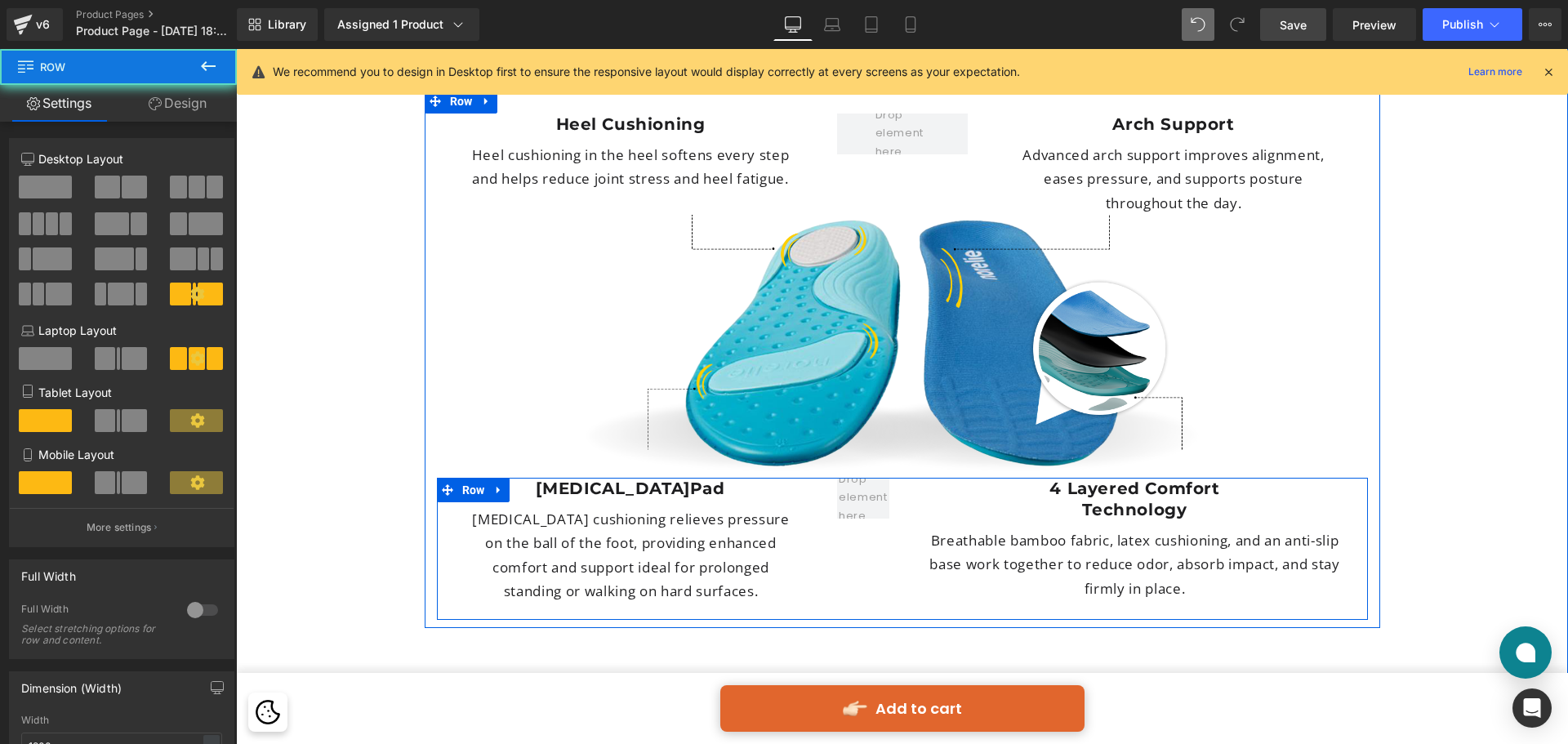
click at [903, 484] on div "4 Layered Comfort Technology Heading Breathable bamboo fabric, latex cushioning…" at bounding box center [1134, 542] width 466 height 130
click at [458, 478] on span "Row" at bounding box center [474, 490] width 31 height 24
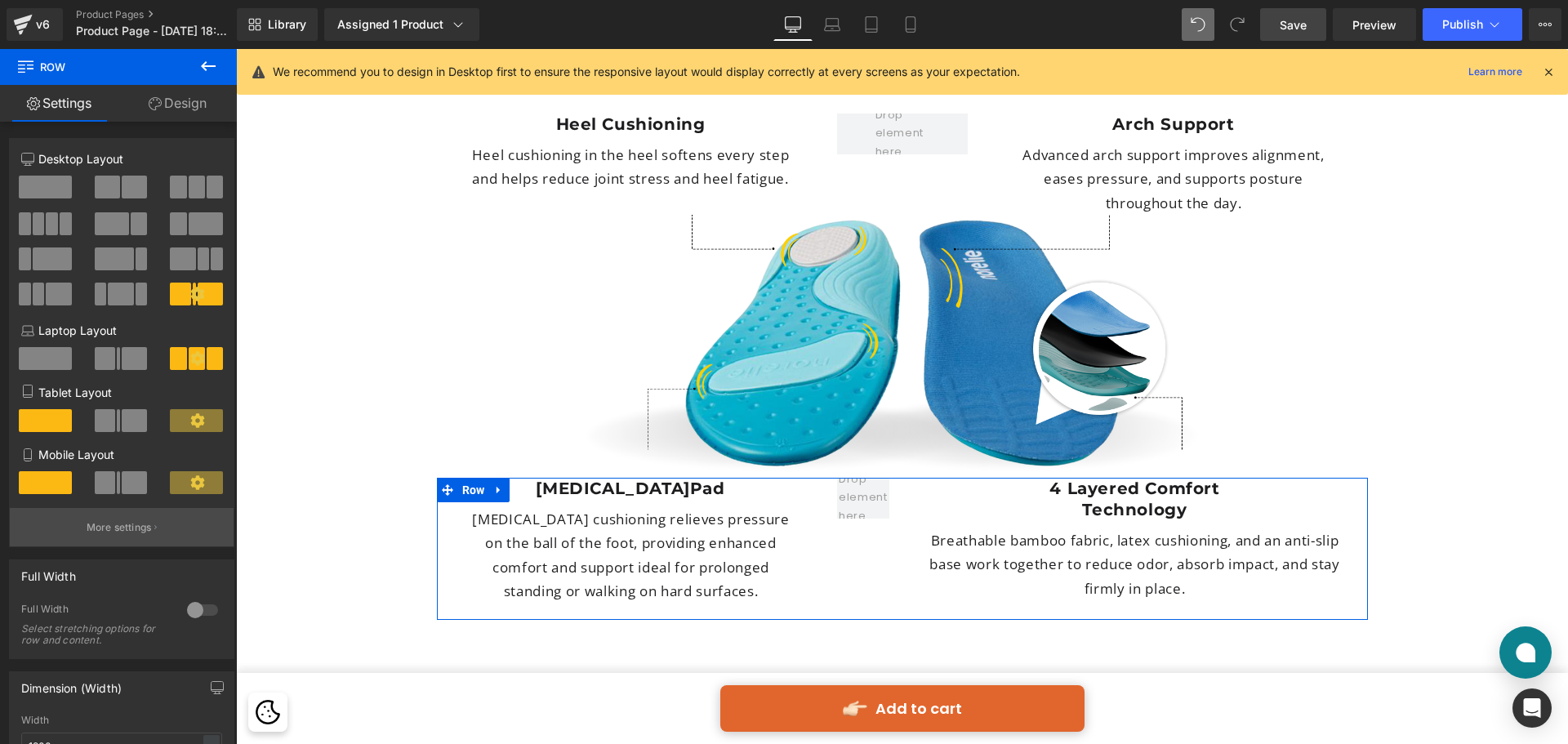
click at [114, 513] on button "More settings" at bounding box center [122, 527] width 224 height 38
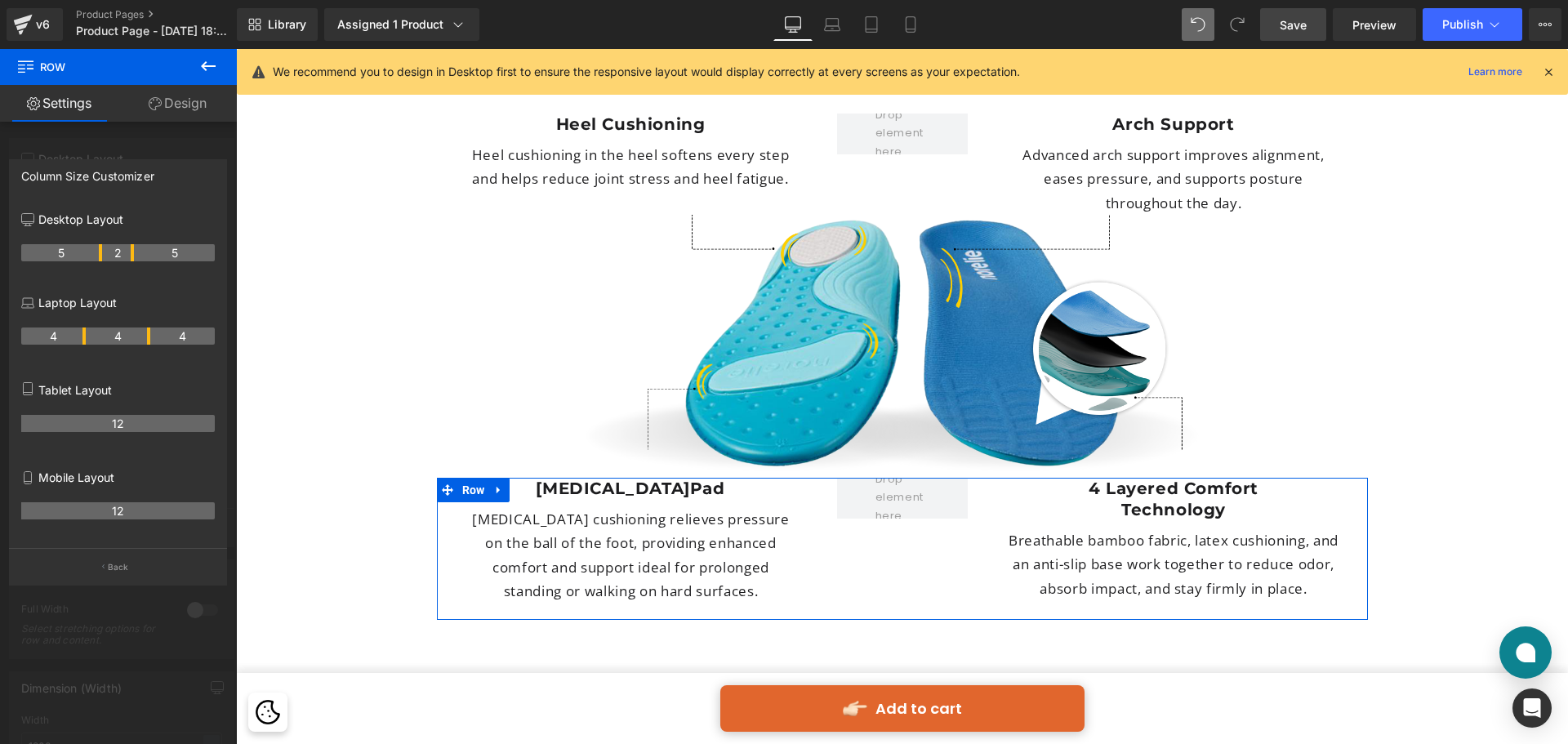
drag, startPoint x: 115, startPoint y: 254, endPoint x: 129, endPoint y: 258, distance: 14.6
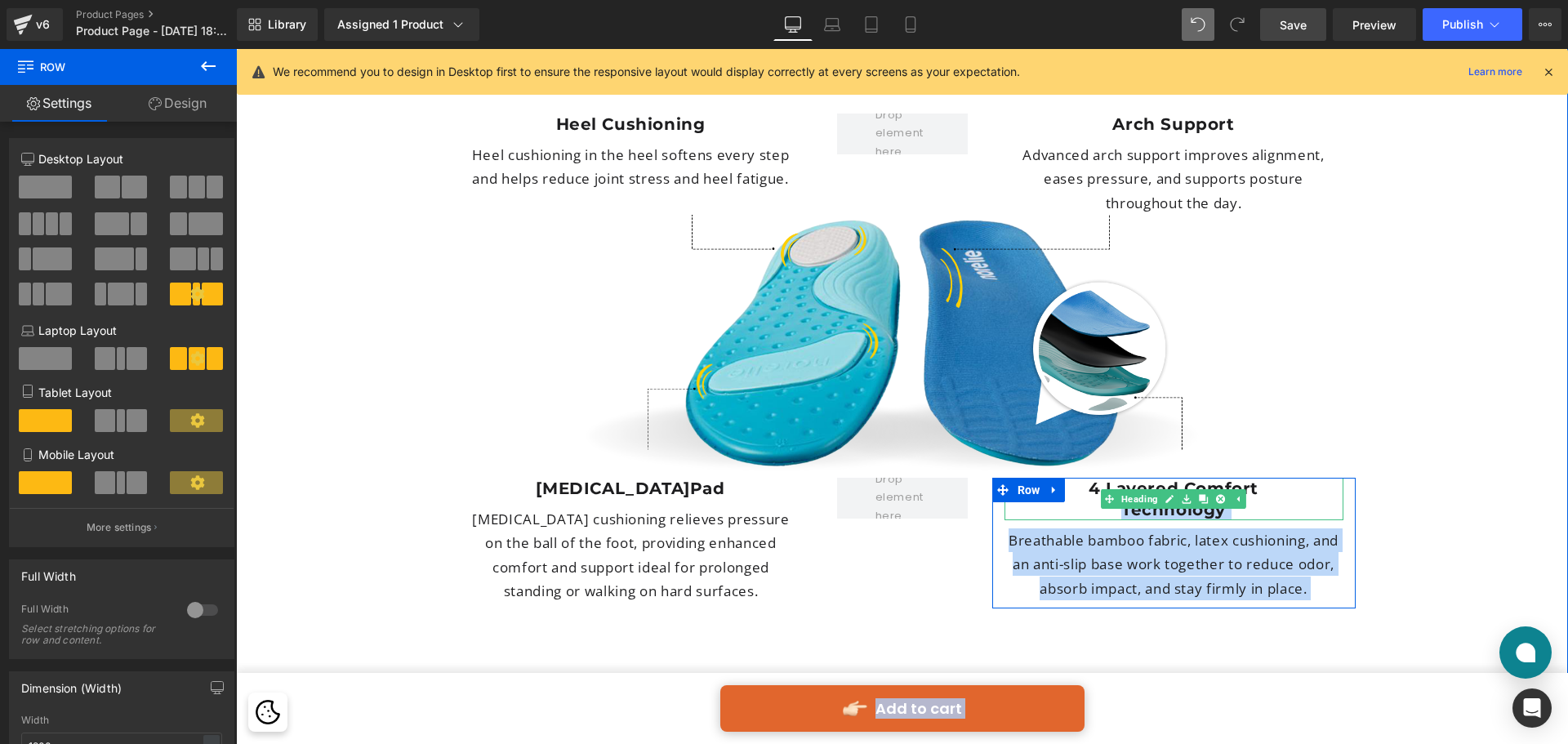
click at [1115, 499] on h1 "Technology" at bounding box center [1174, 509] width 339 height 21
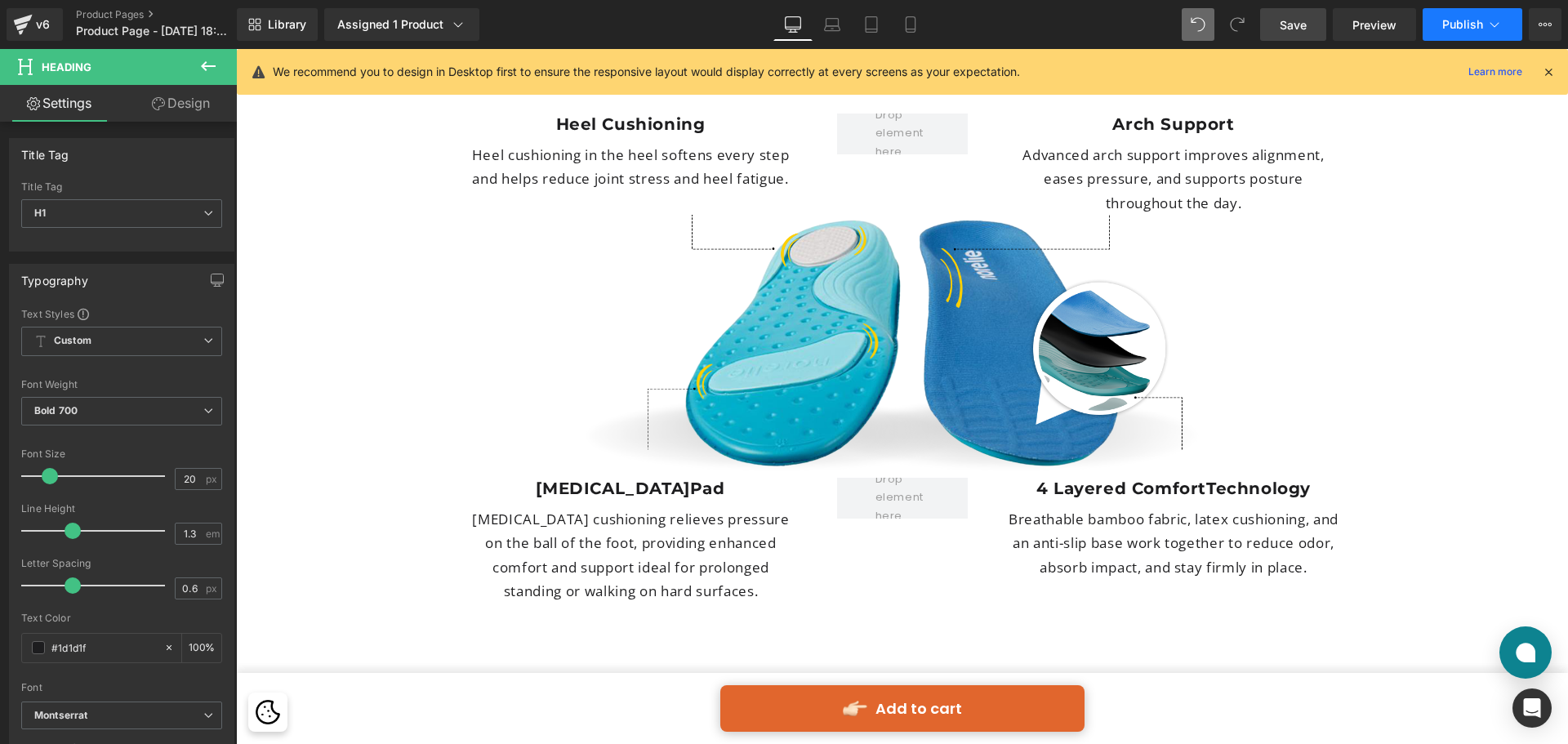
click at [1458, 31] on span "Publish" at bounding box center [1462, 24] width 41 height 13
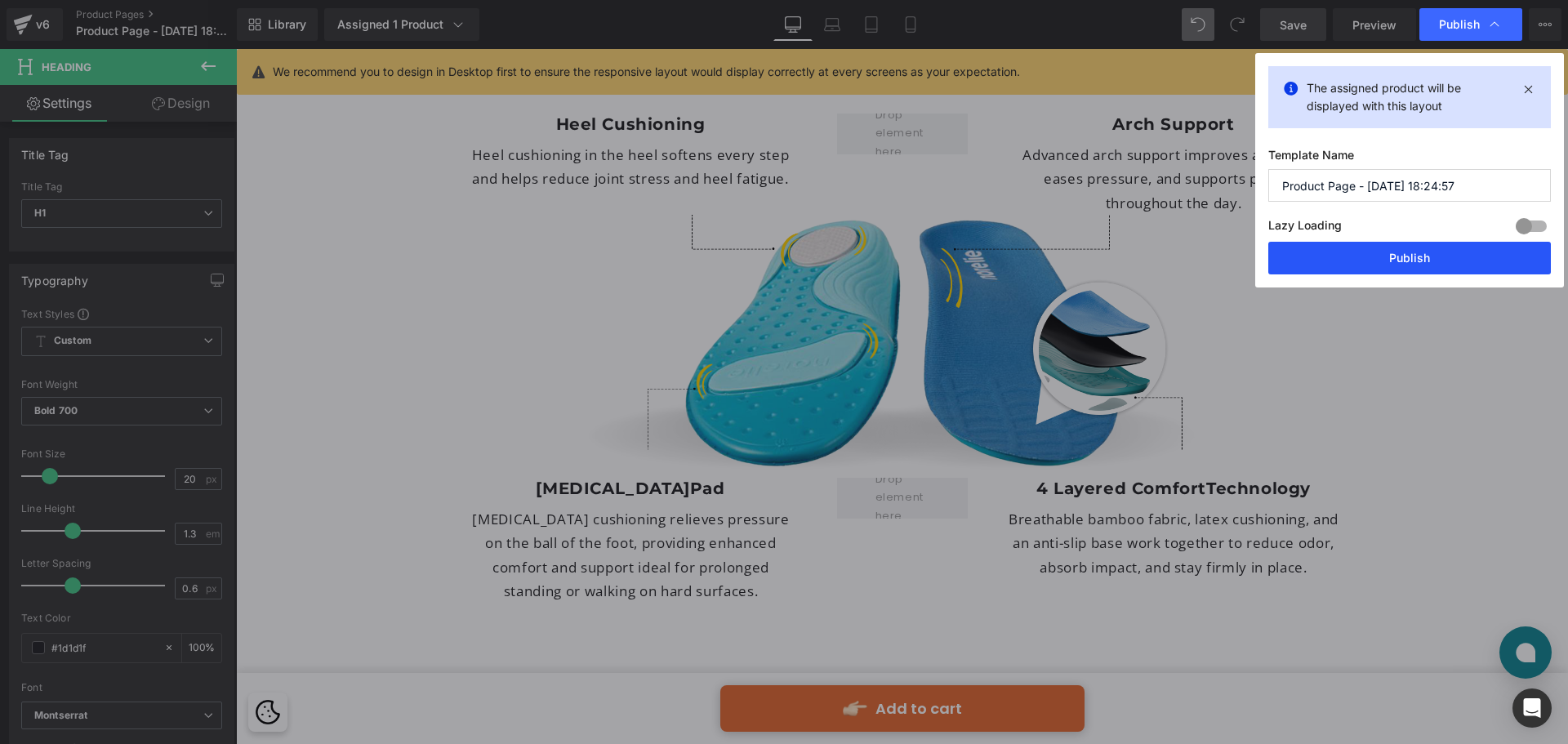
click at [1395, 258] on button "Publish" at bounding box center [1410, 257] width 282 height 32
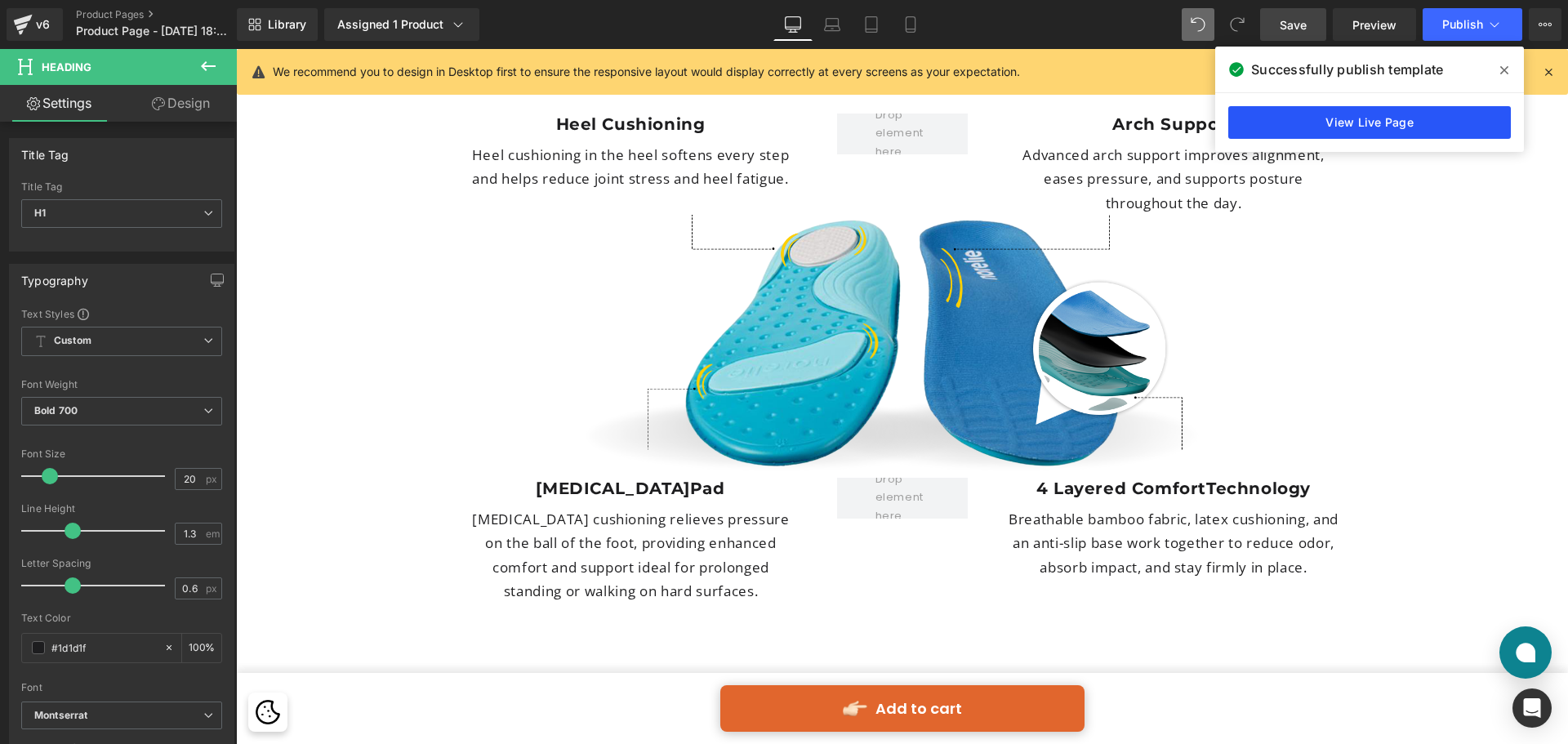
click at [1415, 115] on link "View Live Page" at bounding box center [1369, 122] width 282 height 32
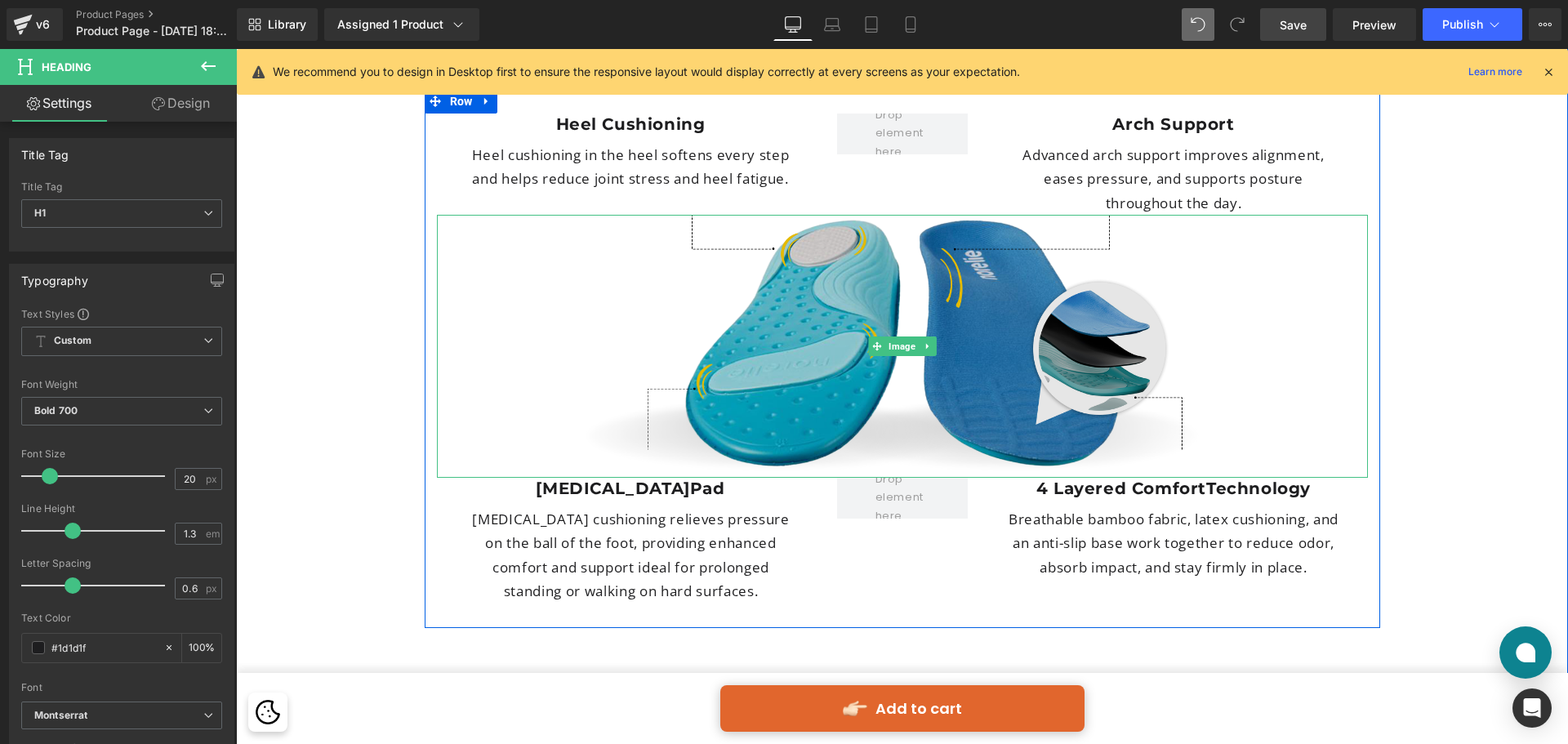
click at [942, 254] on img at bounding box center [902, 346] width 931 height 263
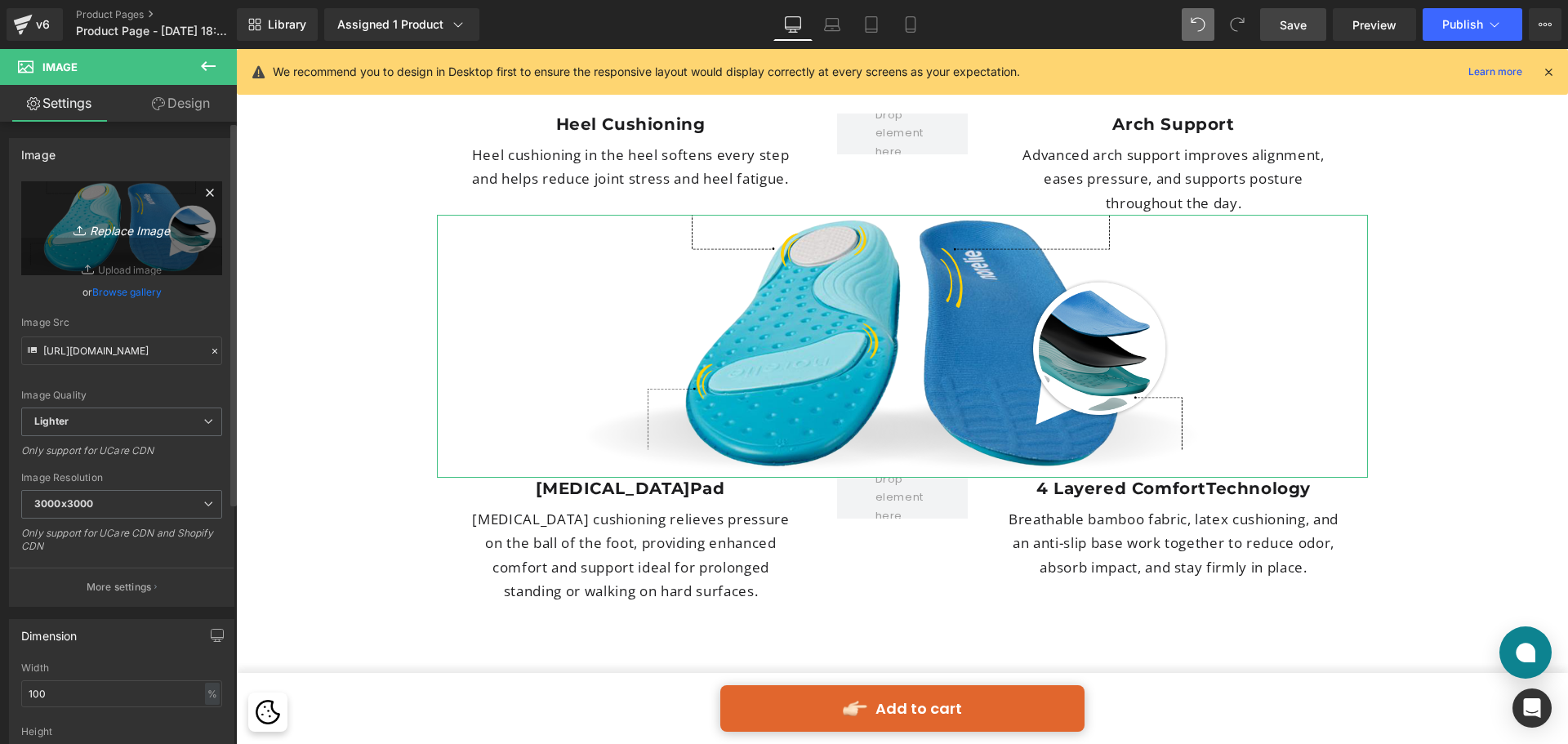
click at [102, 213] on link "Replace Image" at bounding box center [121, 228] width 201 height 93
type input "C:\fakepath\foot-pain-v3-Recovered.png"
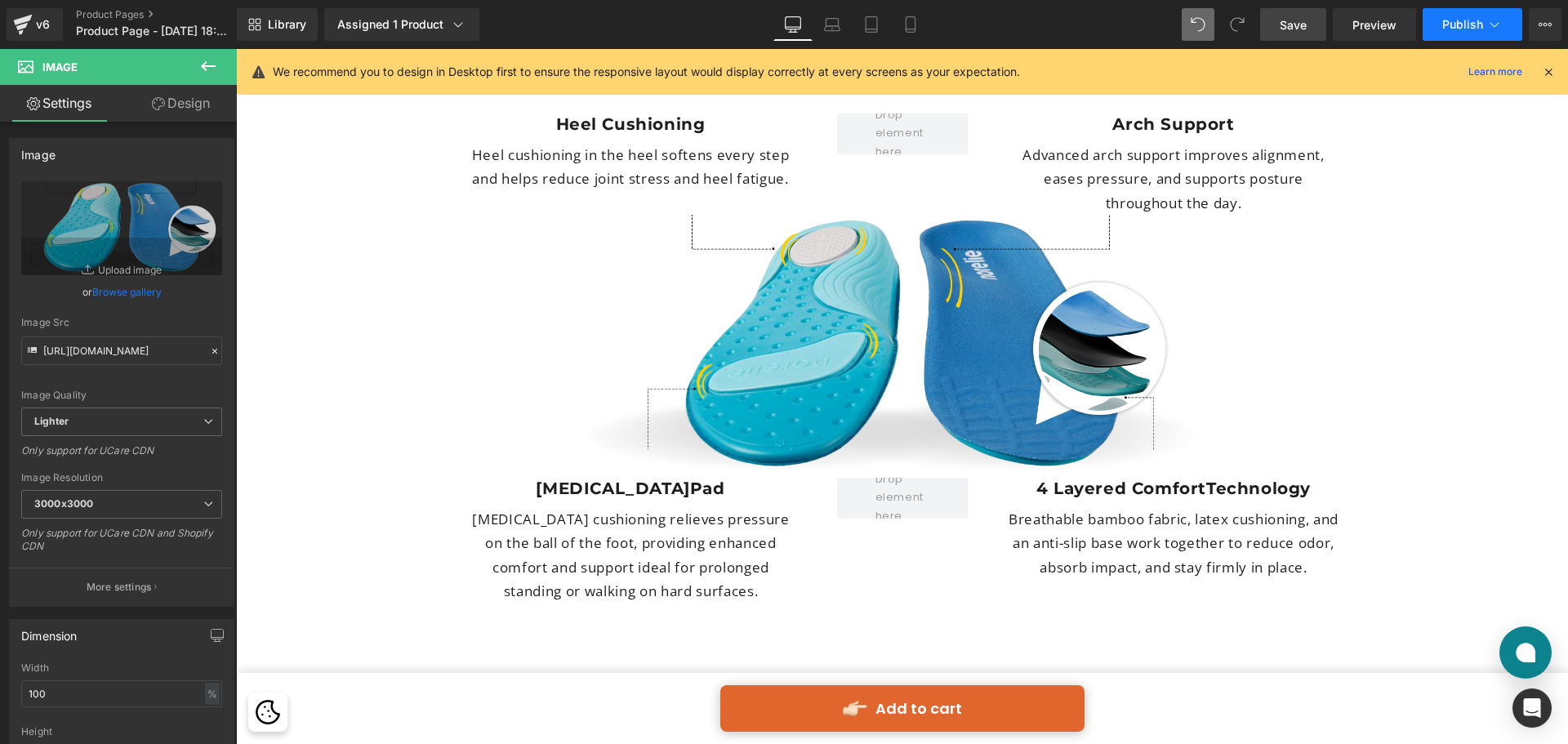
click at [1455, 25] on span "Publish" at bounding box center [1462, 24] width 41 height 13
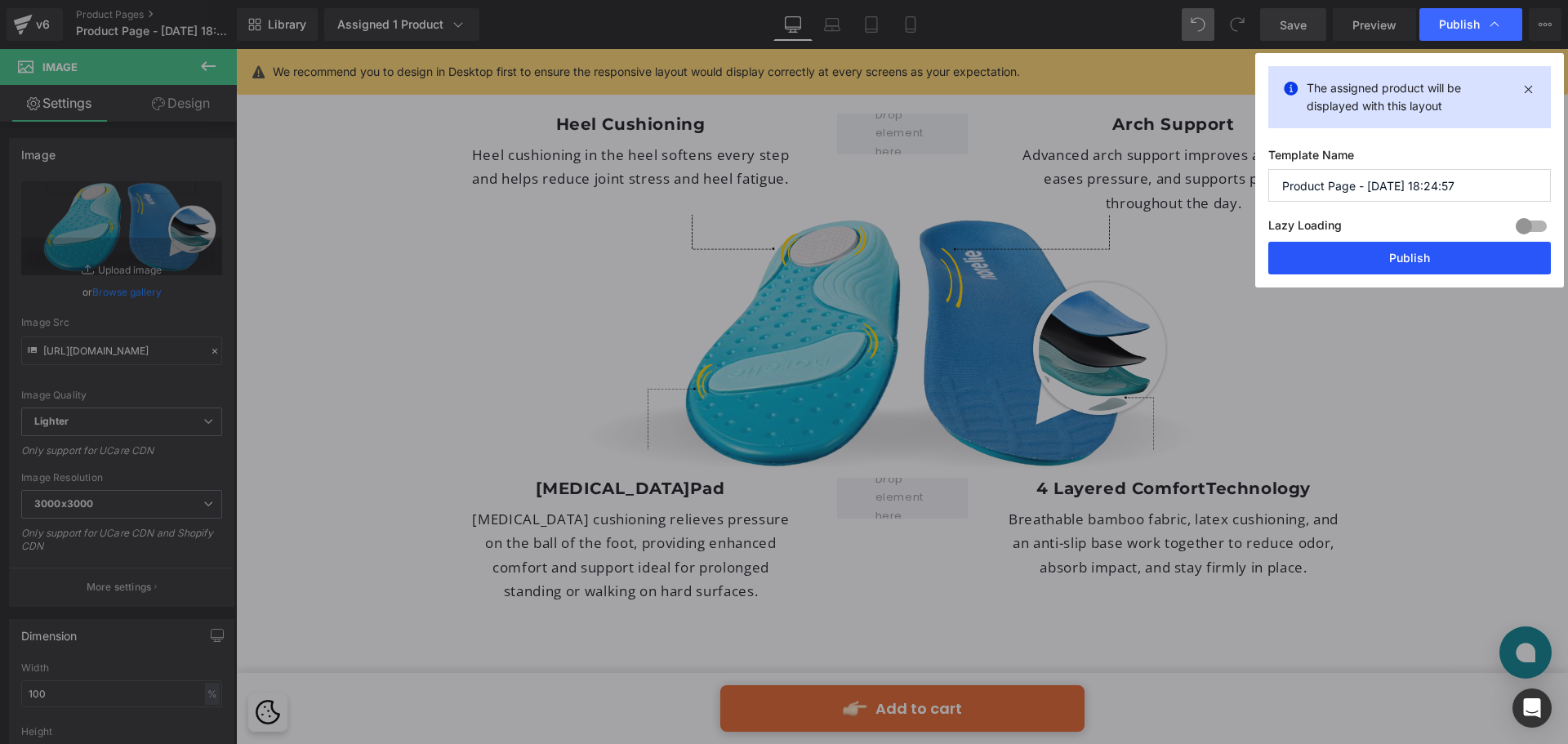
click at [1398, 259] on button "Publish" at bounding box center [1410, 257] width 282 height 32
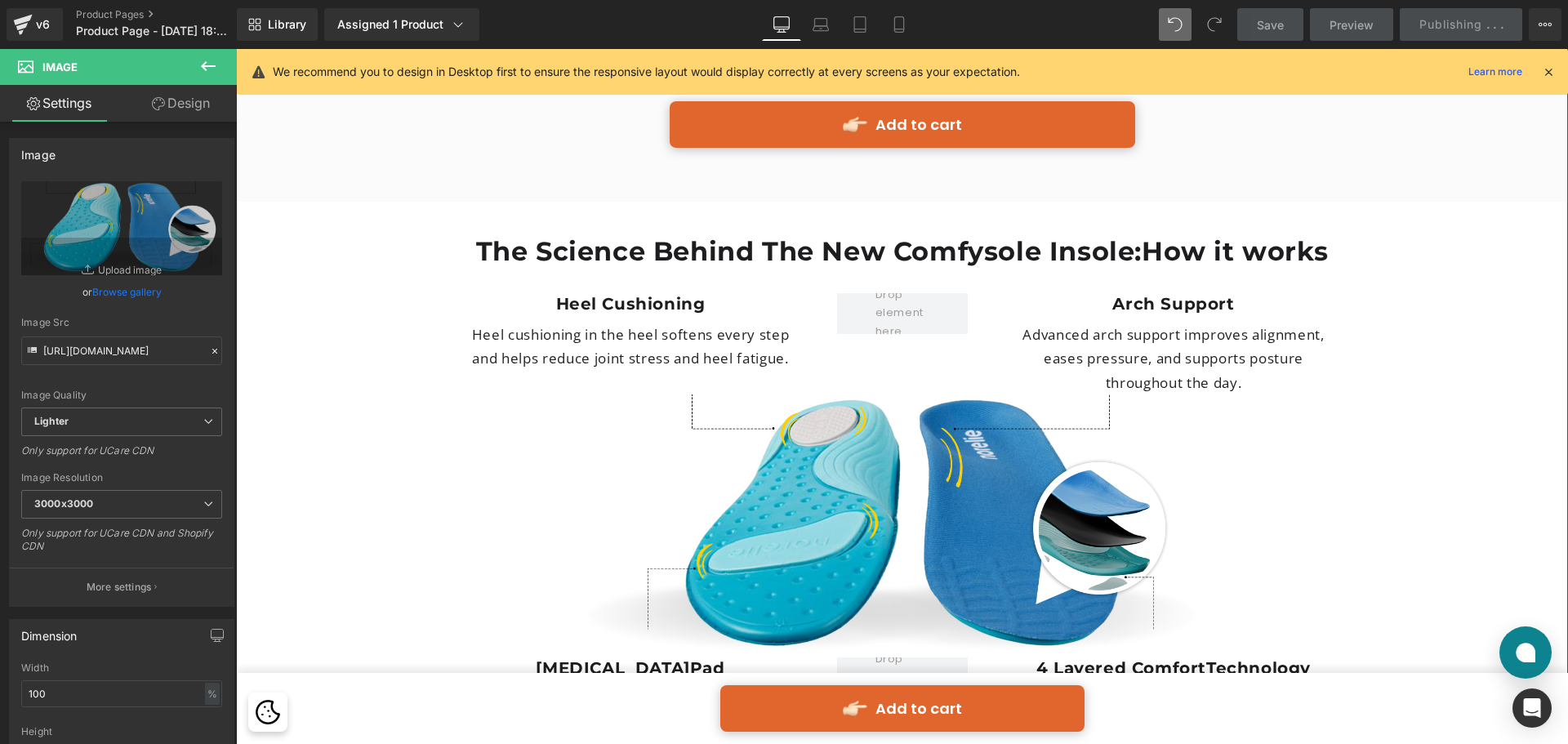
scroll to position [4165, 0]
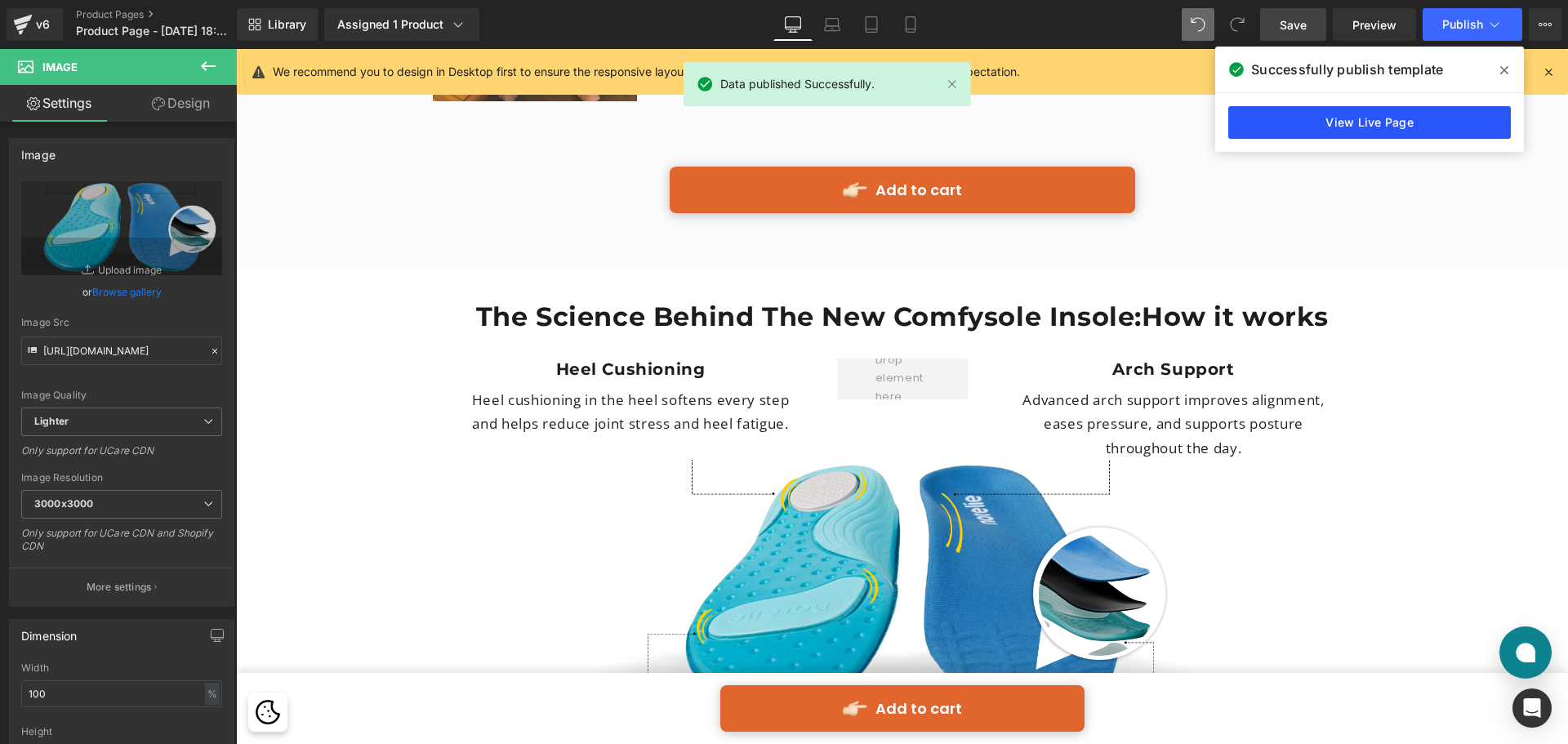
click at [1286, 124] on link "View Live Page" at bounding box center [1369, 122] width 282 height 32
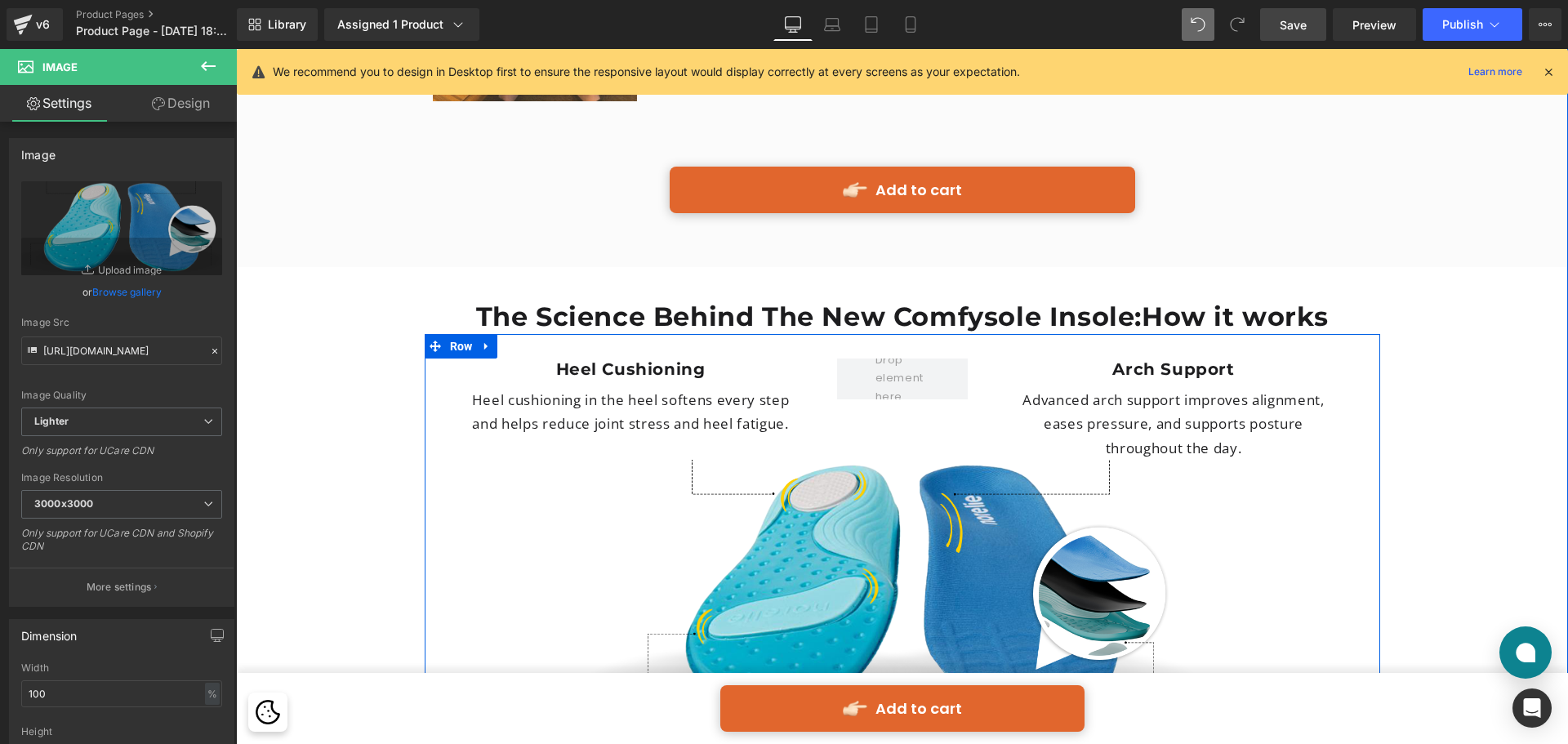
scroll to position [4409, 0]
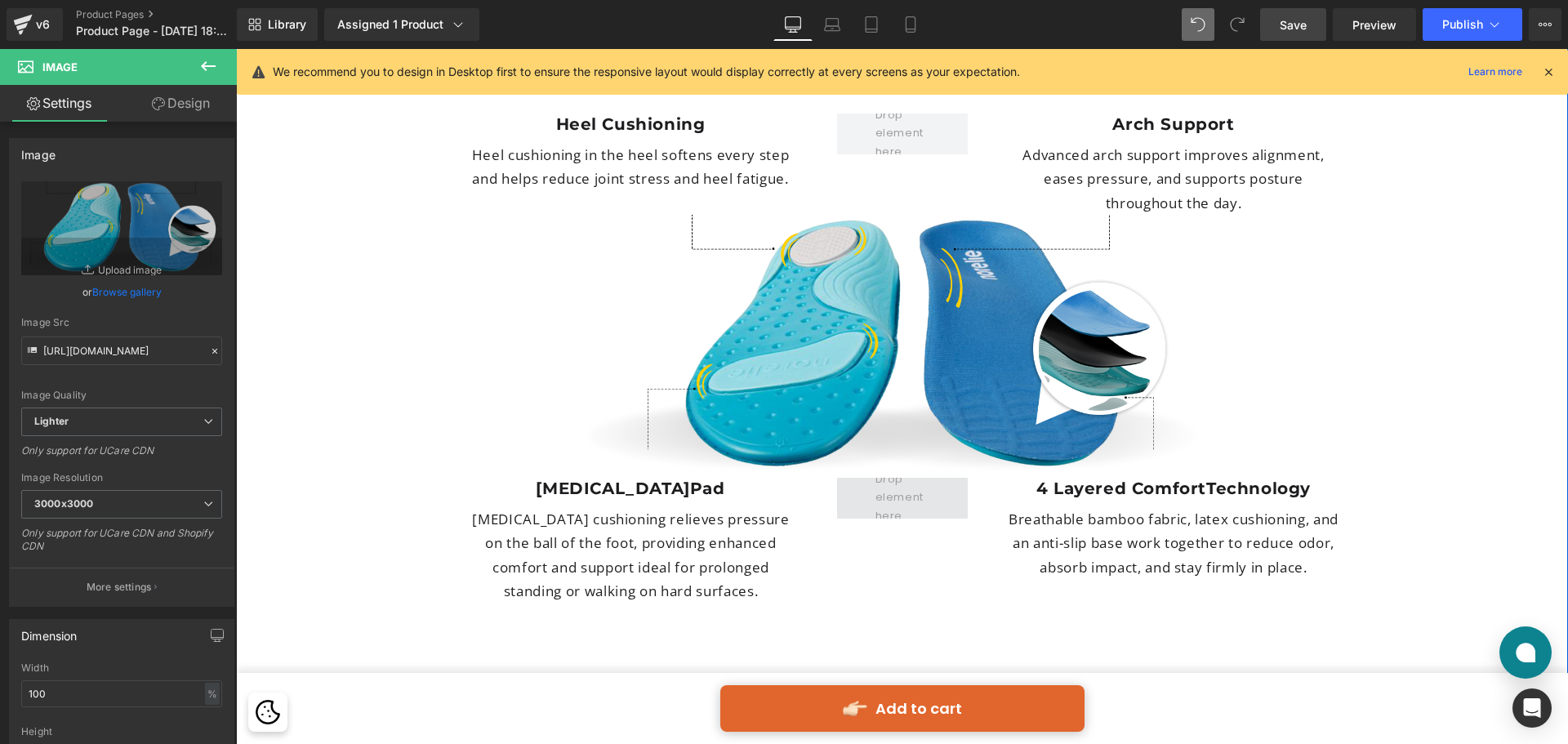
click at [873, 466] on span at bounding box center [902, 498] width 66 height 63
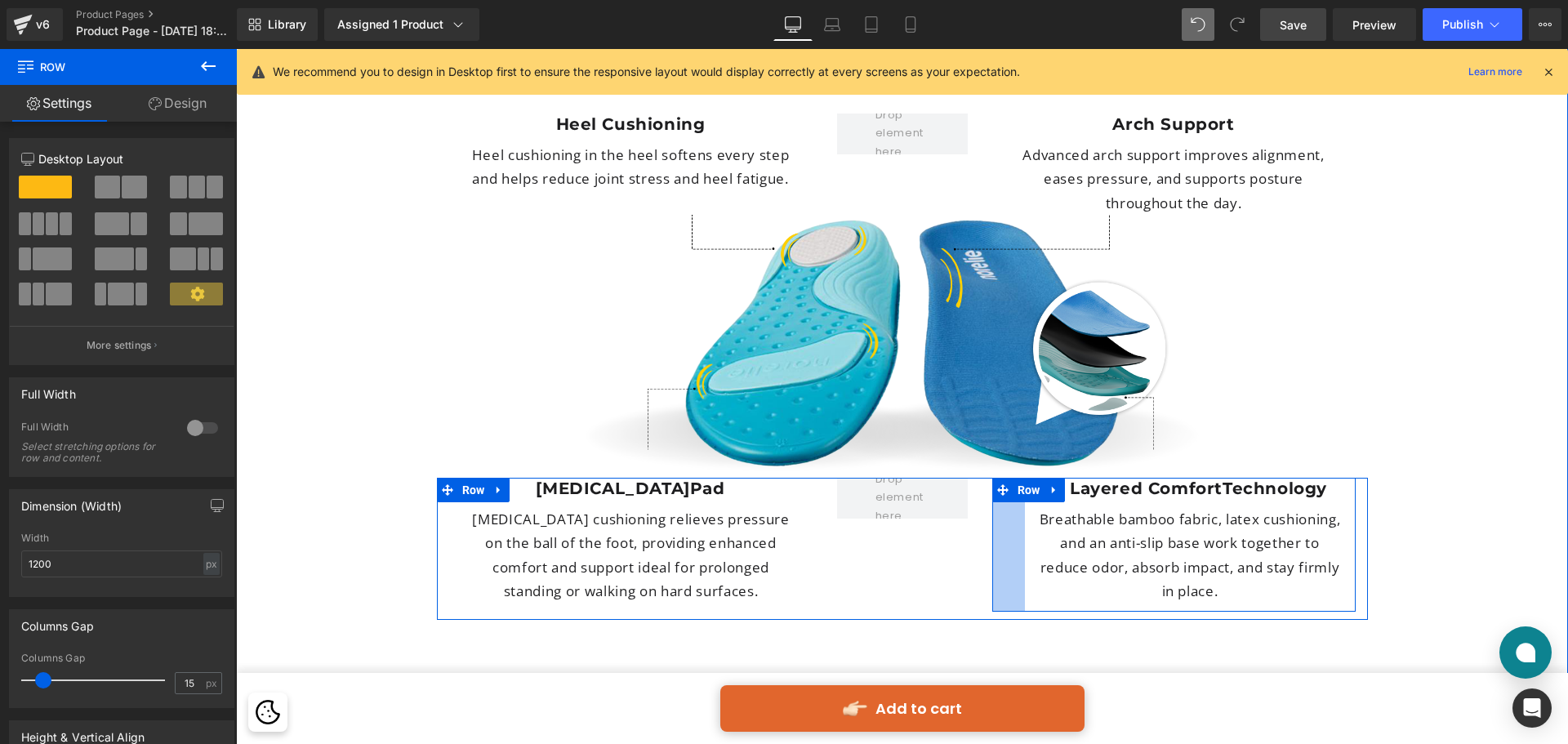
drag, startPoint x: 989, startPoint y: 462, endPoint x: 1663, endPoint y: 49, distance: 790.5
click at [1022, 477] on div "4 Layered Comfort Technology Heading Breathable bamboo fabric, latex cushioning…" at bounding box center [1174, 544] width 364 height 134
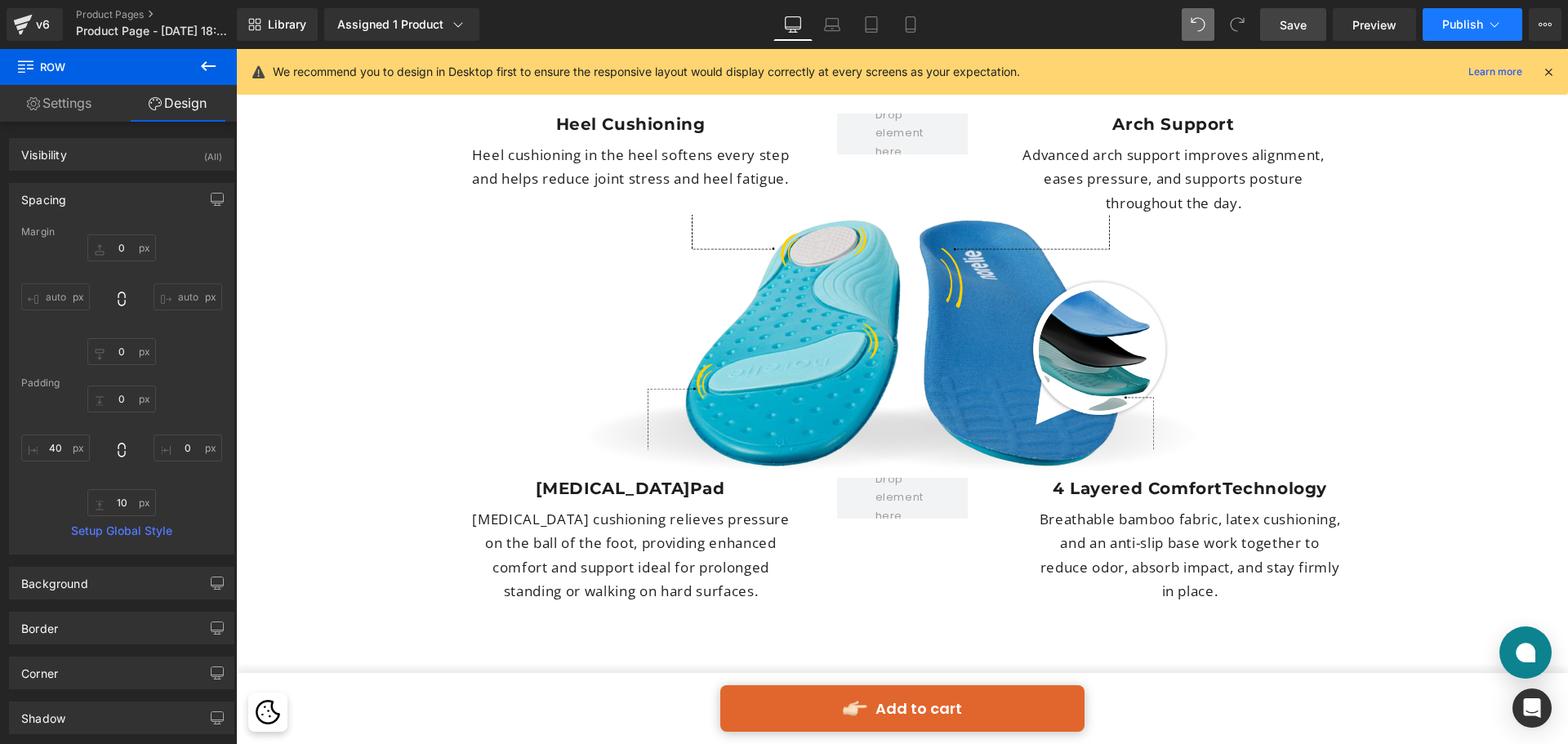
click at [1450, 13] on button "Publish" at bounding box center [1473, 24] width 100 height 32
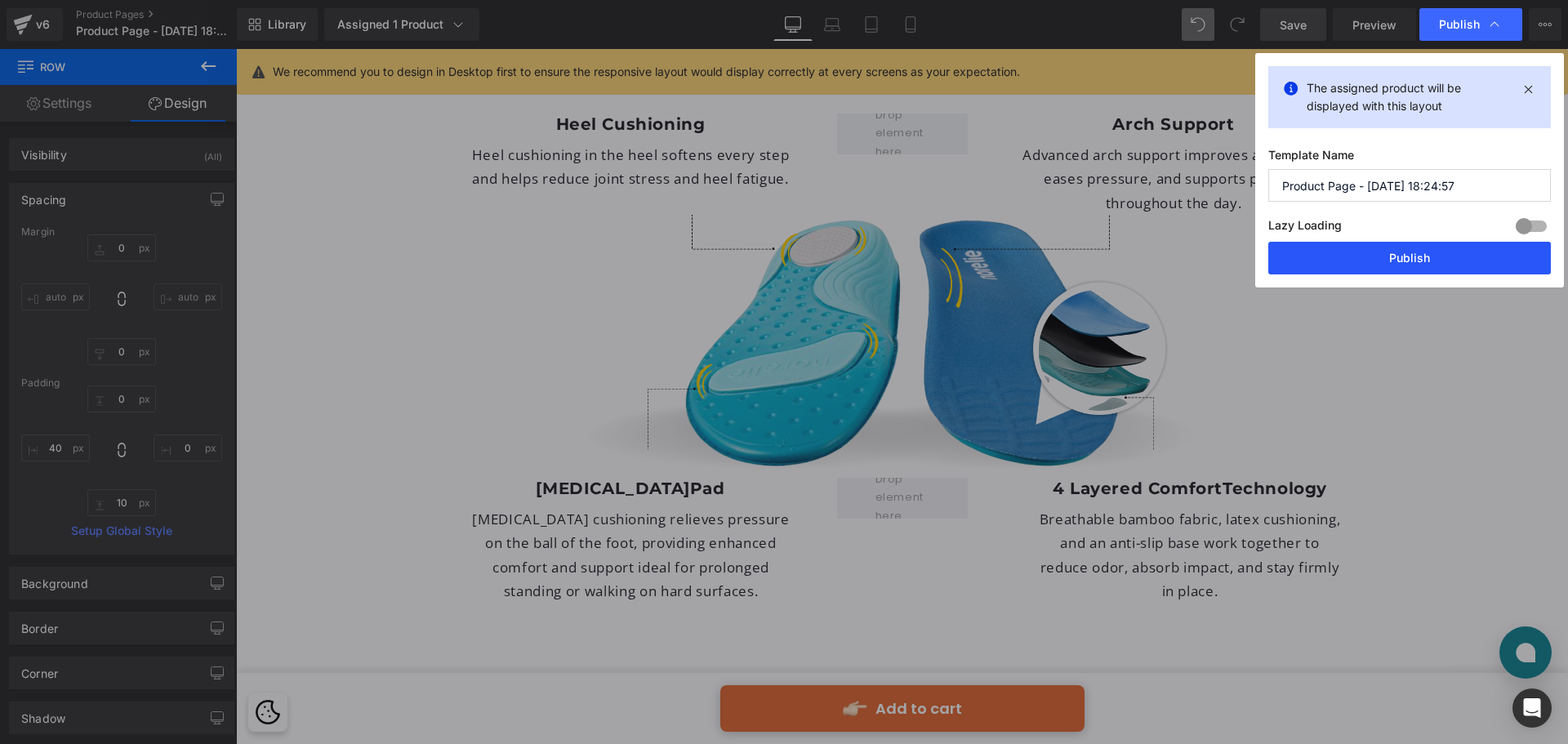
click at [1379, 249] on button "Publish" at bounding box center [1410, 257] width 282 height 32
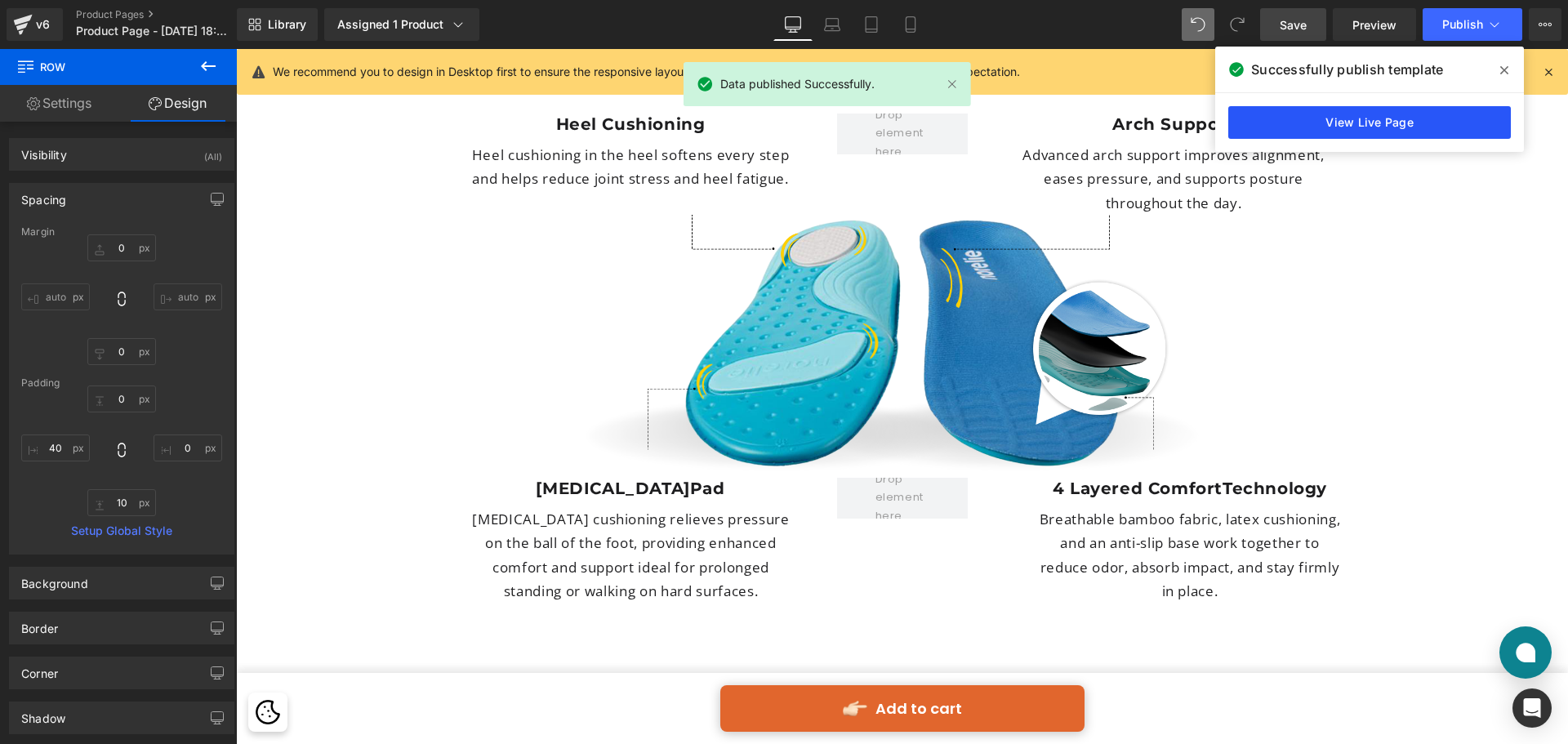
click at [1411, 120] on link "View Live Page" at bounding box center [1369, 122] width 282 height 32
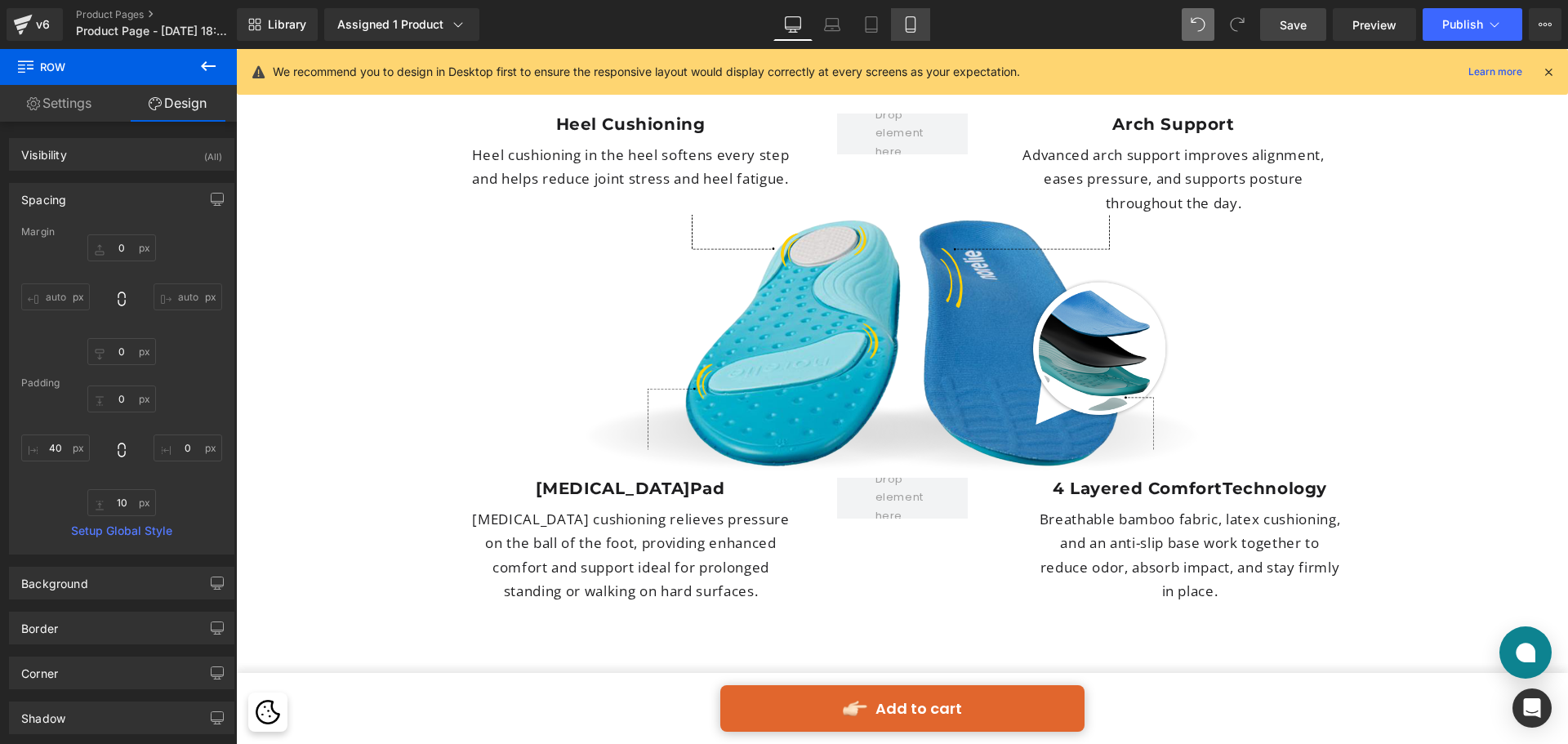
drag, startPoint x: 909, startPoint y: 29, endPoint x: 153, endPoint y: 180, distance: 770.9
click at [909, 30] on icon at bounding box center [911, 30] width 9 height 0
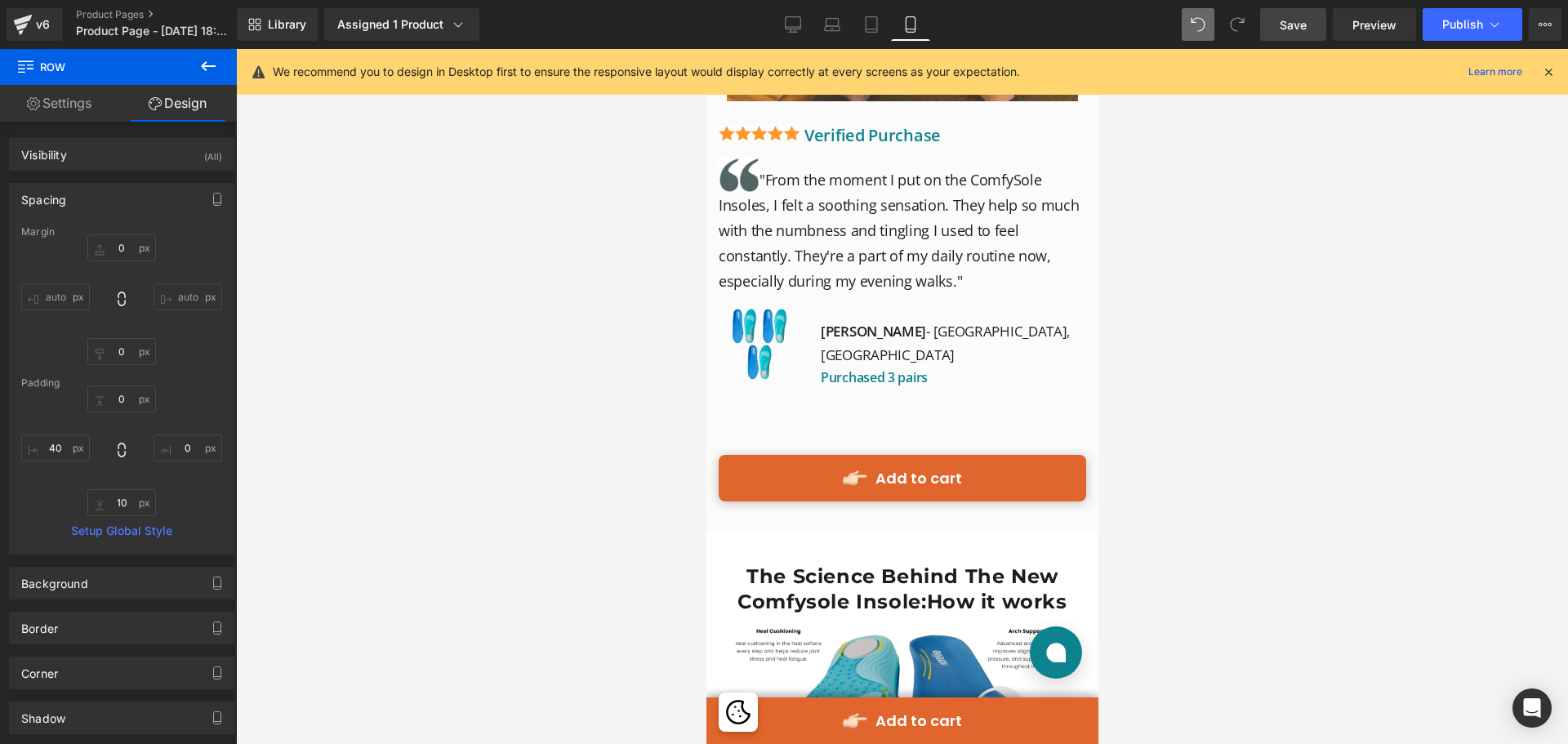
scroll to position [6774, 0]
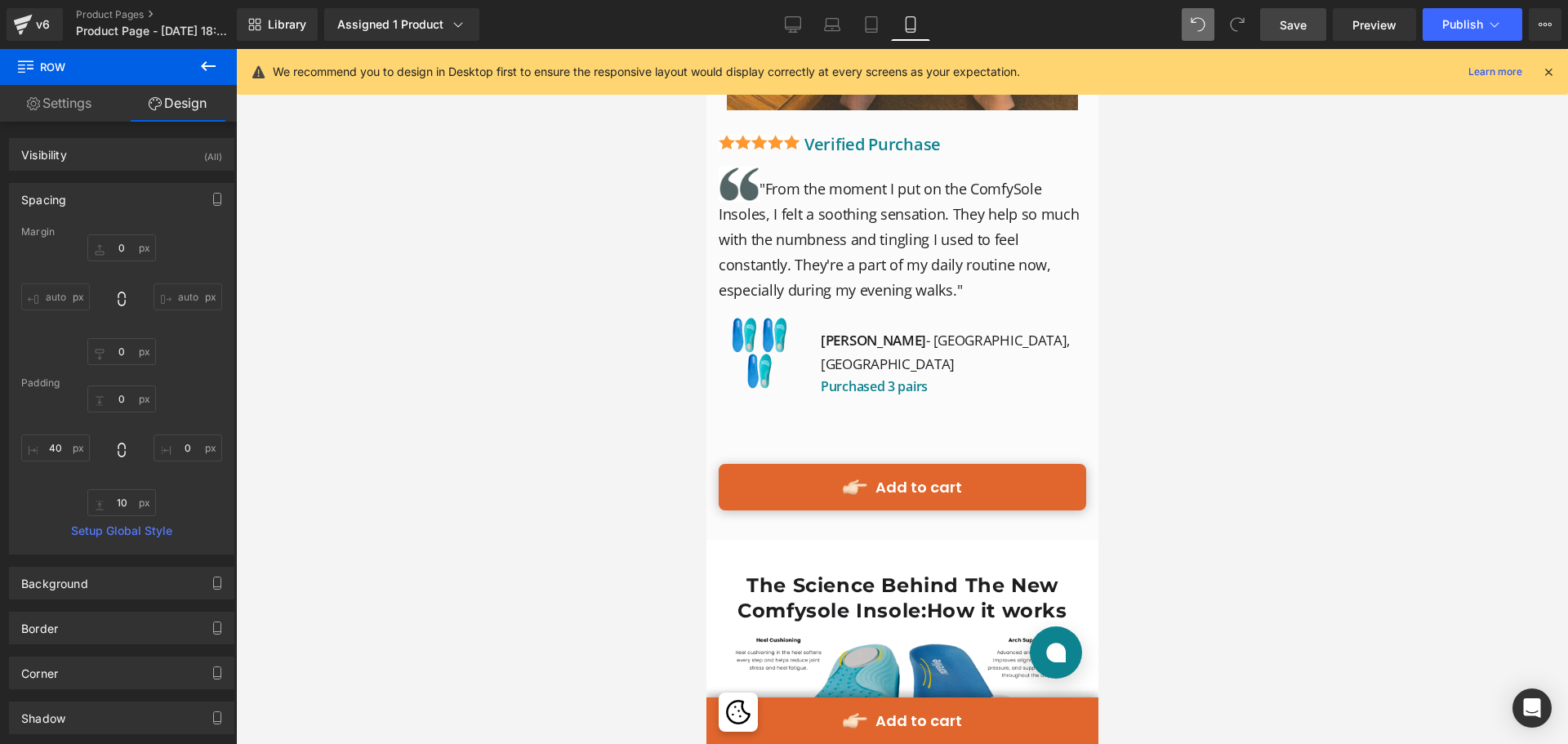
click at [873, 636] on img at bounding box center [902, 727] width 343 height 184
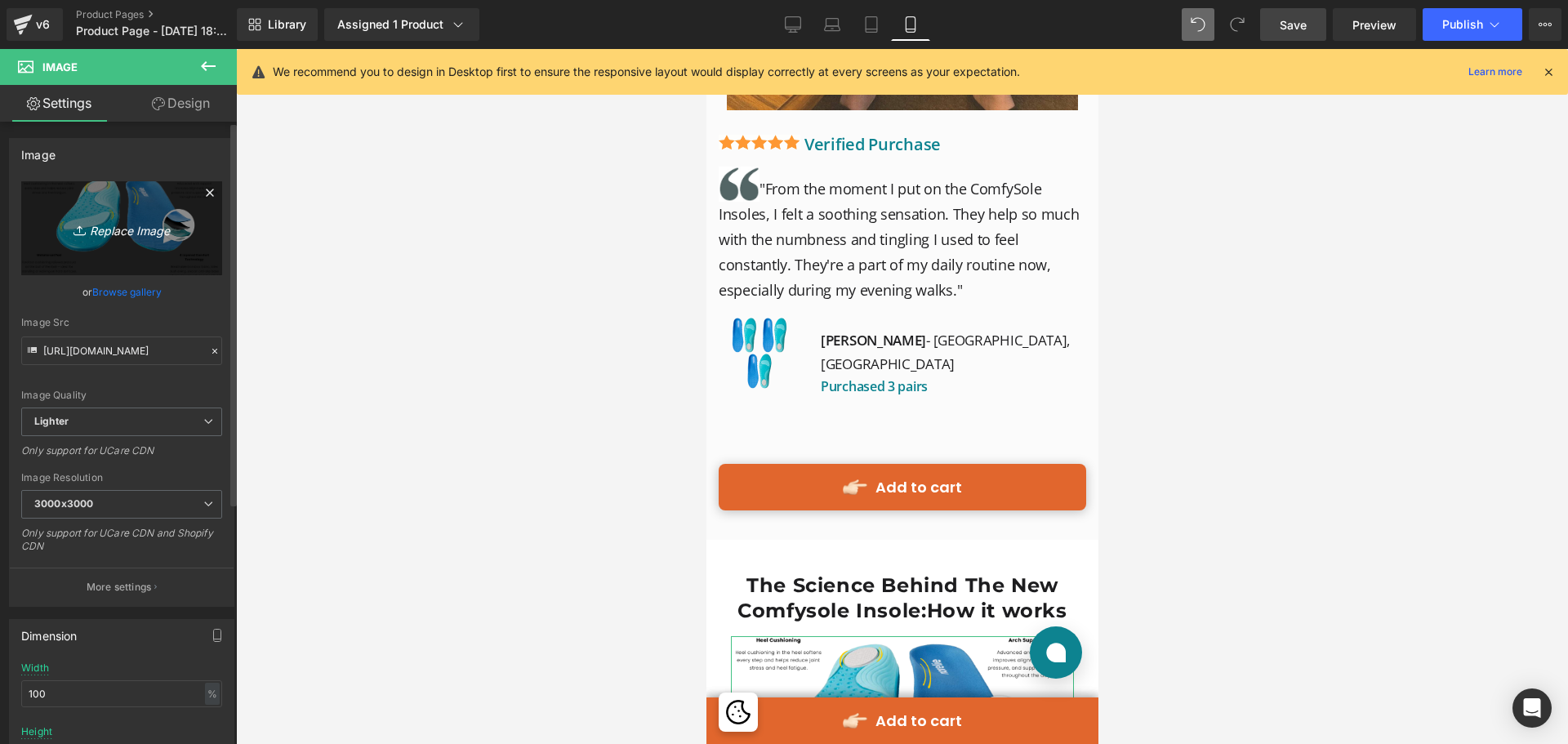
click at [95, 221] on icon "Replace Image" at bounding box center [121, 229] width 131 height 20
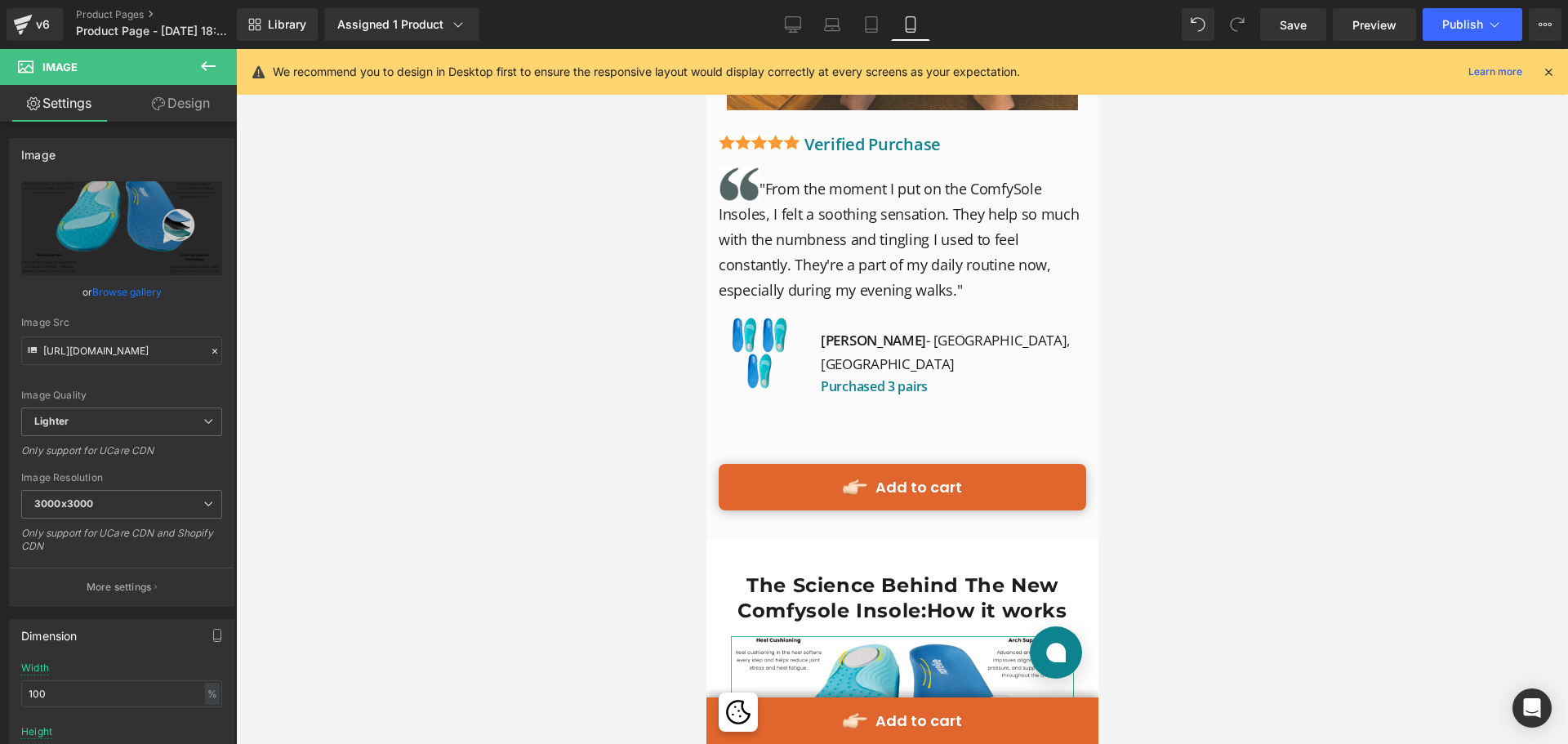
type input "C:\fakepath\Group 513694 (1).png"
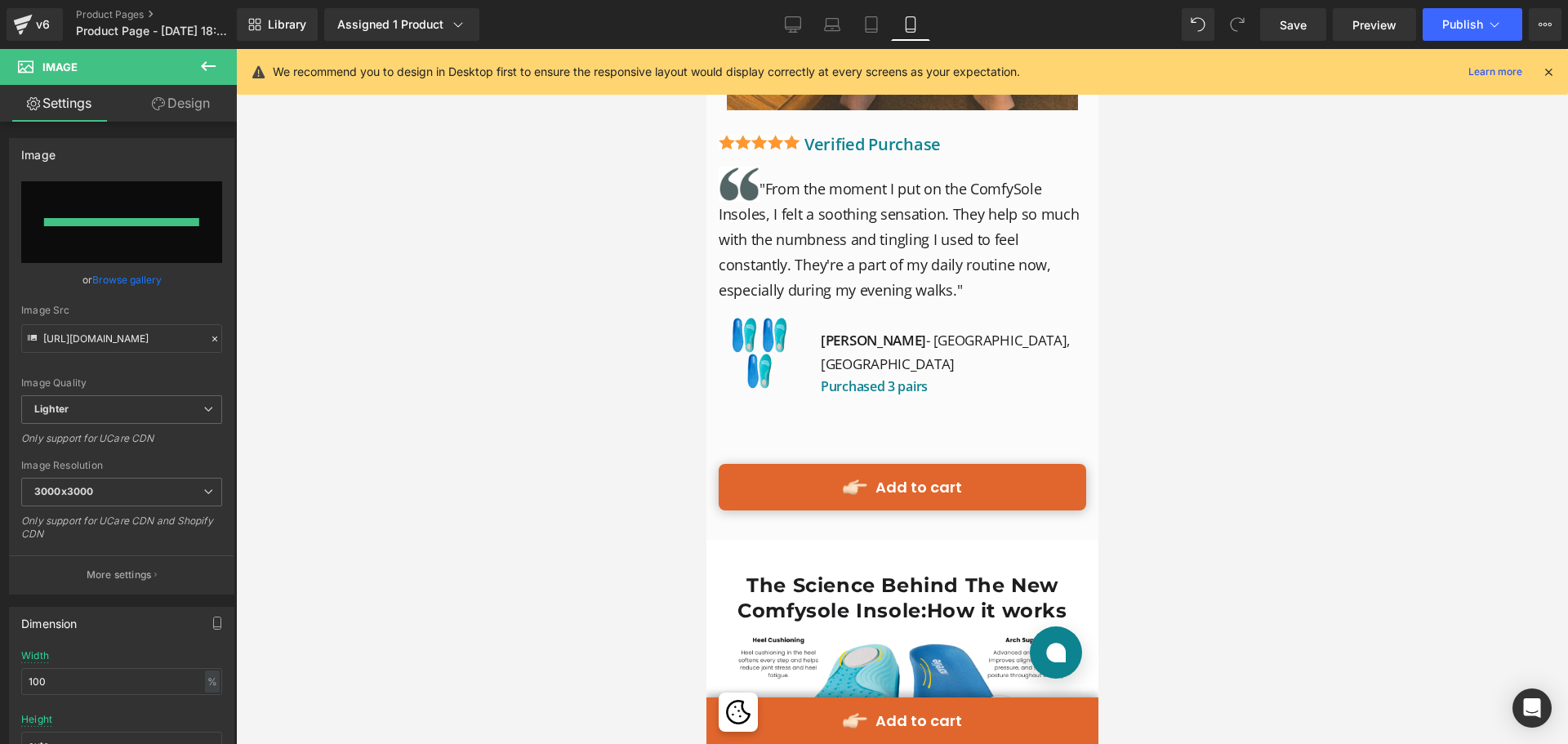
type input "[URL][DOMAIN_NAME]"
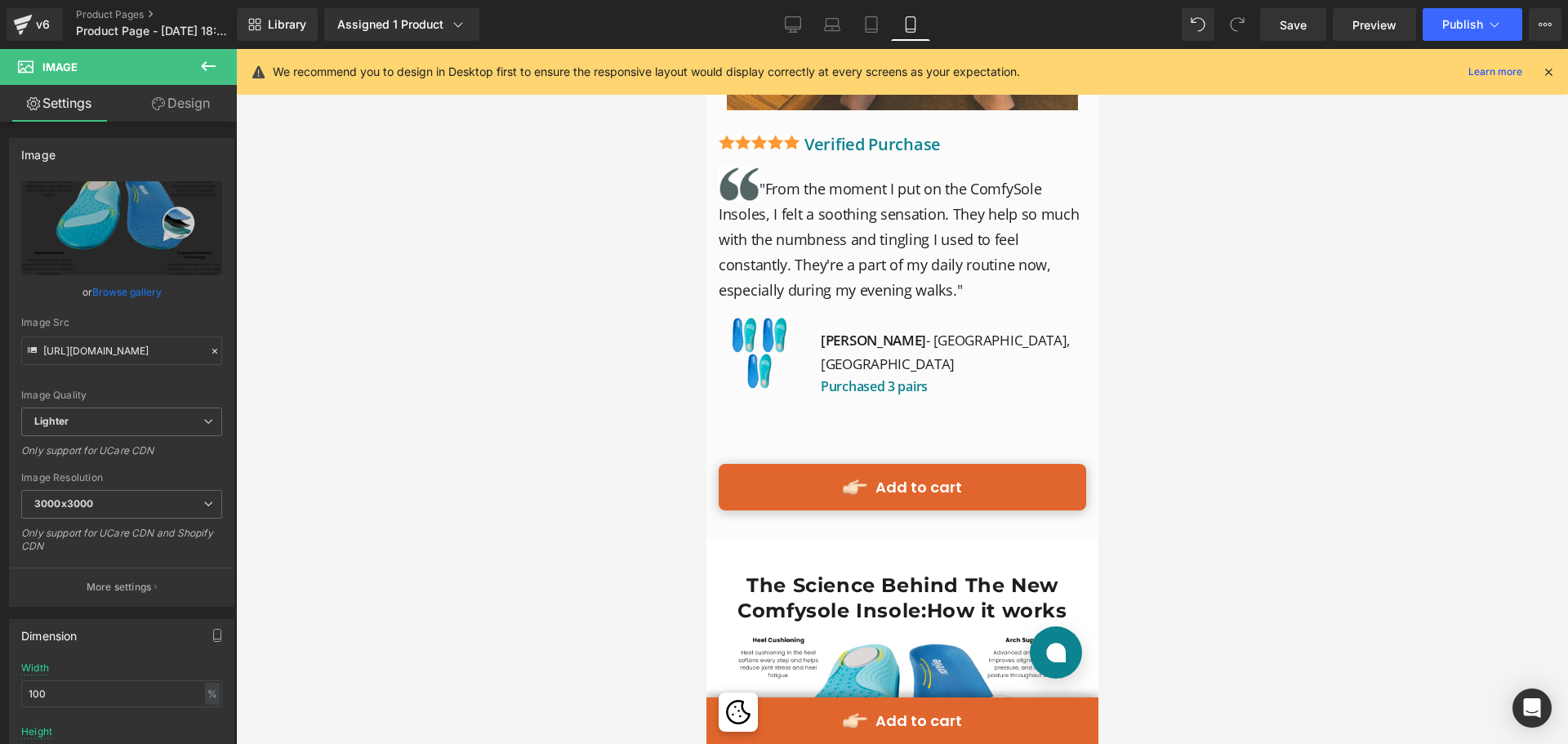
click at [1313, 505] on div at bounding box center [902, 396] width 1332 height 695
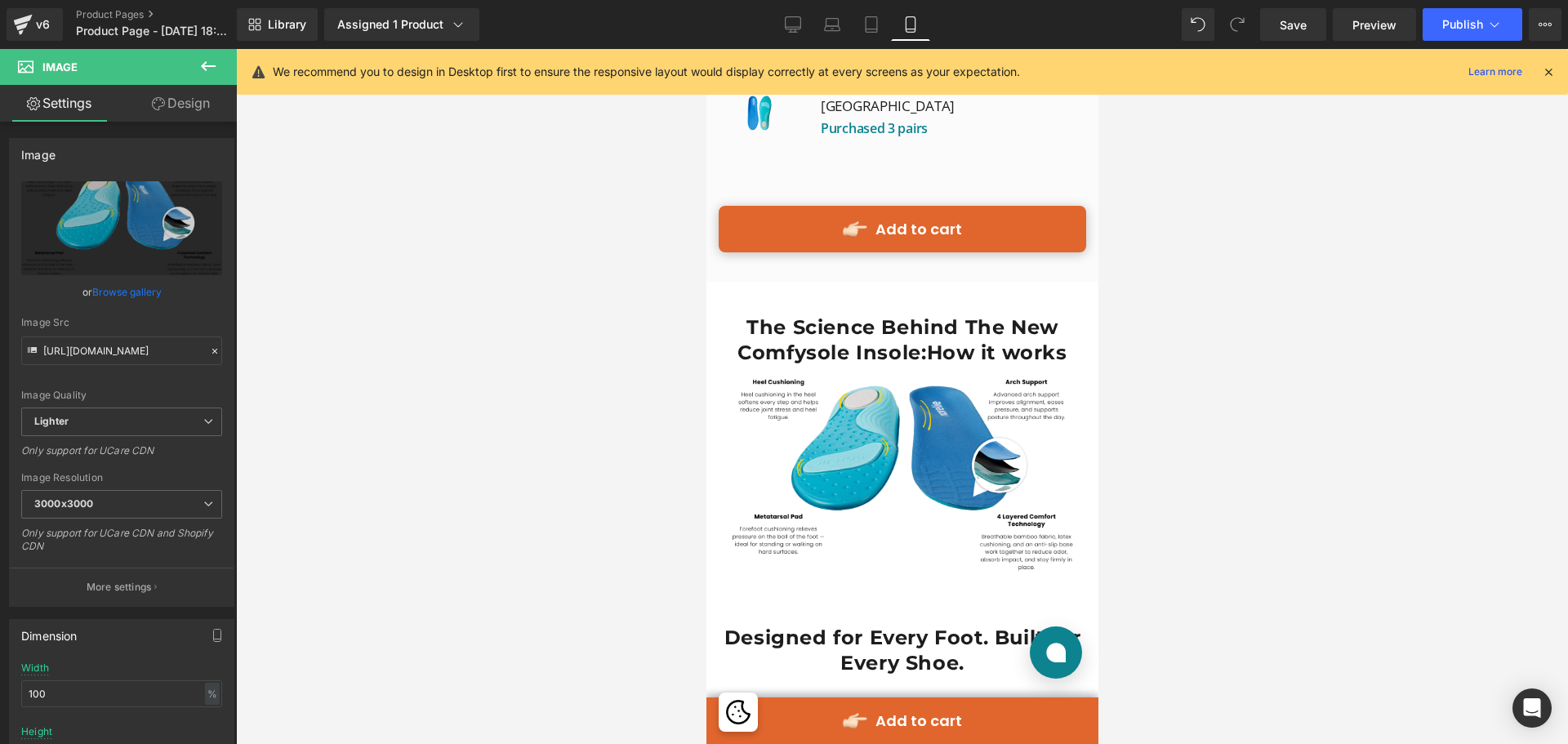
scroll to position [6938, 0]
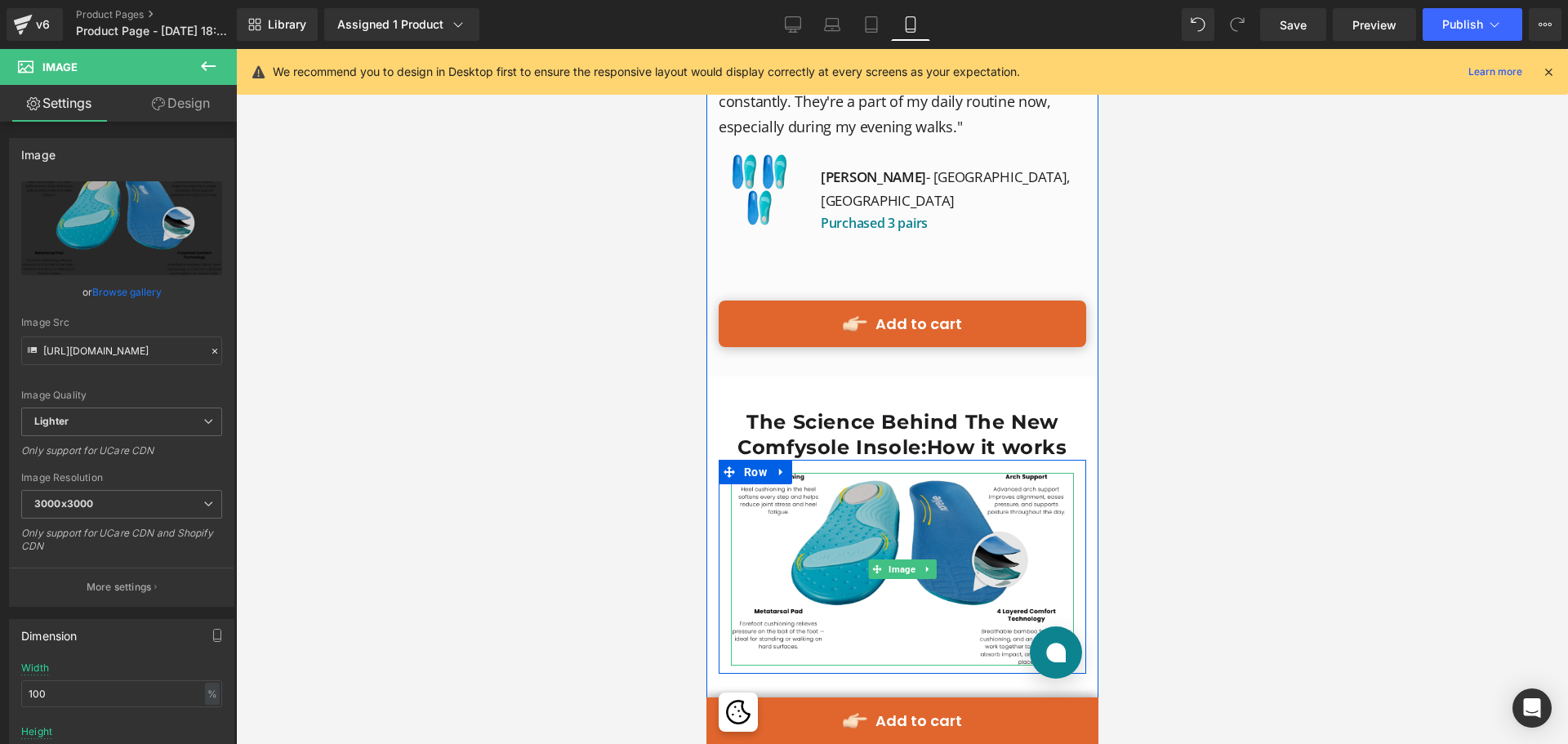
click at [936, 473] on img at bounding box center [902, 568] width 343 height 192
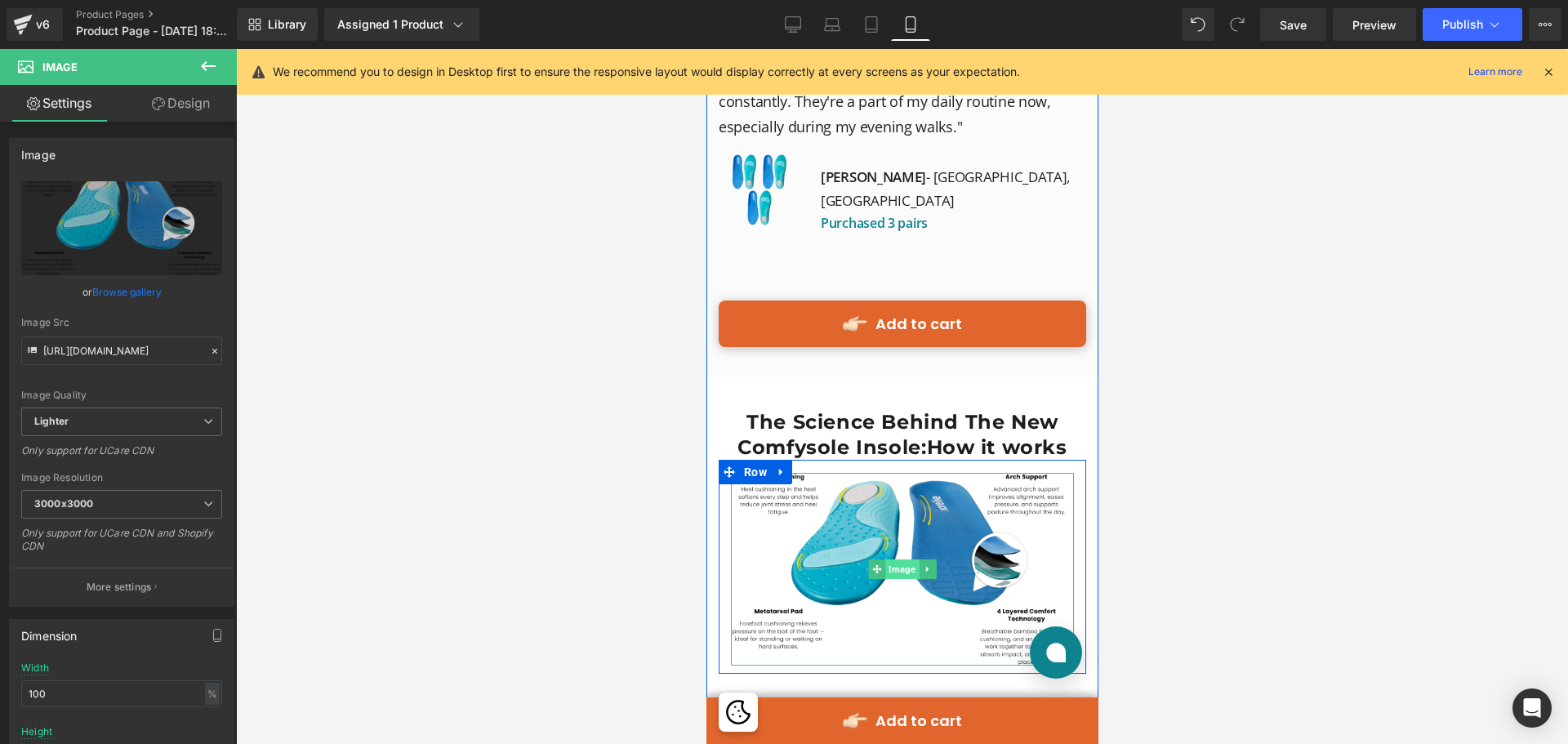
click at [887, 560] on span "Image" at bounding box center [902, 569] width 33 height 19
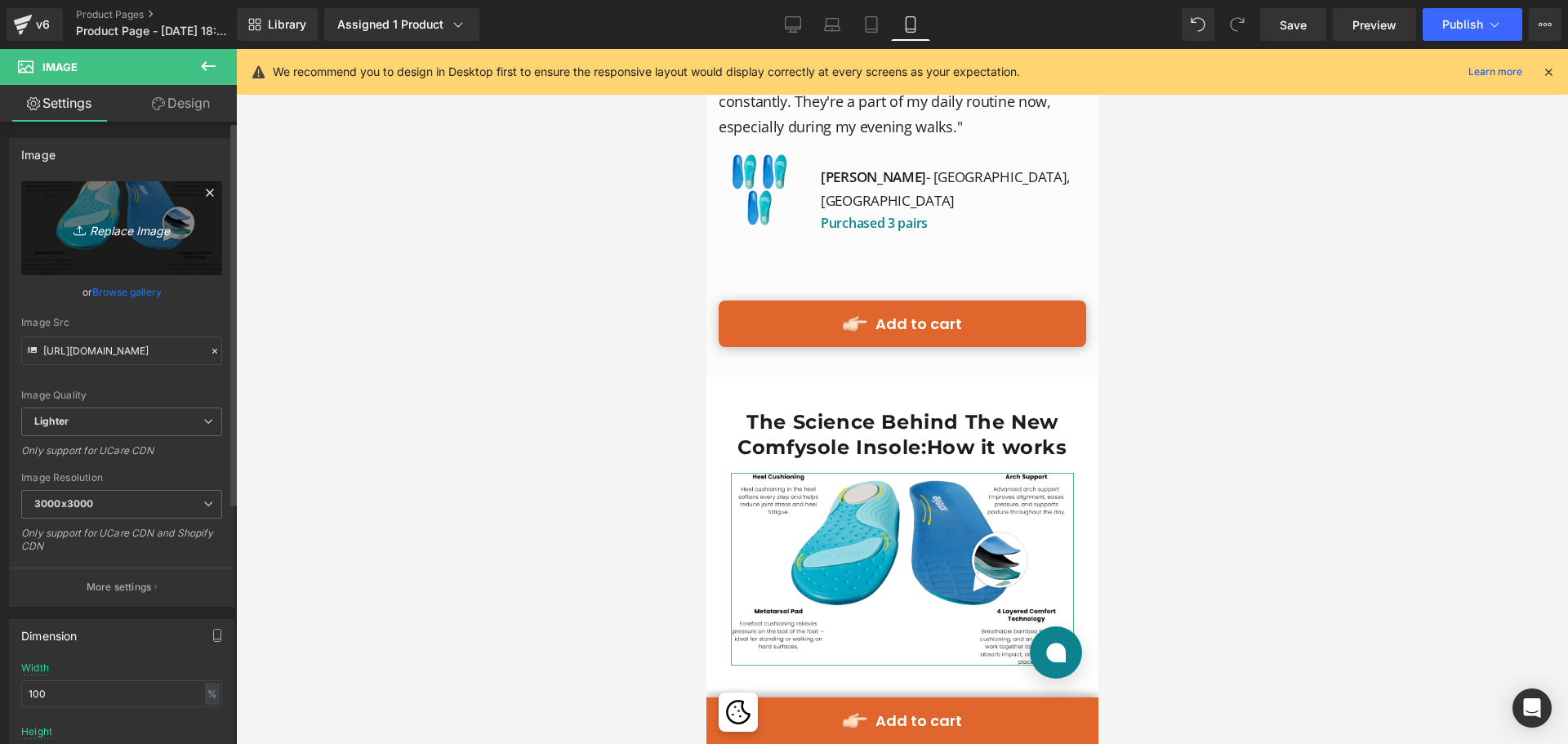
click at [101, 205] on link "Replace Image" at bounding box center [121, 228] width 201 height 93
type input "C:\fakepath\Group 513694 (2).png"
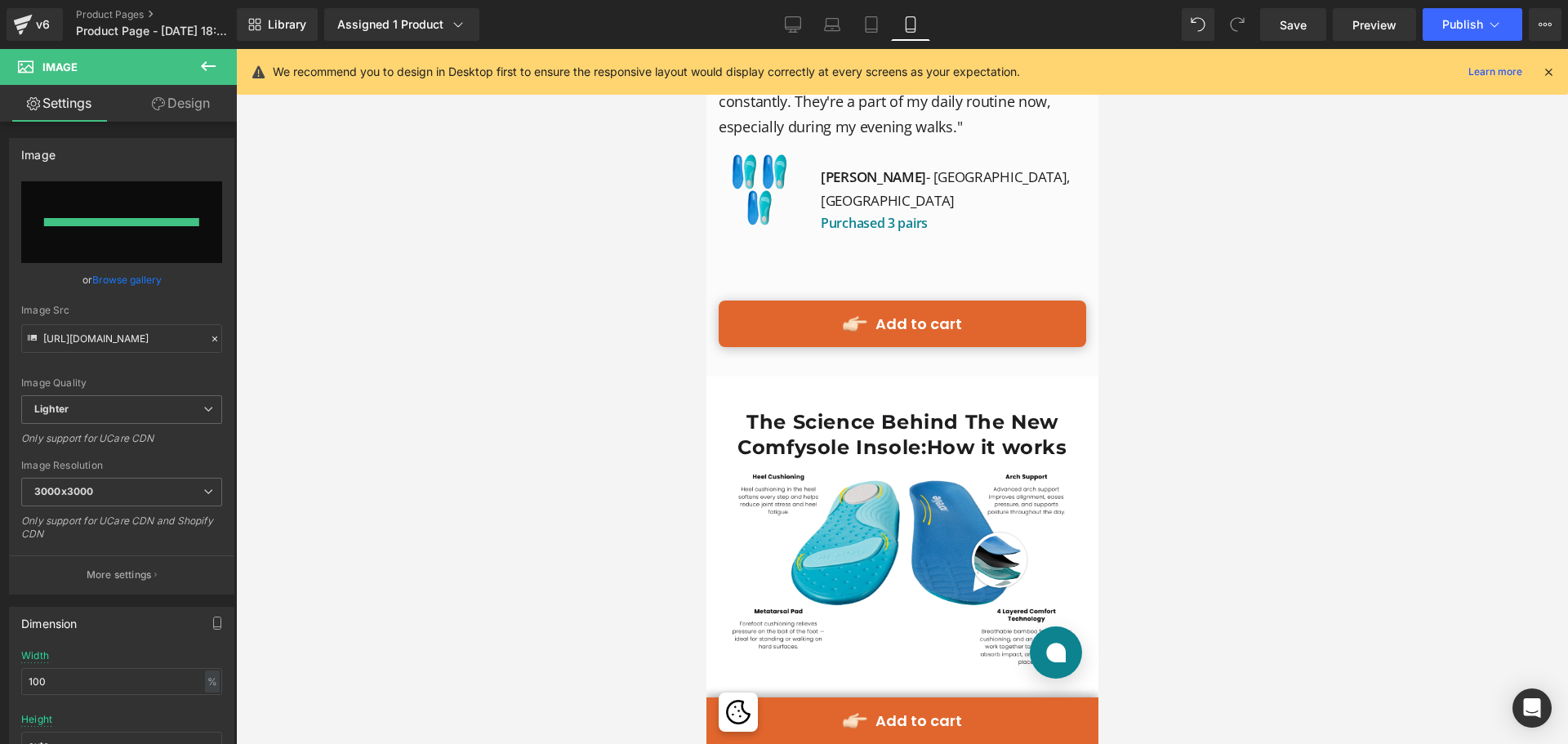
type input "[URL][DOMAIN_NAME]"
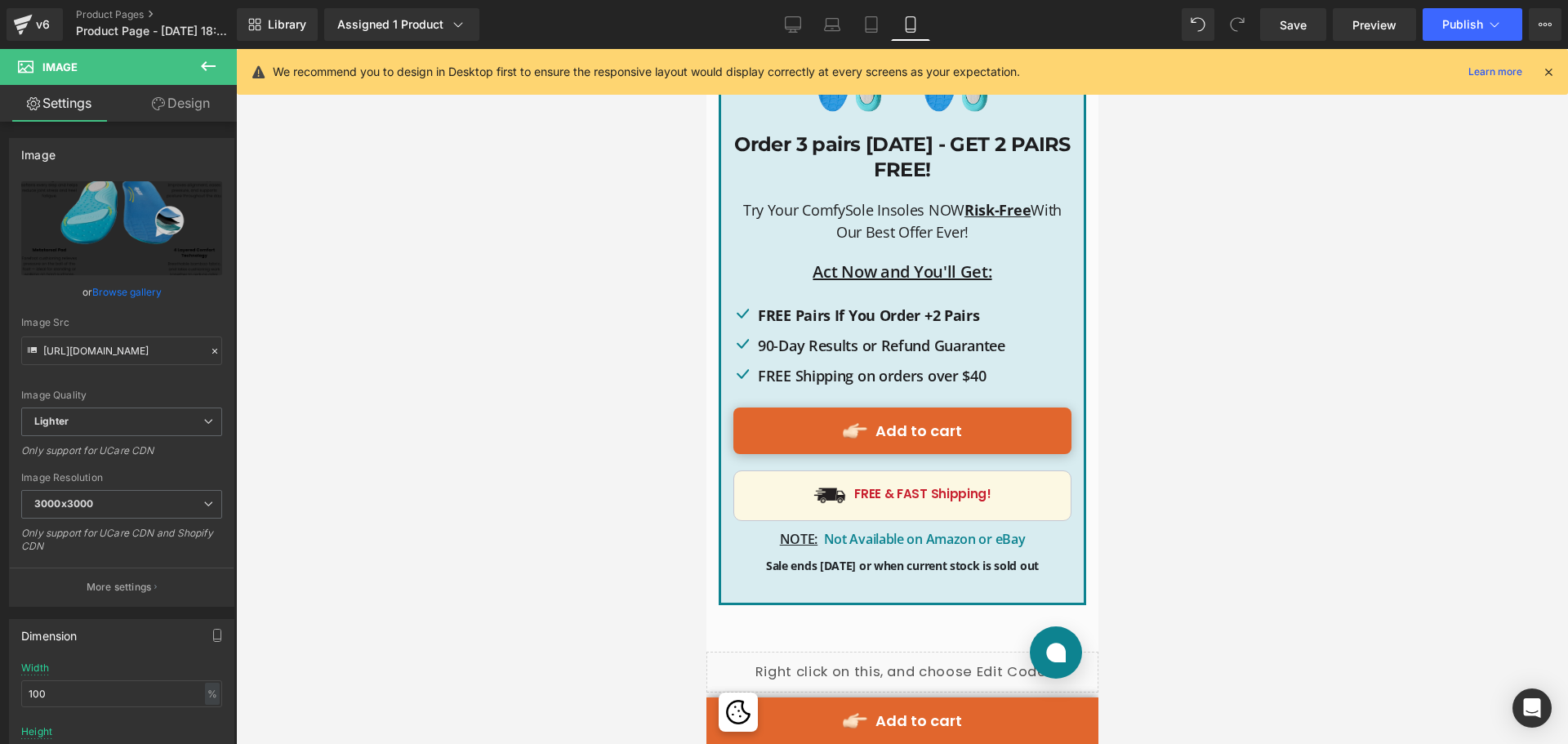
scroll to position [11347, 0]
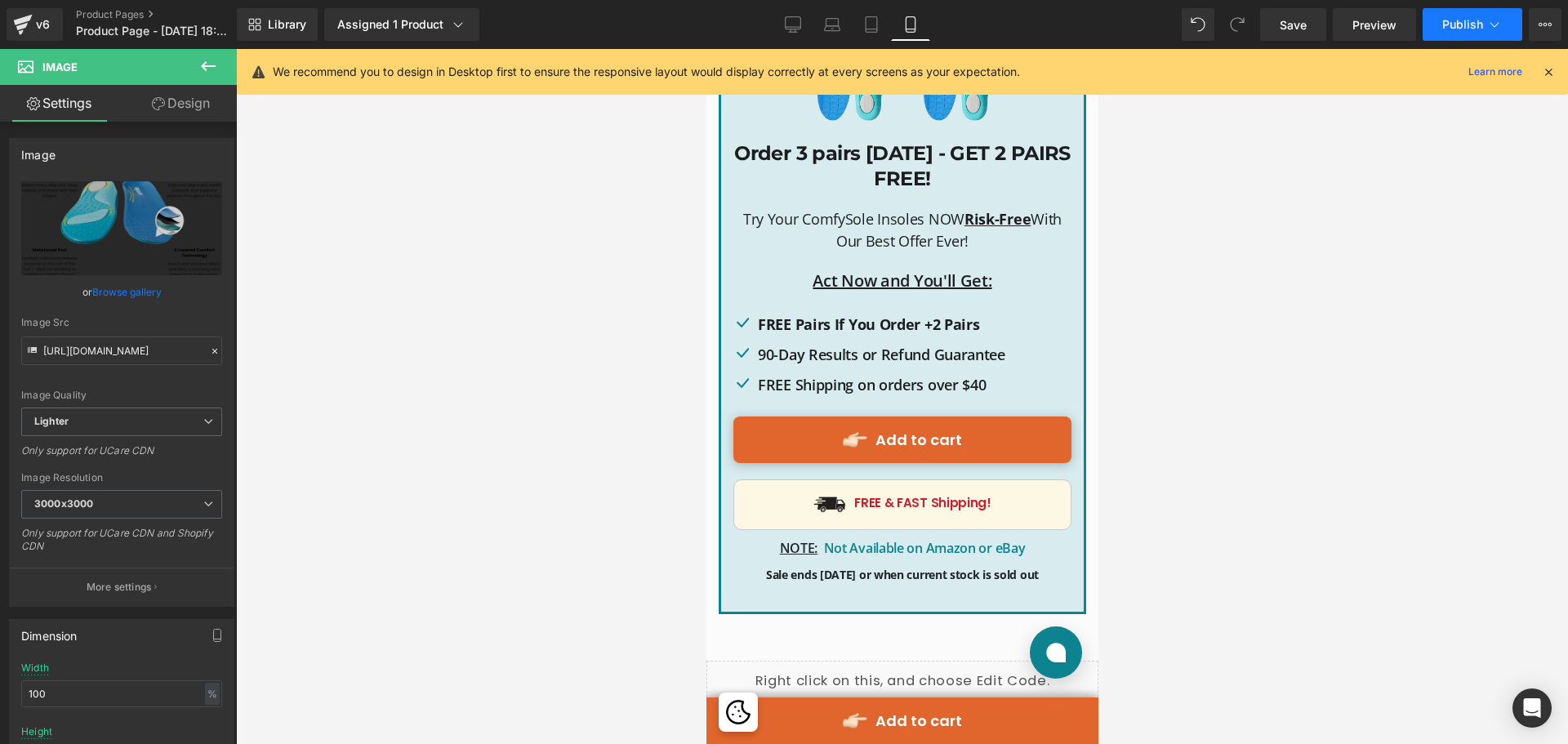
click at [1440, 22] on button "Publish" at bounding box center [1473, 24] width 100 height 32
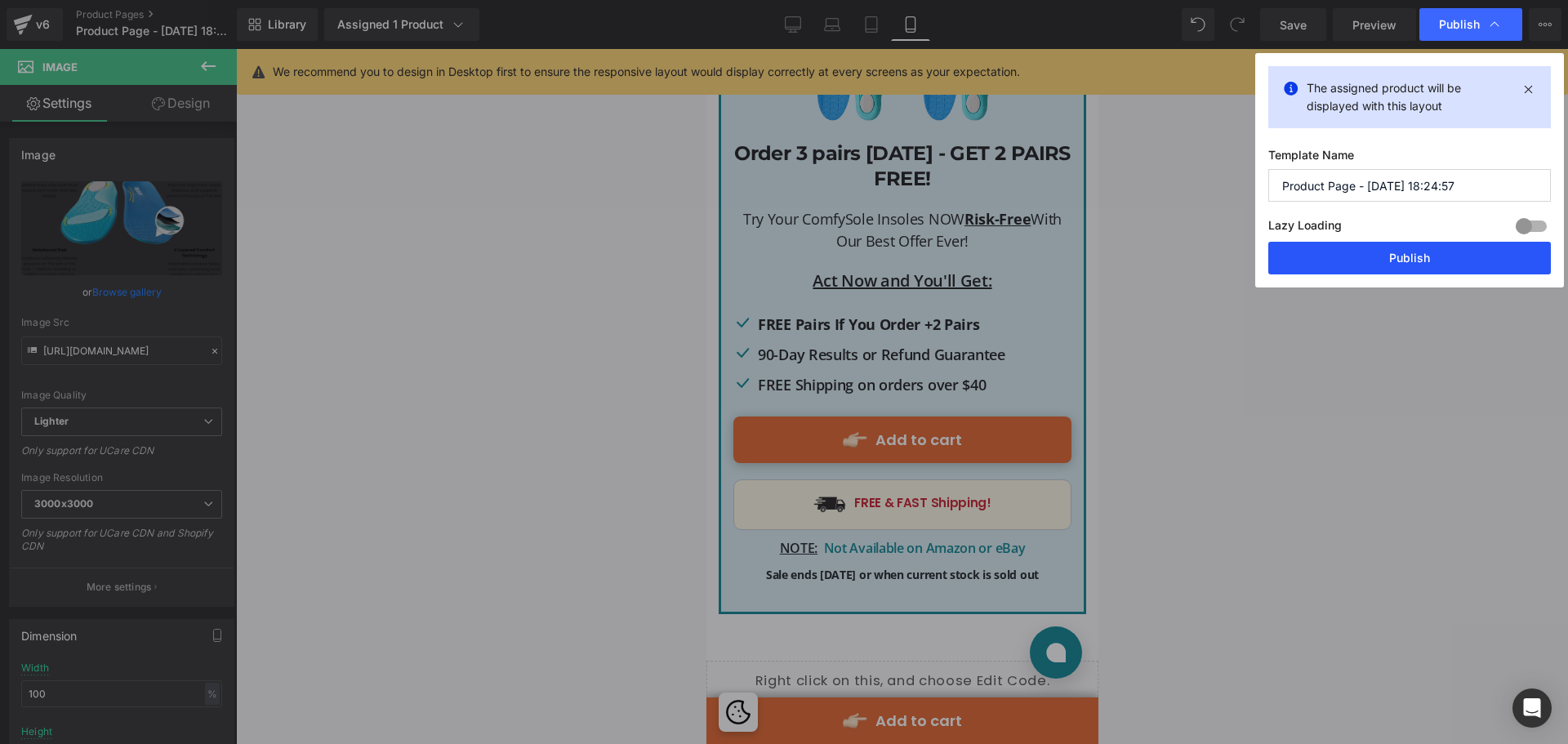
click at [1414, 251] on button "Publish" at bounding box center [1410, 257] width 282 height 32
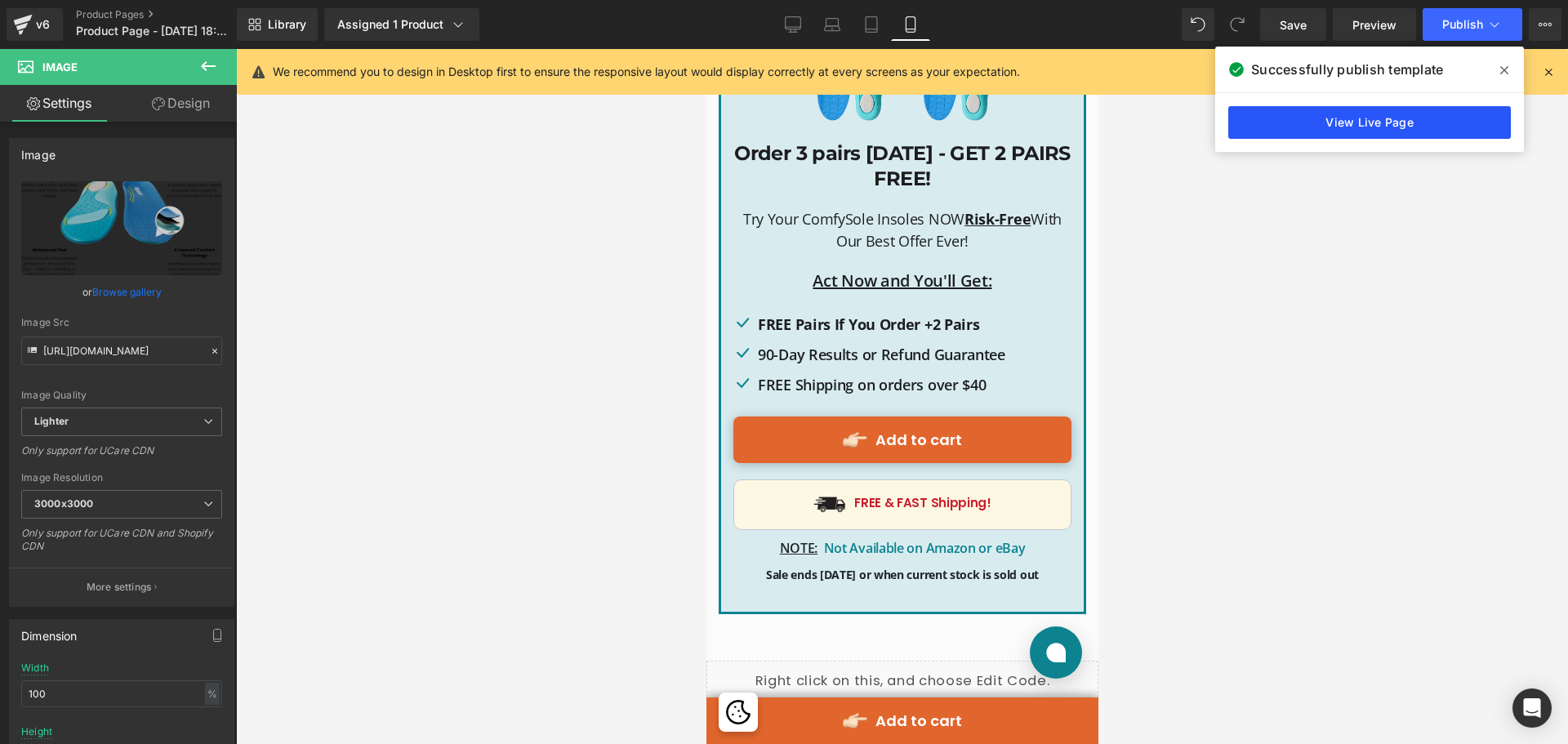
click at [1428, 135] on link "View Live Page" at bounding box center [1369, 122] width 282 height 32
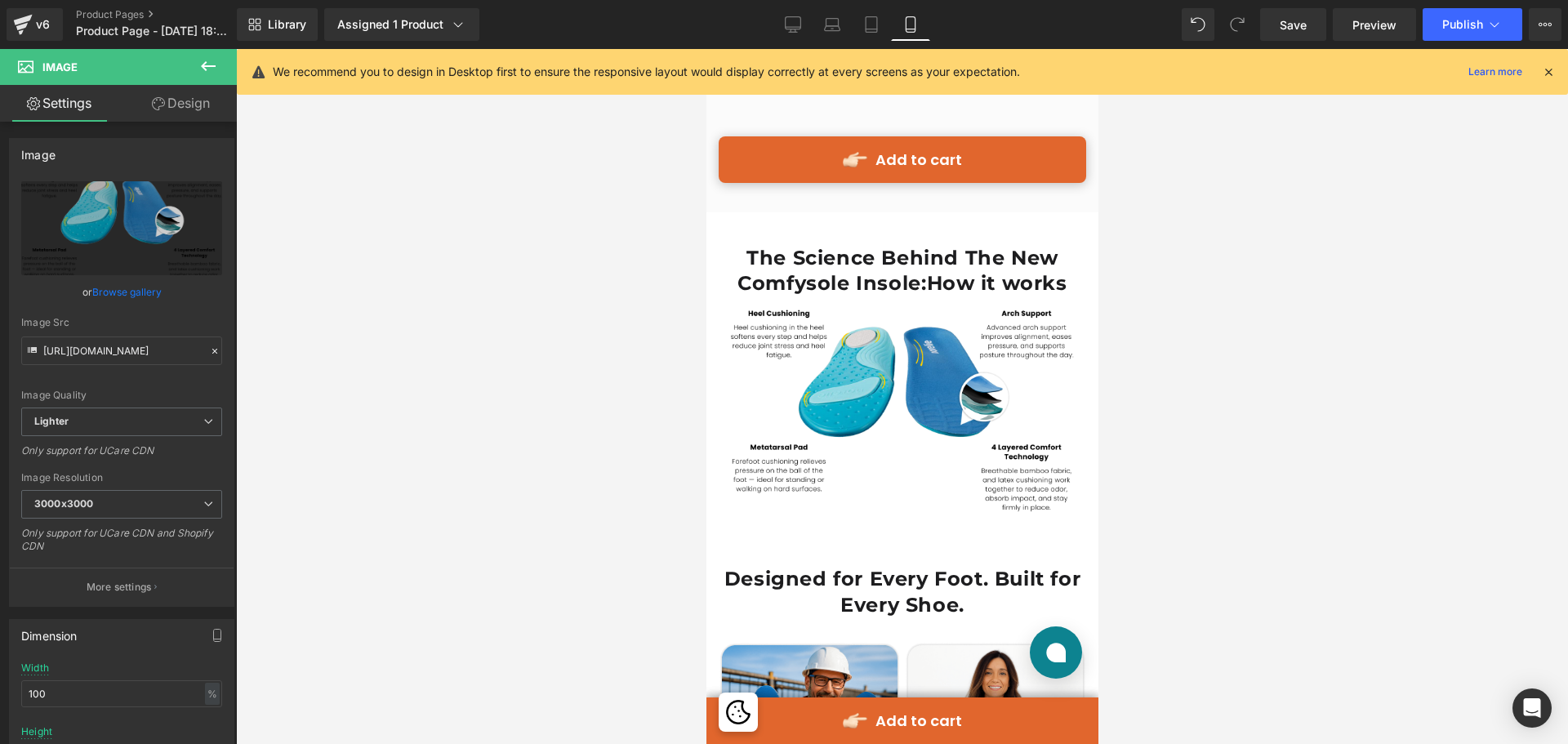
scroll to position [7100, 0]
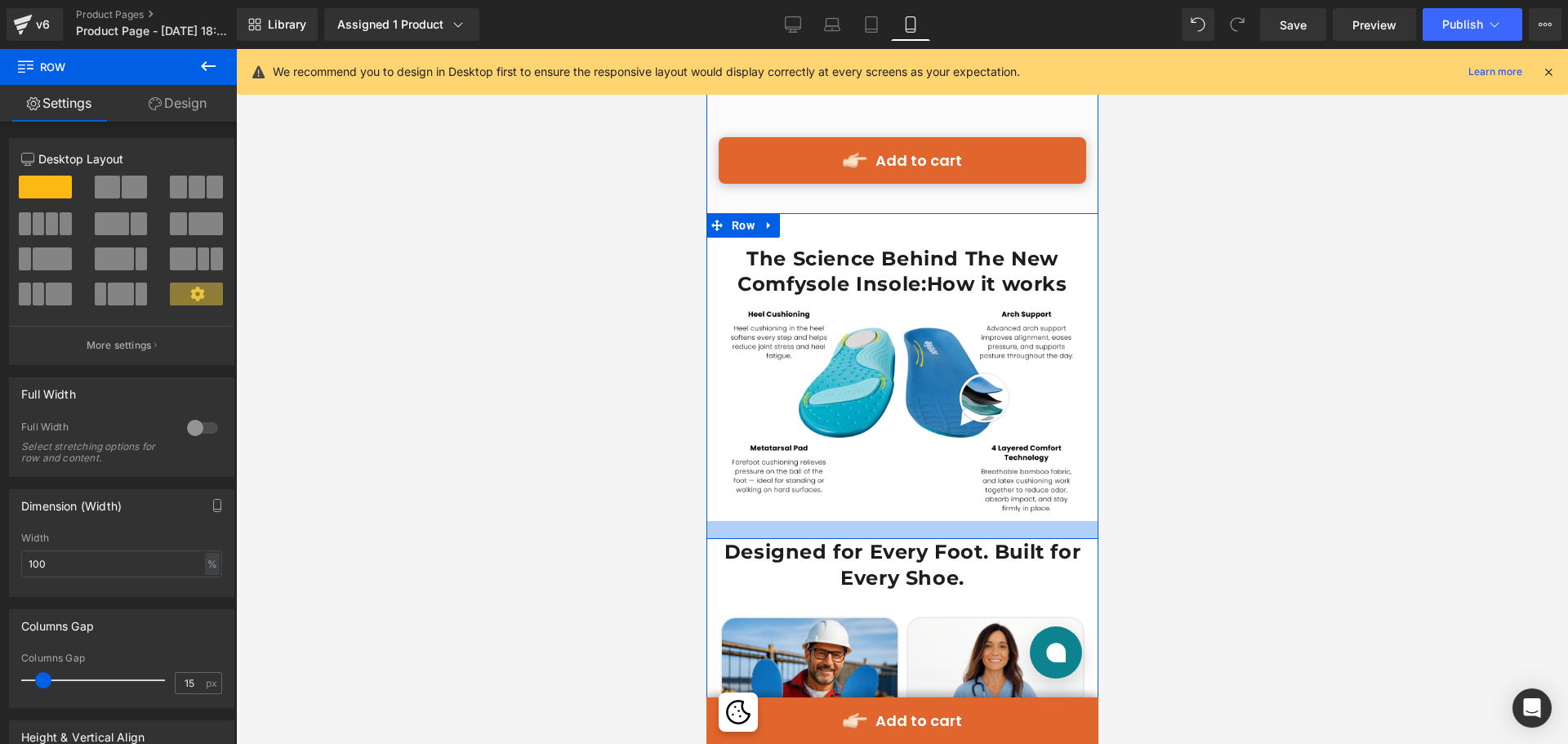
drag, startPoint x: 958, startPoint y: 340, endPoint x: 962, endPoint y: 312, distance: 28.3
click at [962, 521] on div at bounding box center [902, 529] width 392 height 18
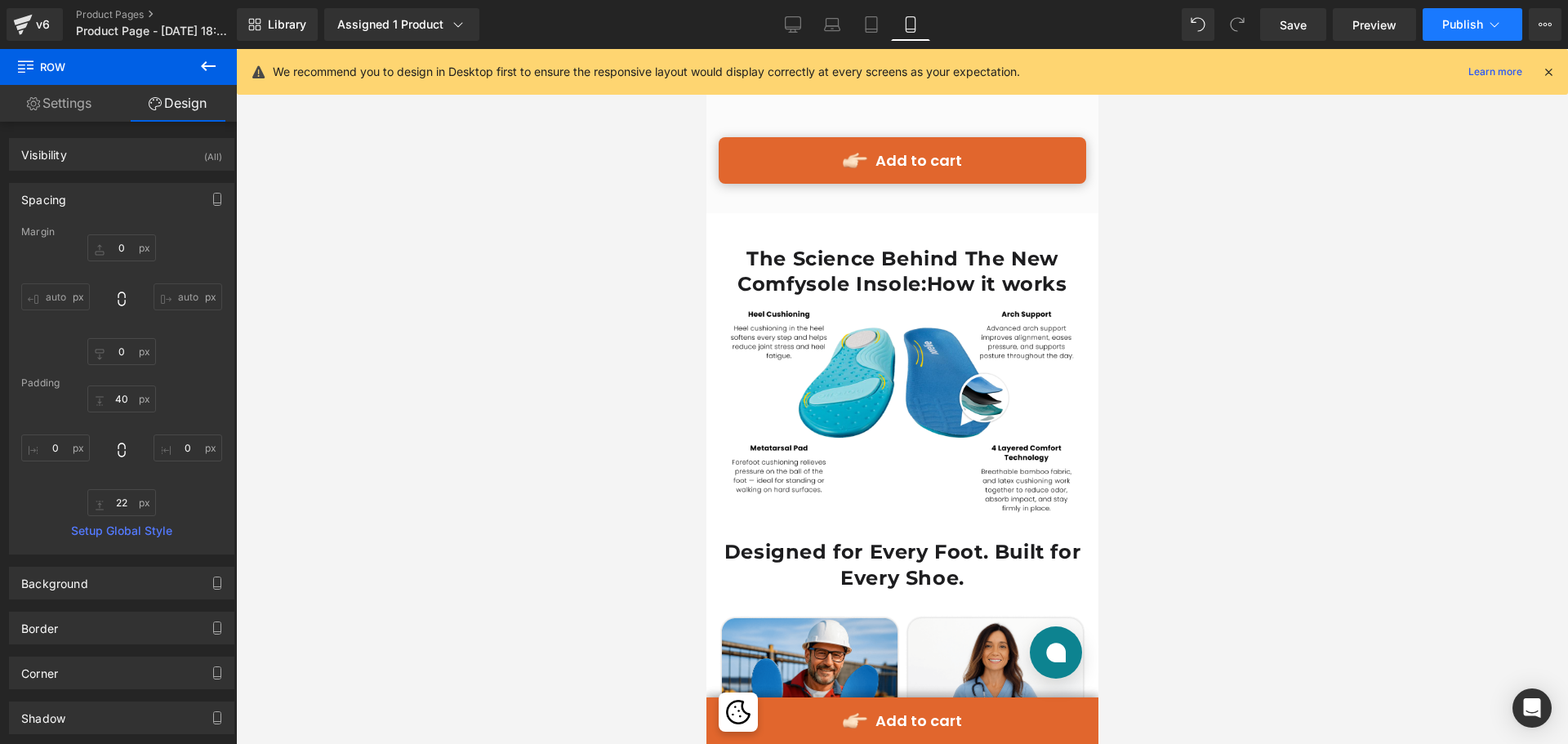
click at [1460, 23] on span "Publish" at bounding box center [1462, 24] width 41 height 13
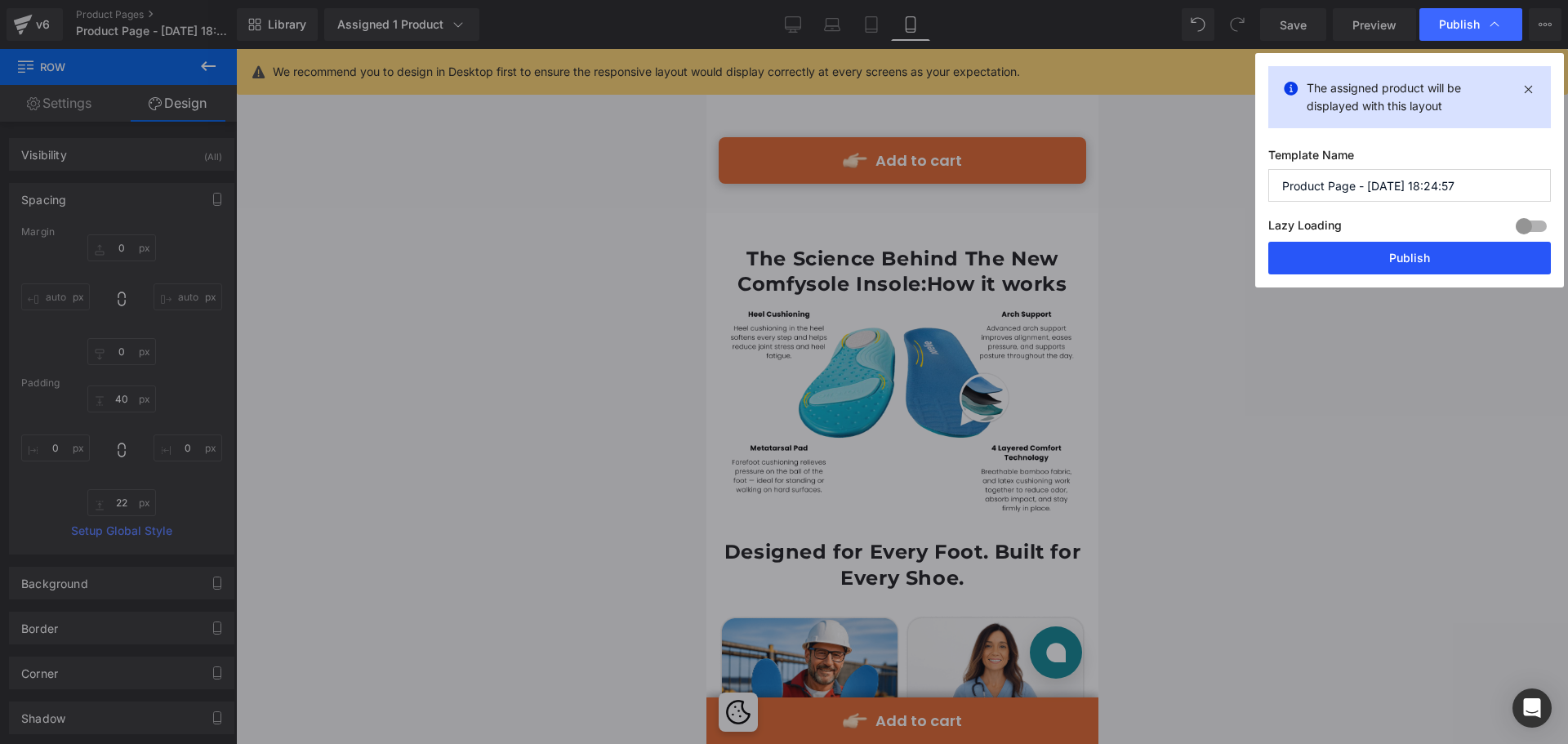
click at [1345, 264] on button "Publish" at bounding box center [1410, 257] width 282 height 32
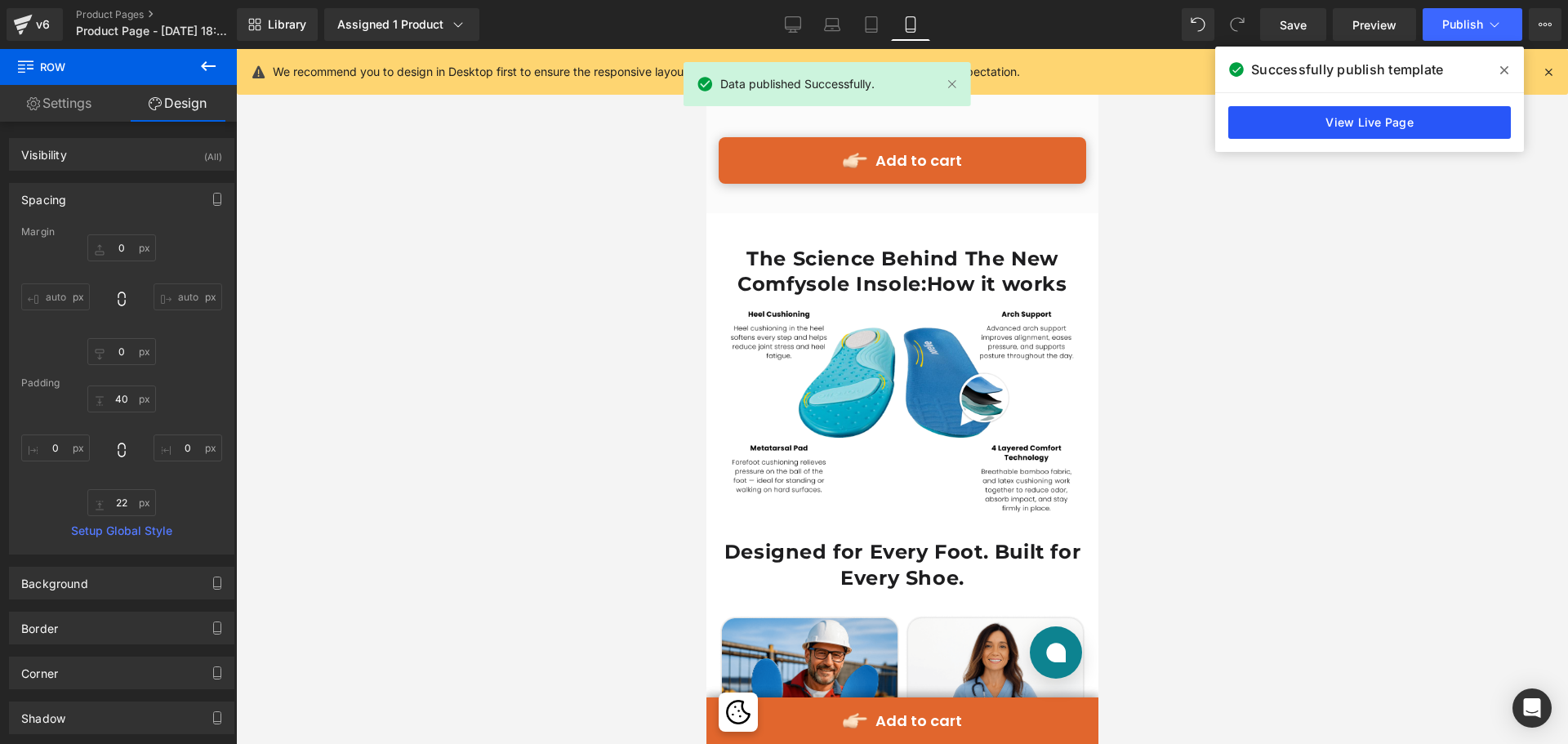
click at [1394, 115] on link "View Live Page" at bounding box center [1369, 122] width 282 height 32
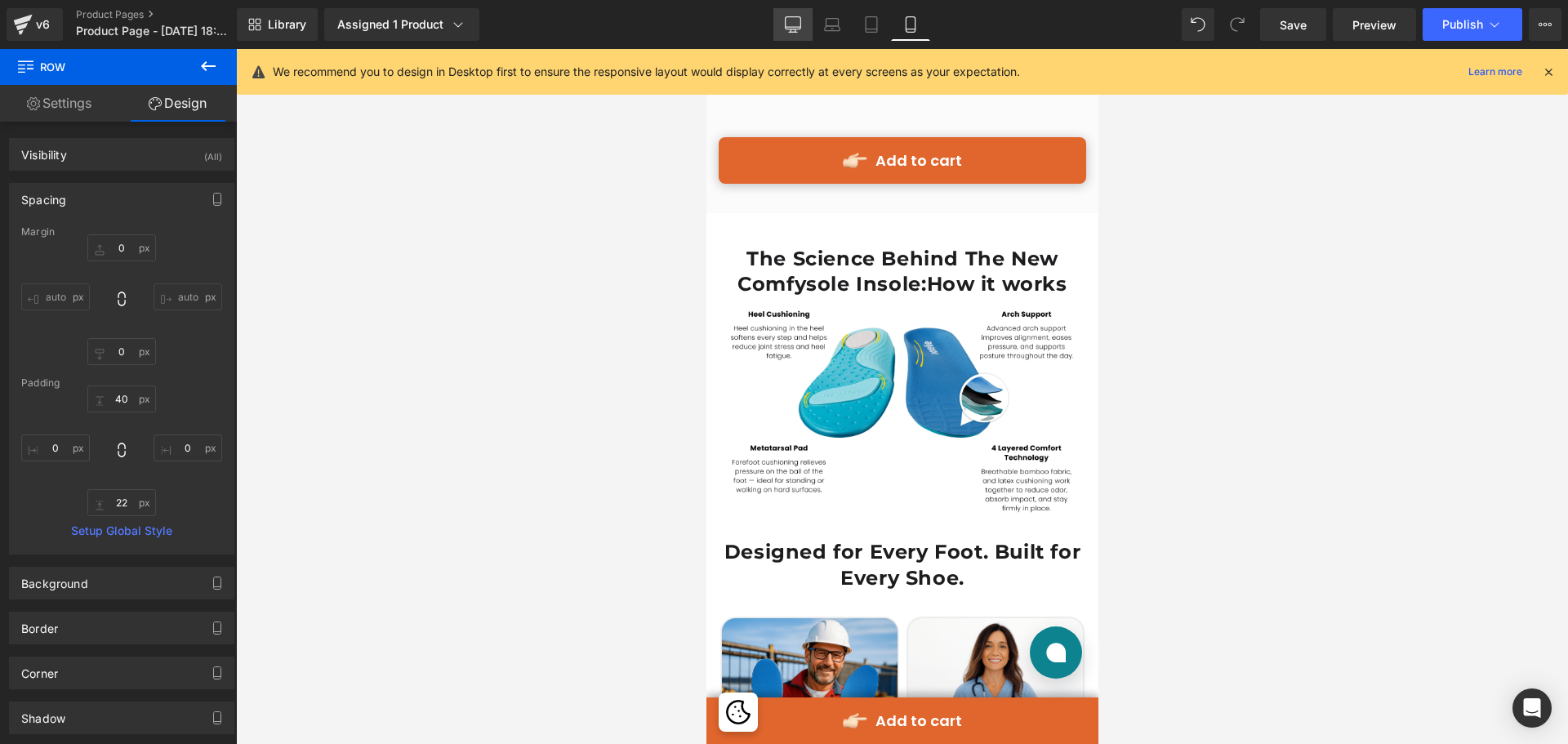
click at [808, 24] on link "Desktop" at bounding box center [793, 24] width 39 height 32
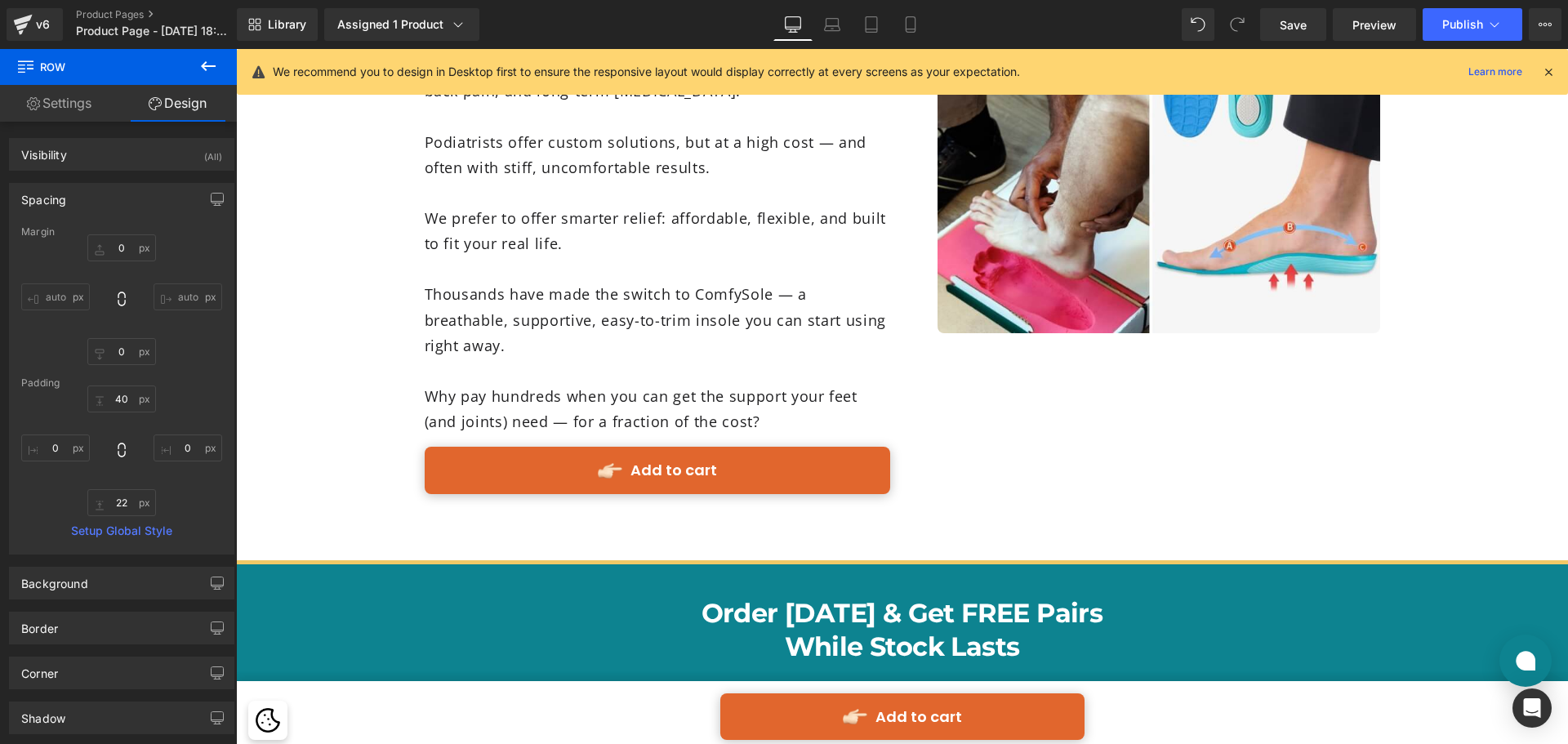
type input "0"
type input "40"
type input "0"
type input "56"
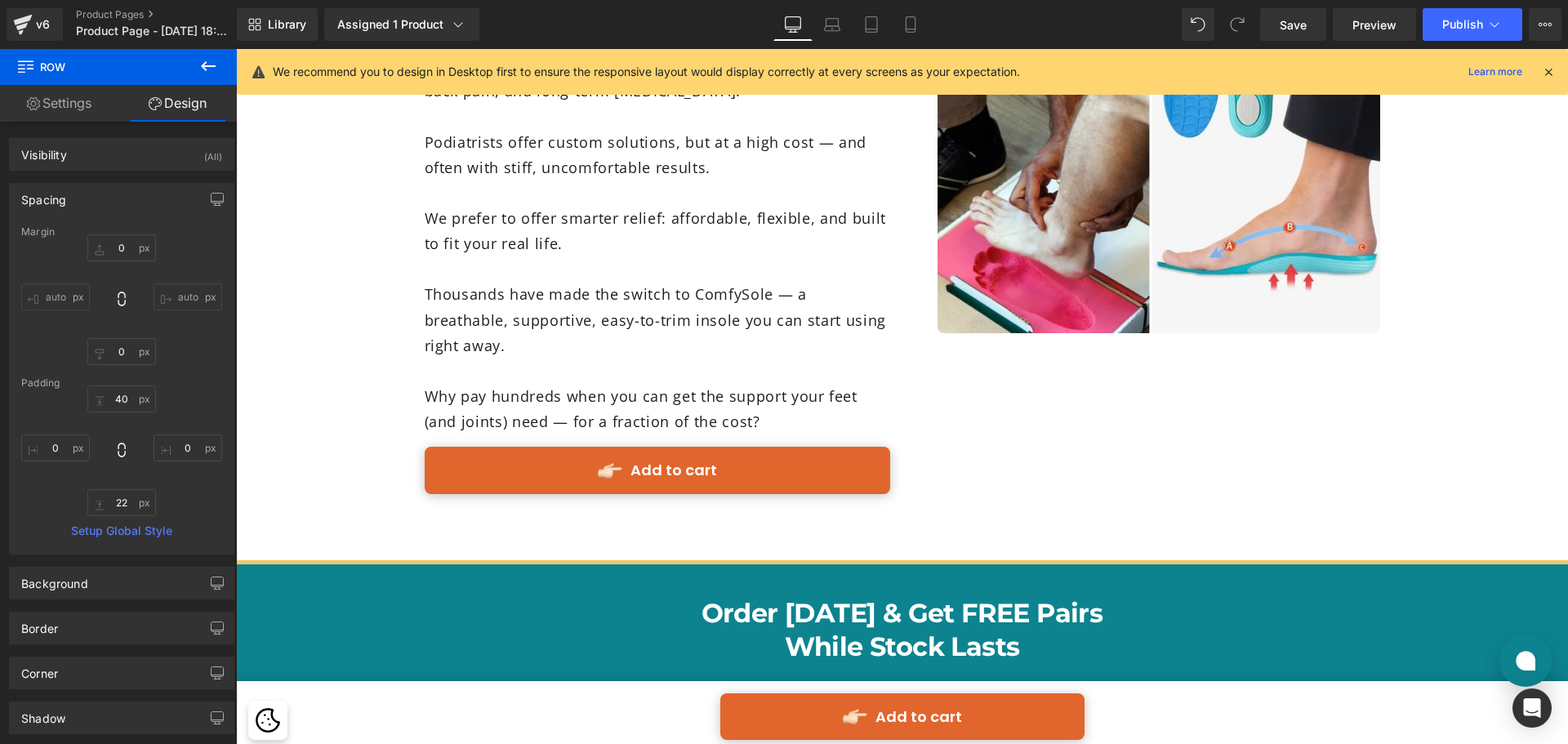
type input "0"
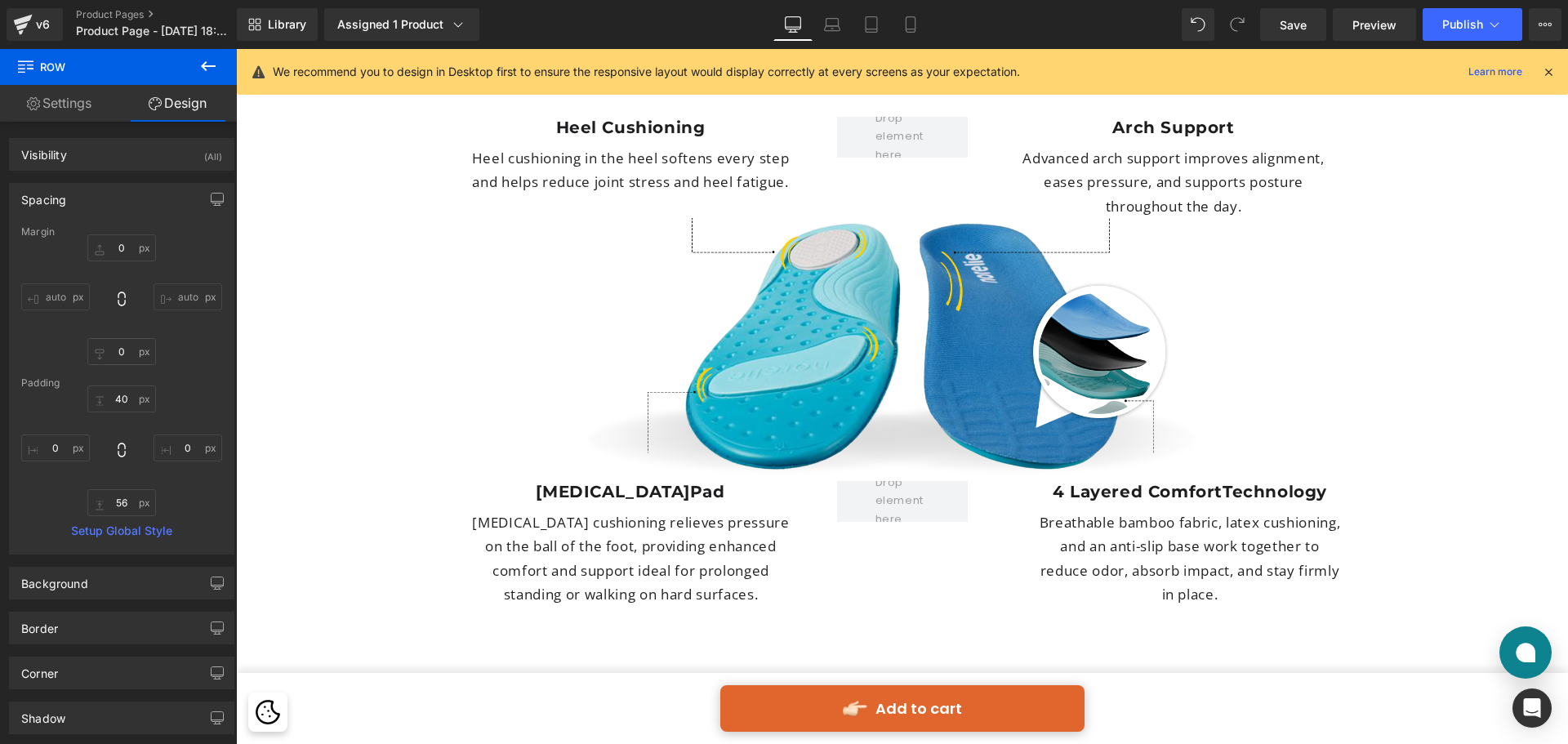
scroll to position [4162, 0]
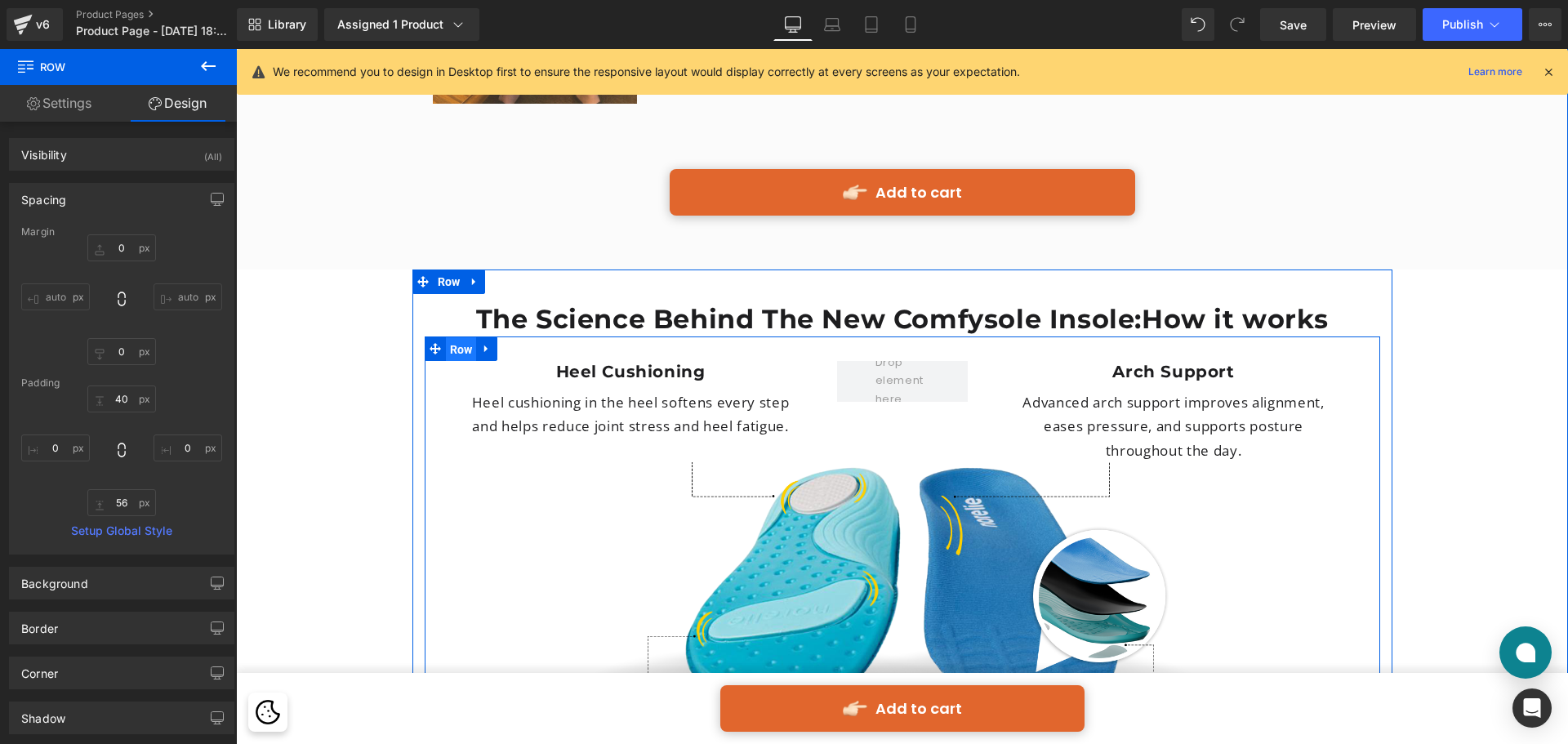
click at [467, 337] on span "Row" at bounding box center [462, 349] width 31 height 24
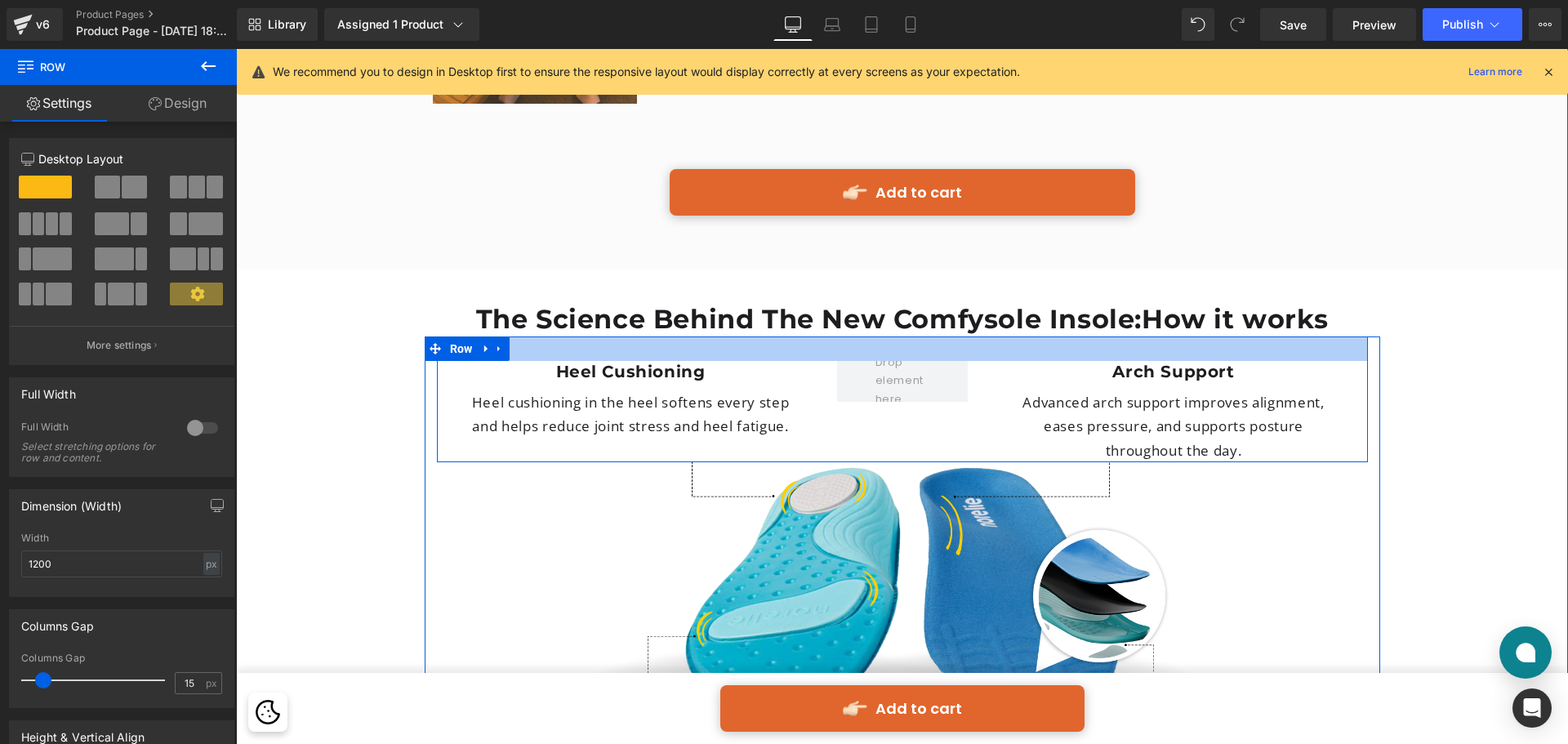
click at [515, 337] on div at bounding box center [902, 349] width 931 height 24
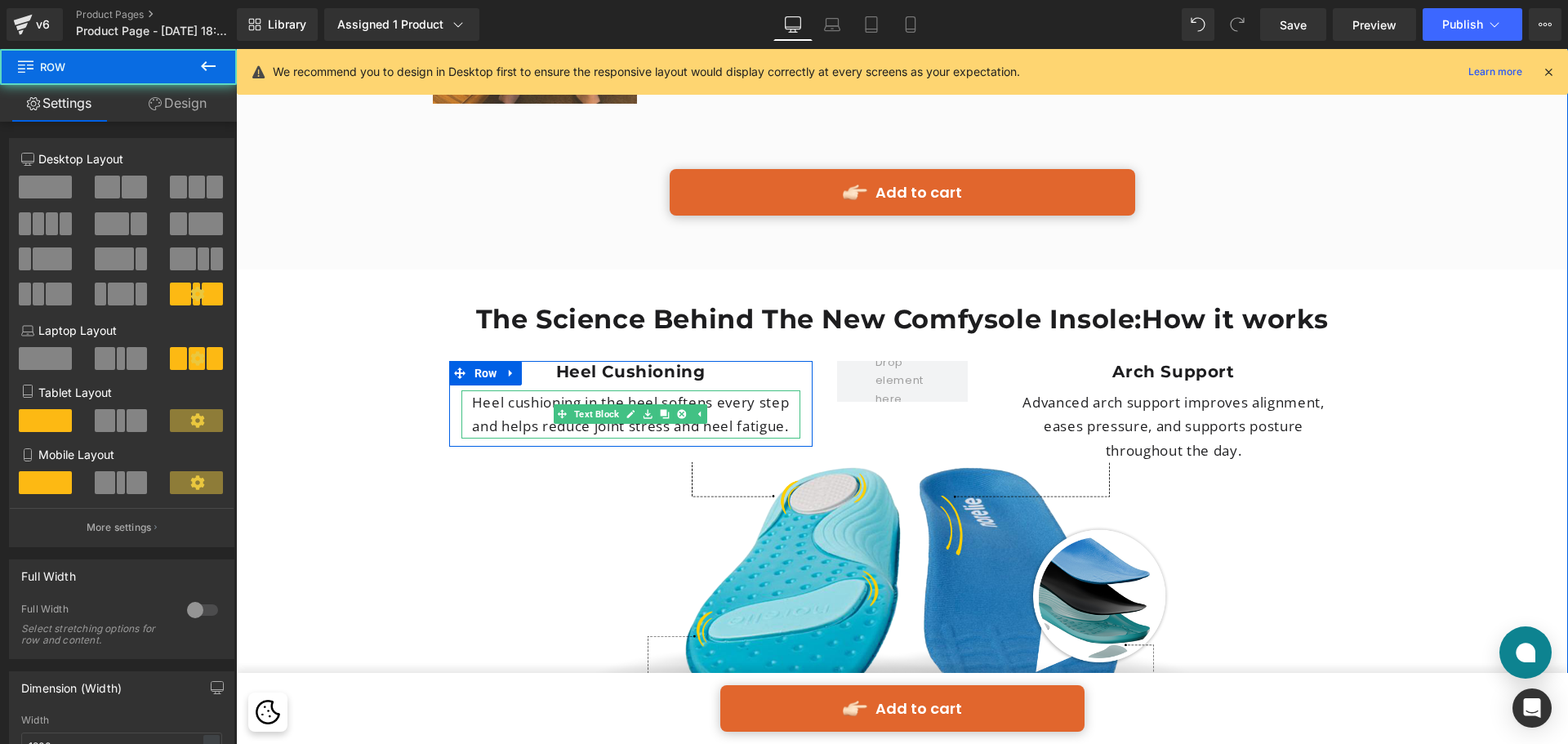
click at [727, 391] on p "Heel cushioning in the heel softens every step and helps reduce joint stress an…" at bounding box center [631, 415] width 339 height 48
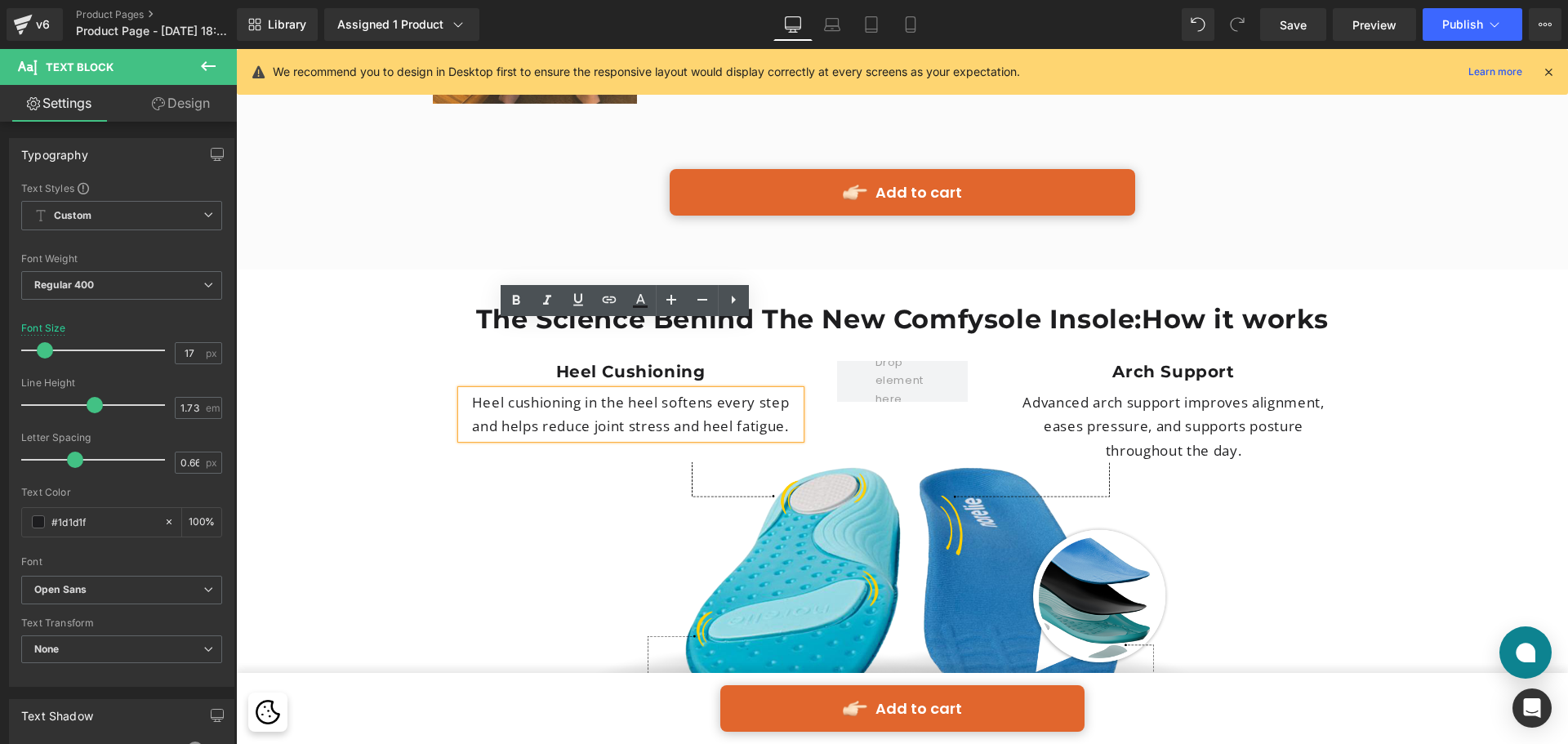
click at [923, 341] on div "Heel Cushioning Heading Heel cushioning in the heel softens every step and help…" at bounding box center [902, 400] width 931 height 126
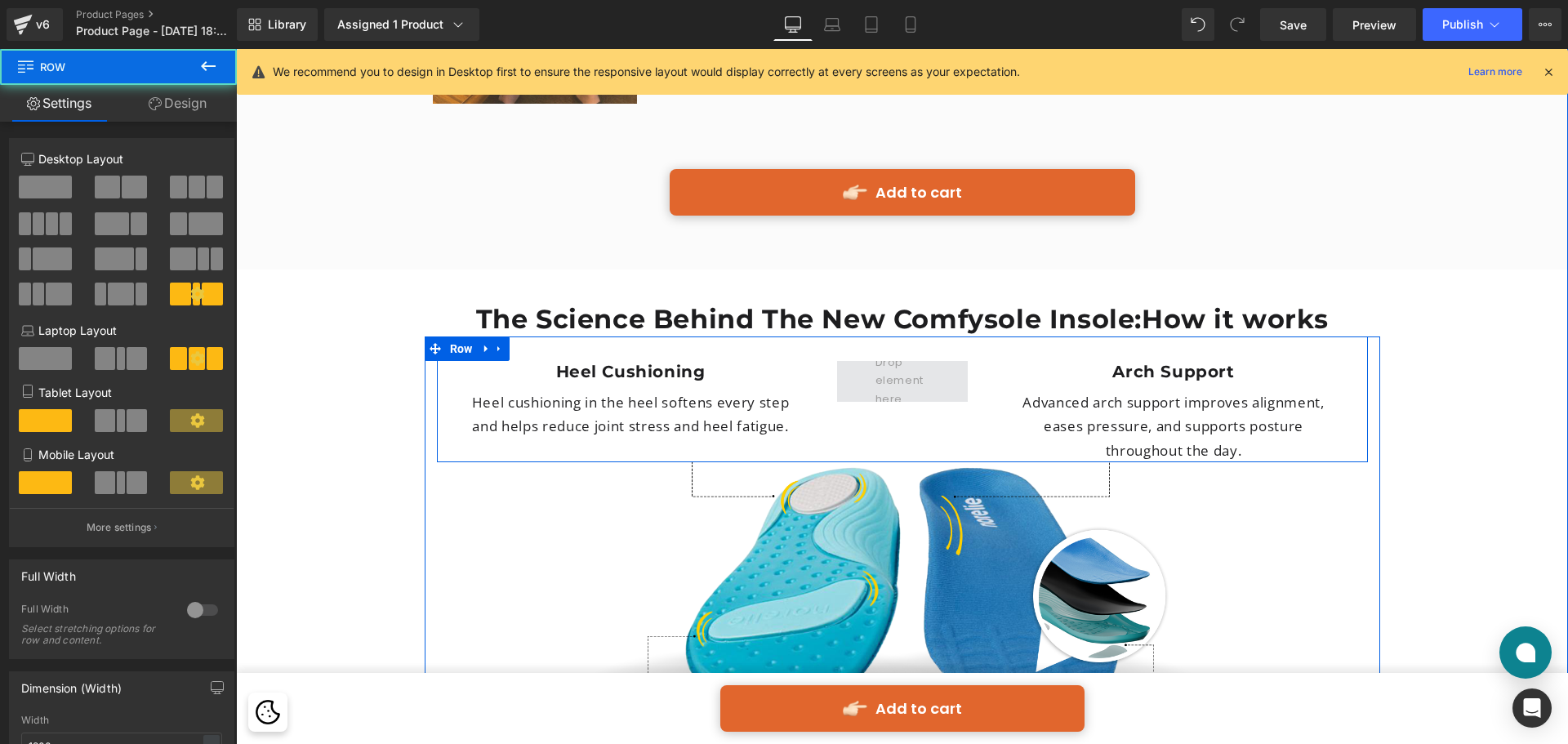
click at [912, 350] on span at bounding box center [902, 381] width 66 height 63
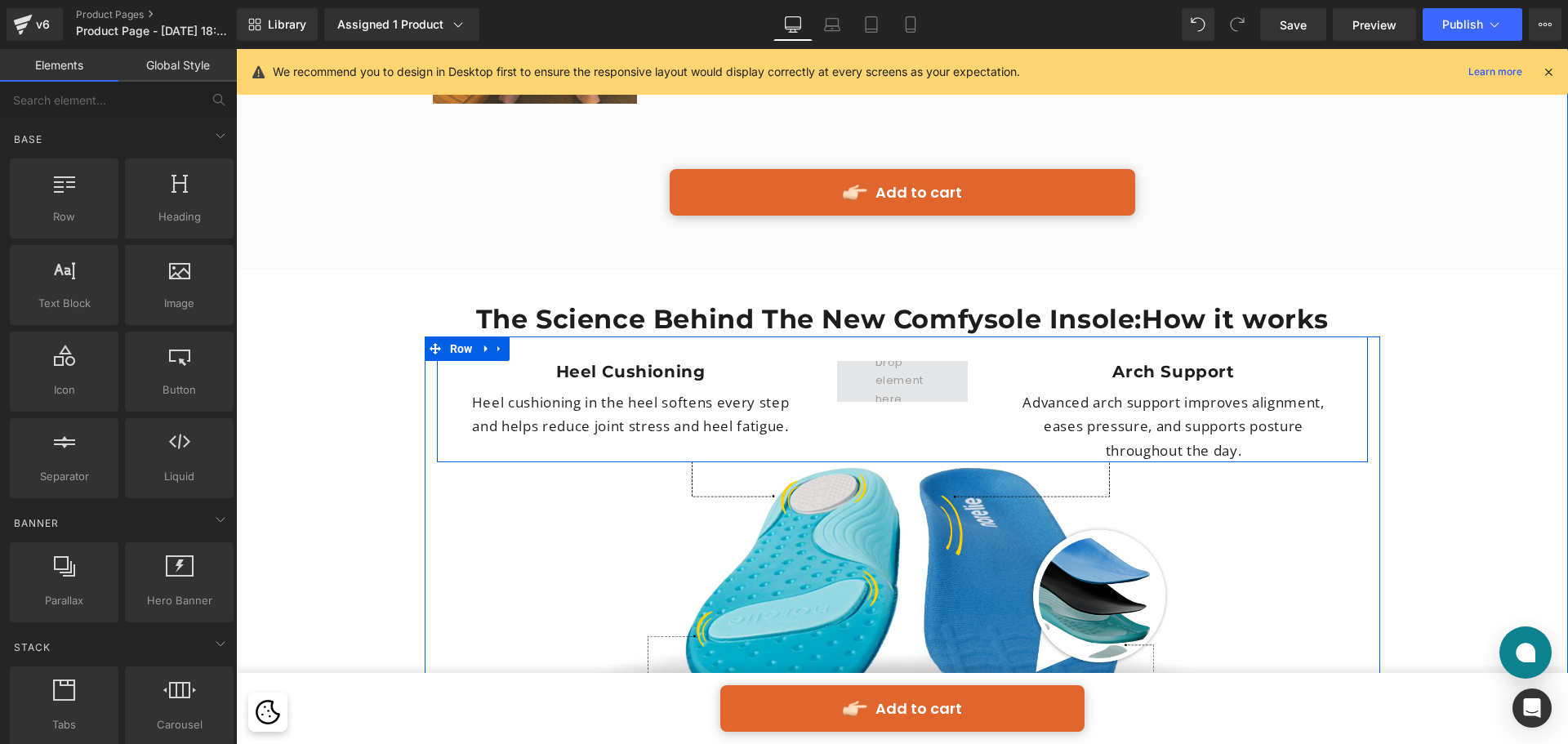
click at [883, 350] on span at bounding box center [902, 381] width 66 height 63
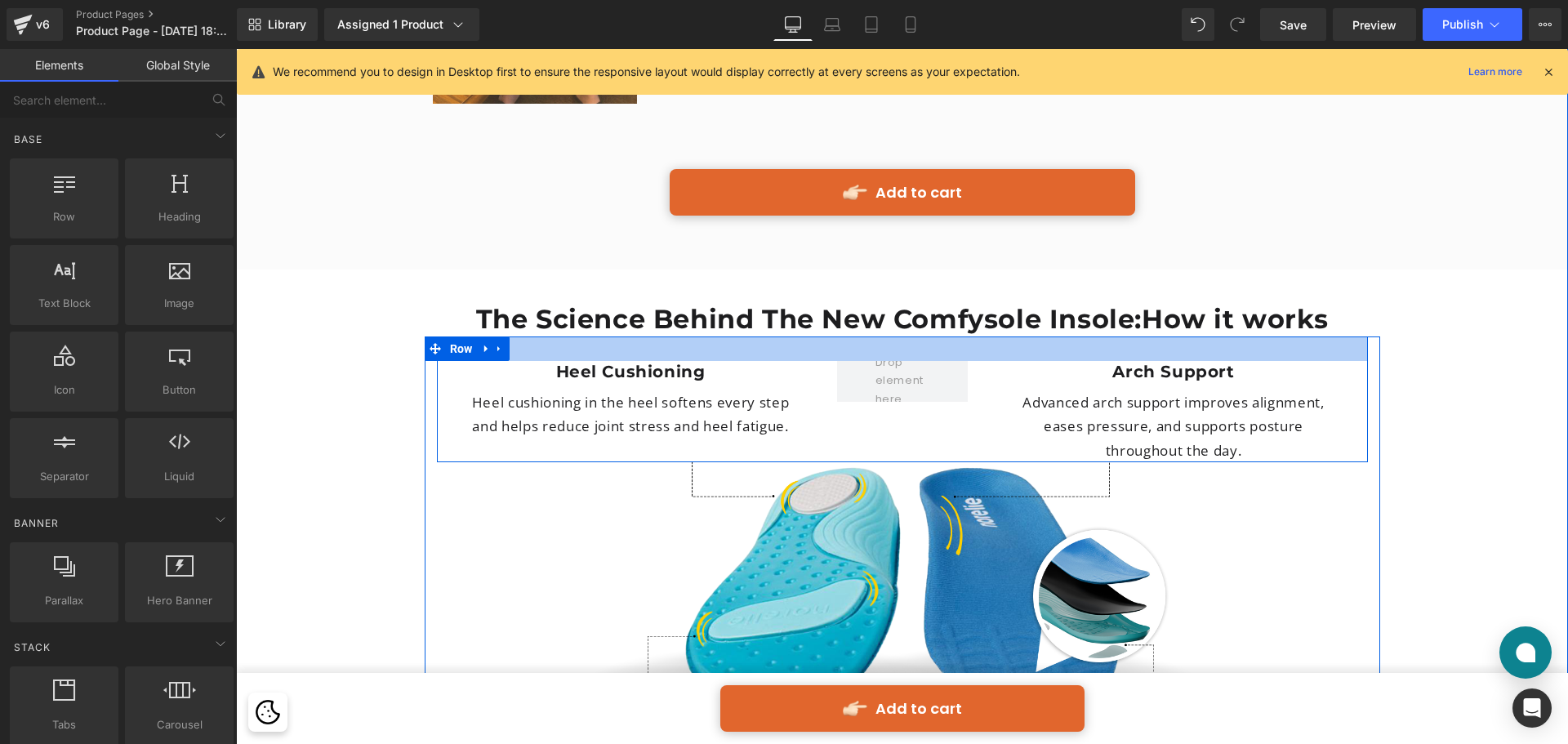
click at [528, 337] on div at bounding box center [902, 349] width 931 height 24
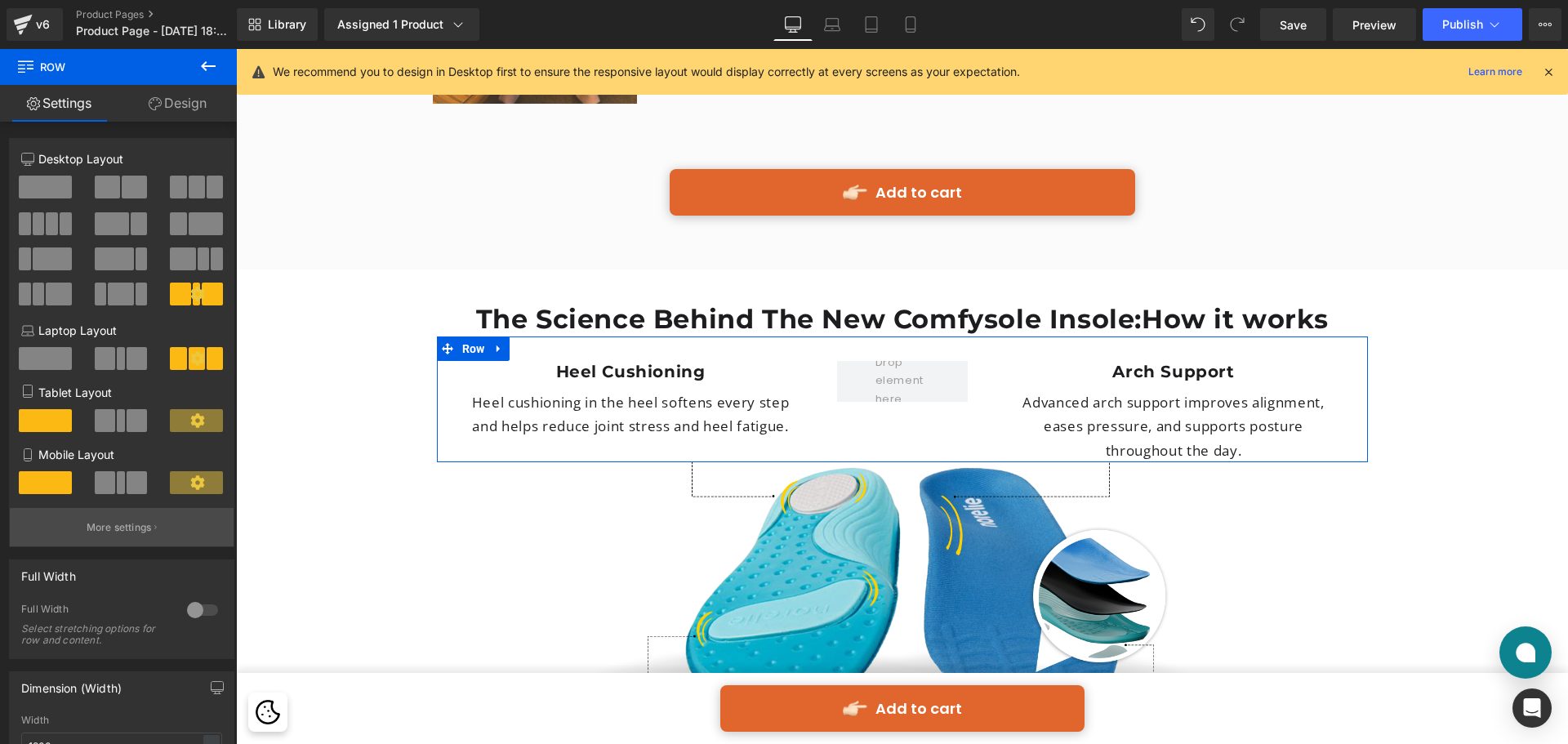
click at [159, 524] on button "More settings" at bounding box center [122, 527] width 224 height 38
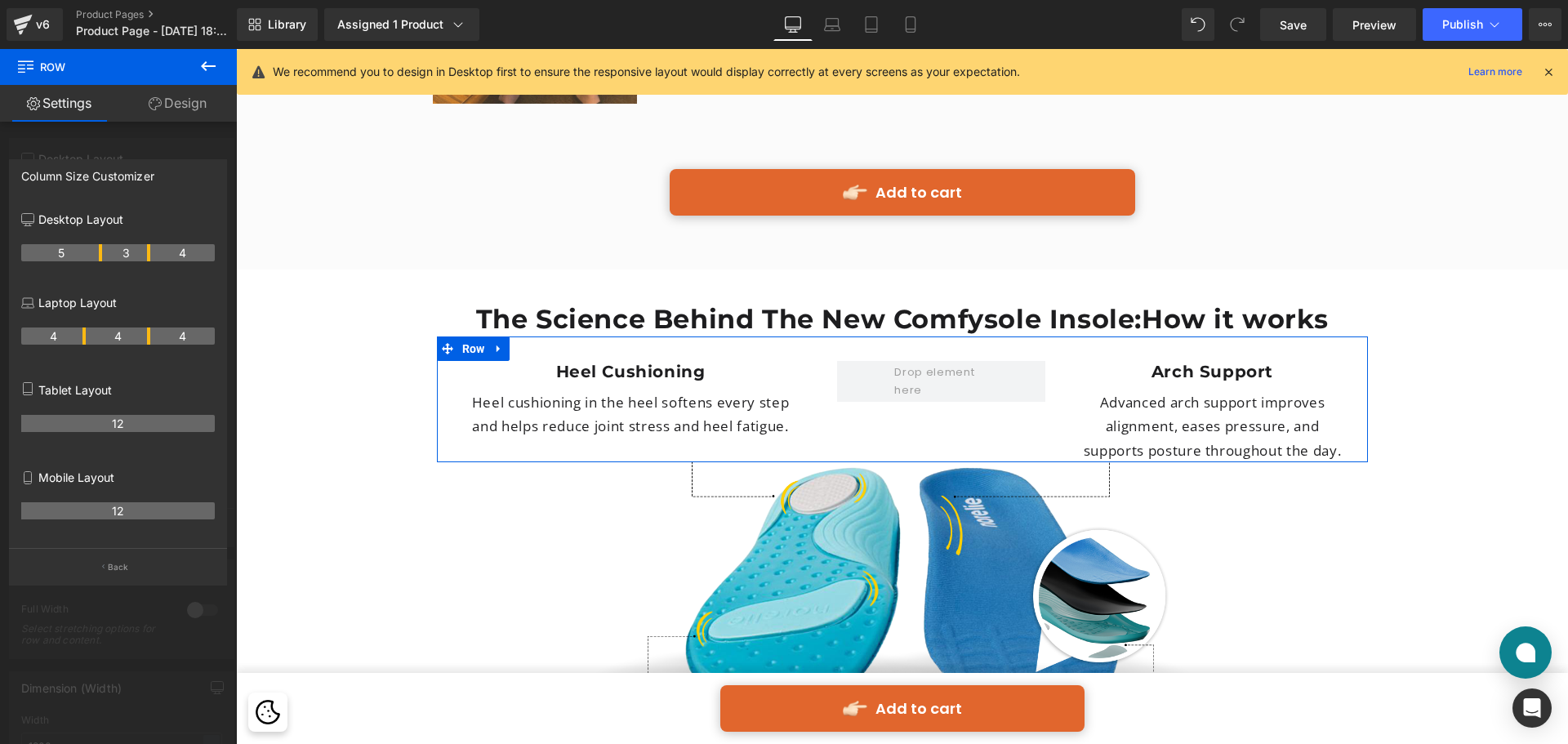
drag, startPoint x: 133, startPoint y: 254, endPoint x: 150, endPoint y: 255, distance: 17.0
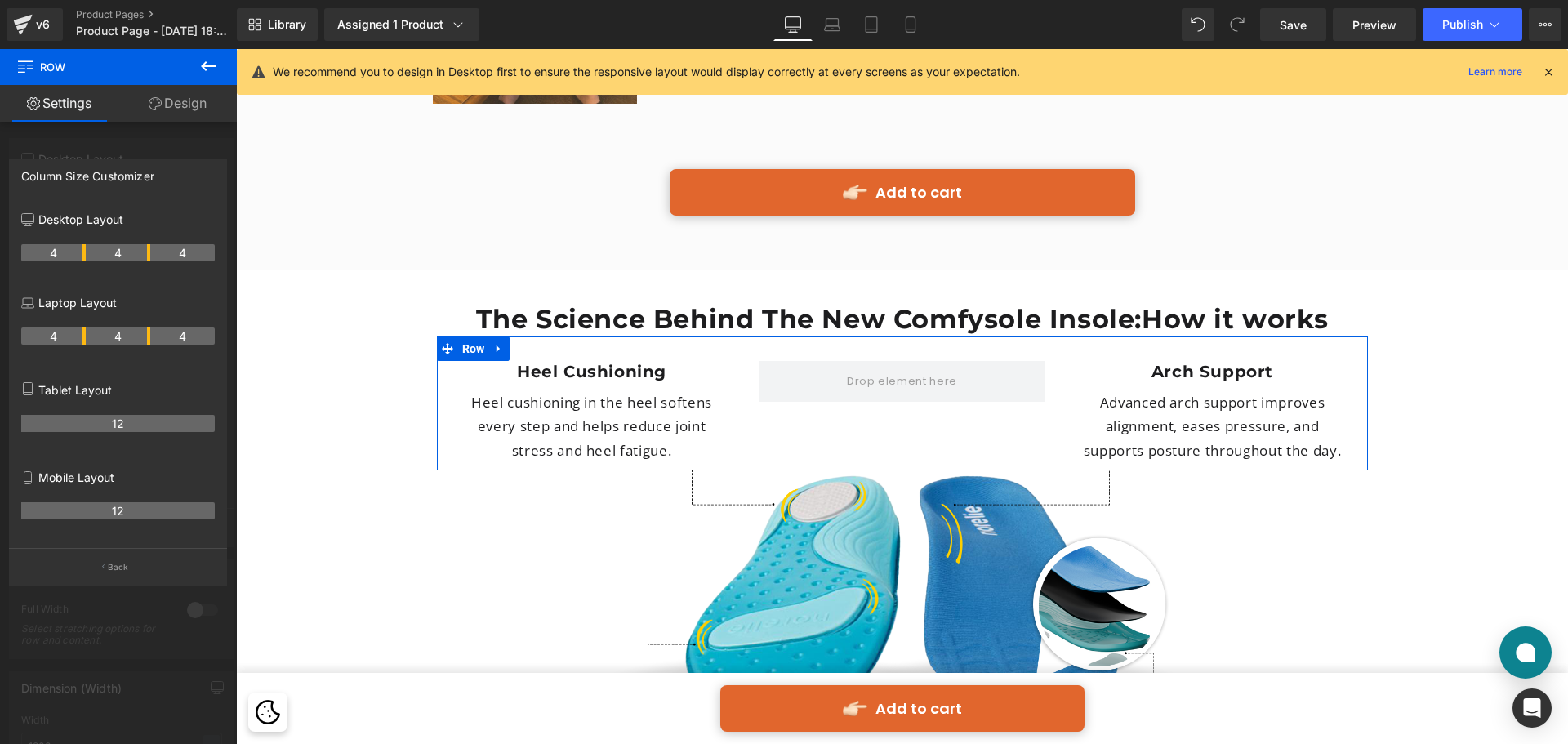
drag, startPoint x: 101, startPoint y: 247, endPoint x: 87, endPoint y: 247, distance: 14.0
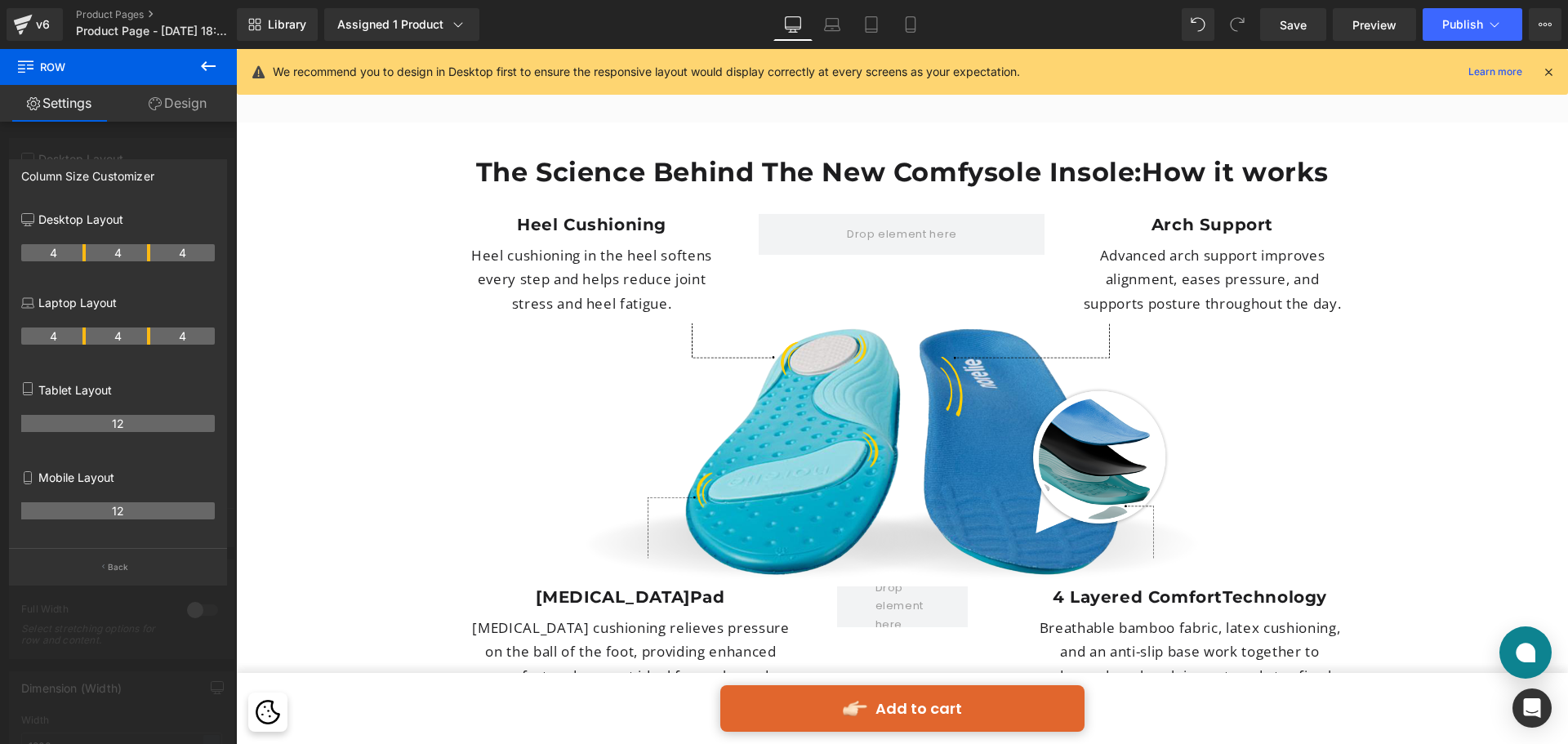
scroll to position [4408, 0]
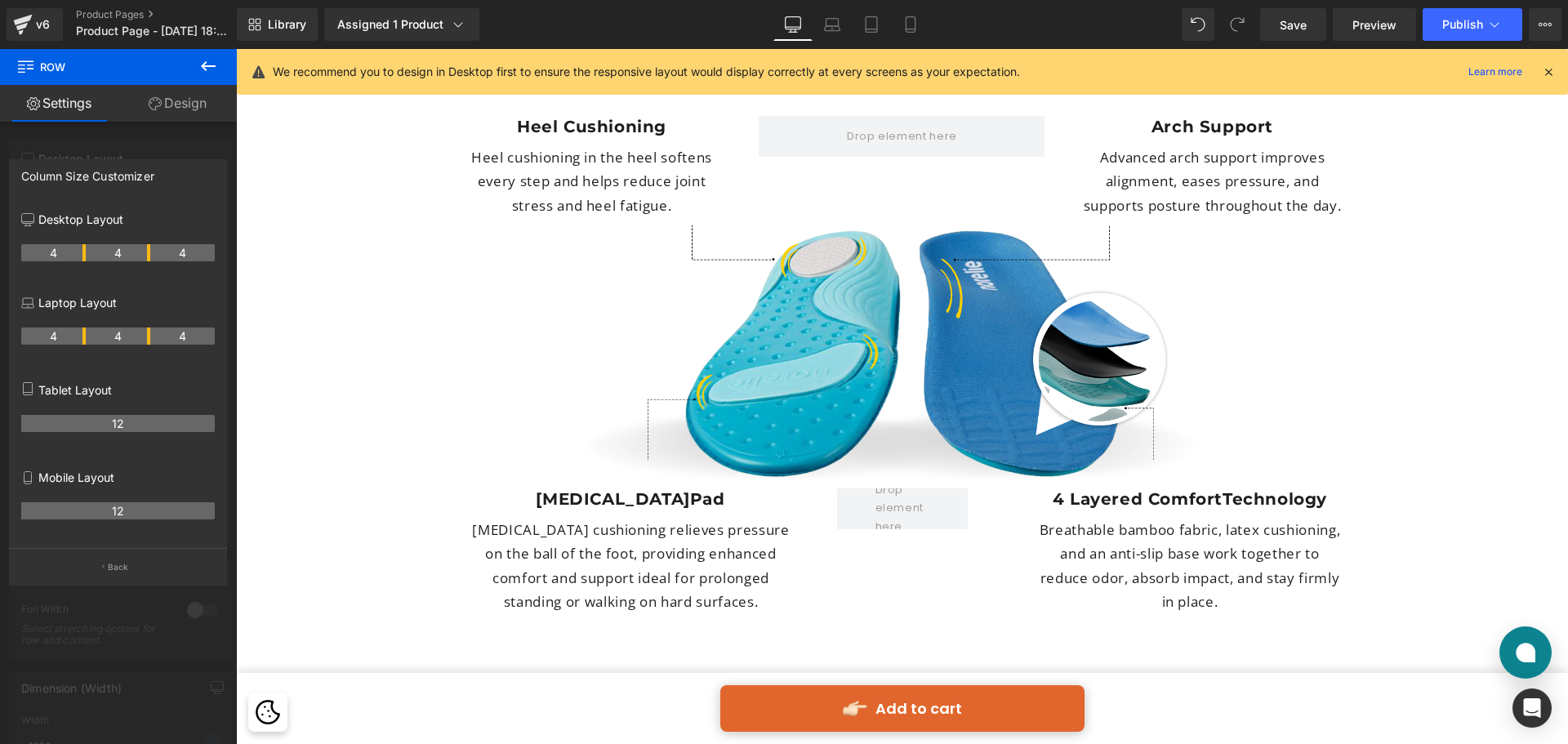
click at [901, 476] on div at bounding box center [902, 396] width 1332 height 695
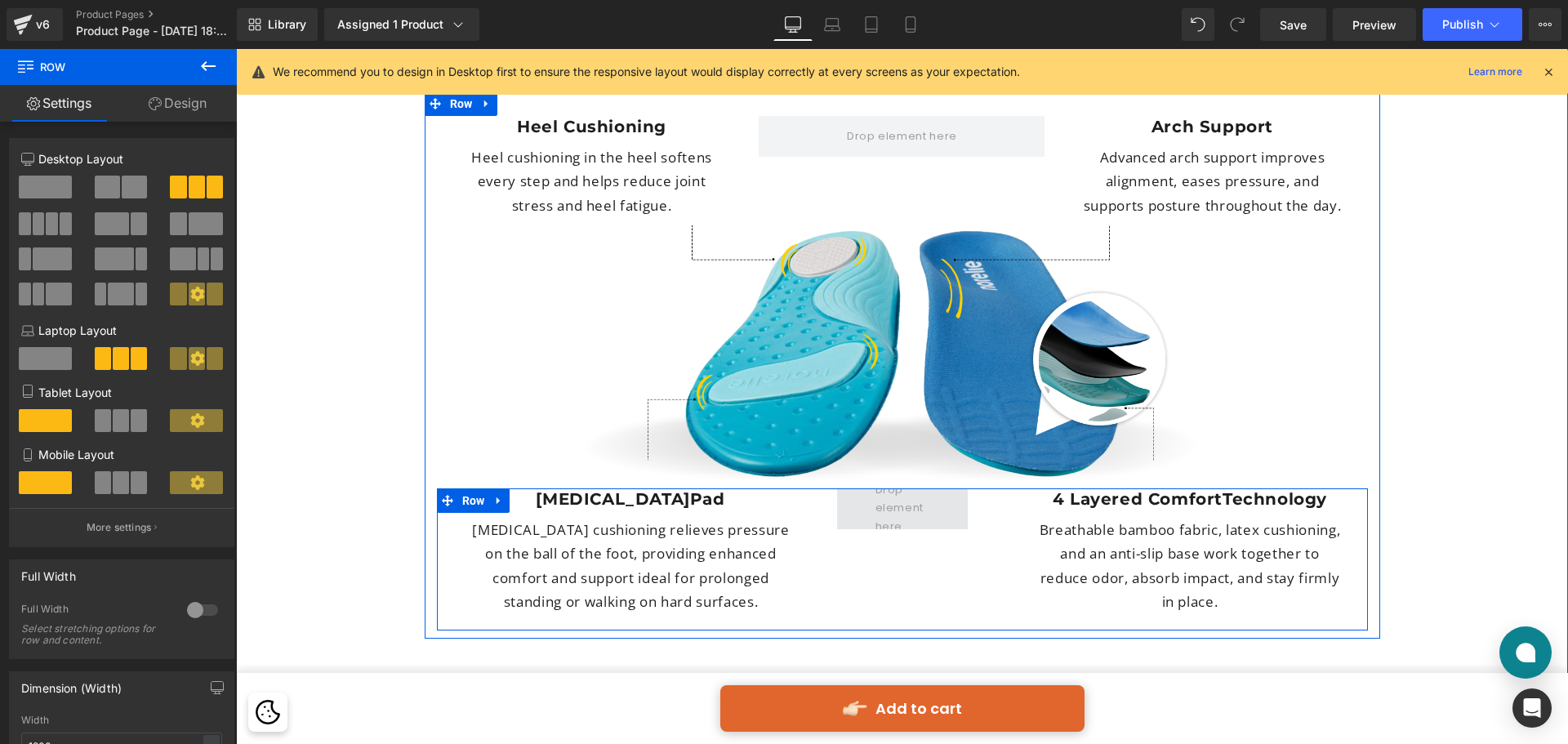
click at [926, 477] on span at bounding box center [902, 508] width 66 height 63
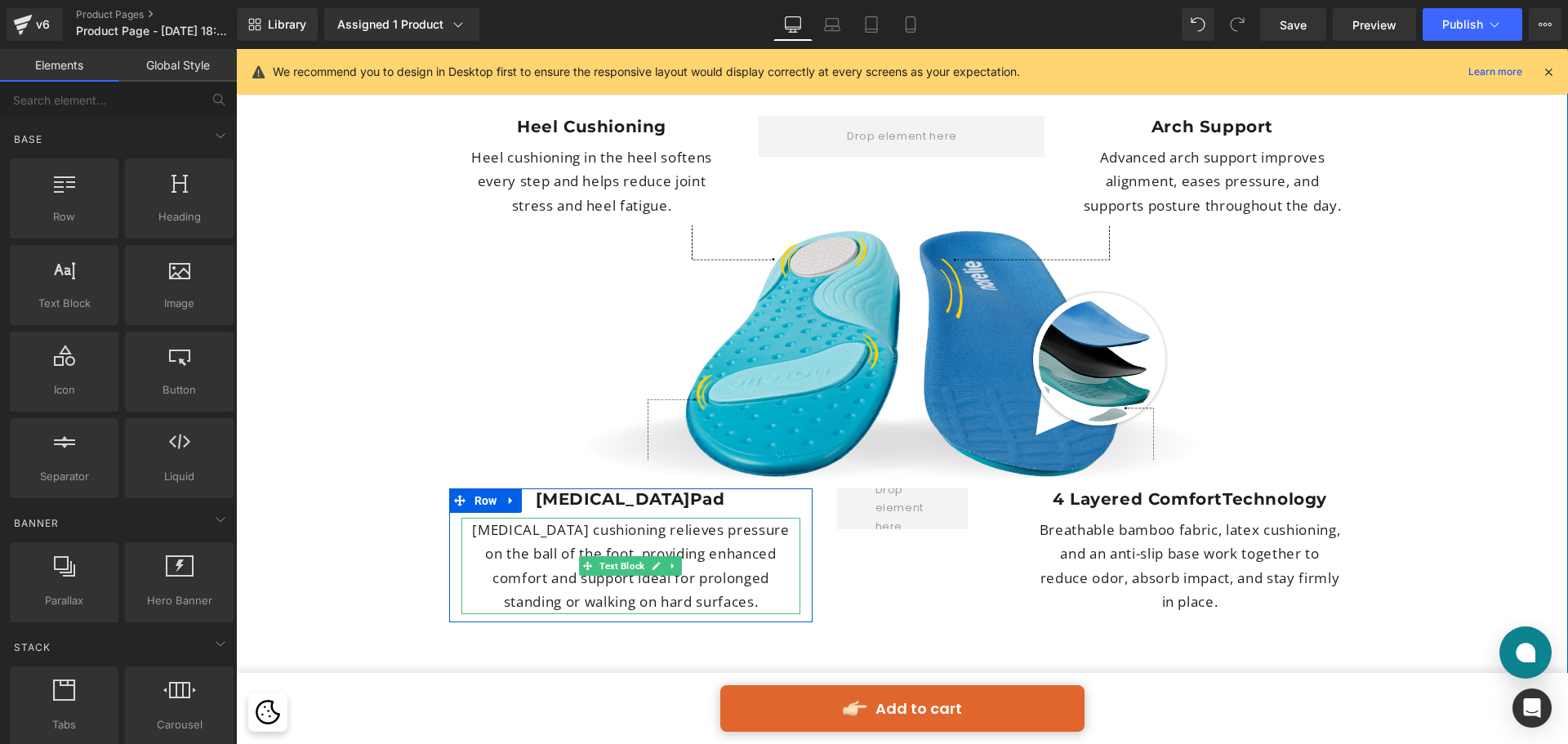
click at [734, 518] on p "[MEDICAL_DATA] cushioning relieves pressure on the ball of the foot, providing …" at bounding box center [630, 566] width 338 height 96
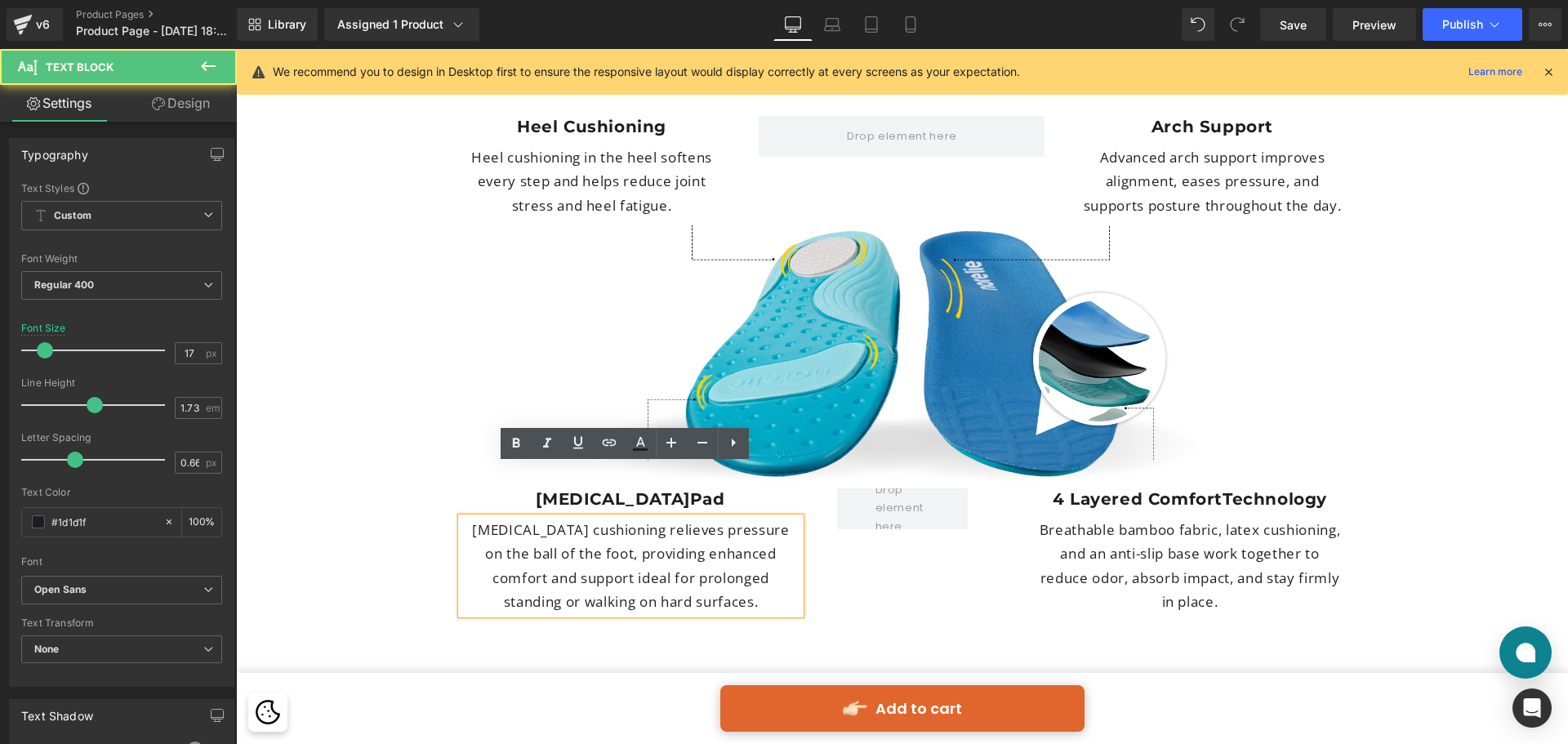
click at [871, 499] on div "[MEDICAL_DATA] Heading [MEDICAL_DATA] cushioning relieves pressure on the ball …" at bounding box center [902, 560] width 931 height 143
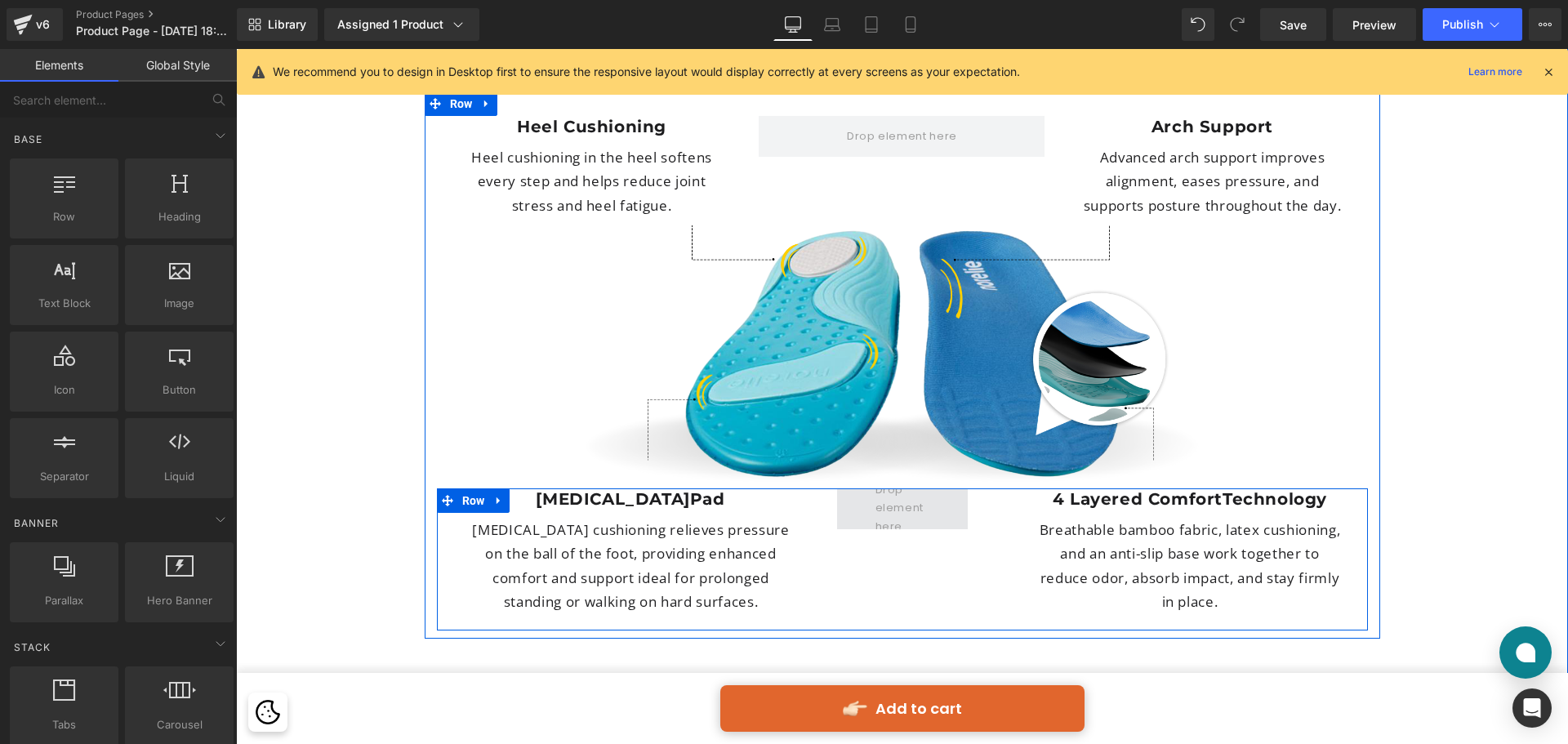
click at [878, 477] on span at bounding box center [902, 508] width 66 height 63
click at [879, 477] on span at bounding box center [902, 508] width 66 height 63
click at [848, 489] on span at bounding box center [902, 509] width 131 height 41
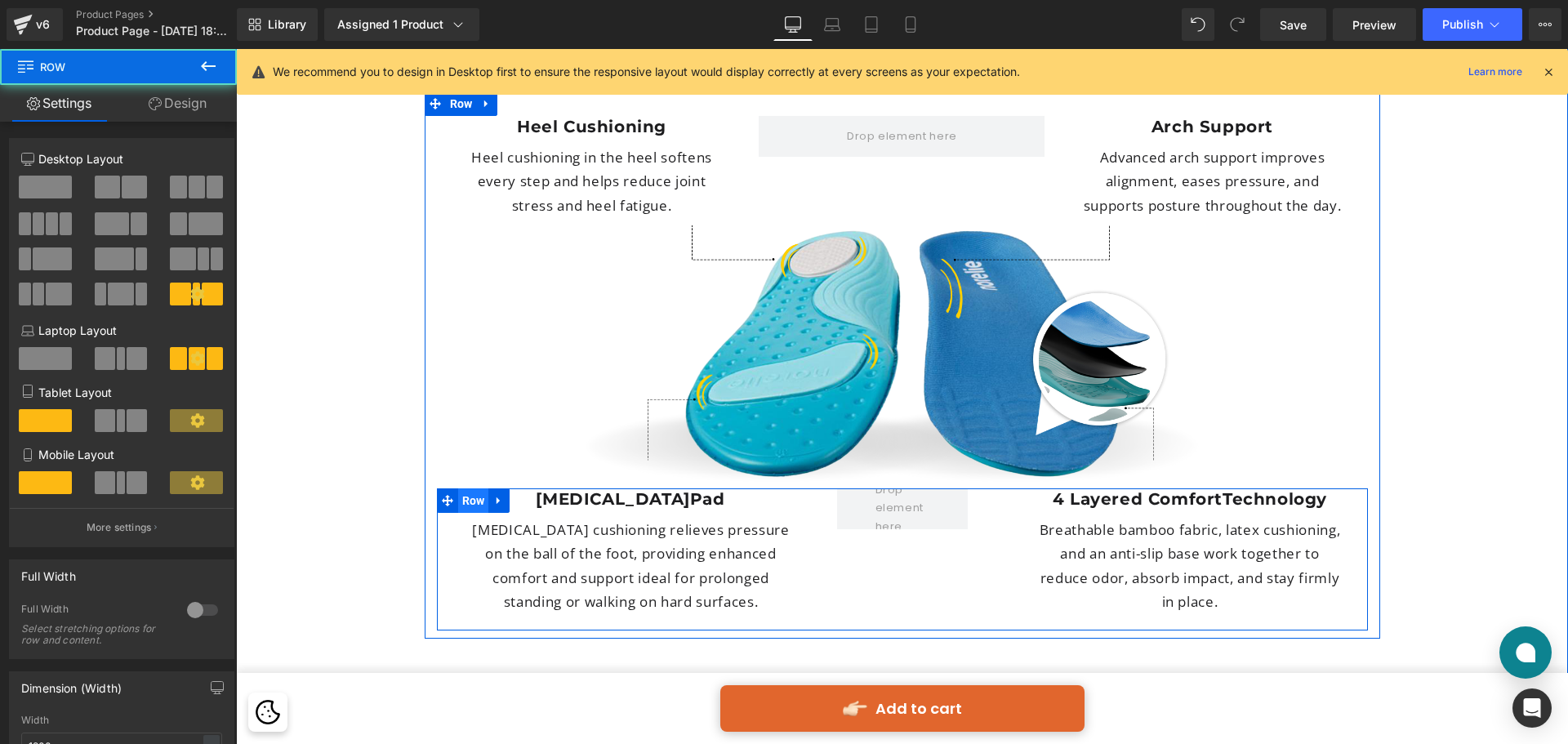
click at [472, 489] on span "Row" at bounding box center [474, 501] width 31 height 24
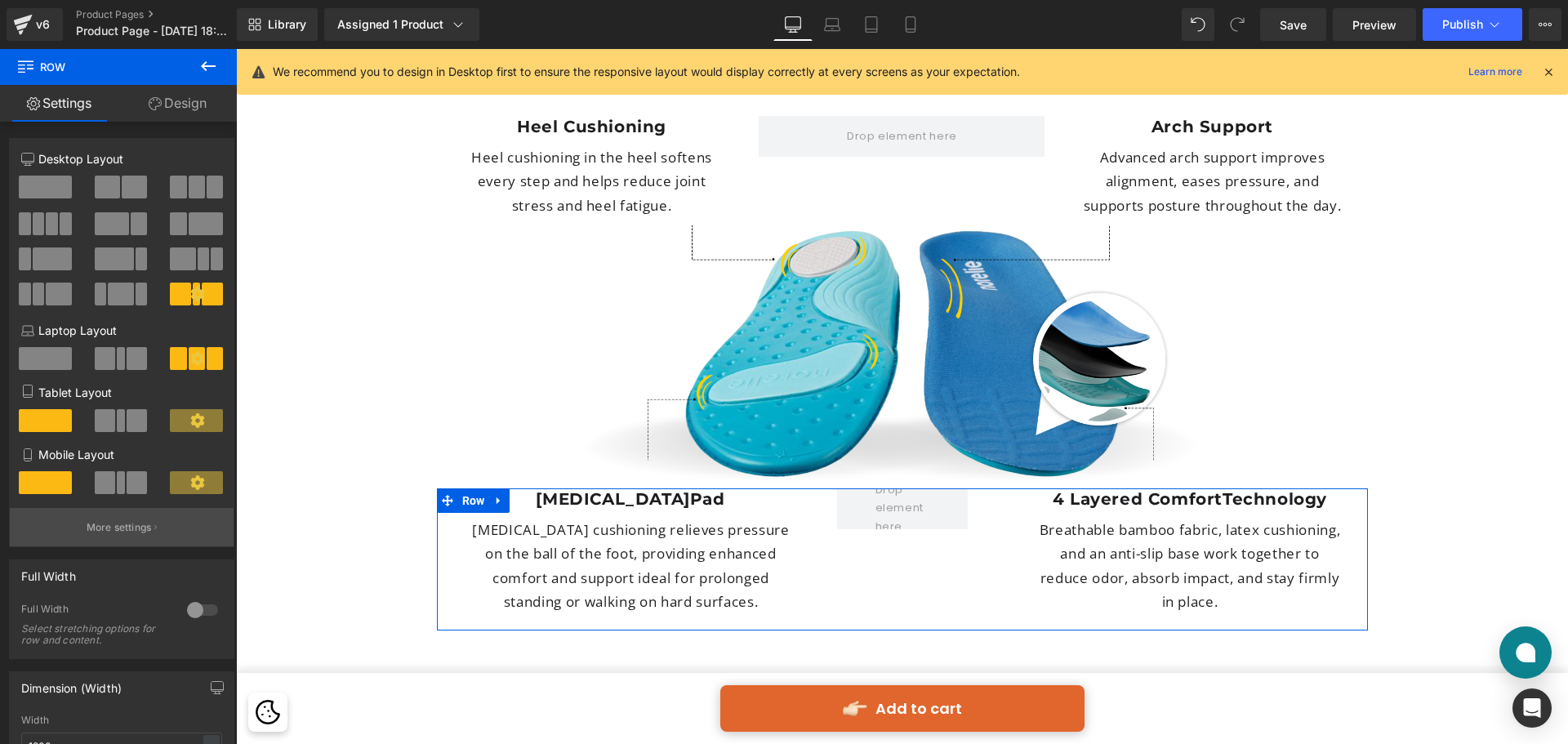
click at [134, 516] on button "More settings" at bounding box center [122, 527] width 224 height 38
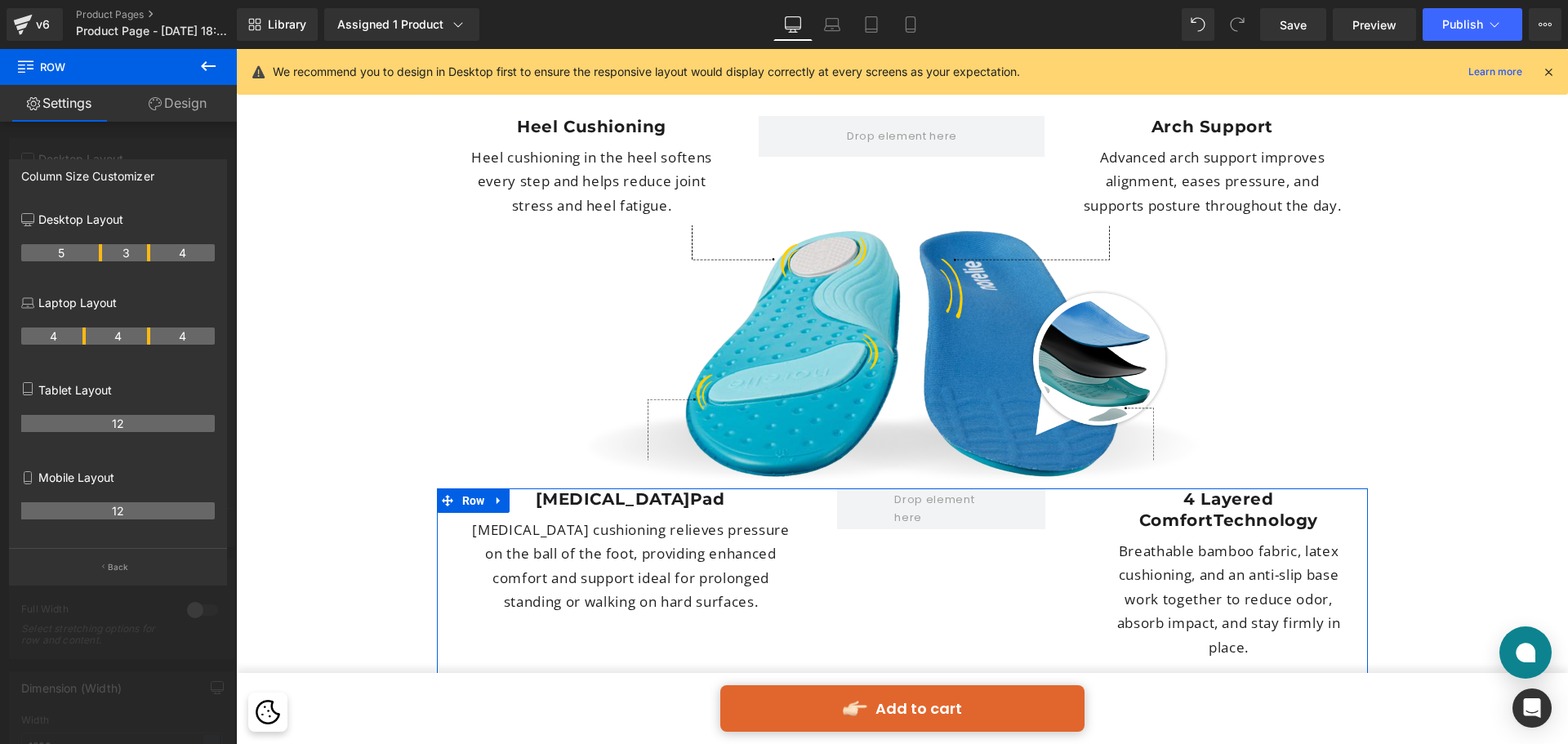
drag, startPoint x: 132, startPoint y: 258, endPoint x: 154, endPoint y: 263, distance: 22.6
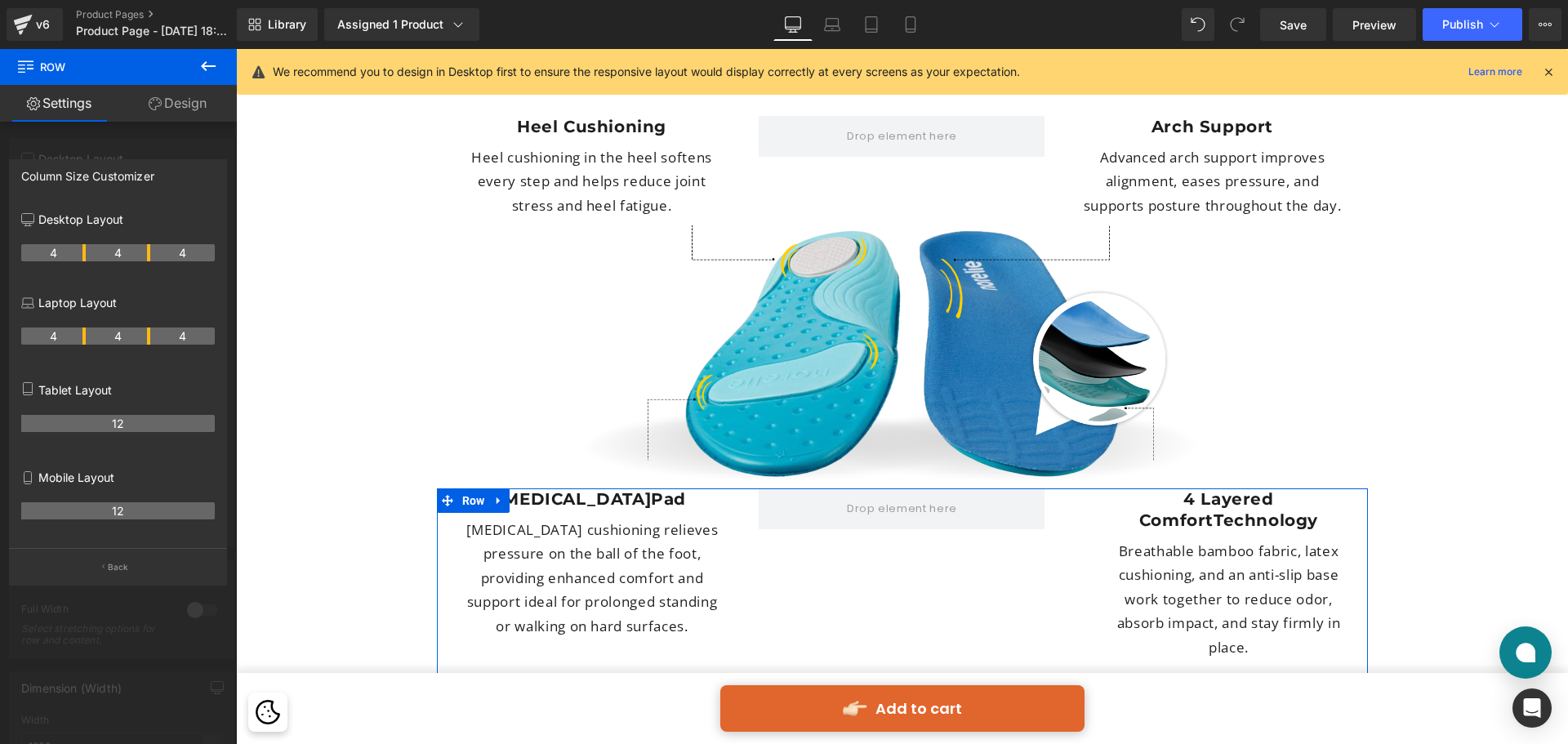
drag, startPoint x: 97, startPoint y: 248, endPoint x: 82, endPoint y: 248, distance: 15.0
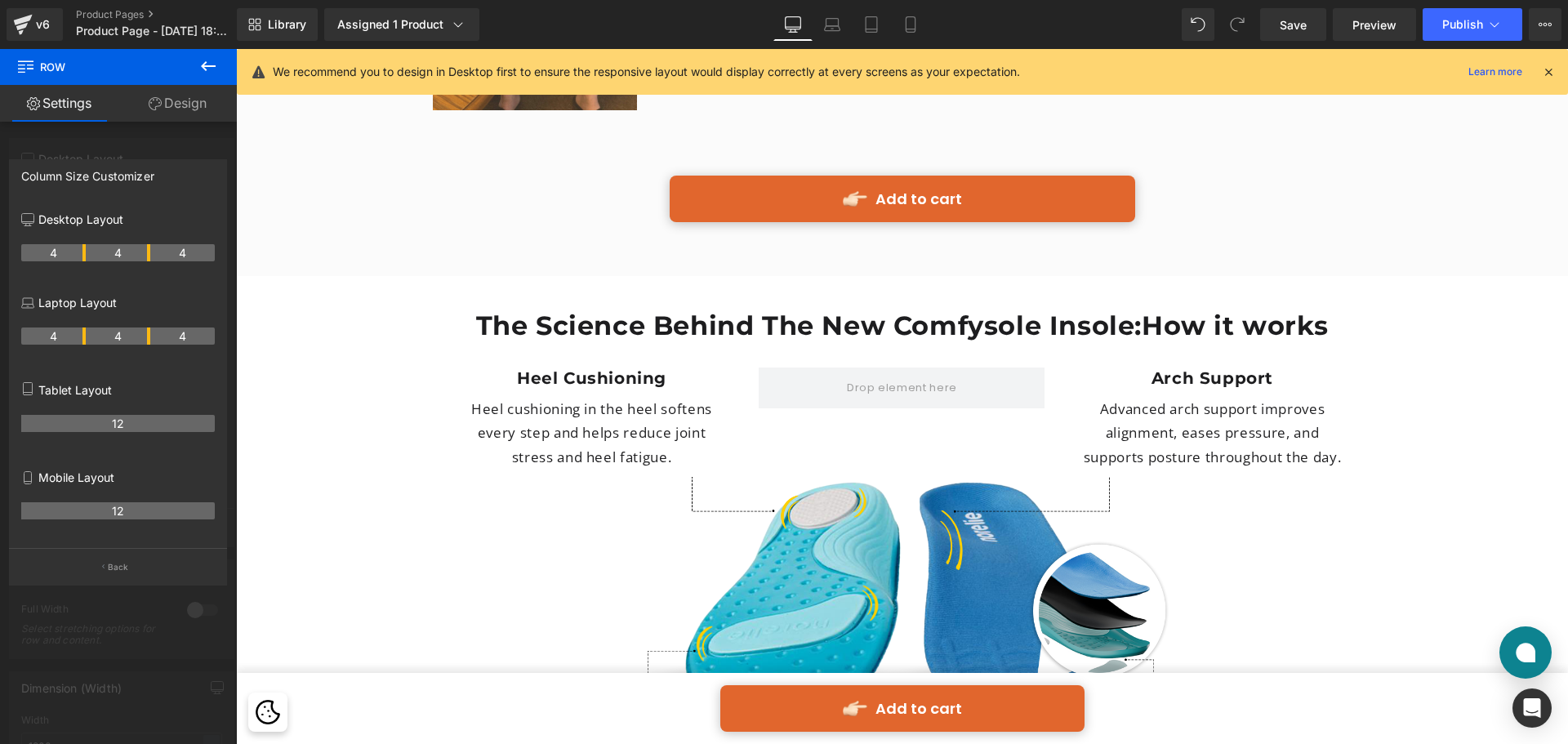
scroll to position [4081, 0]
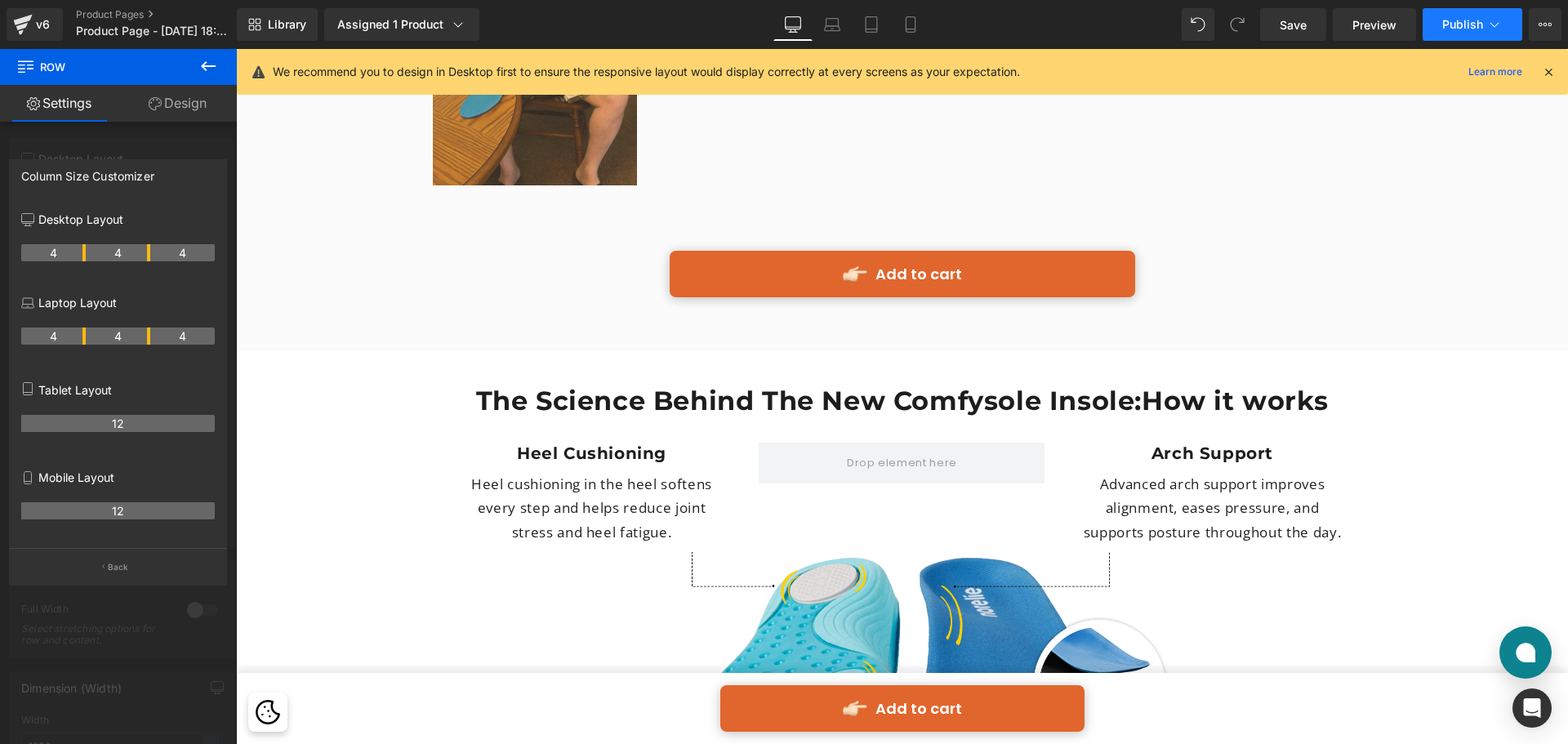
click at [1453, 24] on span "Publish" at bounding box center [1462, 24] width 41 height 13
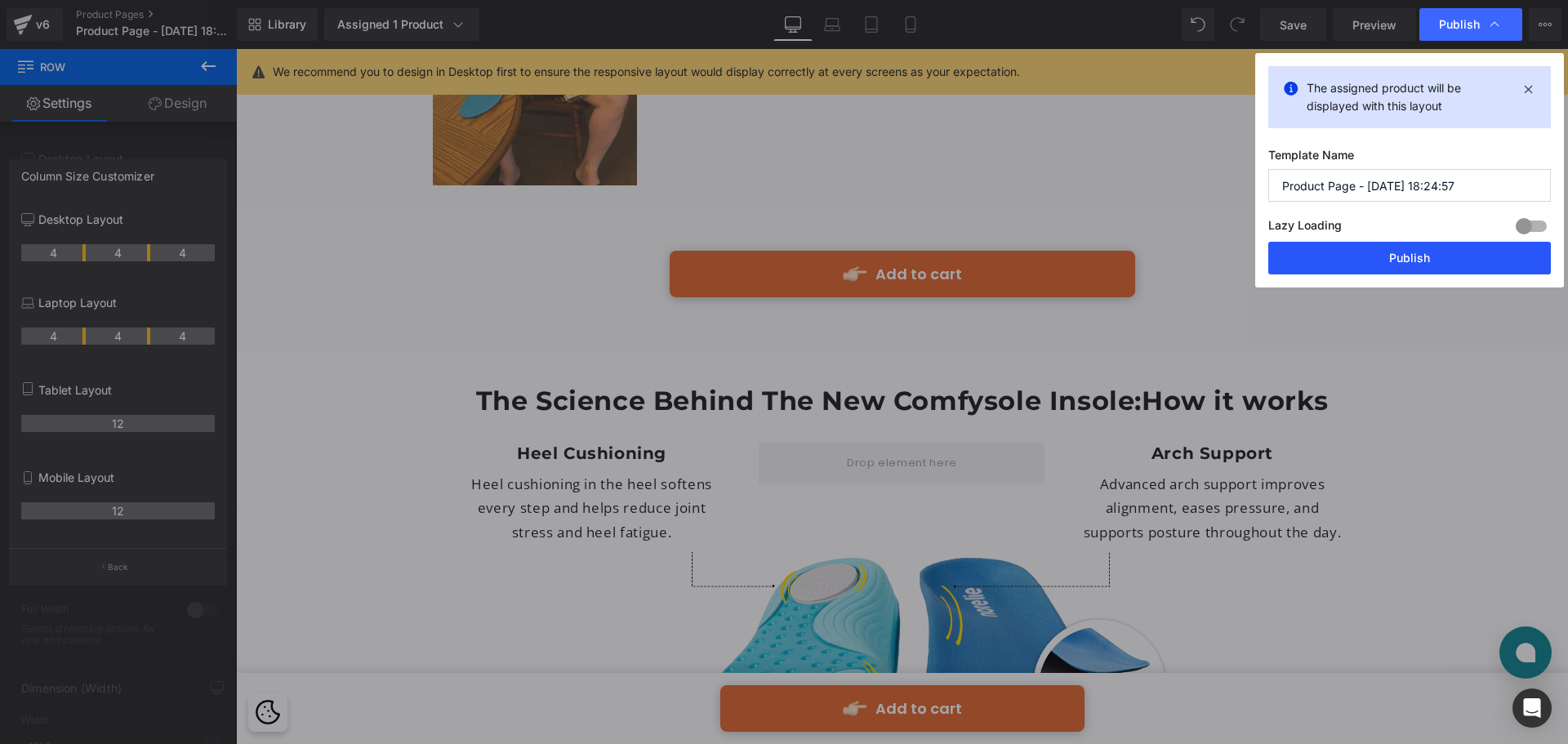
click at [1410, 245] on button "Publish" at bounding box center [1410, 257] width 282 height 32
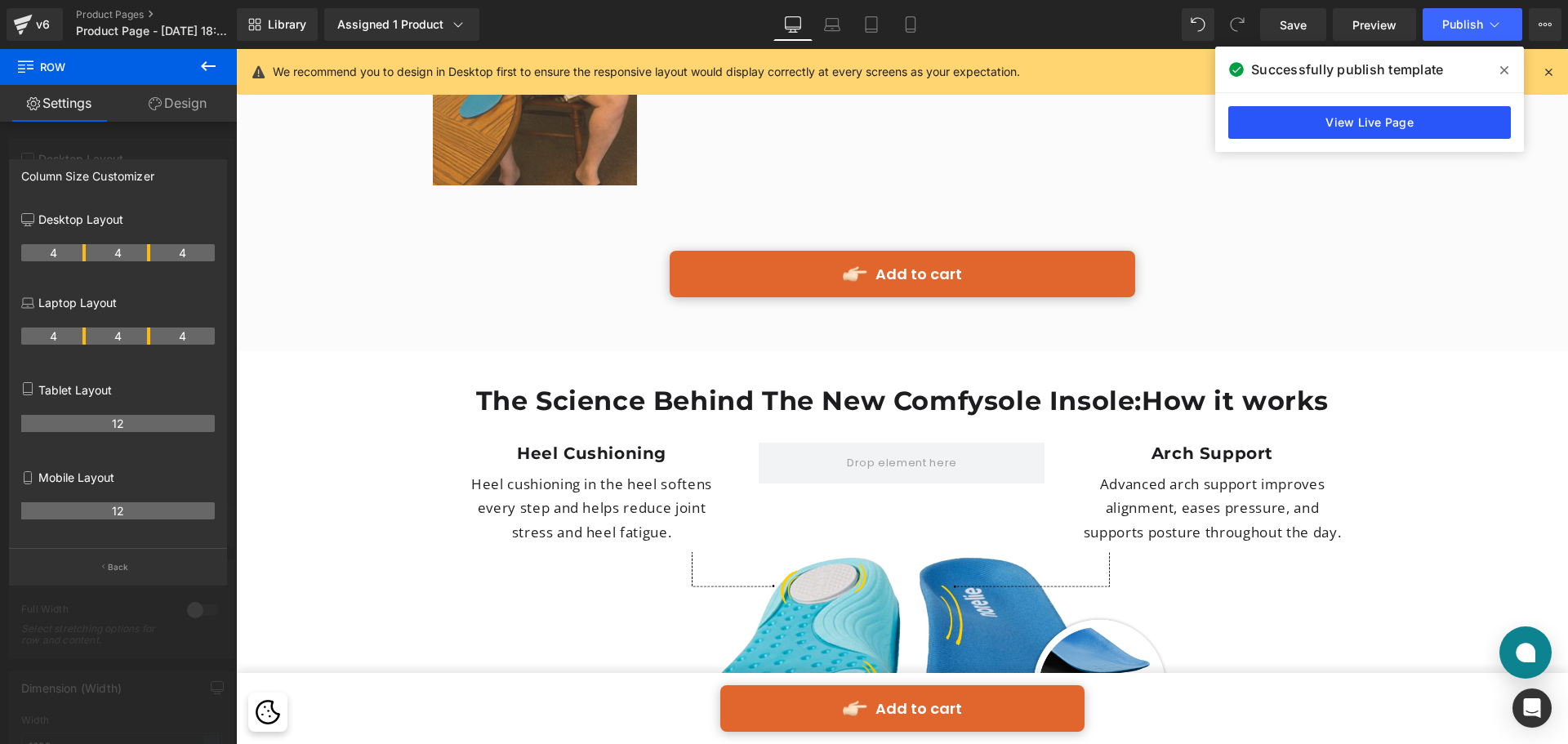
click at [1408, 126] on link "View Live Page" at bounding box center [1369, 122] width 282 height 32
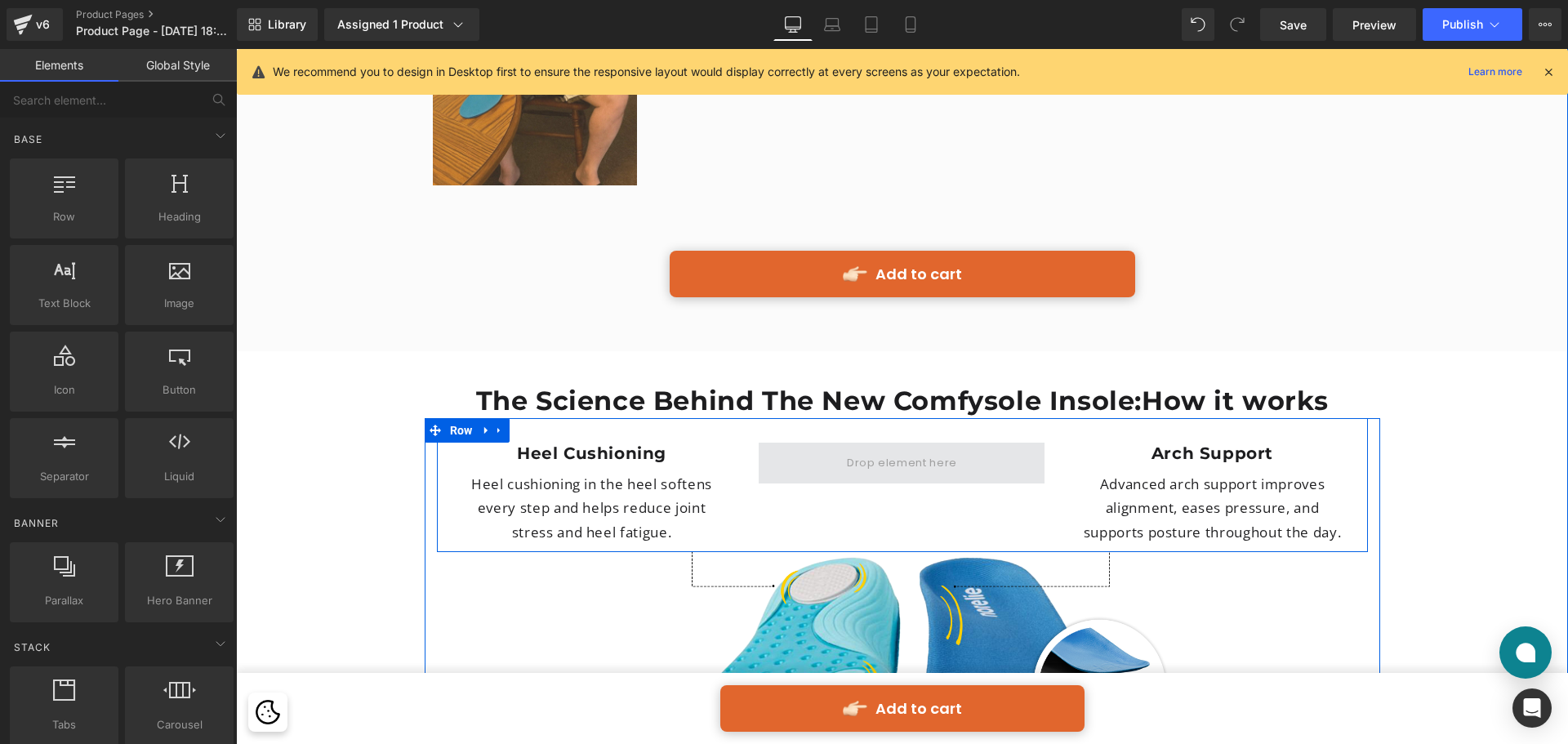
click at [874, 450] on span at bounding box center [902, 463] width 121 height 26
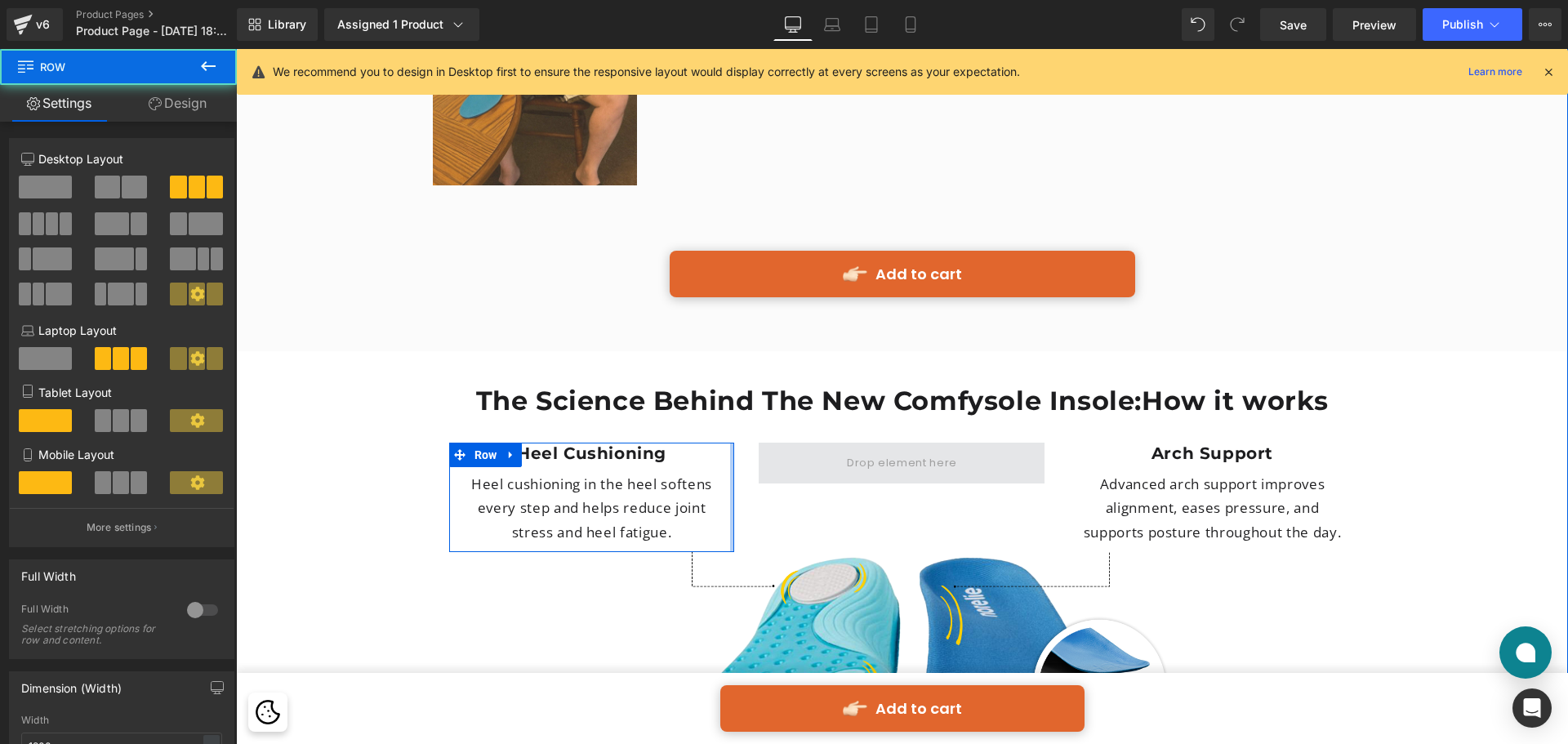
click at [759, 442] on span at bounding box center [902, 463] width 286 height 41
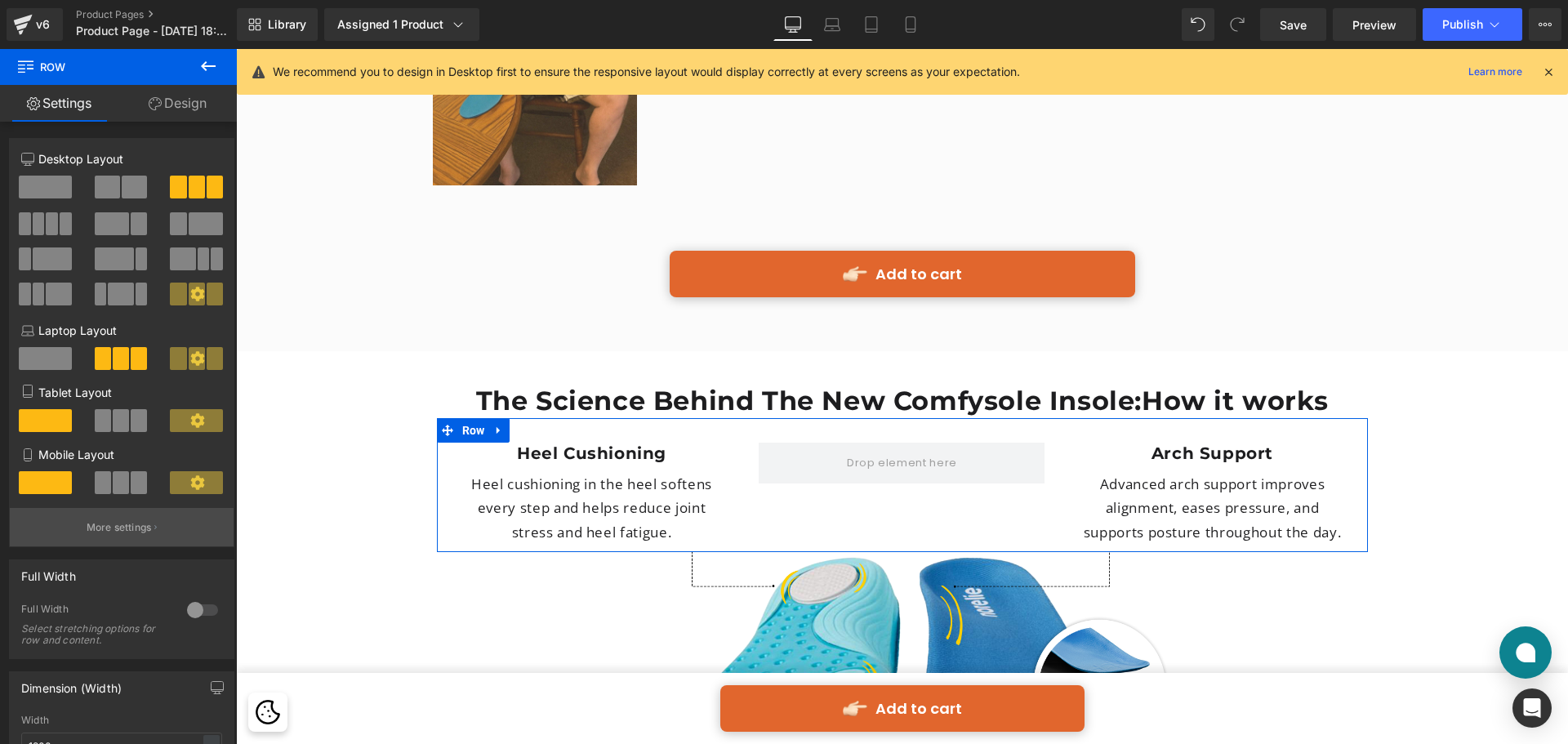
click at [129, 519] on button "More settings" at bounding box center [122, 527] width 224 height 38
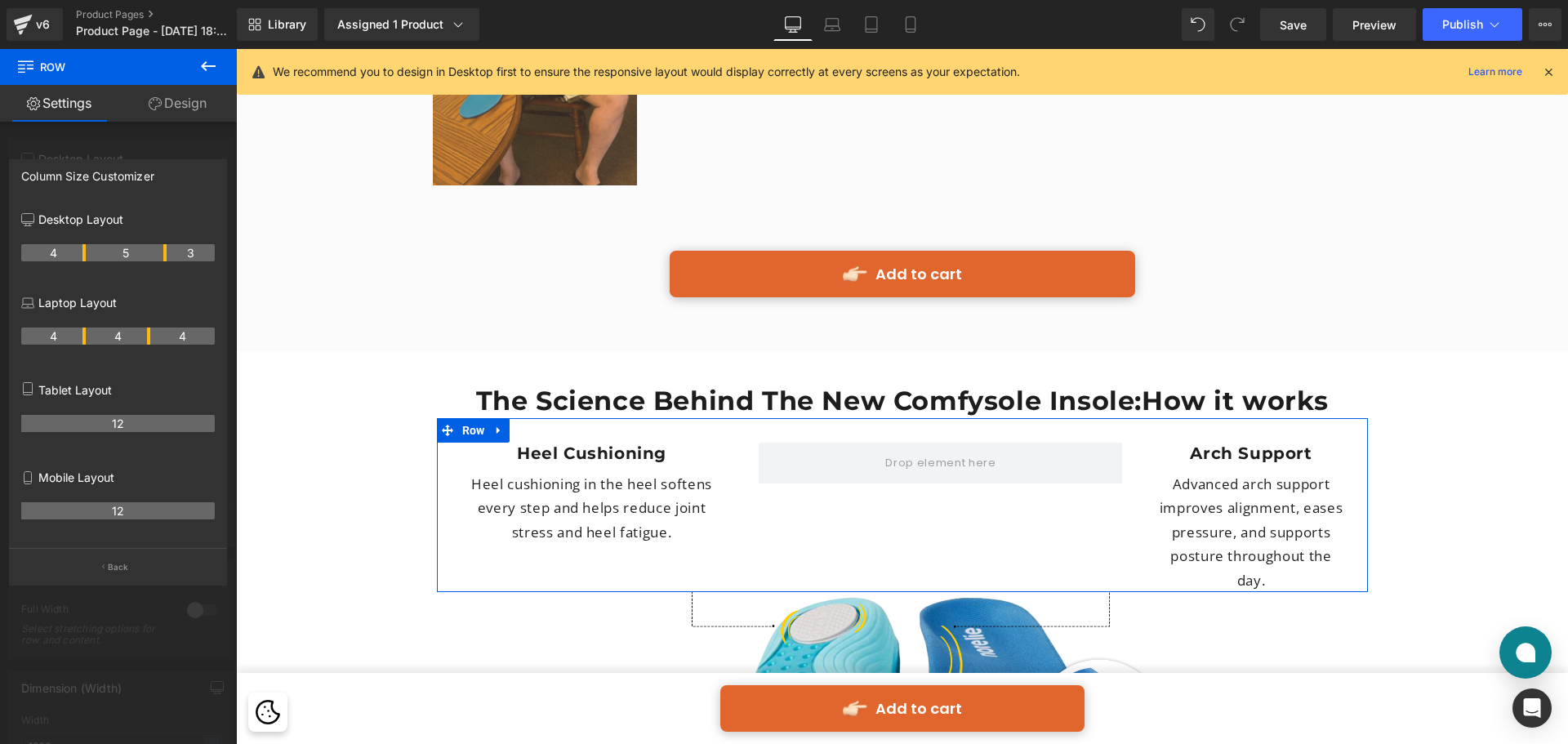
drag, startPoint x: 149, startPoint y: 252, endPoint x: 164, endPoint y: 254, distance: 15.1
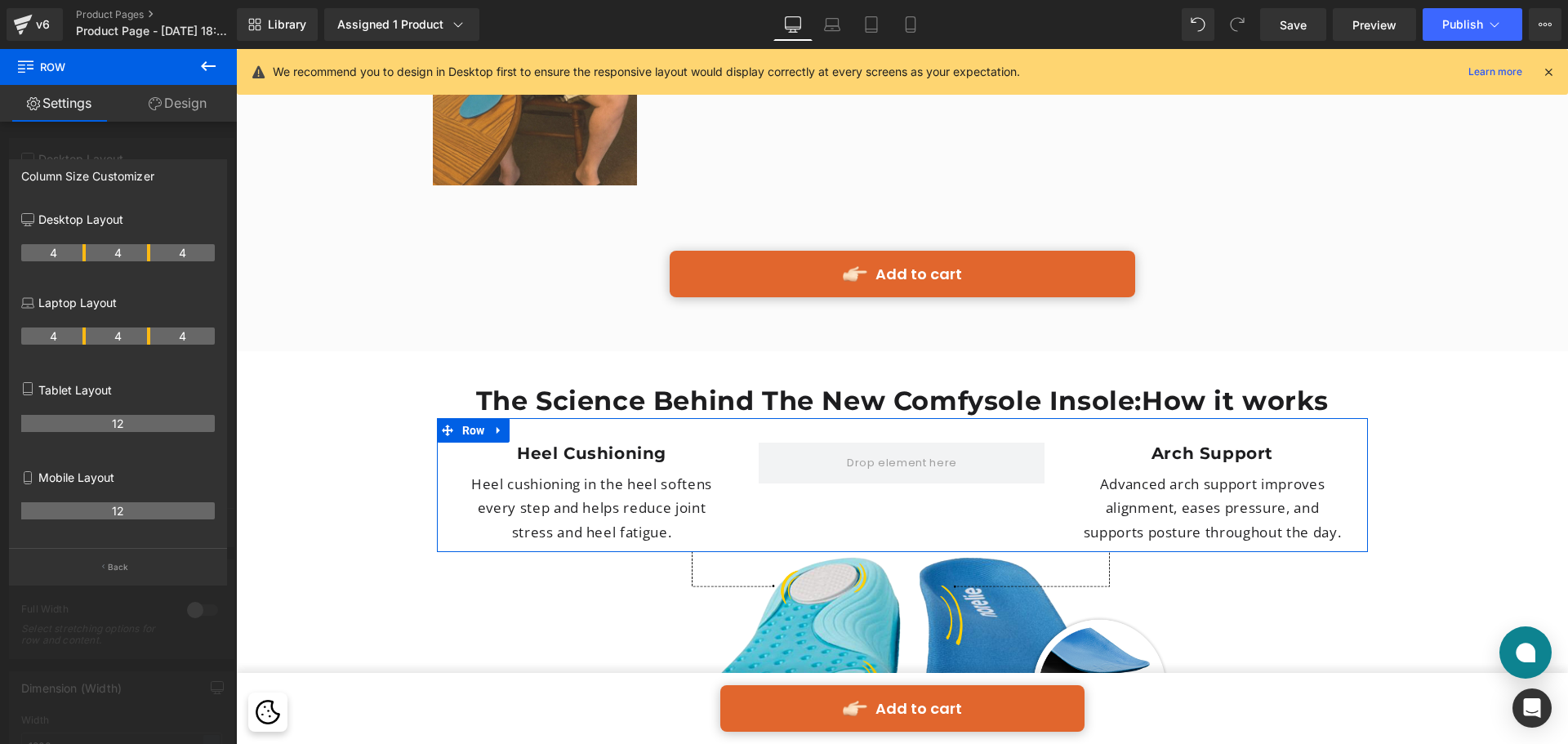
drag, startPoint x: 86, startPoint y: 252, endPoint x: 64, endPoint y: 252, distance: 22.0
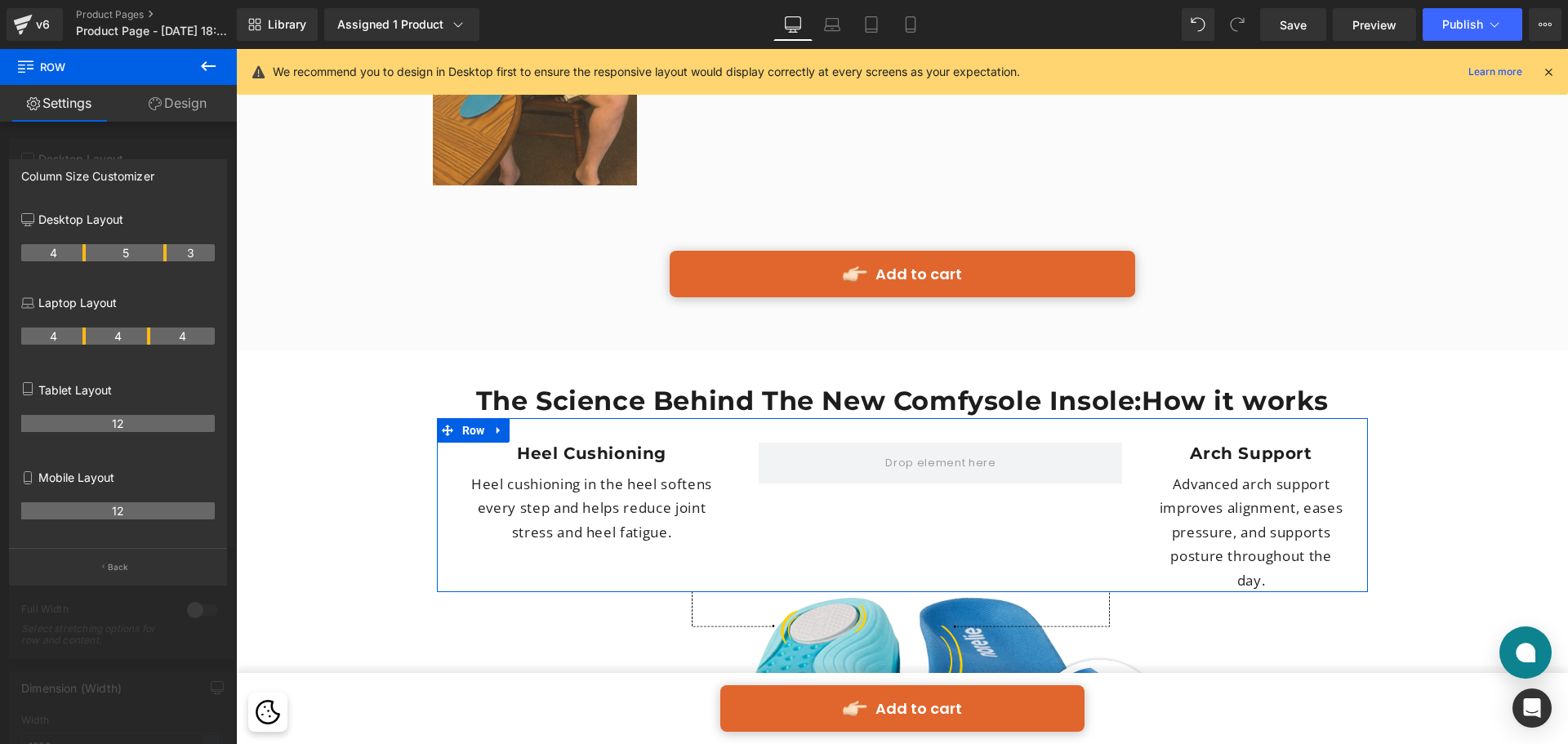
drag, startPoint x: 147, startPoint y: 247, endPoint x: 163, endPoint y: 248, distance: 16.0
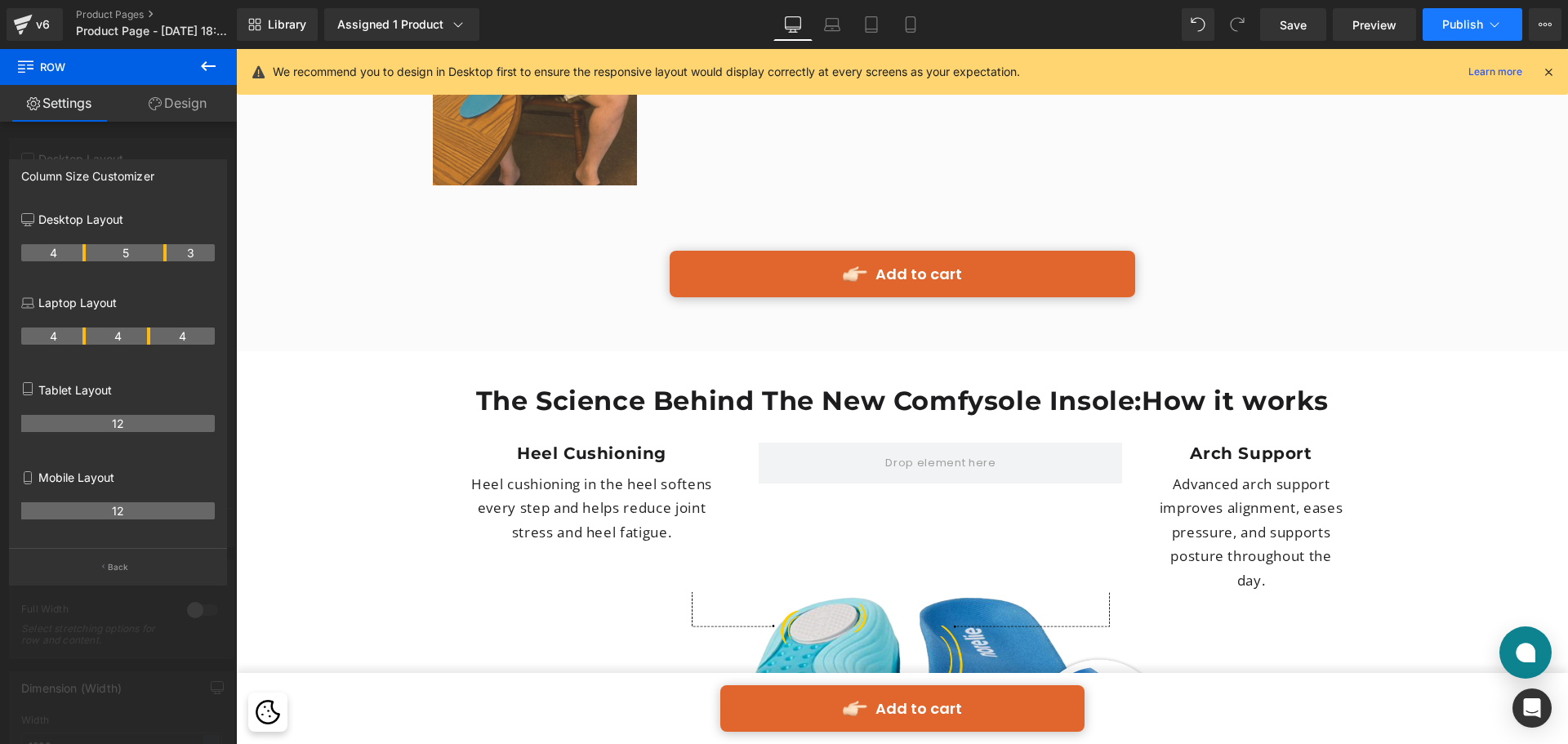
click at [1451, 23] on span "Publish" at bounding box center [1462, 24] width 41 height 13
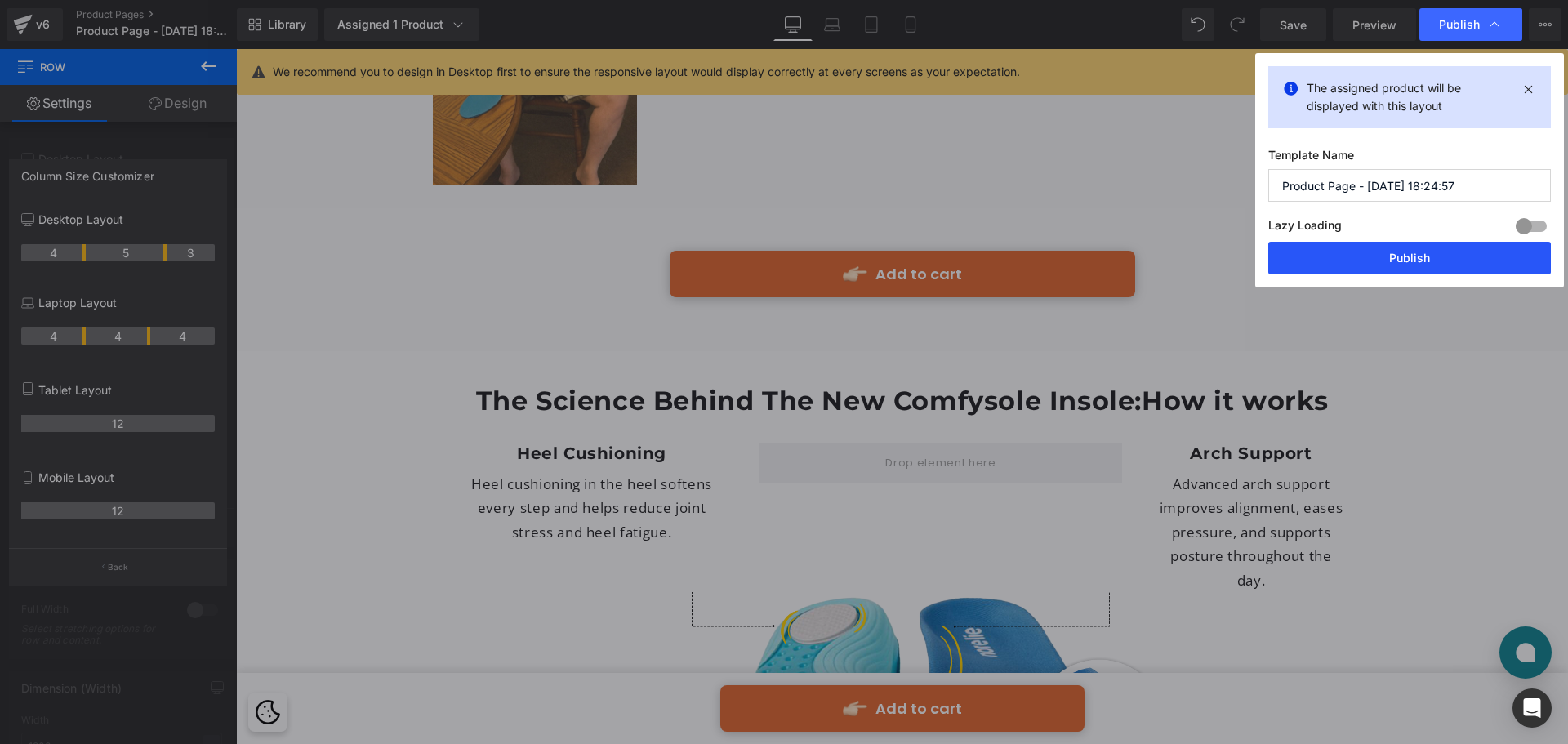
drag, startPoint x: 1392, startPoint y: 261, endPoint x: 1156, endPoint y: 212, distance: 241.0
click at [1392, 261] on button "Publish" at bounding box center [1410, 257] width 282 height 32
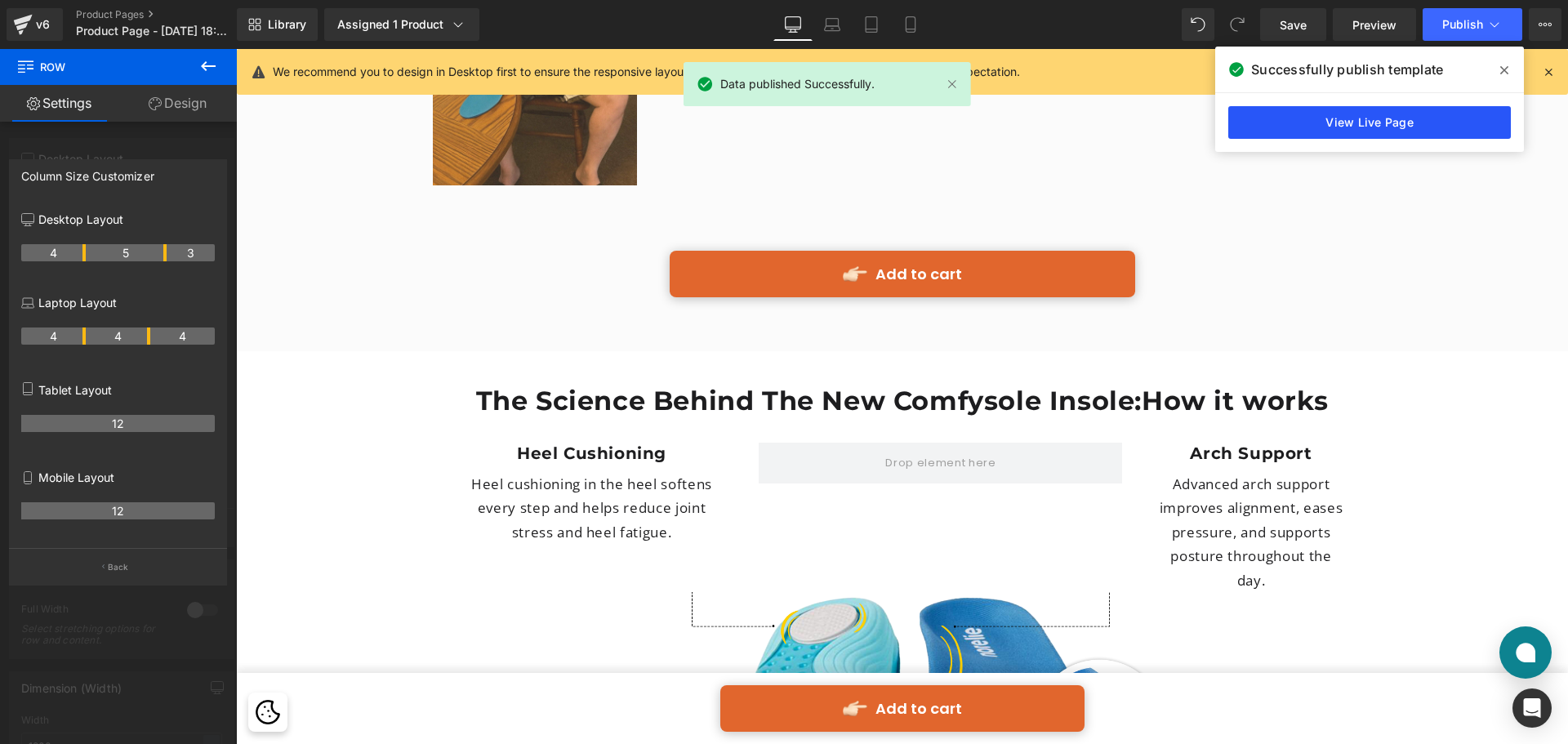
click at [1399, 115] on link "View Live Page" at bounding box center [1369, 122] width 282 height 32
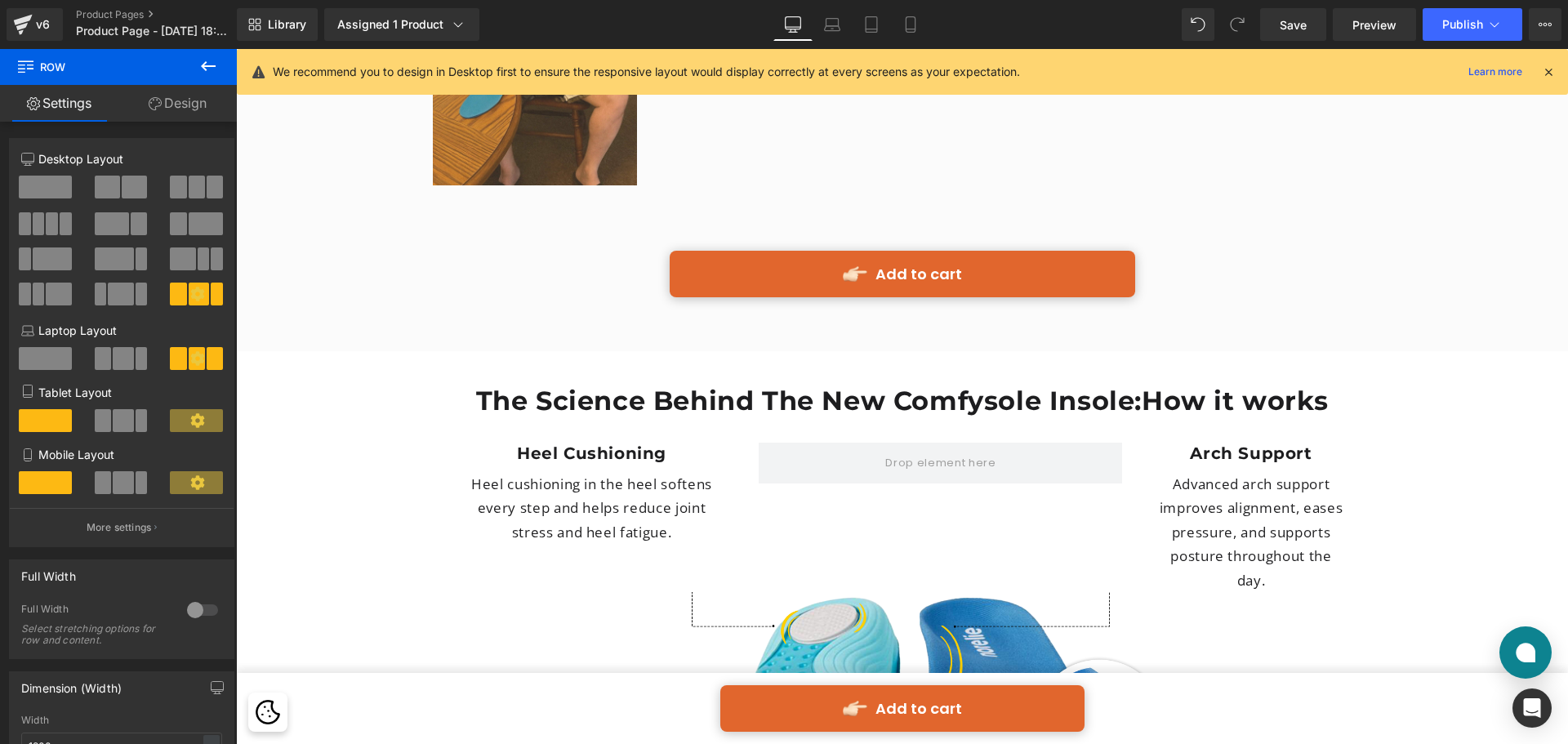
click at [202, 68] on icon at bounding box center [207, 66] width 19 height 19
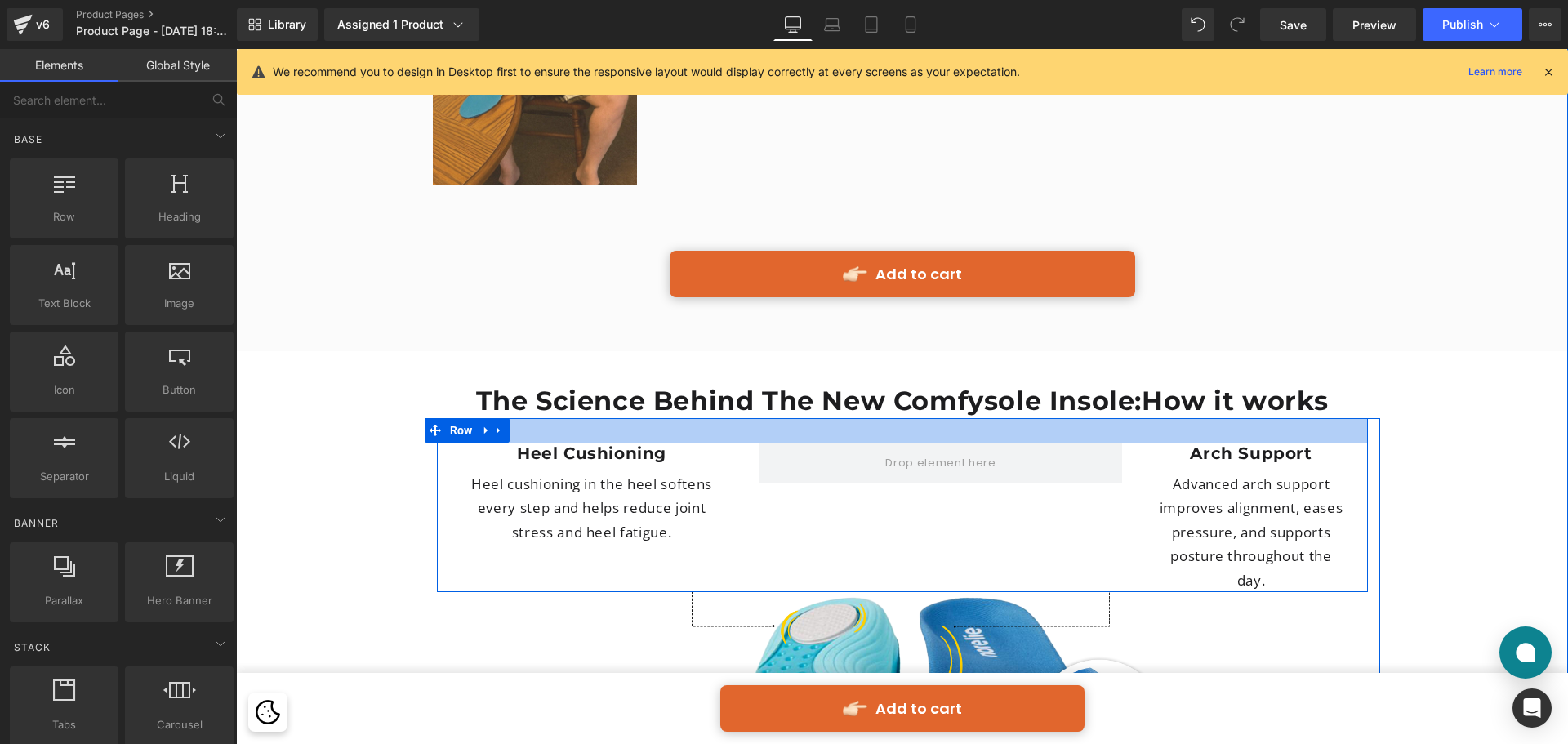
click at [726, 418] on div at bounding box center [902, 430] width 931 height 24
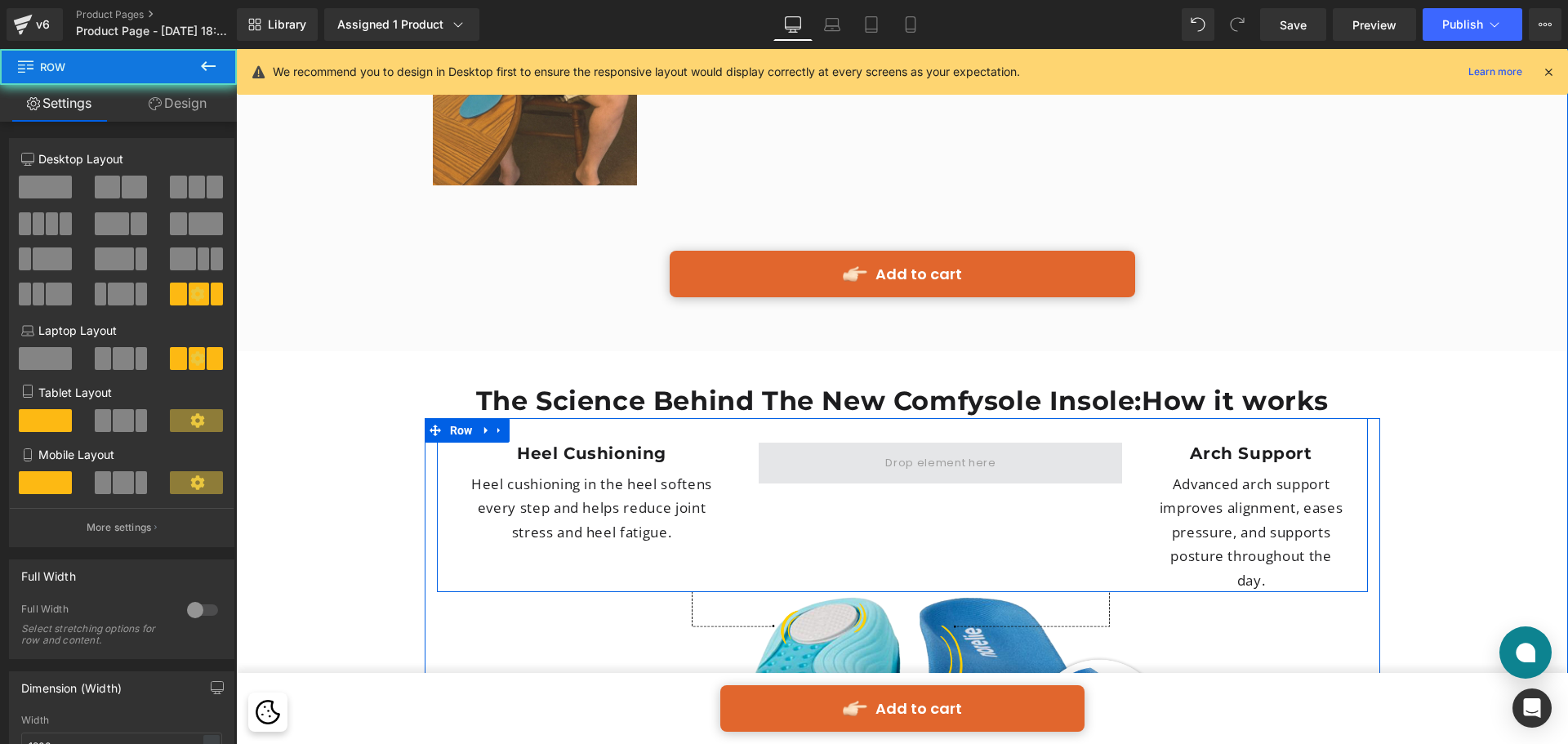
click at [833, 442] on span at bounding box center [940, 463] width 364 height 41
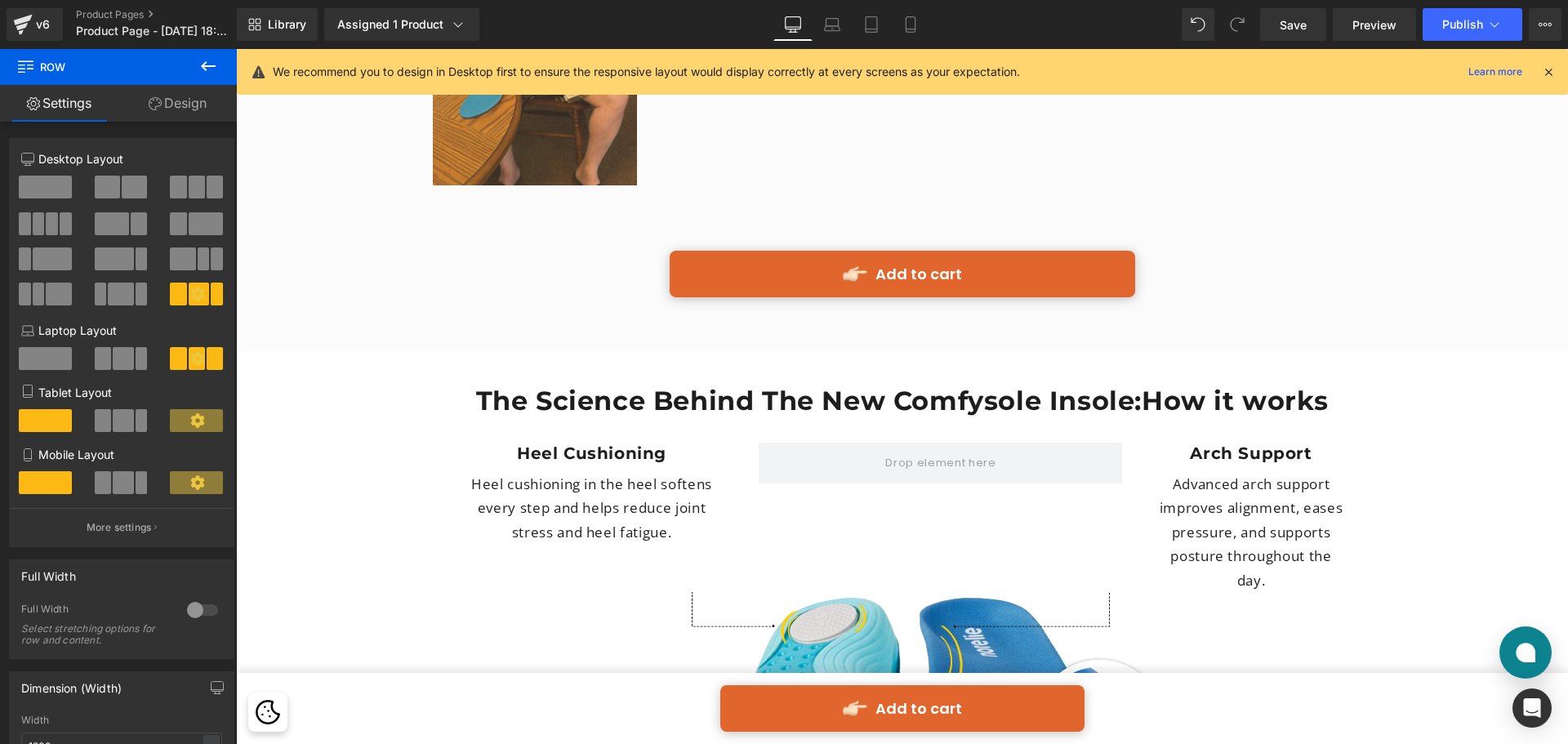
click at [212, 59] on icon at bounding box center [207, 66] width 19 height 19
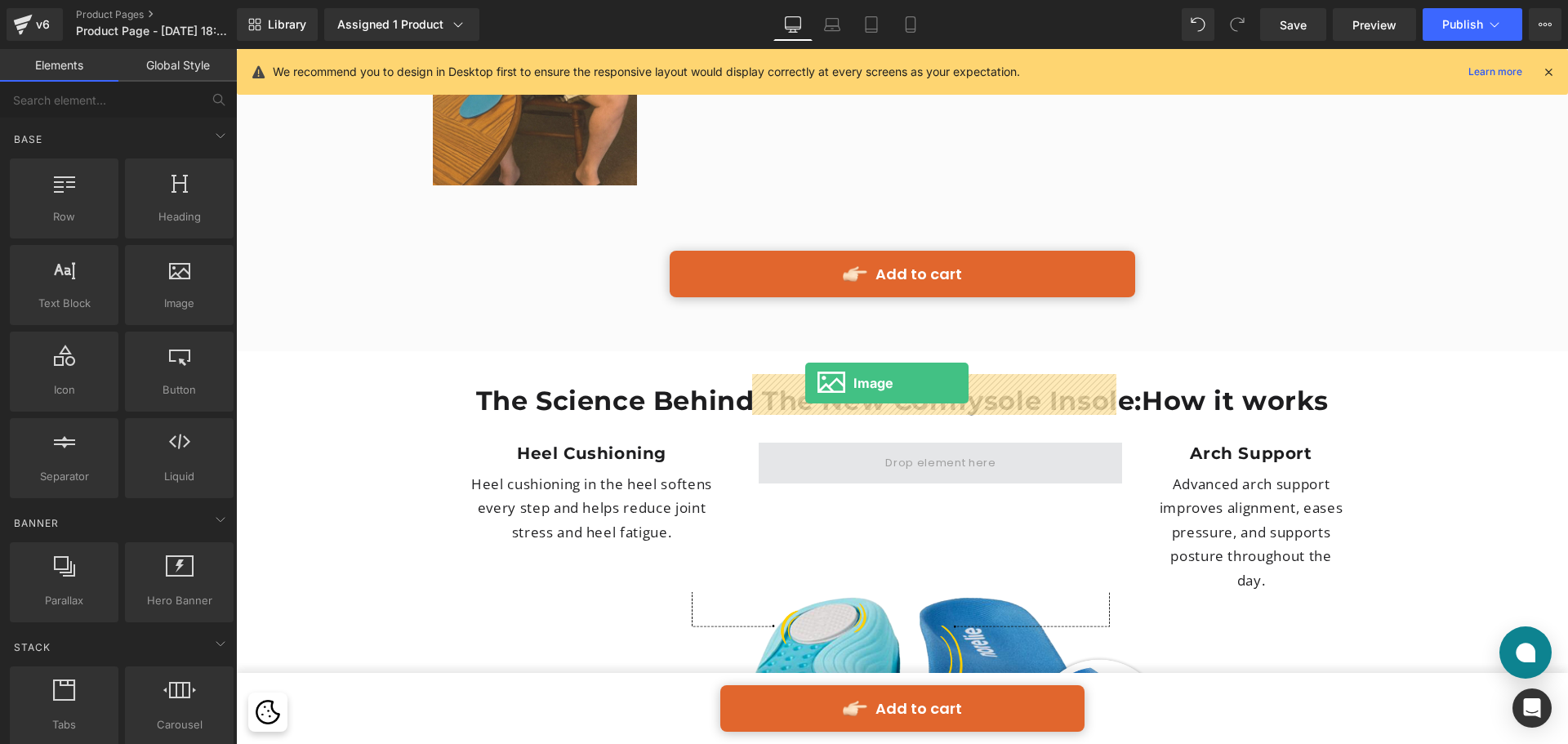
drag, startPoint x: 796, startPoint y: 383, endPoint x: 805, endPoint y: 383, distance: 9.0
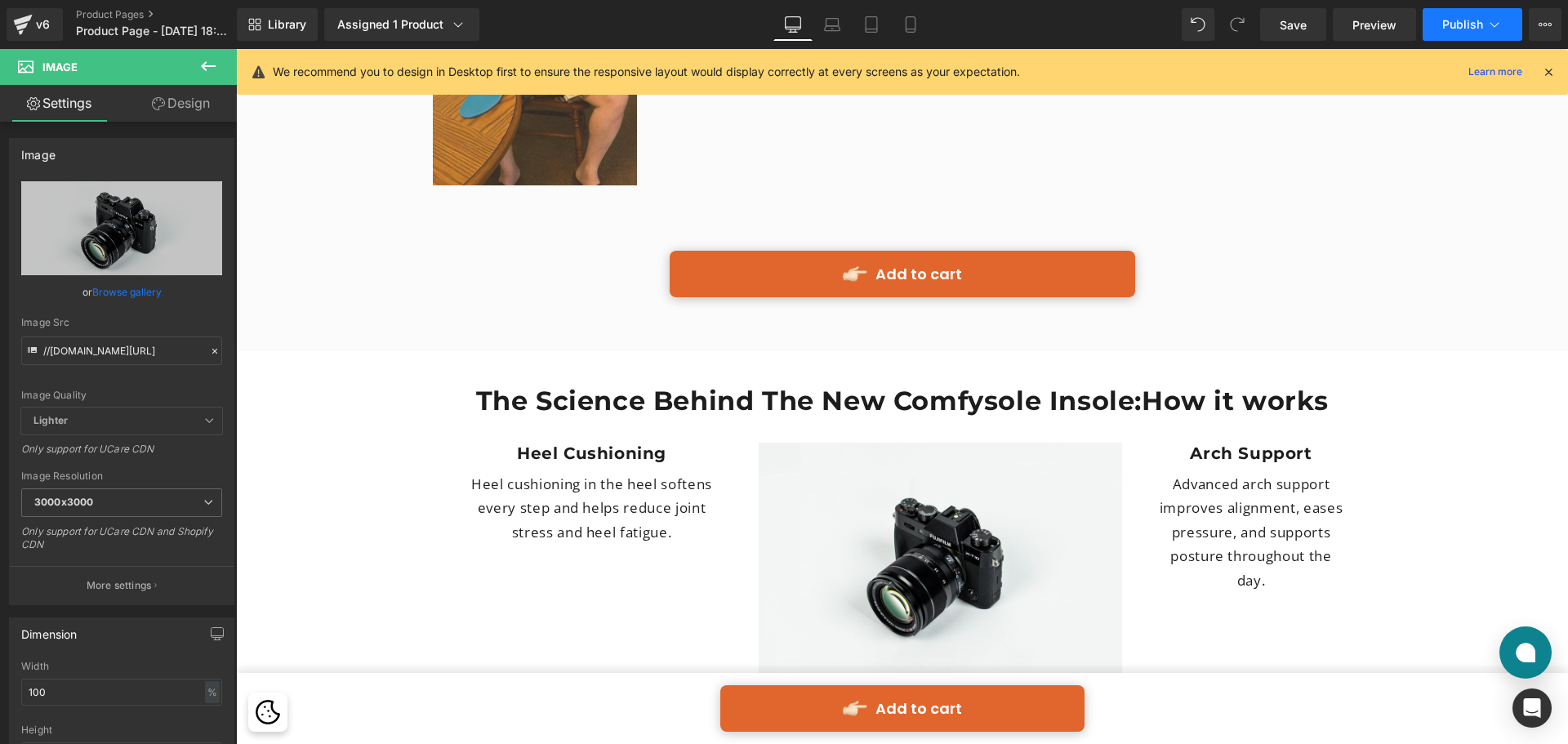
click at [1461, 17] on button "Publish" at bounding box center [1473, 24] width 100 height 32
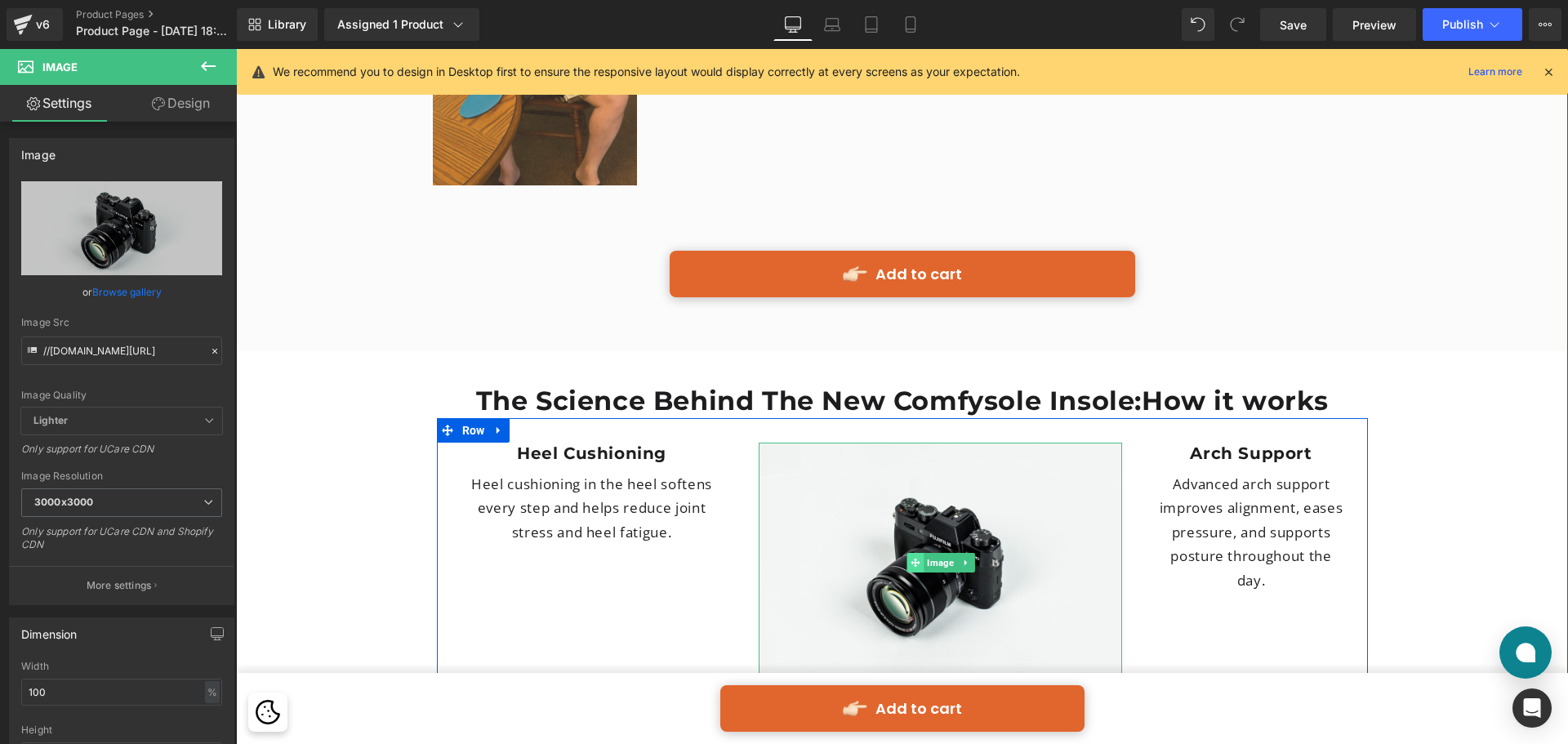
click at [916, 552] on span at bounding box center [915, 562] width 18 height 19
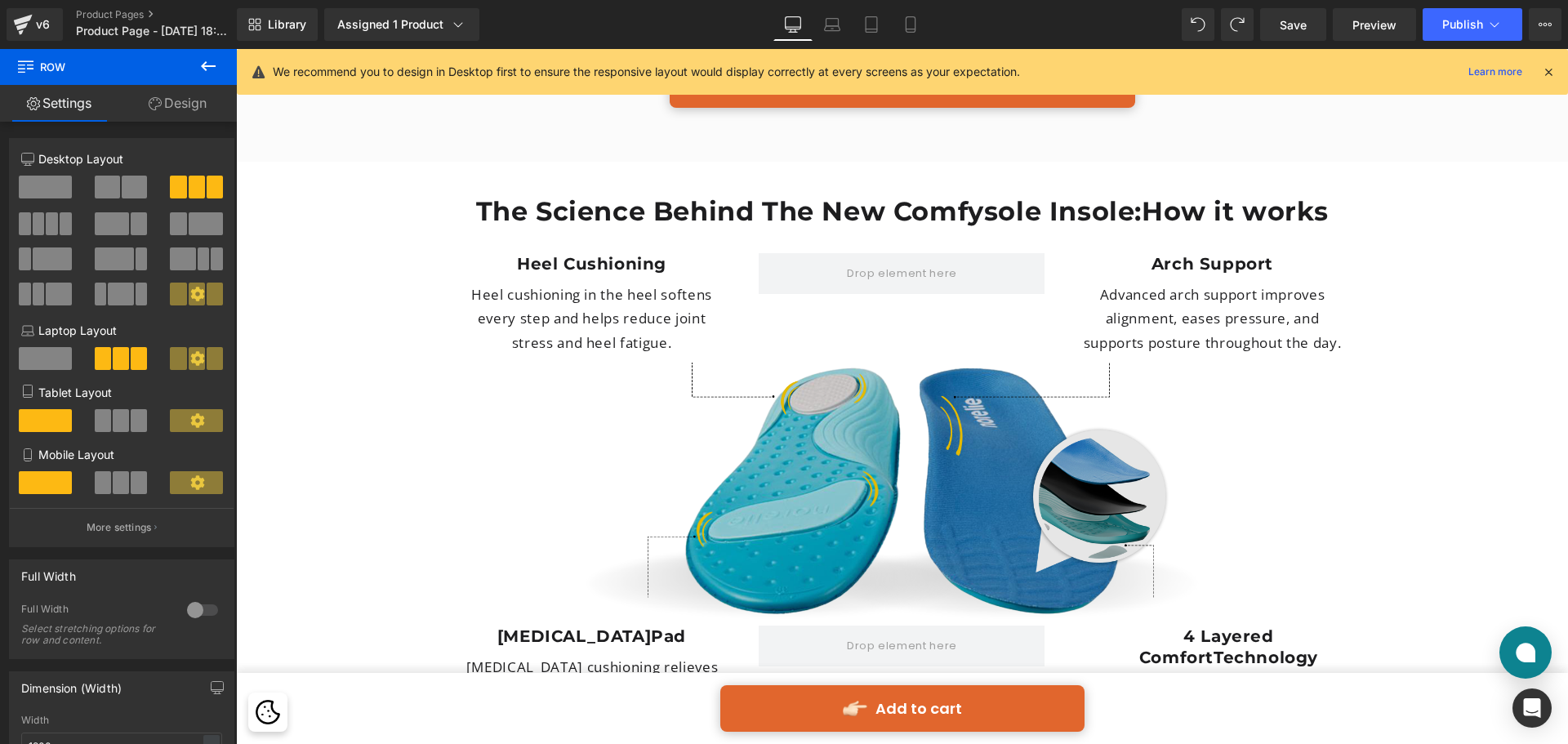
scroll to position [4244, 0]
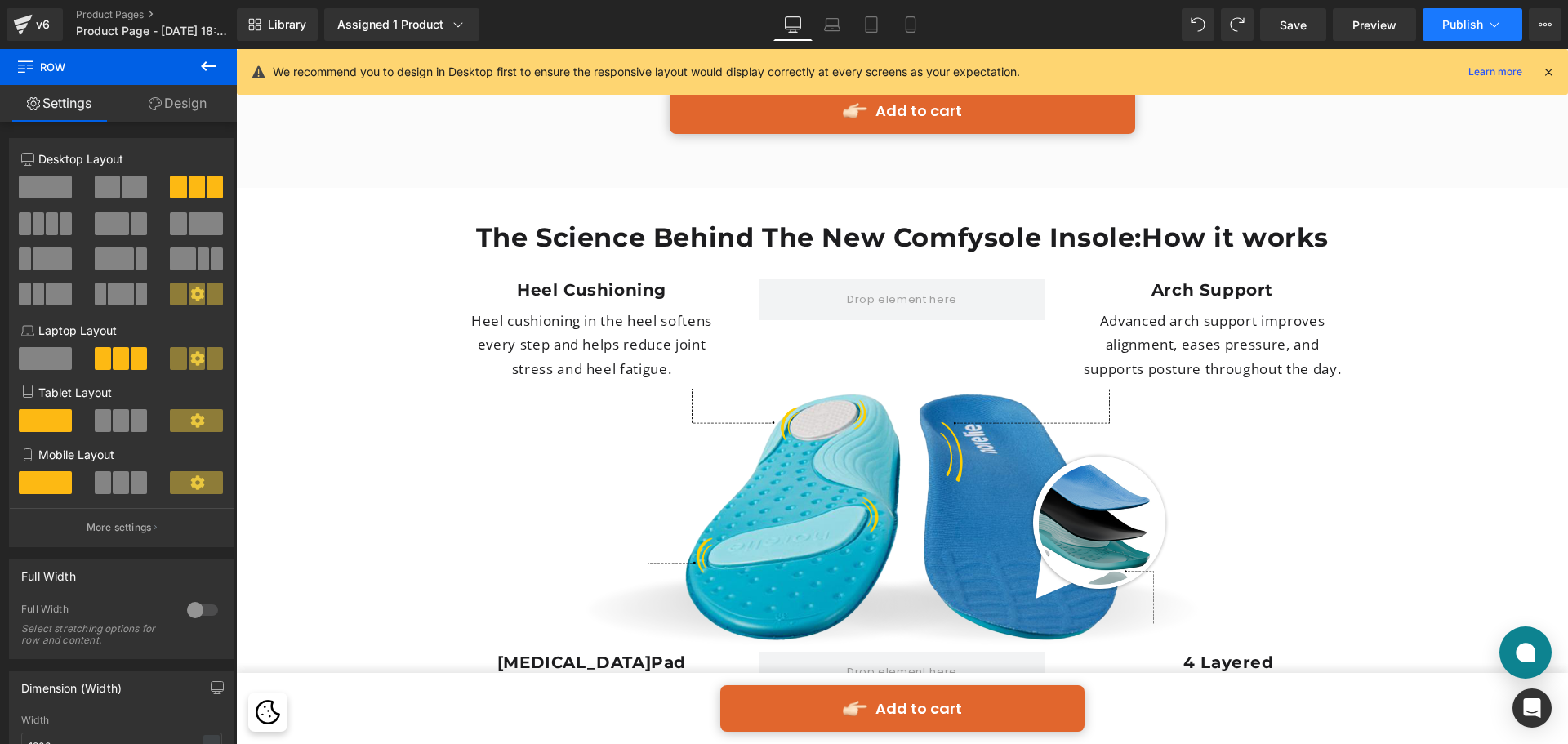
click at [1475, 24] on span "Publish" at bounding box center [1462, 24] width 41 height 13
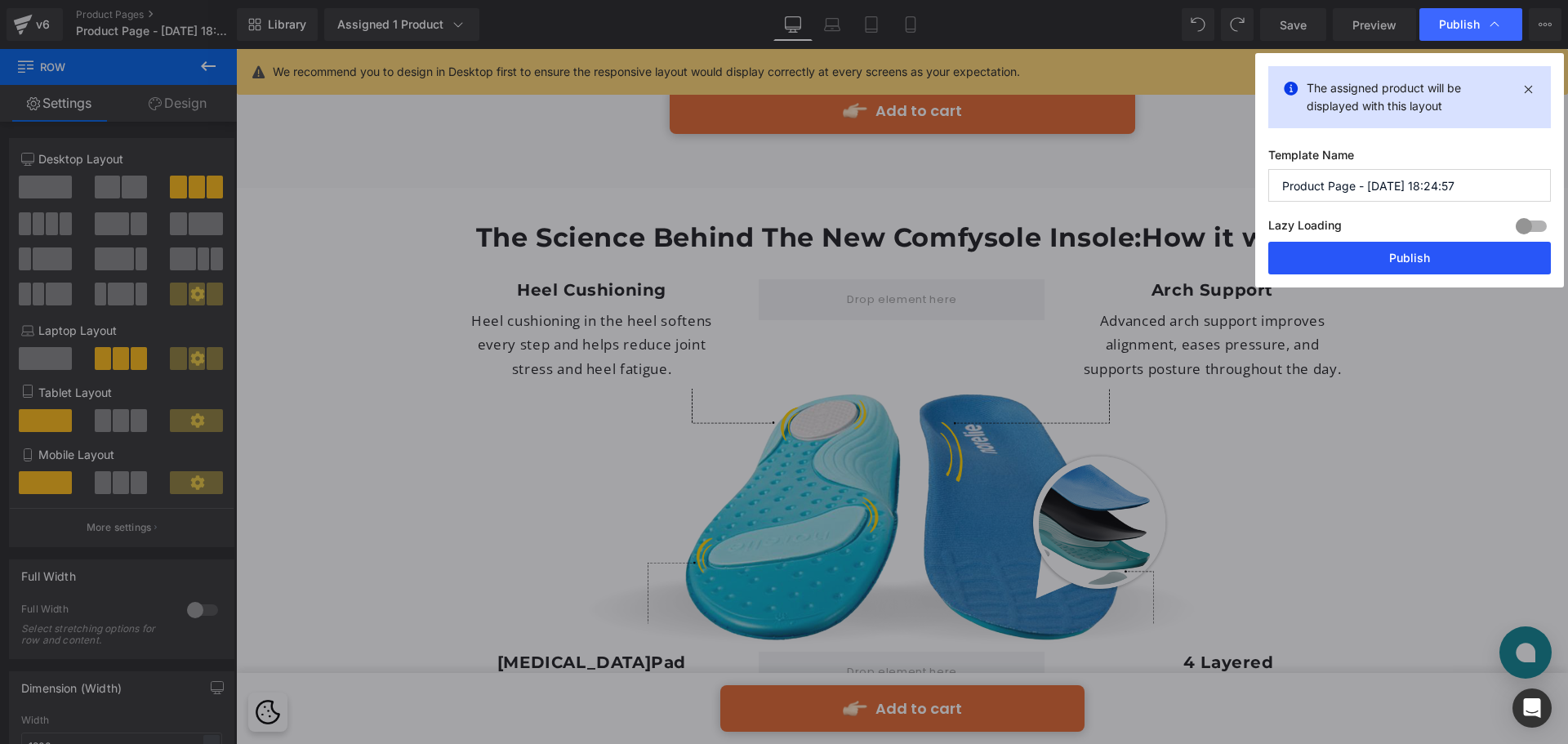
click at [1373, 262] on button "Publish" at bounding box center [1410, 257] width 282 height 32
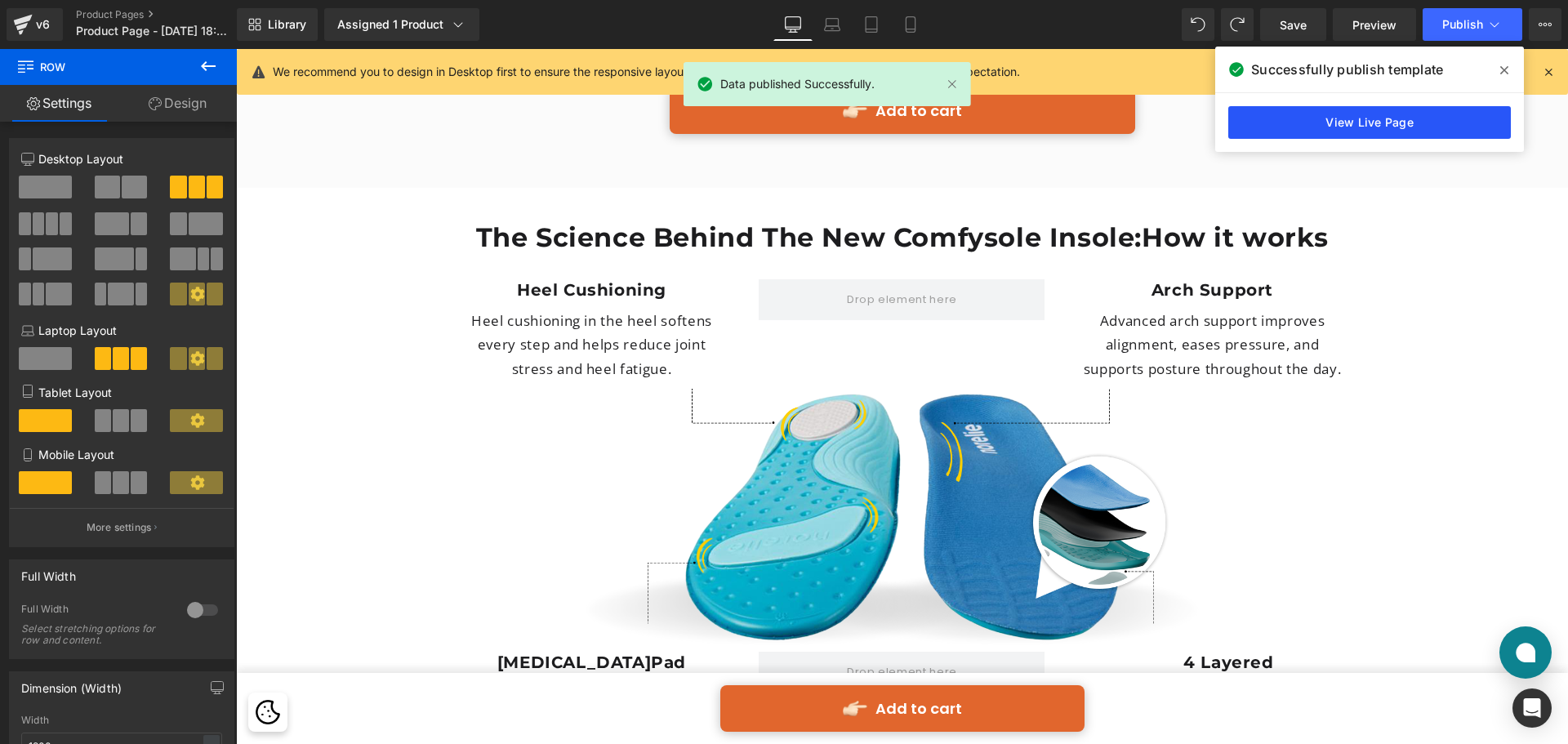
click at [1375, 124] on link "View Live Page" at bounding box center [1369, 122] width 282 height 32
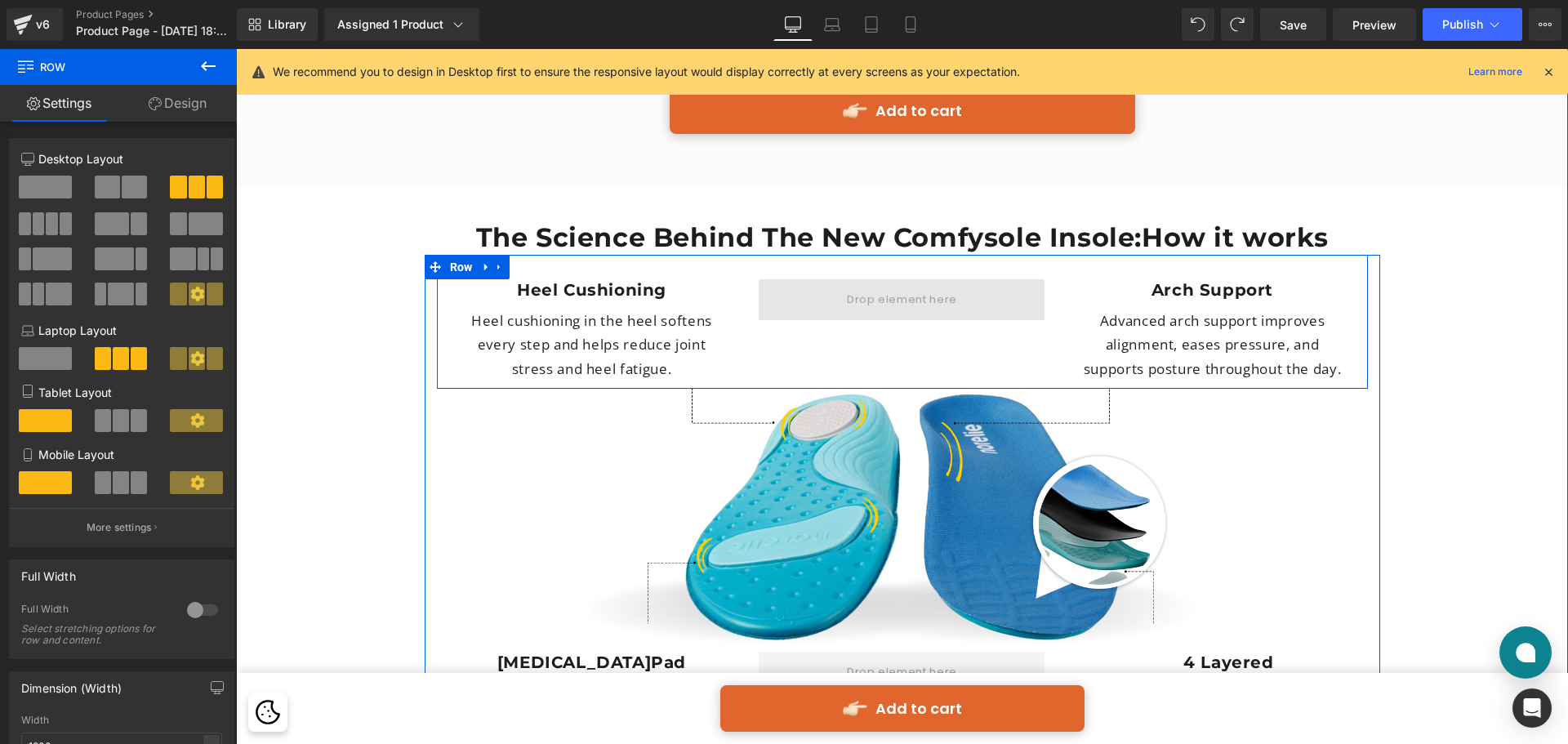
click at [962, 279] on span at bounding box center [902, 300] width 286 height 41
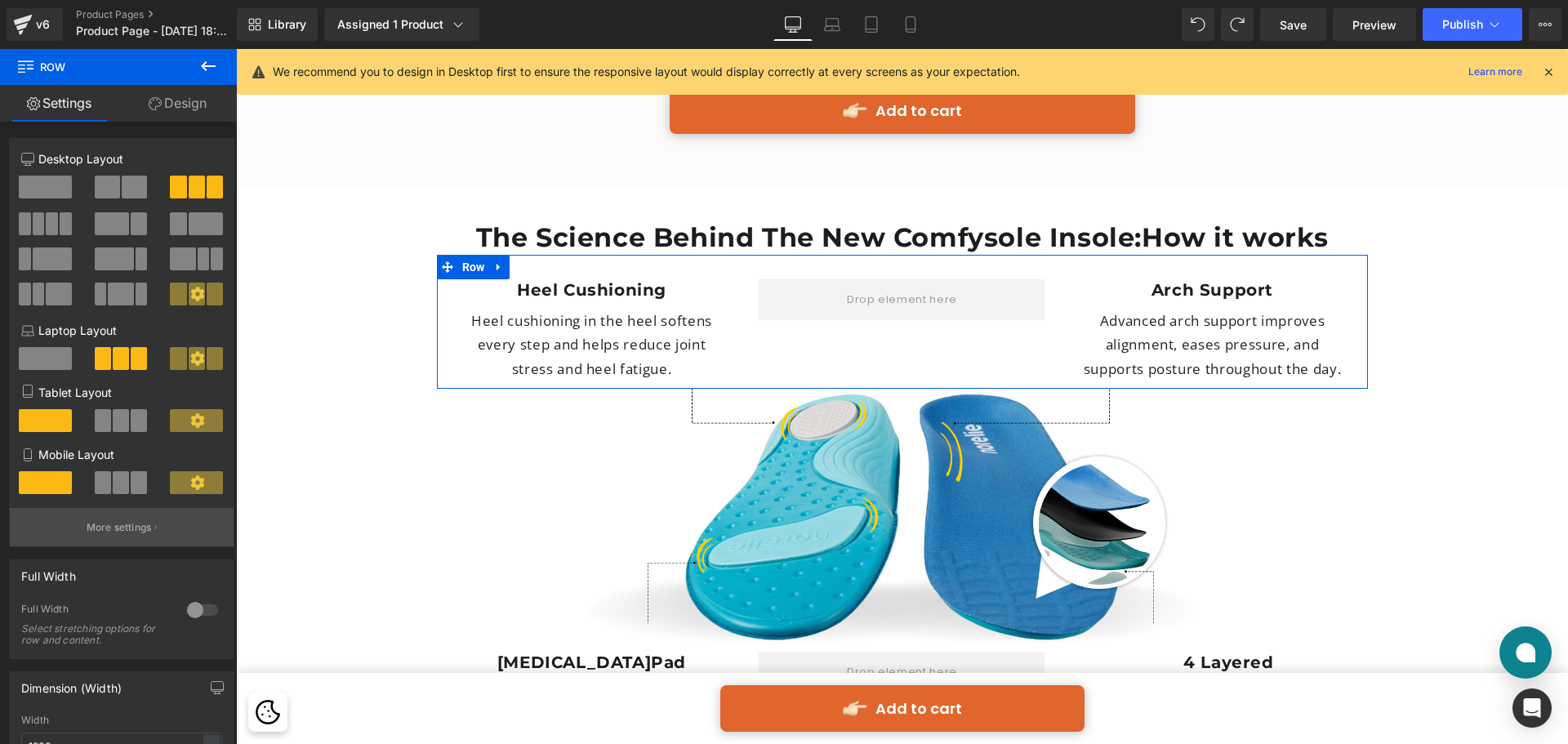
click at [135, 522] on p "More settings" at bounding box center [119, 527] width 66 height 15
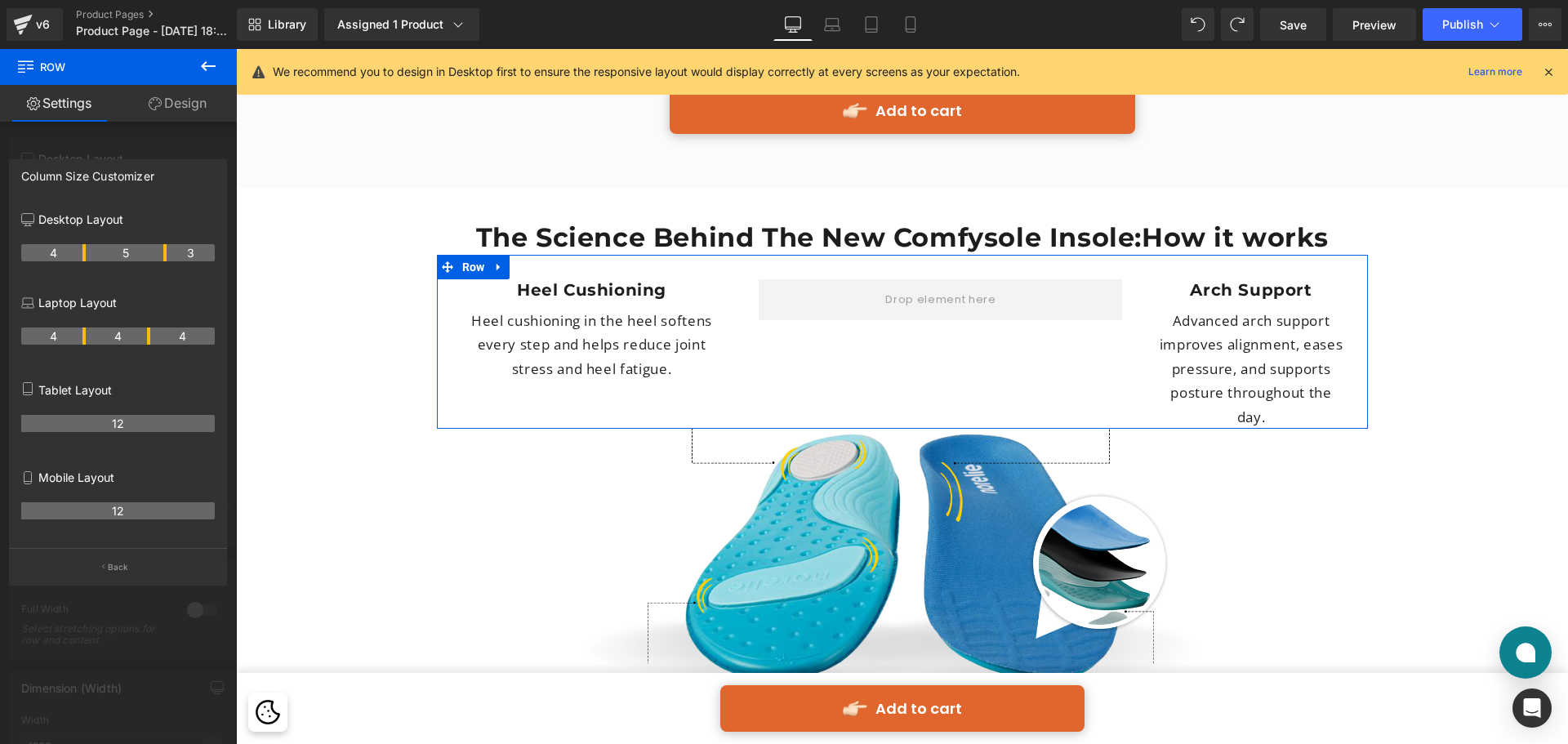
drag, startPoint x: 148, startPoint y: 251, endPoint x: 169, endPoint y: 253, distance: 21.1
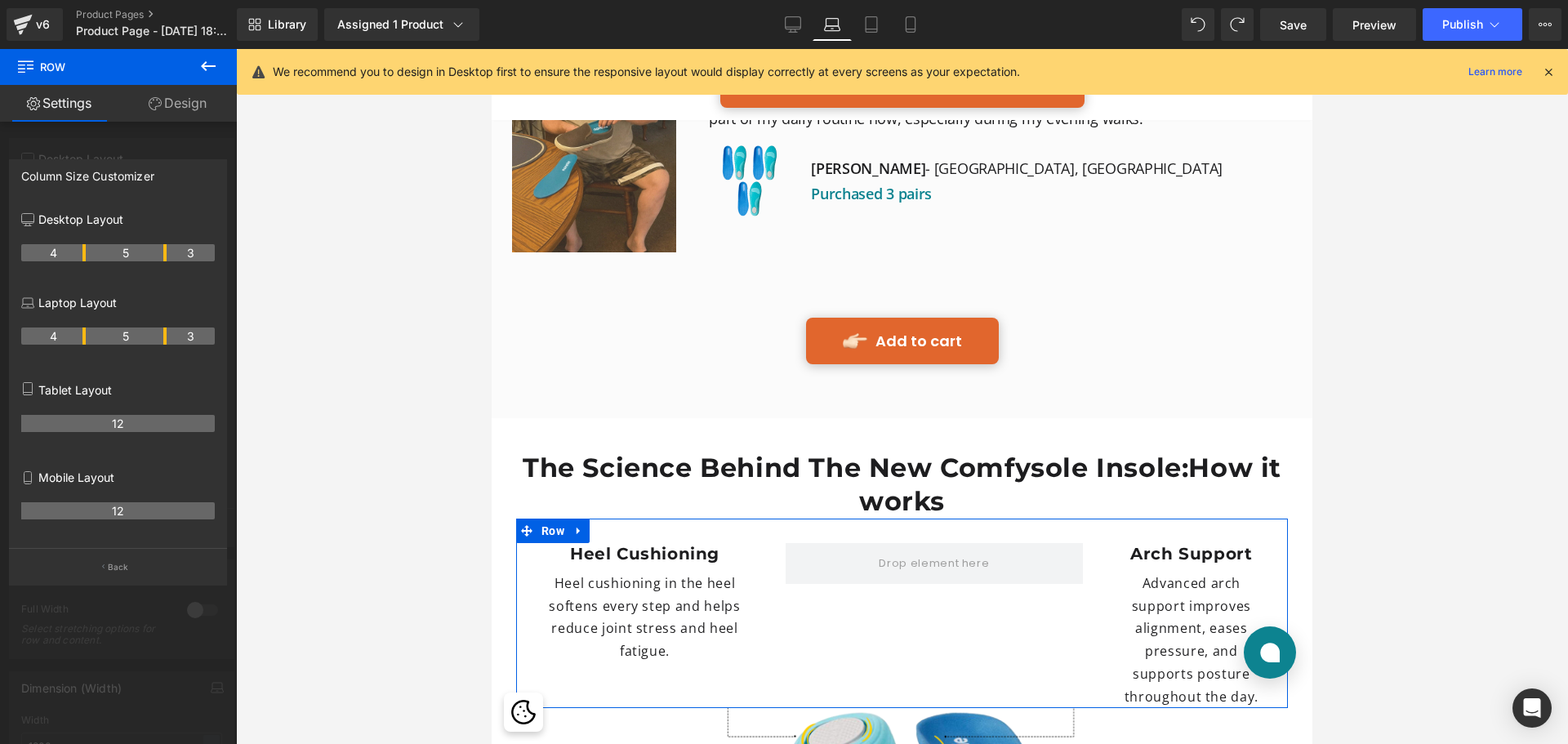
scroll to position [4482, 0]
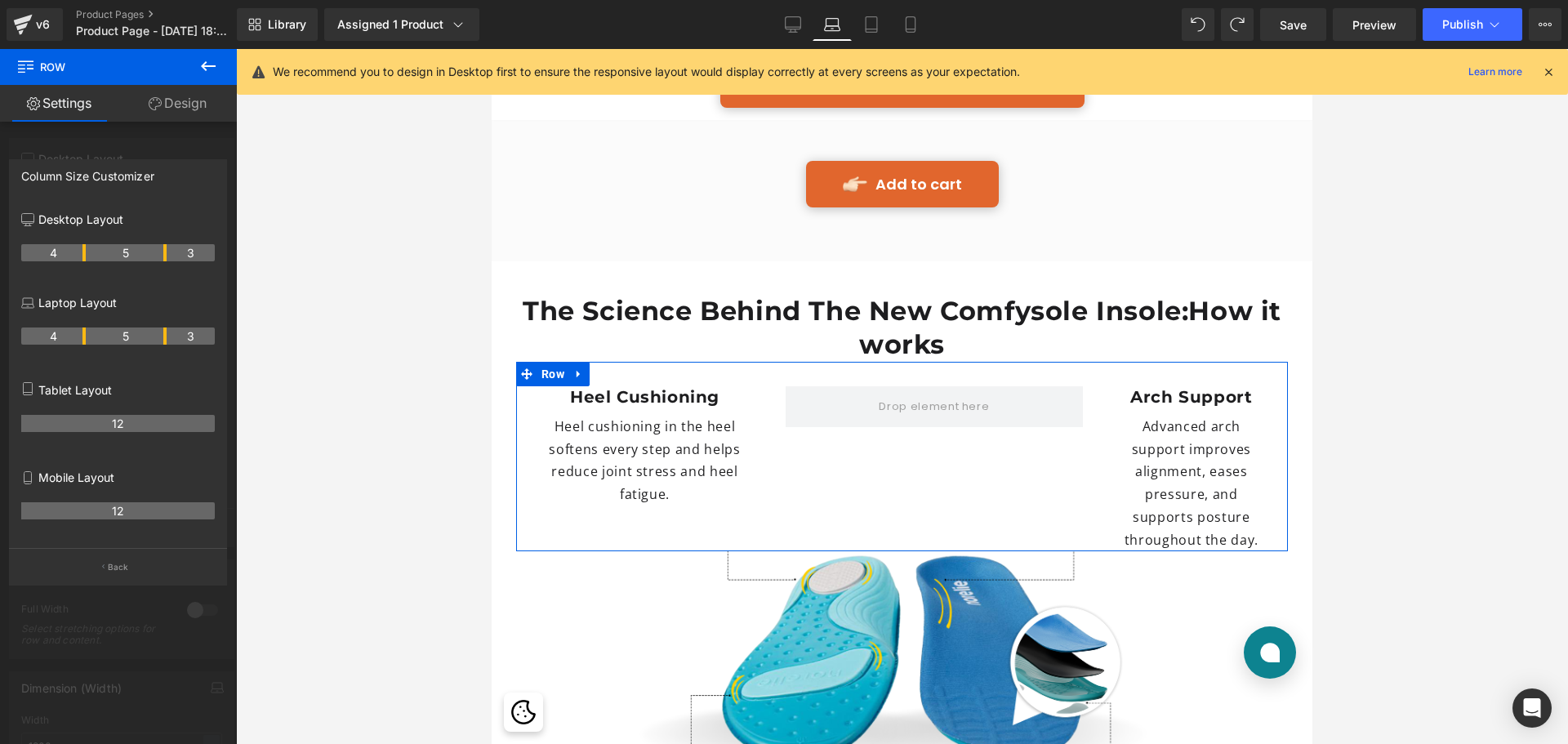
drag, startPoint x: 149, startPoint y: 335, endPoint x: 169, endPoint y: 339, distance: 20.4
click at [169, 339] on tr "4 5 3" at bounding box center [118, 336] width 193 height 18
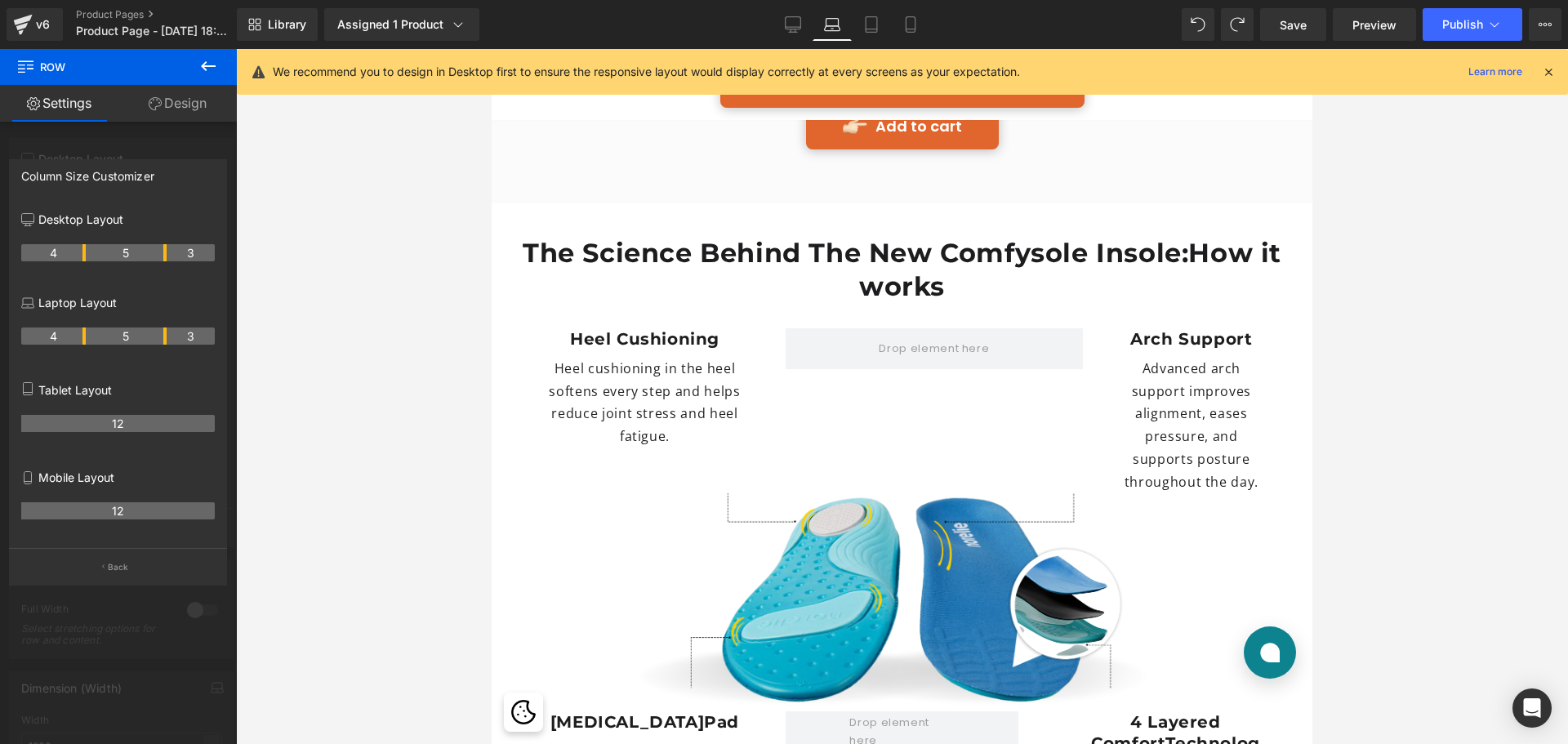
scroll to position [4727, 0]
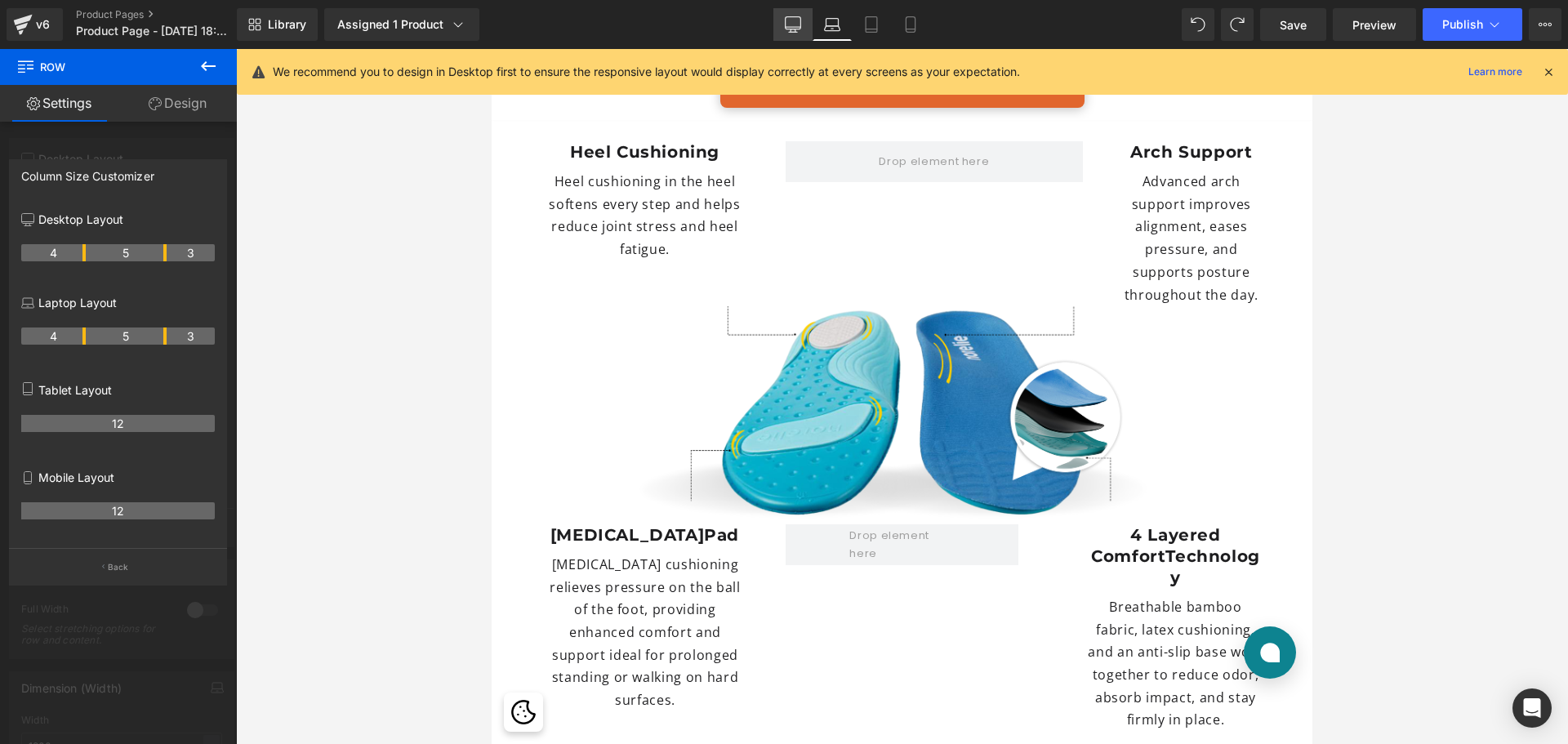
click at [800, 25] on icon at bounding box center [793, 25] width 17 height 17
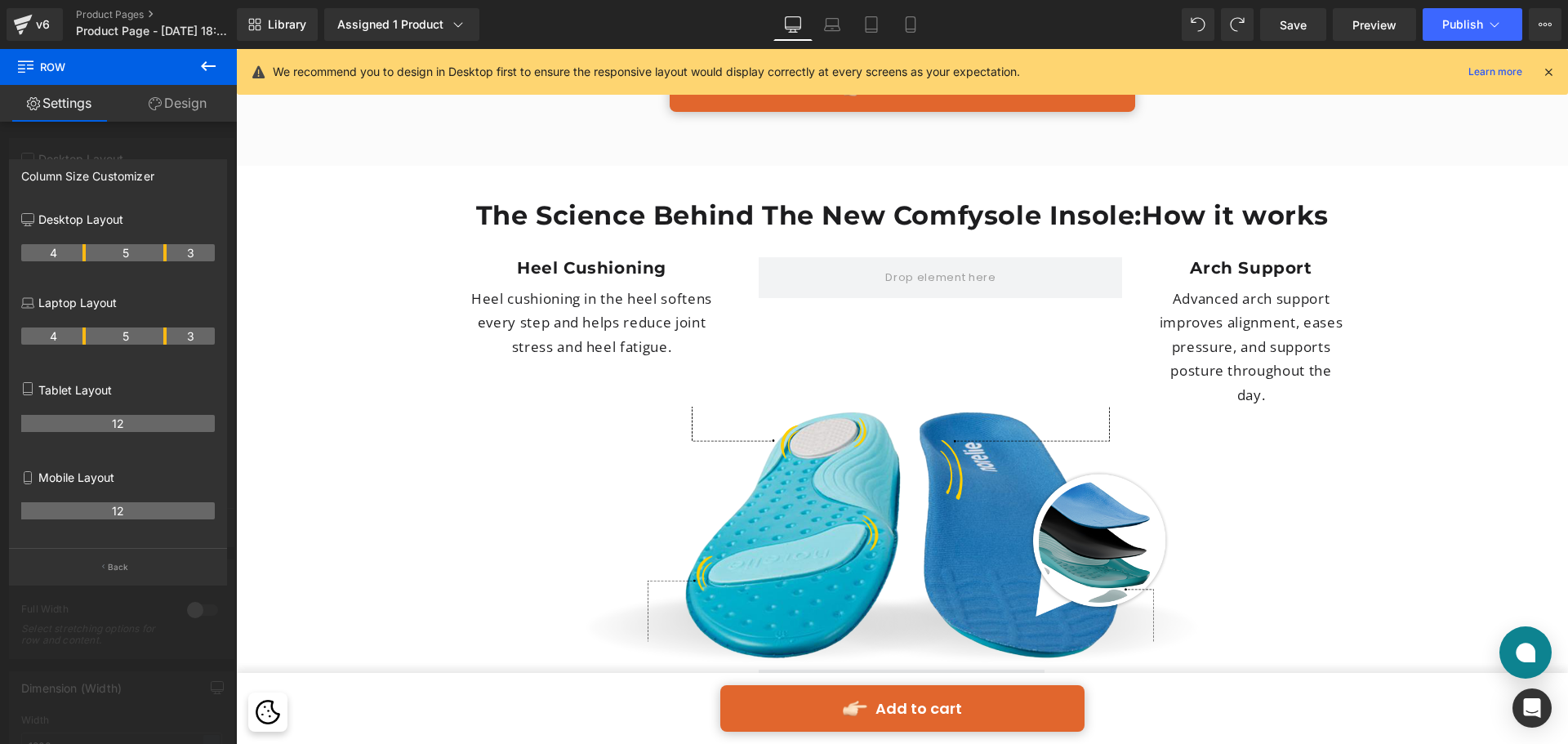
scroll to position [4474, 0]
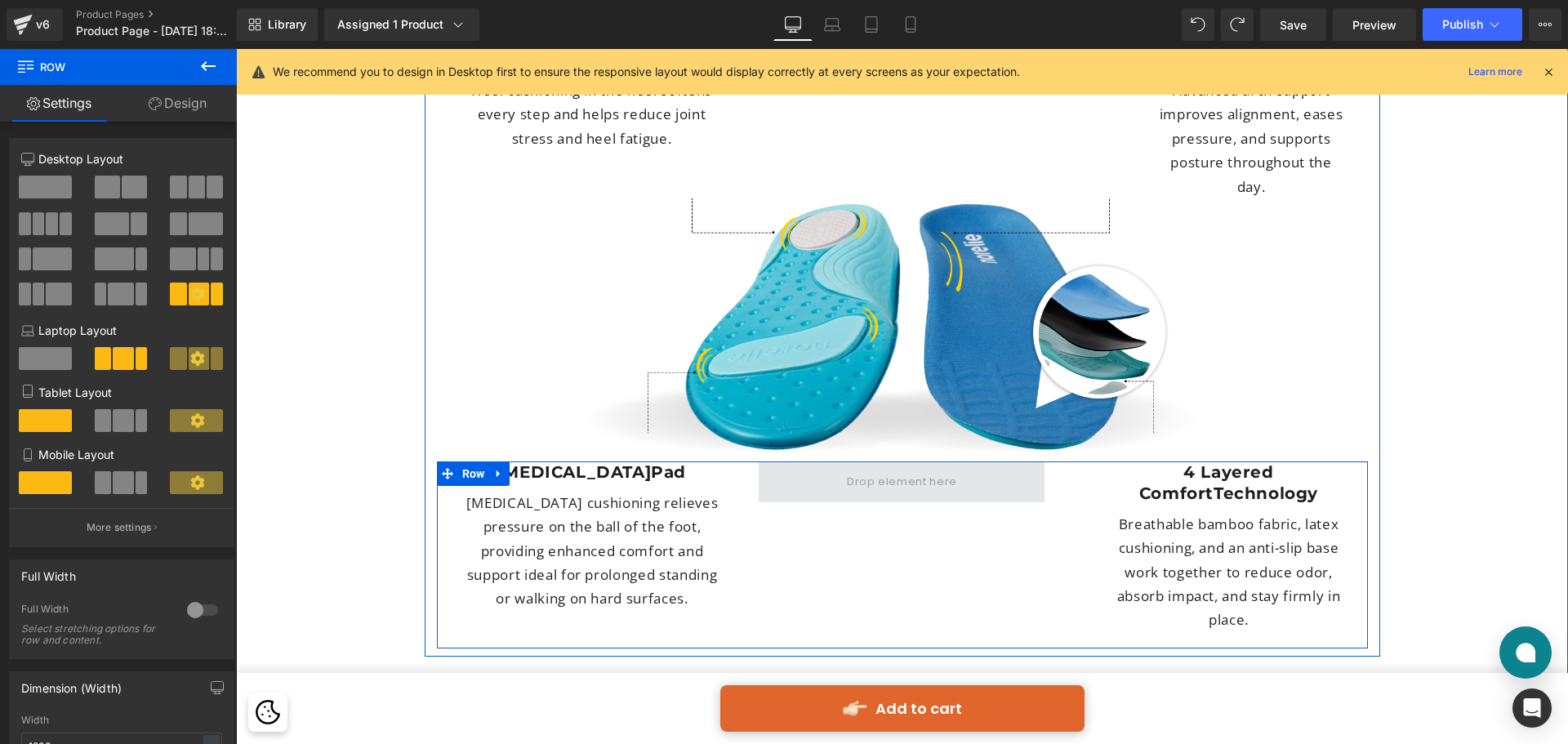
click at [977, 462] on span at bounding box center [902, 482] width 286 height 41
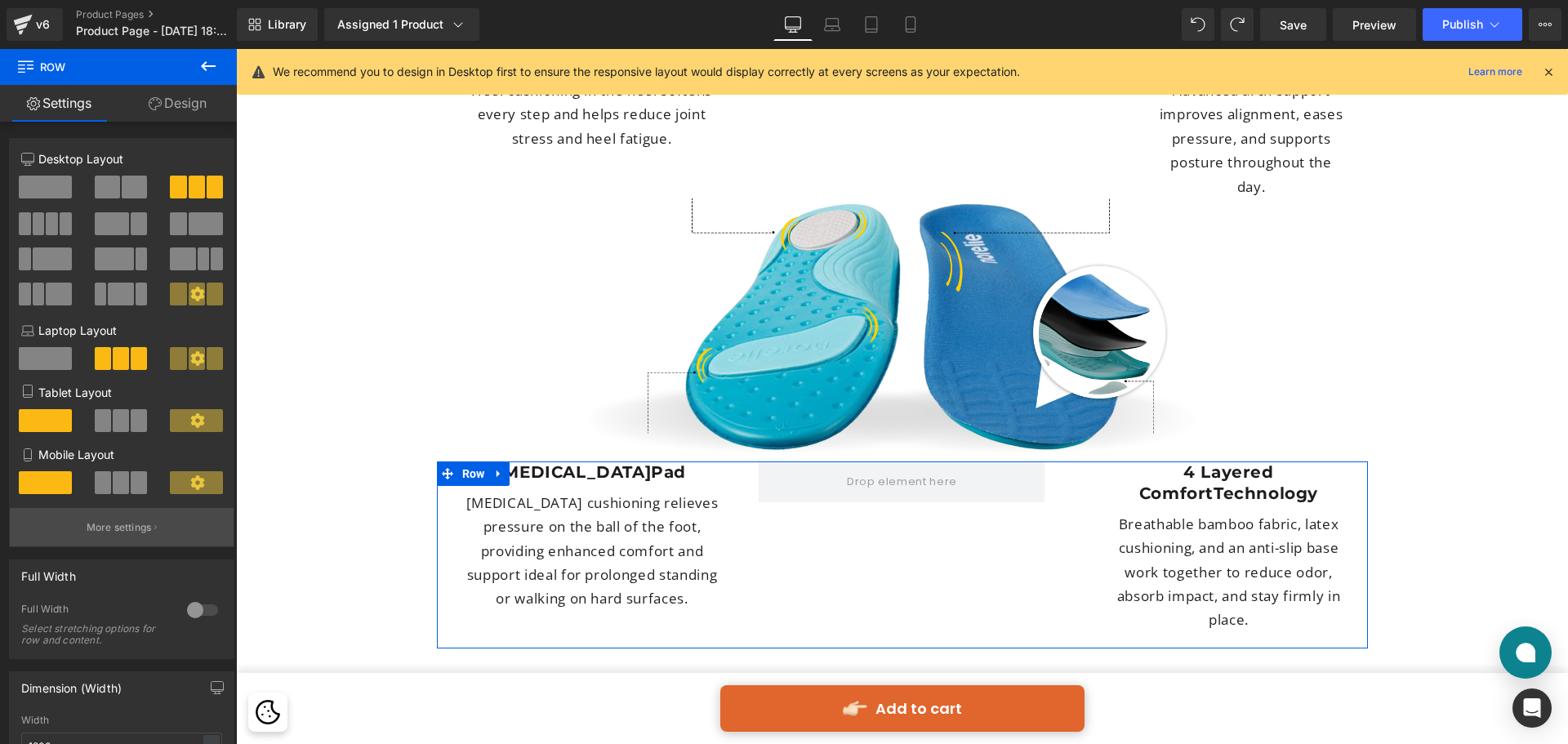
click at [155, 531] on icon "button" at bounding box center [156, 527] width 3 height 8
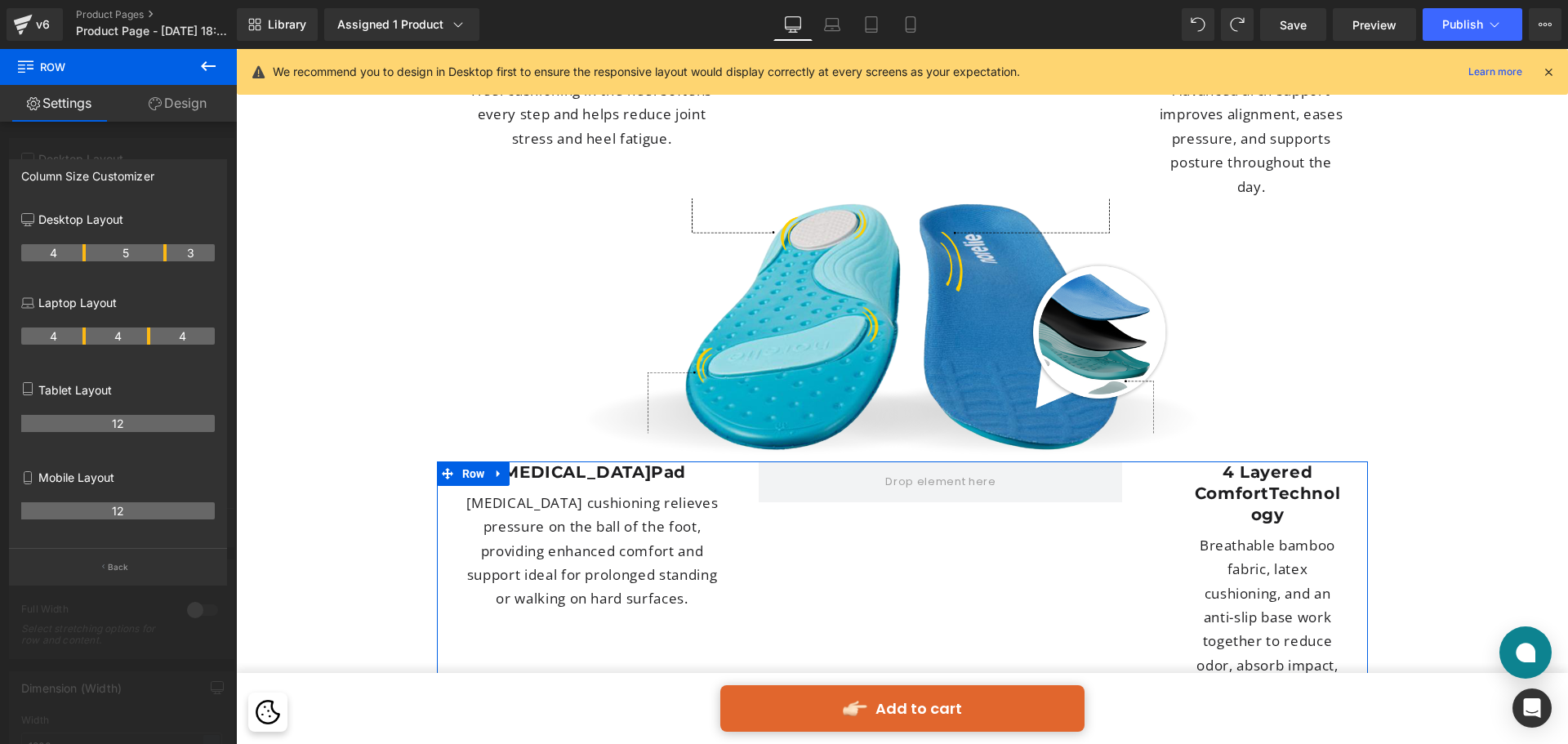
drag, startPoint x: 147, startPoint y: 248, endPoint x: 163, endPoint y: 249, distance: 16.0
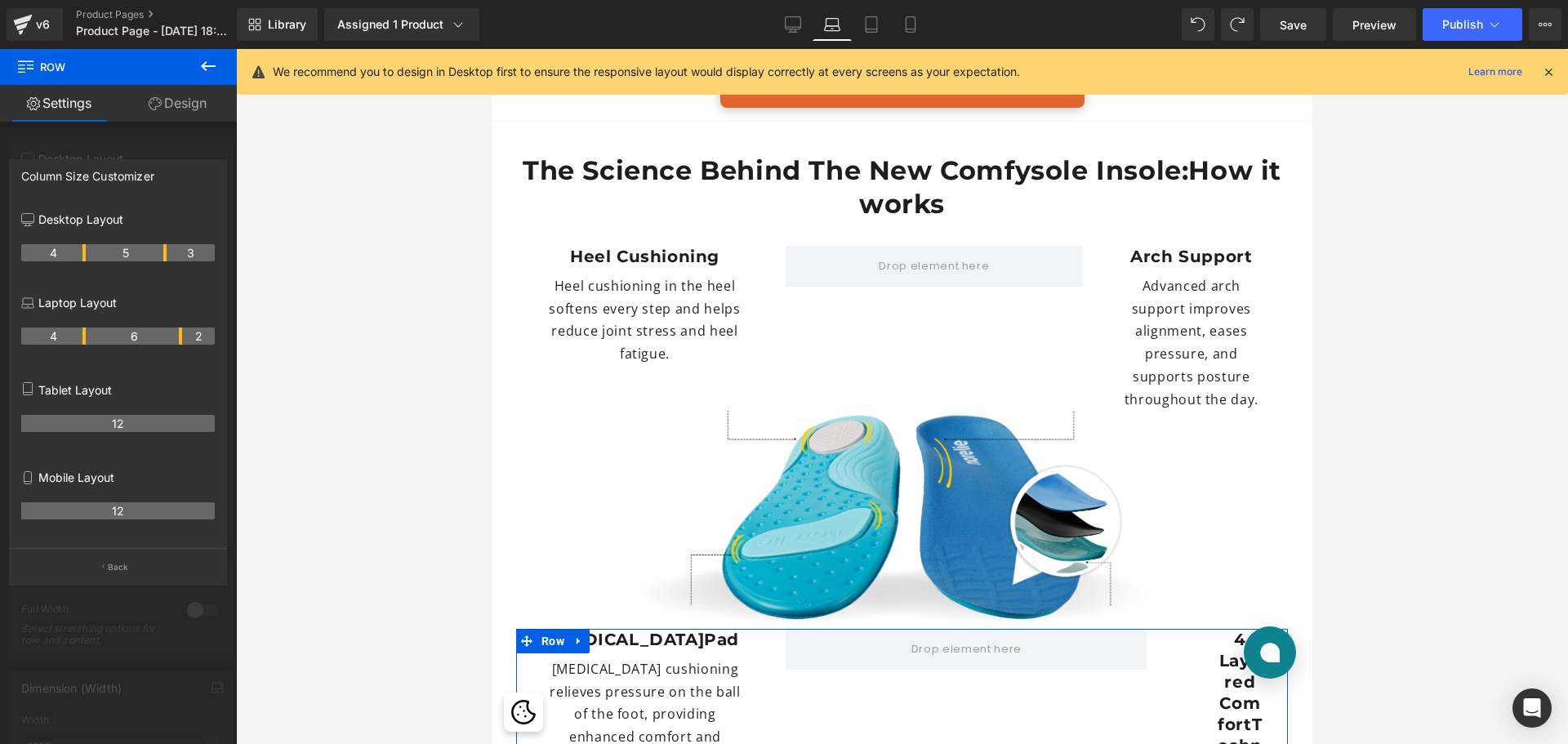
scroll to position [4779, 0]
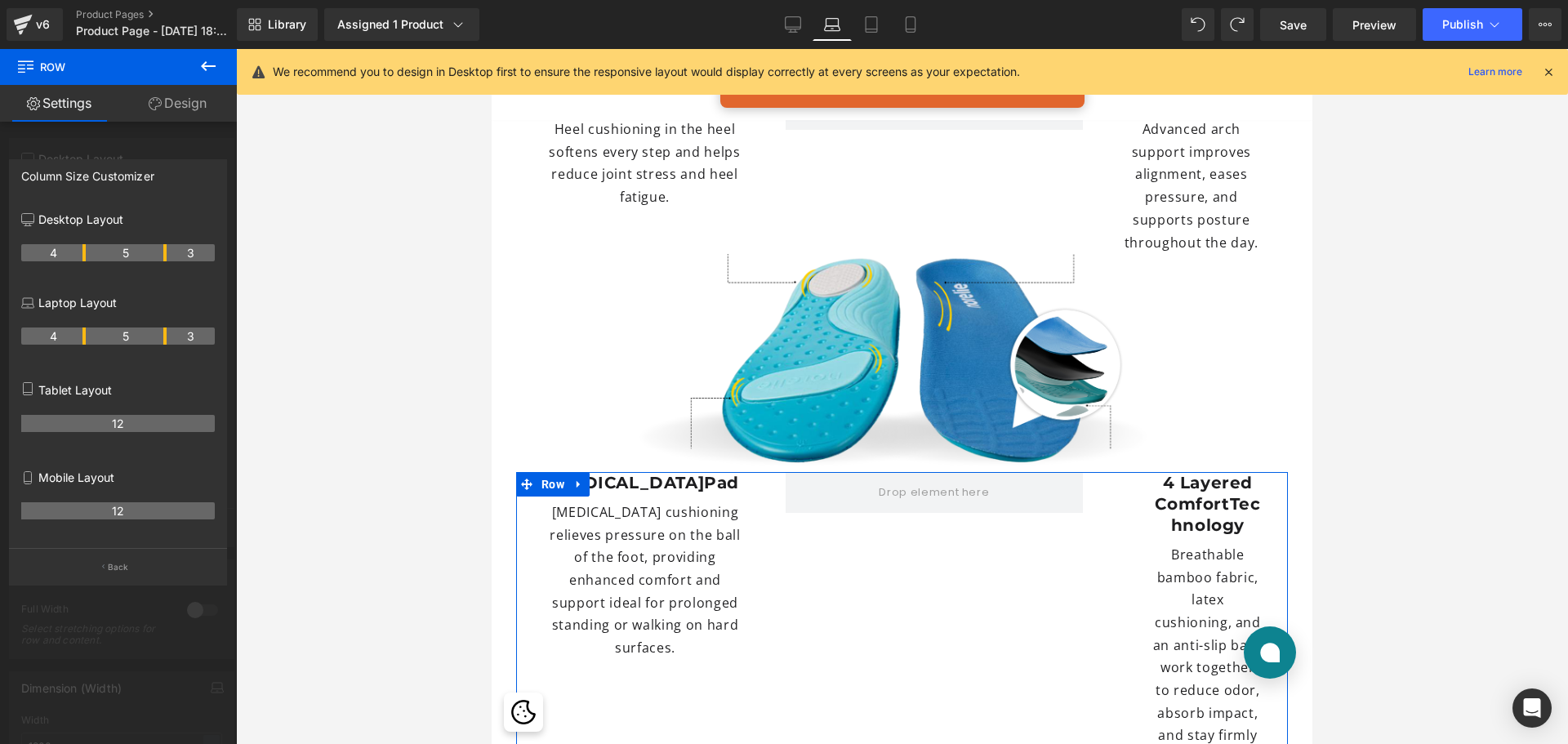
drag, startPoint x: 149, startPoint y: 339, endPoint x: 163, endPoint y: 341, distance: 14.1
click at [163, 341] on th "5" at bounding box center [126, 336] width 81 height 18
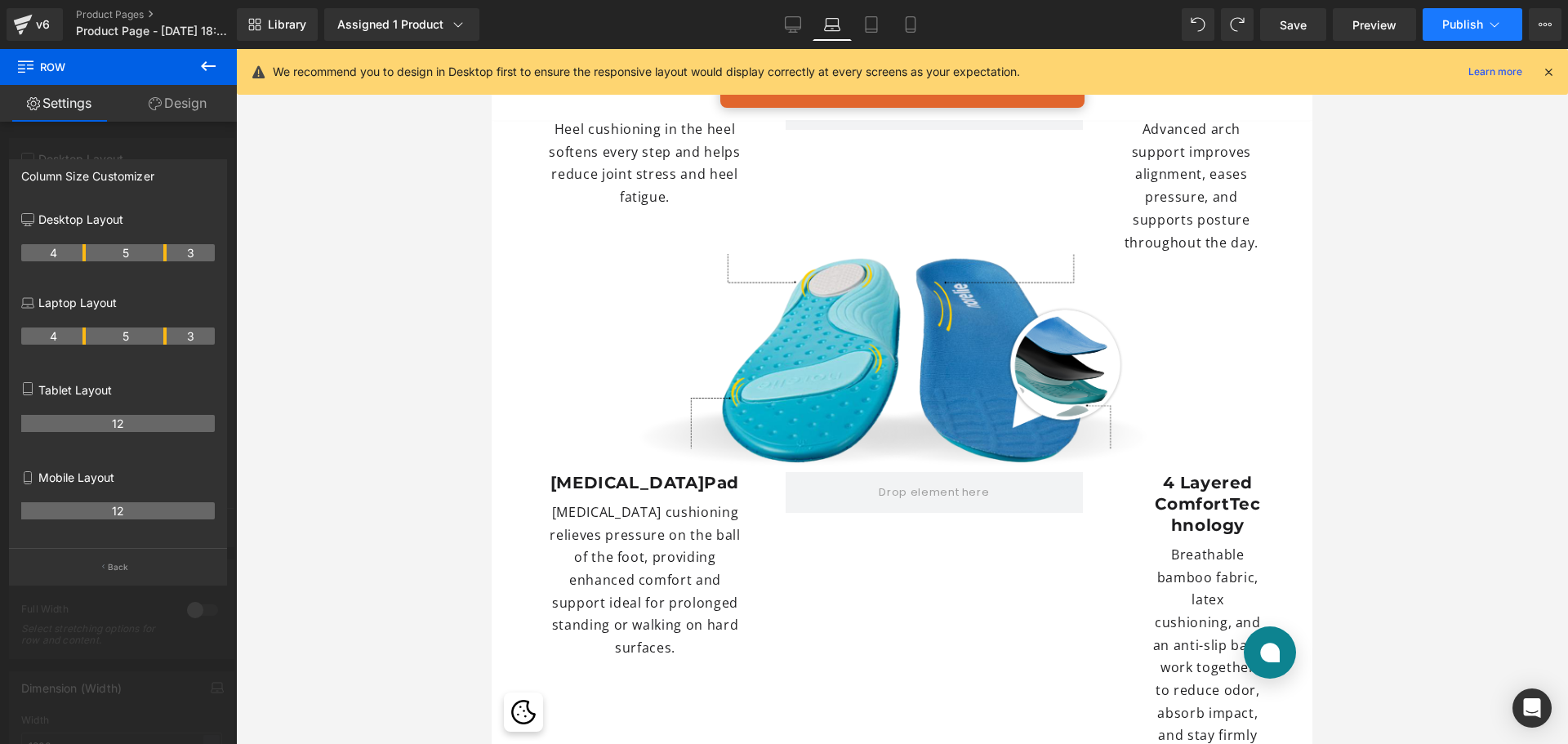
click at [1445, 24] on span "Publish" at bounding box center [1462, 24] width 41 height 13
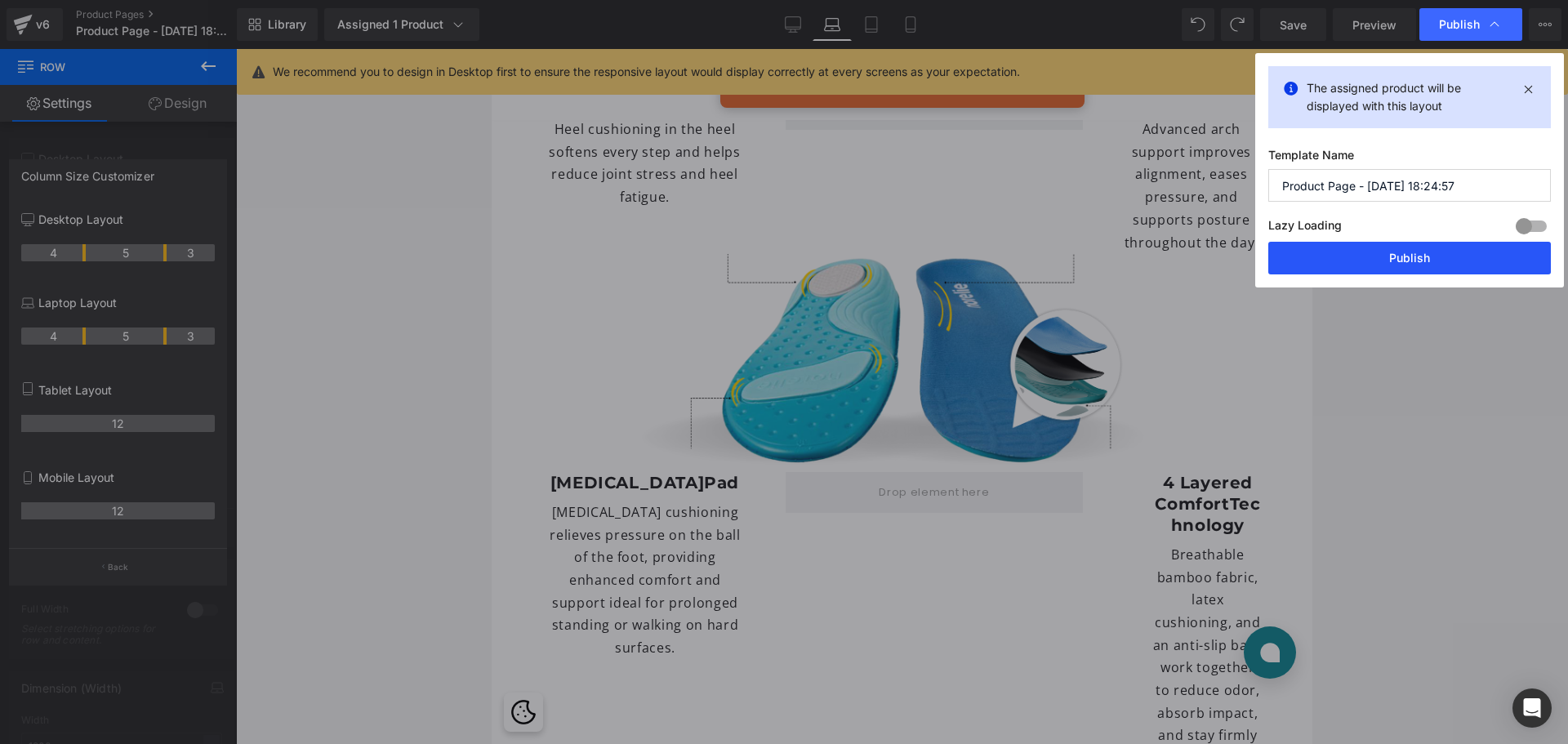
click at [1395, 268] on button "Publish" at bounding box center [1410, 257] width 282 height 32
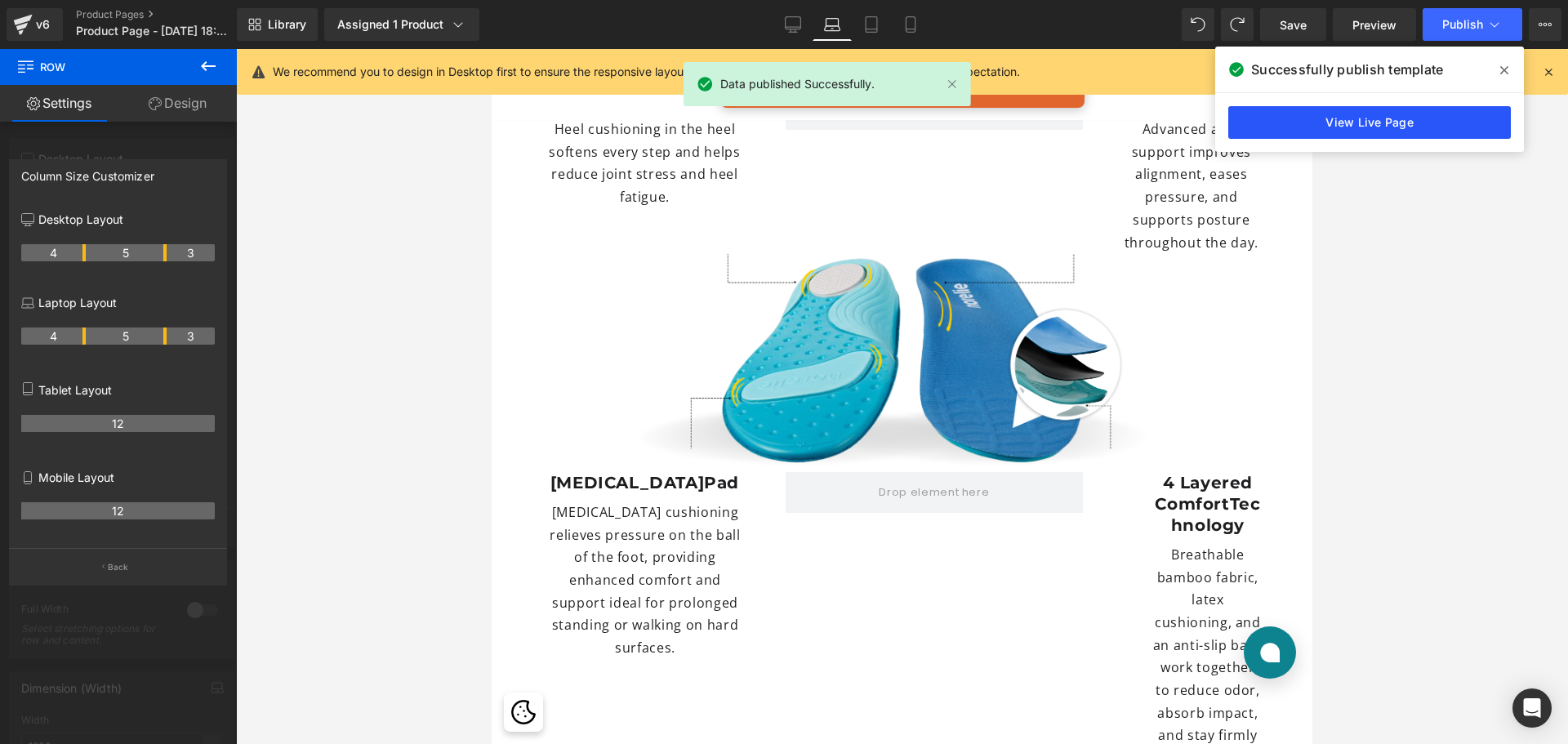
click at [1388, 115] on link "View Live Page" at bounding box center [1369, 122] width 282 height 32
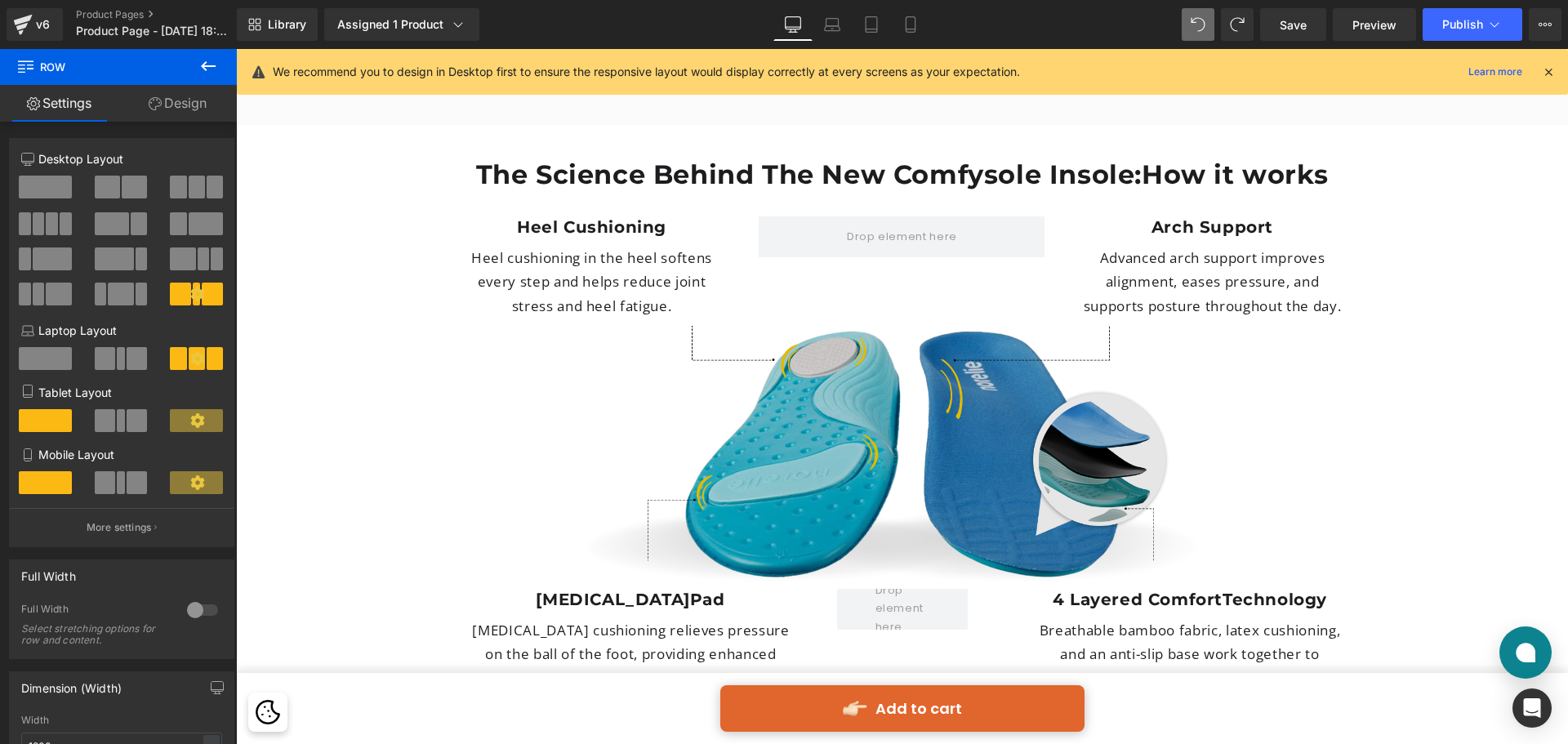
scroll to position [4066, 0]
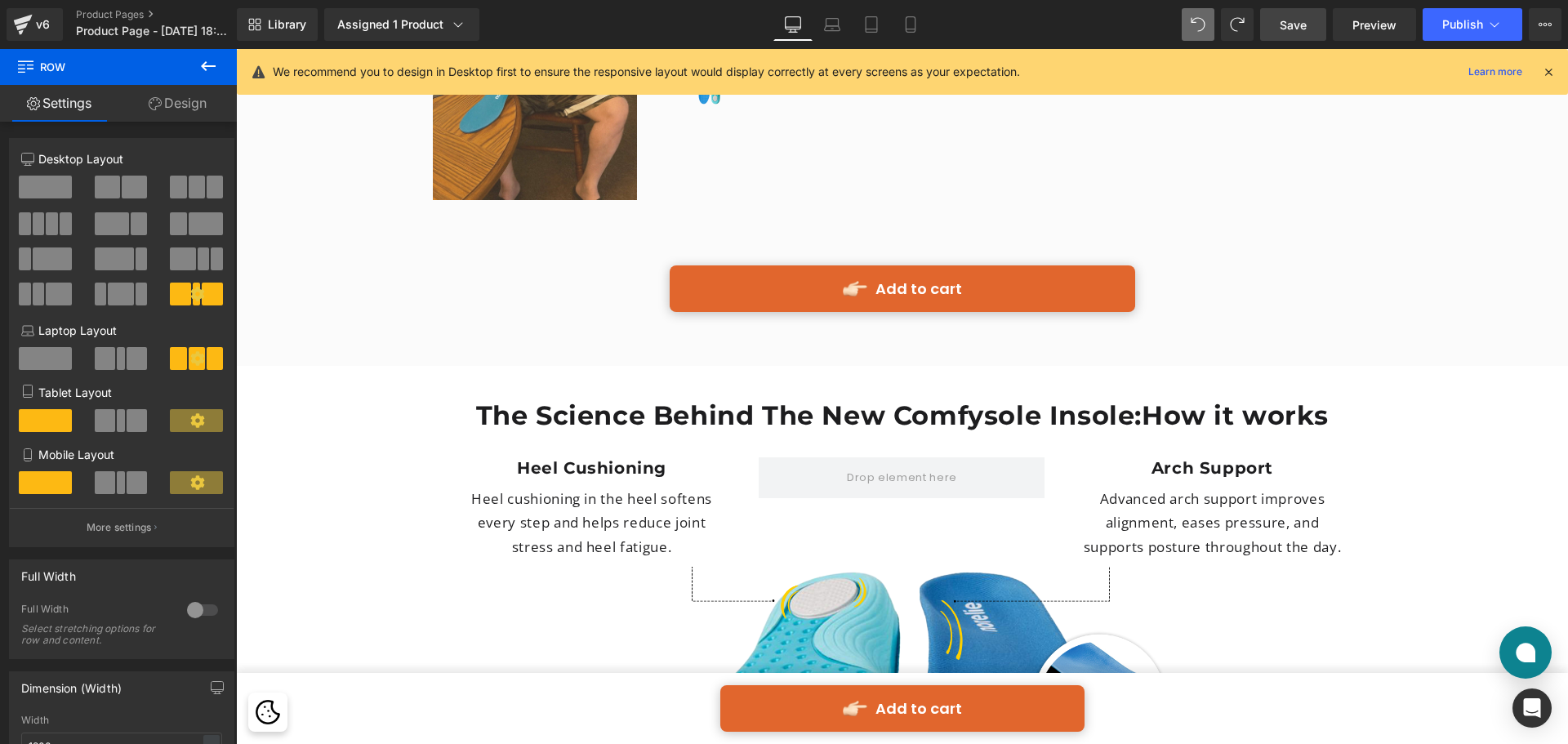
click at [1289, 32] on span "Save" at bounding box center [1293, 25] width 27 height 18
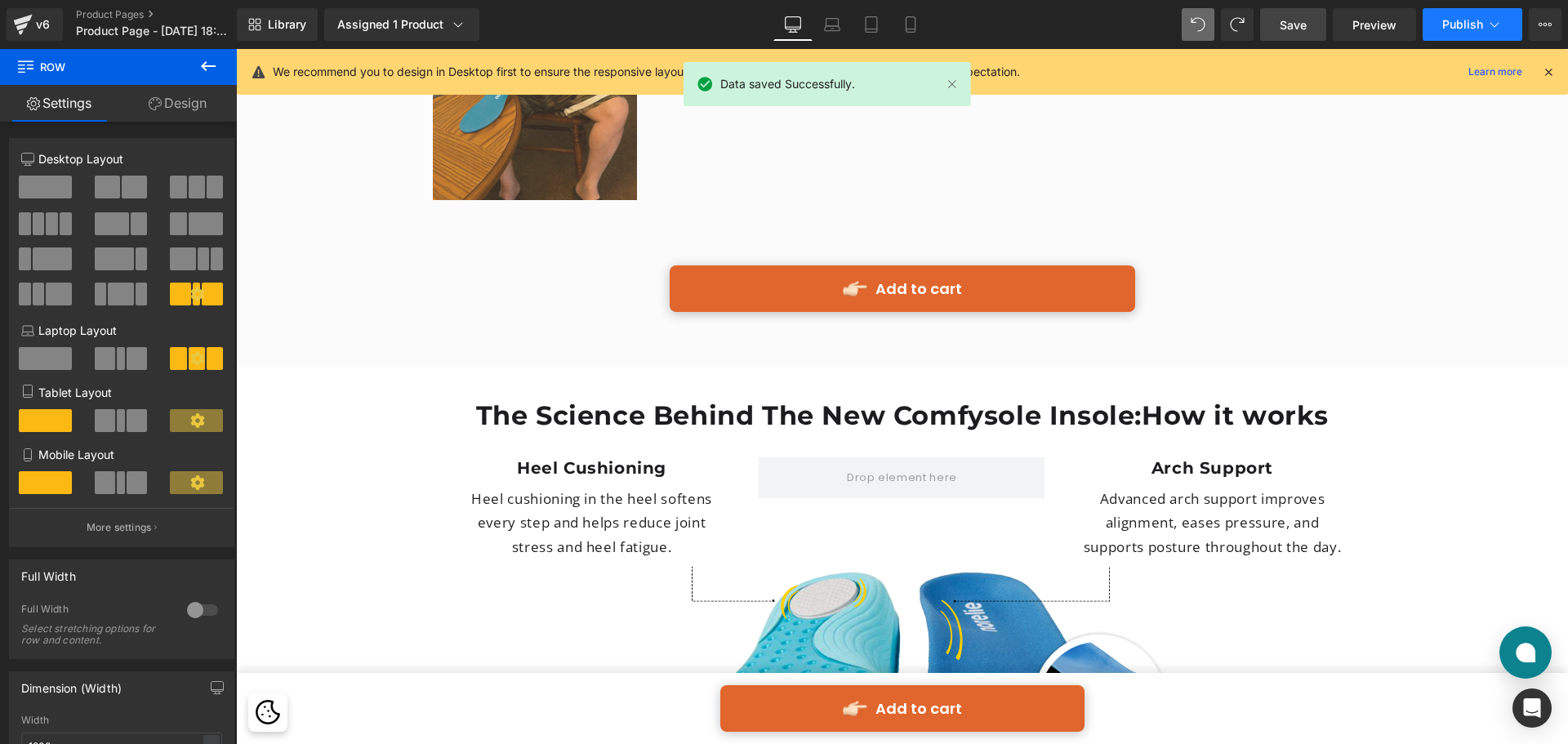
click at [1451, 28] on span "Publish" at bounding box center [1462, 24] width 41 height 13
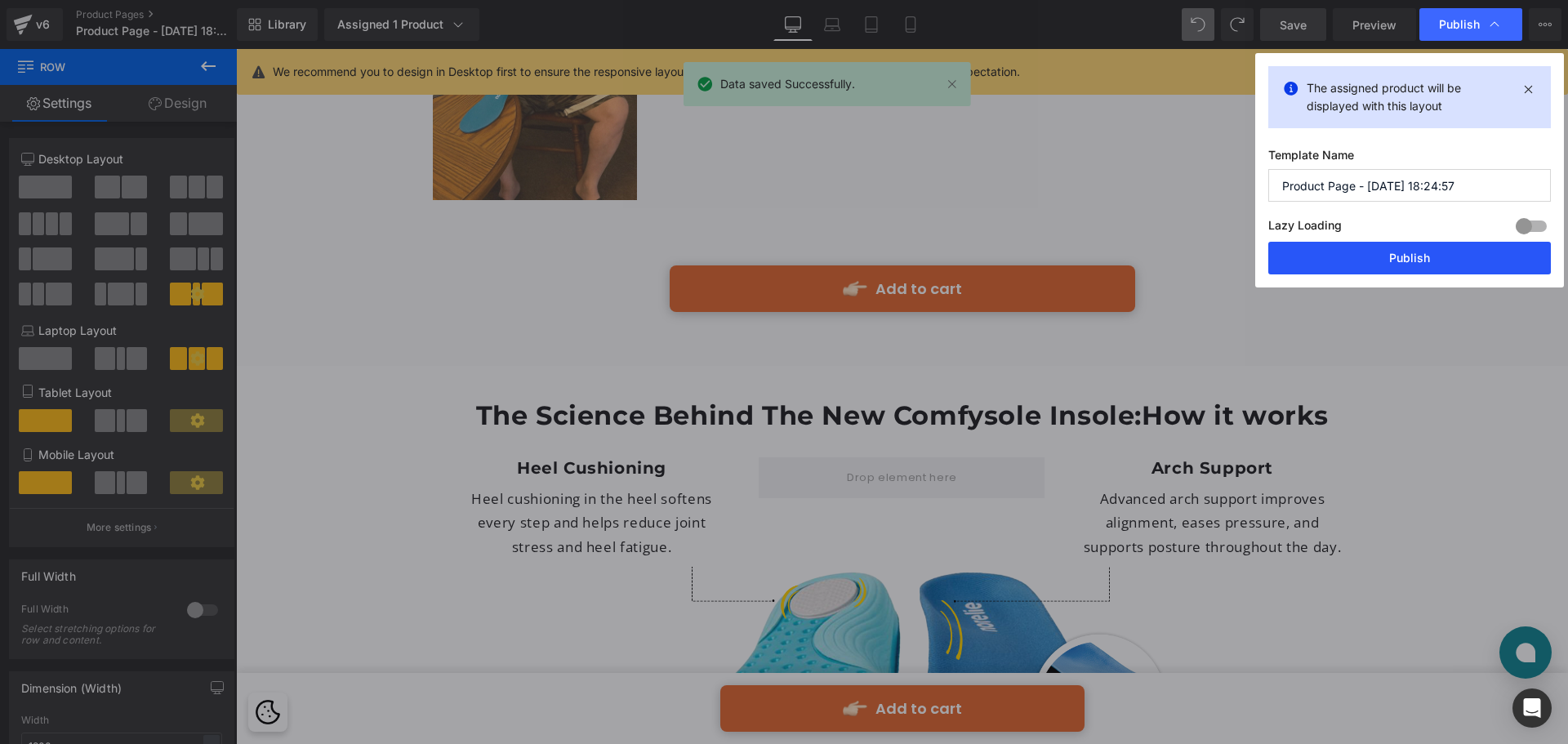
click at [1412, 258] on button "Publish" at bounding box center [1410, 257] width 282 height 32
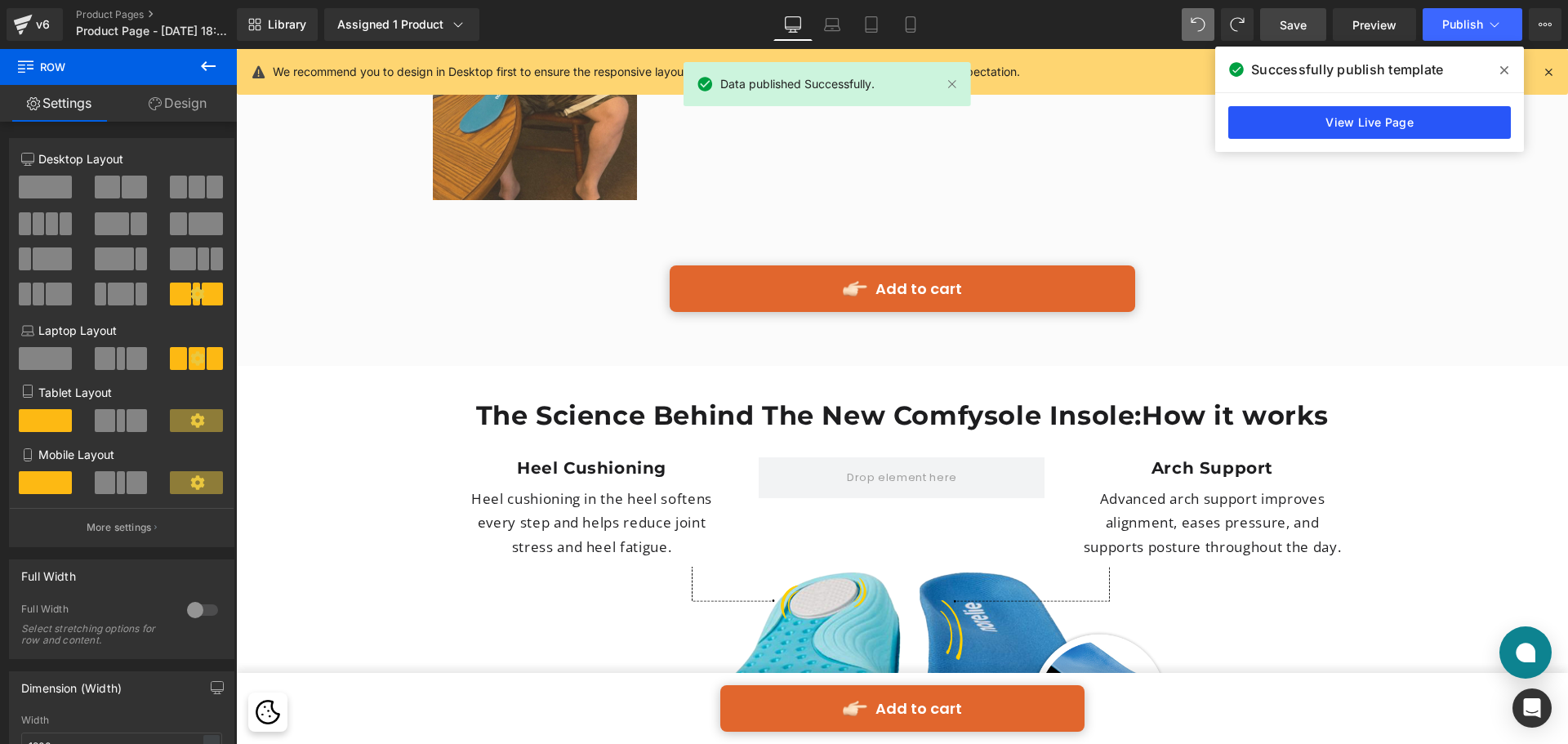
click at [1377, 129] on link "View Live Page" at bounding box center [1369, 122] width 282 height 32
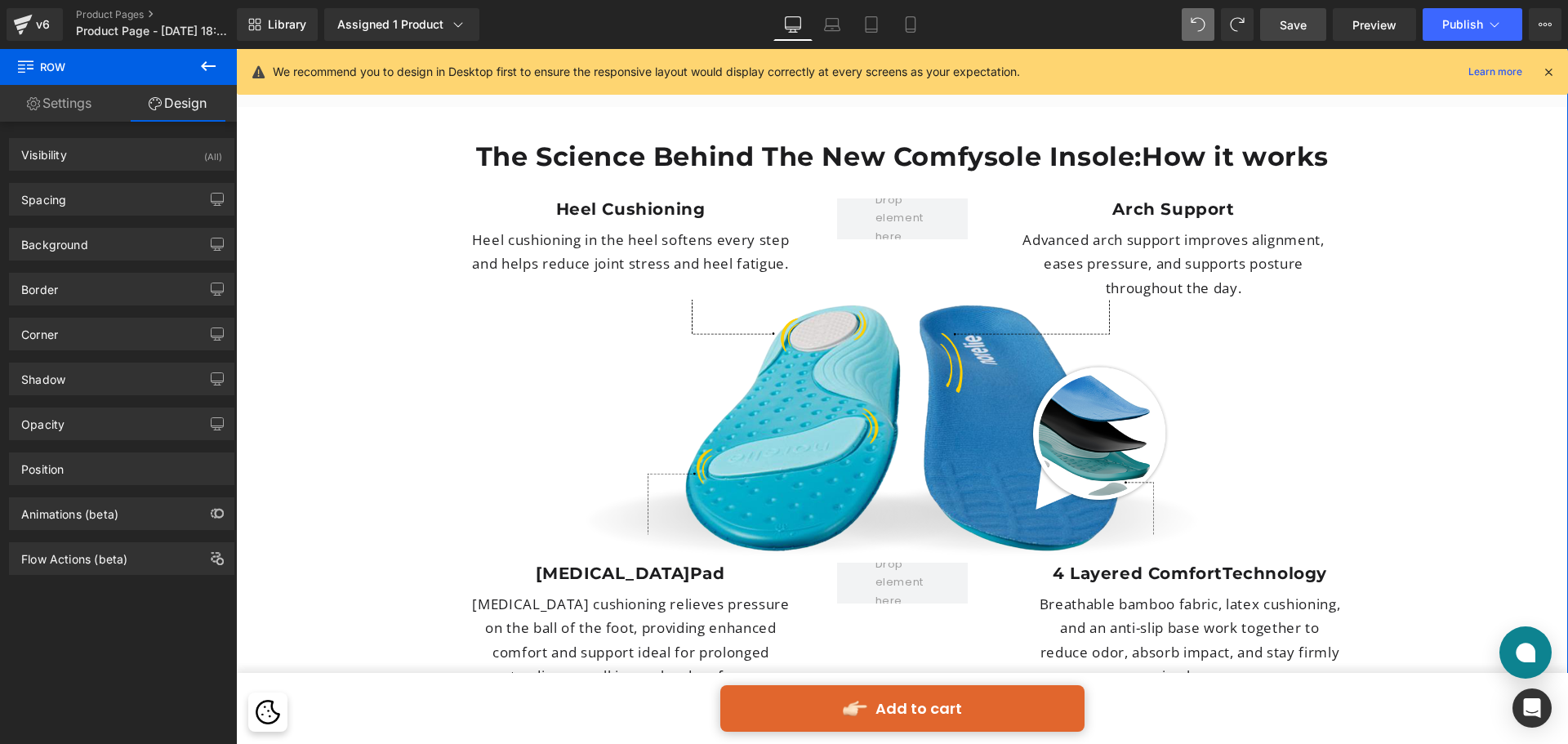
scroll to position [4311, 0]
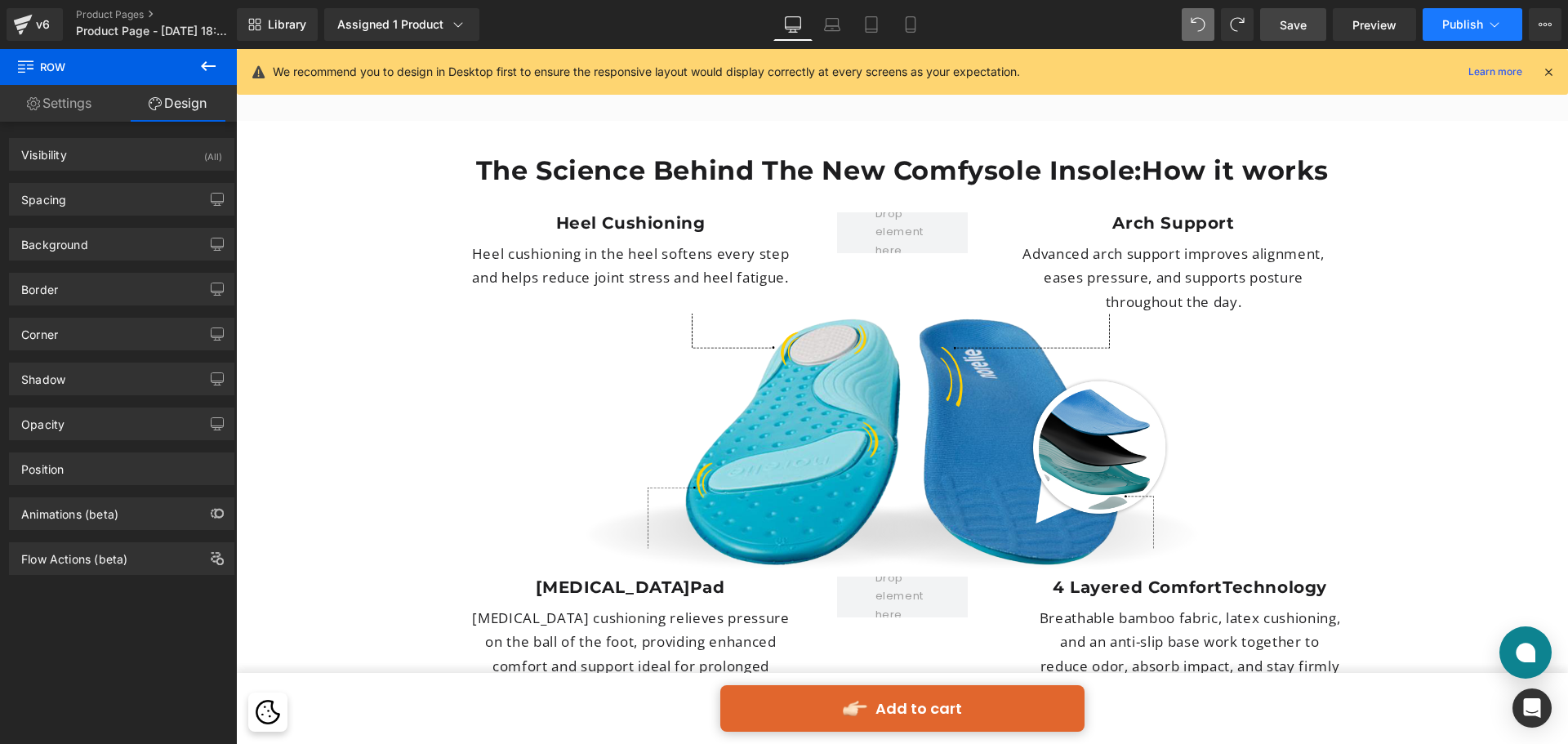
click at [1469, 12] on button "Publish" at bounding box center [1473, 24] width 100 height 32
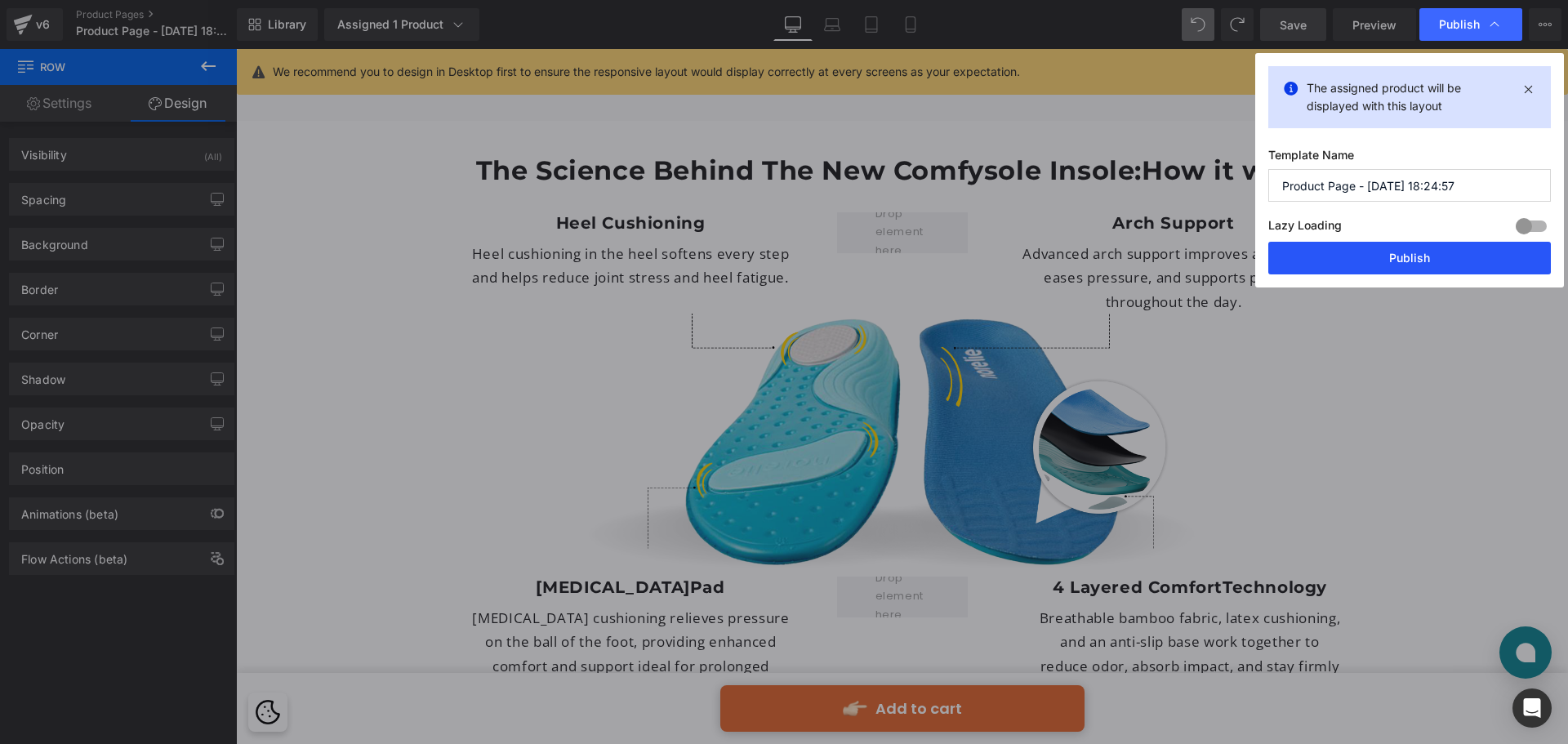
click at [1400, 249] on button "Publish" at bounding box center [1410, 257] width 282 height 32
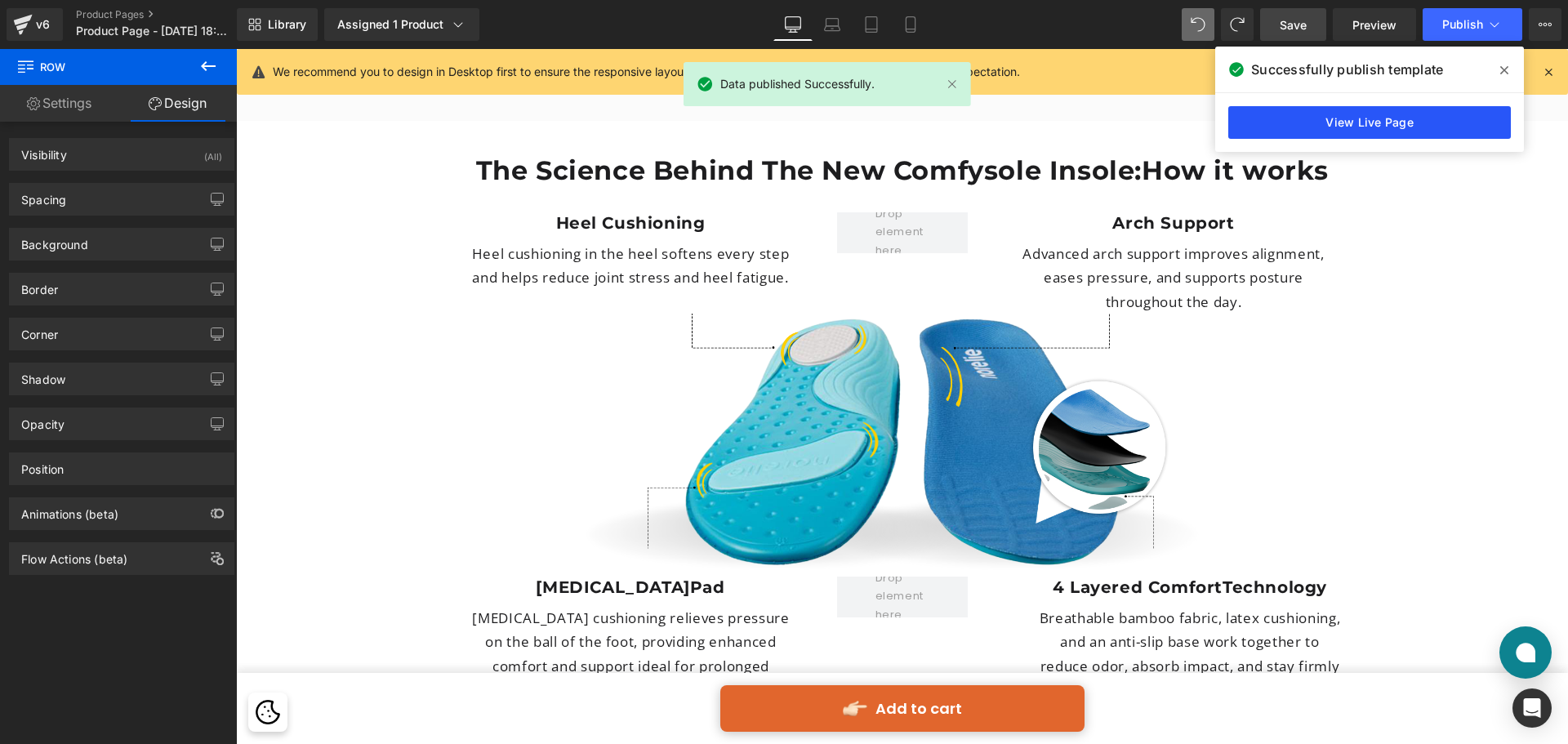
click at [1367, 121] on link "View Live Page" at bounding box center [1369, 122] width 282 height 32
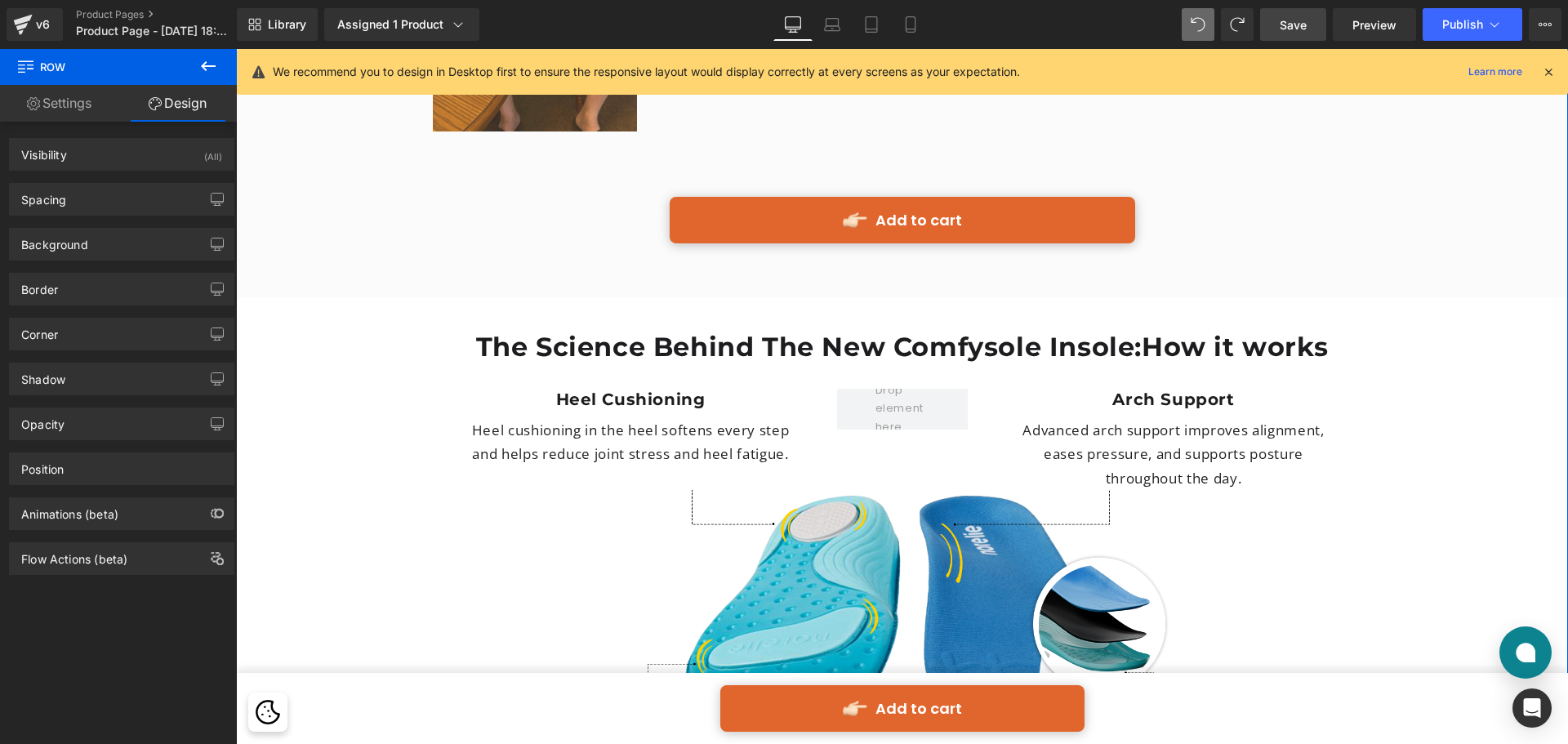
scroll to position [4229, 0]
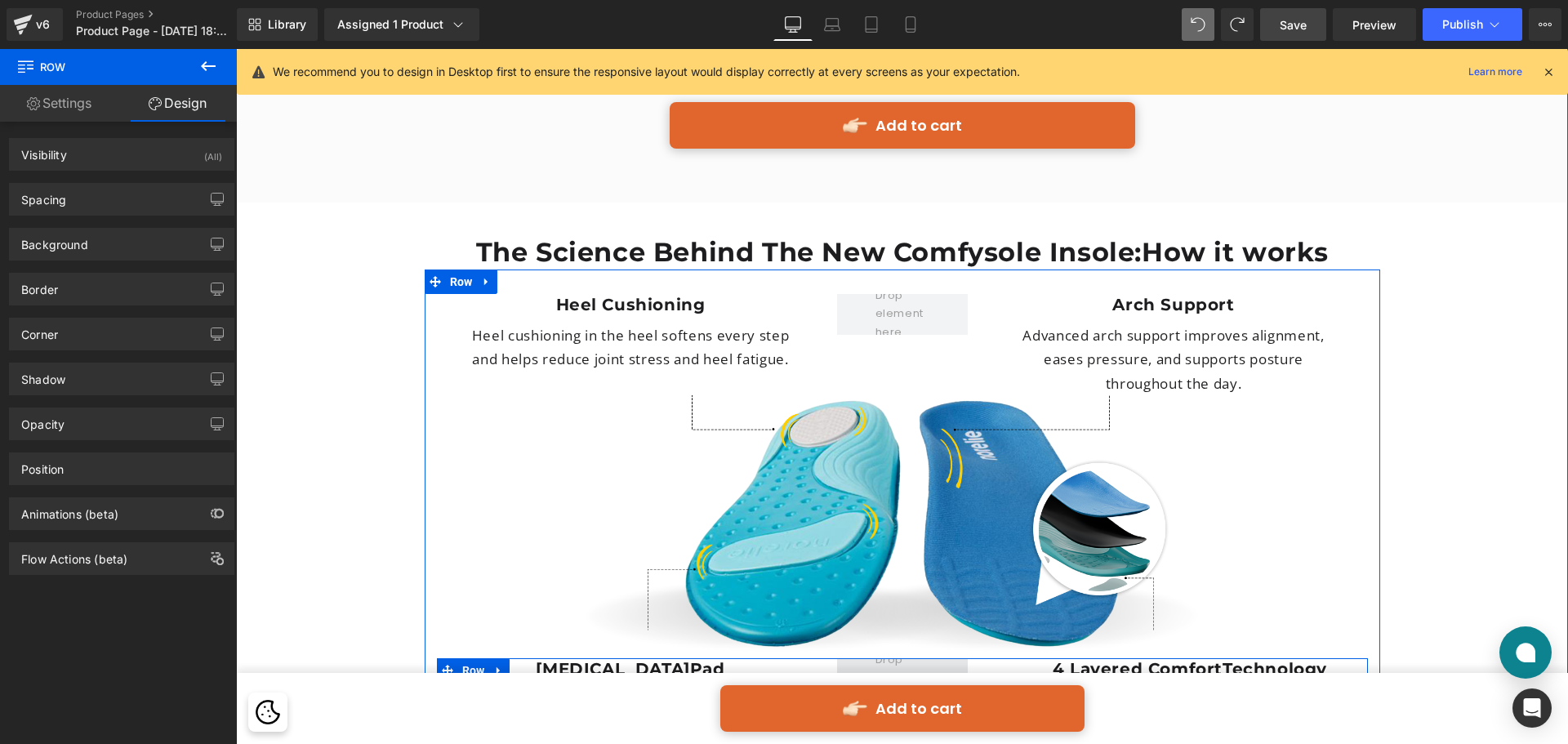
click at [879, 647] on span at bounding box center [902, 678] width 66 height 63
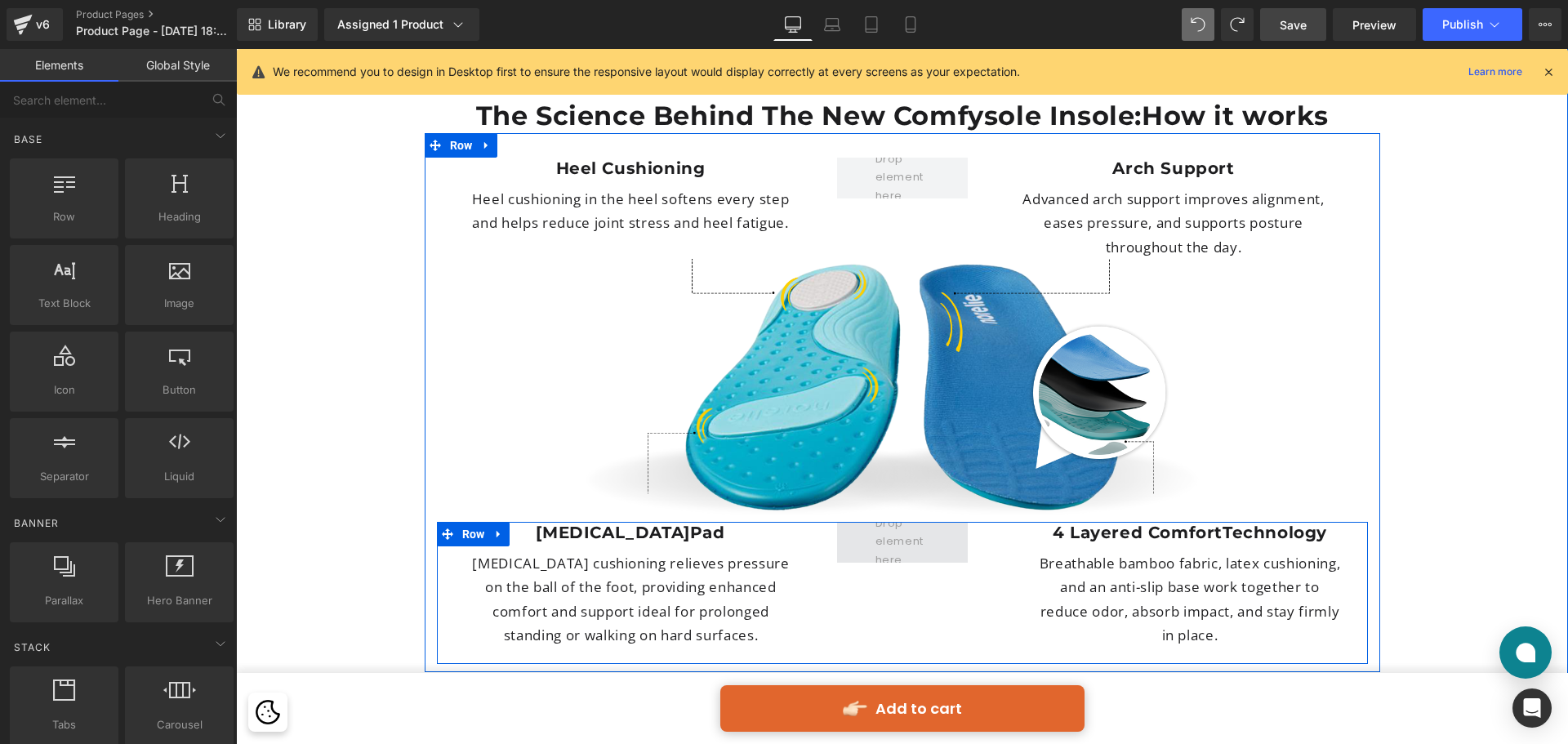
scroll to position [4393, 0]
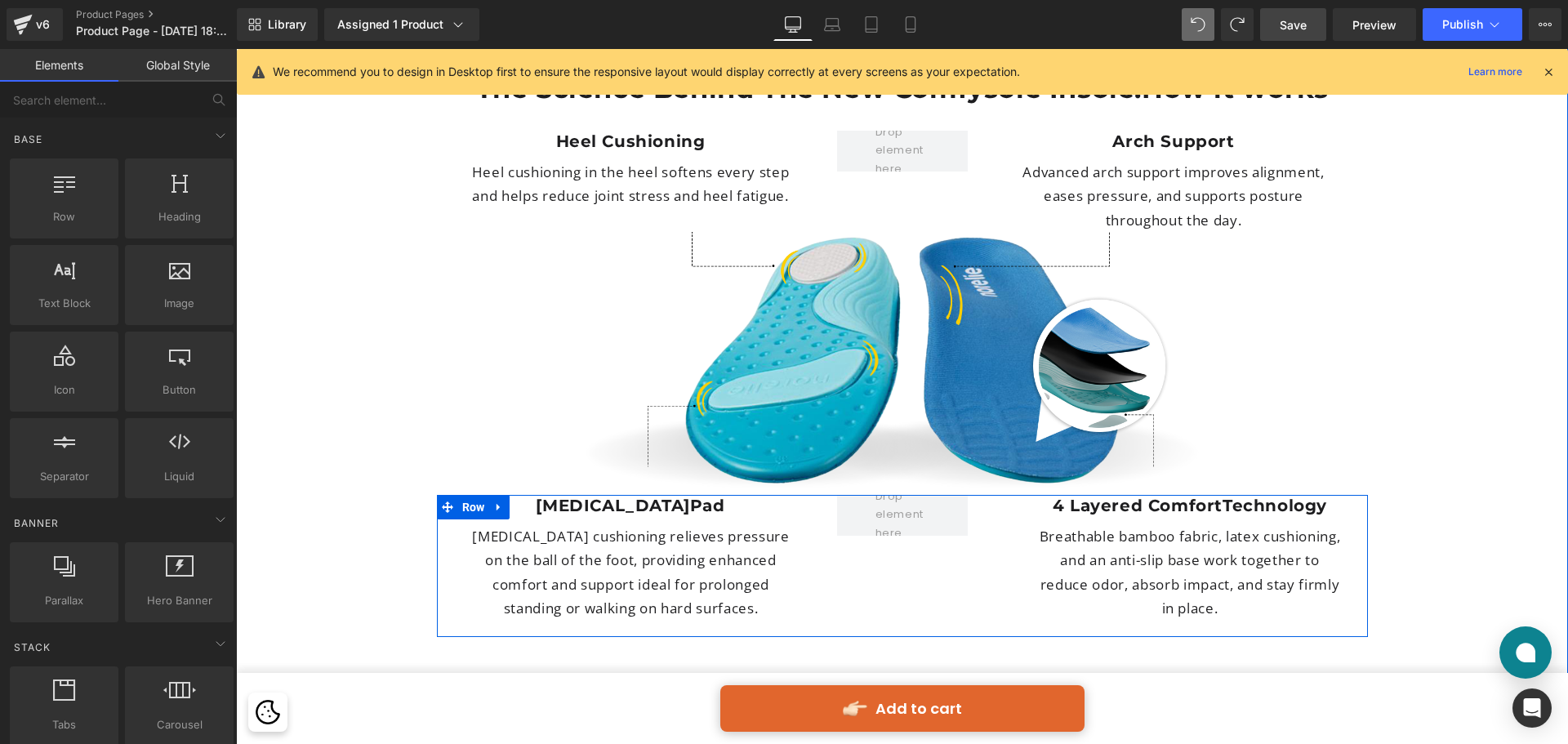
click at [680, 525] on p "[MEDICAL_DATA] cushioning relieves pressure on the ball of the foot, providing …" at bounding box center [630, 573] width 338 height 96
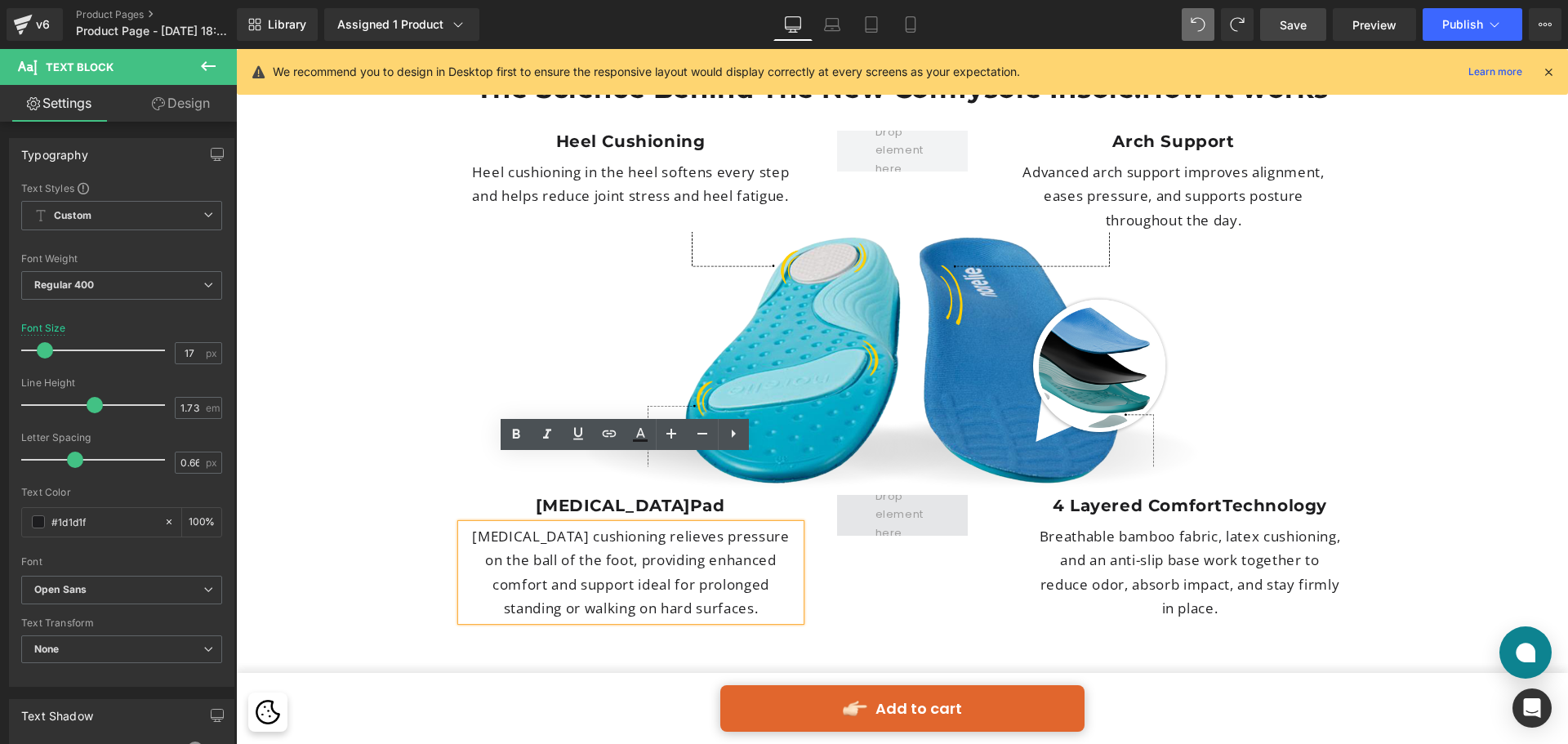
click at [901, 483] on span at bounding box center [902, 515] width 66 height 63
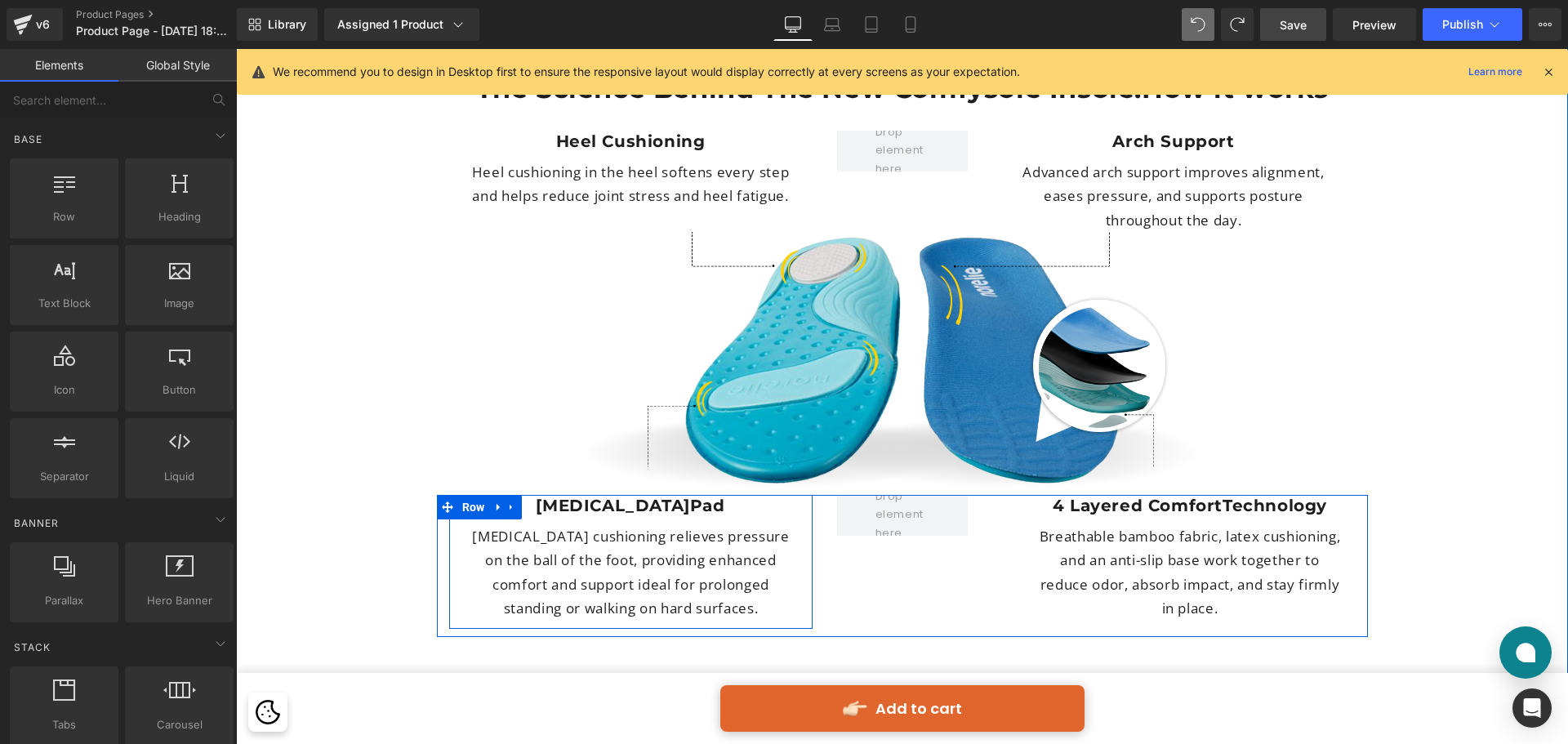
click at [525, 495] on div "[MEDICAL_DATA] Heading [MEDICAL_DATA] cushioning relieves pressure on the ball …" at bounding box center [630, 558] width 364 height 126
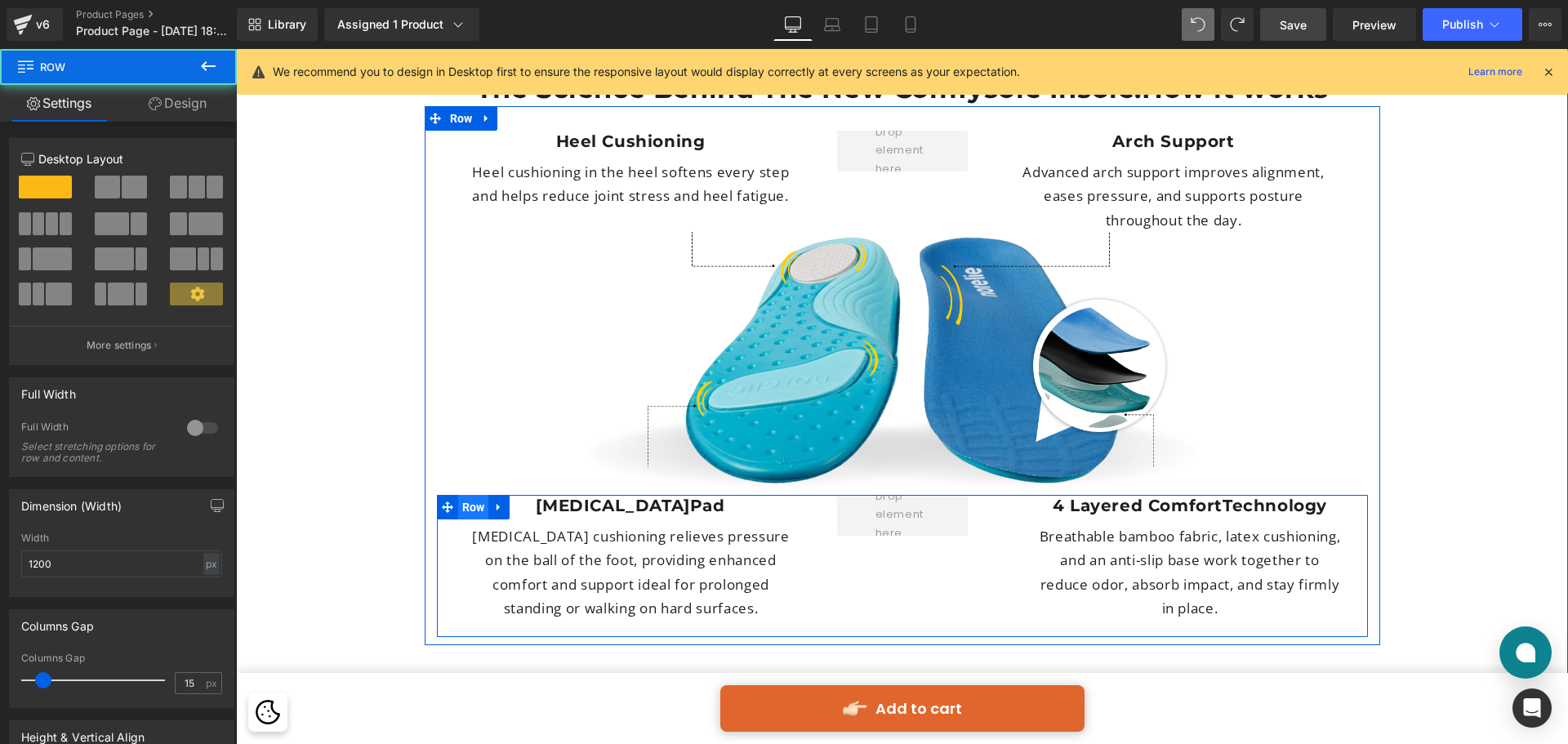
click at [479, 495] on span "Row" at bounding box center [474, 507] width 31 height 24
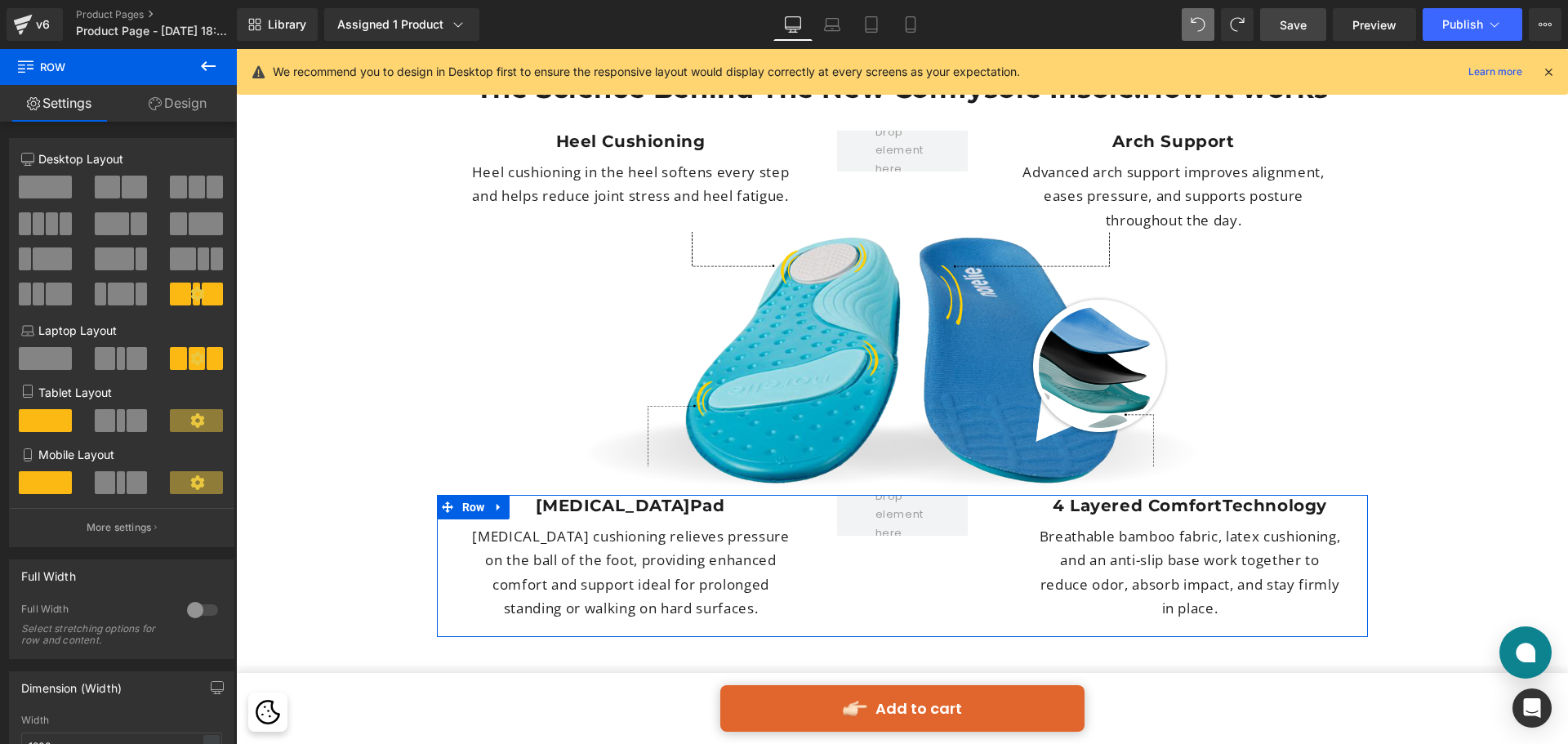
click at [52, 223] on span at bounding box center [51, 223] width 12 height 23
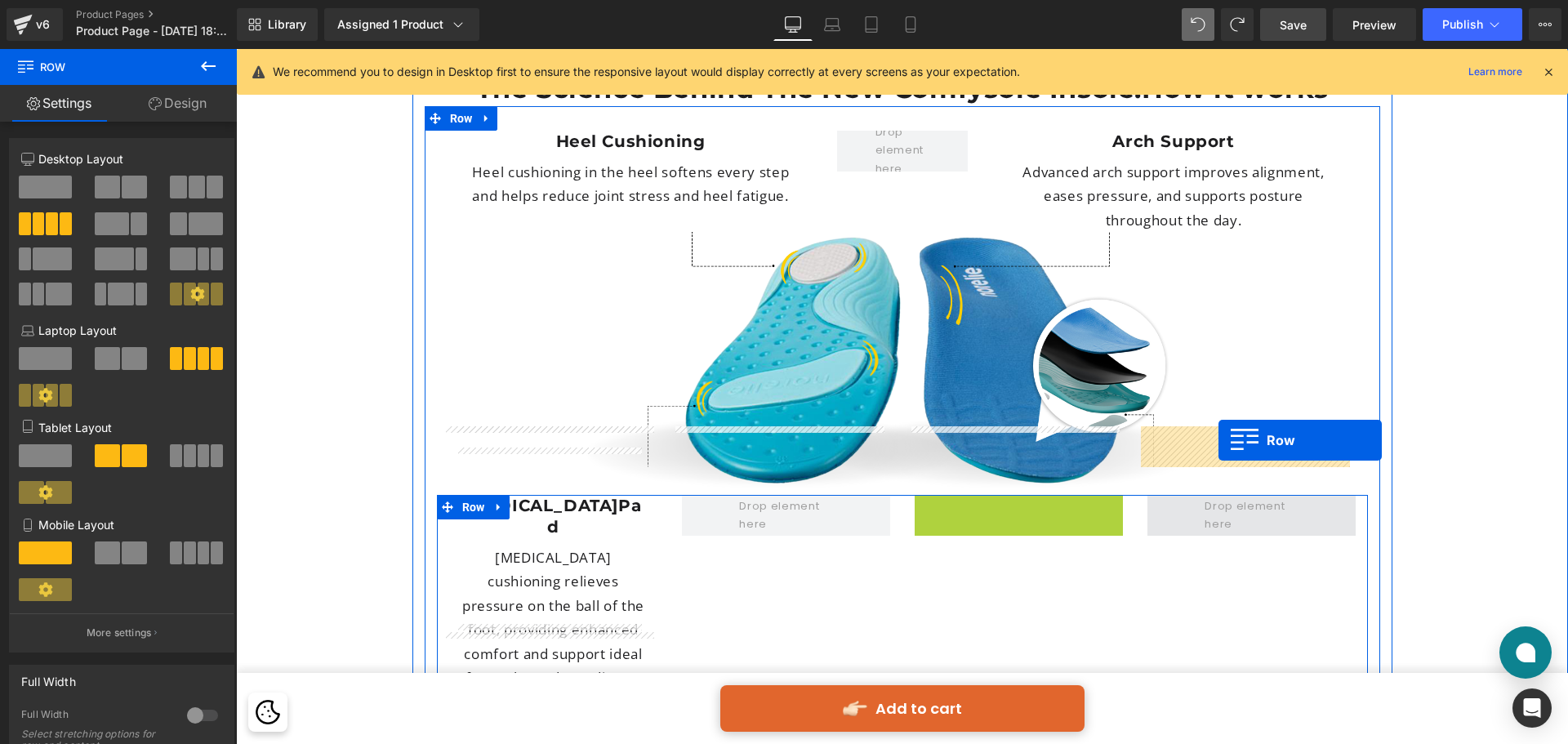
drag, startPoint x: 947, startPoint y: 435, endPoint x: 1219, endPoint y: 440, distance: 272.0
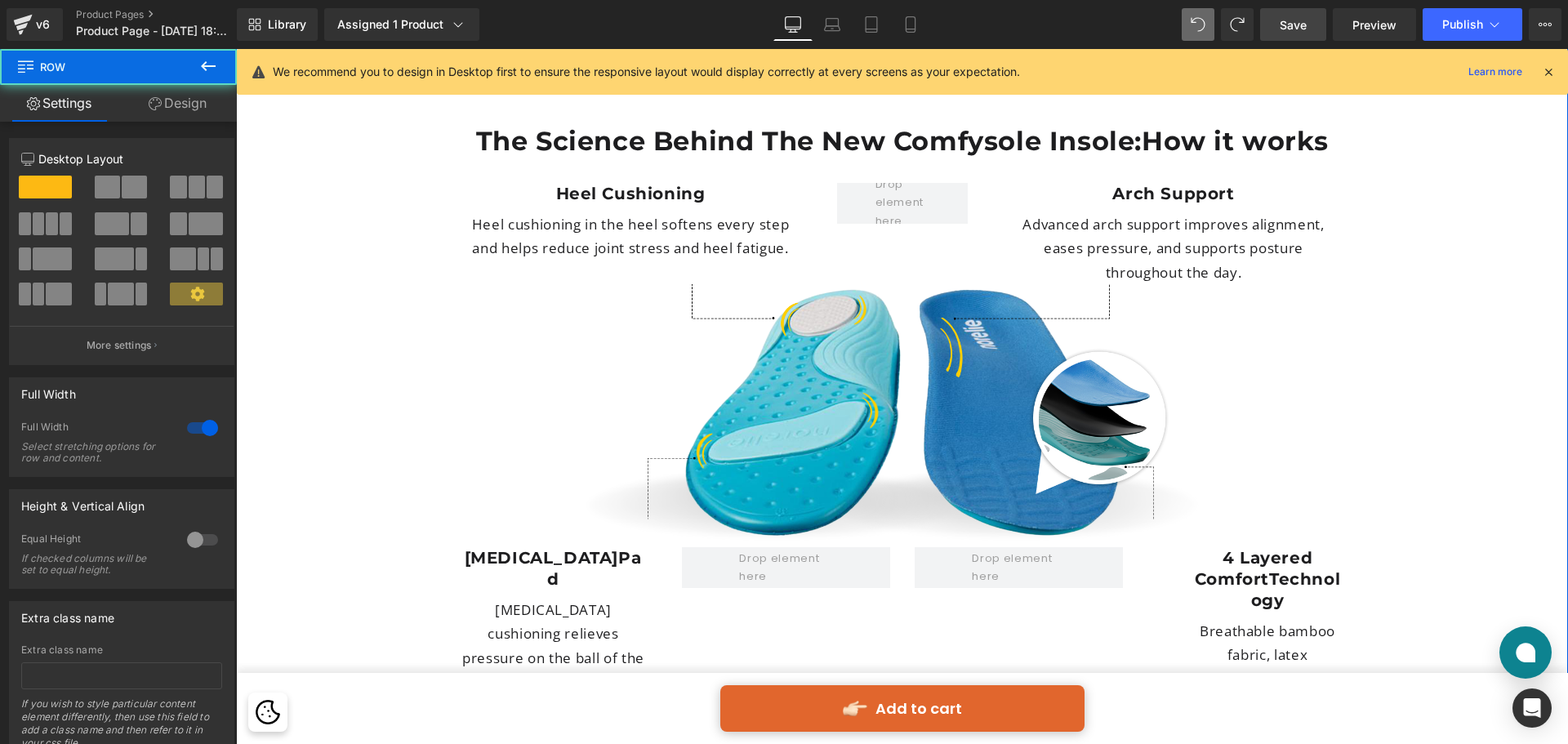
scroll to position [4311, 0]
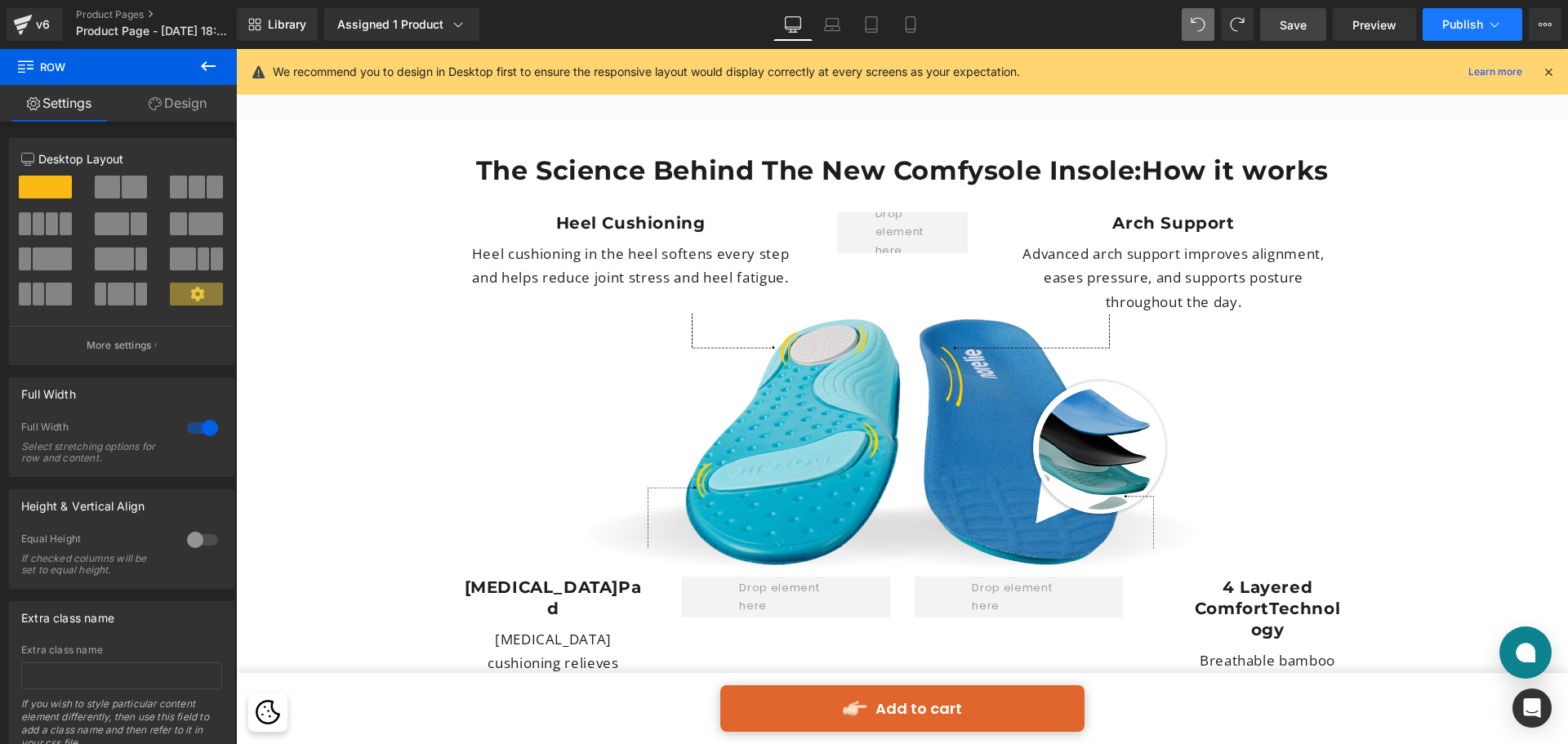
drag, startPoint x: 1472, startPoint y: 22, endPoint x: 1477, endPoint y: 15, distance: 8.6
click at [1477, 15] on button "Publish" at bounding box center [1473, 24] width 100 height 32
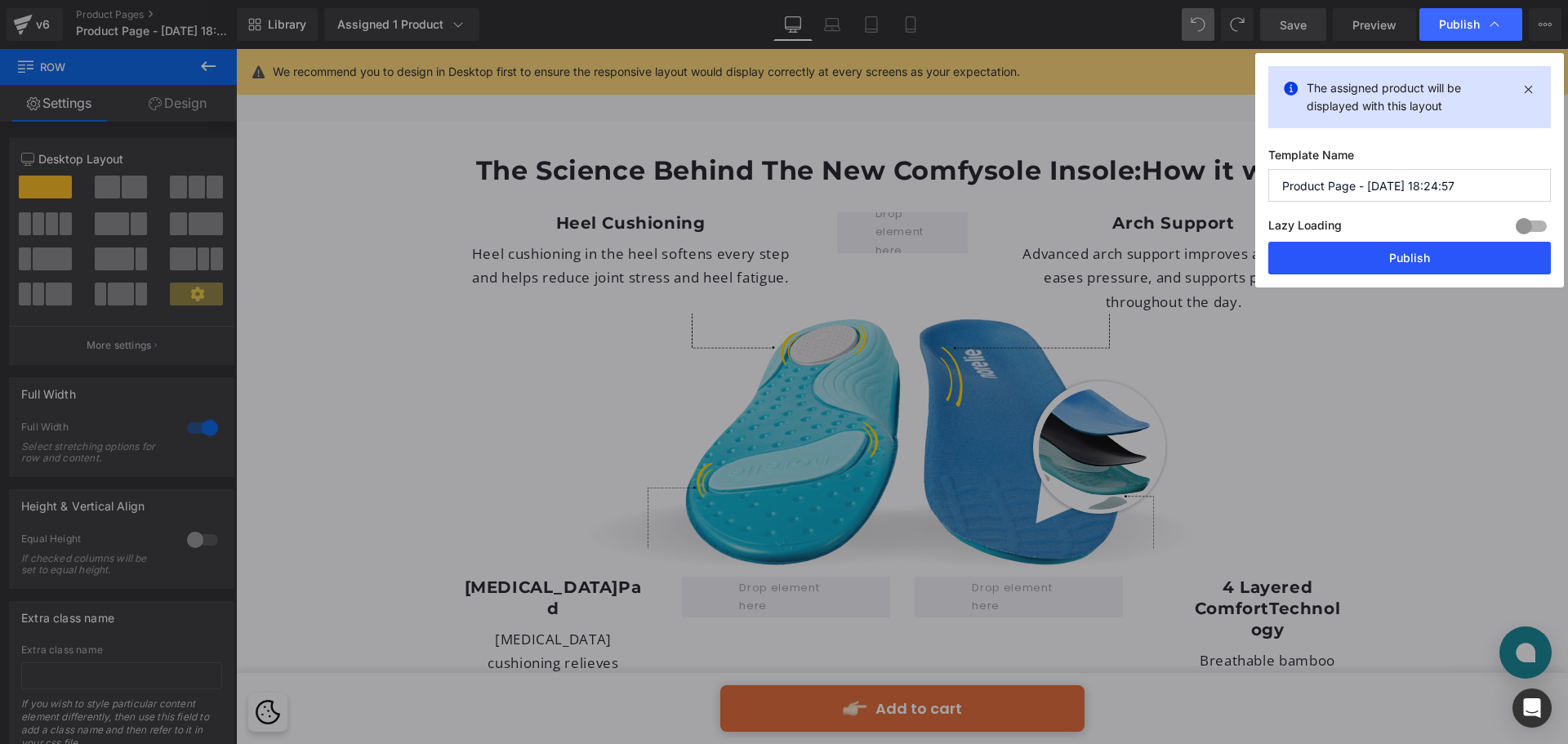
click at [1403, 250] on button "Publish" at bounding box center [1410, 257] width 282 height 32
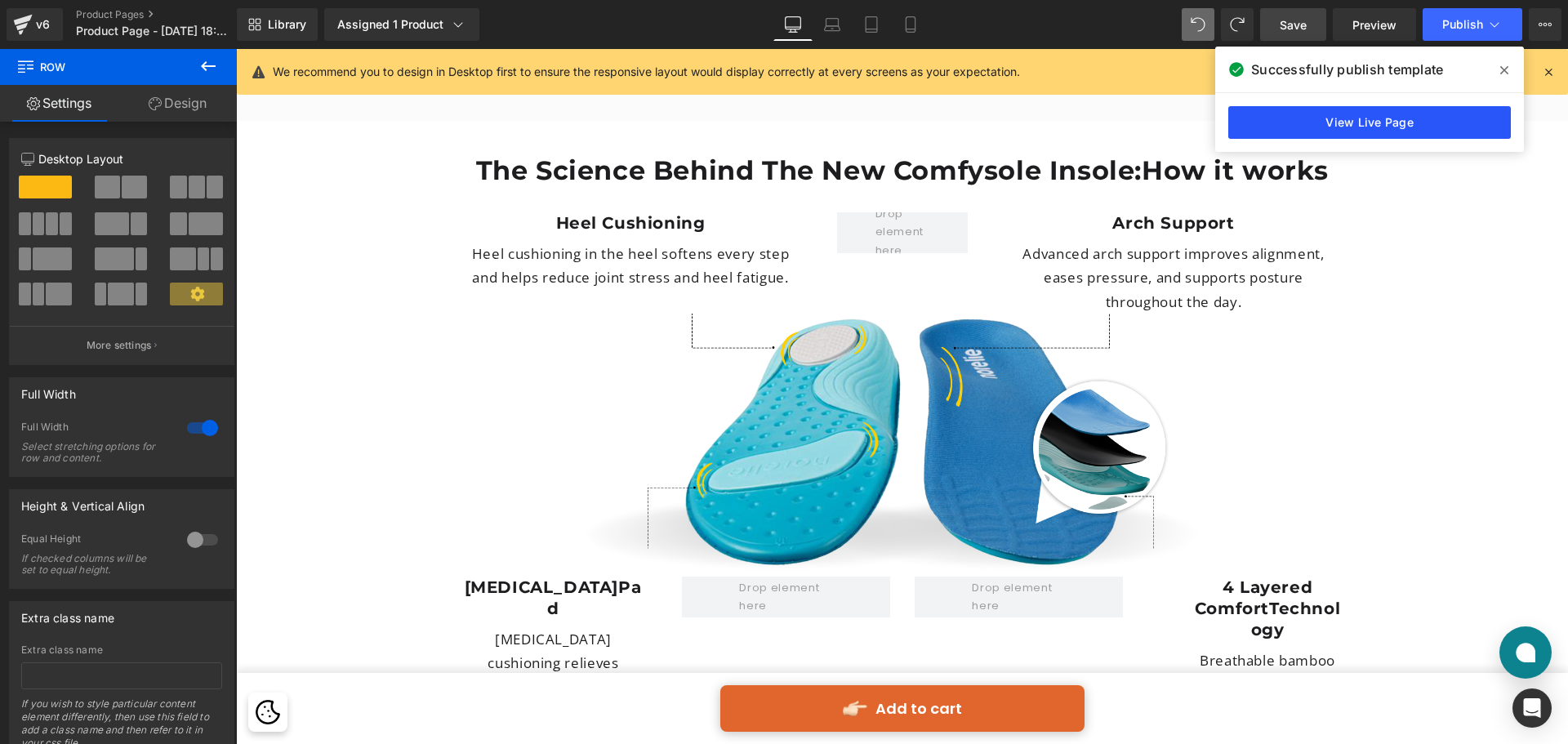
click at [1456, 120] on link "View Live Page" at bounding box center [1369, 122] width 282 height 32
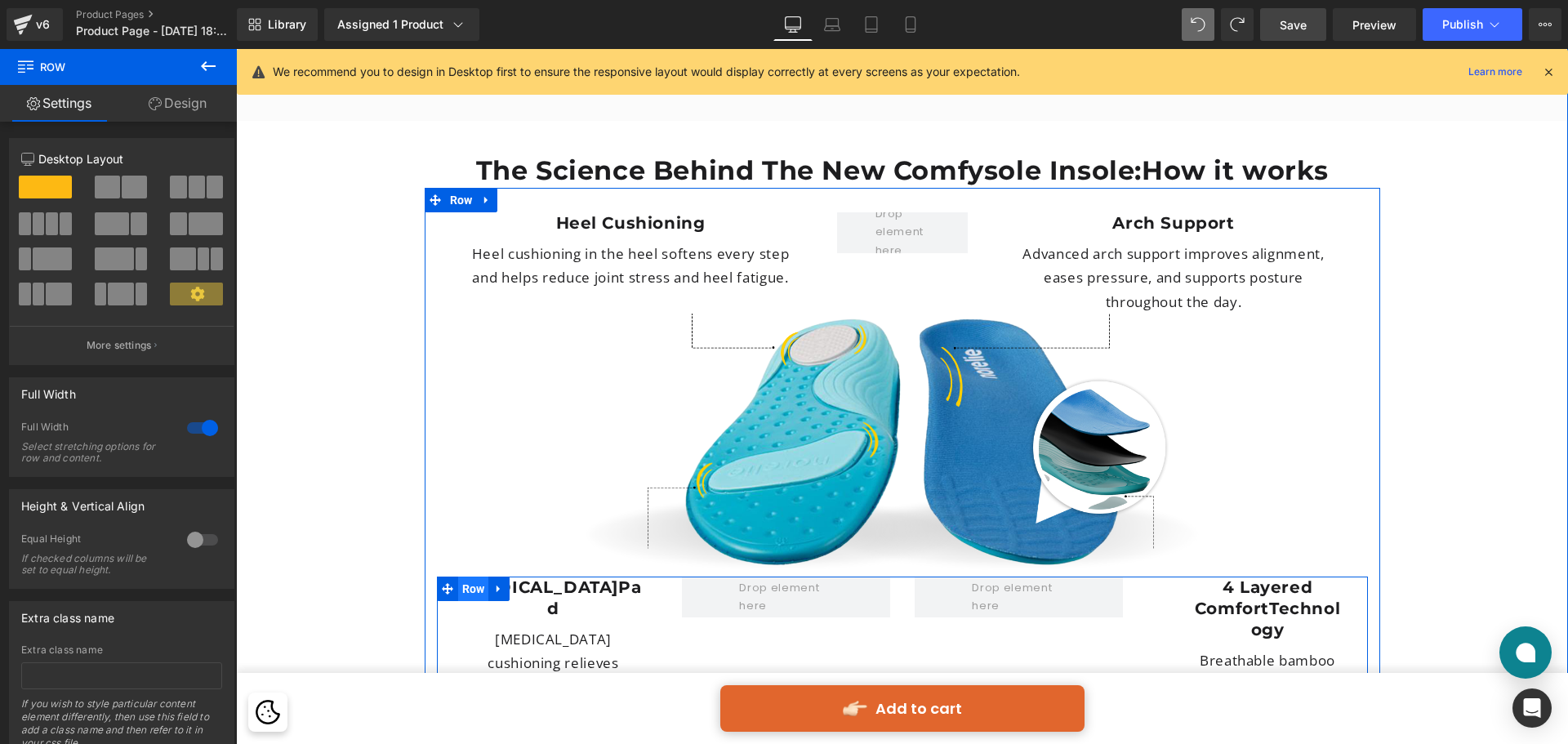
click at [473, 577] on span "Row" at bounding box center [474, 589] width 31 height 24
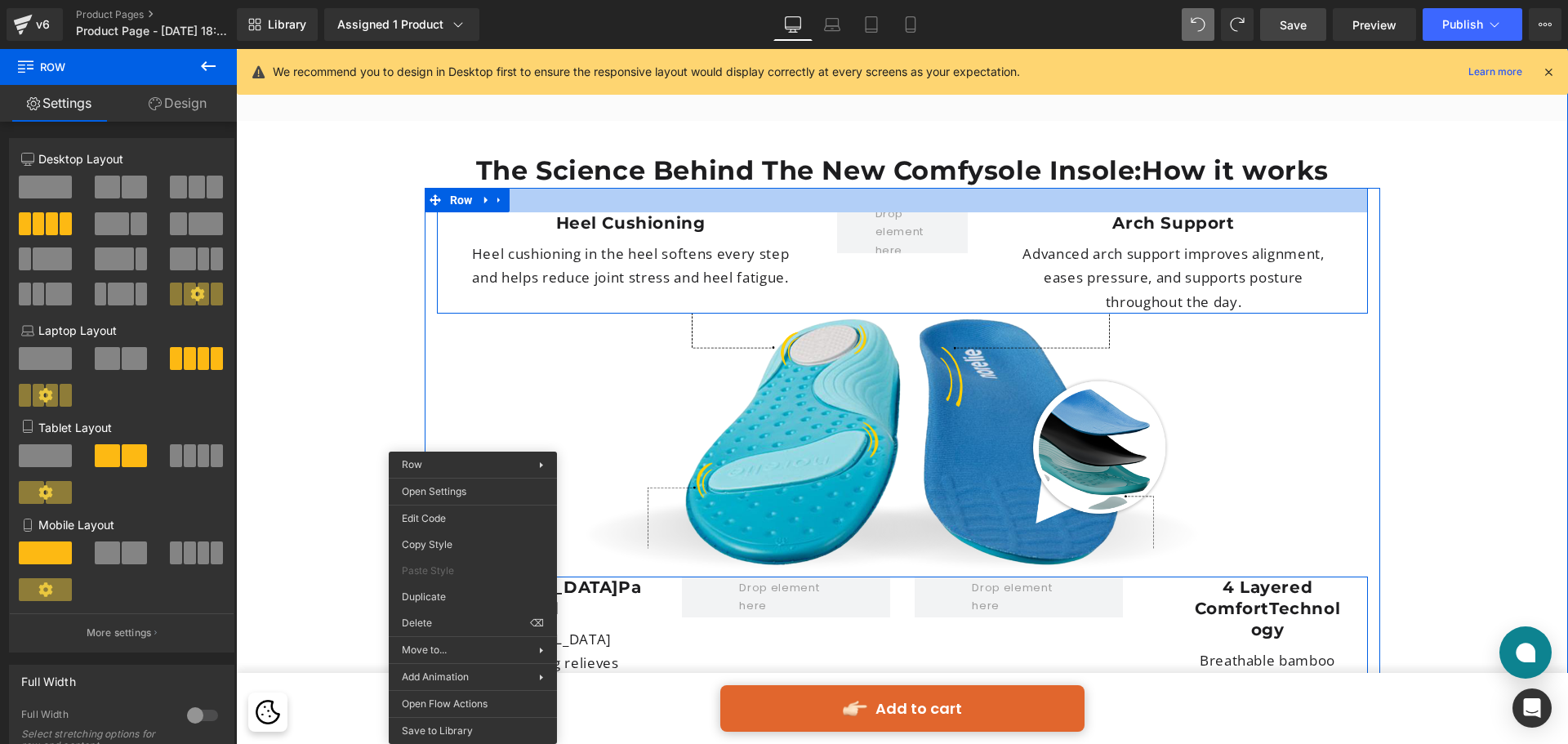
click at [525, 188] on div at bounding box center [902, 200] width 931 height 24
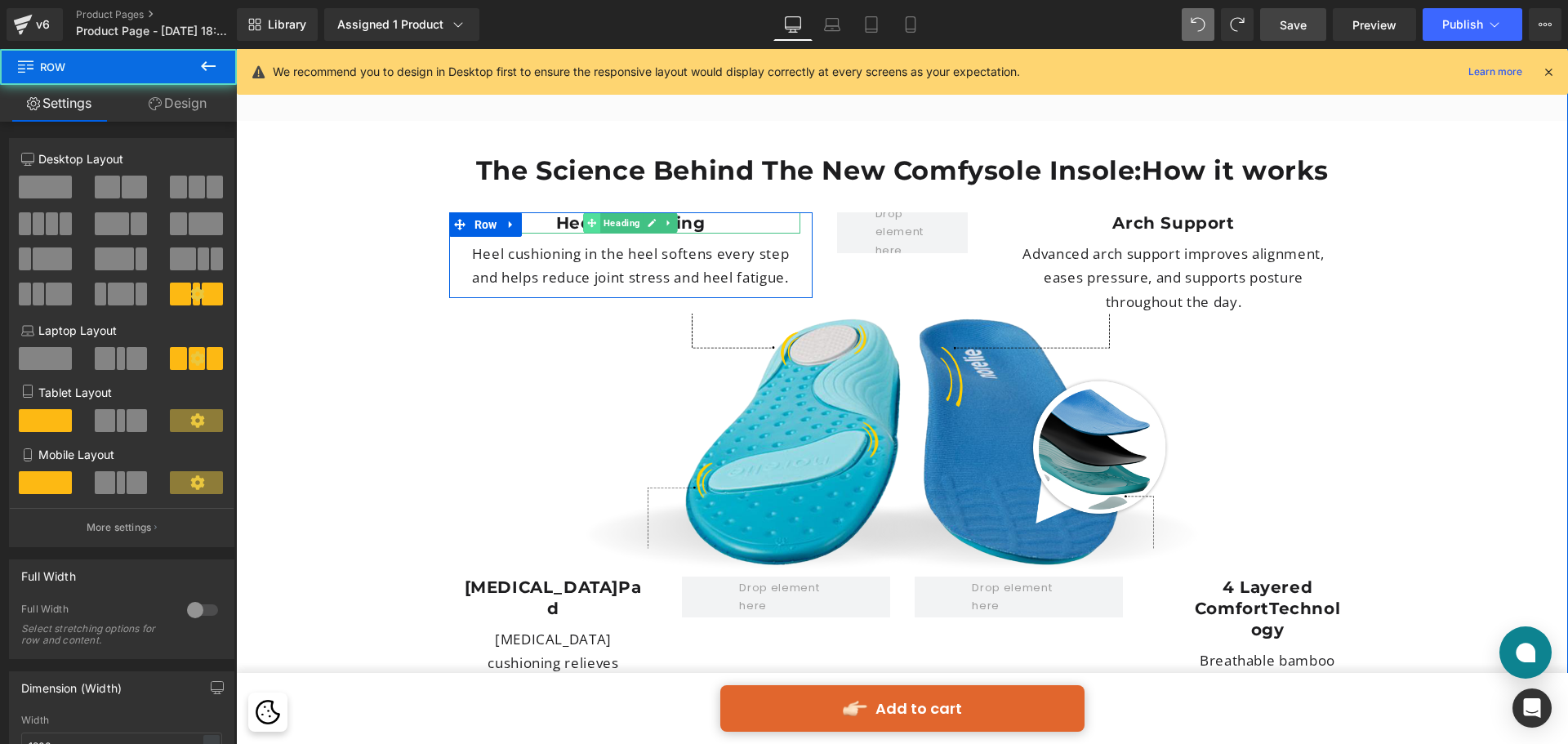
click at [588, 218] on icon at bounding box center [592, 223] width 9 height 9
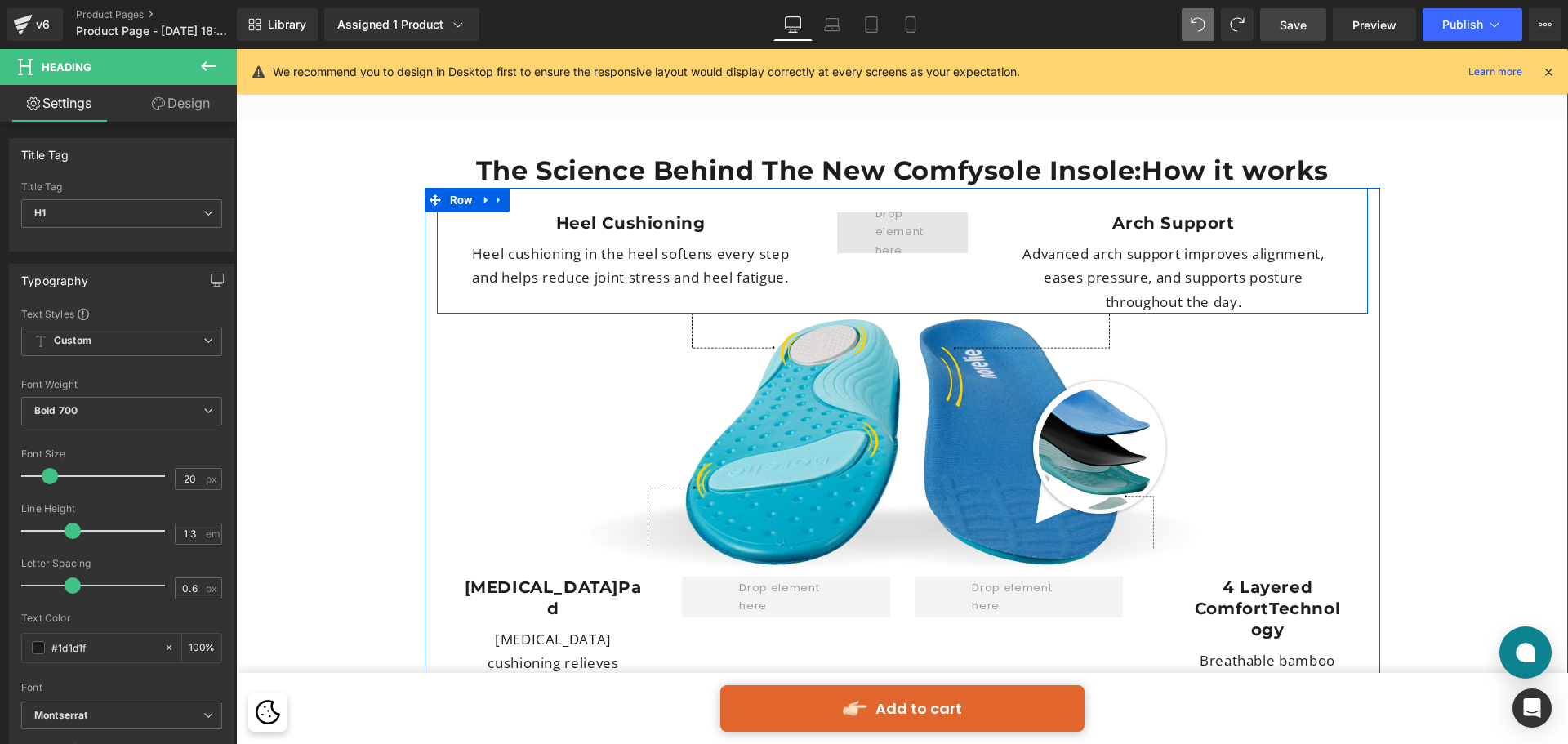
click at [849, 212] on span at bounding box center [902, 232] width 131 height 41
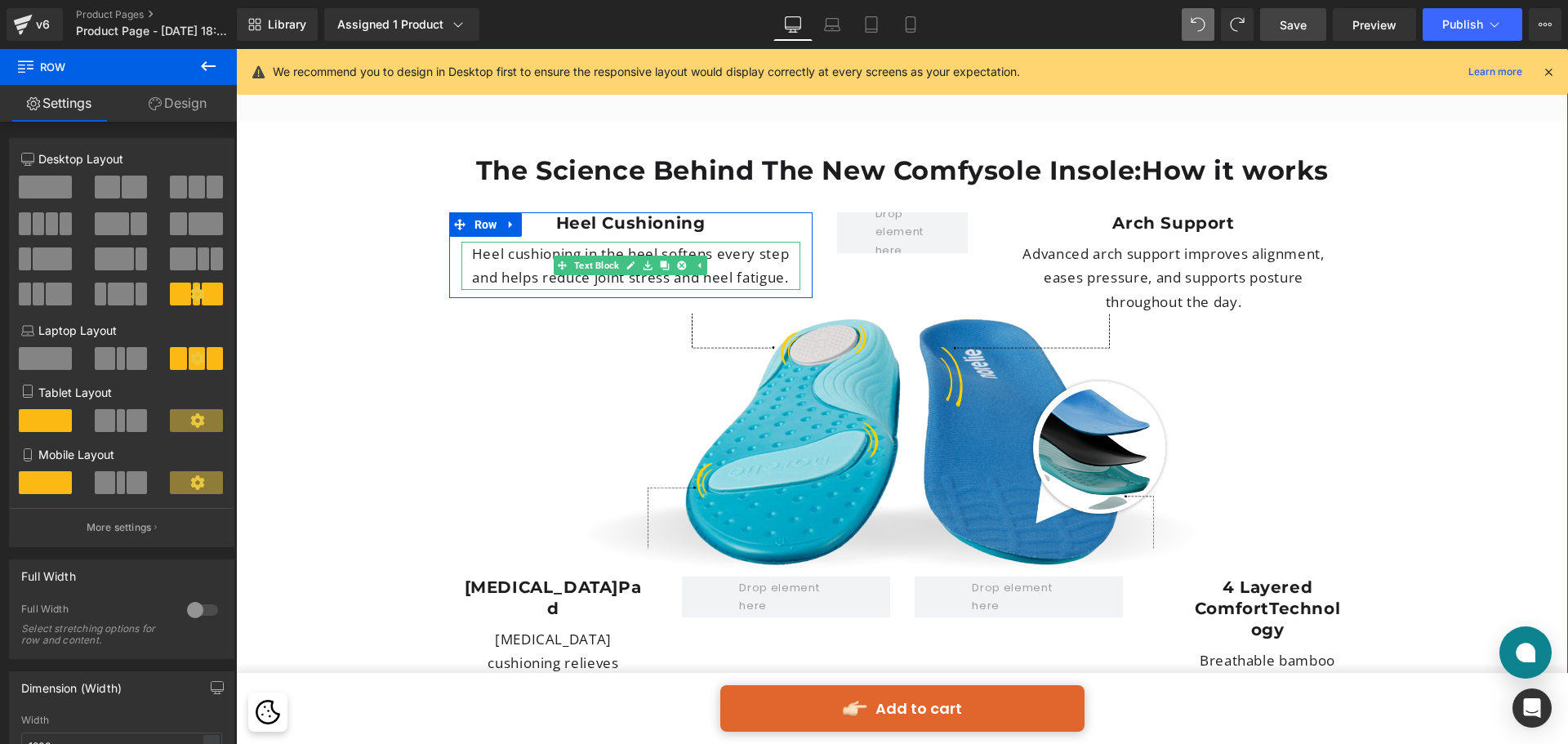
click at [486, 242] on p "Heel cushioning in the heel softens every step and helps reduce joint stress an…" at bounding box center [631, 266] width 339 height 48
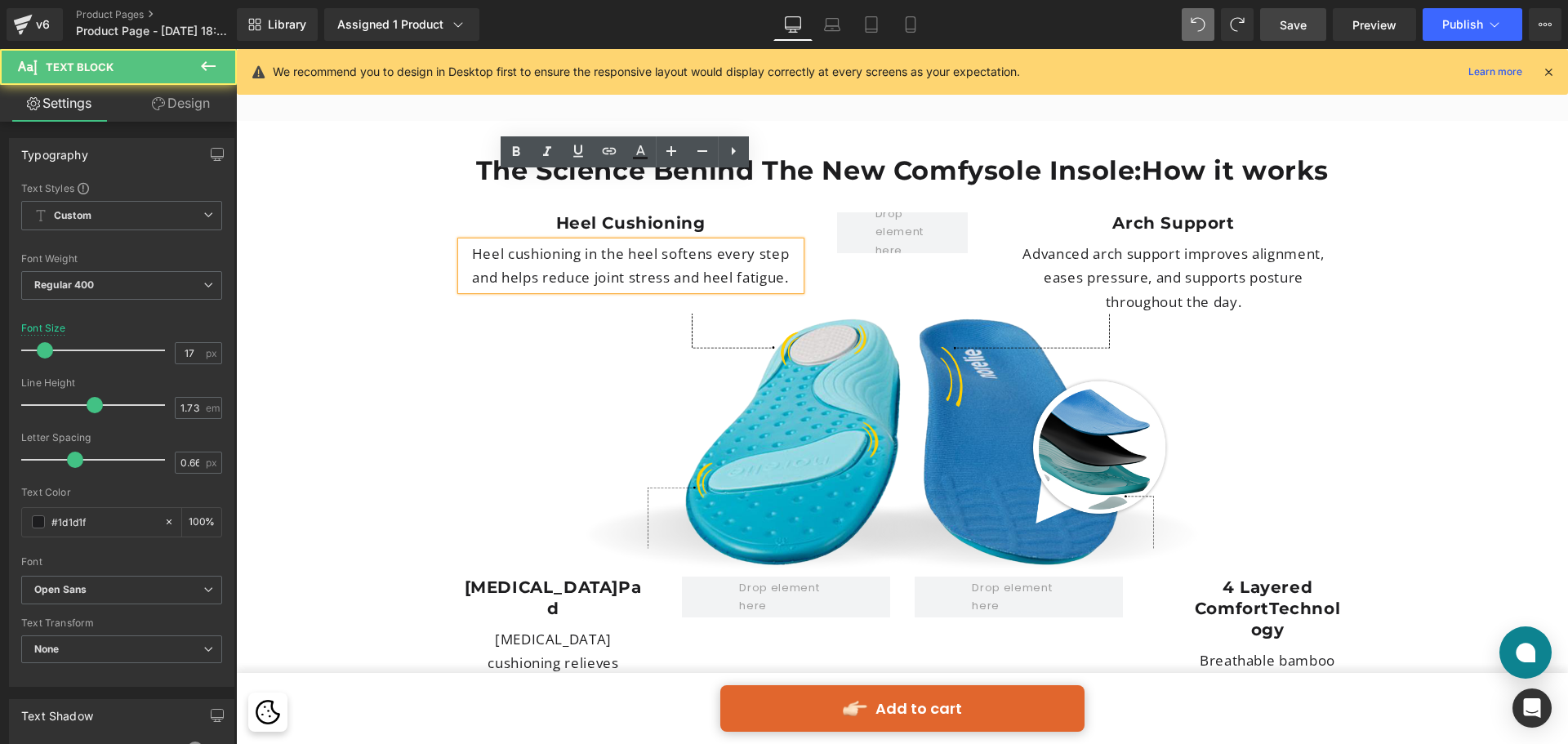
click at [476, 188] on div "Heel Cushioning Heading Heel cushioning in the heel softens every step and help…" at bounding box center [902, 251] width 931 height 126
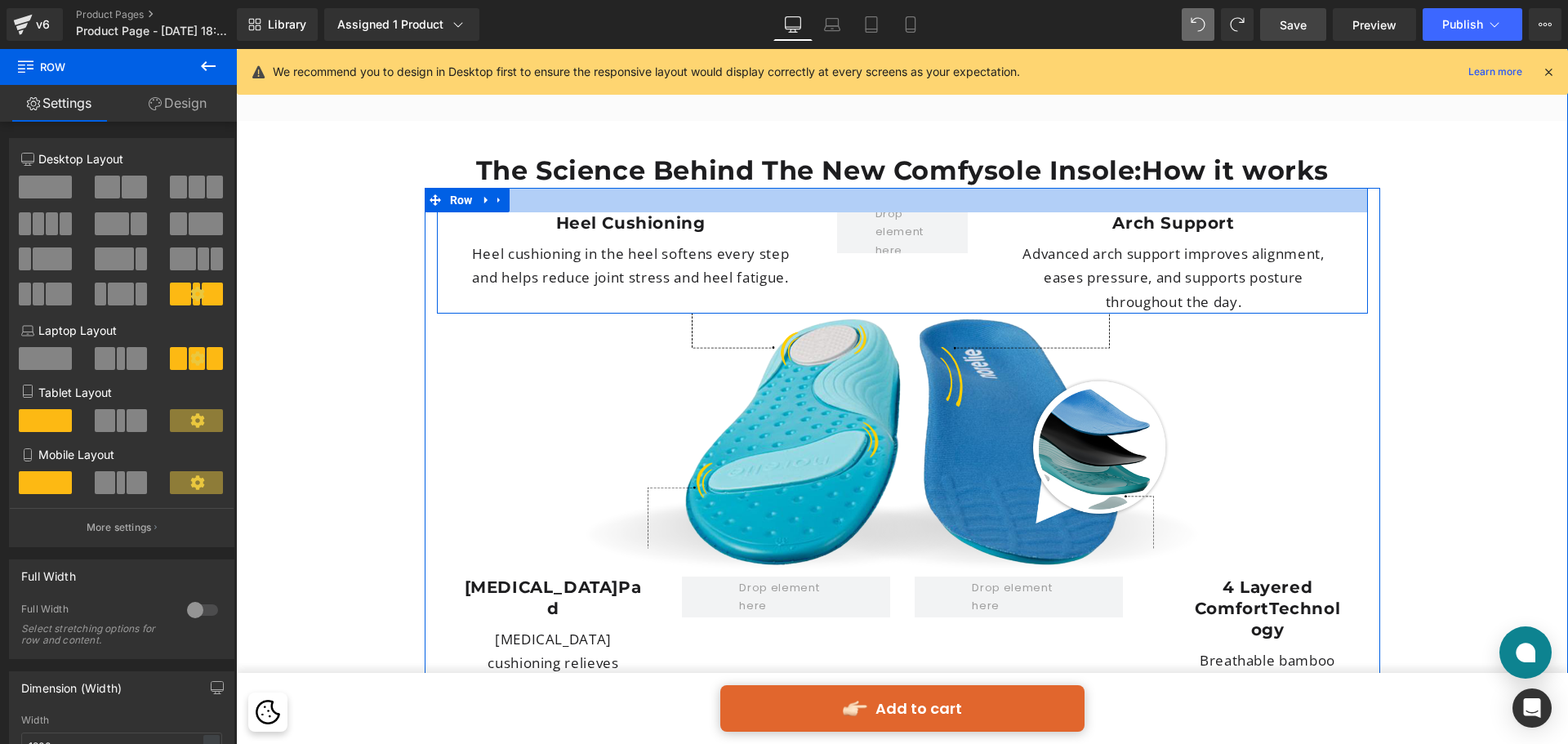
click at [514, 188] on div at bounding box center [902, 200] width 931 height 24
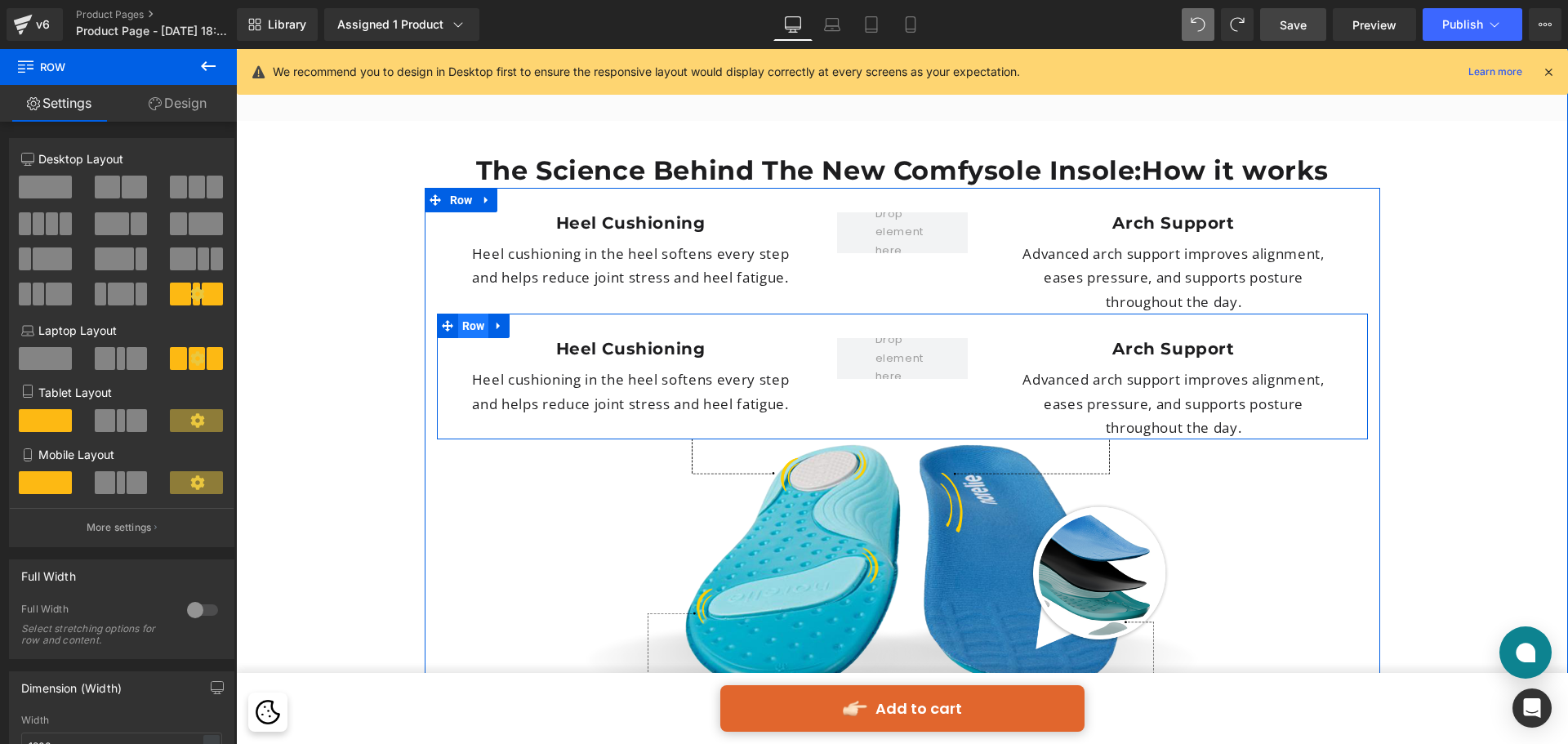
click at [471, 314] on span "Row" at bounding box center [474, 326] width 31 height 24
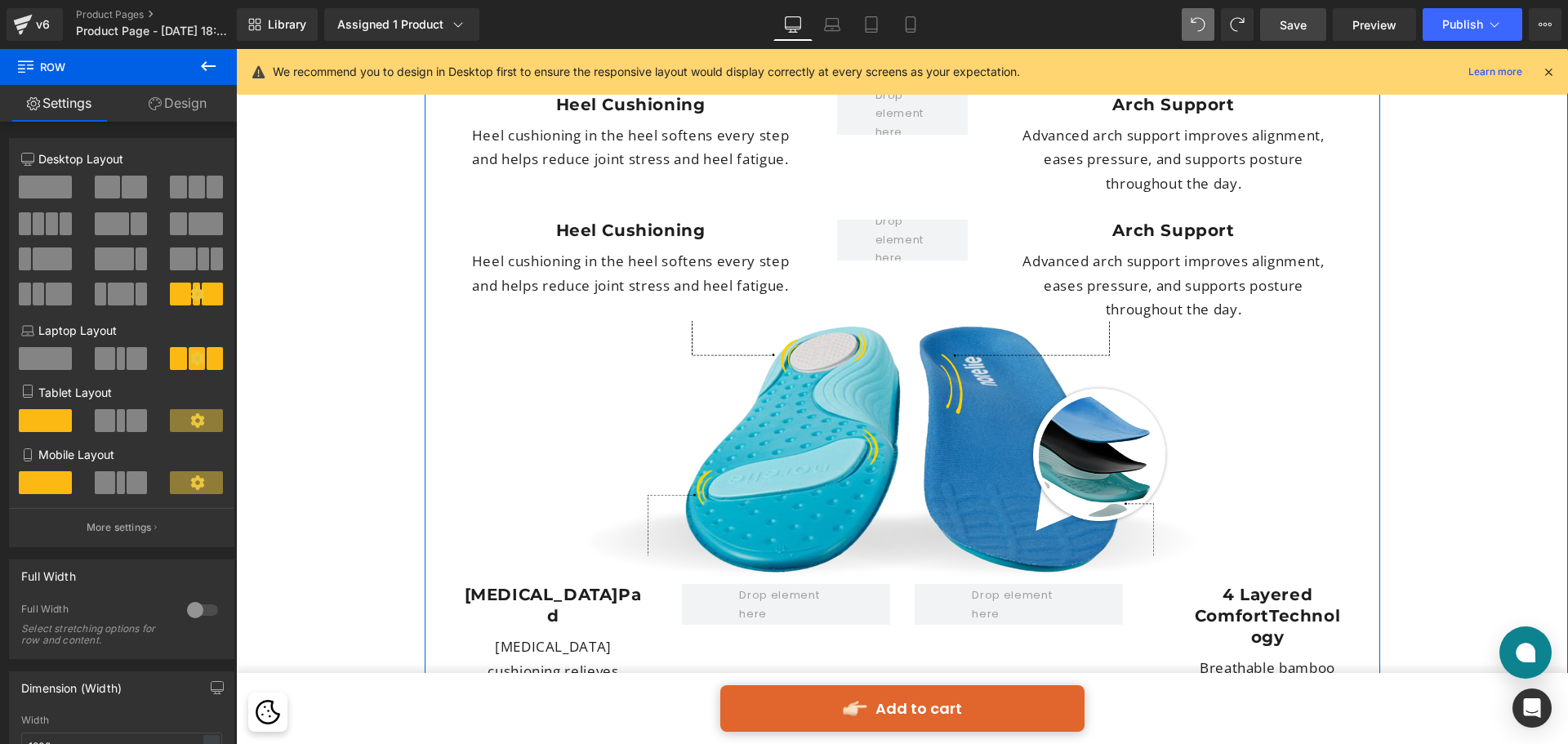
scroll to position [4393, 0]
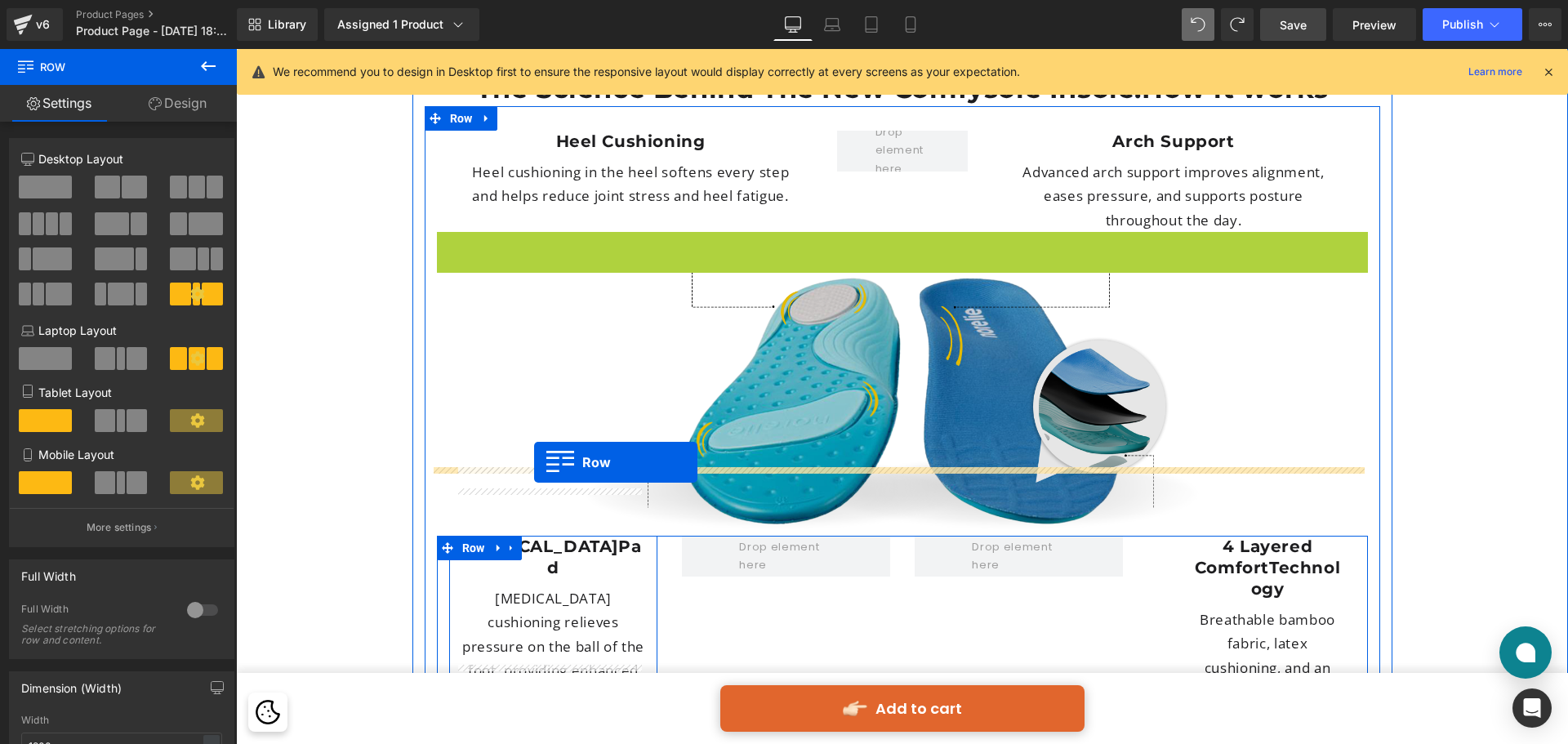
drag, startPoint x: 465, startPoint y: 182, endPoint x: 534, endPoint y: 462, distance: 288.4
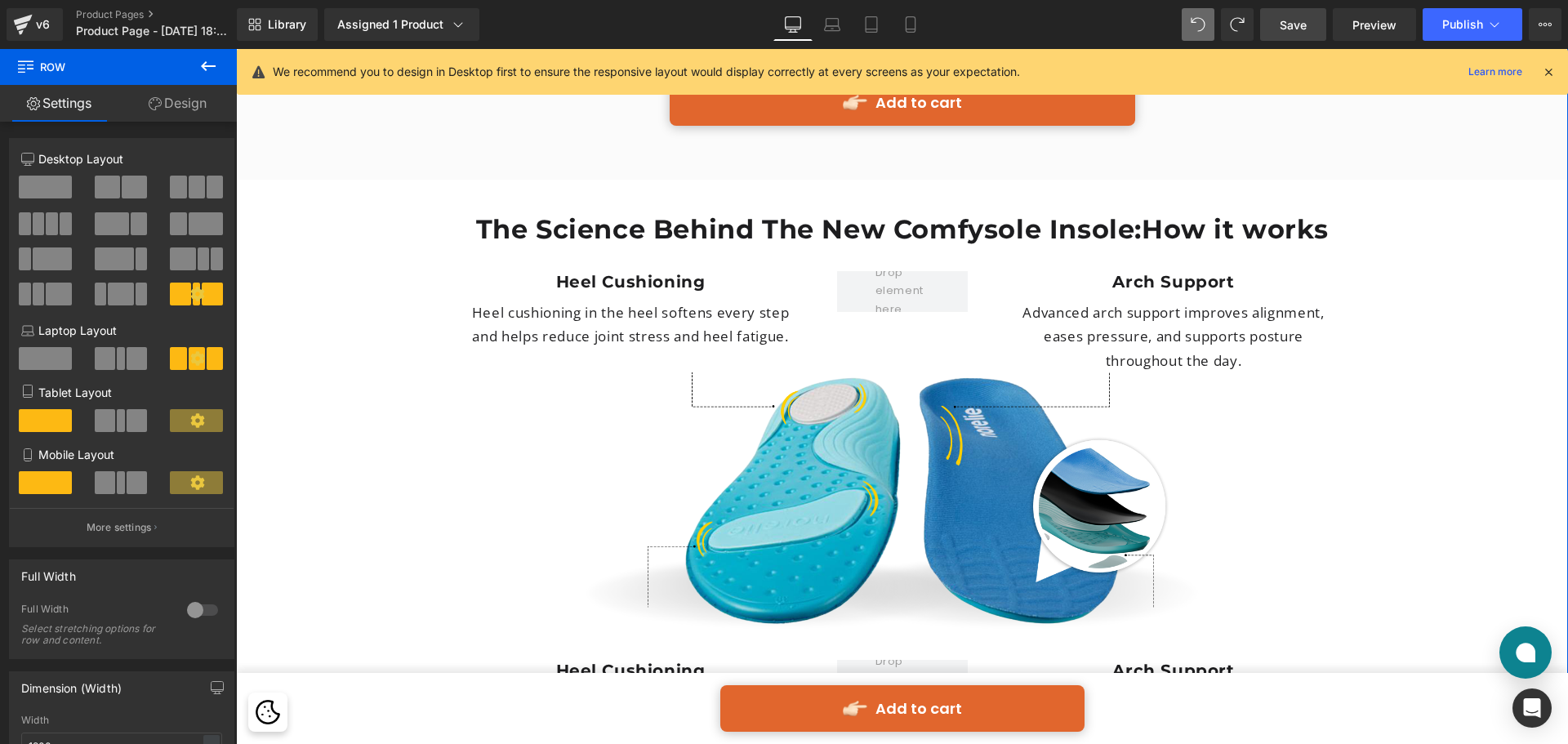
scroll to position [4229, 0]
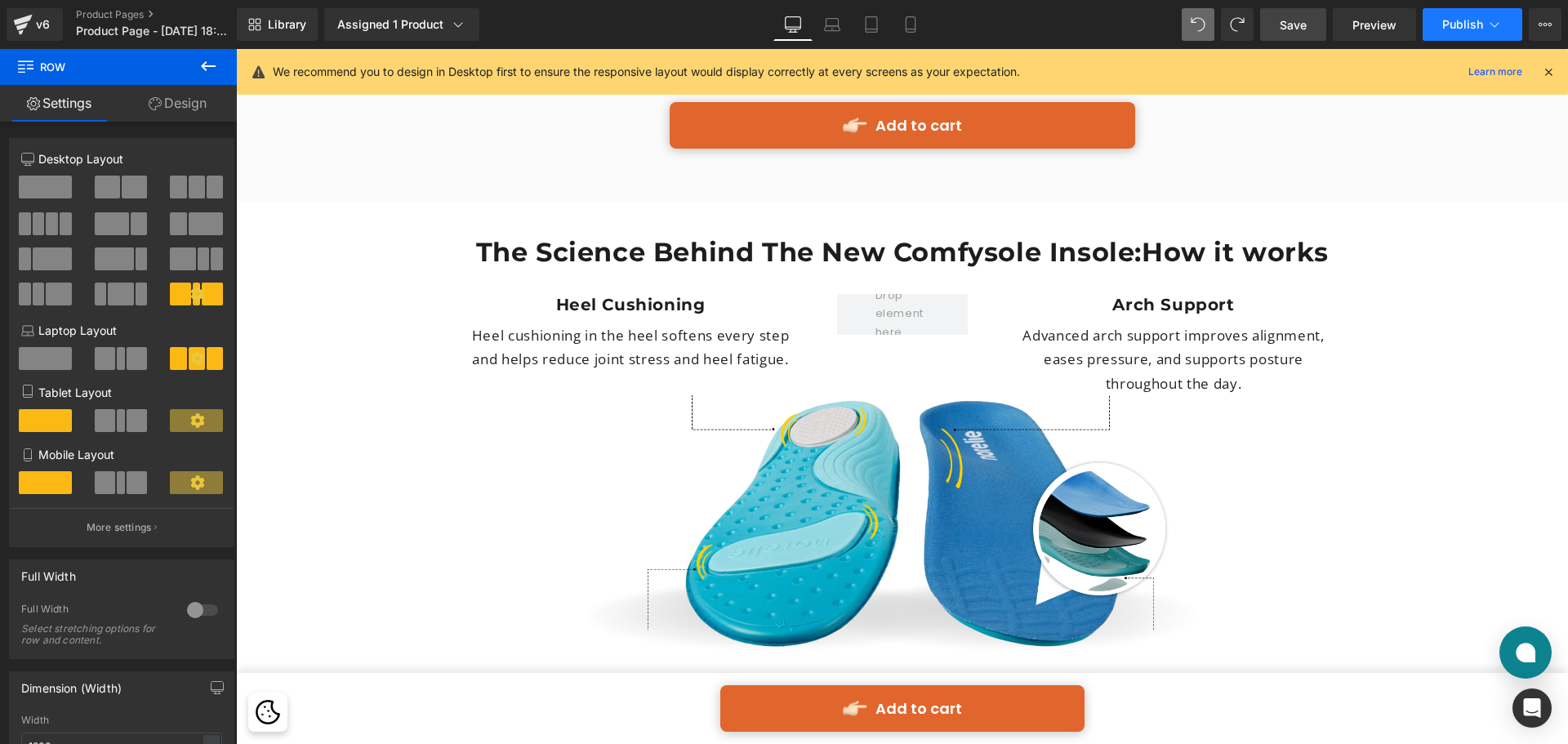
click at [1461, 31] on button "Publish" at bounding box center [1473, 24] width 100 height 32
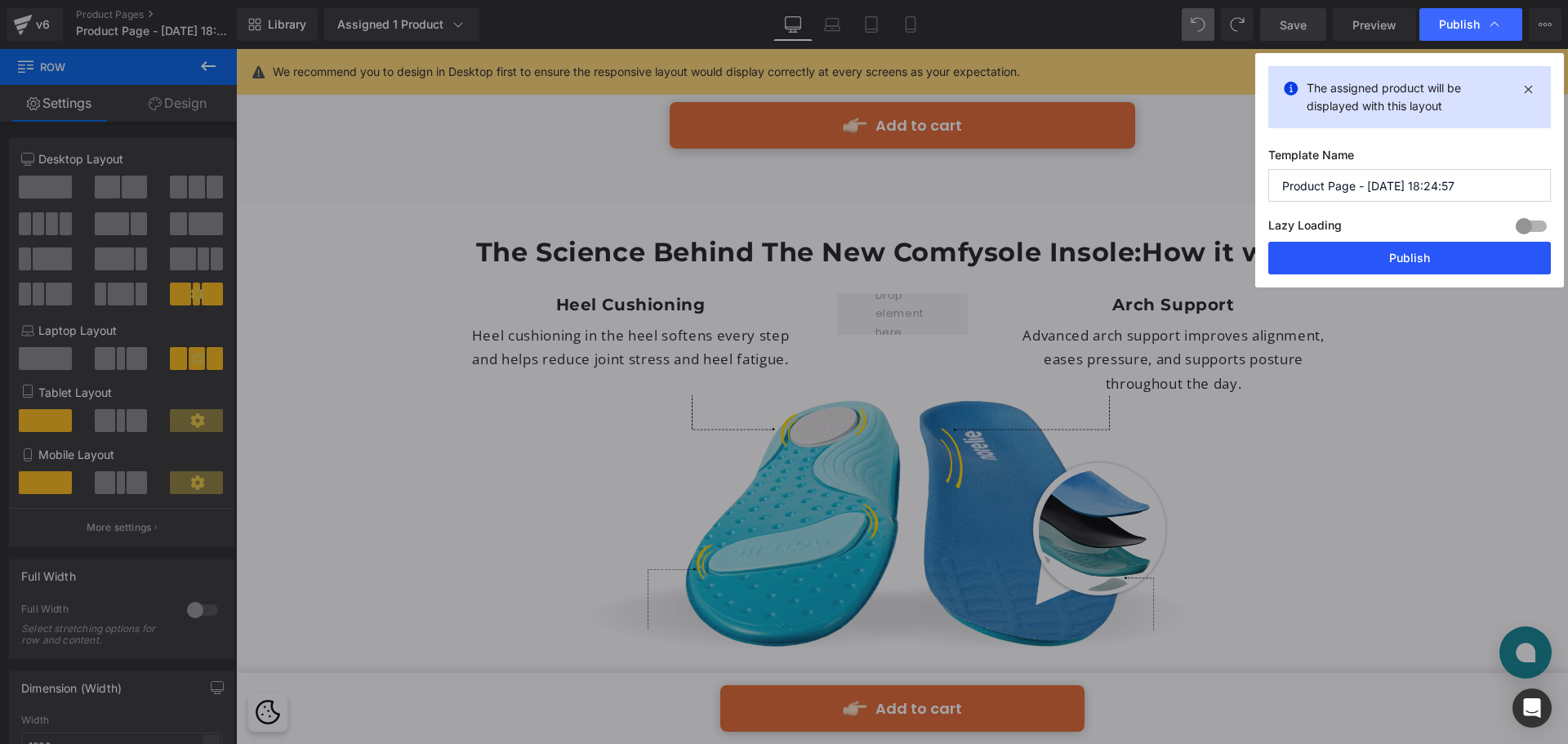
click at [1418, 255] on button "Publish" at bounding box center [1410, 257] width 282 height 32
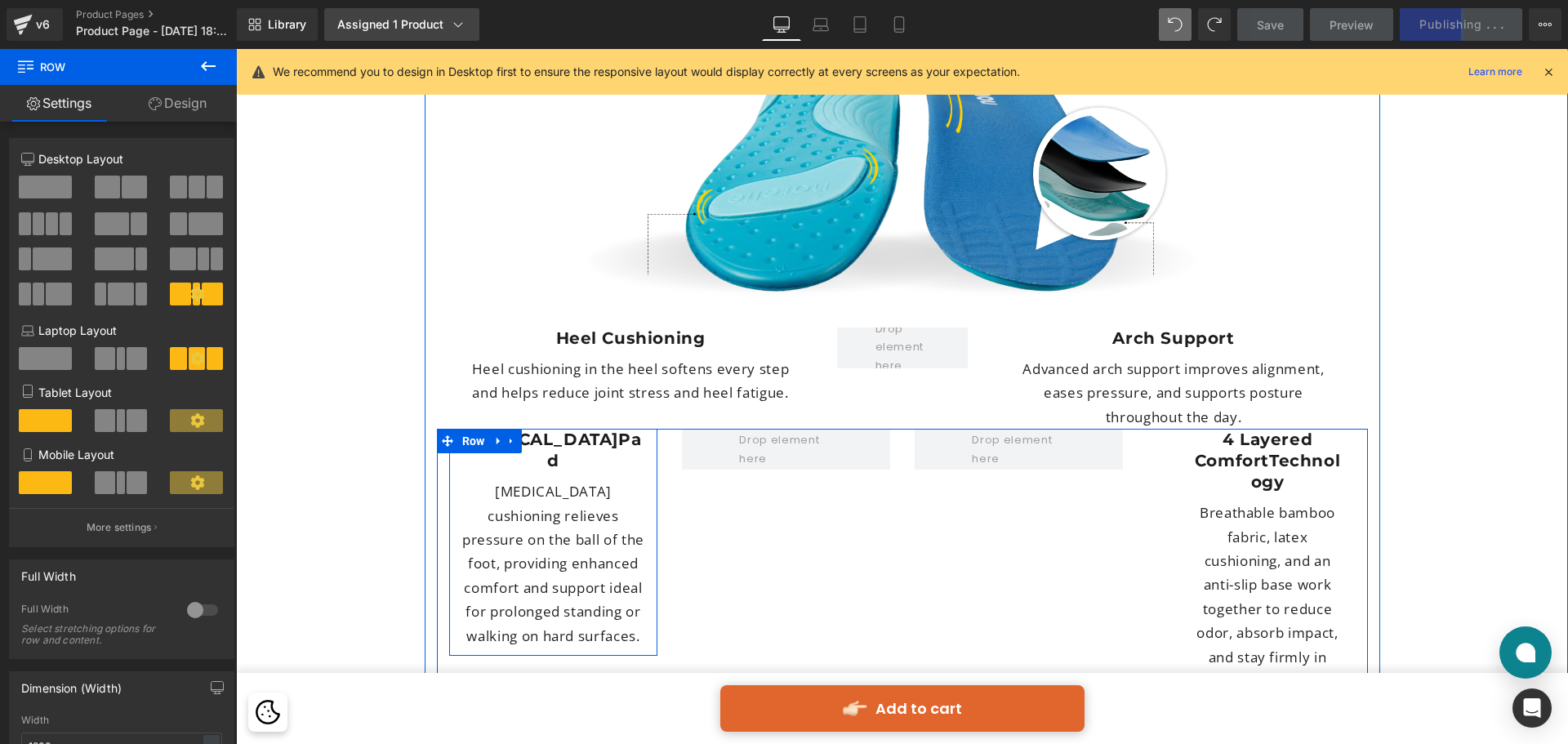
scroll to position [4556, 0]
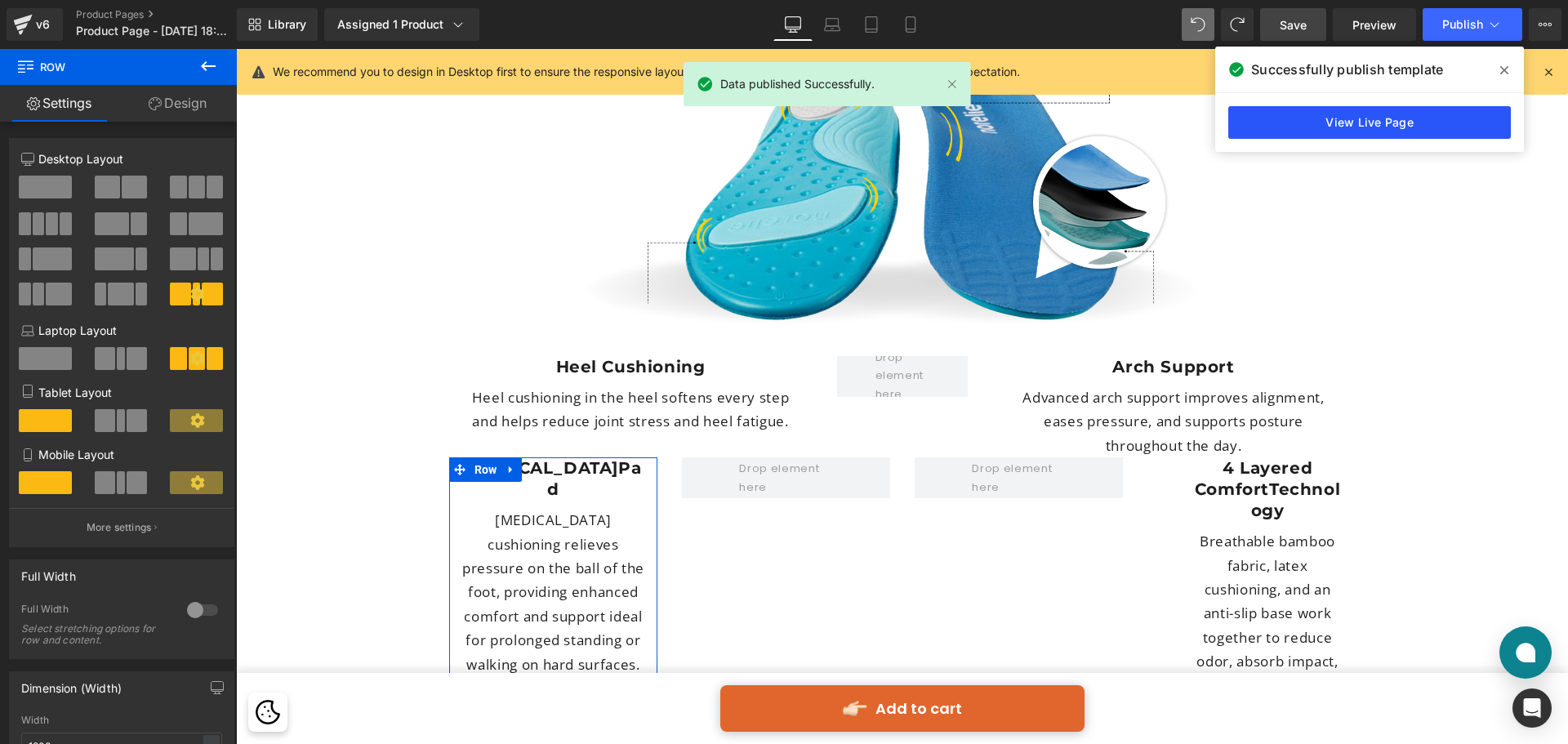
click at [1429, 117] on link "View Live Page" at bounding box center [1369, 122] width 282 height 32
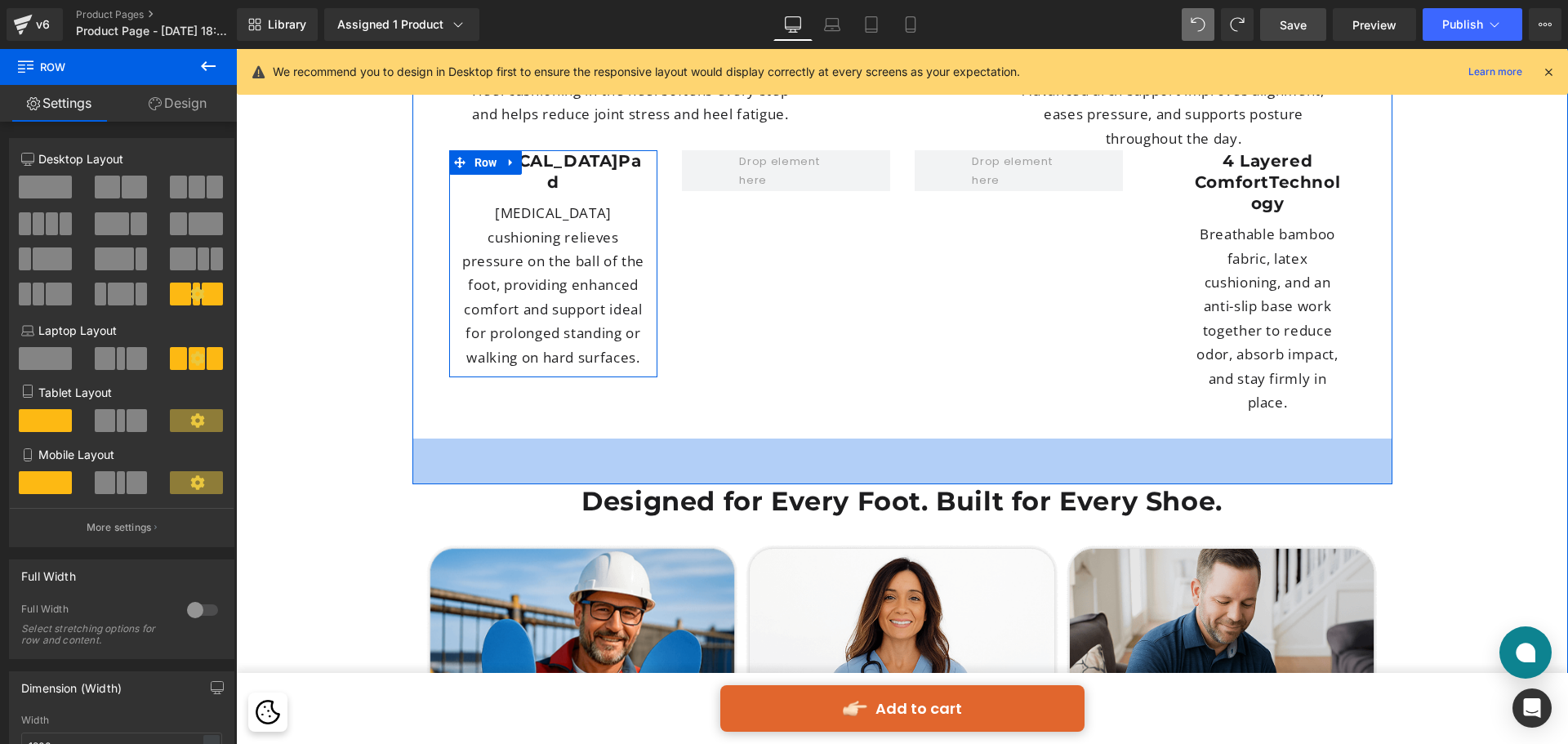
scroll to position [5046, 0]
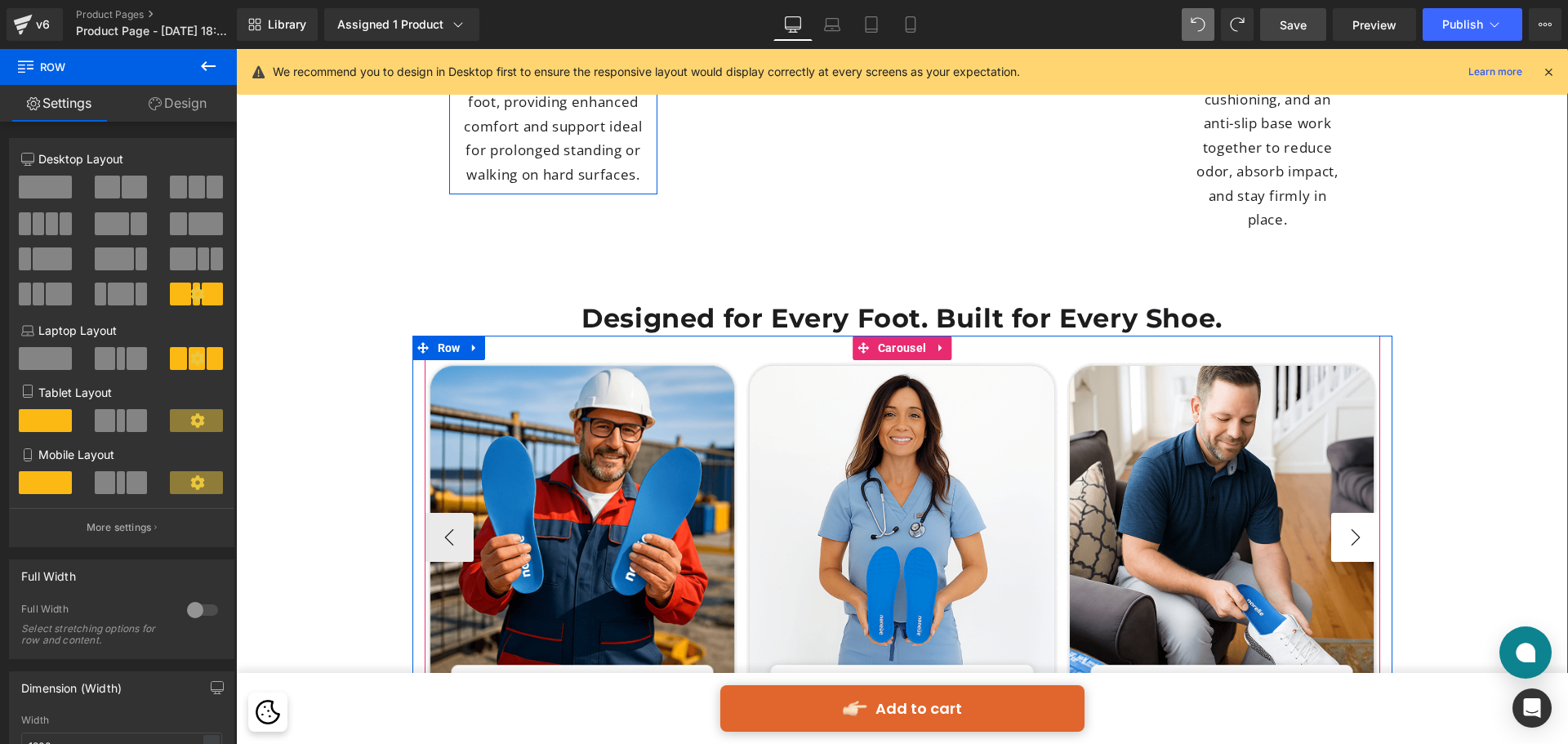
click at [1331, 513] on button "›" at bounding box center [1355, 537] width 49 height 49
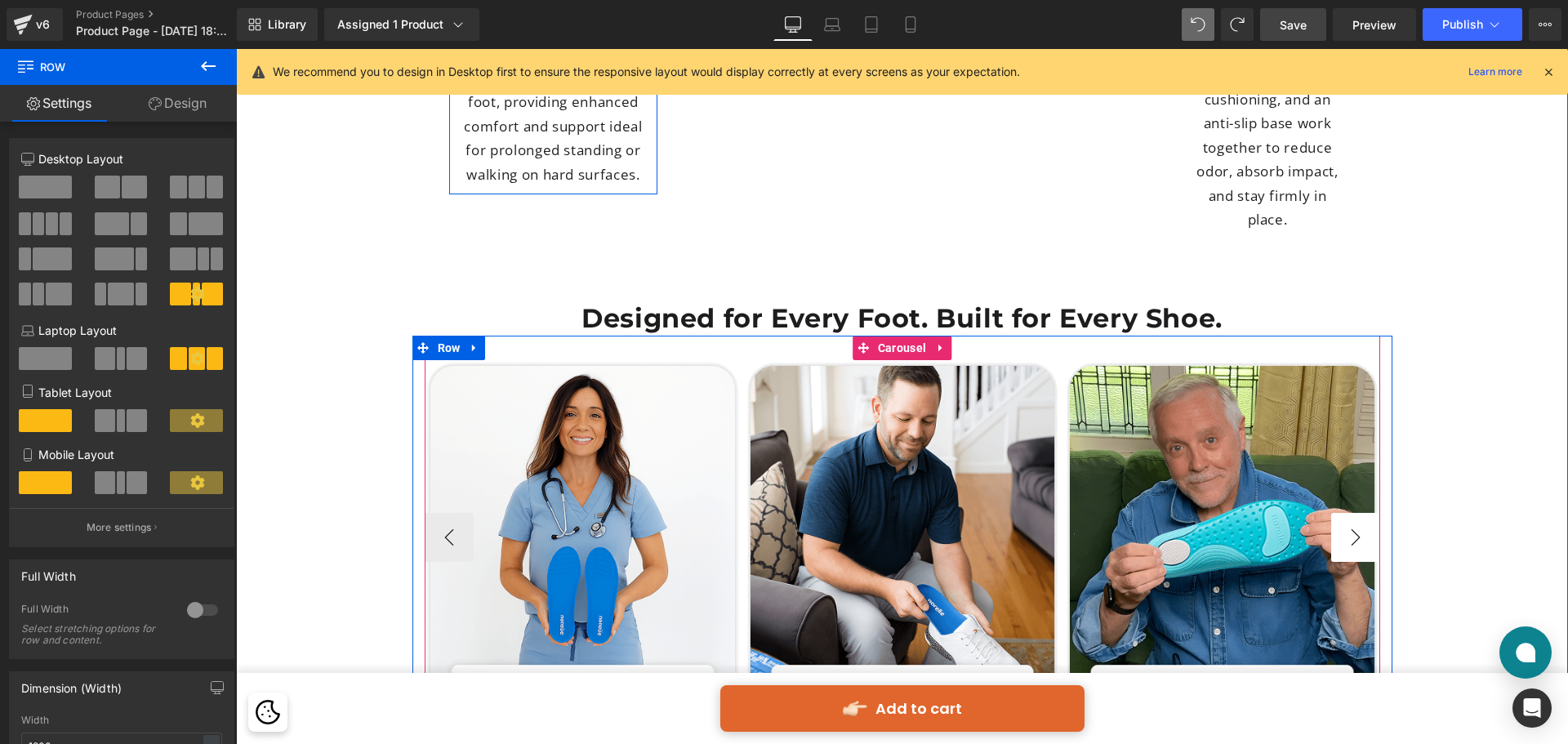
click at [1331, 513] on button "›" at bounding box center [1355, 537] width 49 height 49
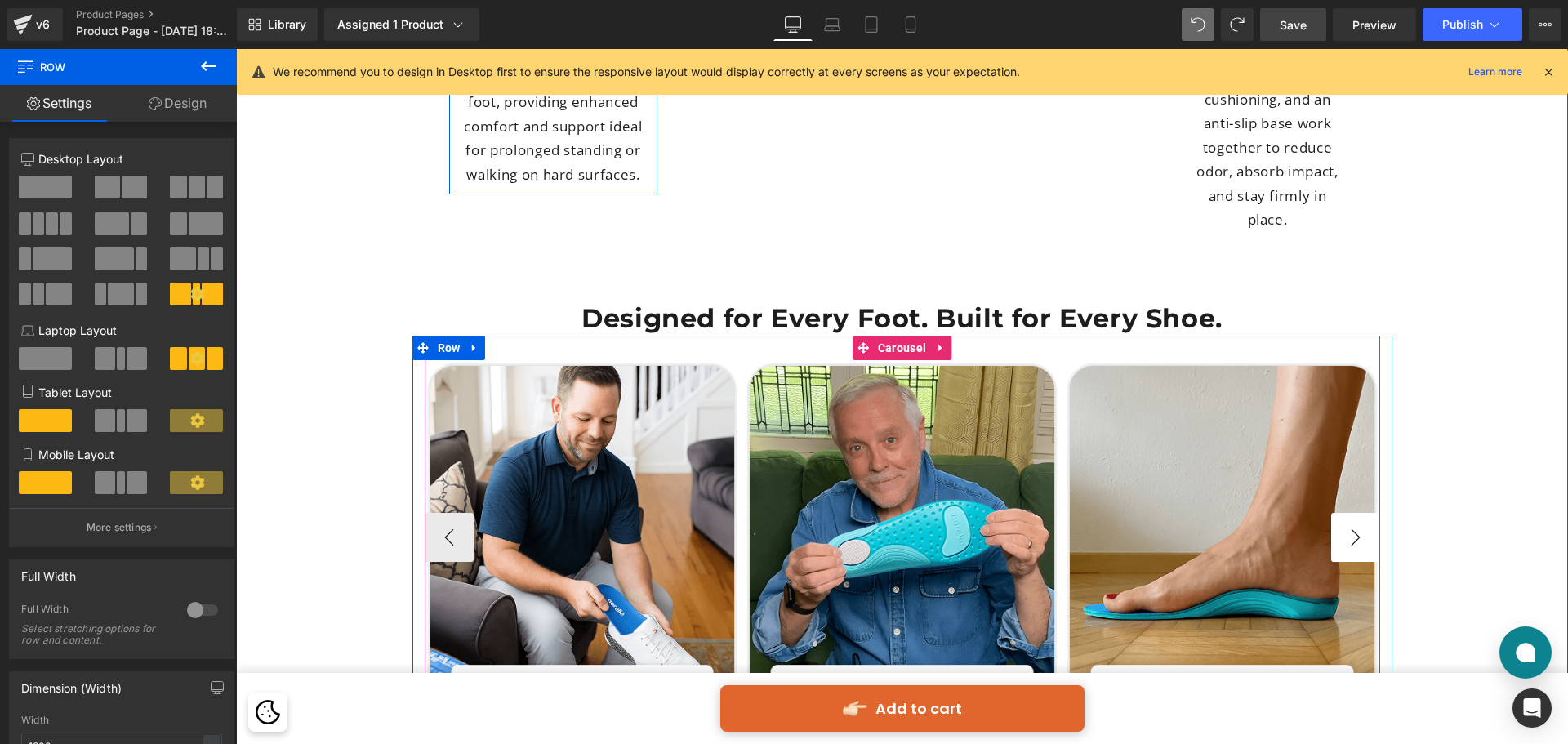
click at [1331, 513] on button "›" at bounding box center [1355, 537] width 49 height 49
click at [442, 513] on button "‹" at bounding box center [449, 537] width 49 height 49
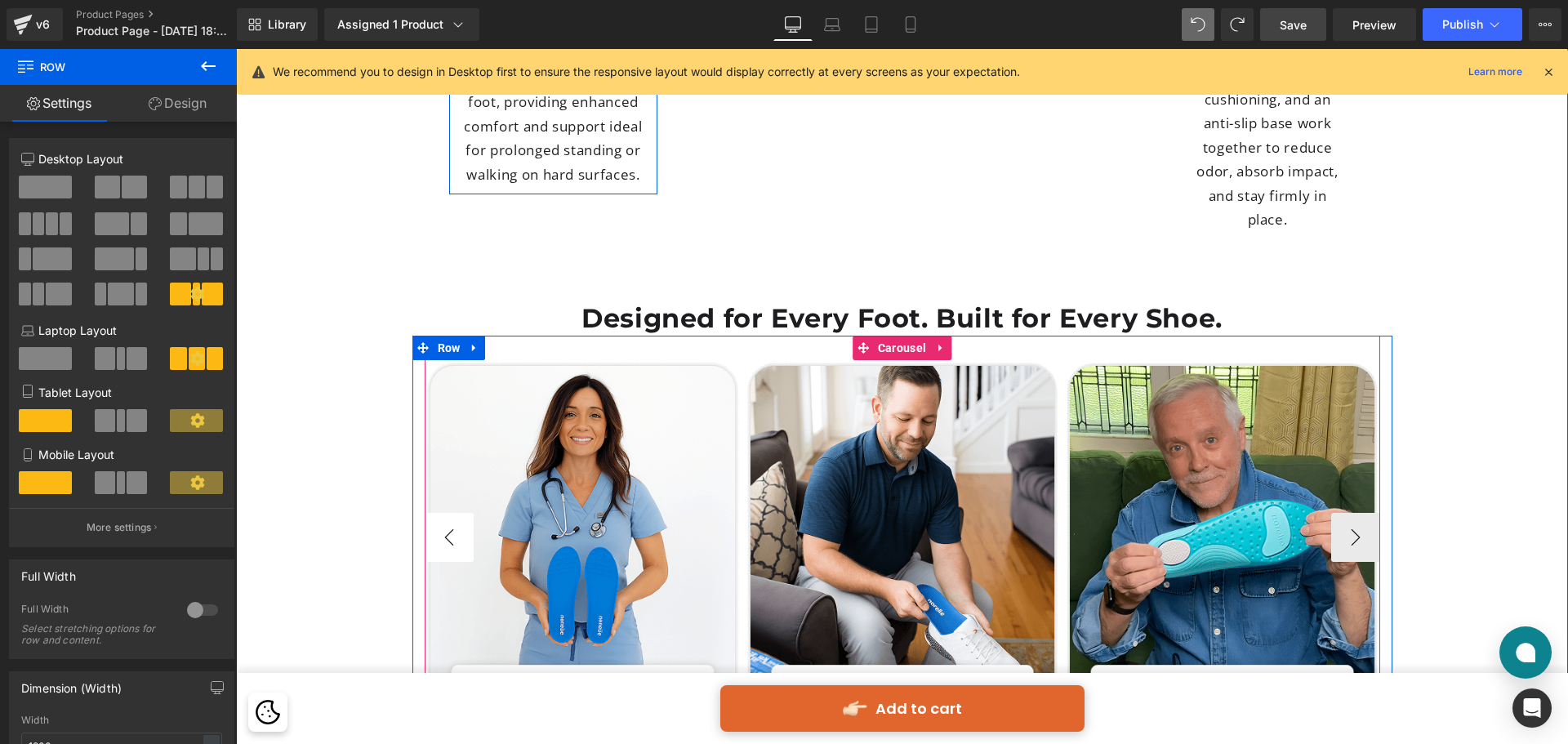
click at [446, 513] on button "‹" at bounding box center [449, 537] width 49 height 49
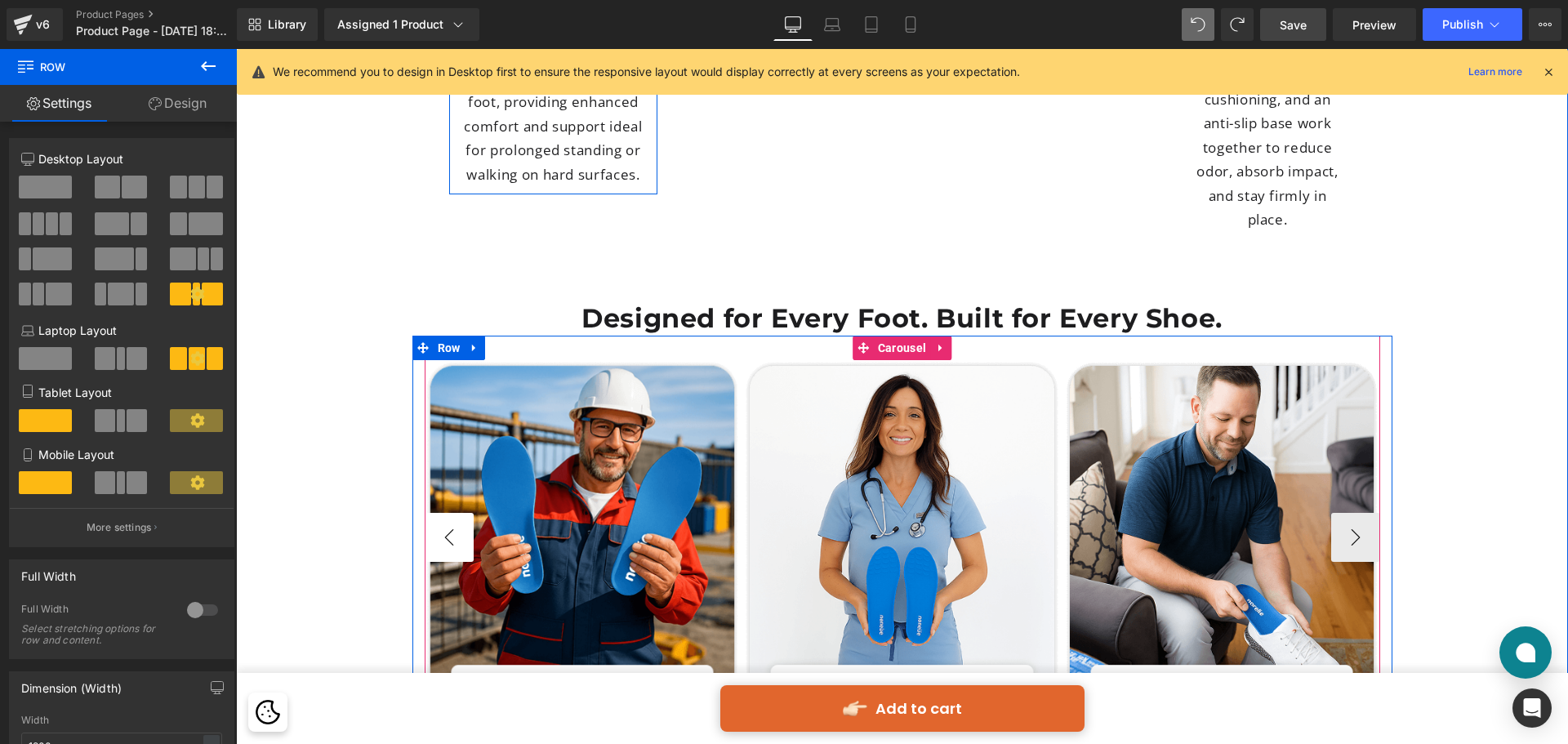
click at [446, 513] on button "‹" at bounding box center [449, 537] width 49 height 49
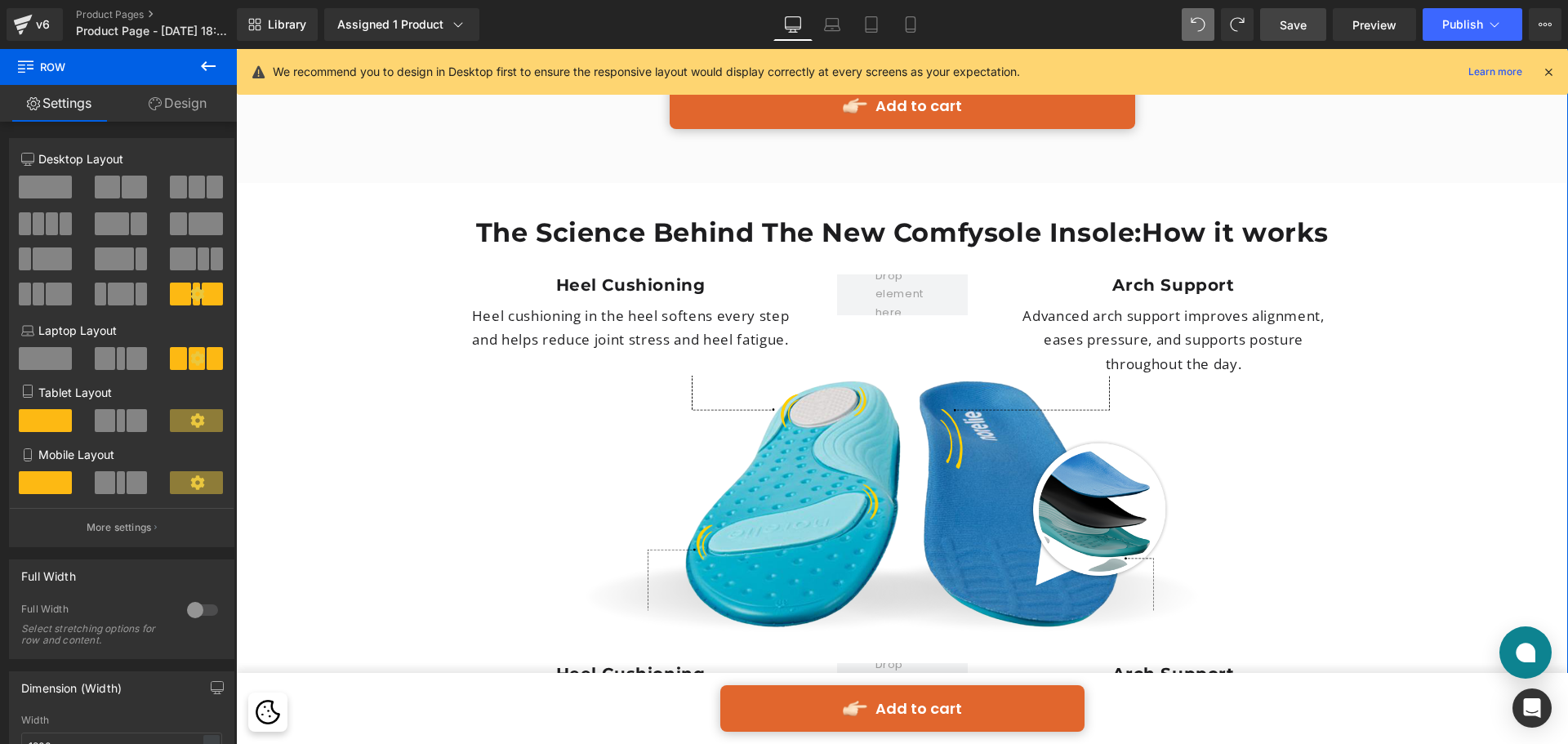
scroll to position [4229, 0]
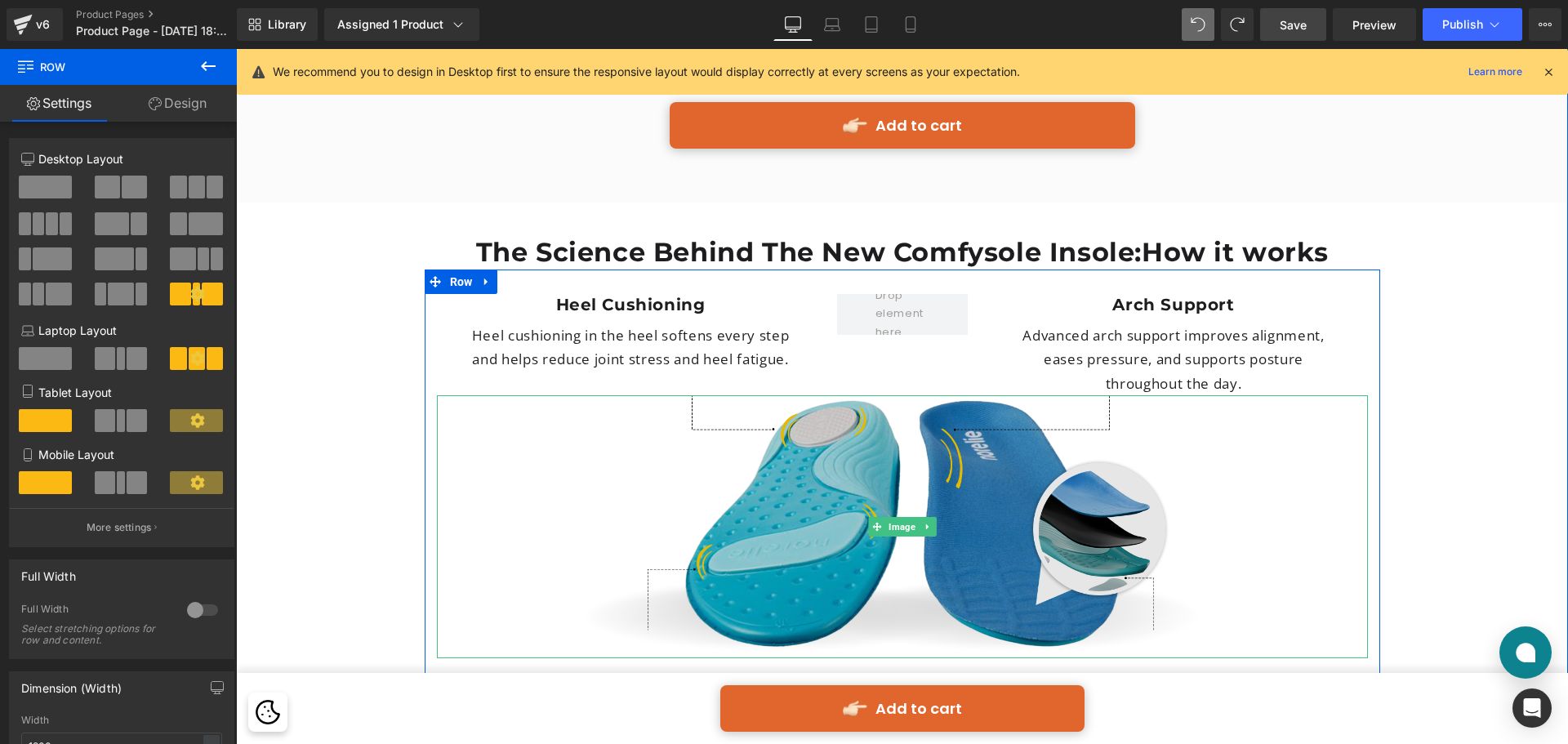
click at [937, 497] on img at bounding box center [902, 527] width 931 height 263
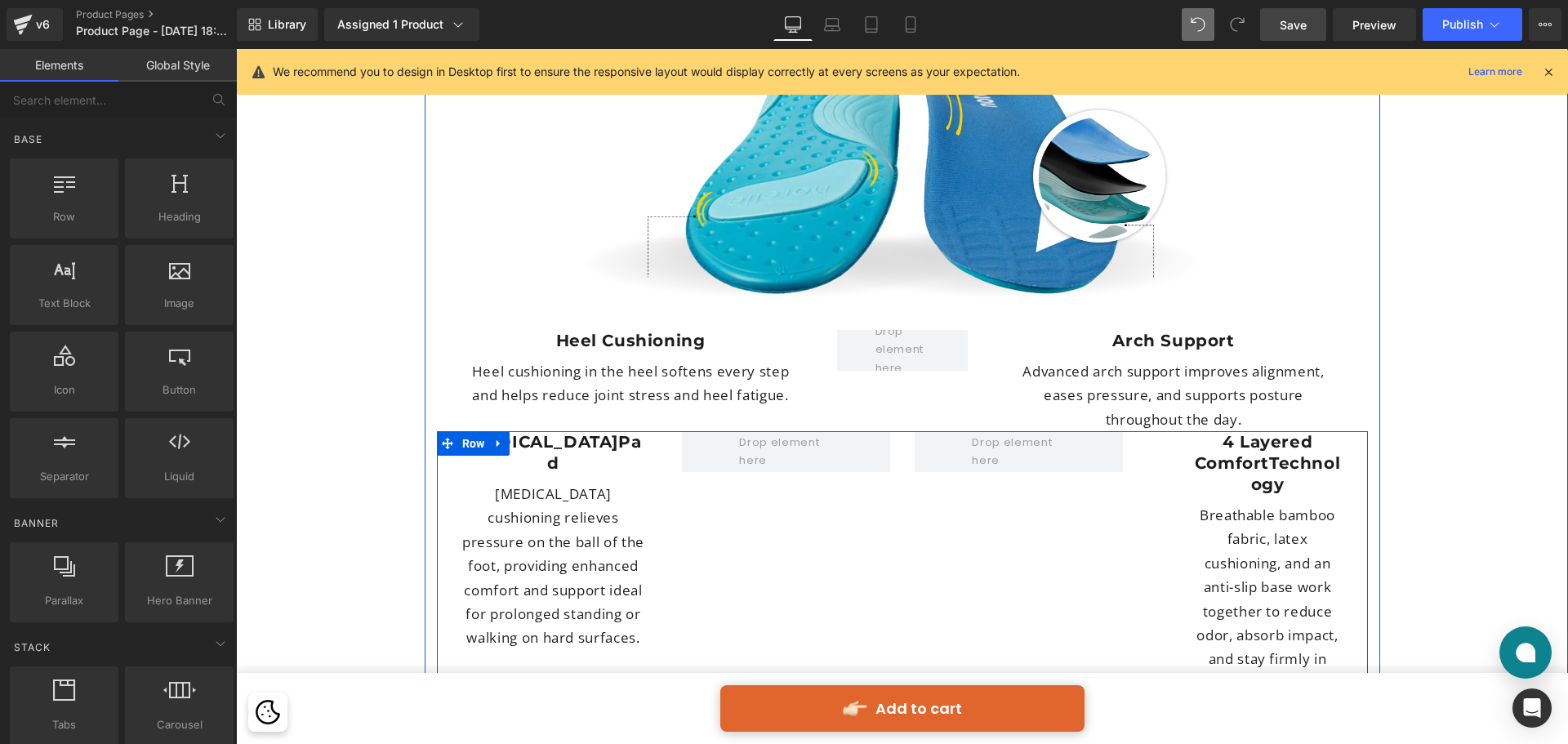
scroll to position [4474, 0]
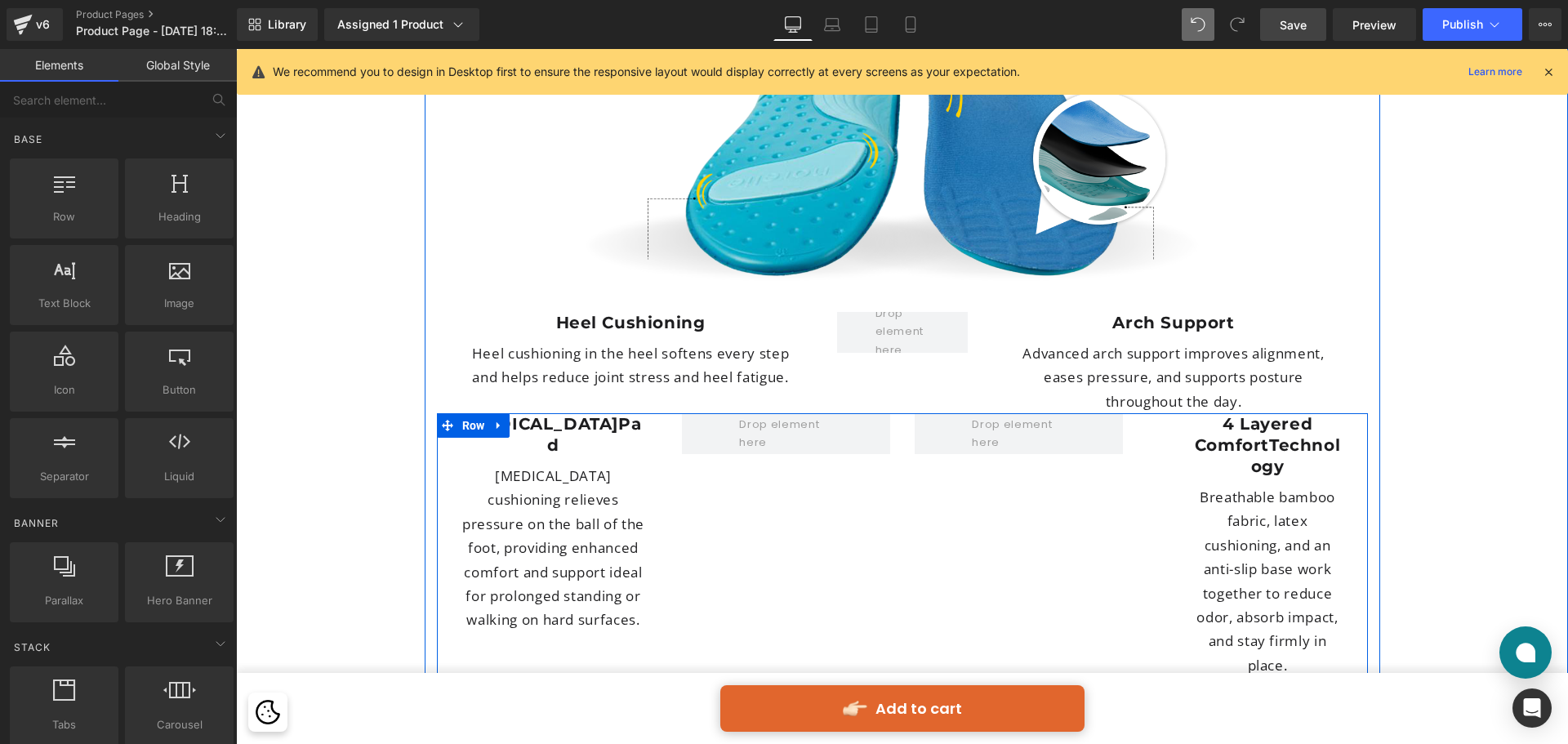
click at [736, 447] on div "[MEDICAL_DATA] Heading [MEDICAL_DATA] cushioning relieves pressure on the ball …" at bounding box center [902, 553] width 931 height 280
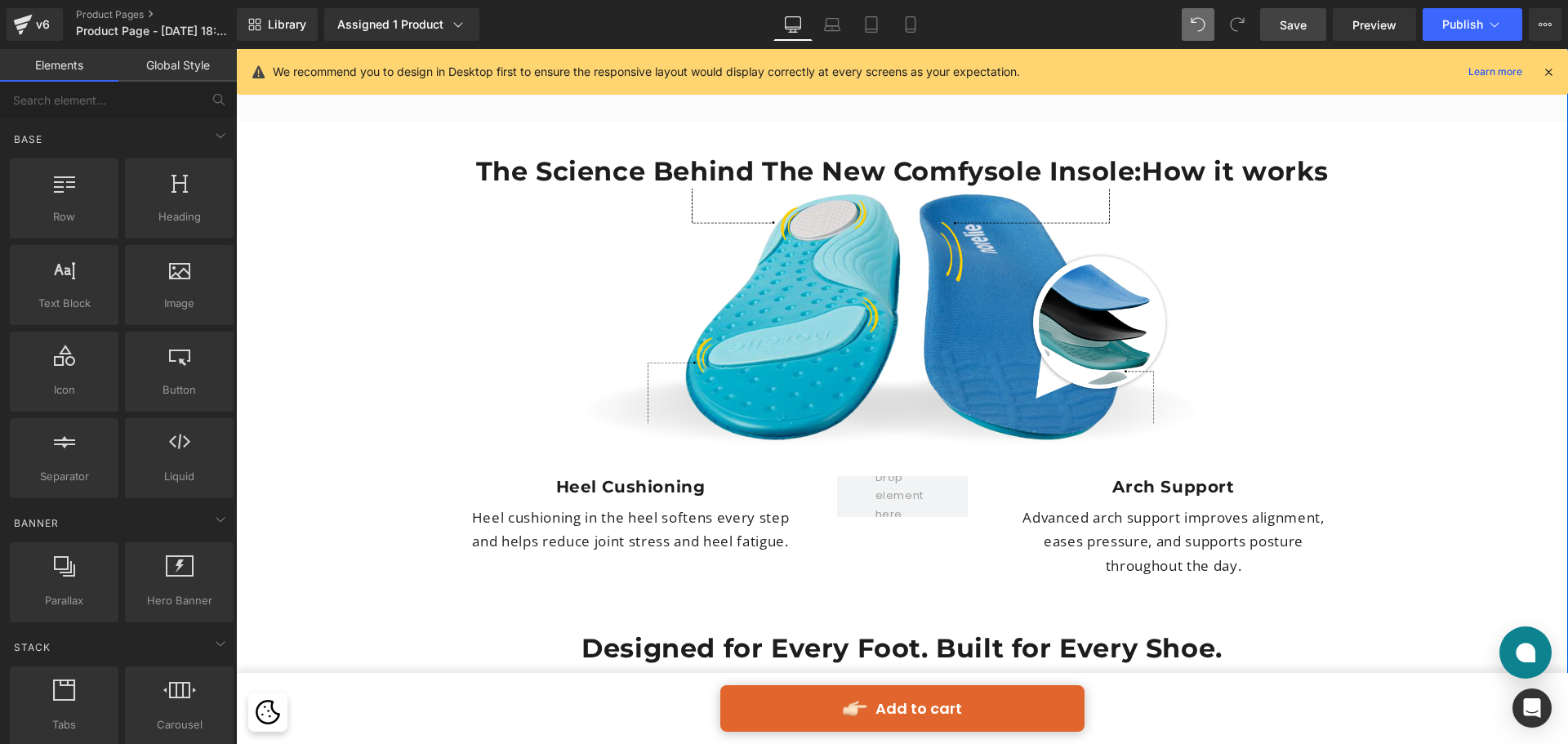
scroll to position [4311, 0]
click at [1150, 504] on p "Advanced arch support improves alignment, eases pressure, and supports posture …" at bounding box center [1174, 540] width 339 height 72
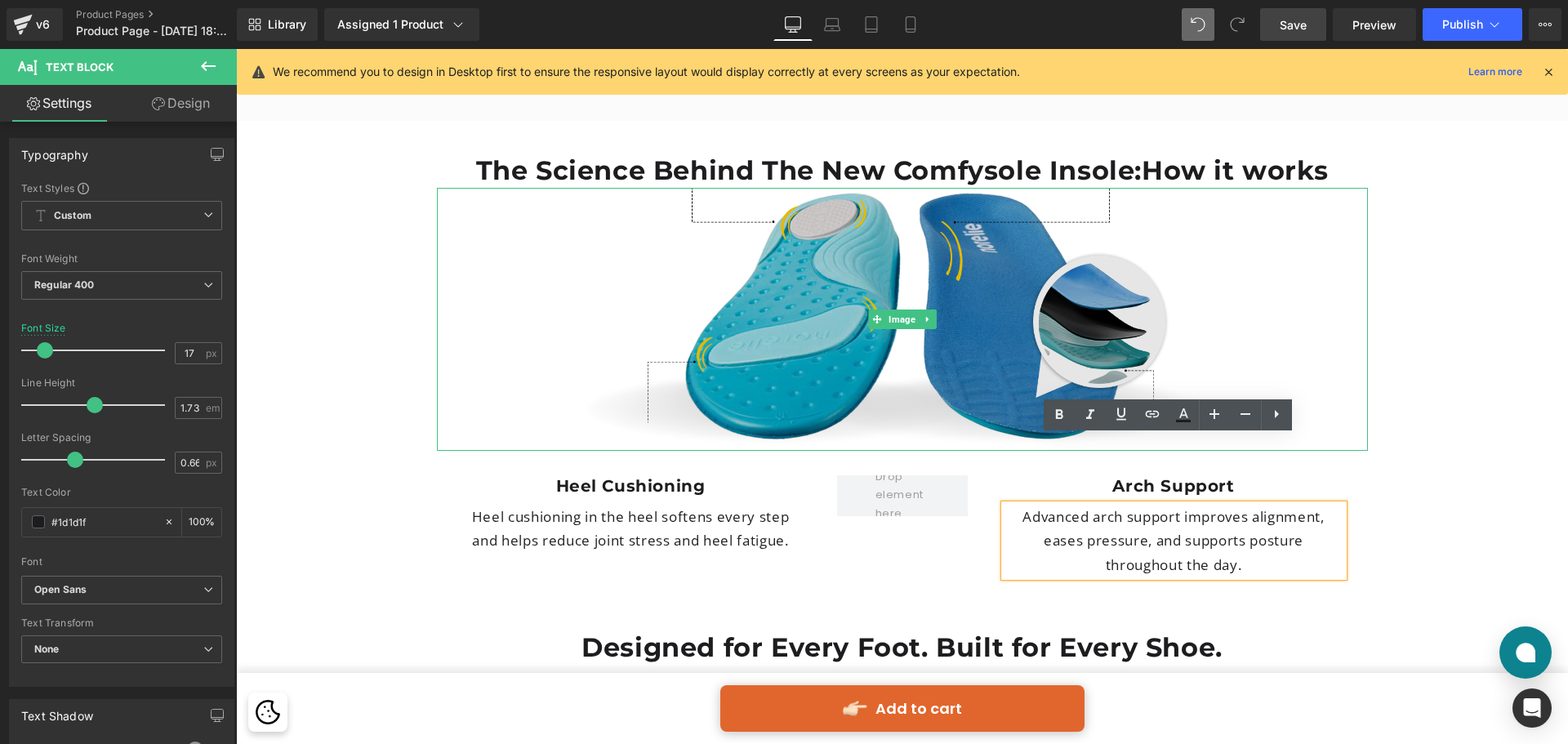
click at [640, 359] on img at bounding box center [902, 319] width 931 height 263
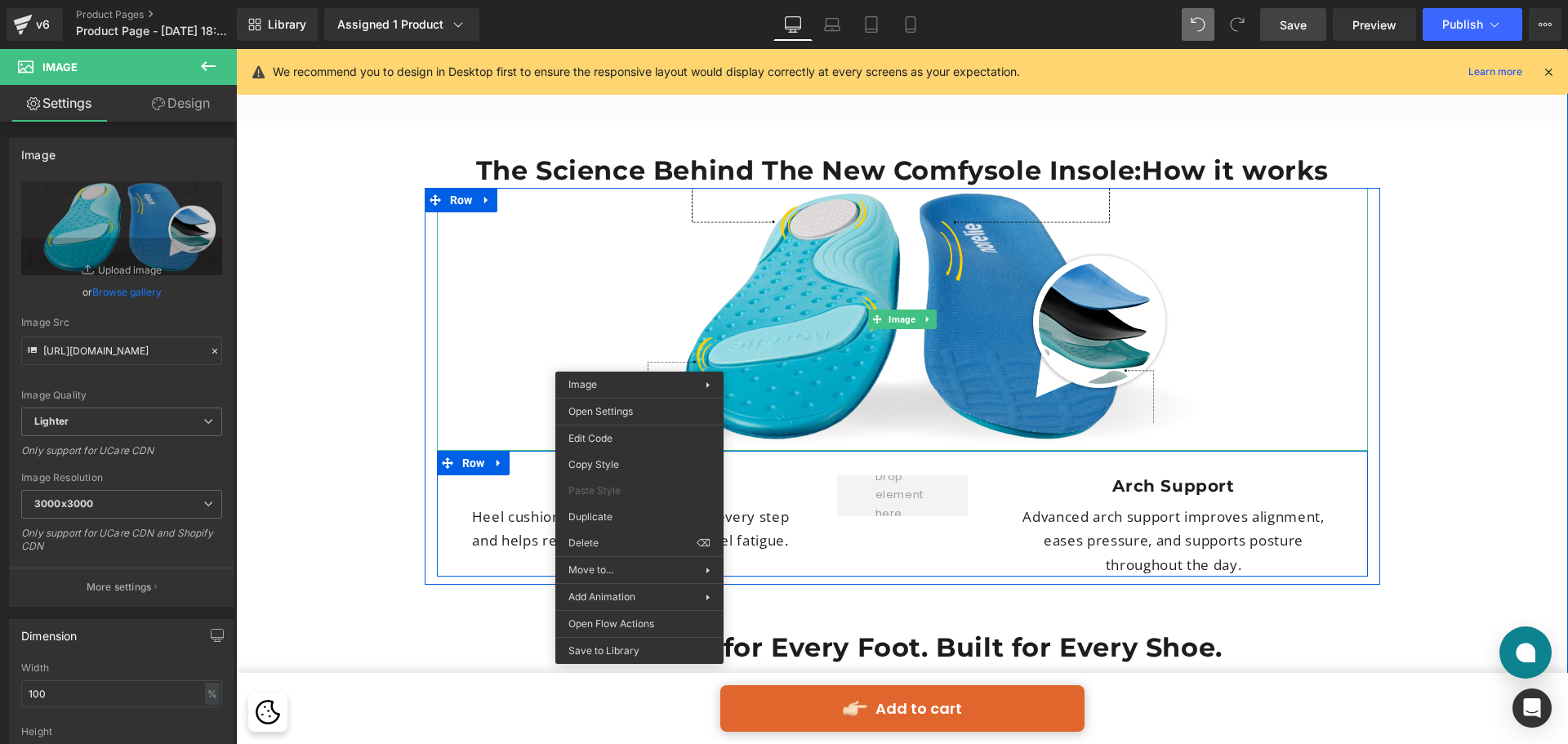
click at [1046, 504] on p "Advanced arch support improves alignment, eases pressure, and supports posture …" at bounding box center [1174, 540] width 339 height 72
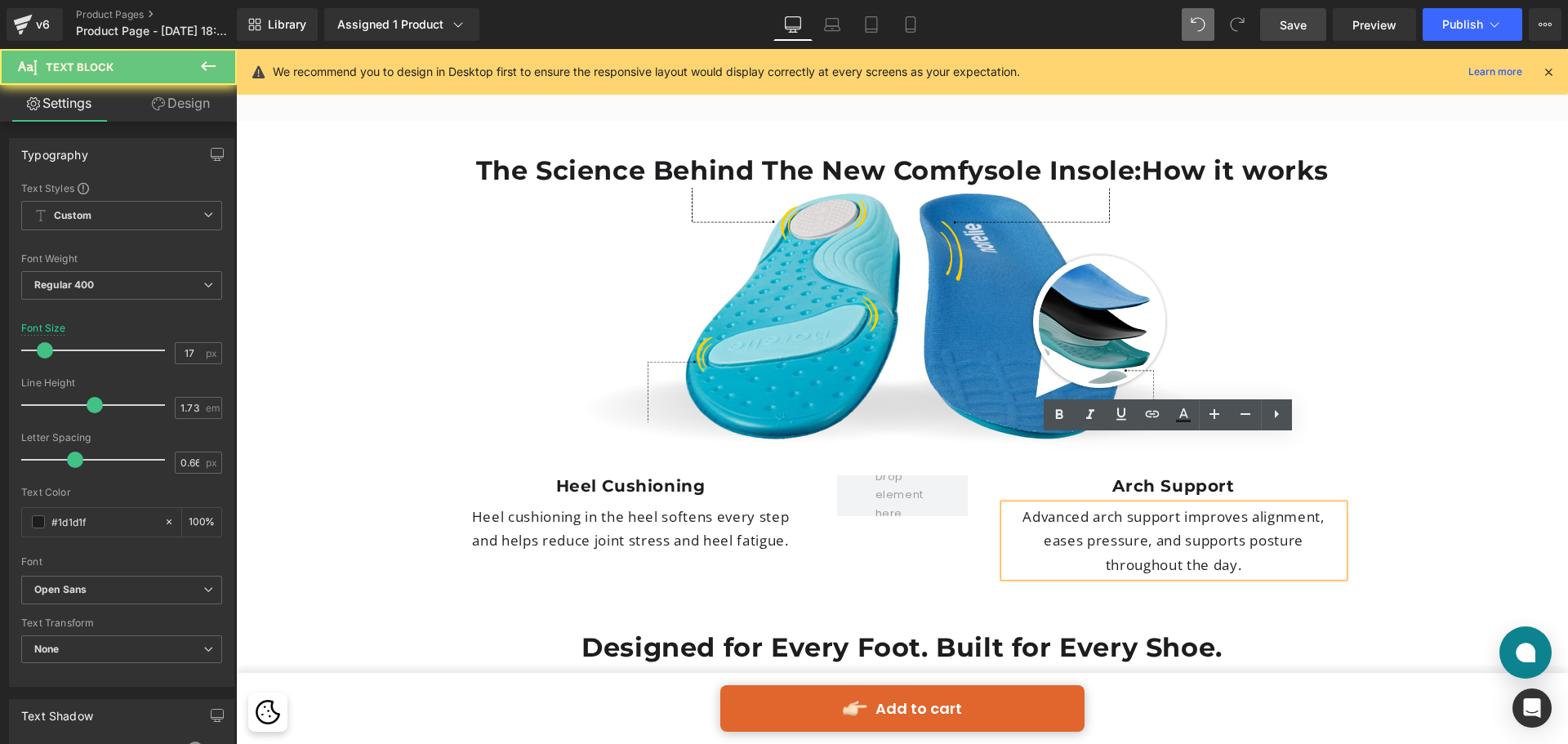
click at [1081, 504] on p "Advanced arch support improves alignment, eases pressure, and supports posture …" at bounding box center [1174, 540] width 339 height 72
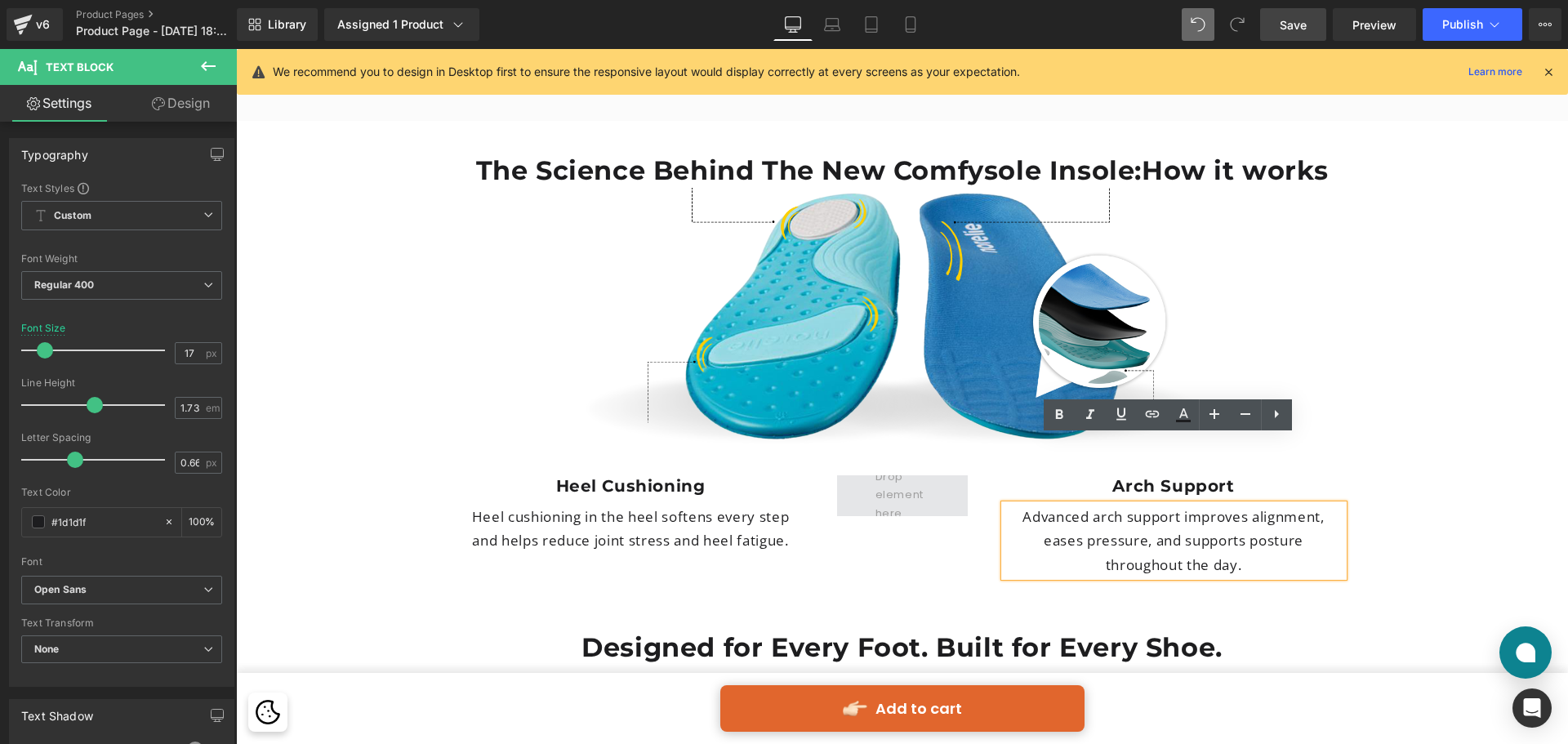
click at [853, 476] on span at bounding box center [902, 496] width 131 height 41
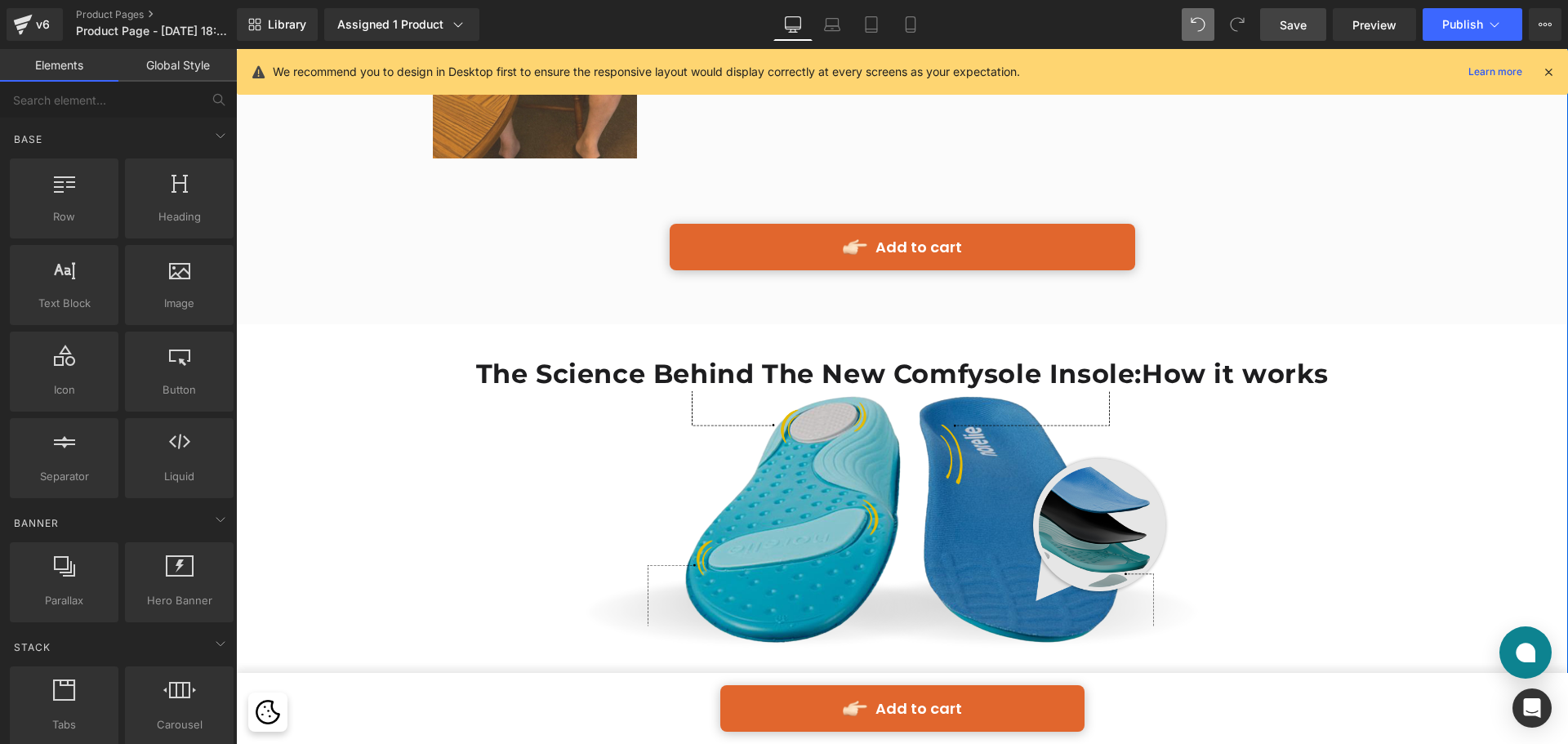
scroll to position [4066, 0]
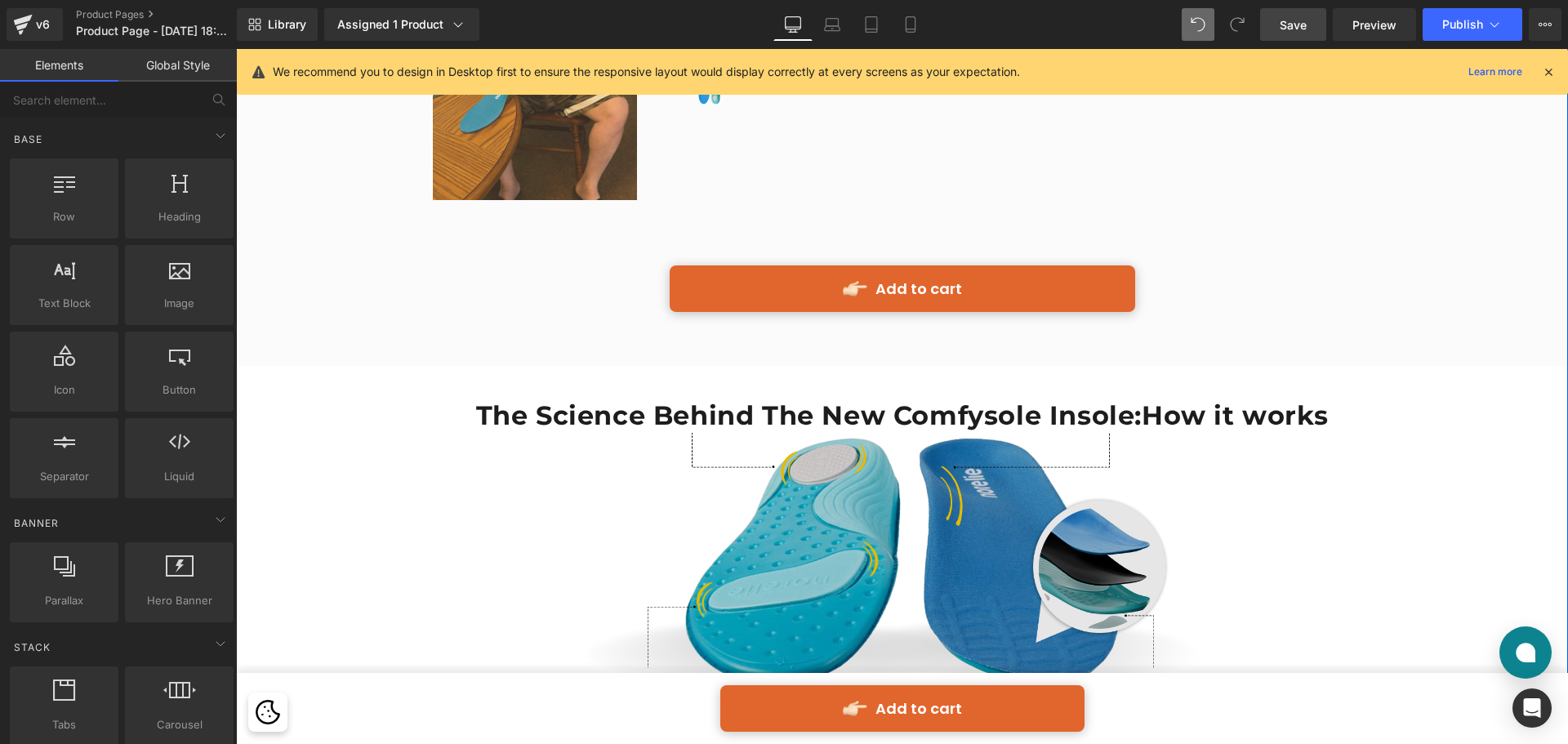
click at [903, 478] on img at bounding box center [902, 564] width 931 height 263
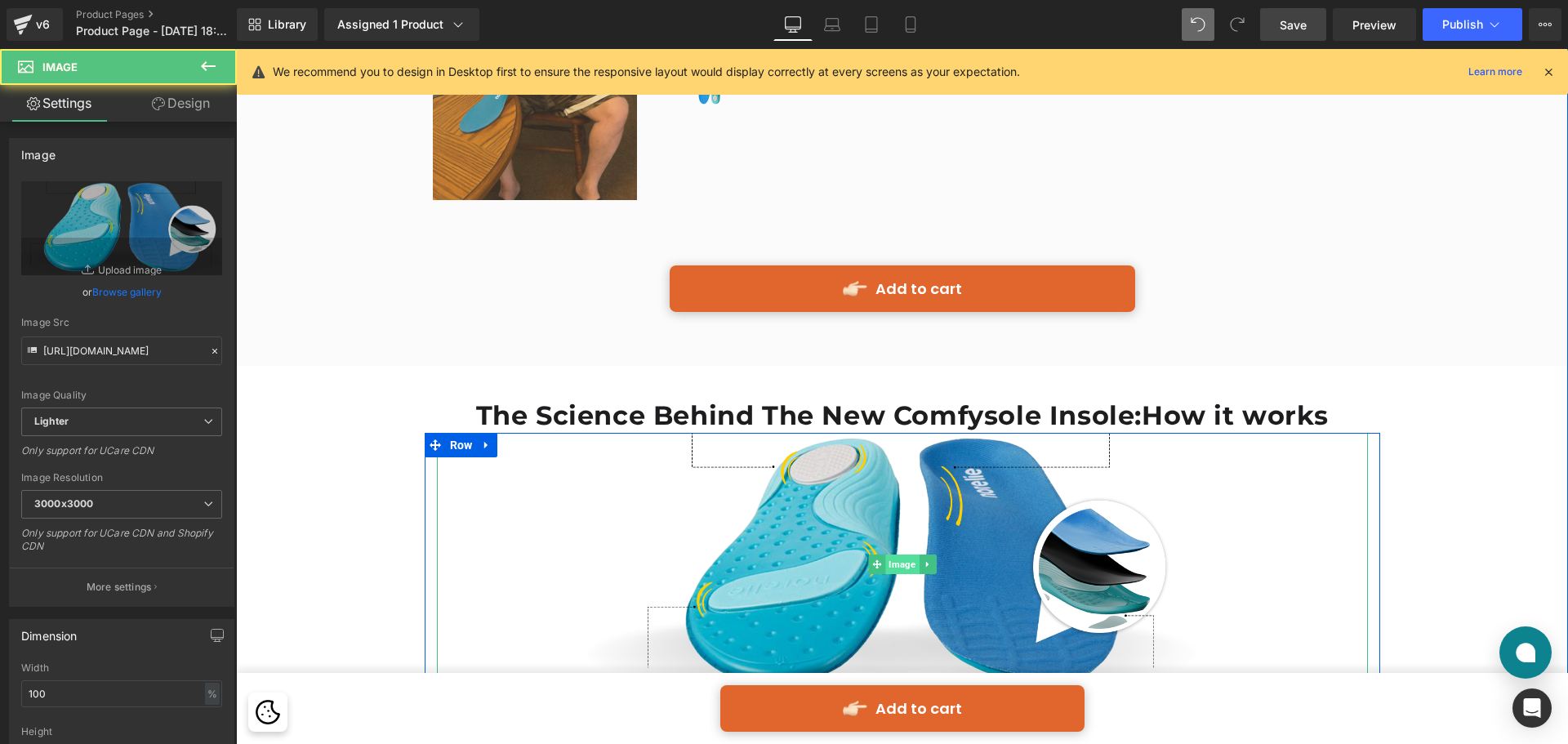
click at [899, 554] on span "Image" at bounding box center [902, 564] width 33 height 19
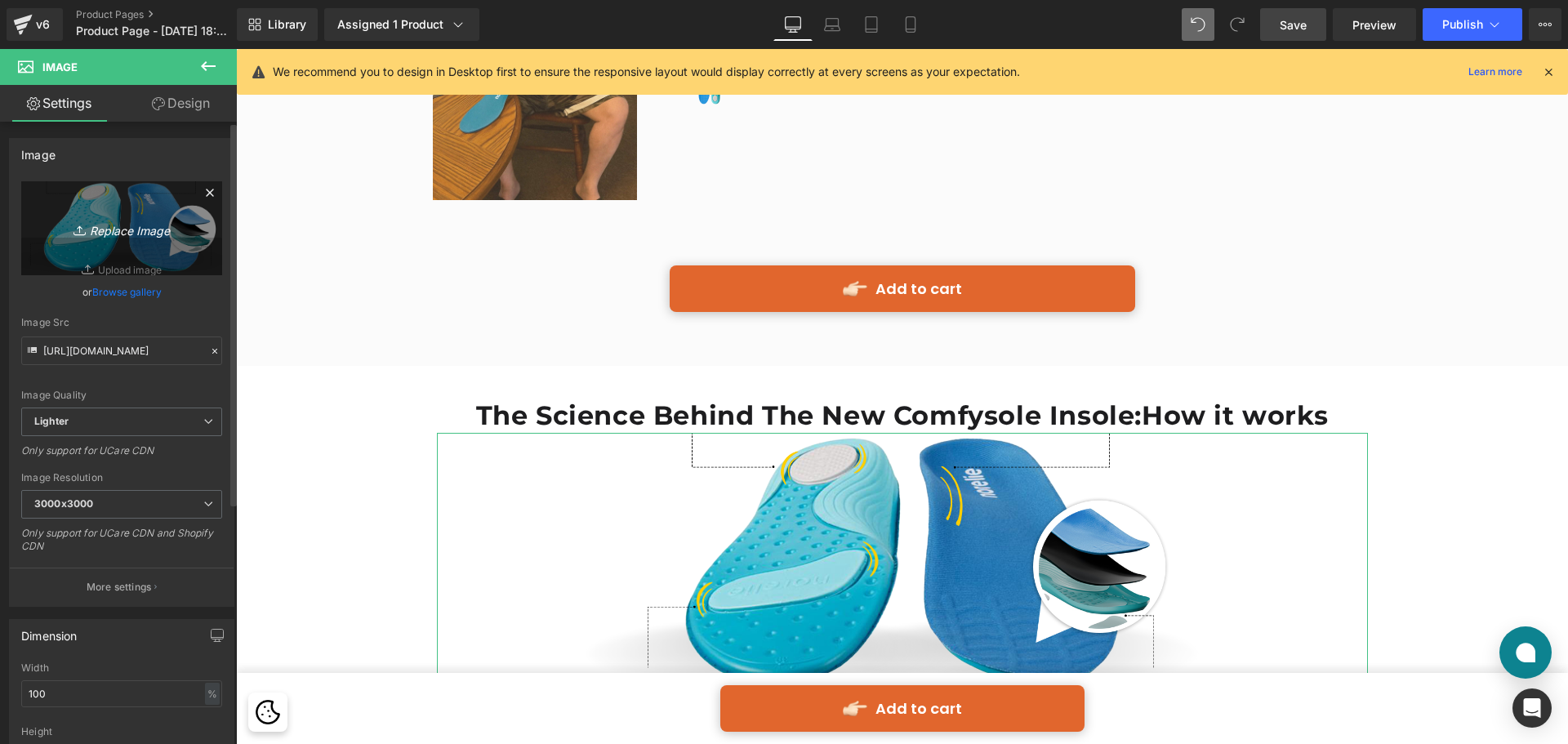
click at [168, 240] on link "Replace Image" at bounding box center [121, 228] width 201 height 93
type input "C:\fakepath\Group 513694 (3).png"
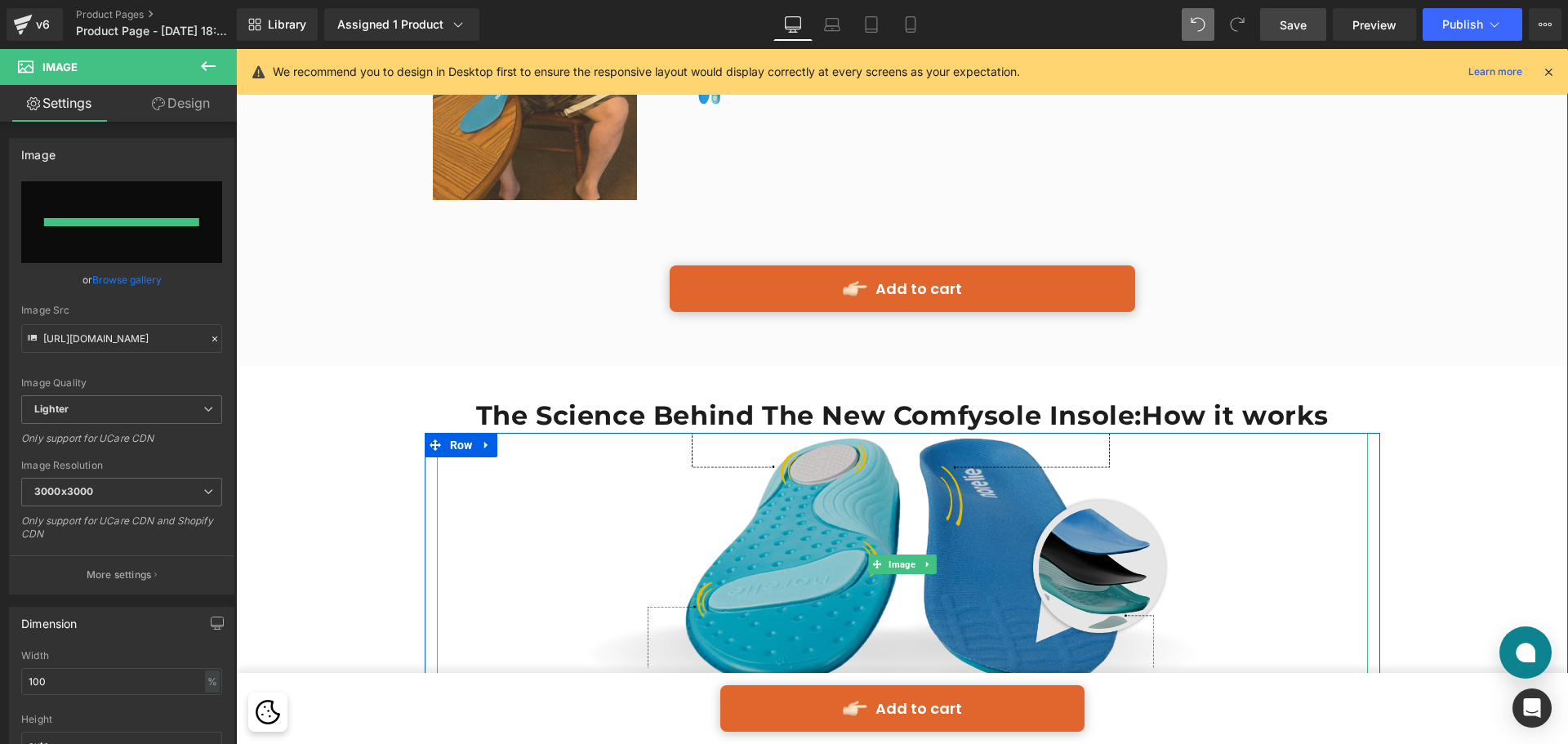
type input "[URL][DOMAIN_NAME]"
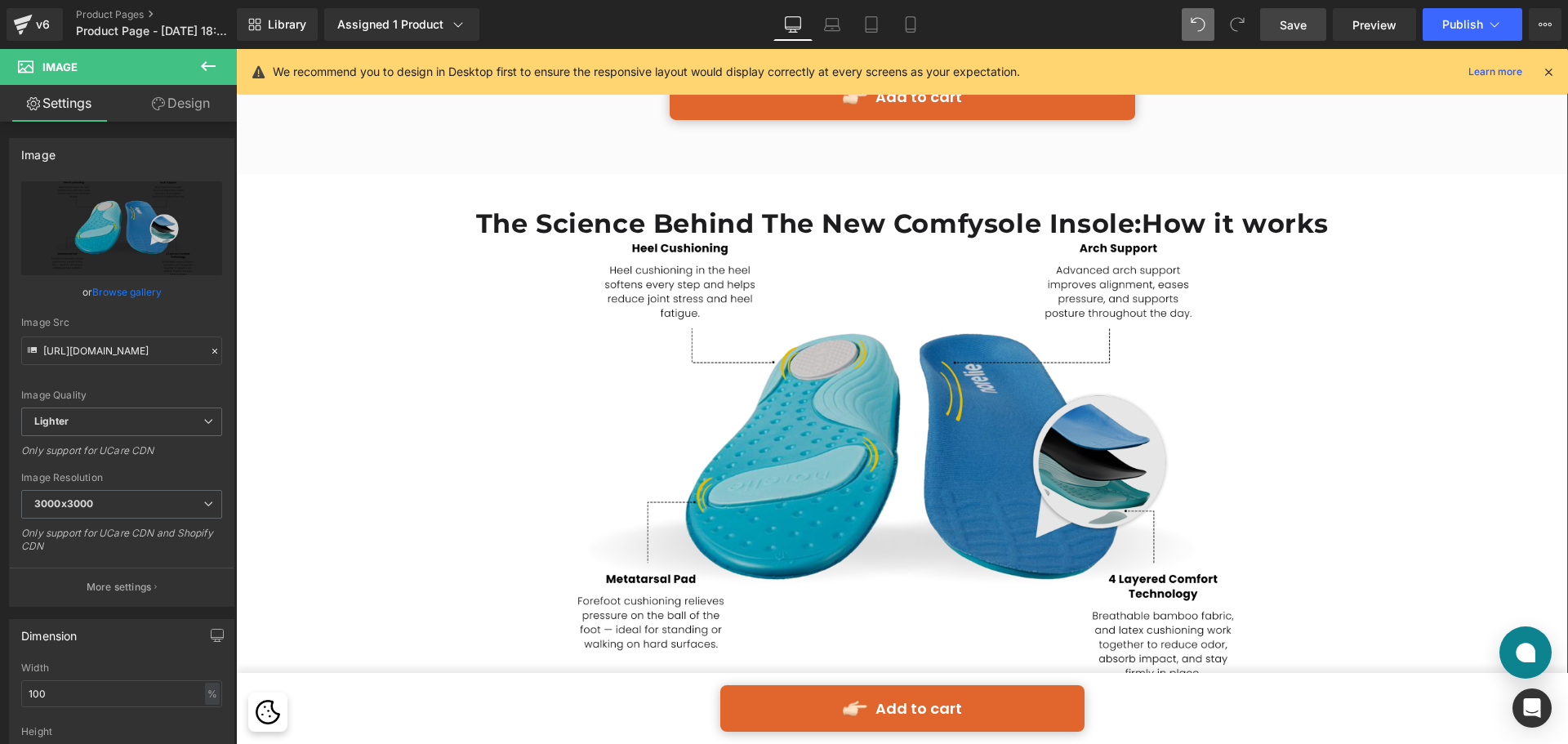
scroll to position [4229, 0]
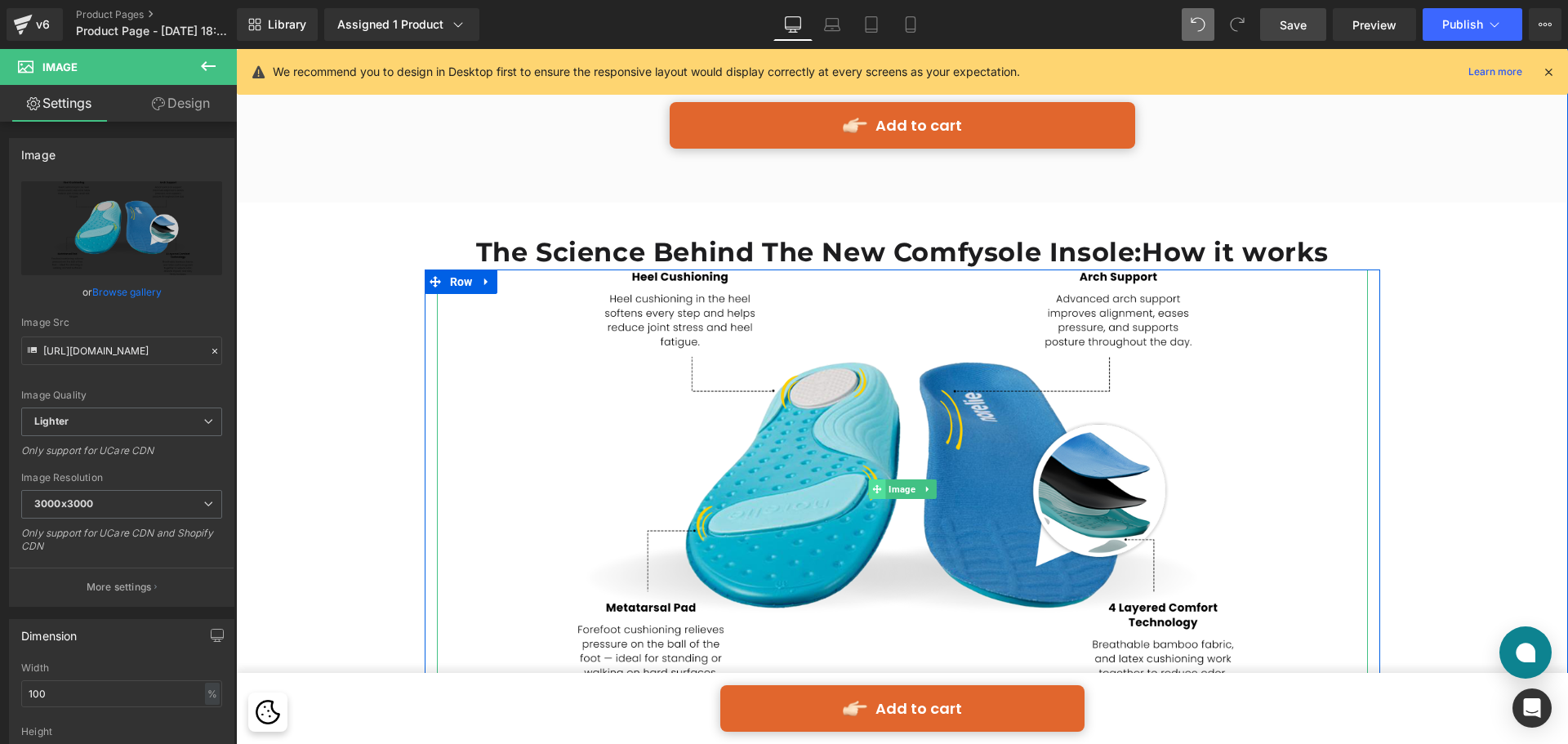
click at [875, 484] on icon at bounding box center [877, 489] width 9 height 9
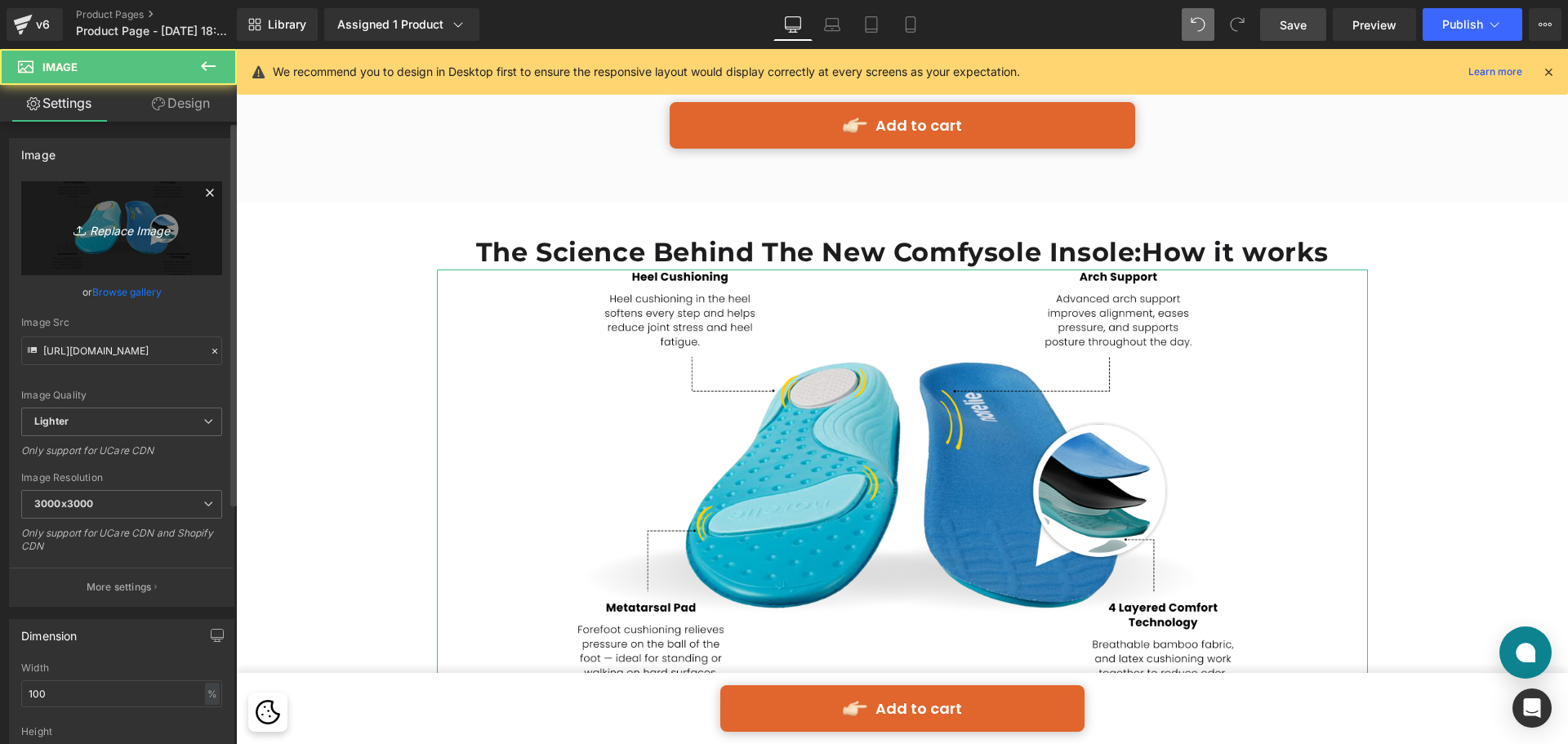
click at [119, 226] on icon "Replace Image" at bounding box center [121, 229] width 131 height 20
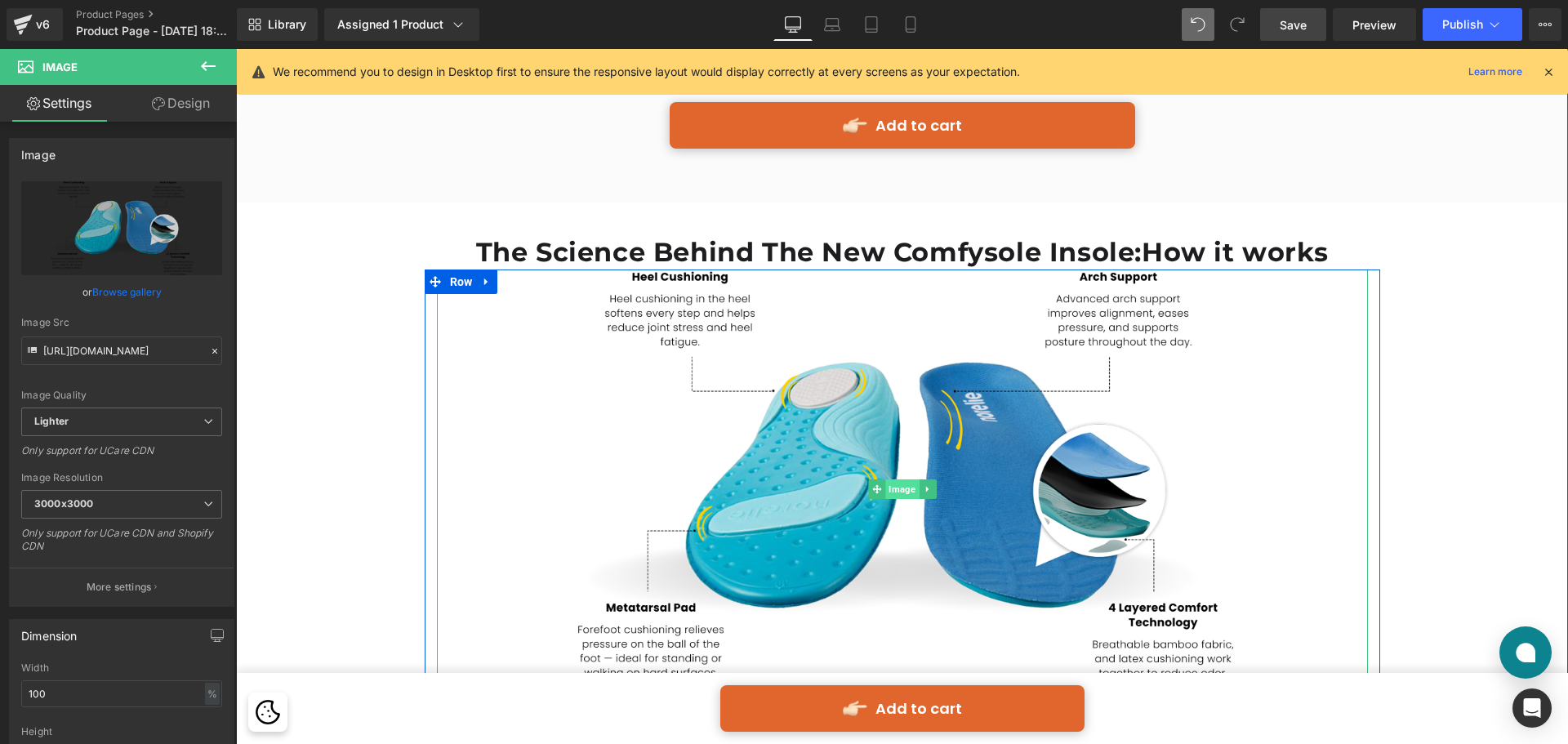
click at [890, 479] on span "Image" at bounding box center [902, 489] width 33 height 19
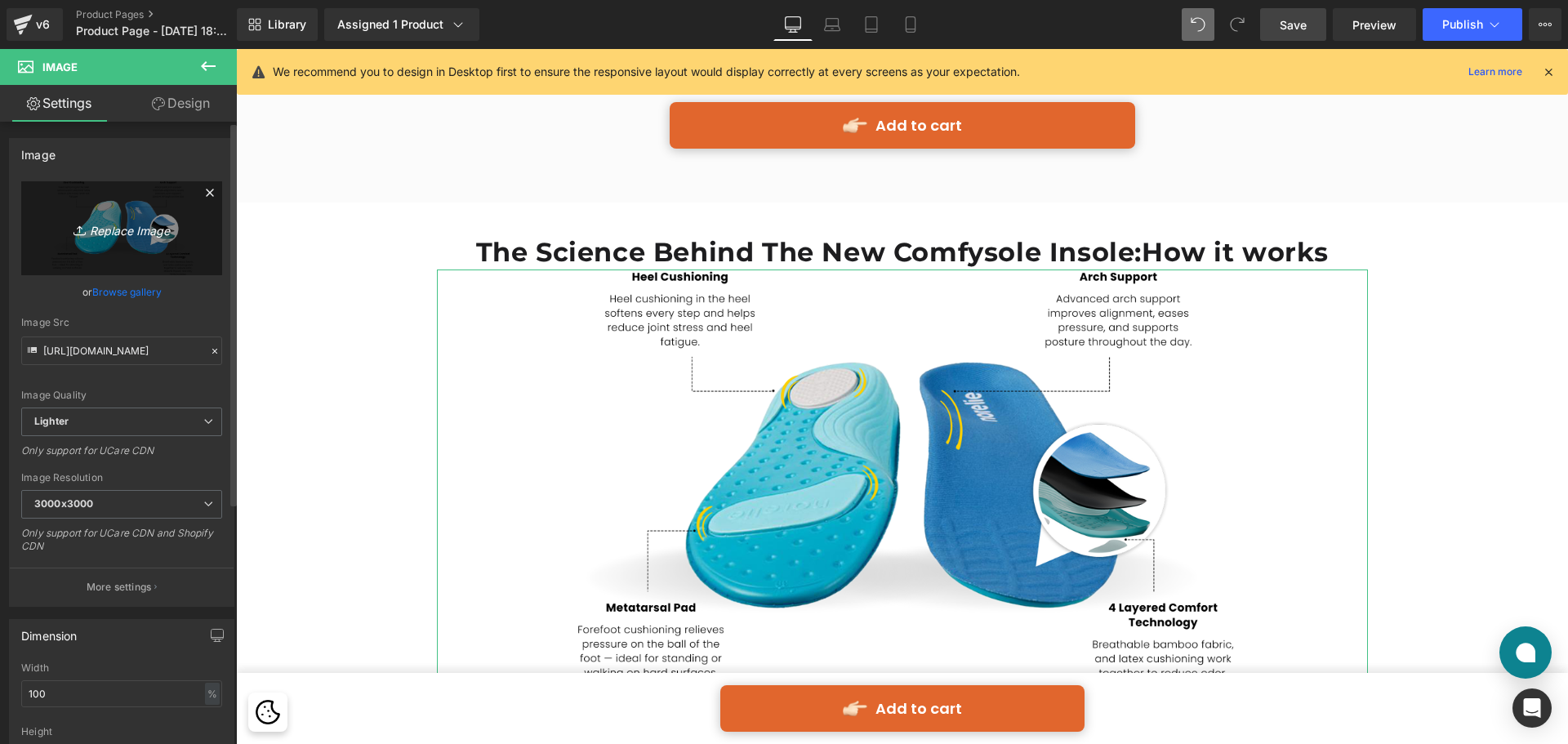
click at [122, 217] on link "Replace Image" at bounding box center [121, 228] width 201 height 93
type input "C:\fakepath\Group 513694 (4).png"
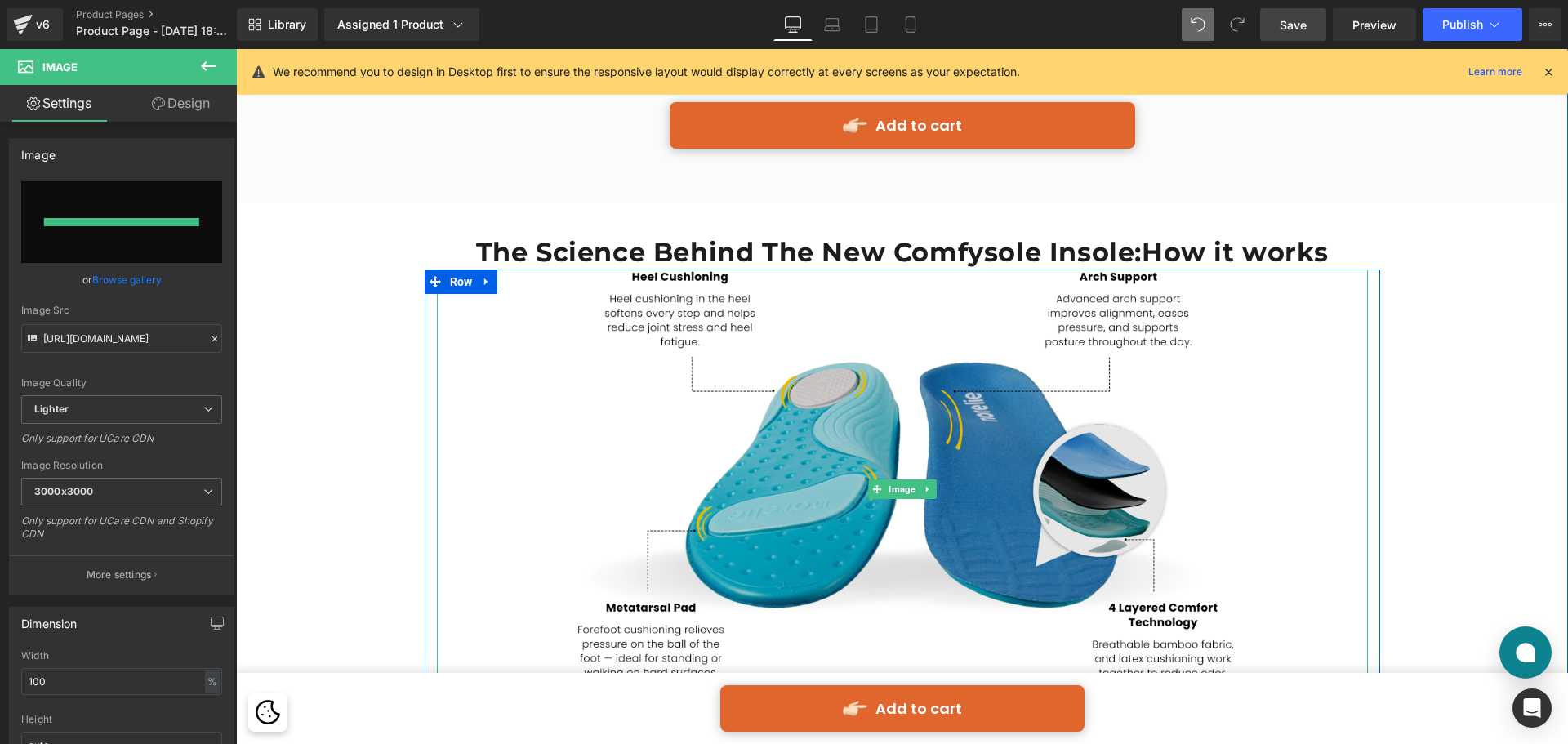
type input "[URL][DOMAIN_NAME]"
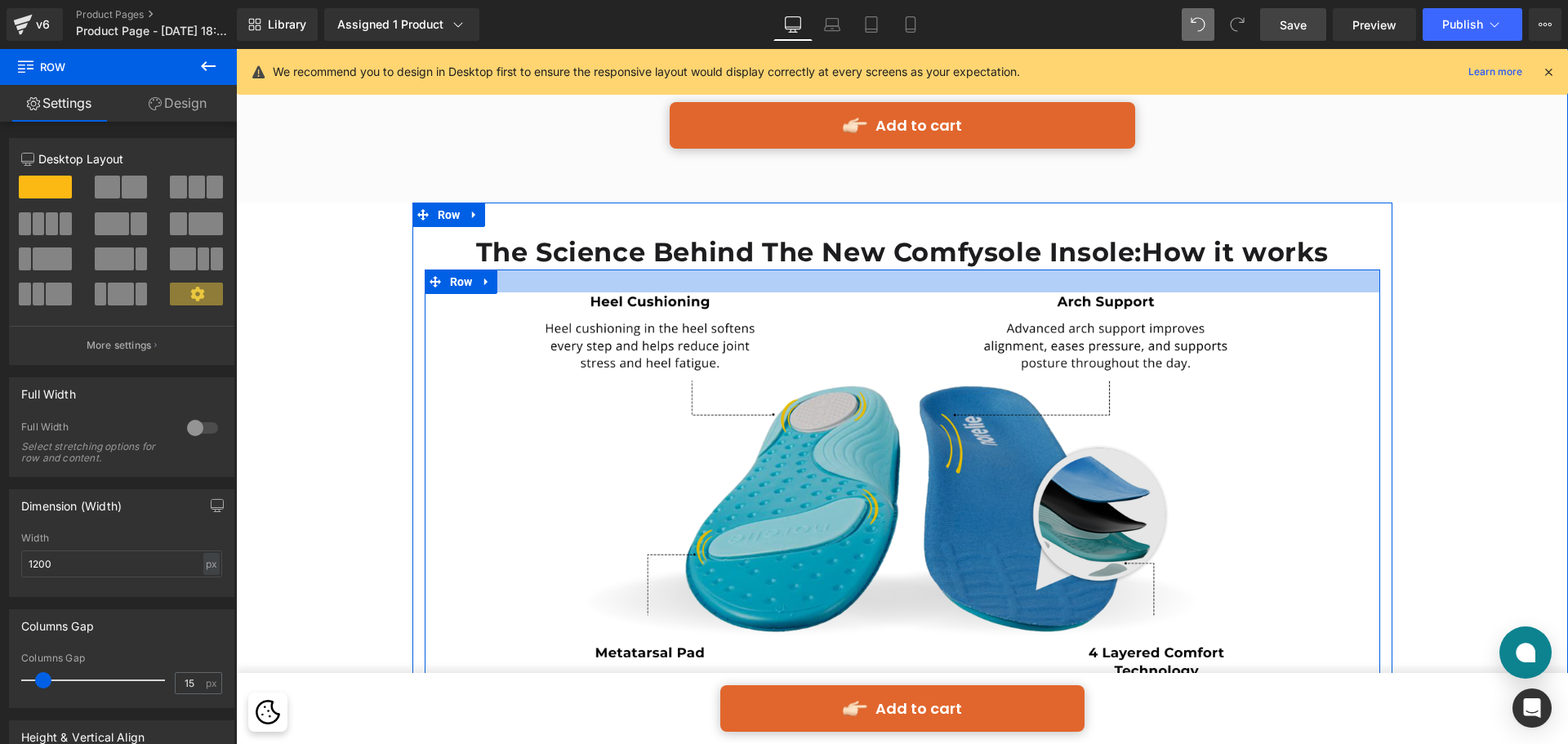
drag, startPoint x: 974, startPoint y: 204, endPoint x: 978, endPoint y: 226, distance: 22.4
click at [978, 269] on div "Image Row" at bounding box center [902, 509] width 956 height 479
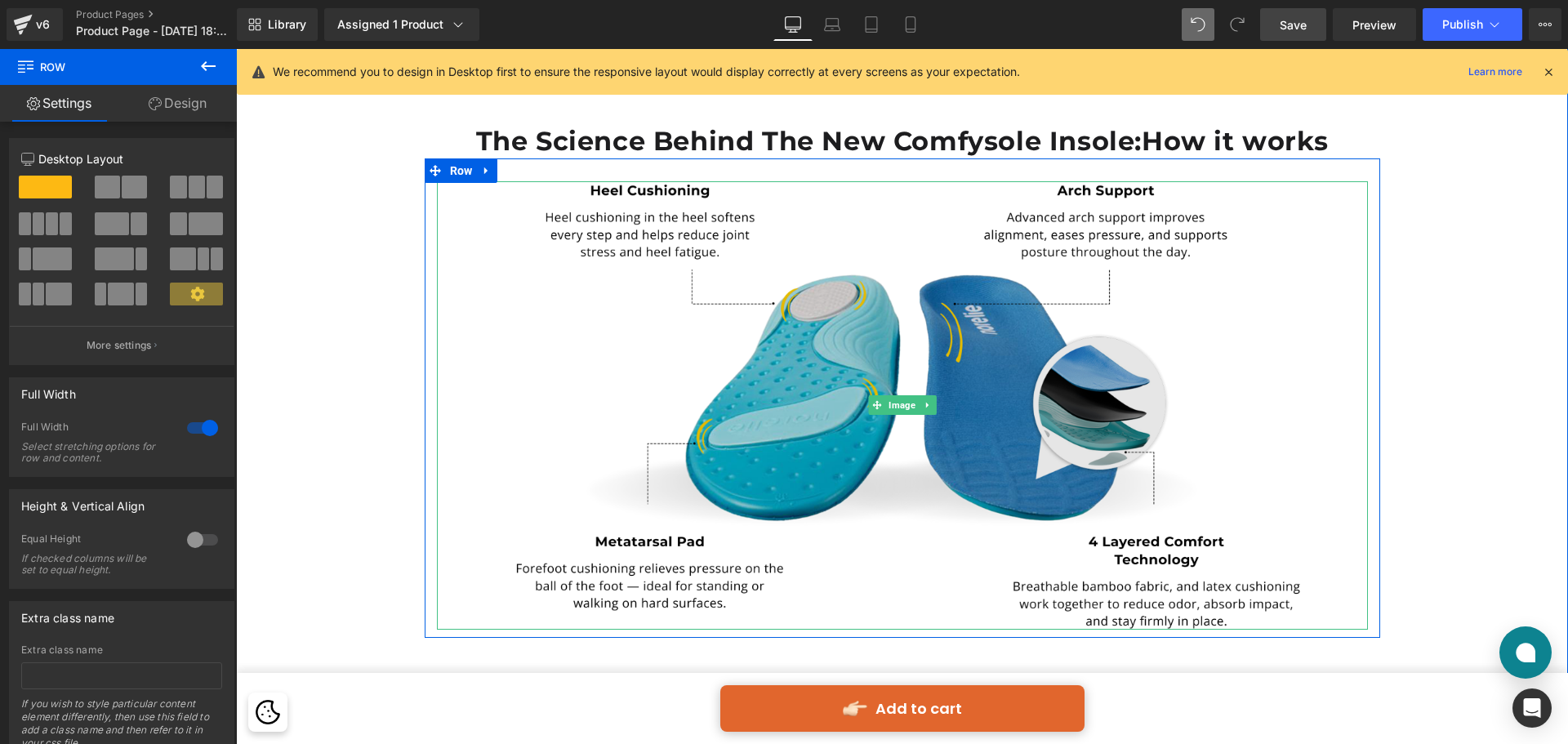
scroll to position [4311, 0]
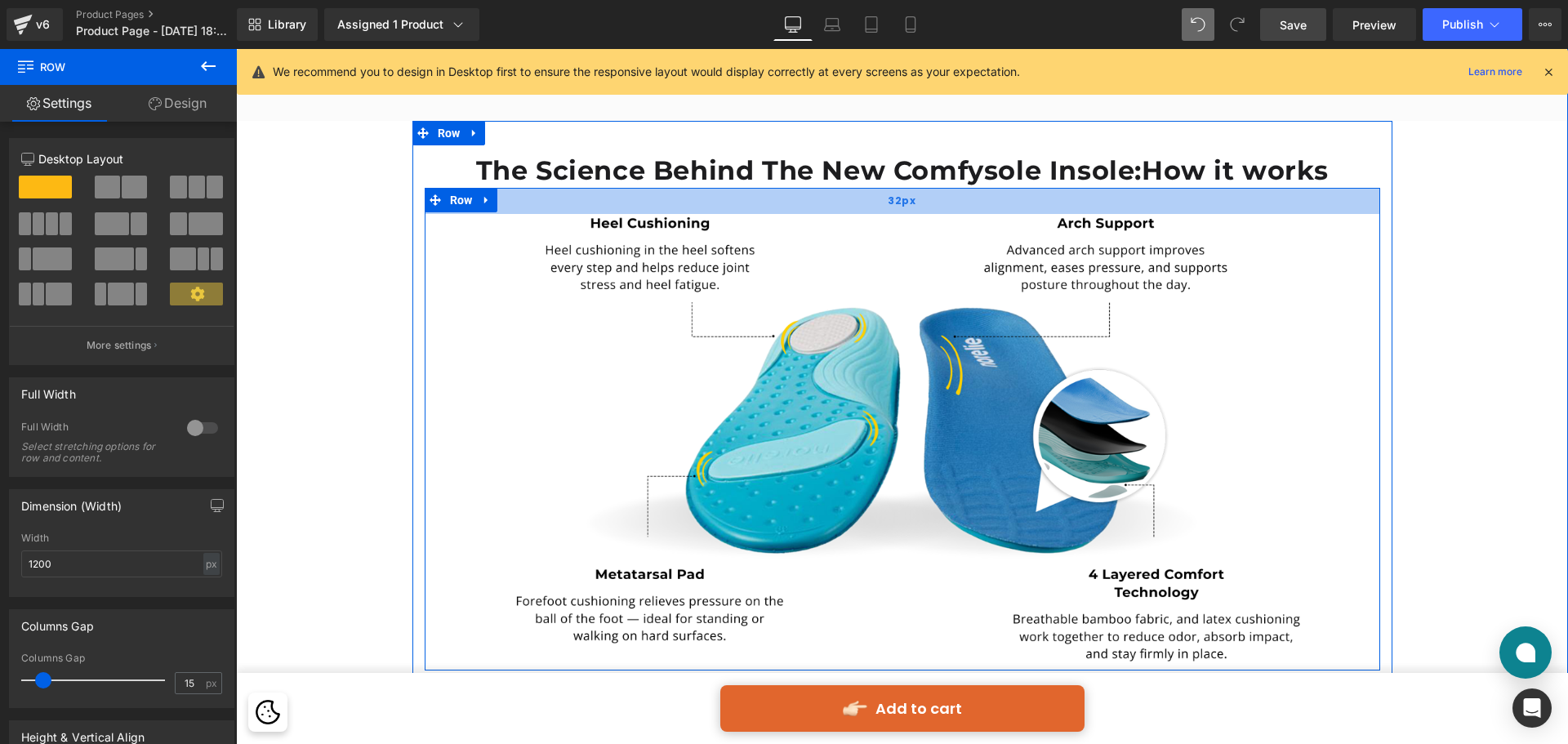
click at [934, 188] on div "32px" at bounding box center [902, 201] width 956 height 26
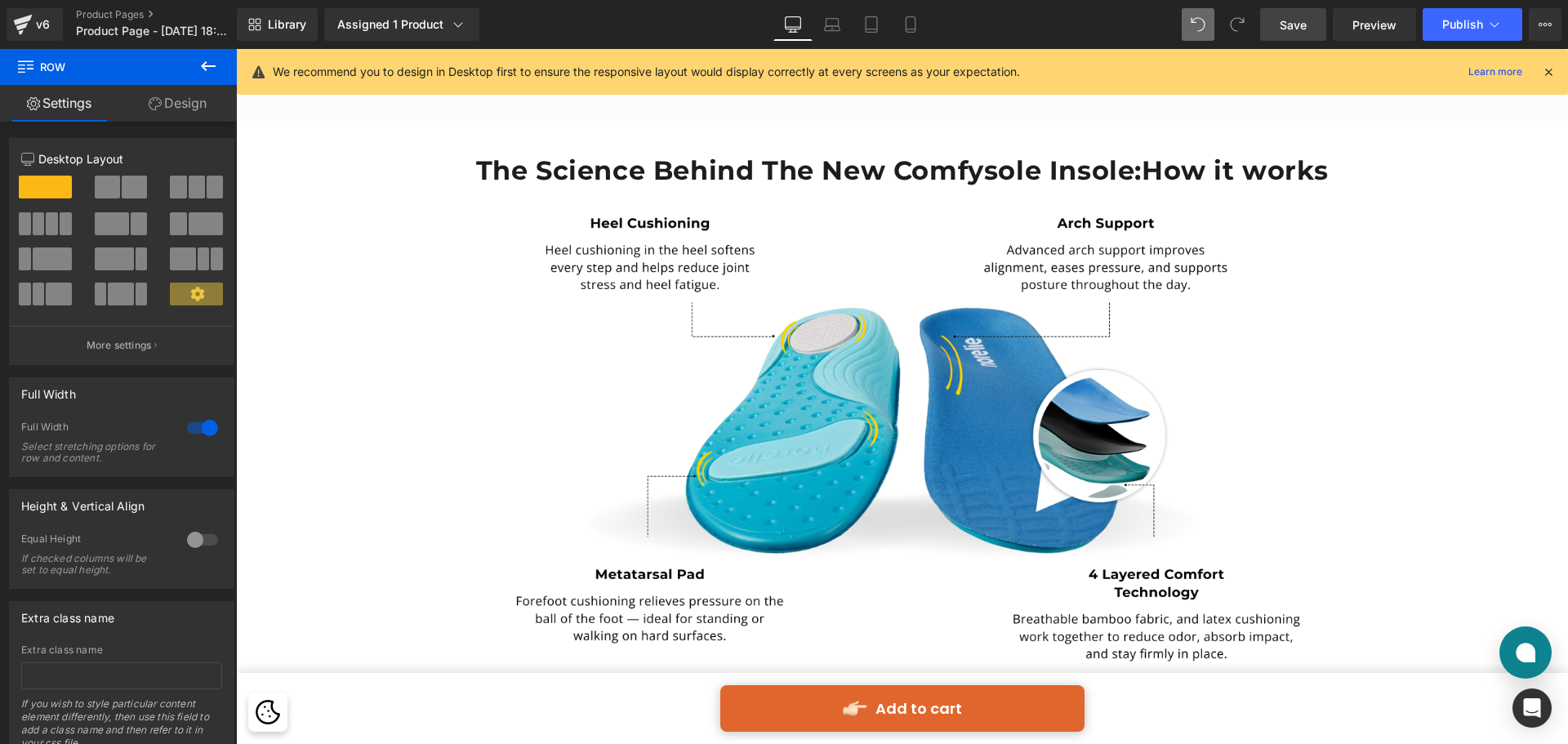
drag, startPoint x: 828, startPoint y: 30, endPoint x: 864, endPoint y: 59, distance: 46.2
click at [828, 30] on icon at bounding box center [832, 25] width 17 height 17
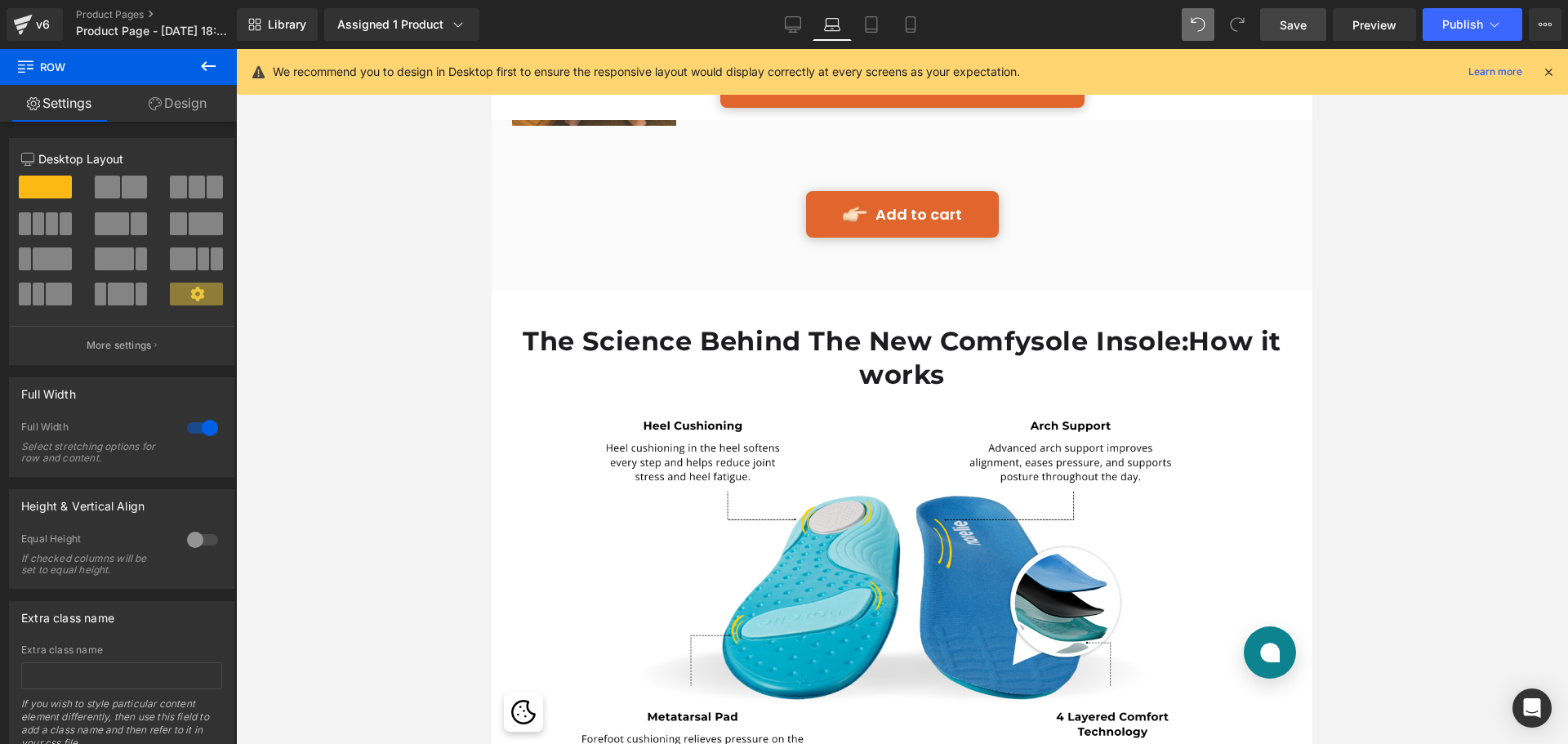
scroll to position [4623, 0]
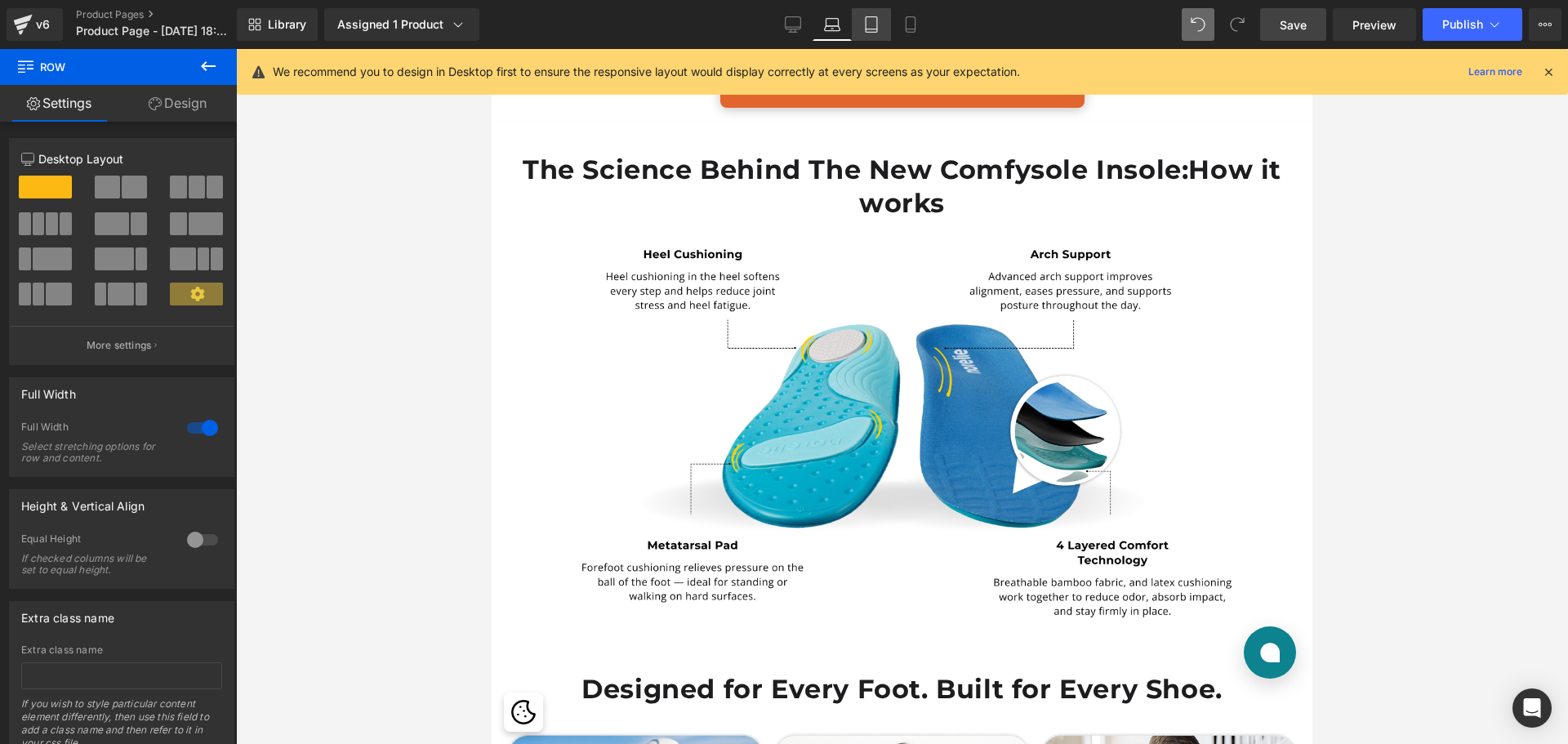
drag, startPoint x: 872, startPoint y: 23, endPoint x: 444, endPoint y: 103, distance: 435.4
click at [872, 23] on icon at bounding box center [872, 25] width 17 height 17
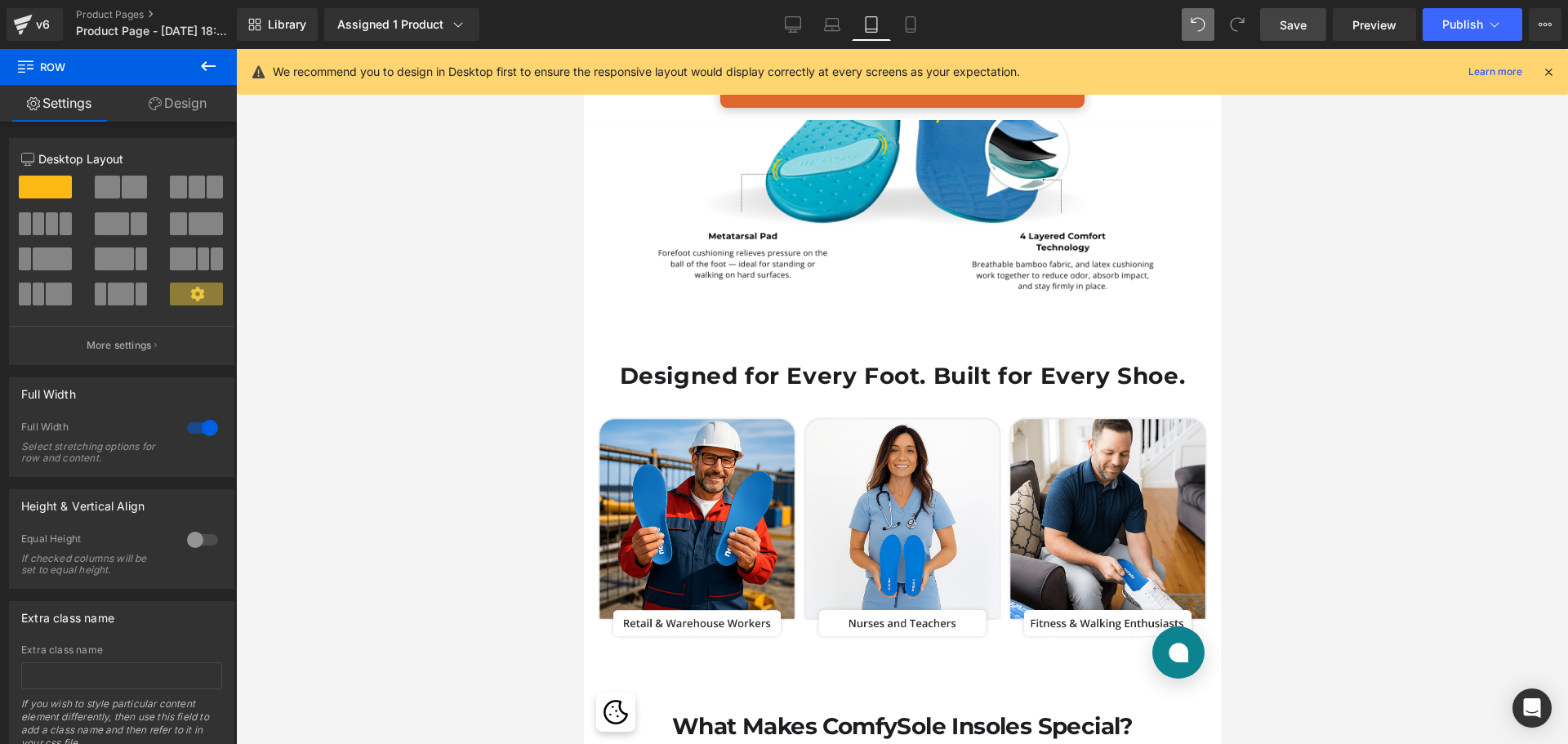
scroll to position [4504, 0]
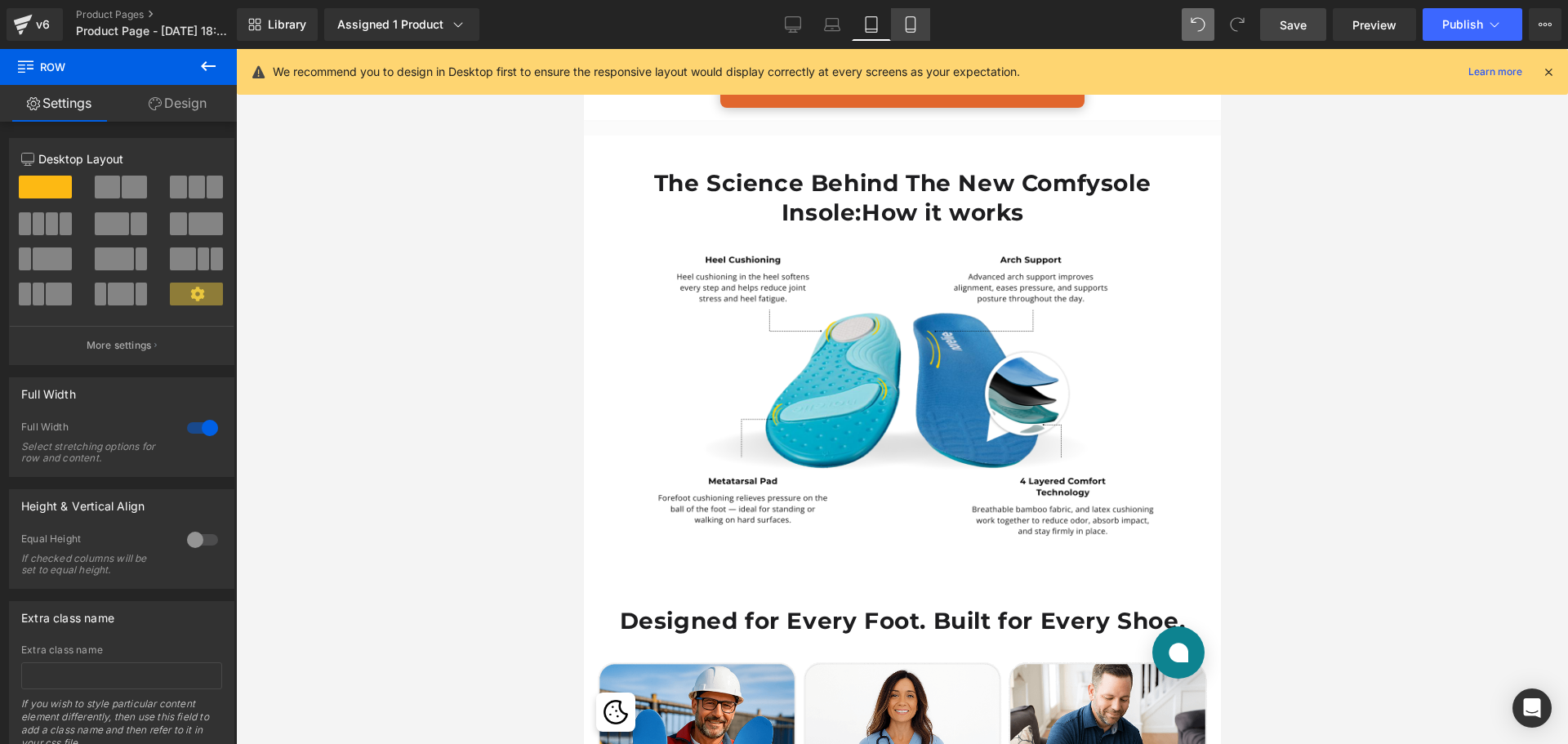
drag, startPoint x: 323, startPoint y: 204, endPoint x: 912, endPoint y: 29, distance: 614.4
click at [912, 30] on icon at bounding box center [911, 30] width 9 height 0
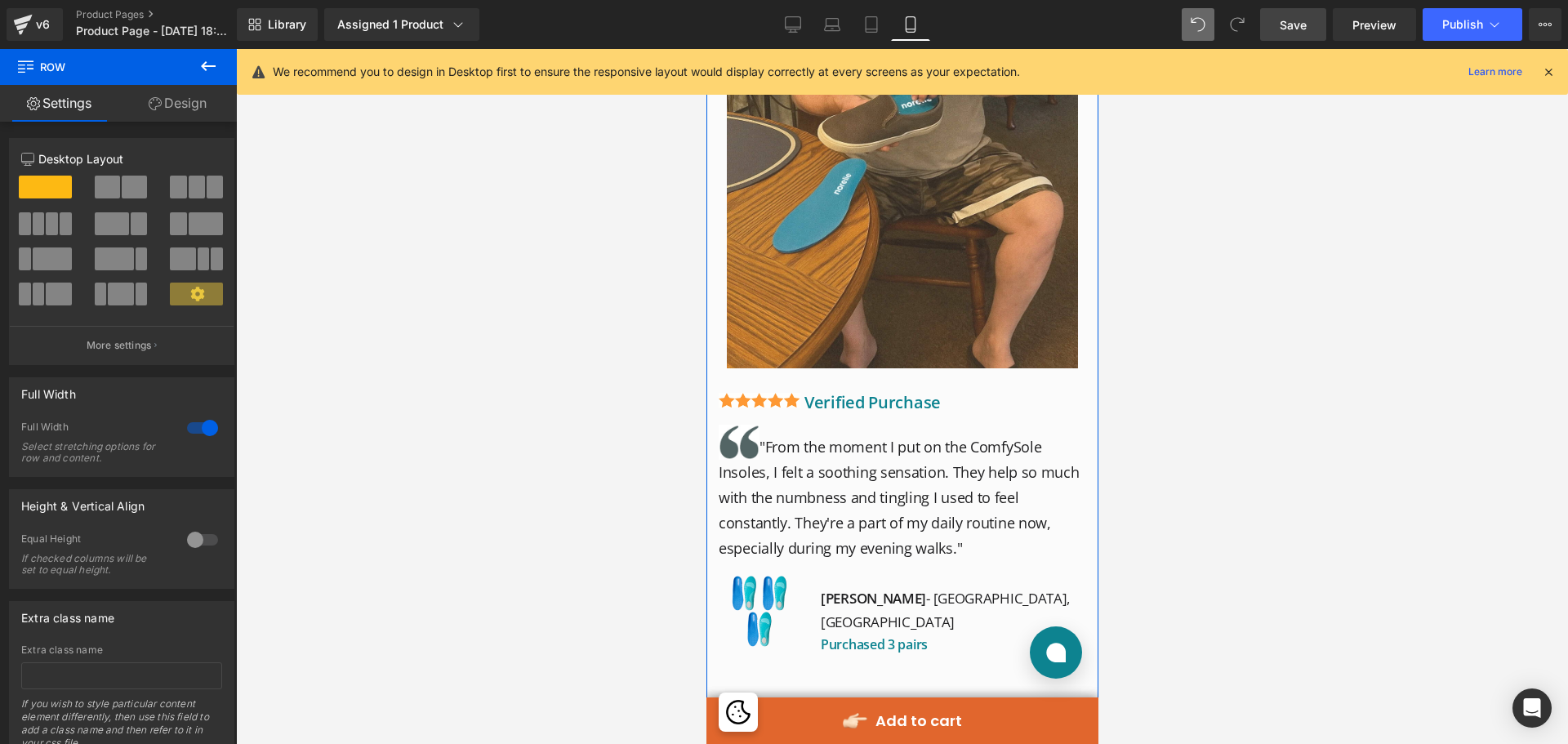
scroll to position [6107, 0]
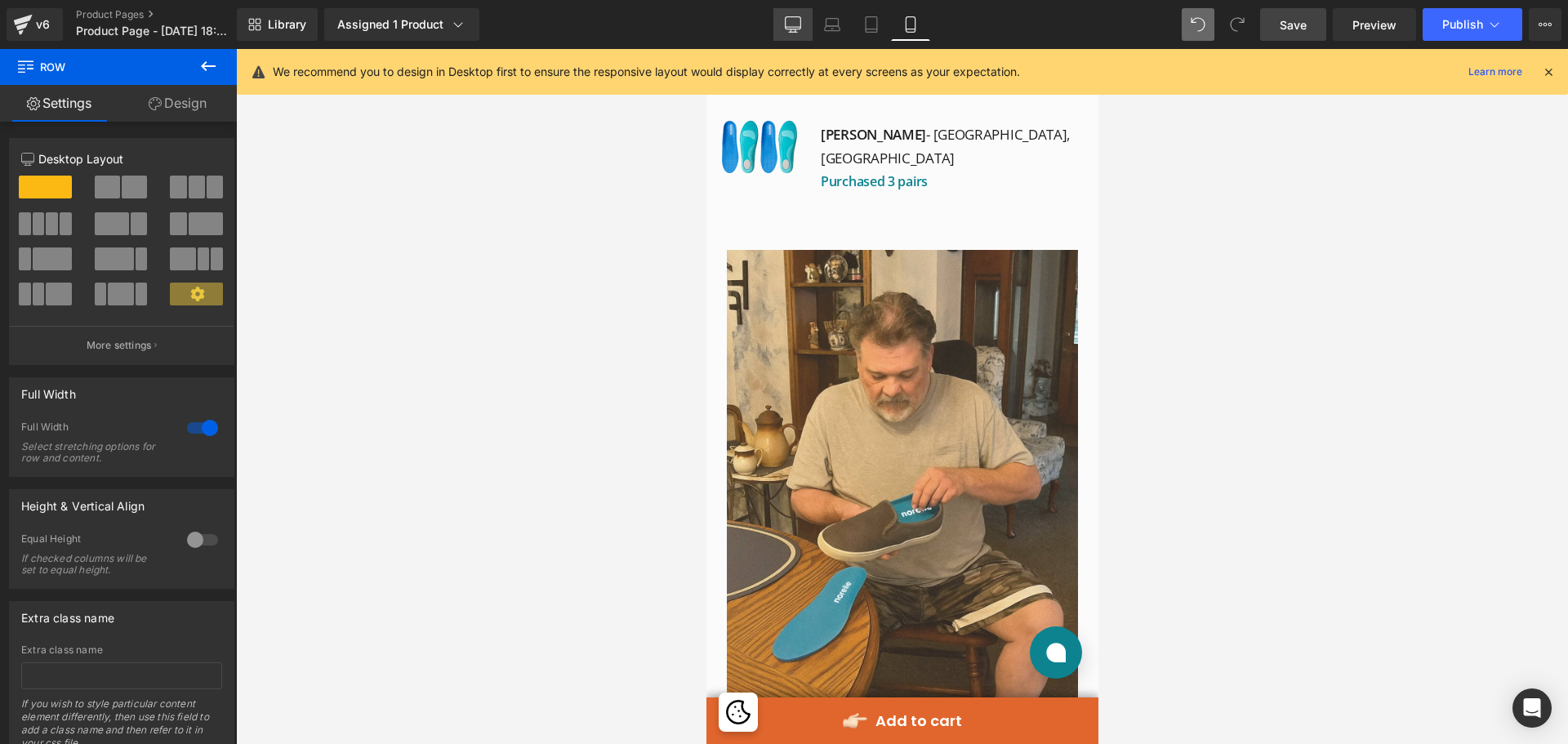
drag, startPoint x: 792, startPoint y: 31, endPoint x: 691, endPoint y: 292, distance: 279.9
click at [792, 31] on icon at bounding box center [793, 25] width 17 height 17
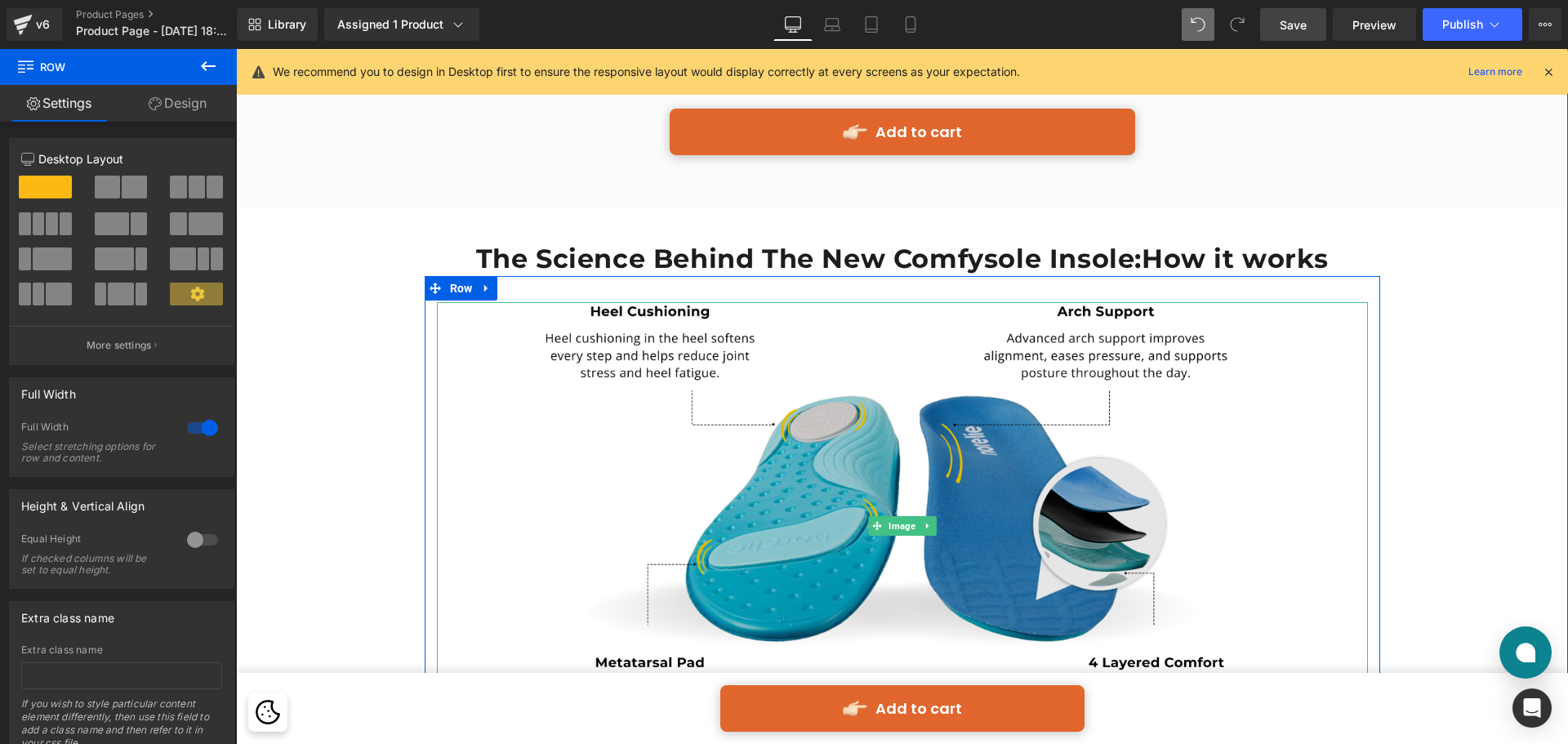
scroll to position [4161, 0]
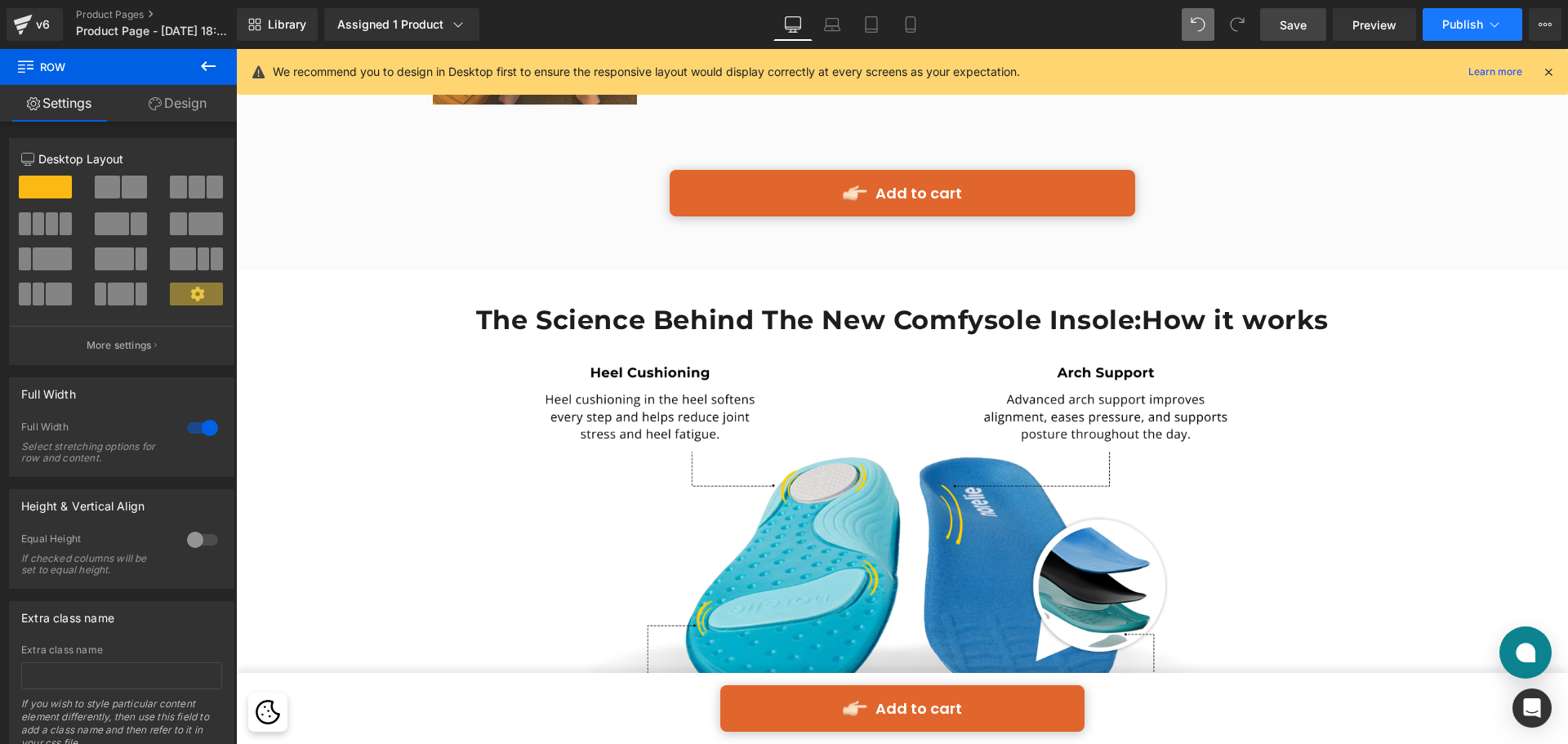
click at [1448, 26] on span "Publish" at bounding box center [1462, 24] width 41 height 13
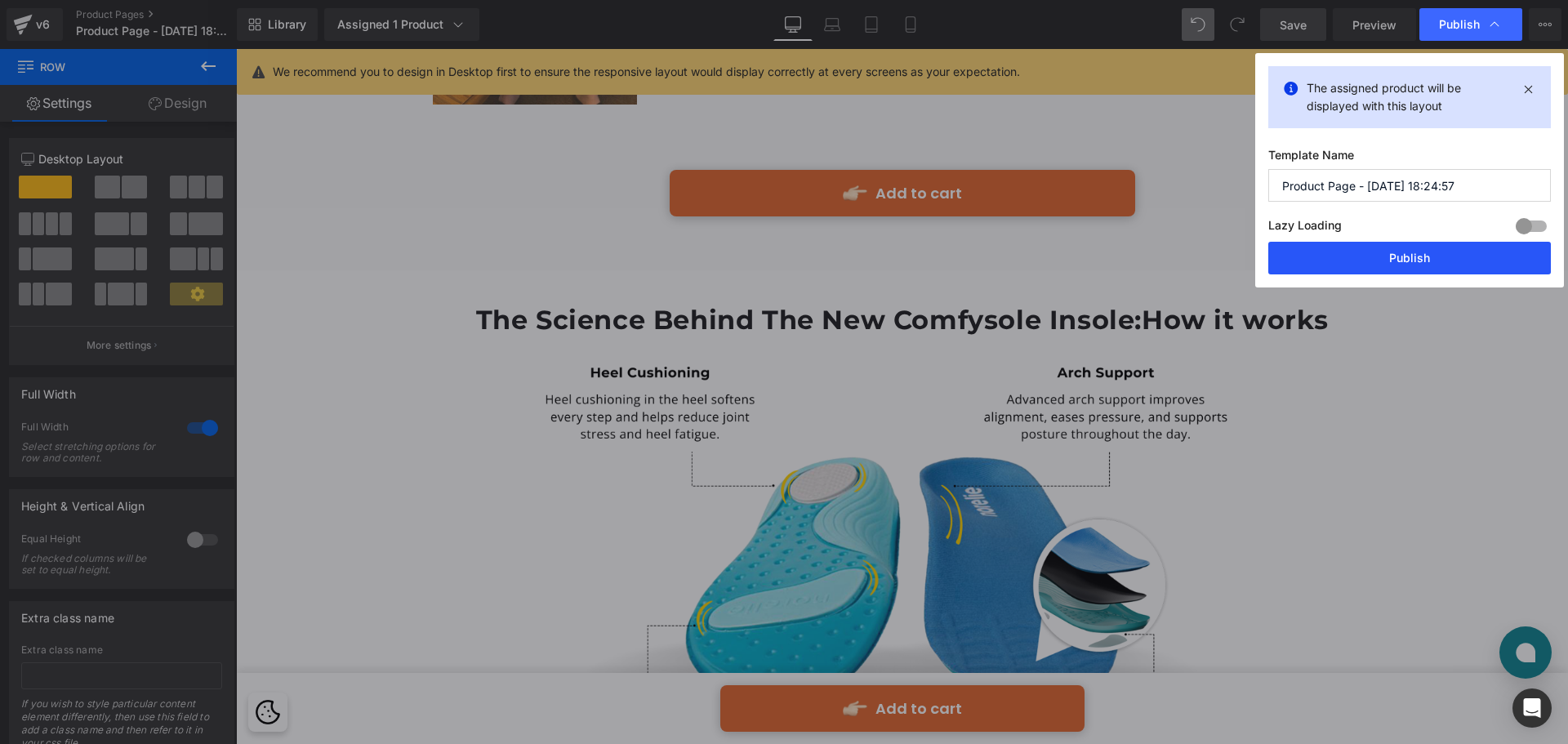
click at [1373, 256] on button "Publish" at bounding box center [1410, 257] width 282 height 32
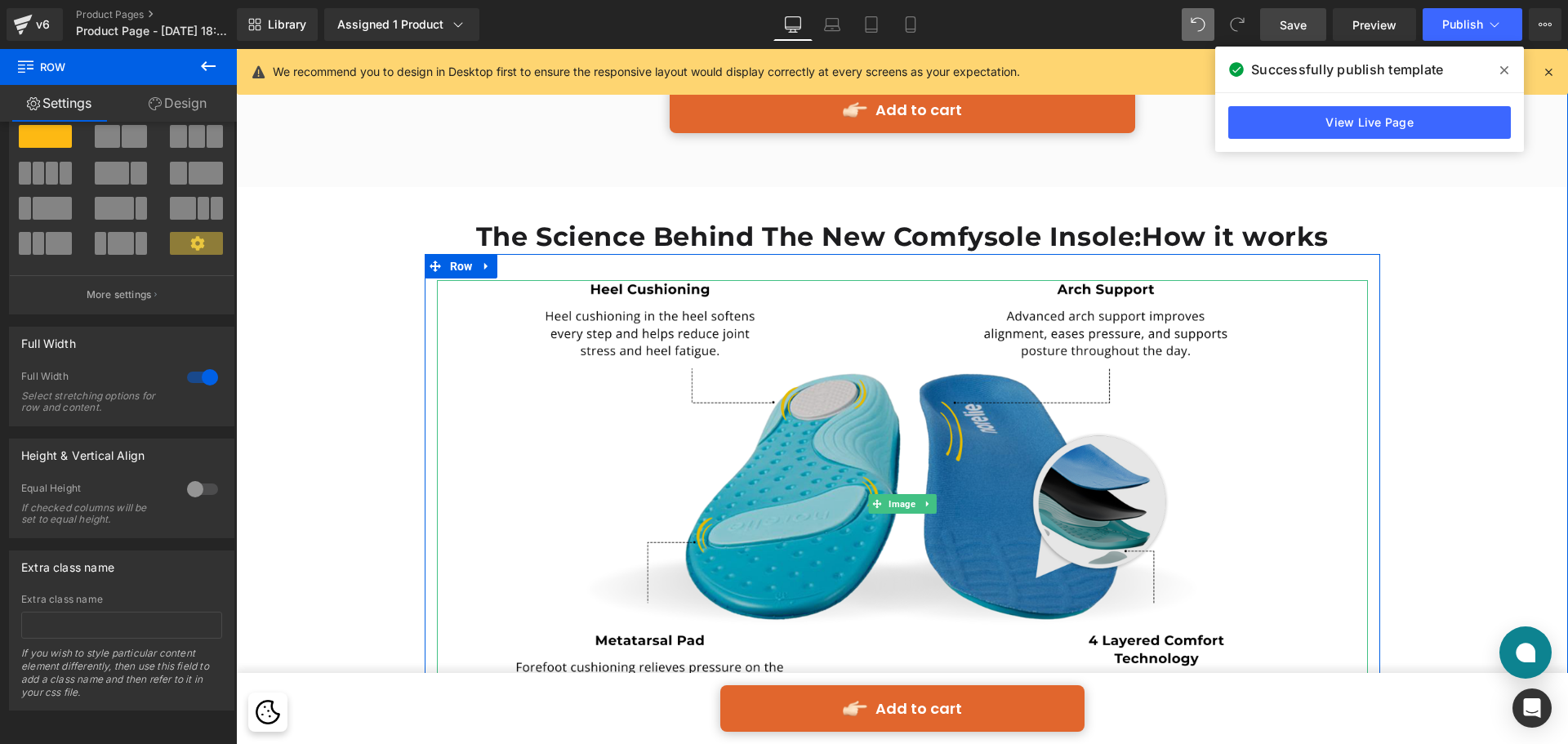
scroll to position [4243, 0]
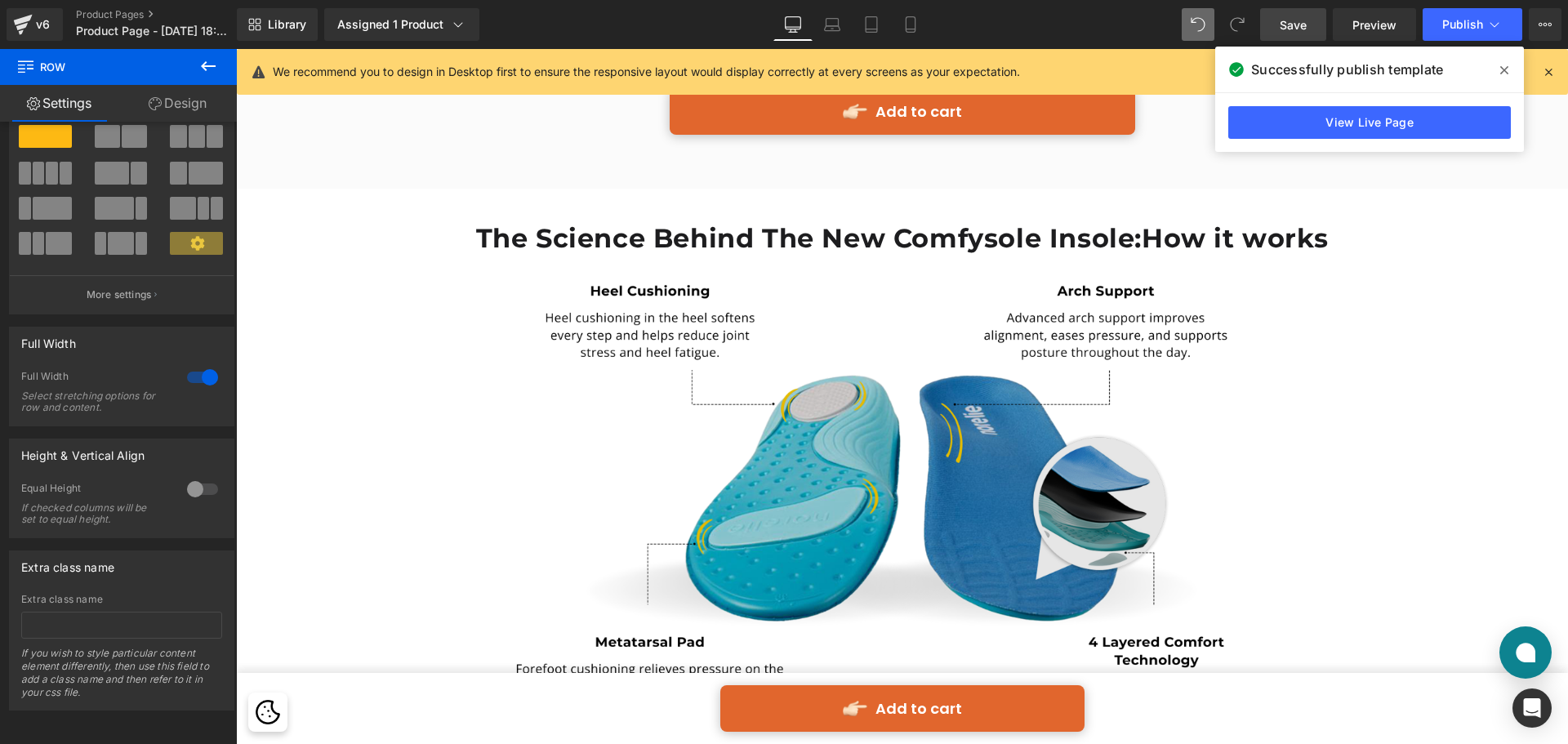
click at [974, 425] on img at bounding box center [902, 505] width 931 height 448
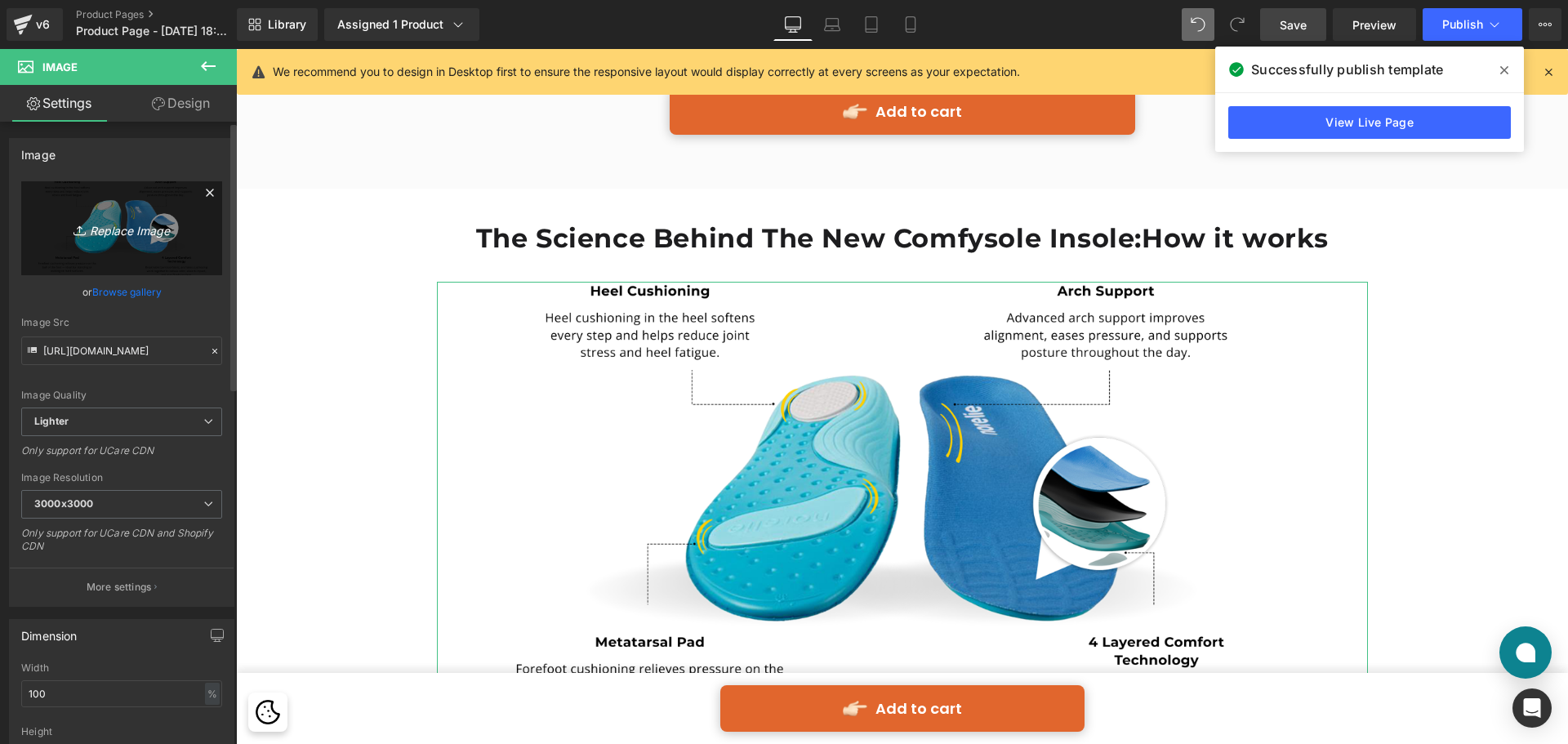
click at [131, 245] on link "Replace Image" at bounding box center [121, 228] width 201 height 93
type input "C:\fakepath\Group 513694 (6).png"
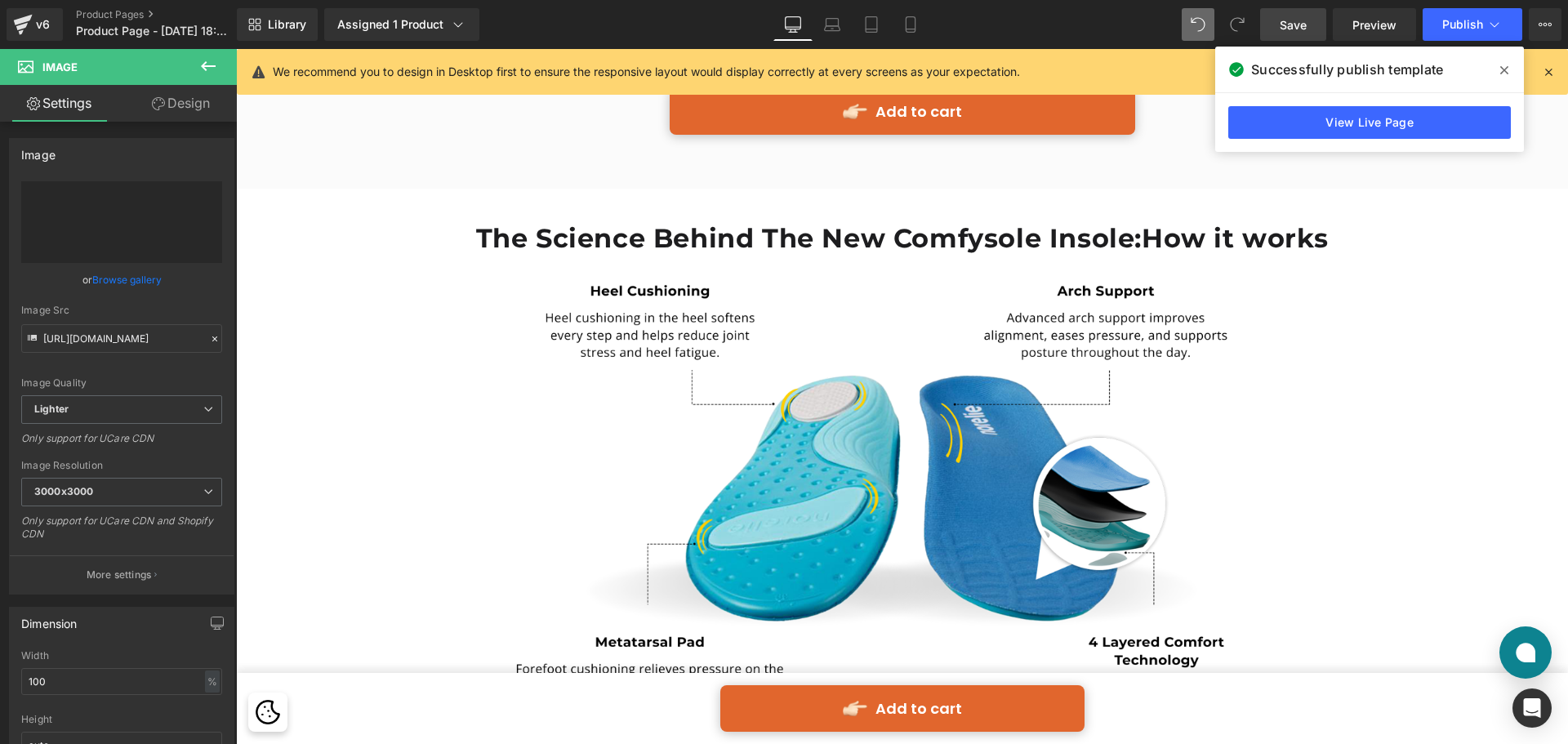
type input "[URL][DOMAIN_NAME]"
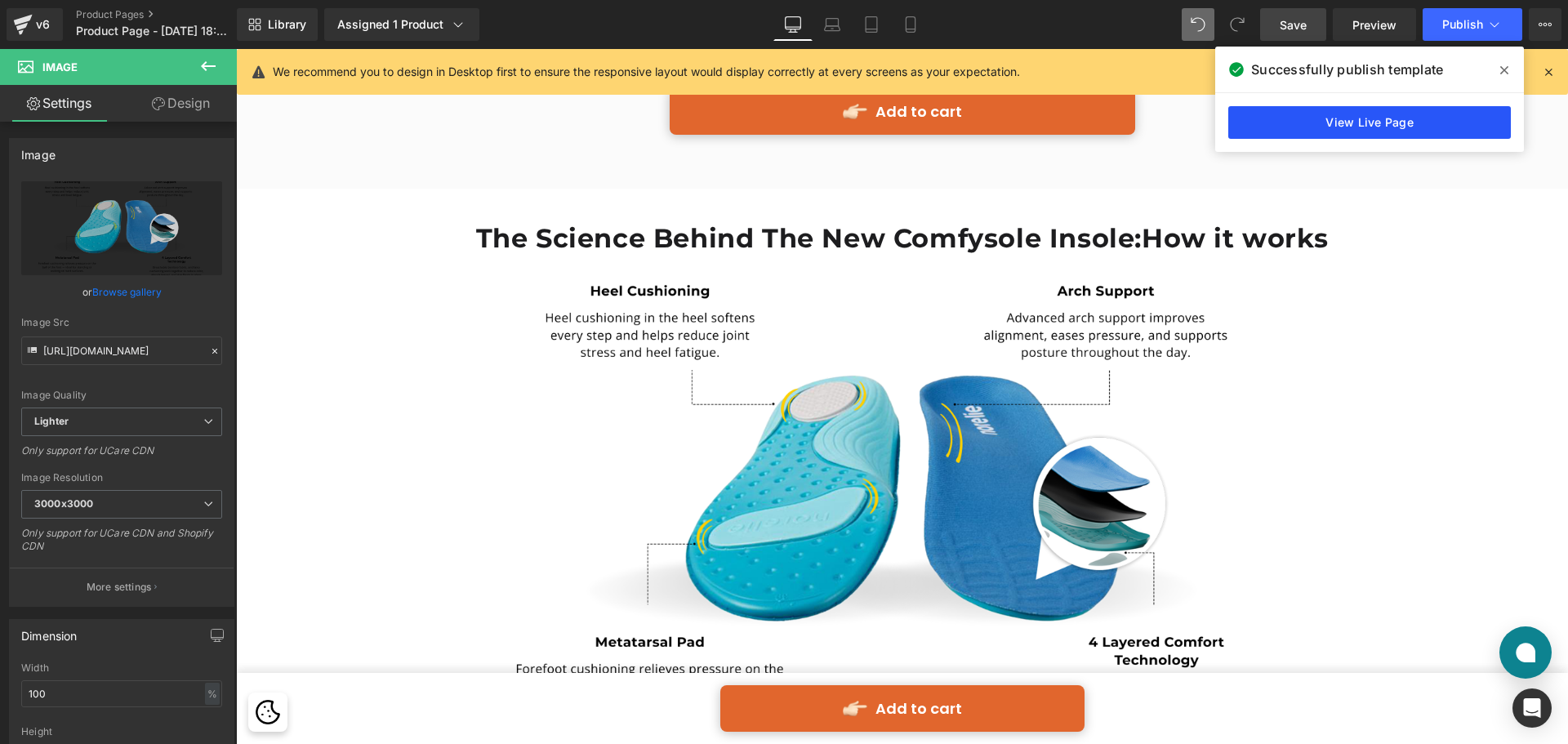
click at [1312, 122] on link "View Live Page" at bounding box center [1369, 122] width 282 height 32
